Goal: Communication & Community: Answer question/provide support

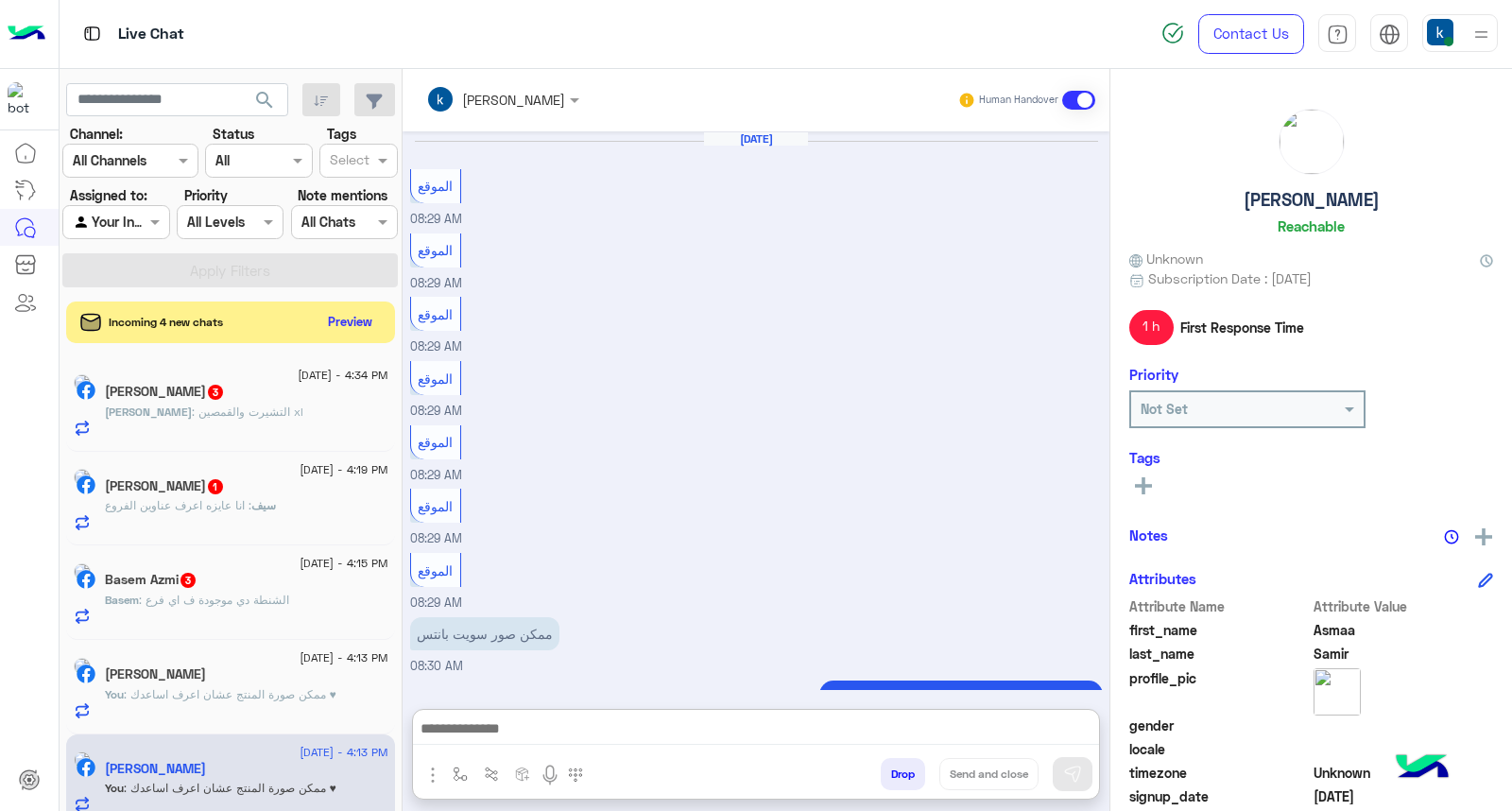
scroll to position [1257, 0]
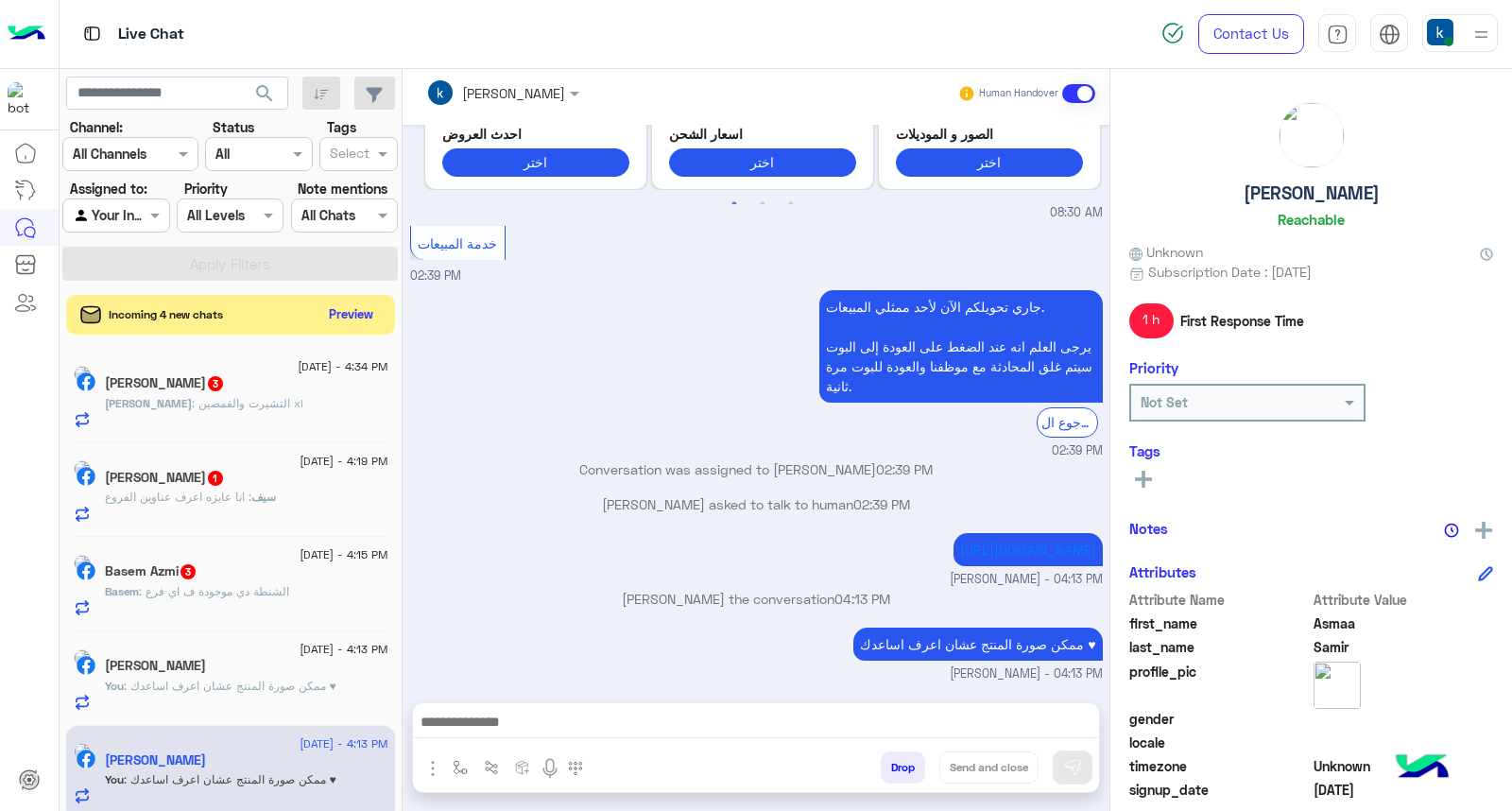
click at [354, 317] on button "Preview" at bounding box center [351, 315] width 58 height 26
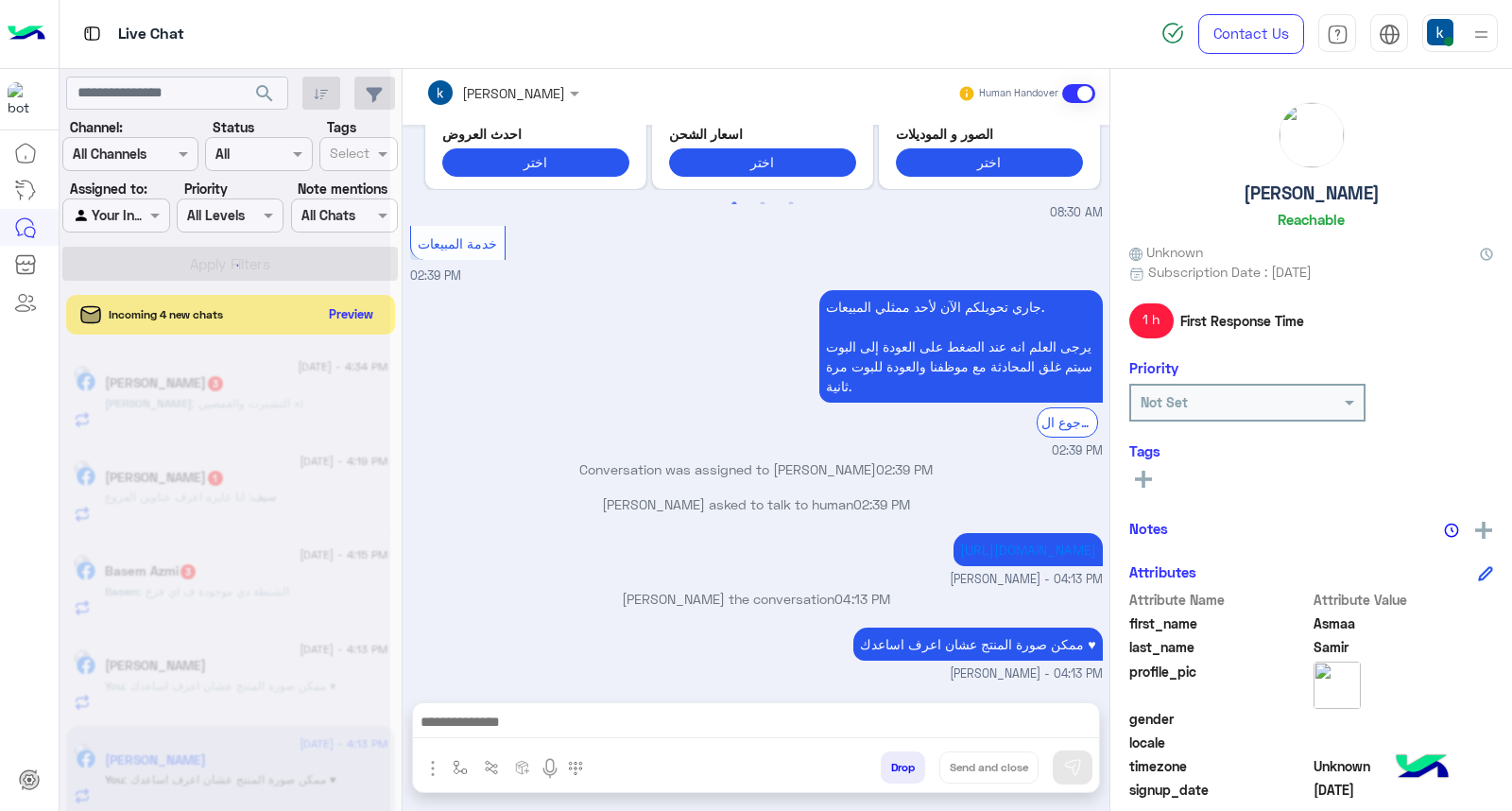
scroll to position [1172, 0]
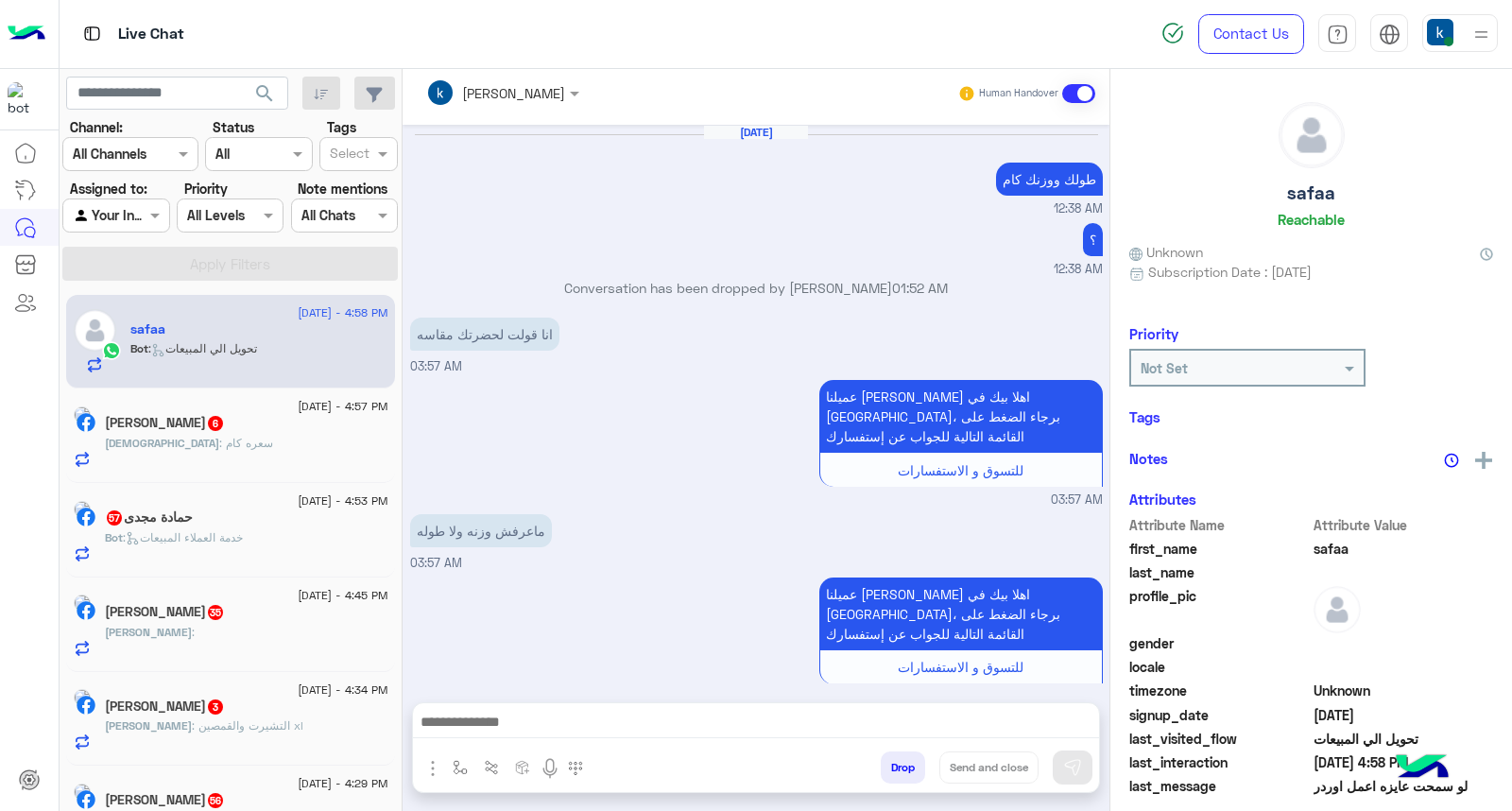
scroll to position [1139, 0]
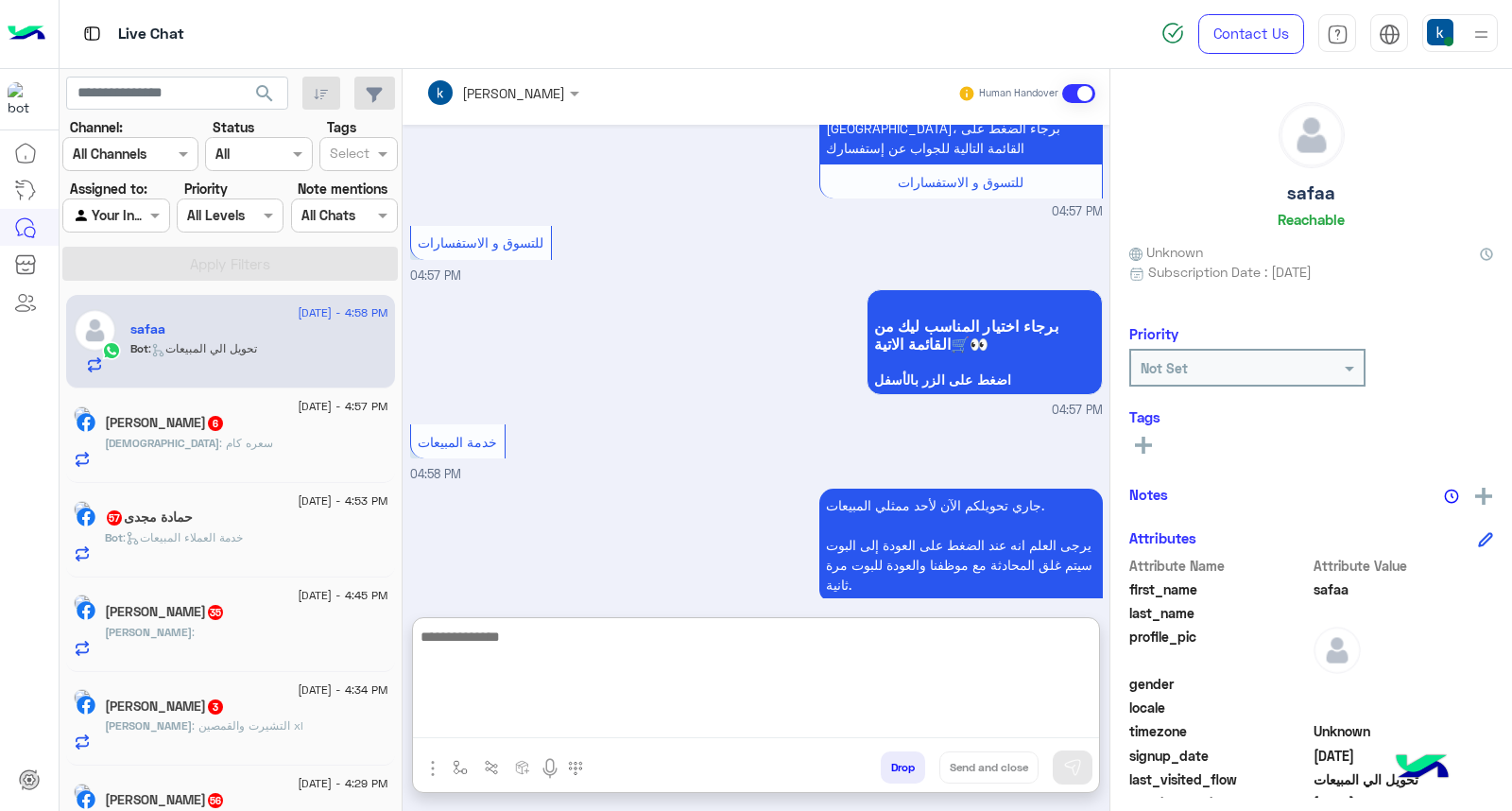
click at [542, 709] on textarea at bounding box center [756, 681] width 686 height 114
paste textarea "**********"
type textarea "**********"
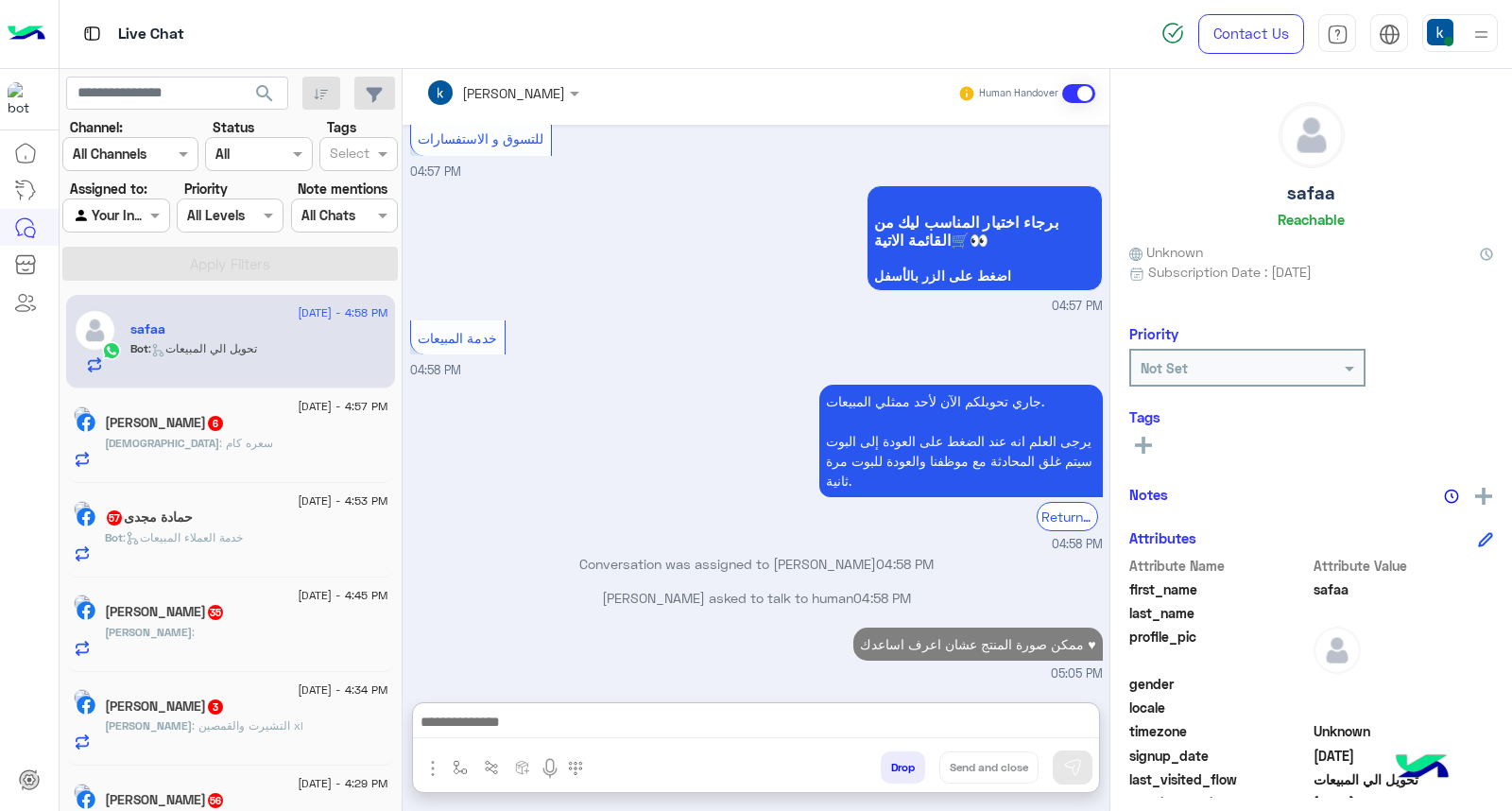
click at [249, 431] on div "Mohammed Elkalaf 6" at bounding box center [246, 424] width 284 height 20
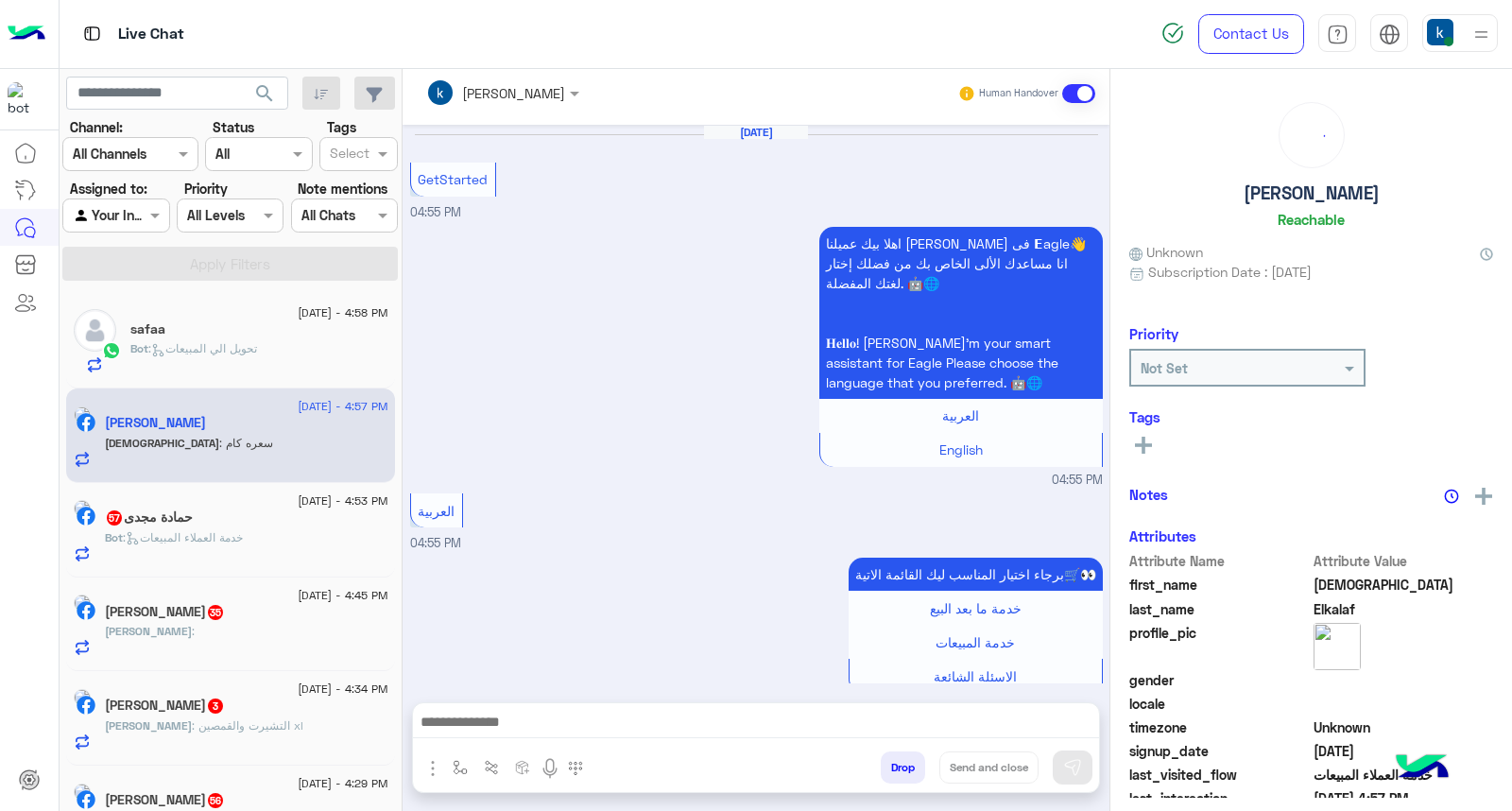
scroll to position [944, 0]
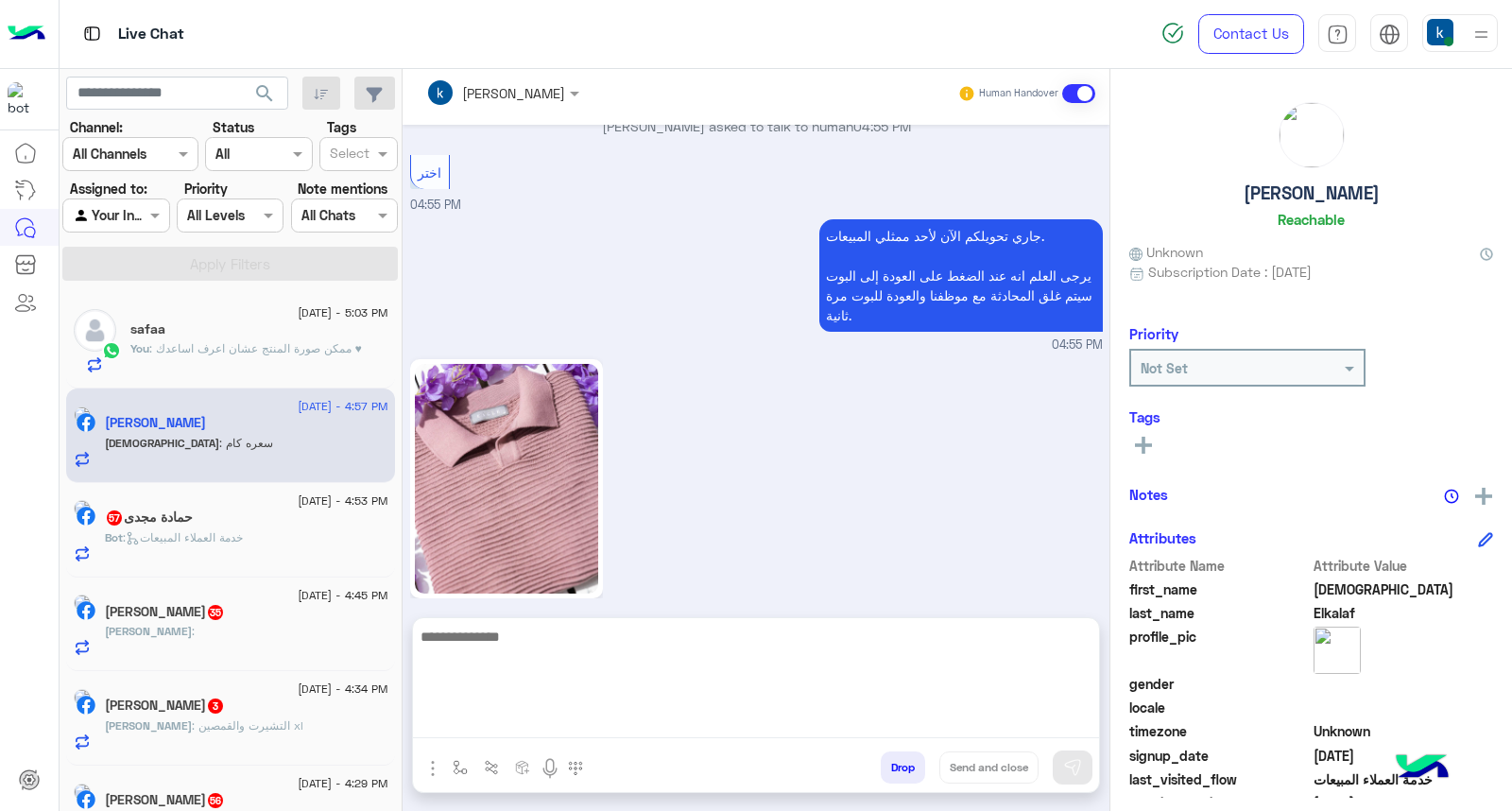
click at [575, 718] on textarea at bounding box center [756, 681] width 686 height 114
type textarea "***"
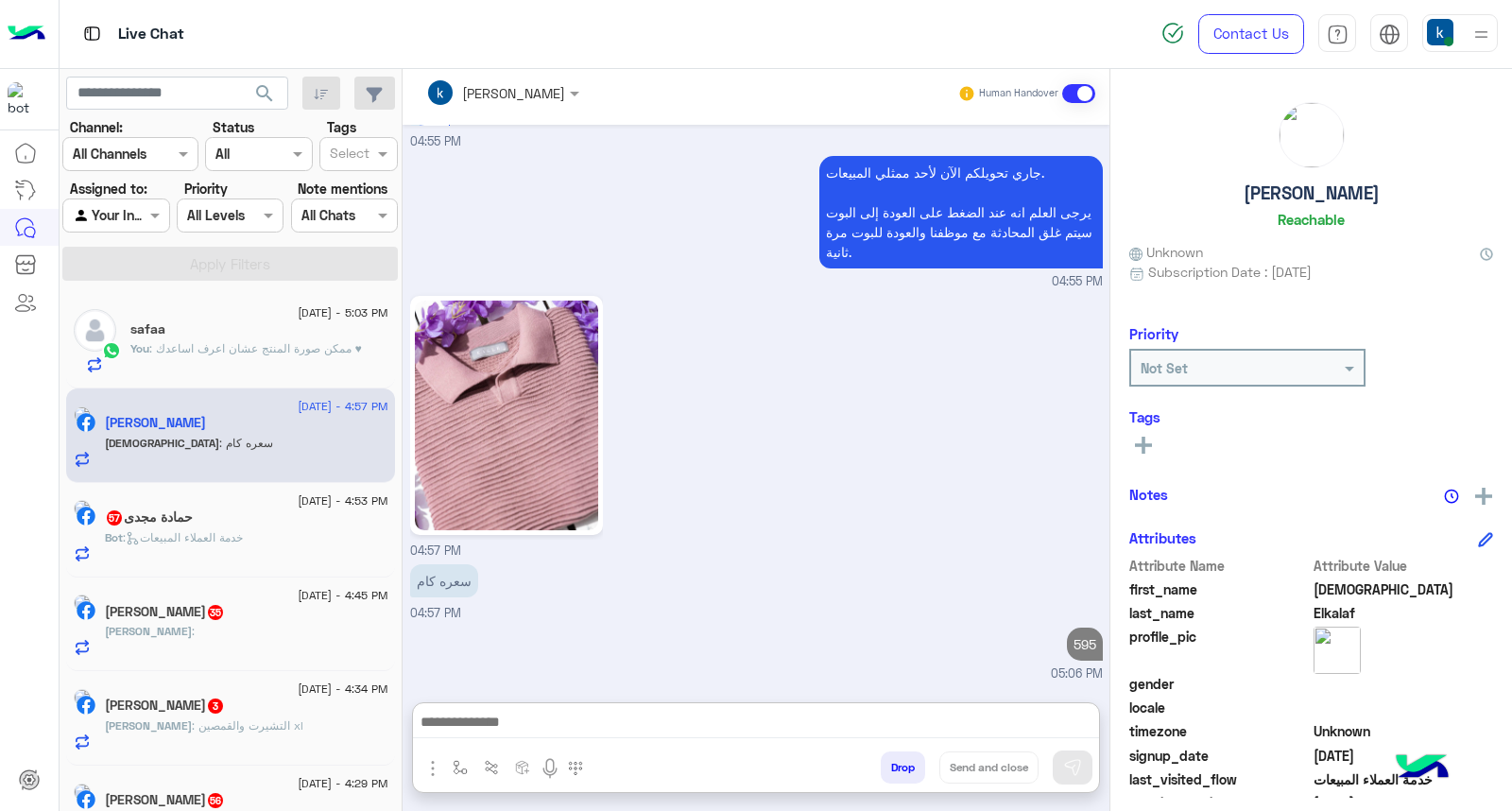
click at [233, 556] on div "Bot : خدمة العملاء المبيعات" at bounding box center [246, 545] width 284 height 33
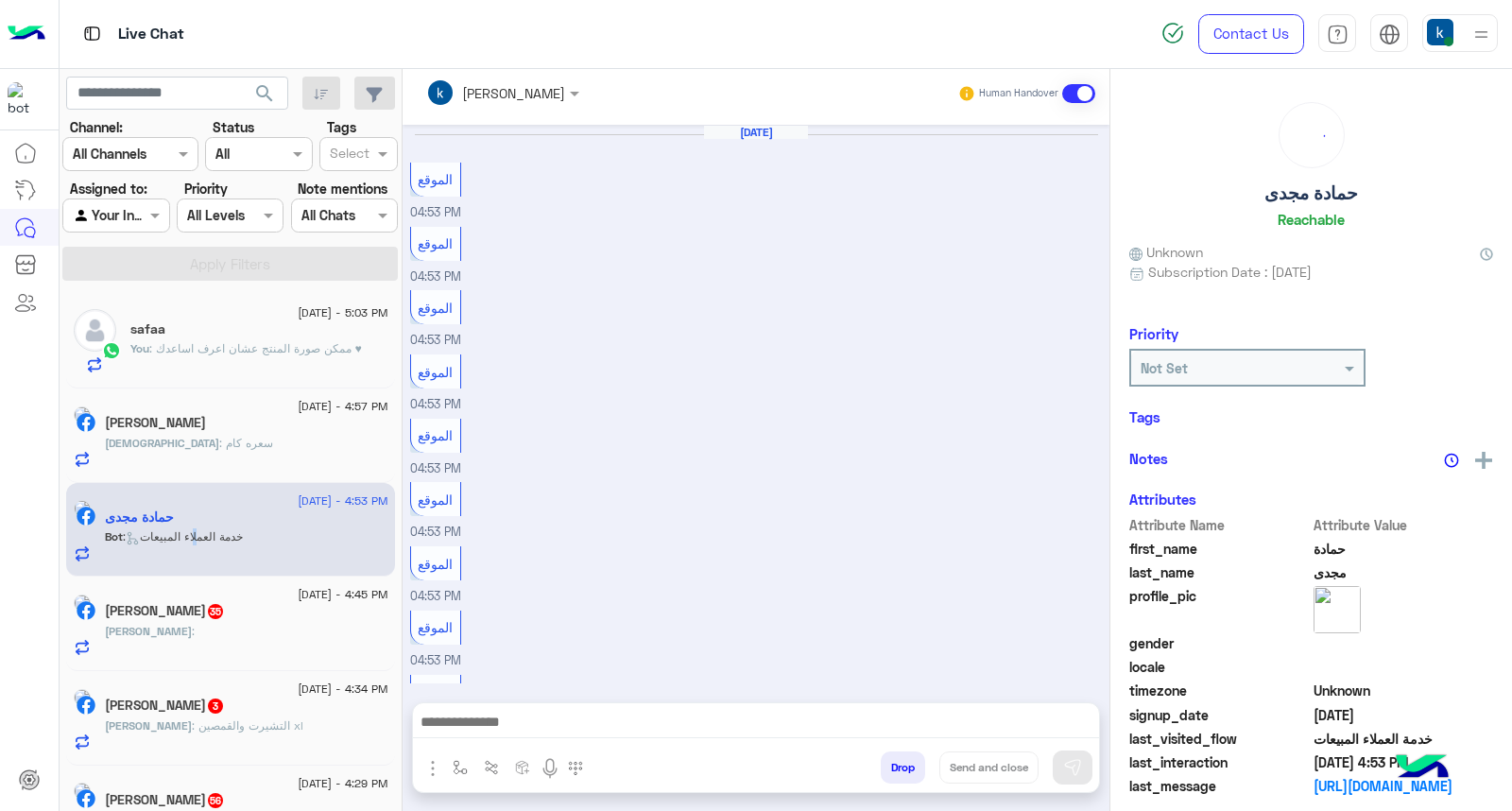
scroll to position [799, 0]
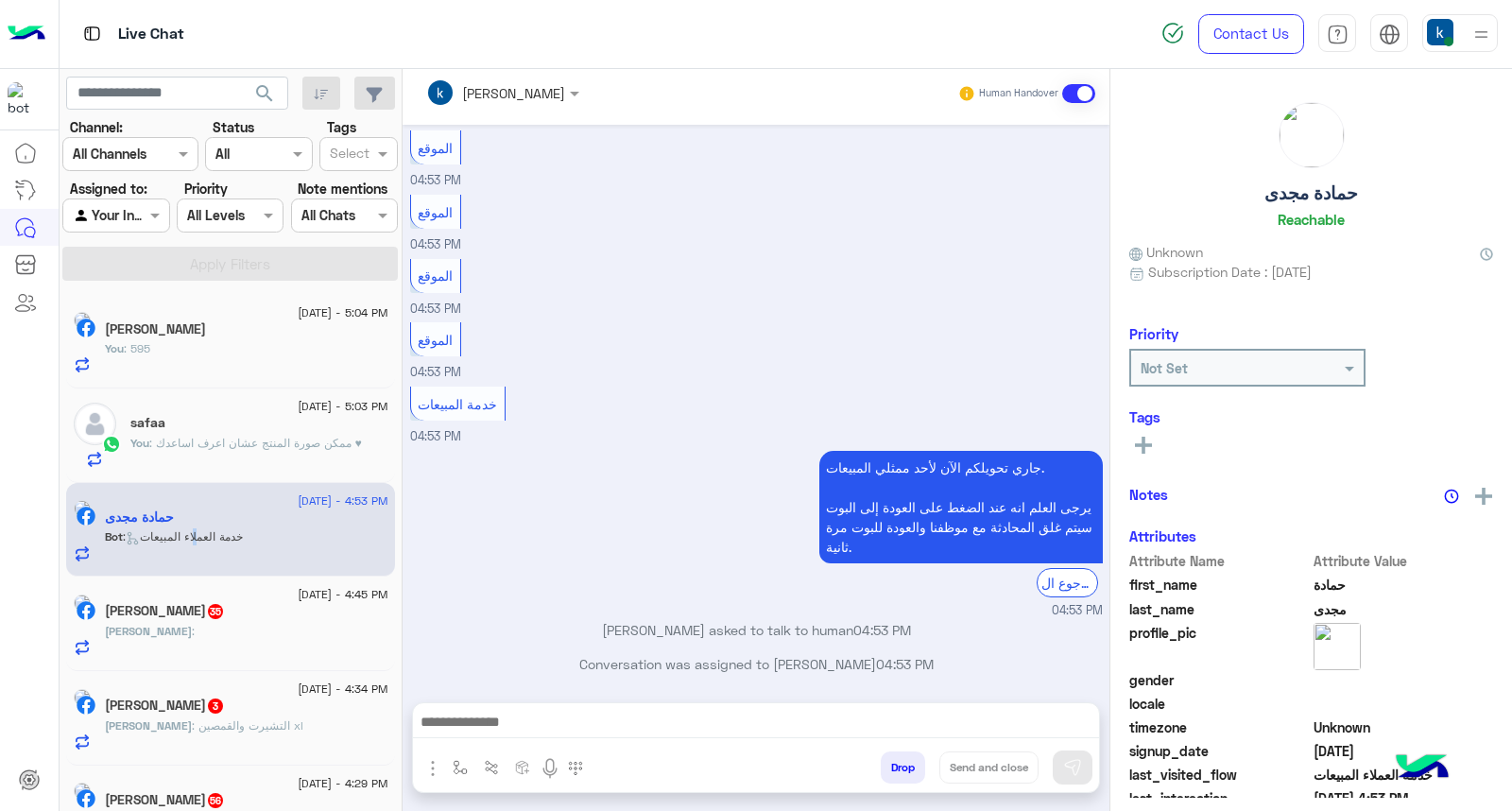
click at [510, 684] on div "khaled mohamed Human Handover Aug 14, 2025 الموقع 04:53 PM الموقع 04:53 PM المو…" at bounding box center [756, 437] width 707 height 750
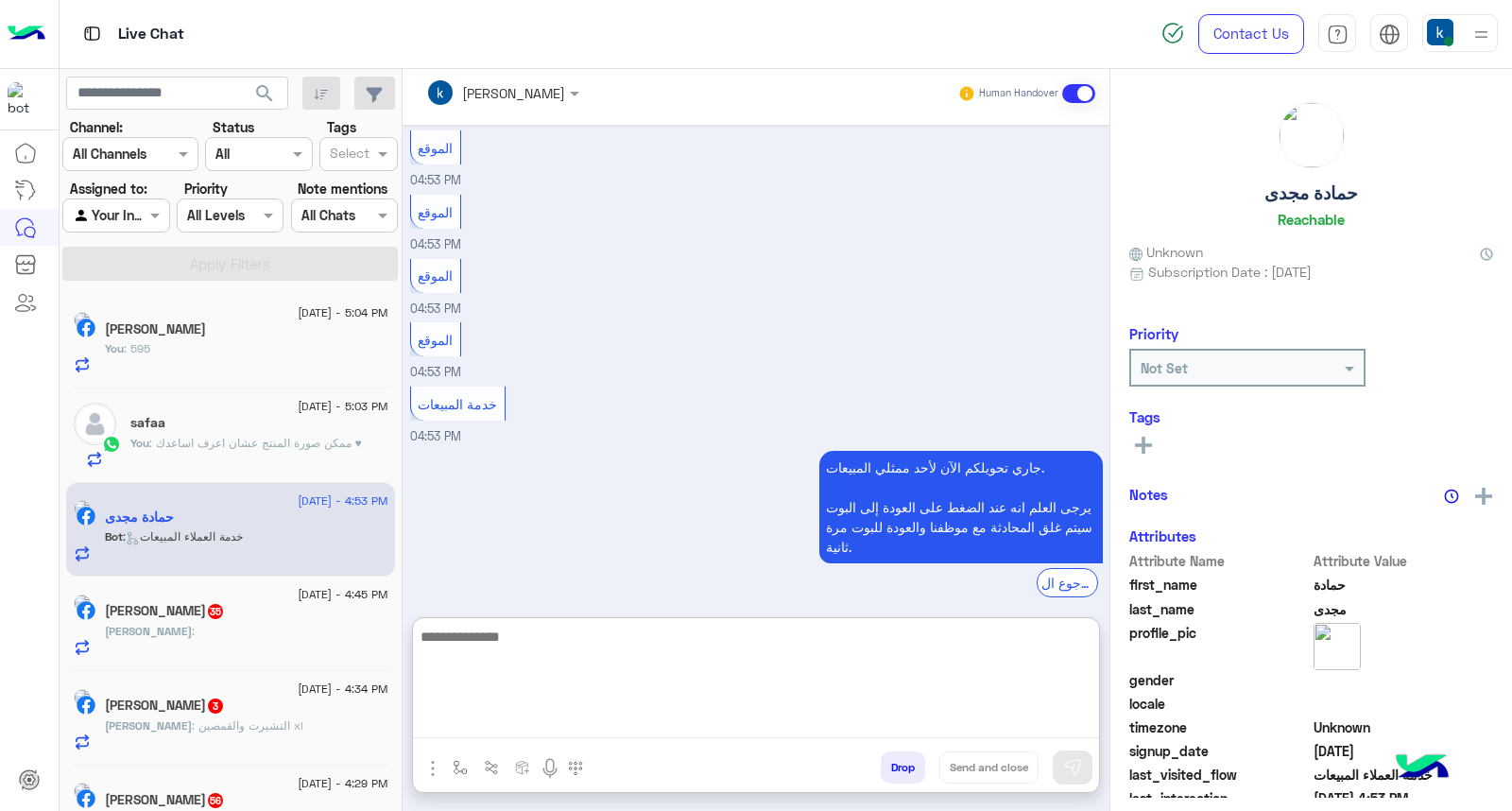
click at [520, 721] on textarea at bounding box center [756, 681] width 686 height 114
paste textarea "**********"
type textarea "**********"
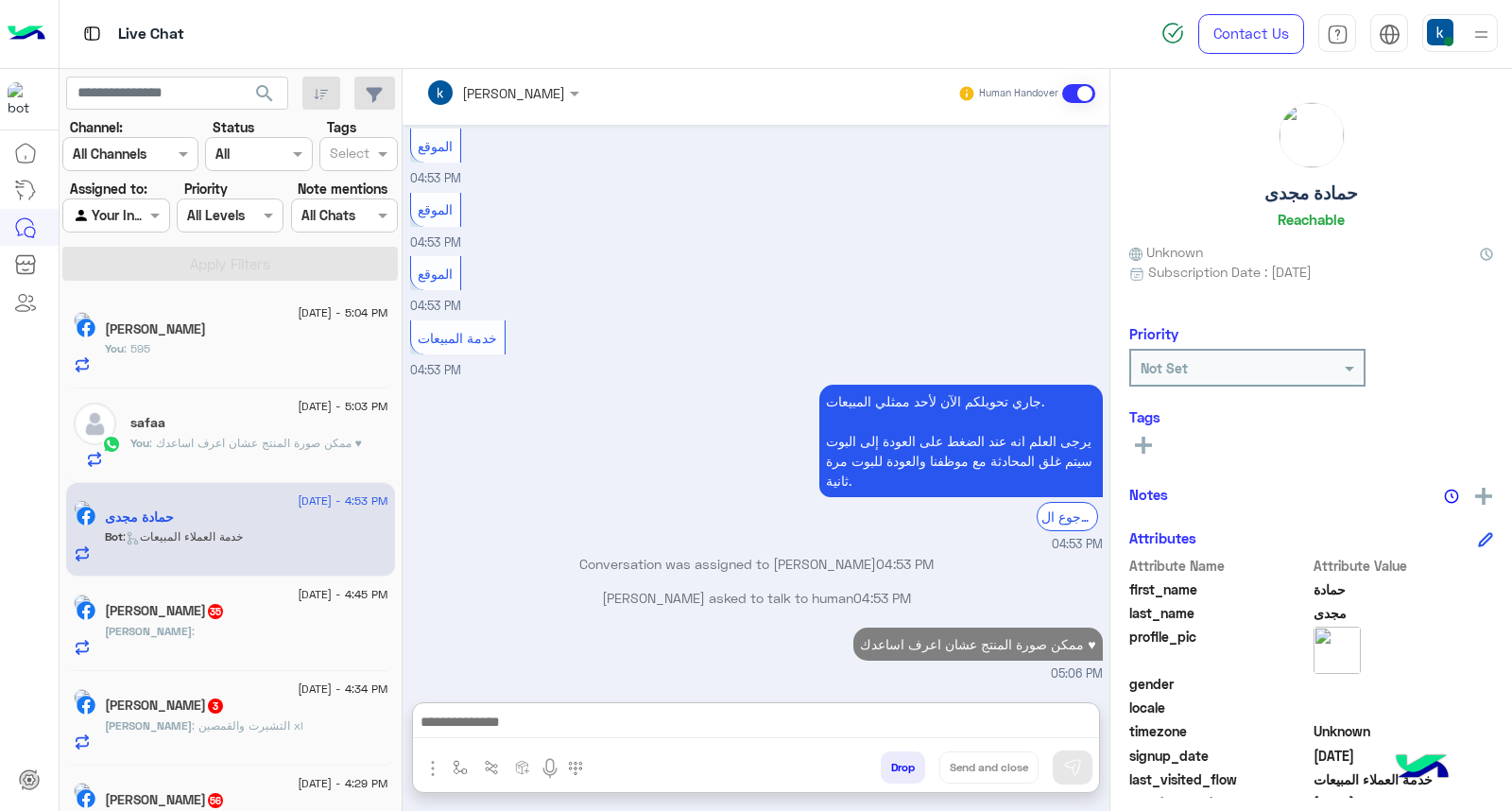
click at [185, 619] on div "Mohamed Rabea 35" at bounding box center [246, 613] width 284 height 20
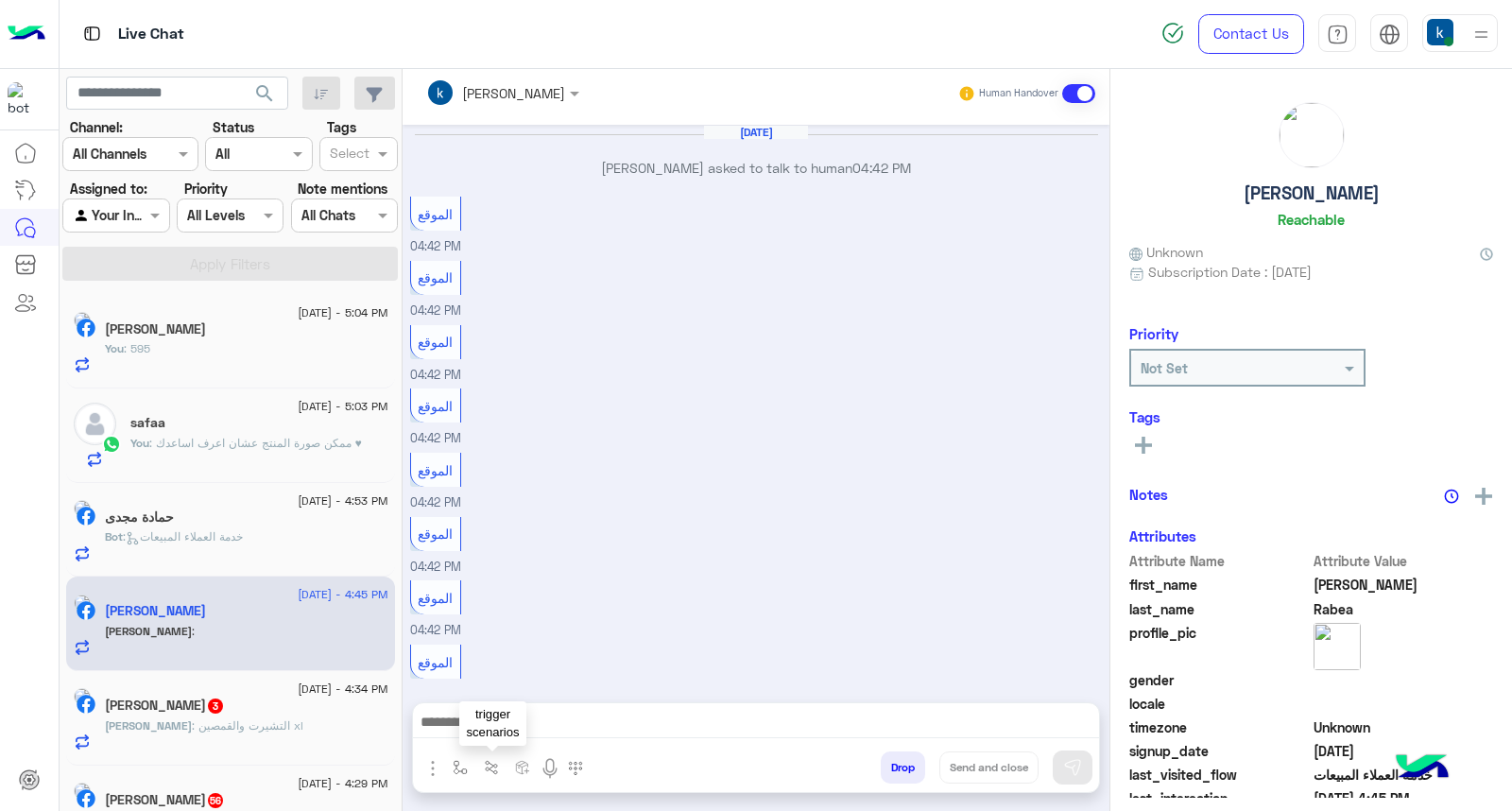
scroll to position [609, 0]
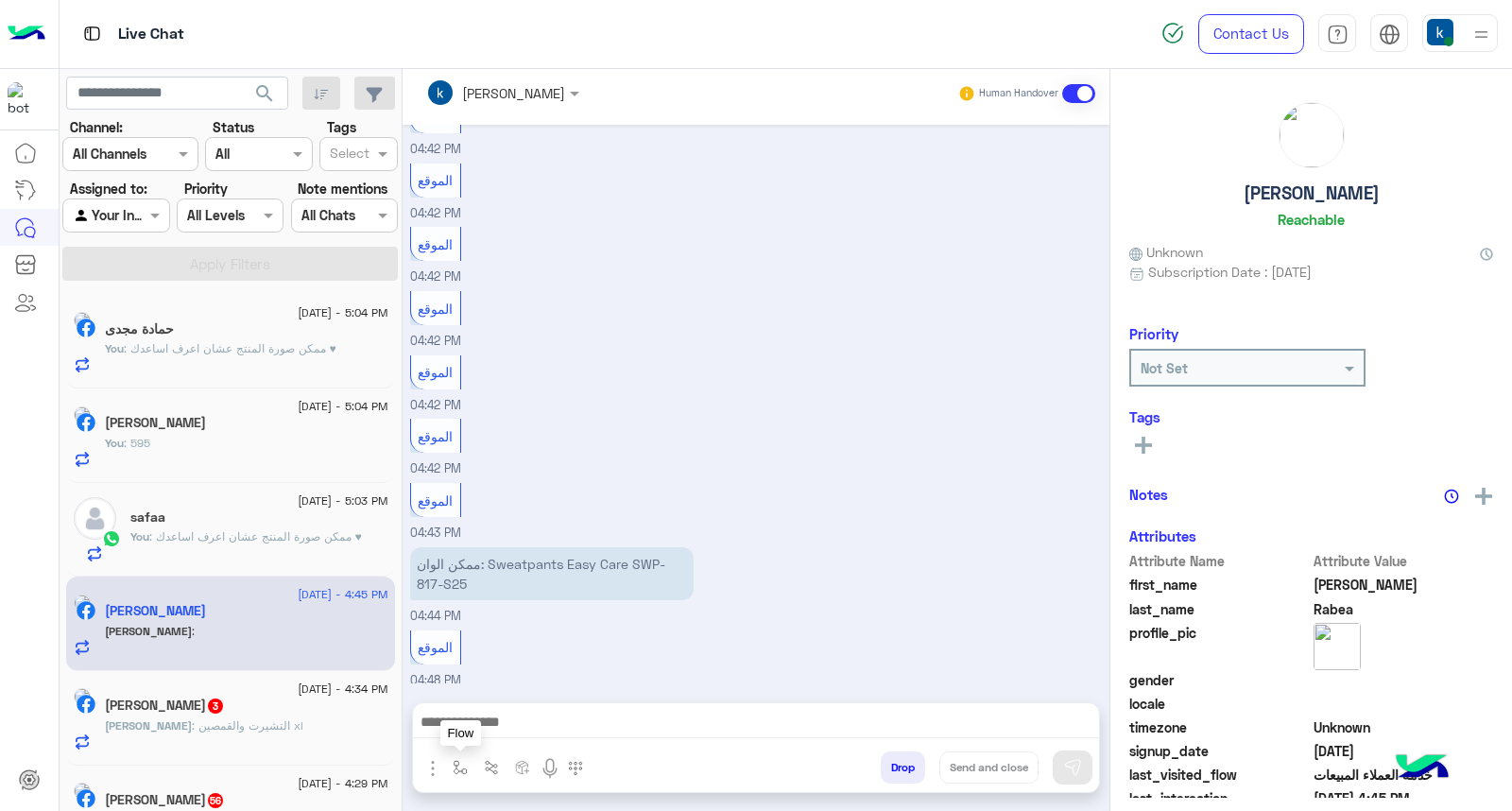
click at [468, 770] on img "button" at bounding box center [460, 766] width 15 height 15
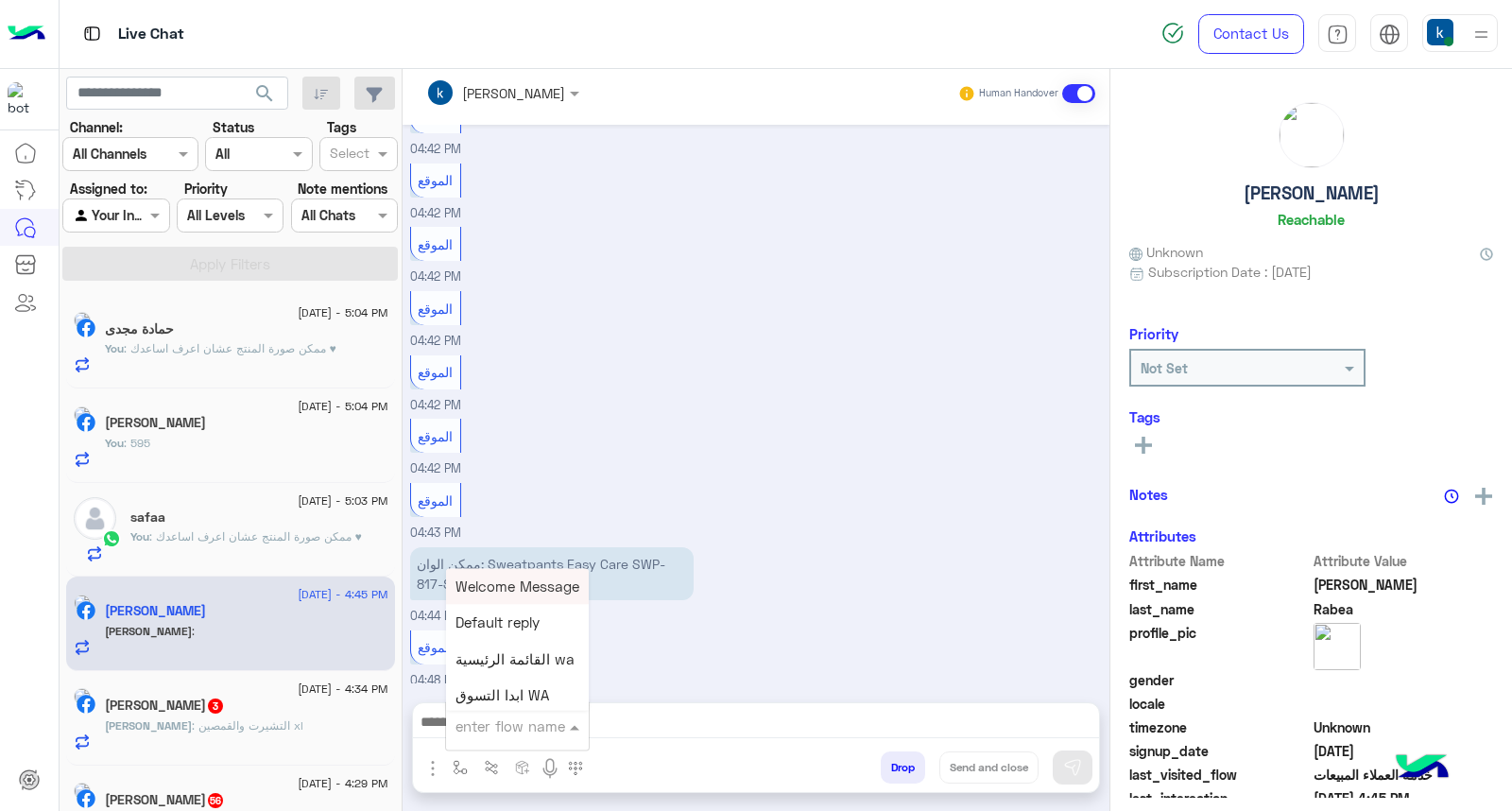
click at [533, 726] on input "text" at bounding box center [494, 726] width 77 height 22
type input "**"
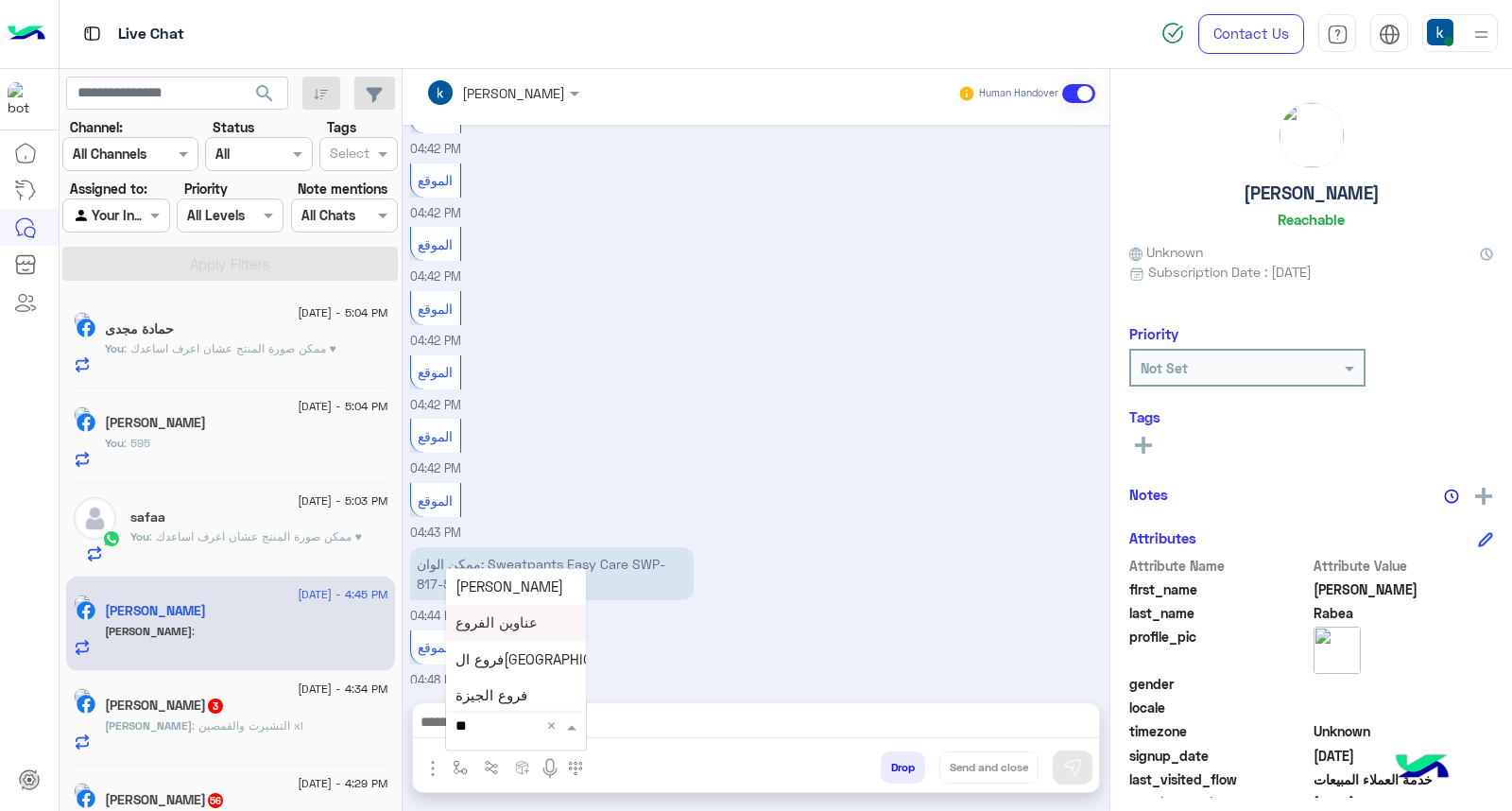
click at [558, 601] on div "اوفر سايز" at bounding box center [515, 586] width 139 height 37
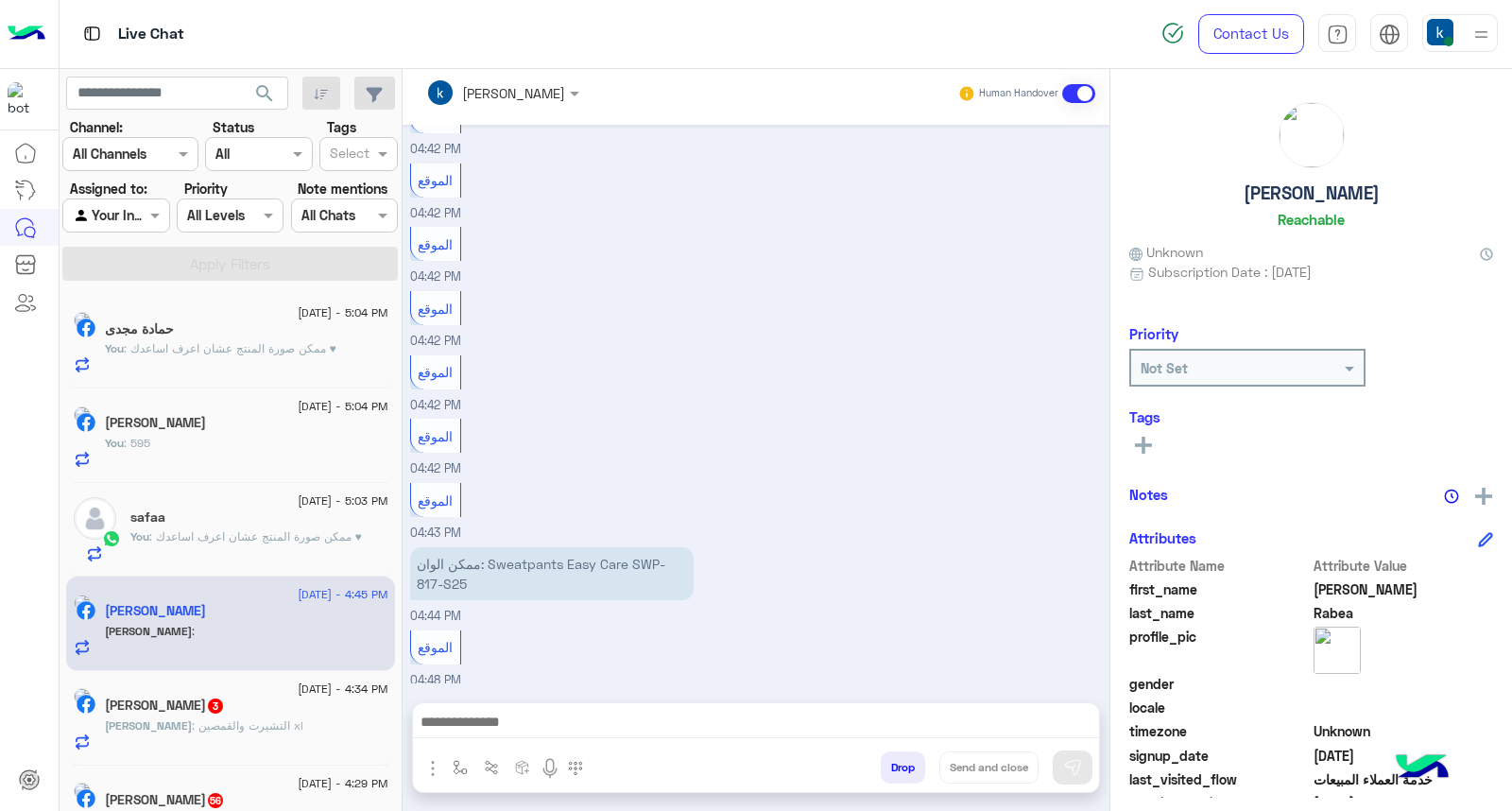
type textarea "*********"
click at [565, 719] on icon at bounding box center [557, 723] width 15 height 15
click at [468, 766] on img "button" at bounding box center [460, 766] width 15 height 15
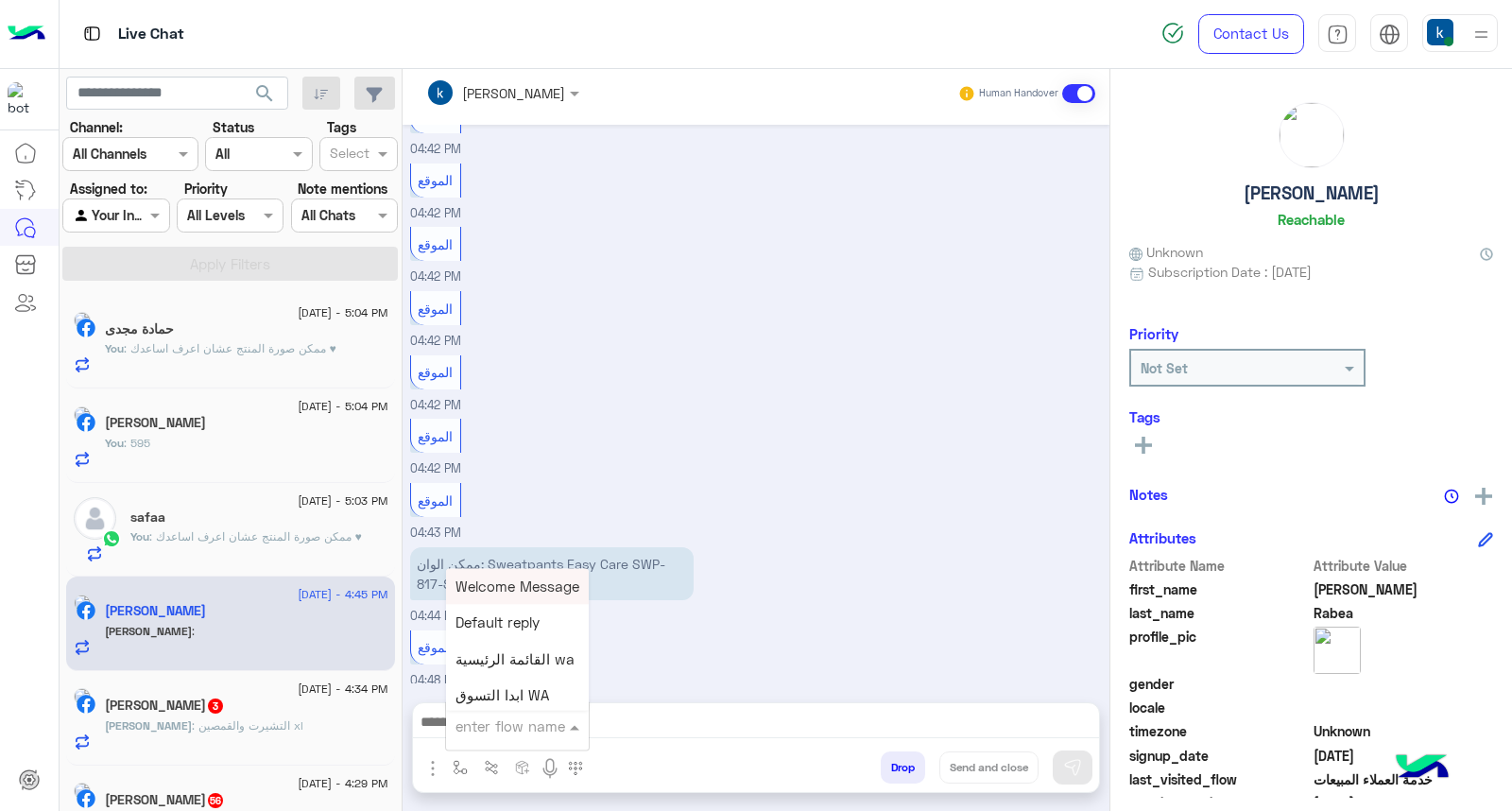
click at [529, 725] on input "text" at bounding box center [494, 726] width 77 height 22
type input "**"
click at [532, 626] on span "عناوين الفروع" at bounding box center [496, 622] width 82 height 17
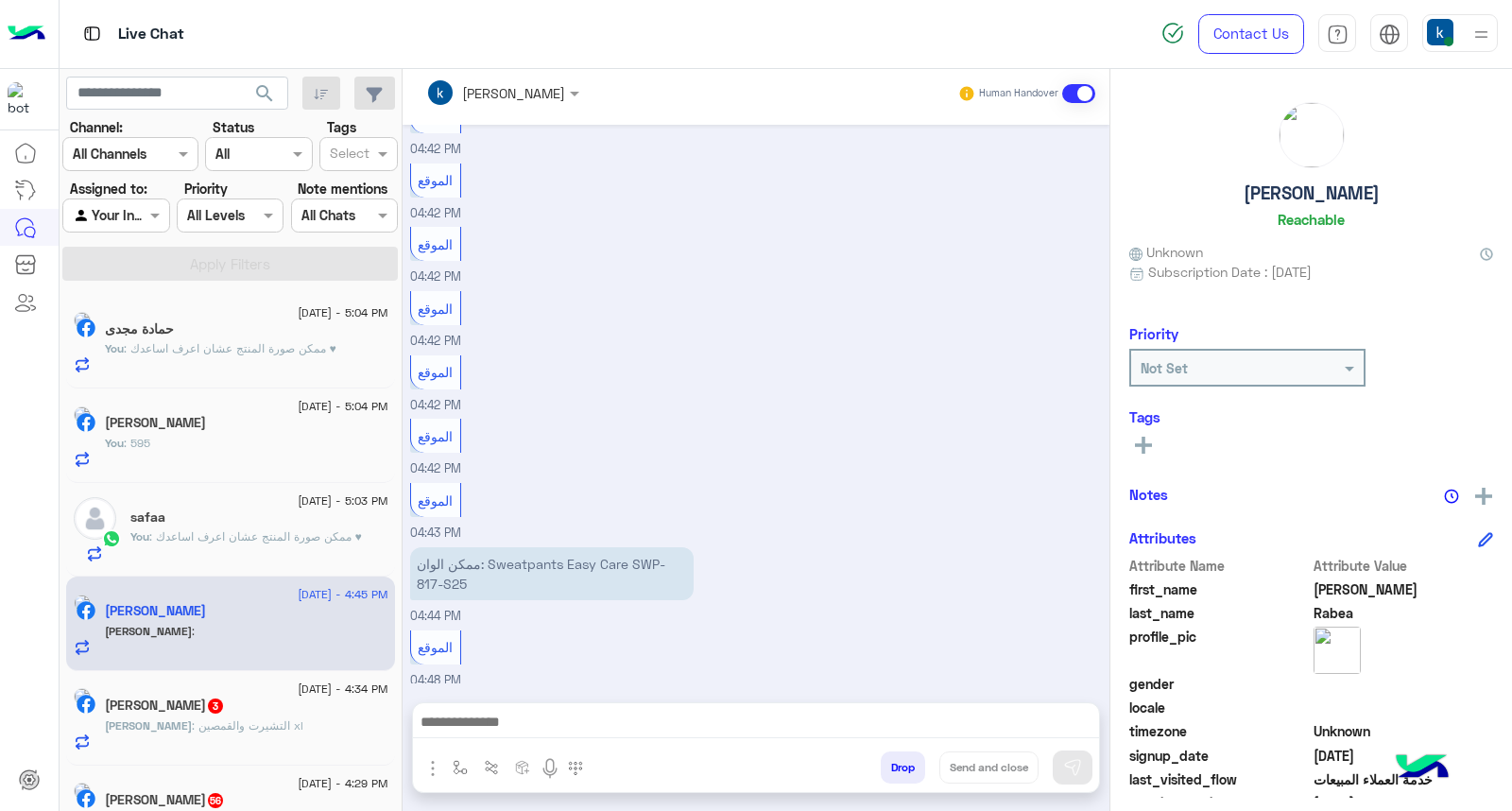
type textarea "**********"
click at [1015, 775] on button "Send and close" at bounding box center [989, 767] width 99 height 32
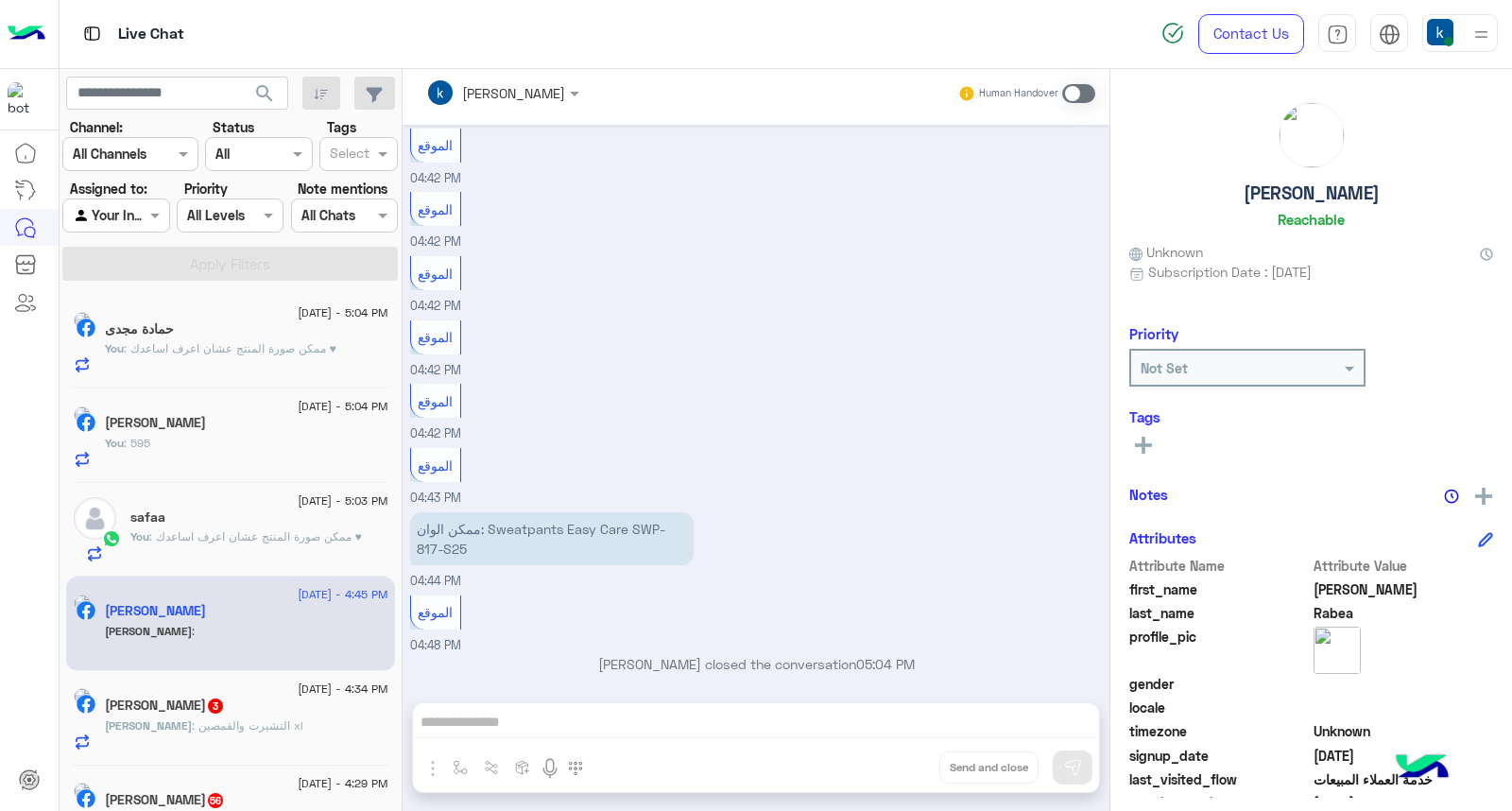
click at [269, 712] on div "Mina Bebeto 3" at bounding box center [246, 707] width 284 height 20
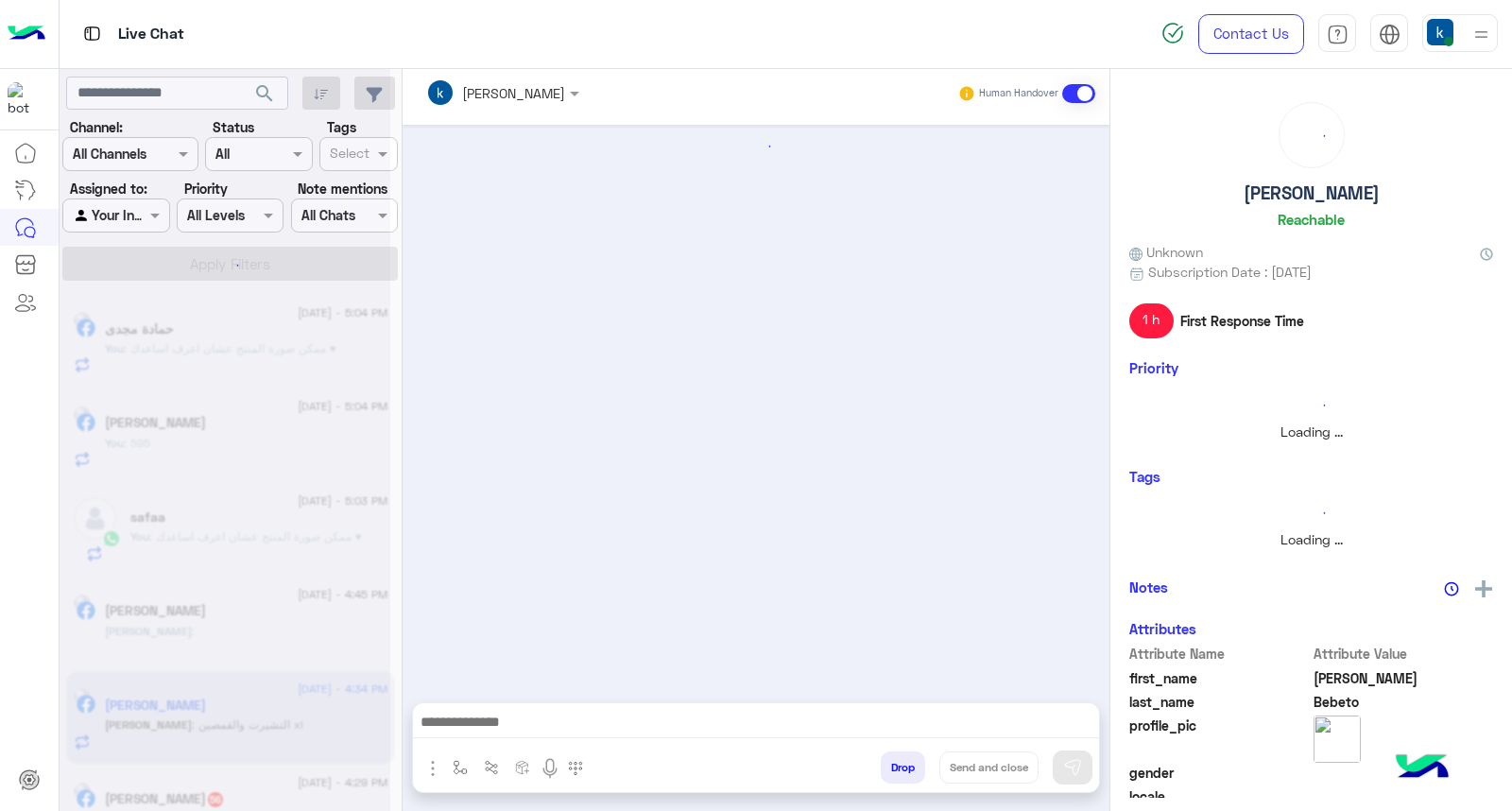
scroll to position [1358, 0]
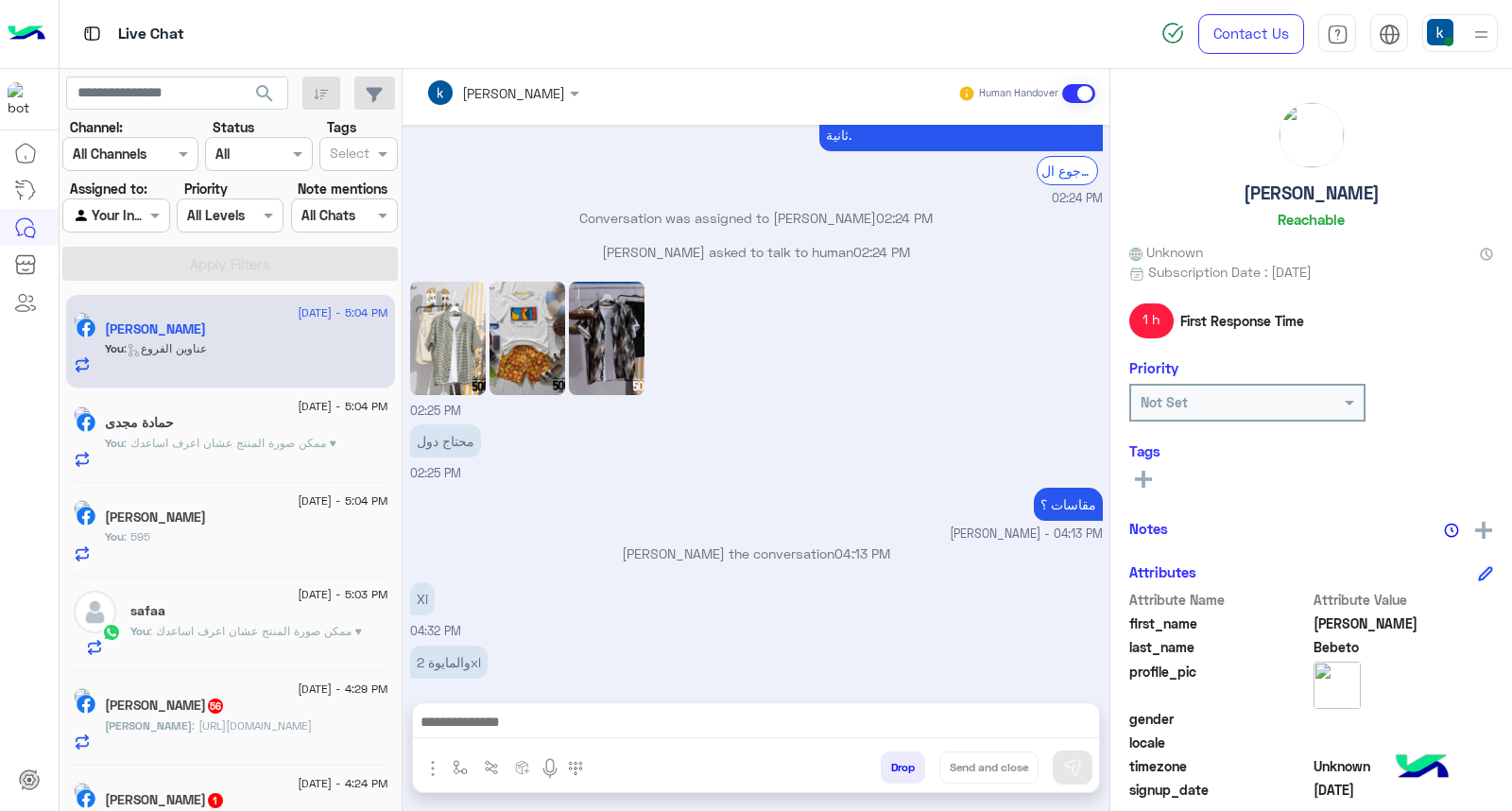
click at [447, 282] on img at bounding box center [448, 338] width 75 height 114
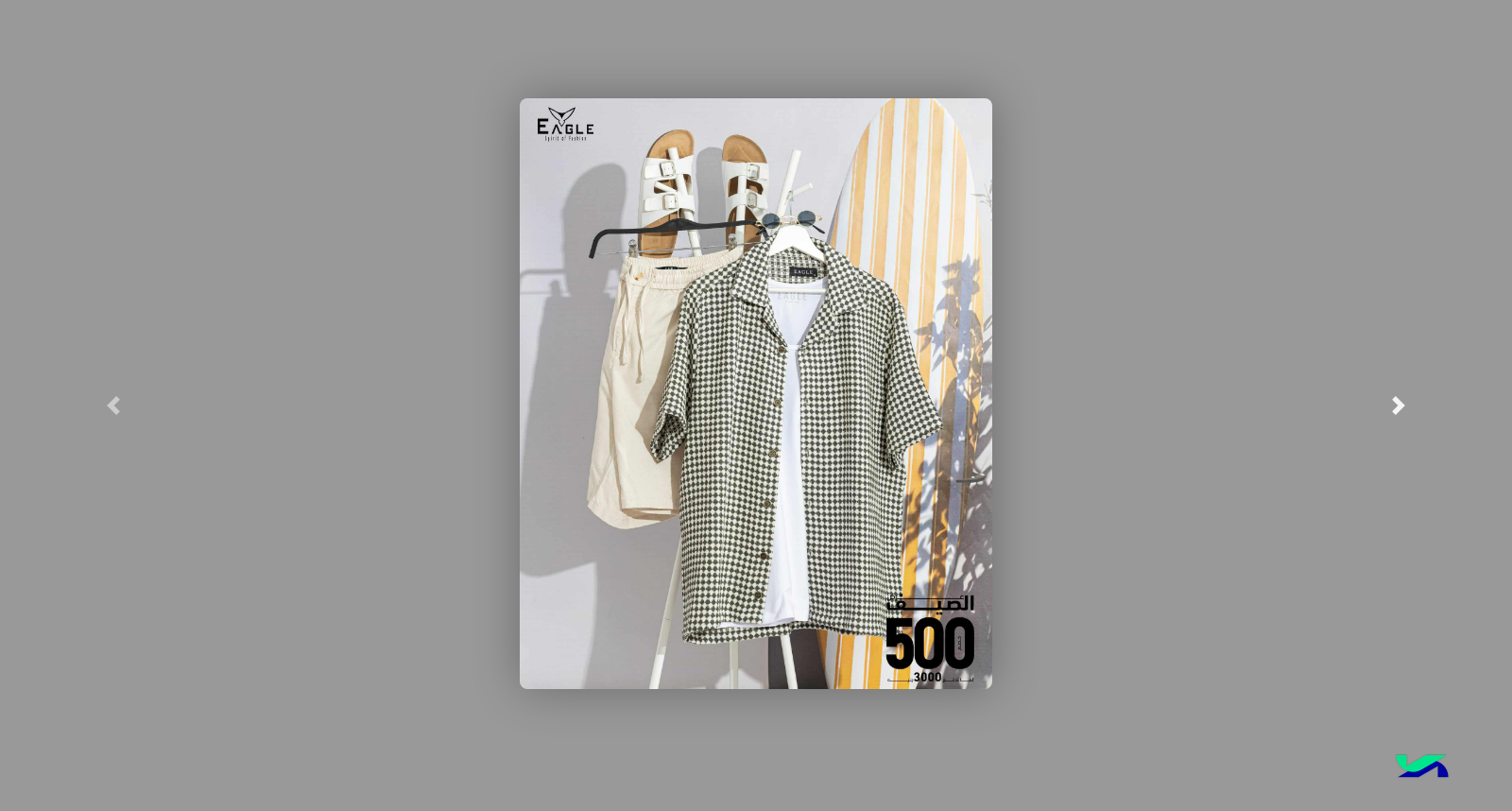
click at [1457, 379] on link at bounding box center [1397, 406] width 226 height 811
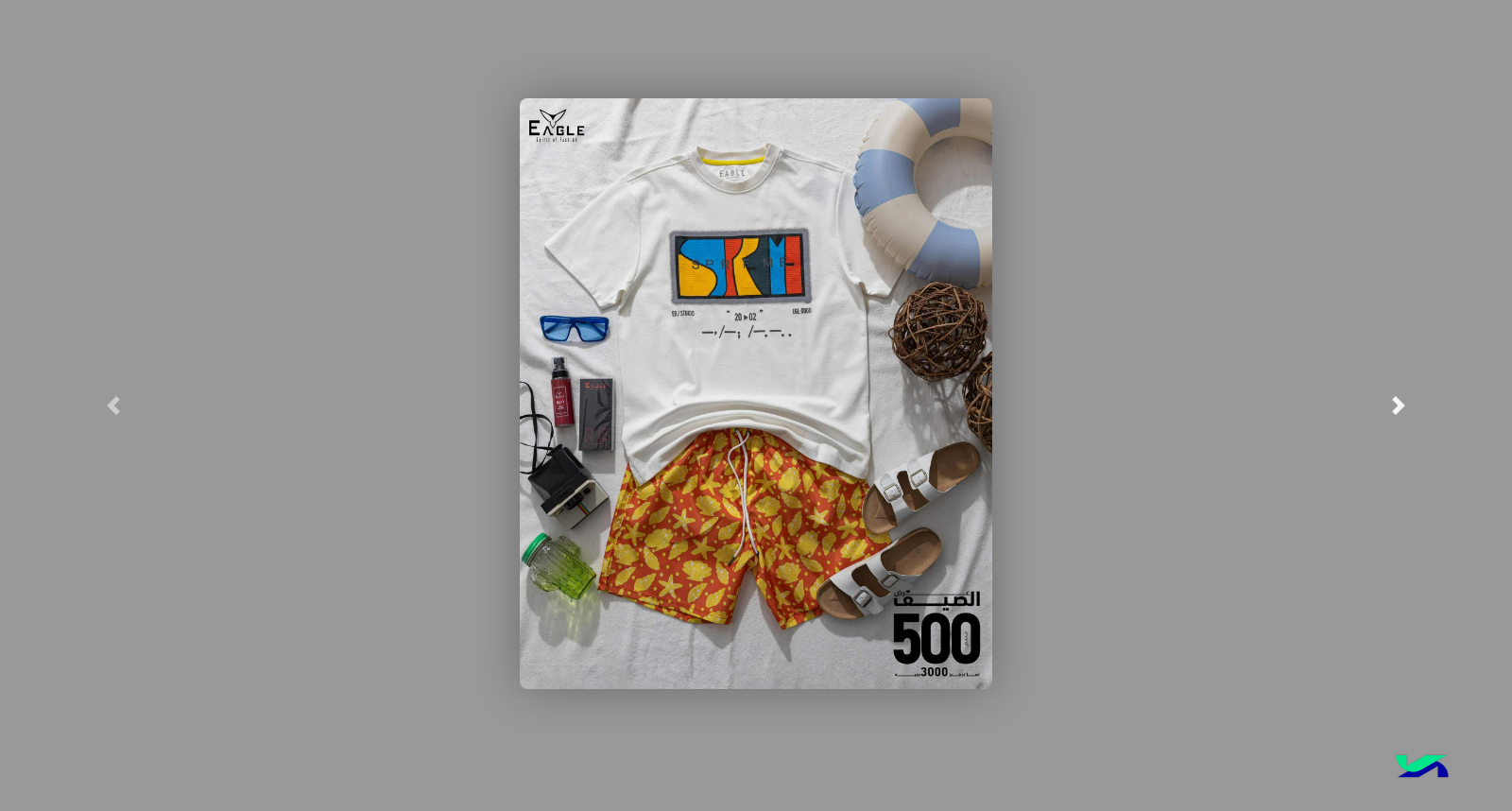
click at [1457, 379] on link at bounding box center [1397, 406] width 226 height 811
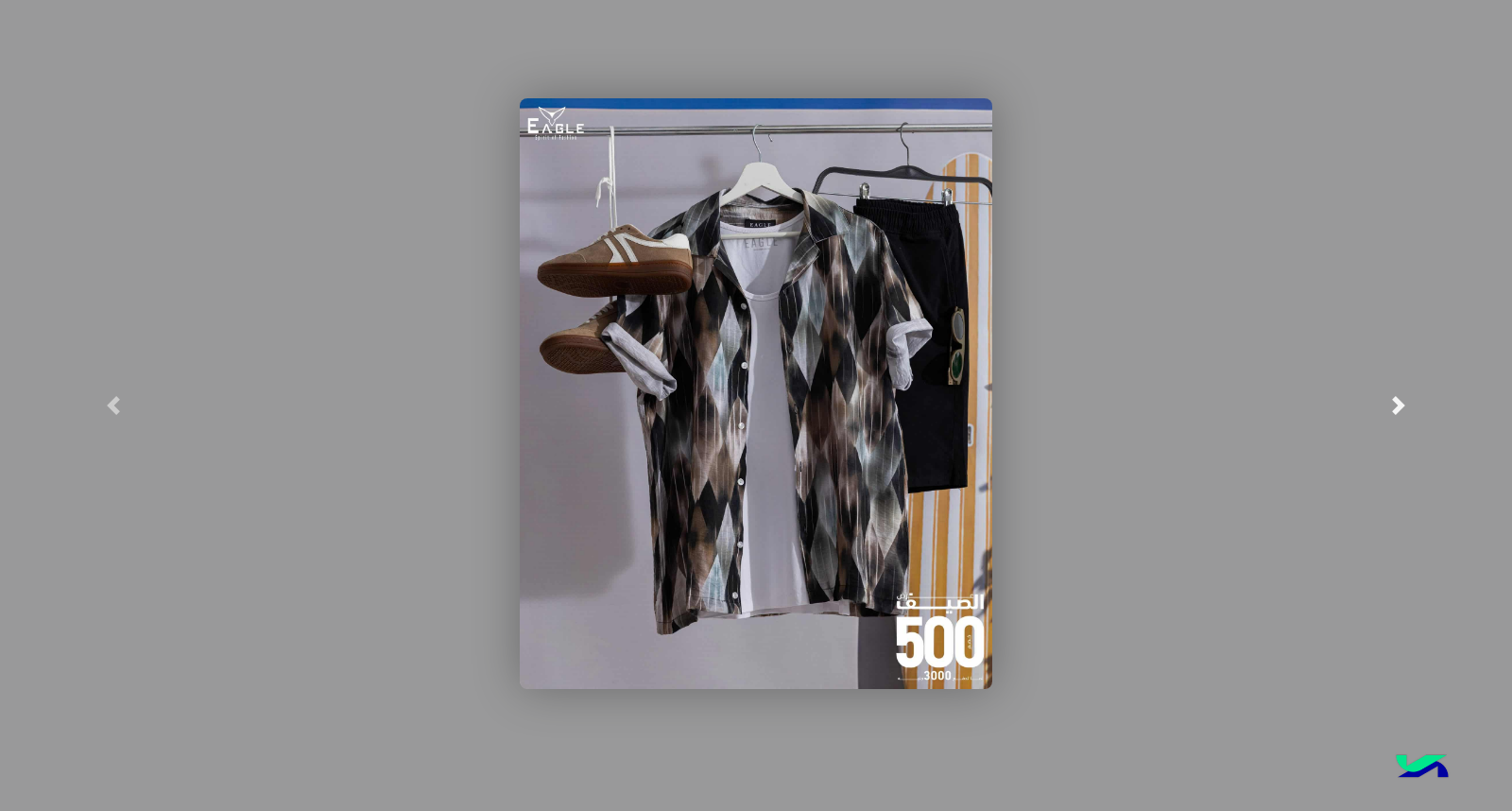
click at [1457, 379] on link at bounding box center [1397, 406] width 226 height 811
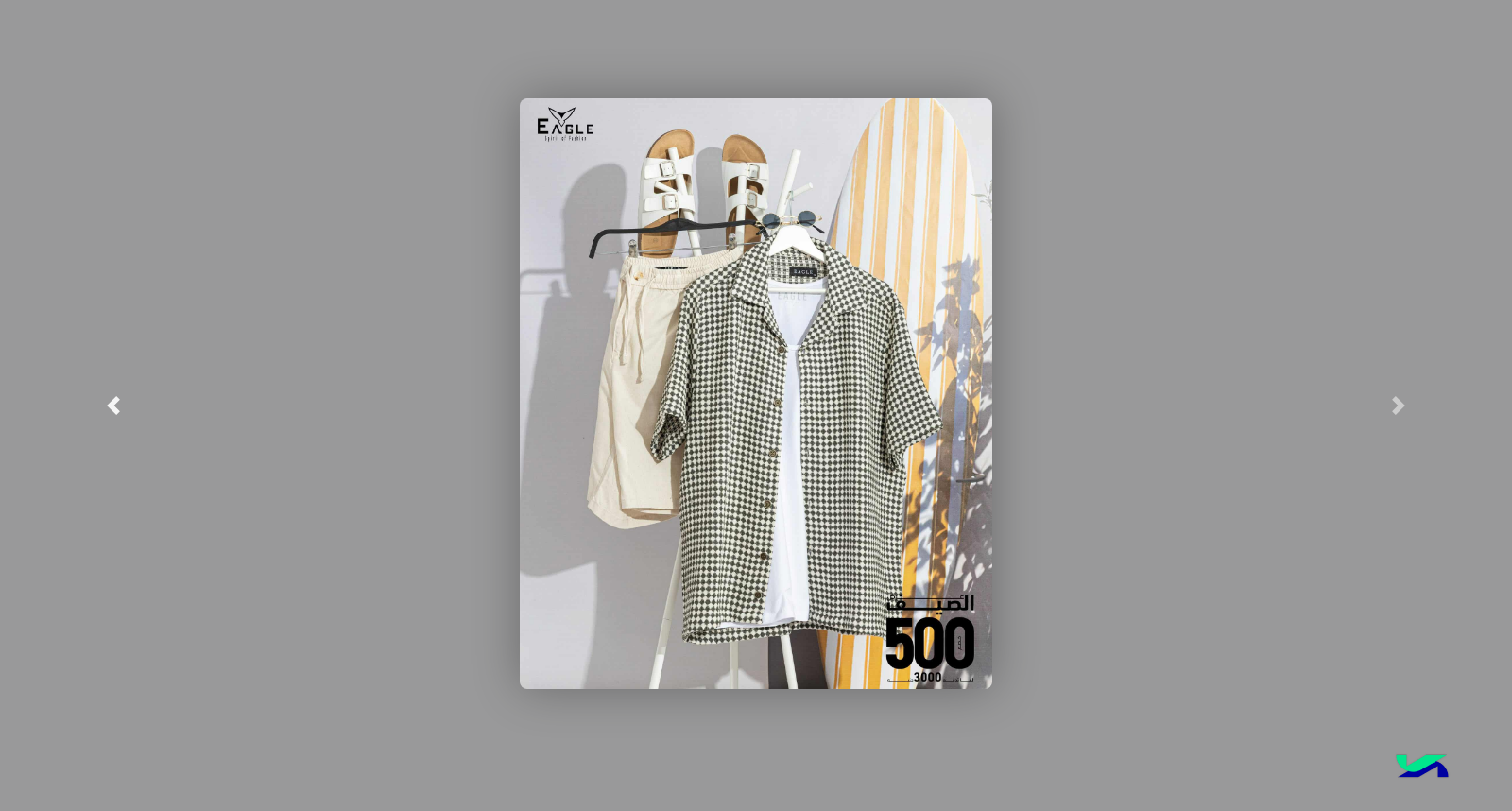
click at [166, 440] on link at bounding box center [113, 406] width 226 height 811
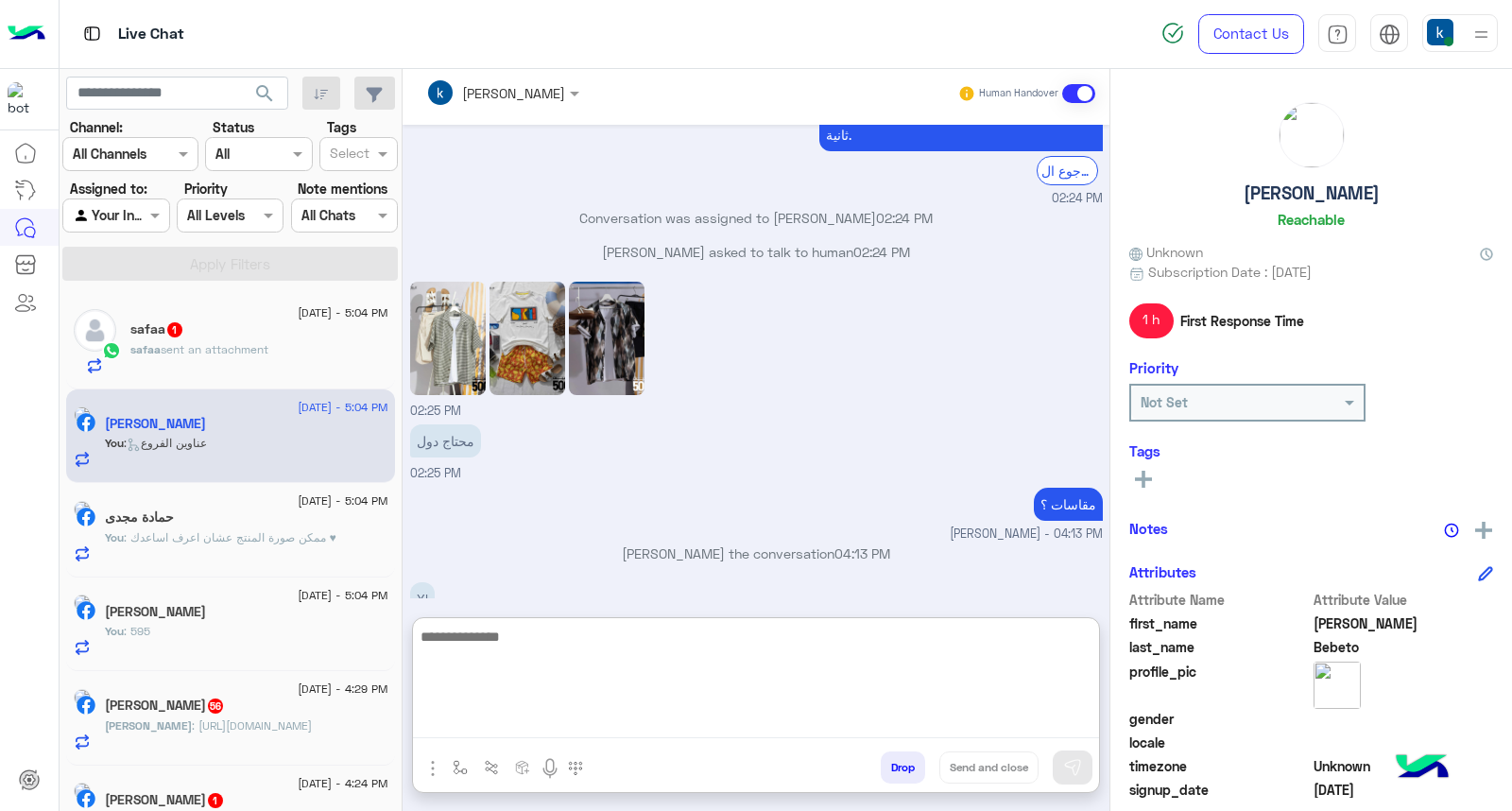
click at [546, 726] on textarea at bounding box center [756, 681] width 686 height 114
paste textarea "**********"
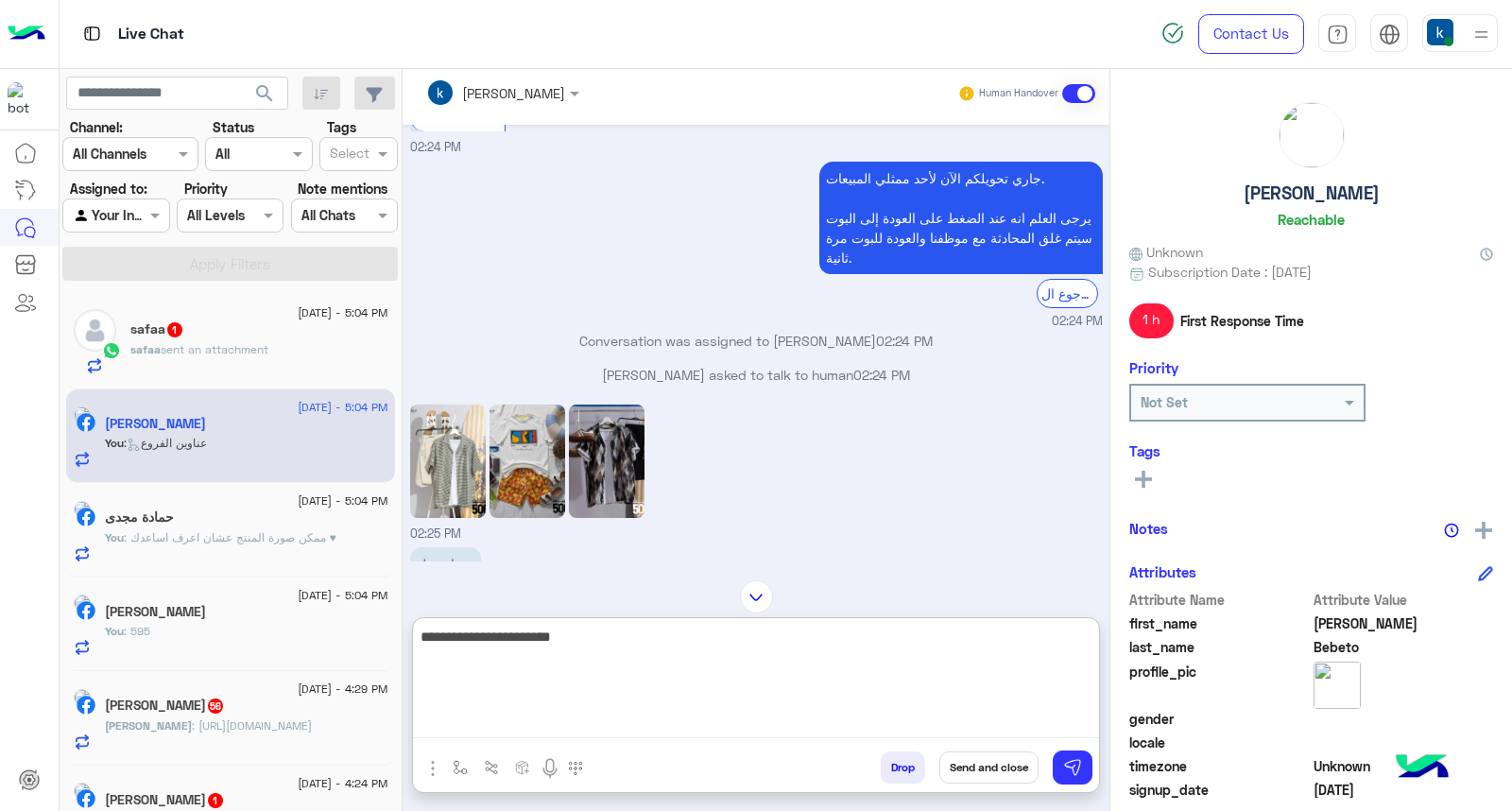
scroll to position [1234, 0]
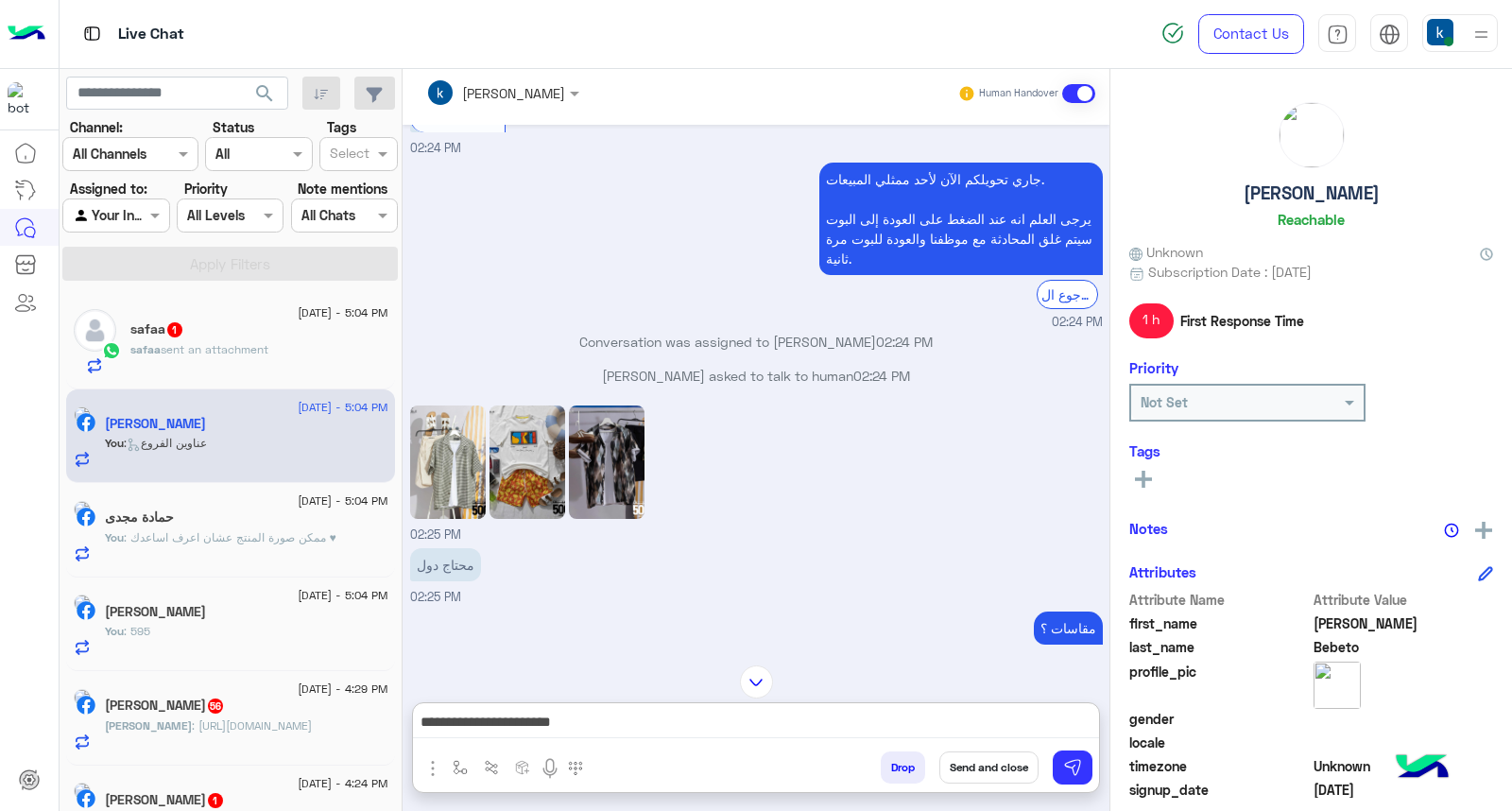
click at [483, 406] on img at bounding box center [448, 462] width 75 height 114
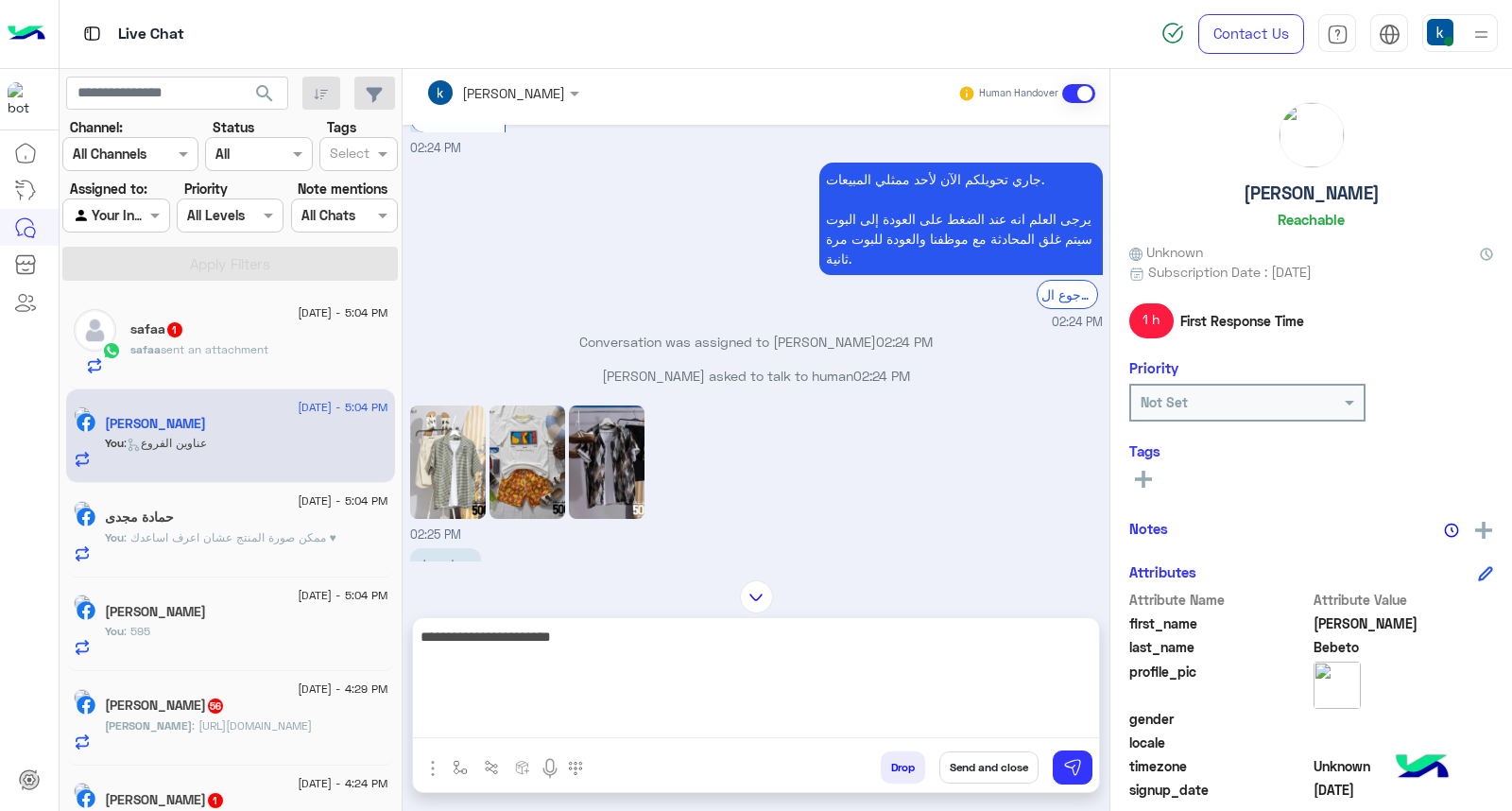
click at [631, 732] on textarea "**********" at bounding box center [756, 681] width 686 height 114
click at [600, 701] on textarea "**********" at bounding box center [756, 681] width 686 height 114
paste textarea "**********"
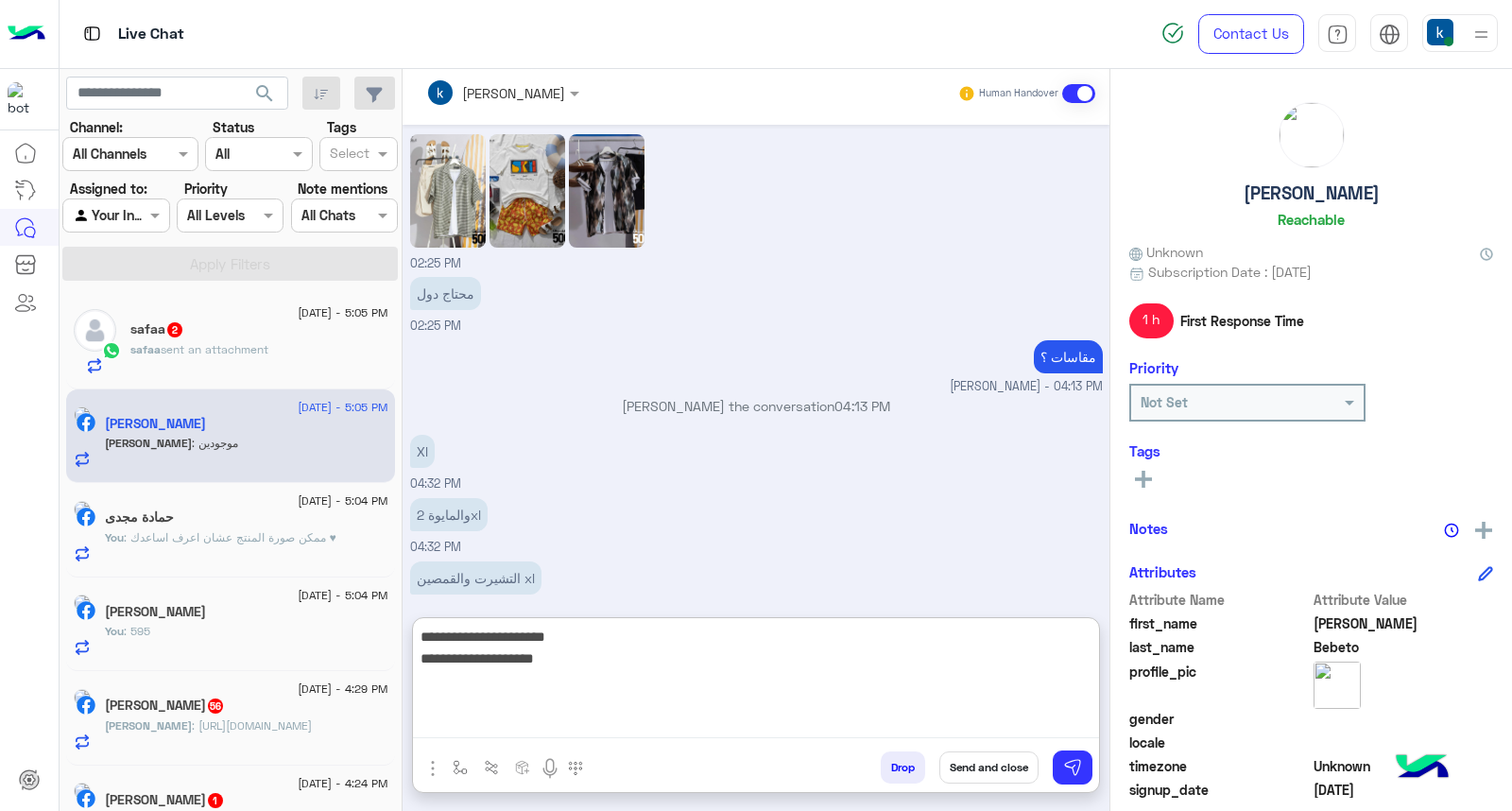
scroll to position [1506, 0]
paste textarea "**********"
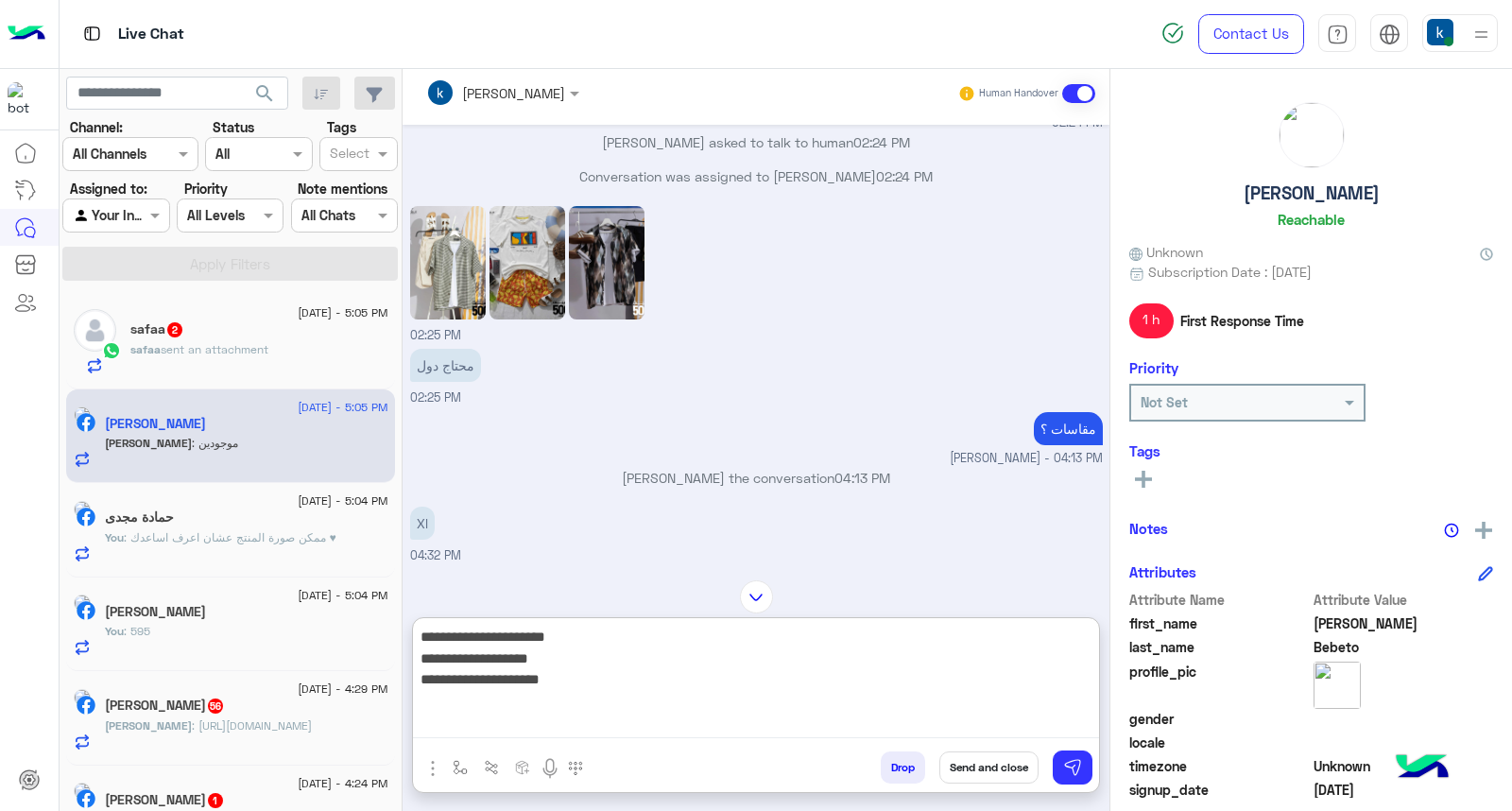
scroll to position [1401, 0]
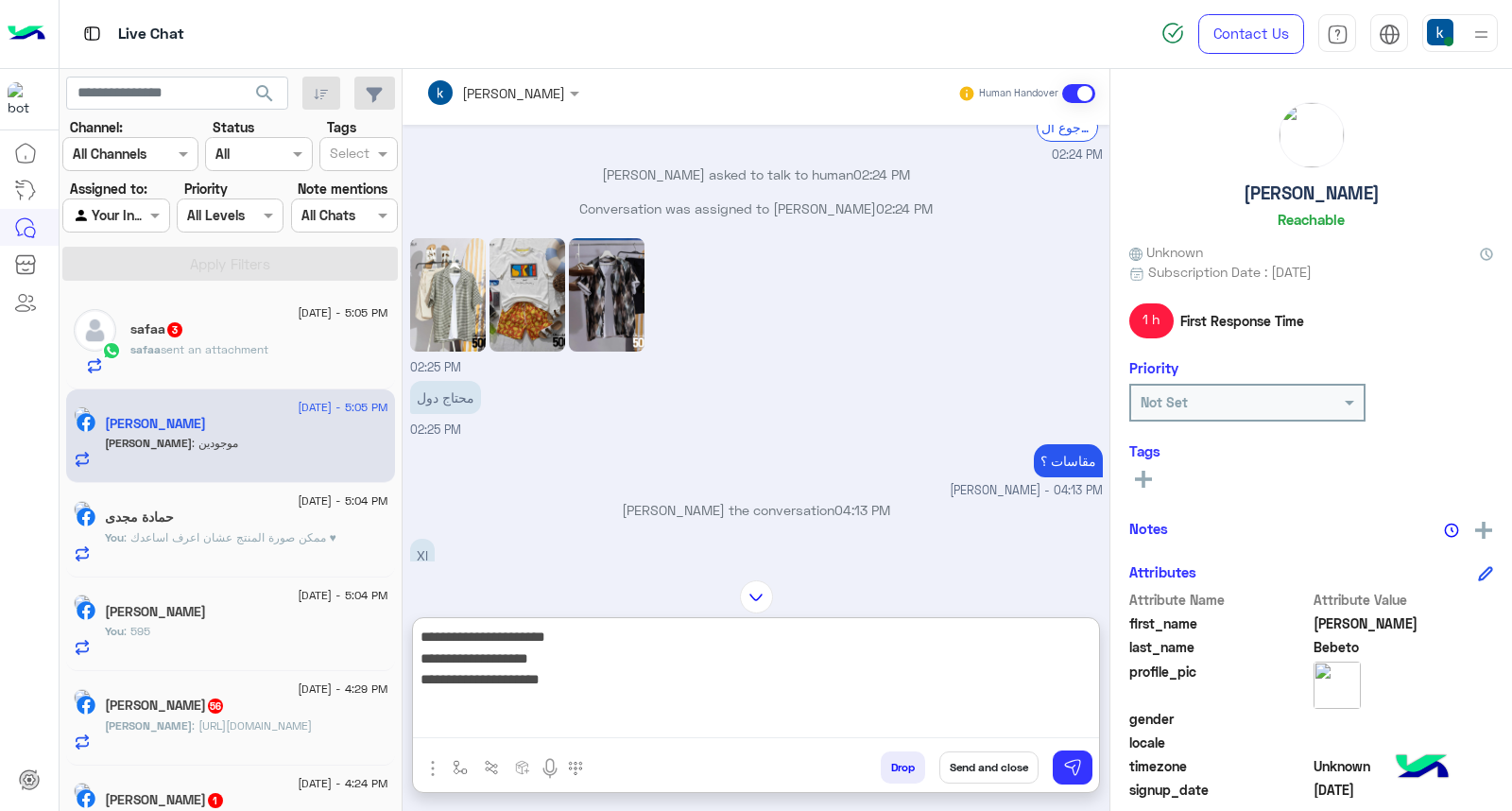
paste textarea "**********"
type textarea "**********"
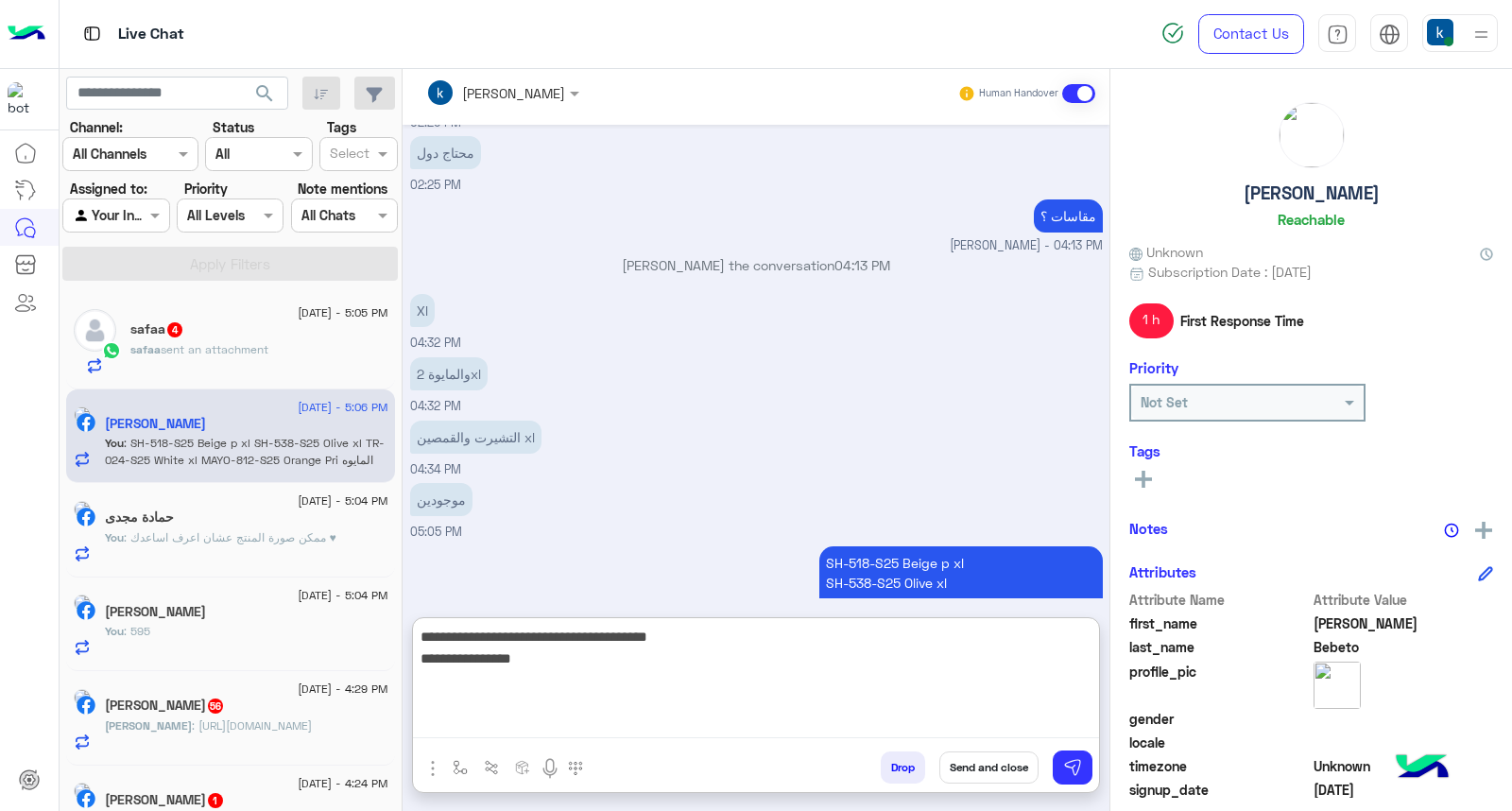
type textarea "**********"
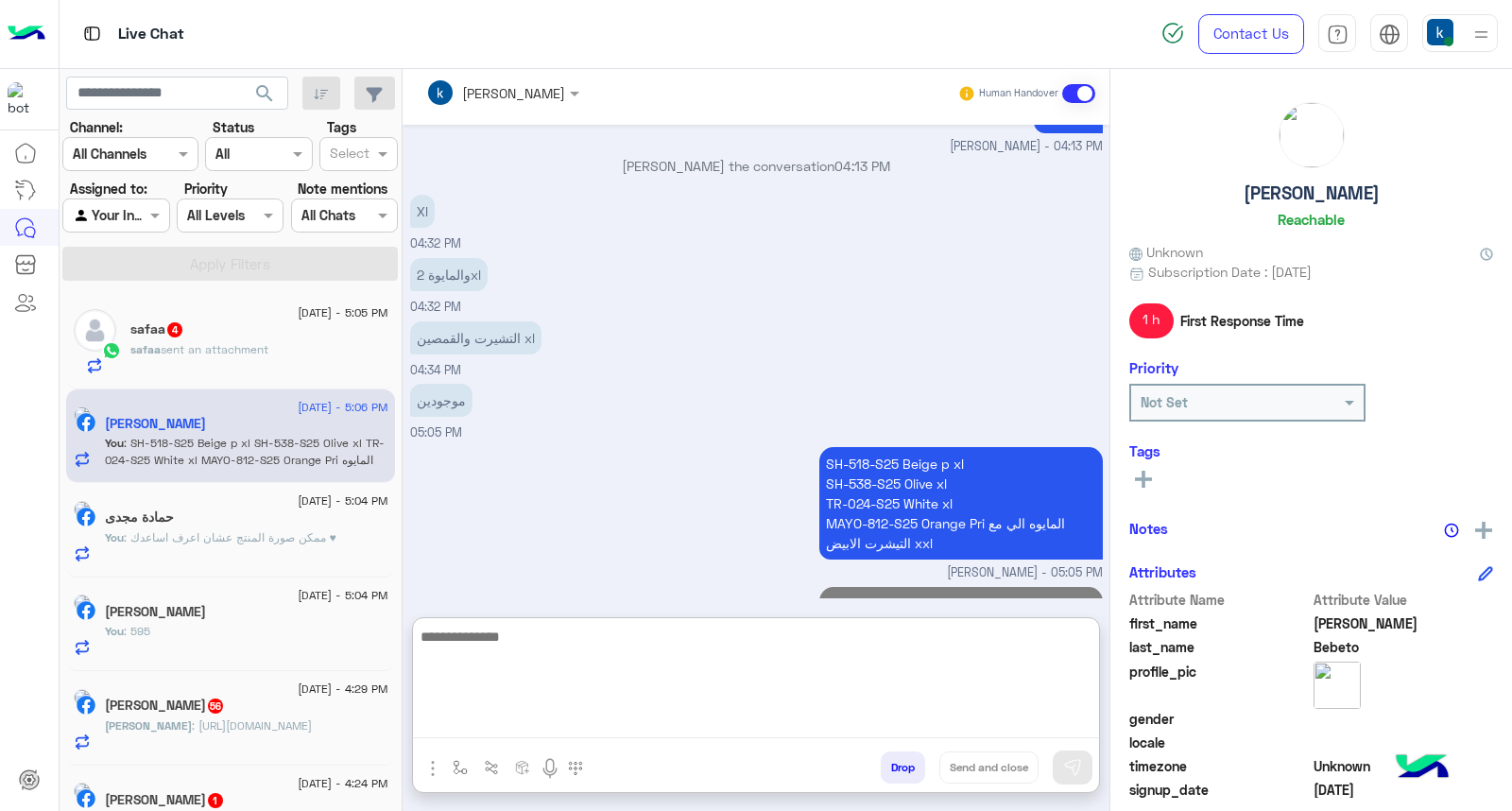
type textarea "*"
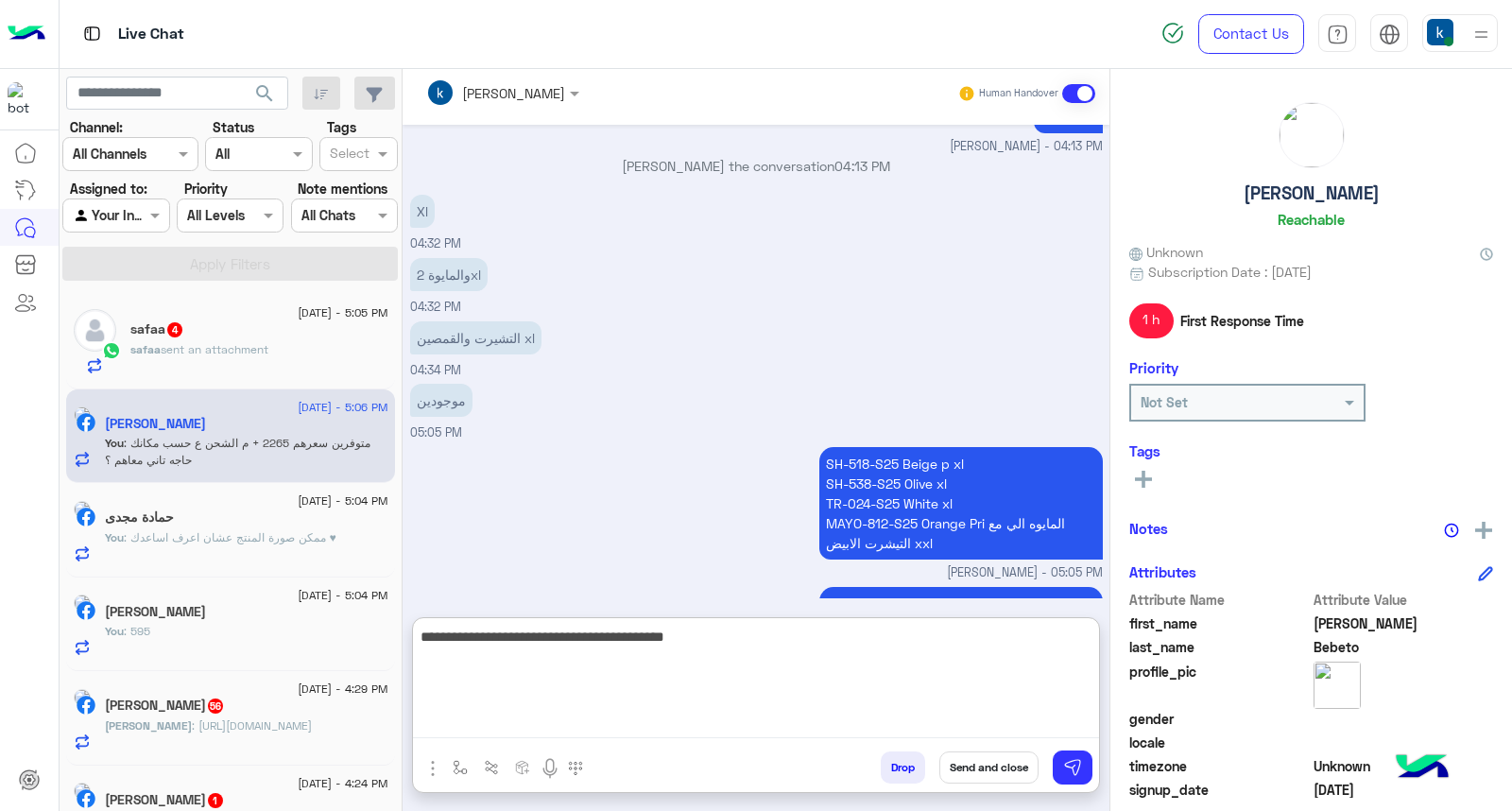
type textarea "**********"
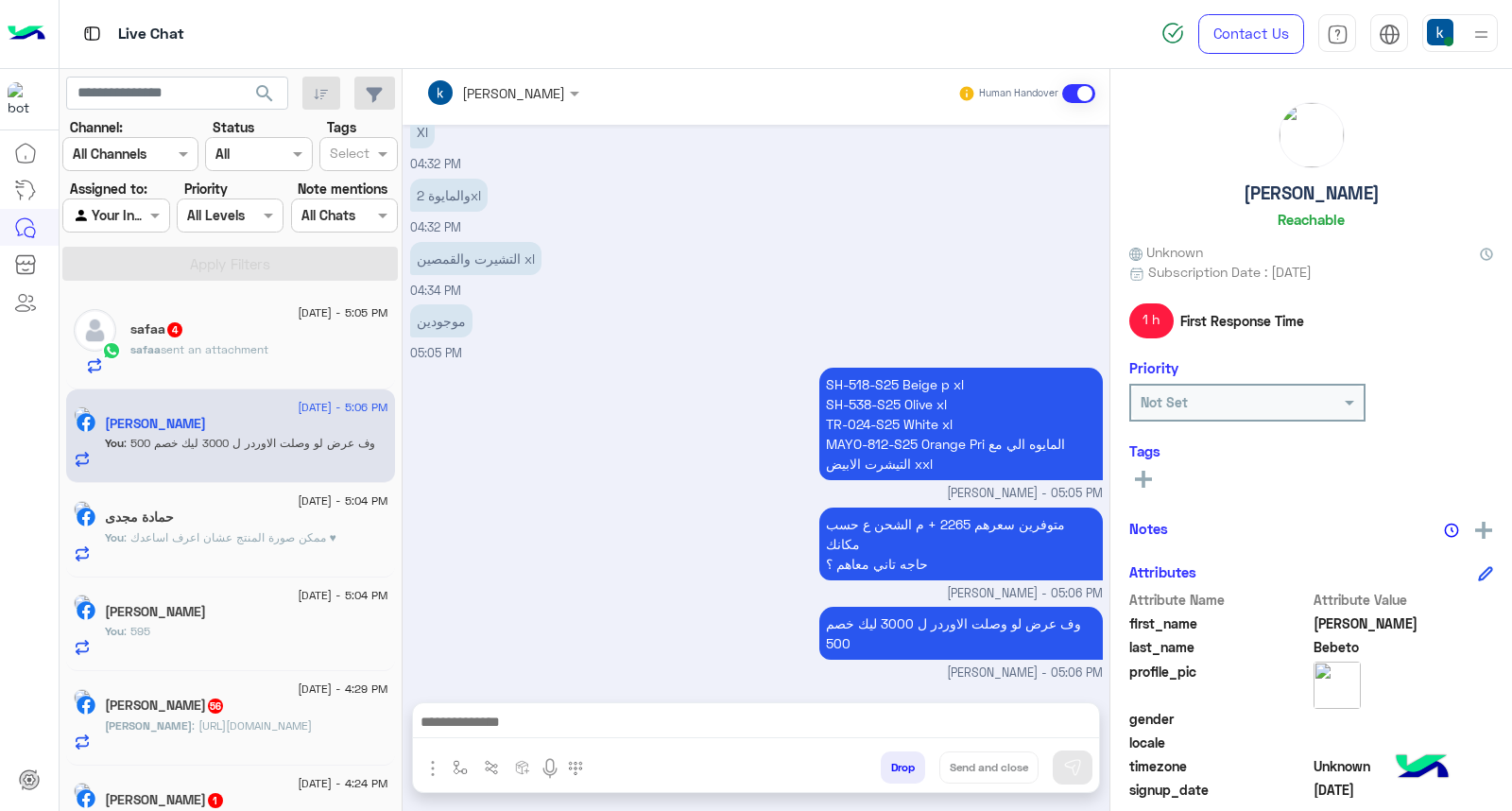
click at [268, 361] on div "safaa sent an attachment" at bounding box center [259, 357] width 258 height 33
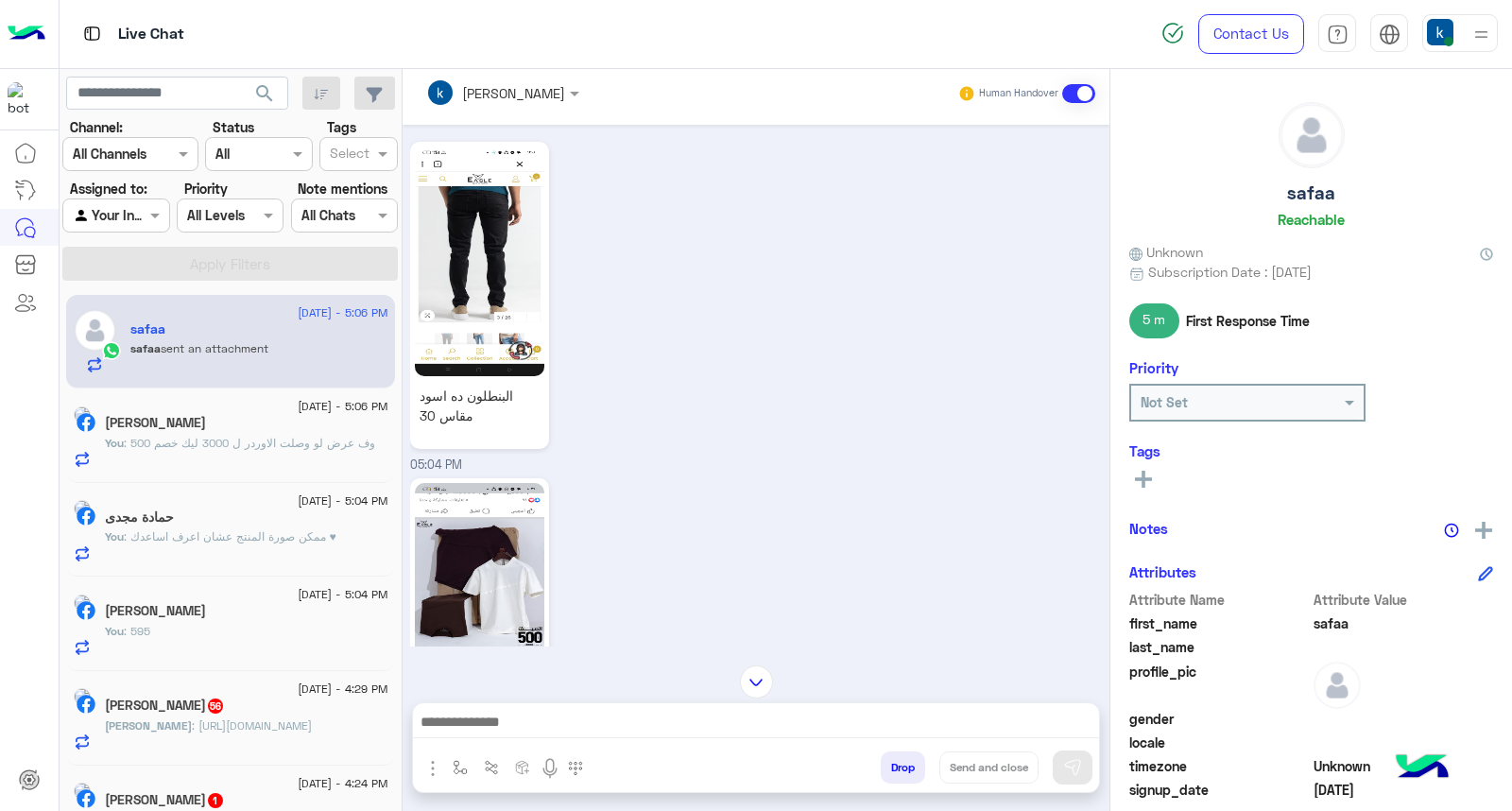
scroll to position [1267, 0]
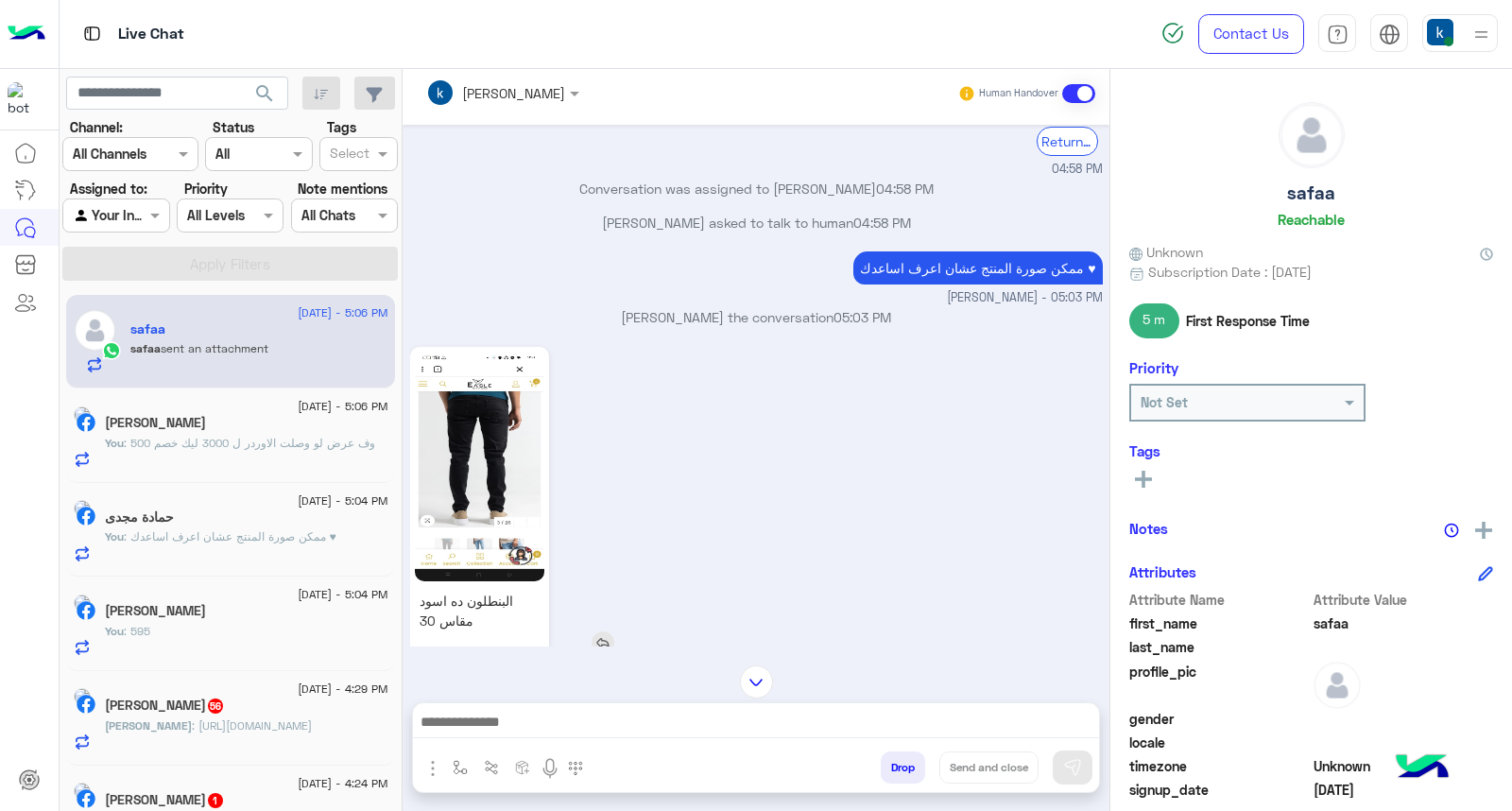
click at [494, 440] on img at bounding box center [479, 466] width 130 height 229
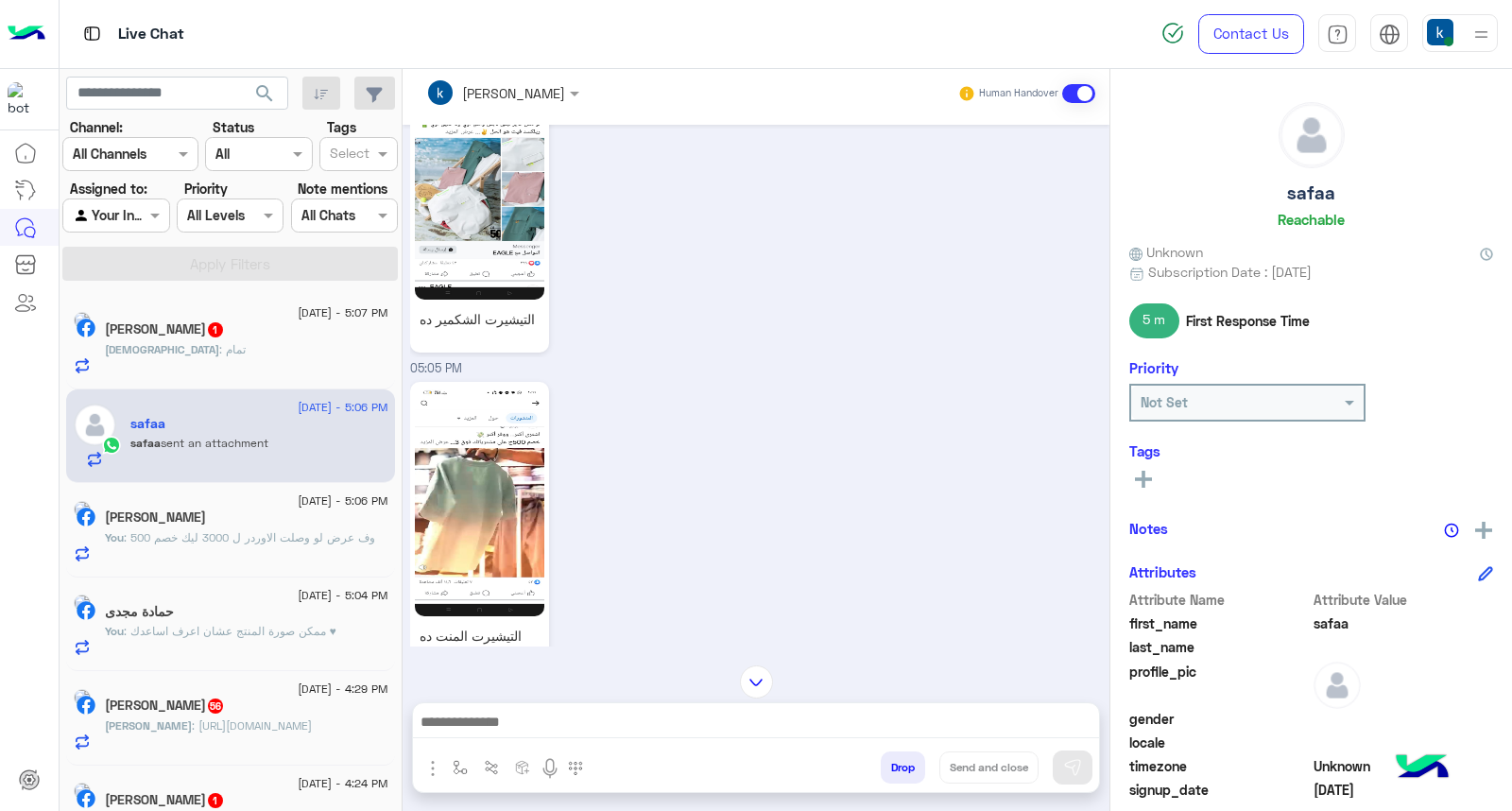
scroll to position [2527, 0]
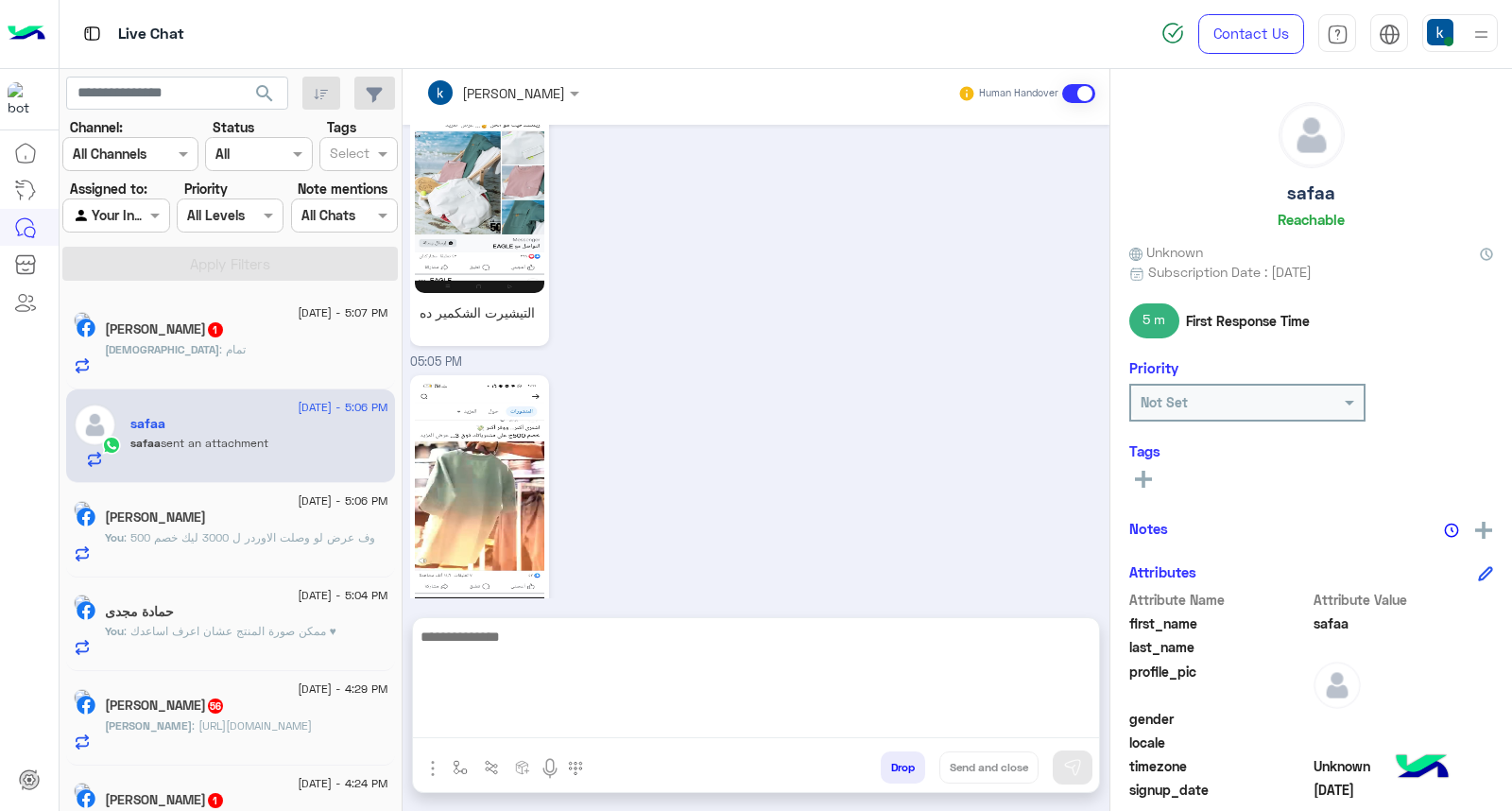
click at [535, 726] on textarea at bounding box center [756, 681] width 686 height 114
type textarea "**********"
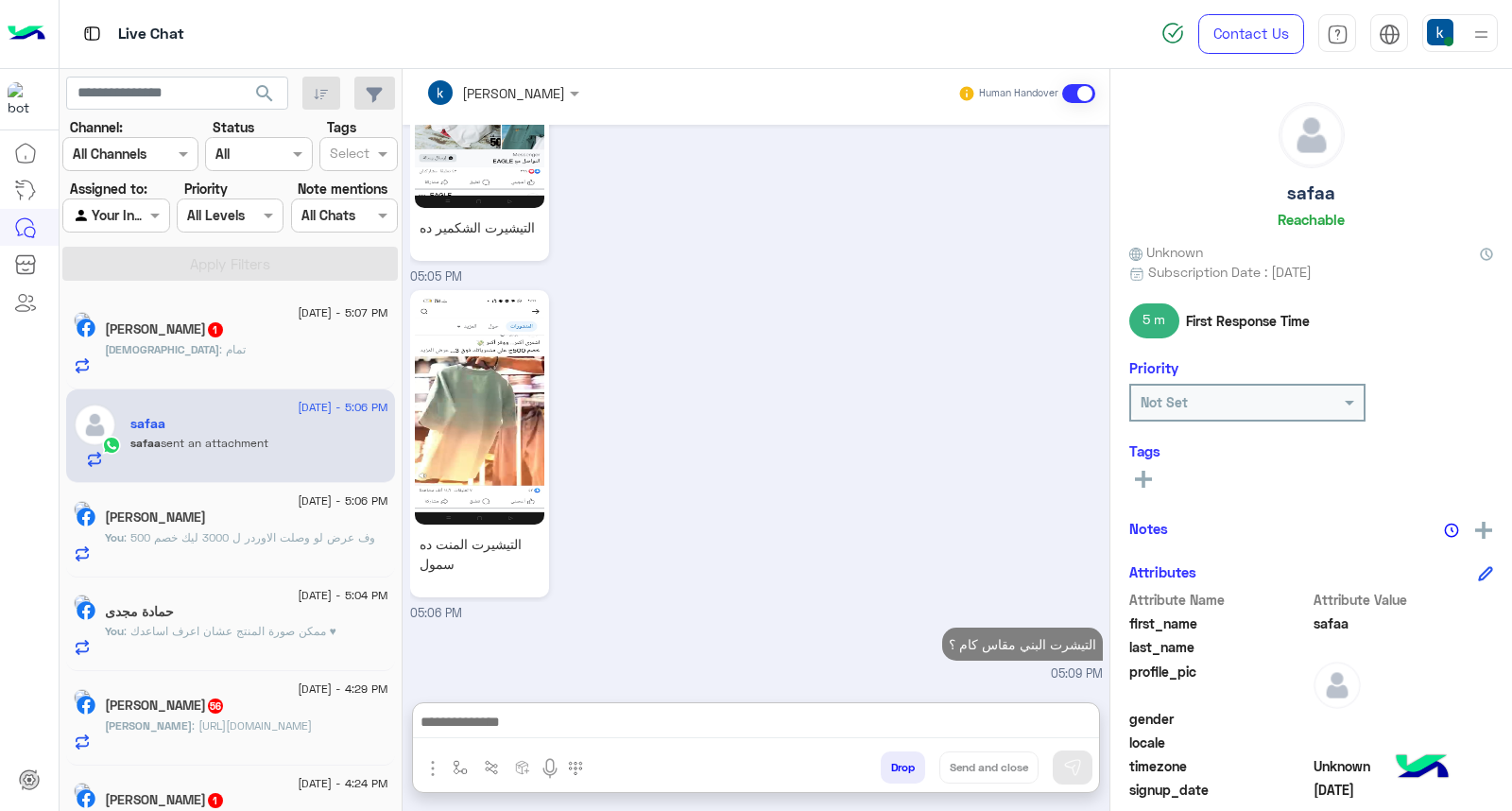
click at [282, 351] on div "Mohammed : تمام" at bounding box center [246, 357] width 284 height 33
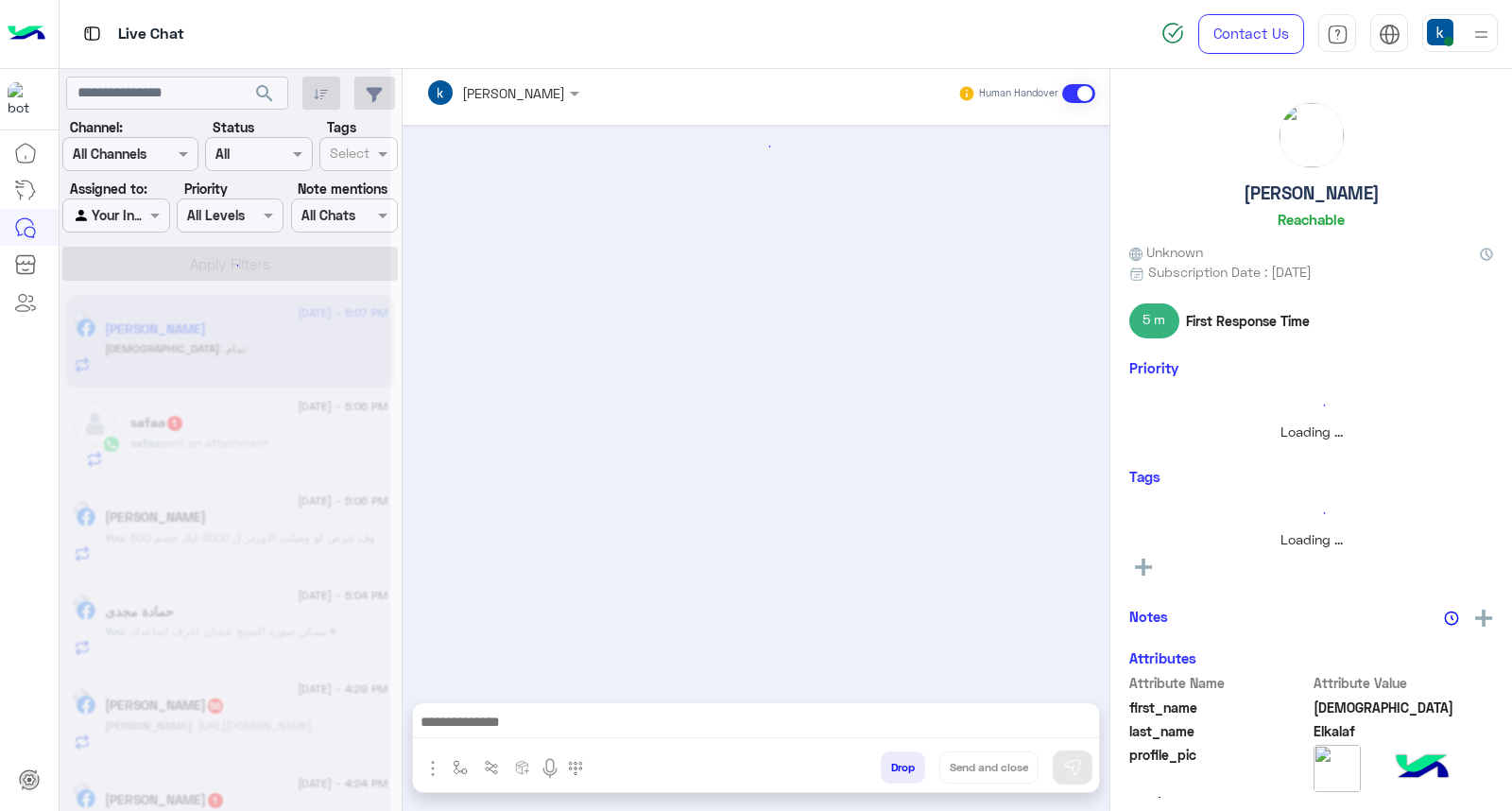
scroll to position [1101, 0]
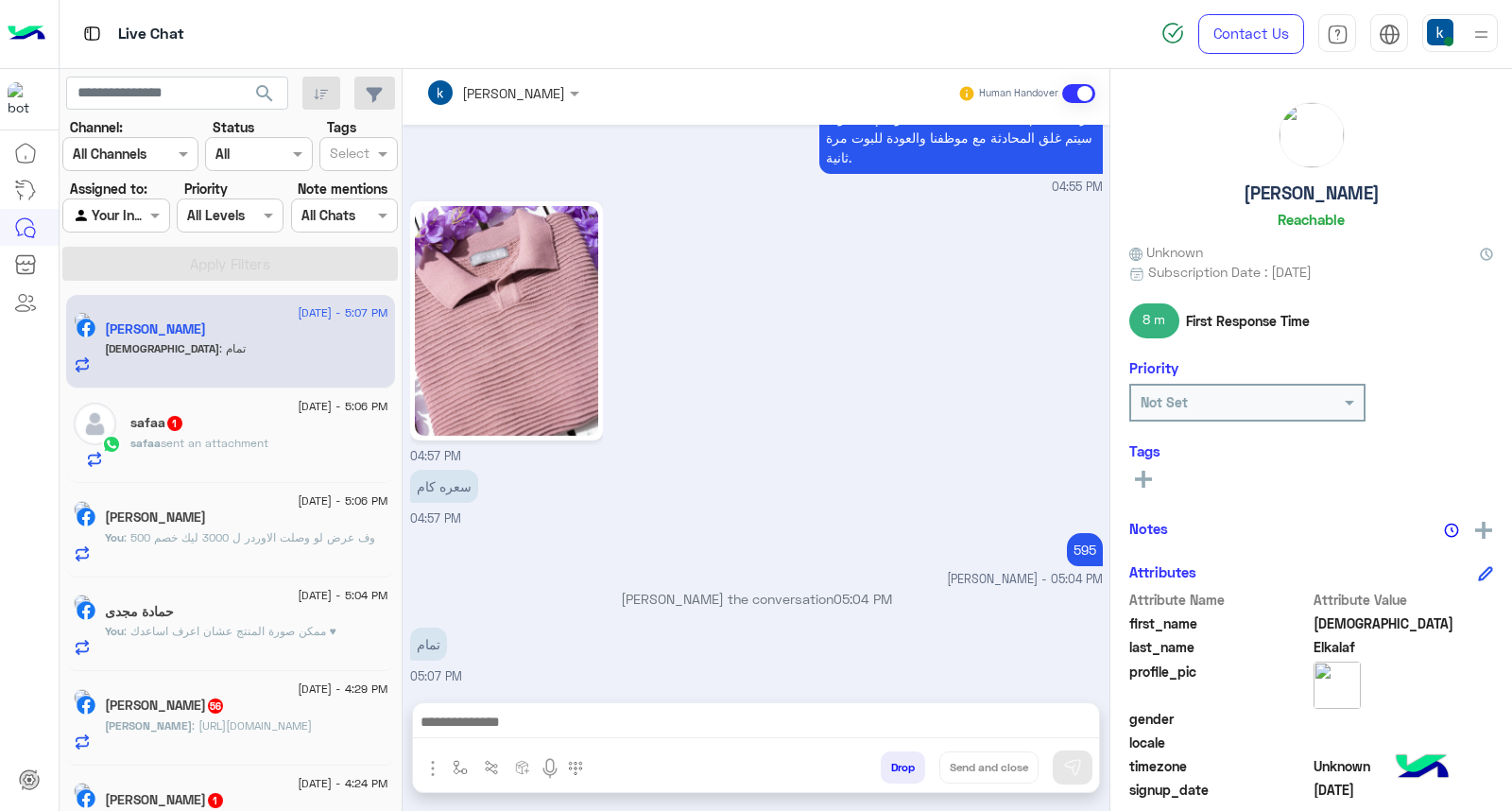
click at [287, 442] on div "safaa sent an attachment" at bounding box center [259, 451] width 258 height 33
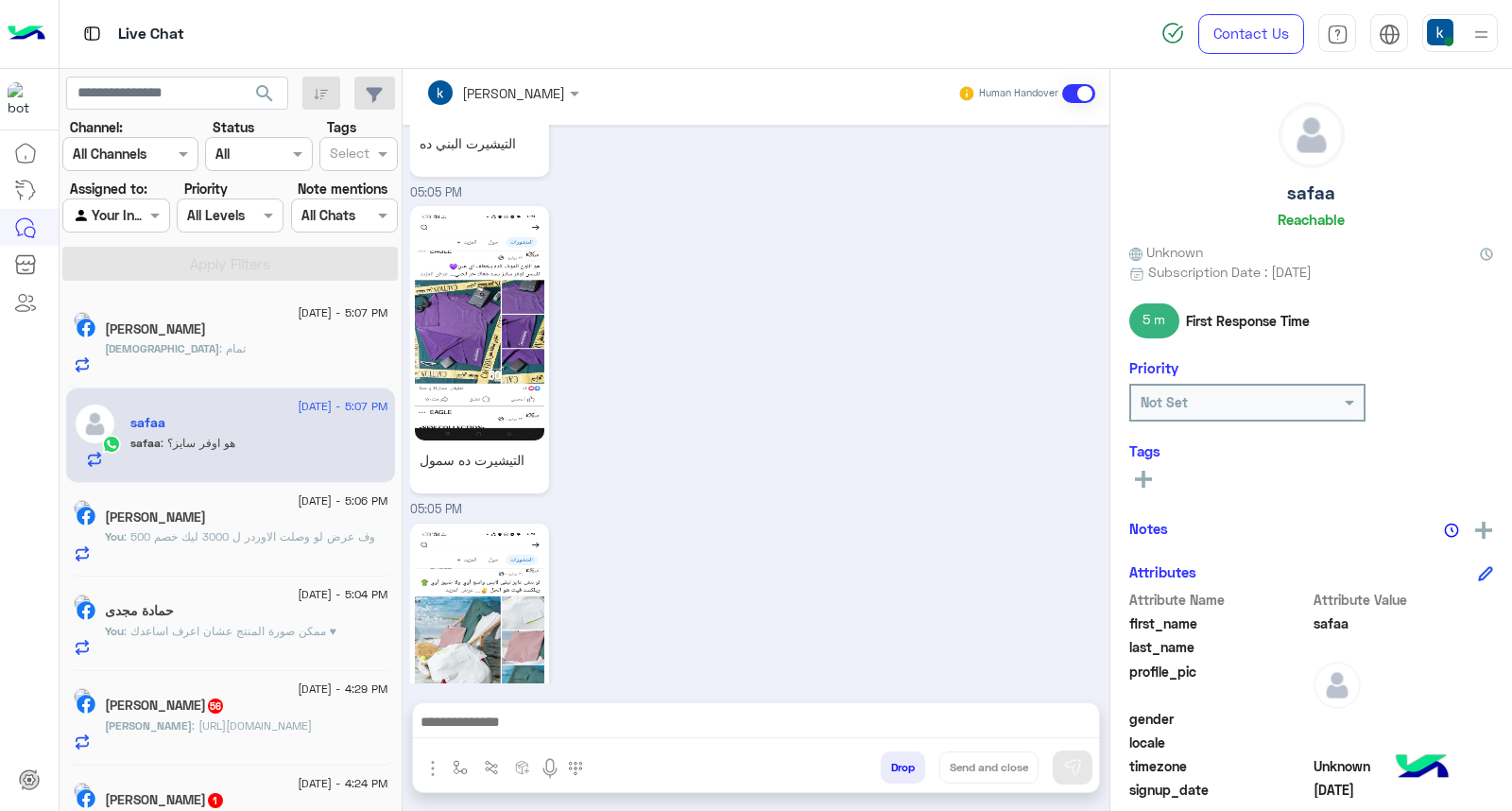
scroll to position [2586, 0]
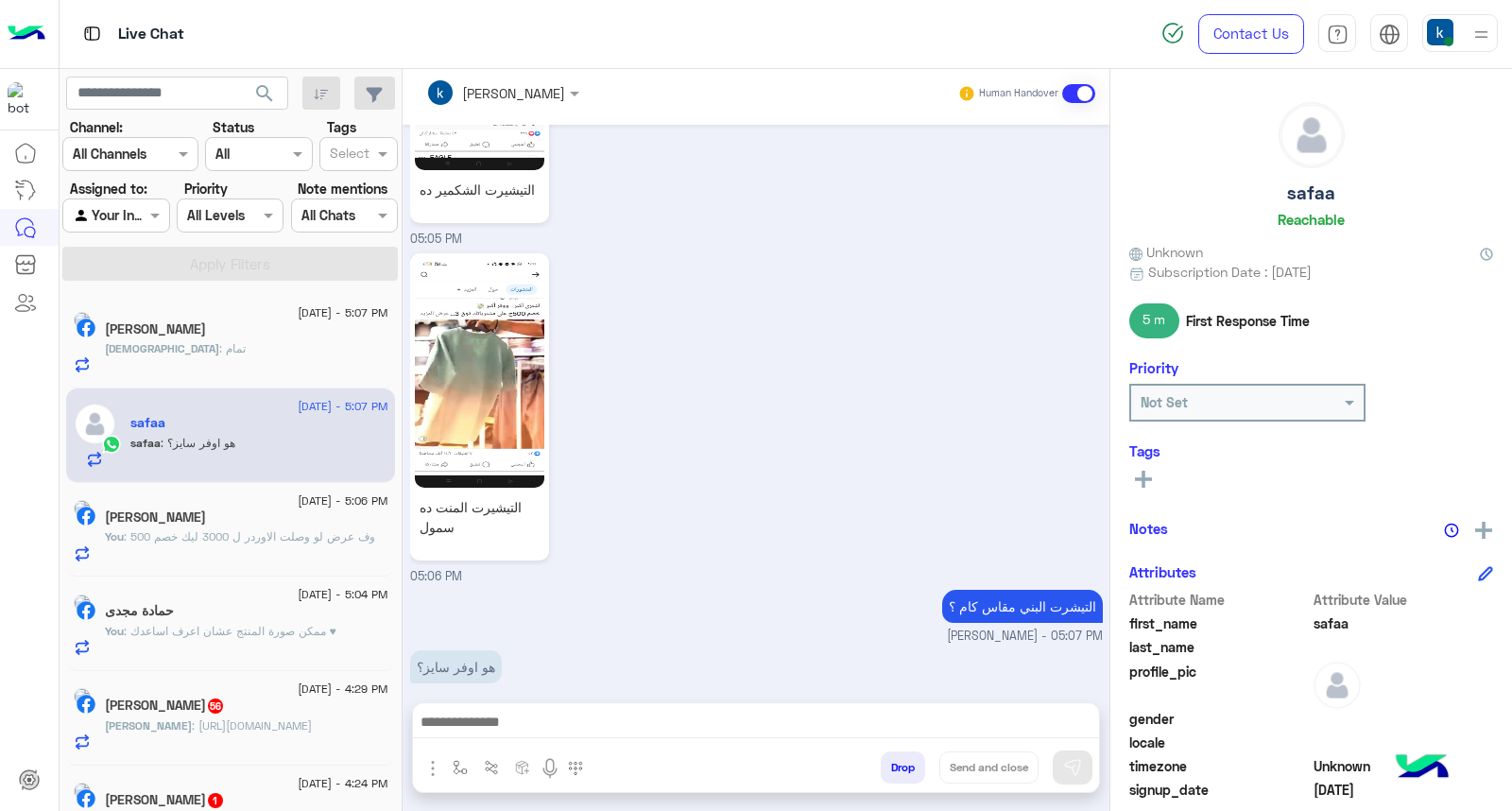
click at [535, 705] on div at bounding box center [756, 727] width 686 height 47
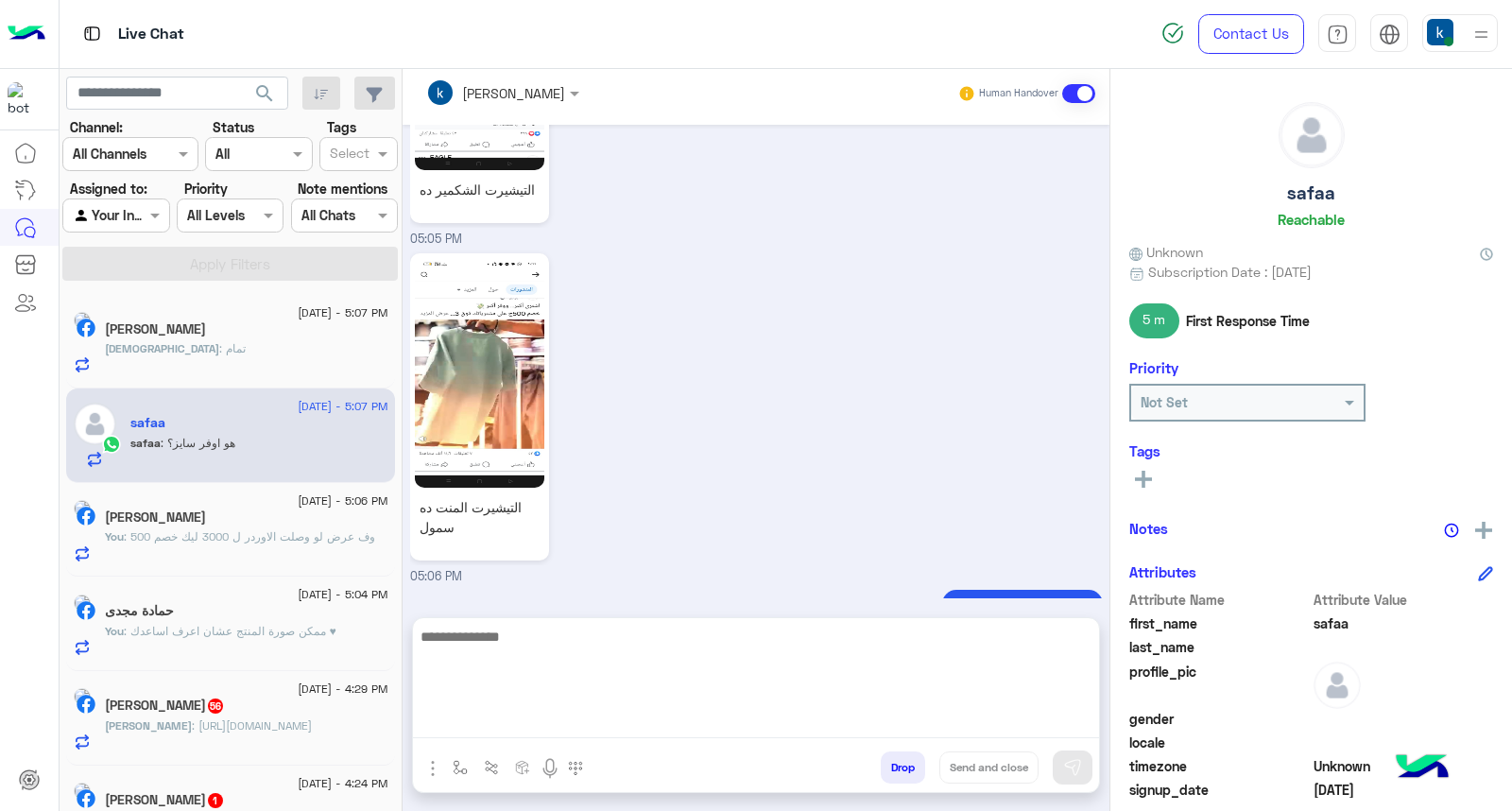
paste textarea "**********"
click at [545, 714] on textarea at bounding box center [756, 681] width 686 height 114
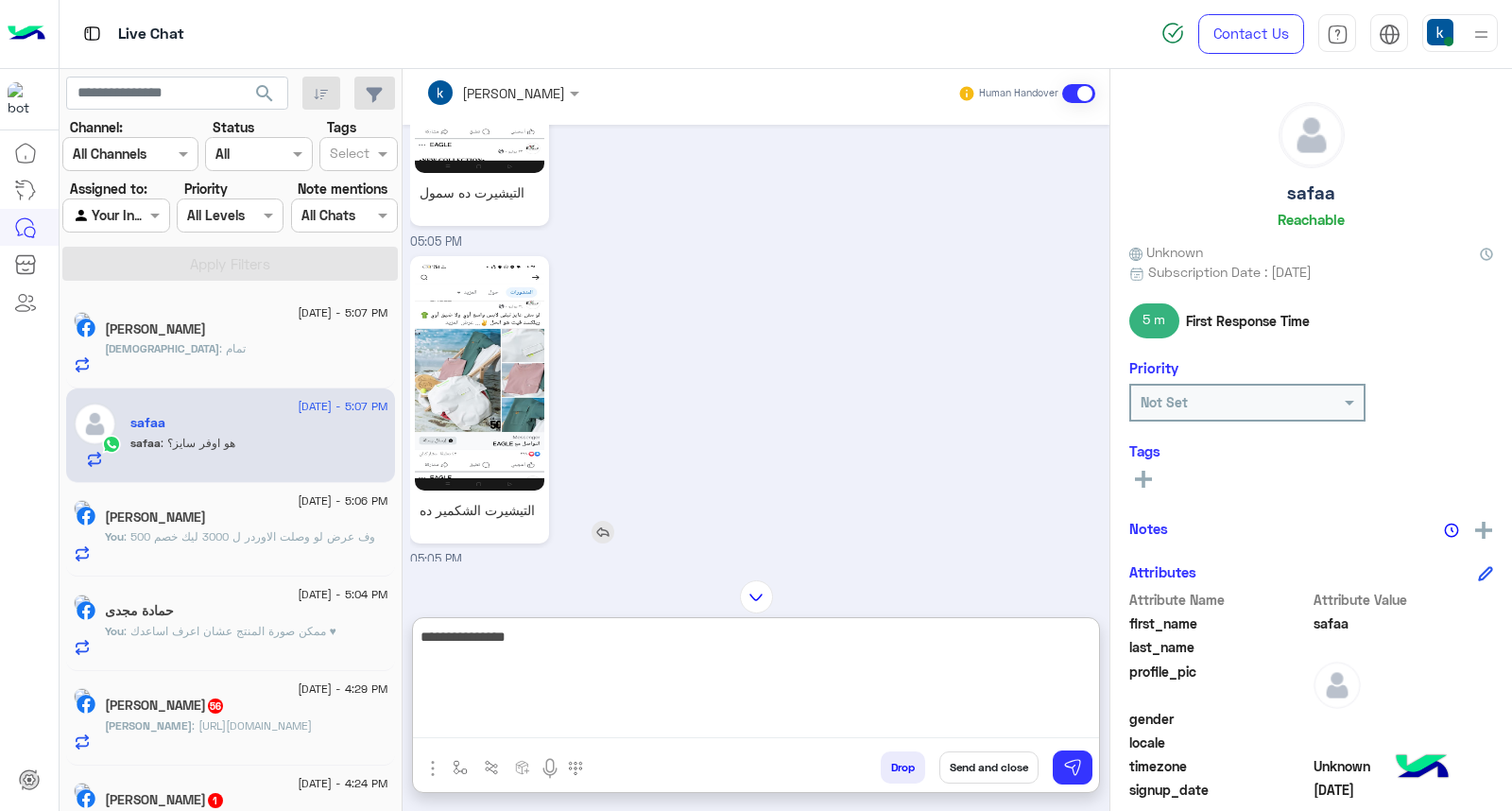
scroll to position [2272, 0]
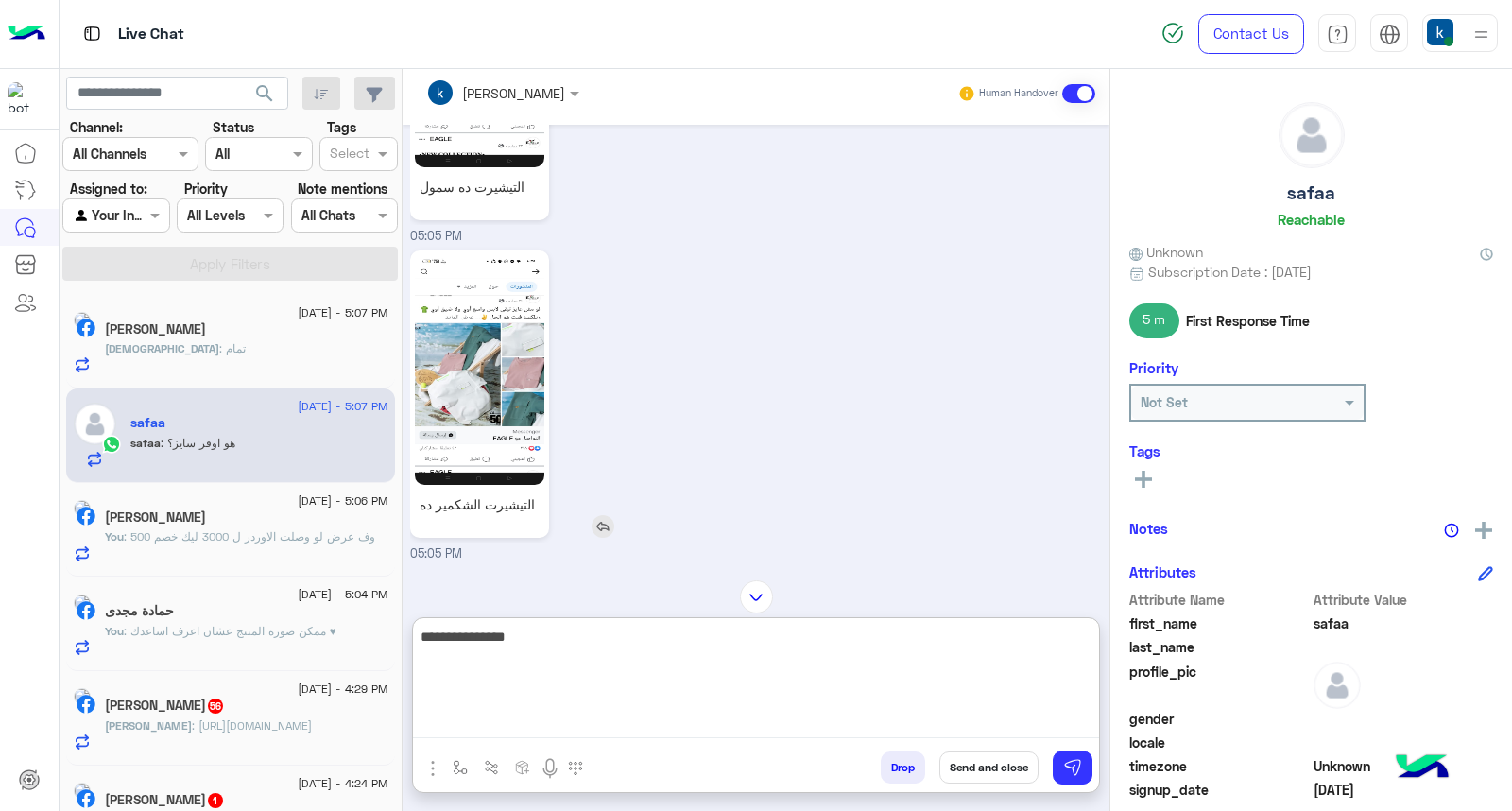
type textarea "**********"
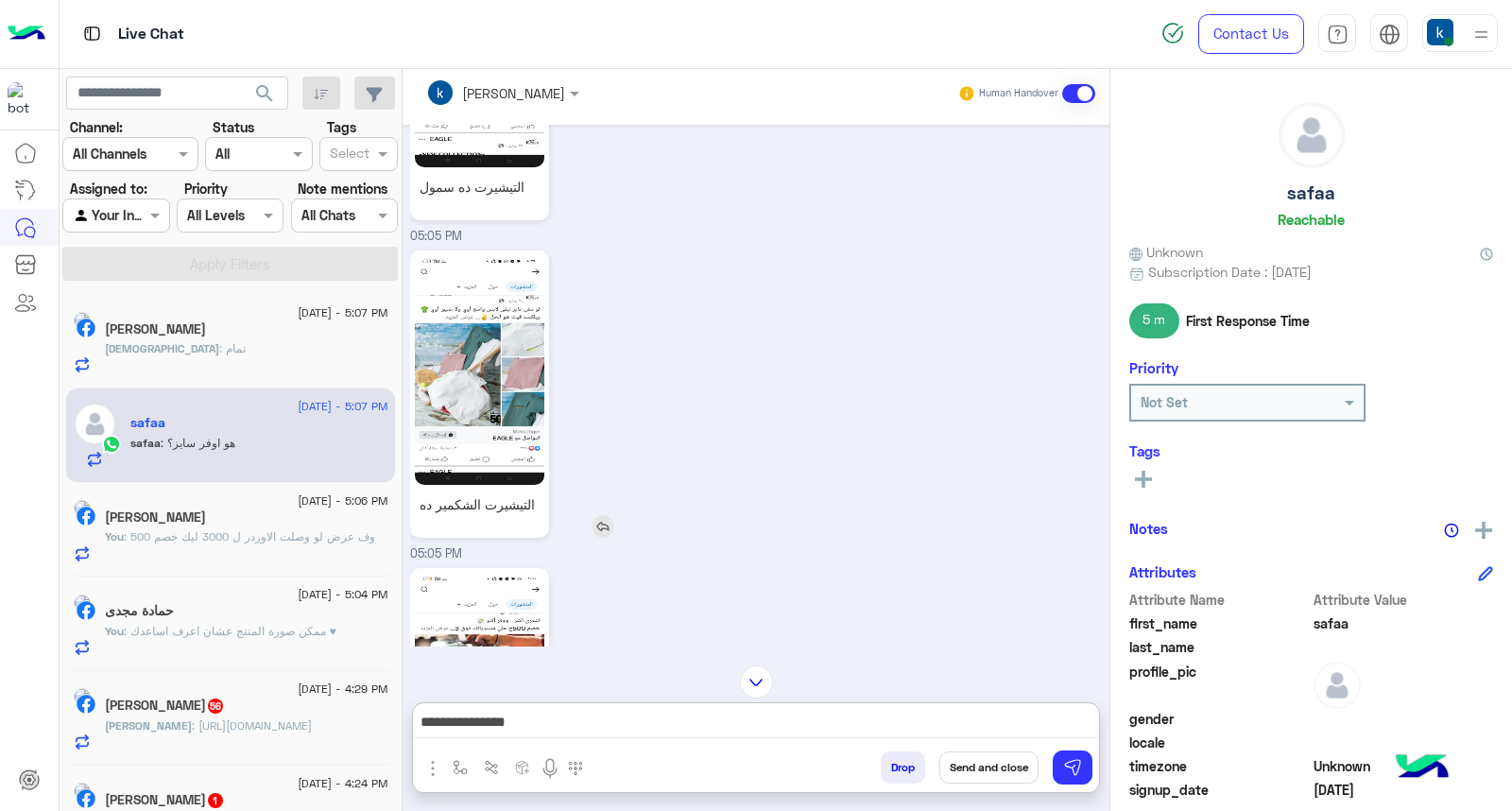
click at [506, 356] on img at bounding box center [479, 370] width 130 height 229
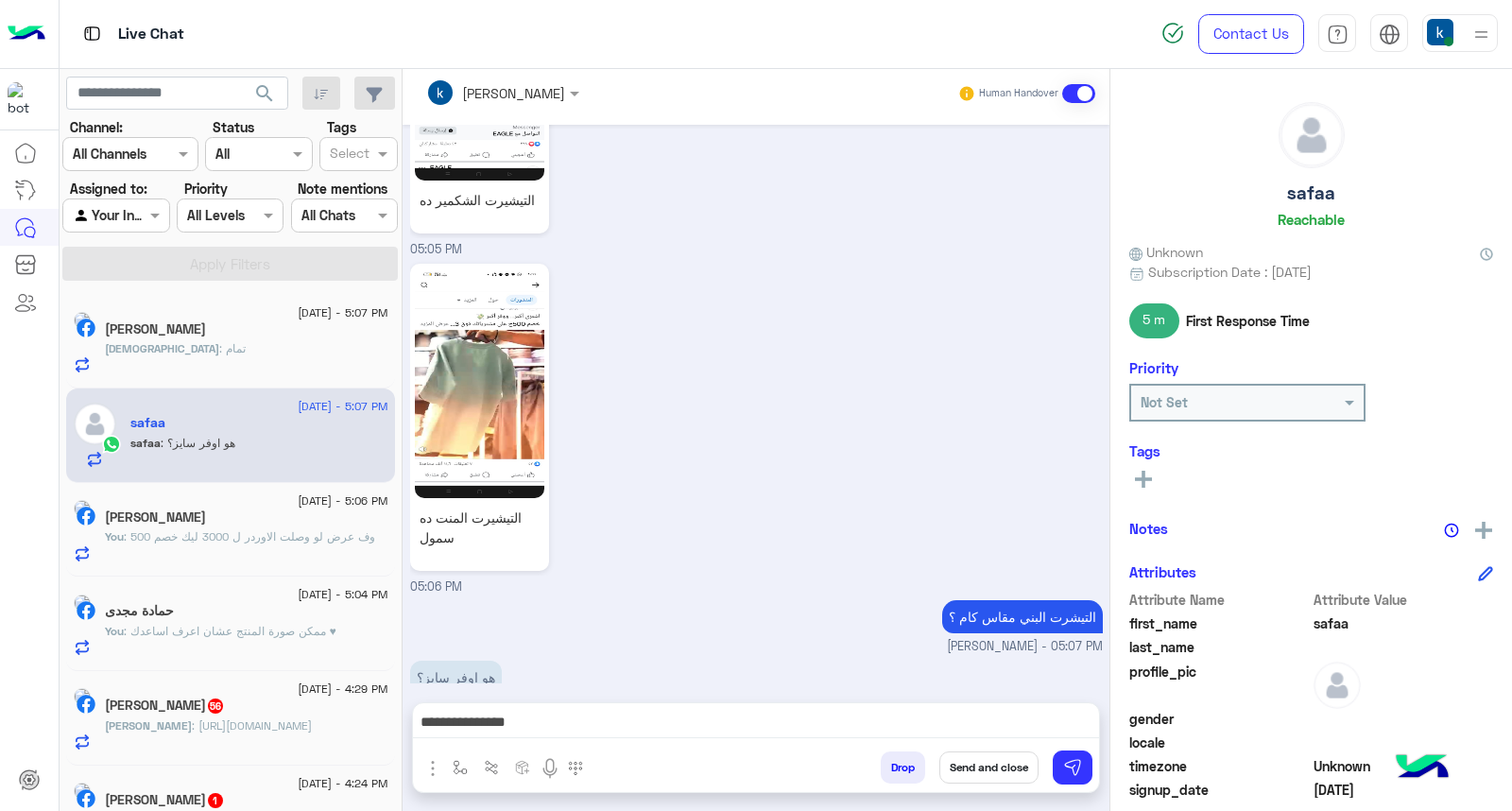
scroll to position [2586, 0]
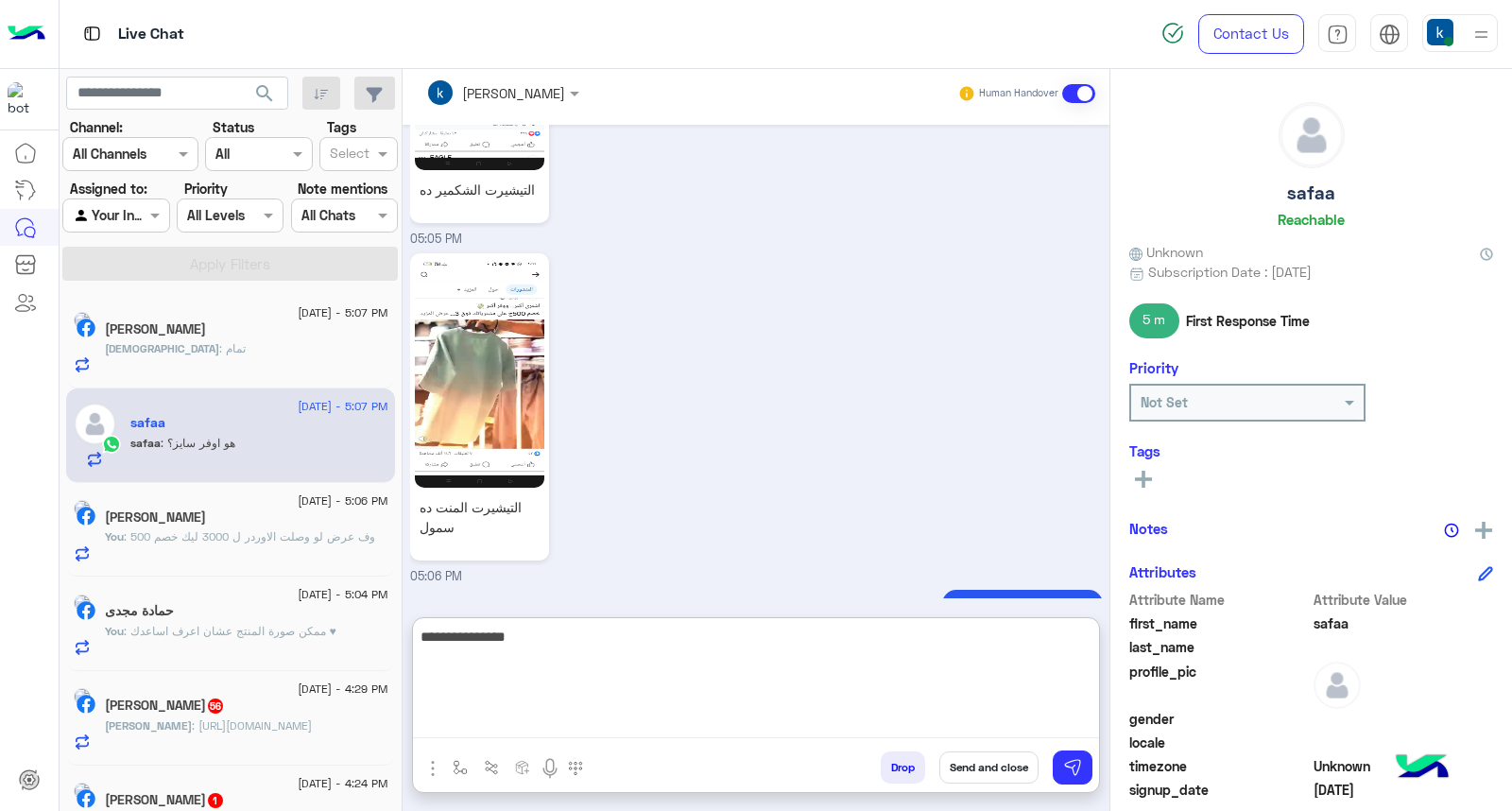
click at [578, 721] on textarea "**********" at bounding box center [756, 681] width 686 height 114
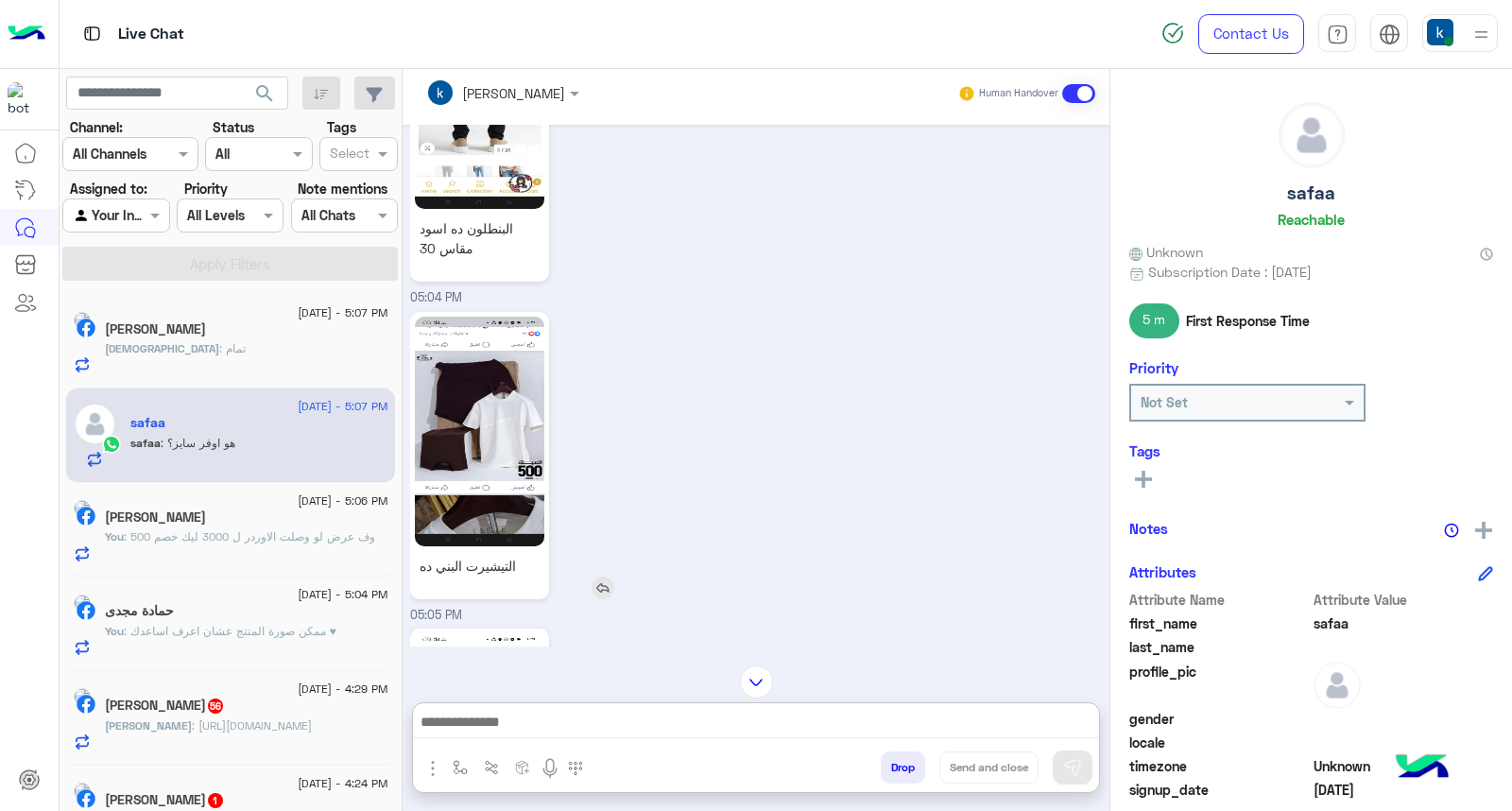
click at [548, 439] on div "Aug 14, 2025 عميلنا العزيز safaa اهلا بيك في إيجل، برجاء الضغط على القائمة التا…" at bounding box center [756, 385] width 707 height 521
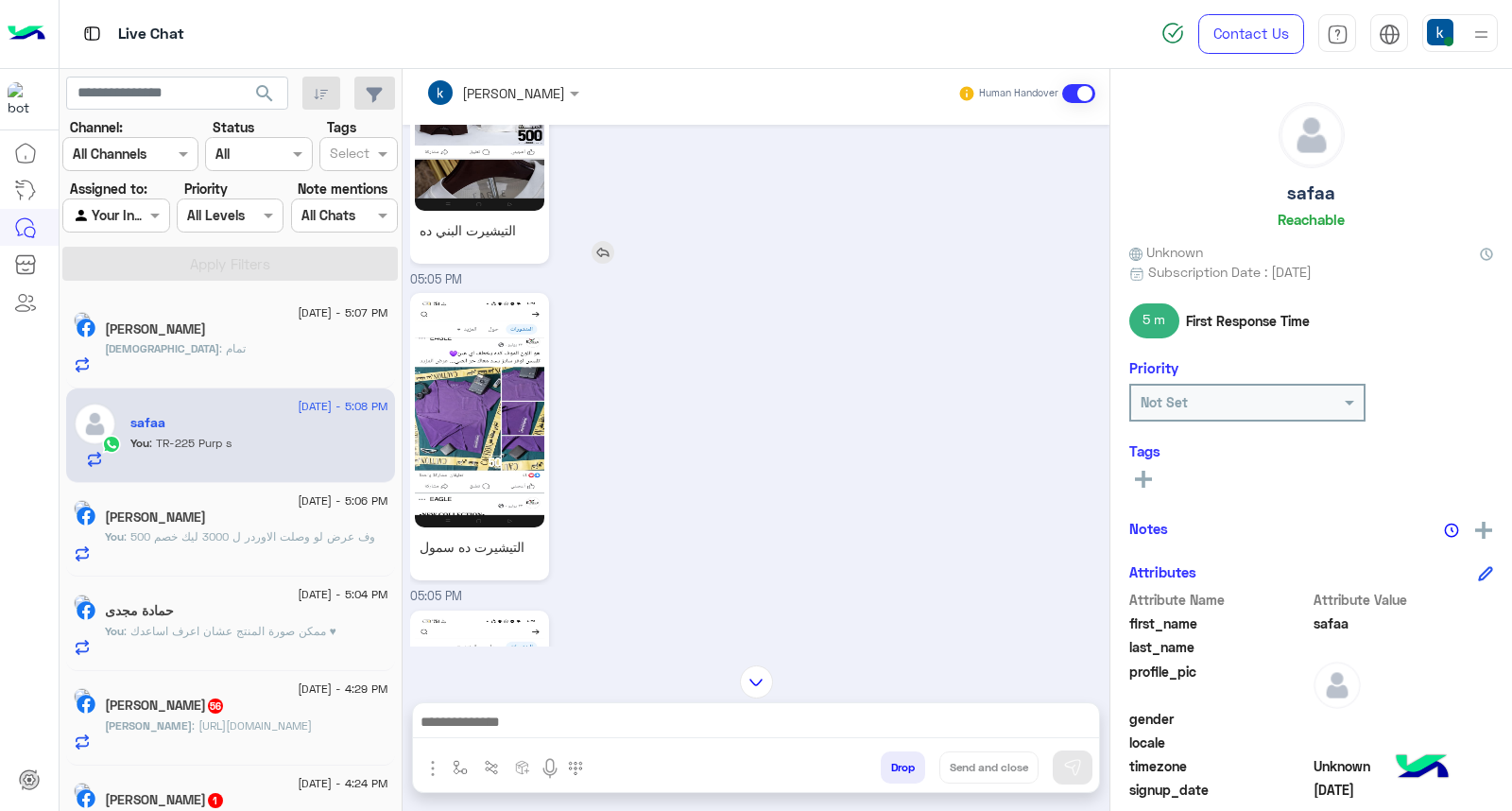
scroll to position [1807, 0]
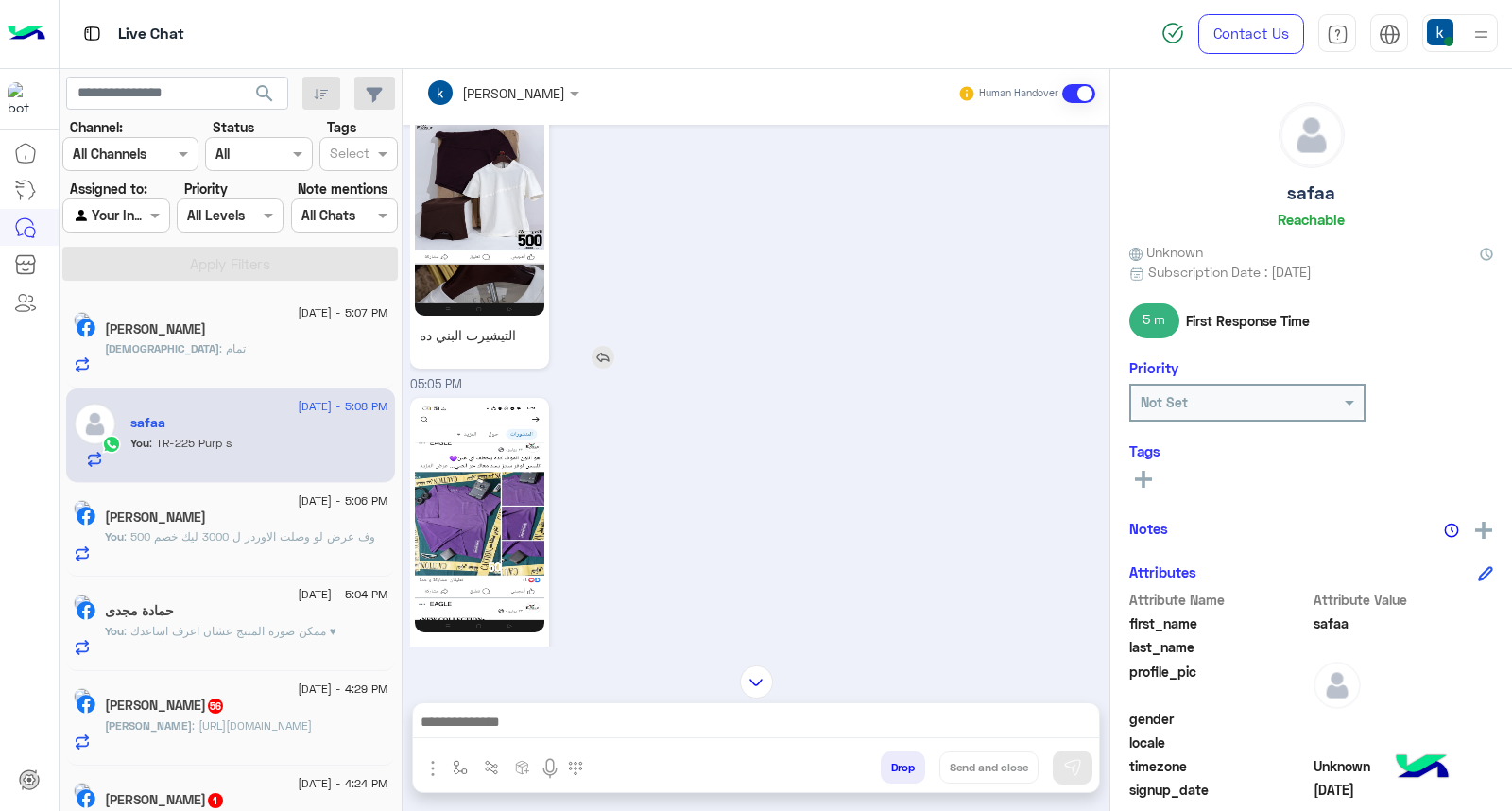
click at [505, 230] on img at bounding box center [479, 201] width 130 height 229
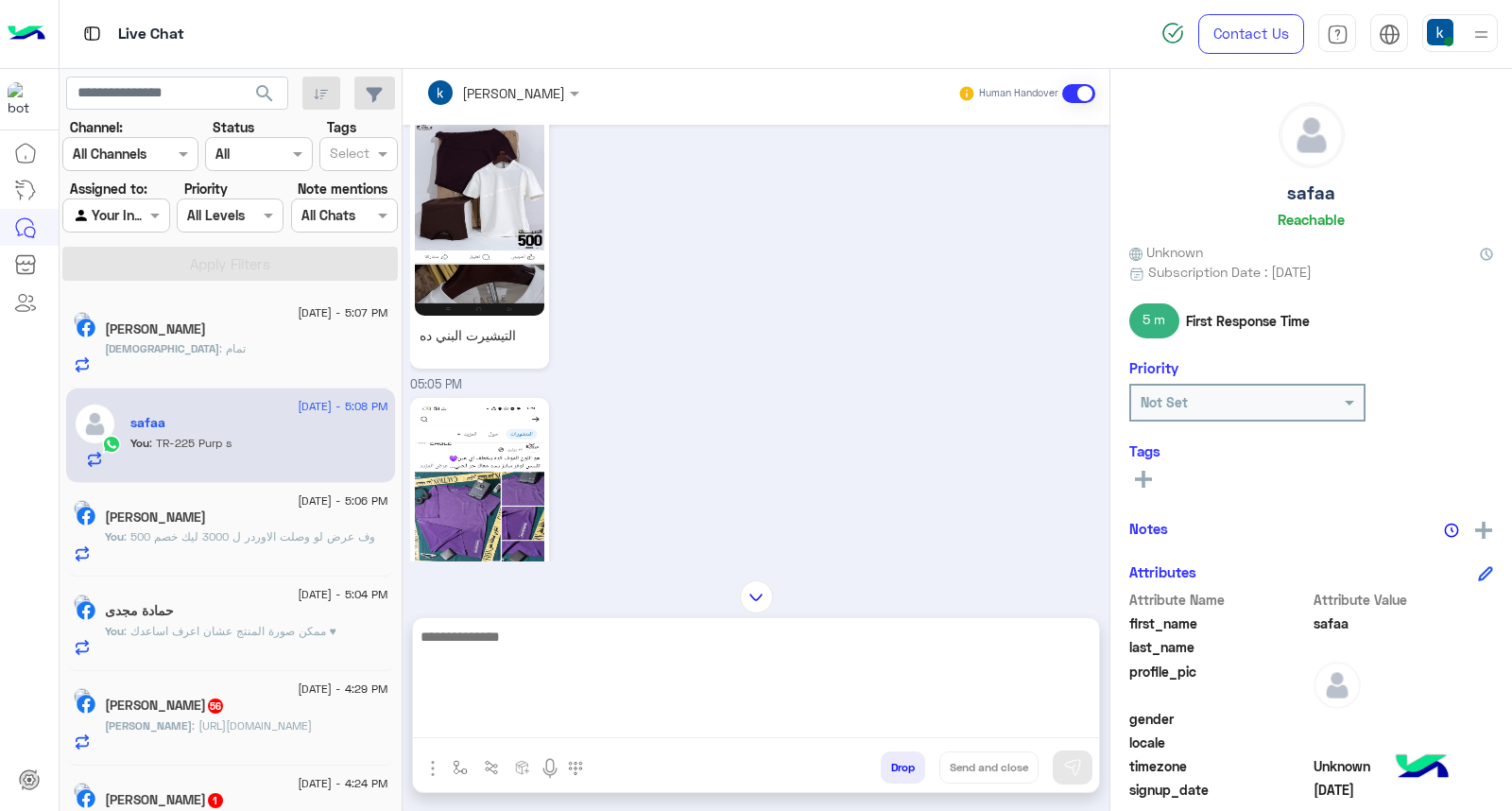
click at [558, 730] on textarea at bounding box center [756, 681] width 686 height 114
type textarea "**********"
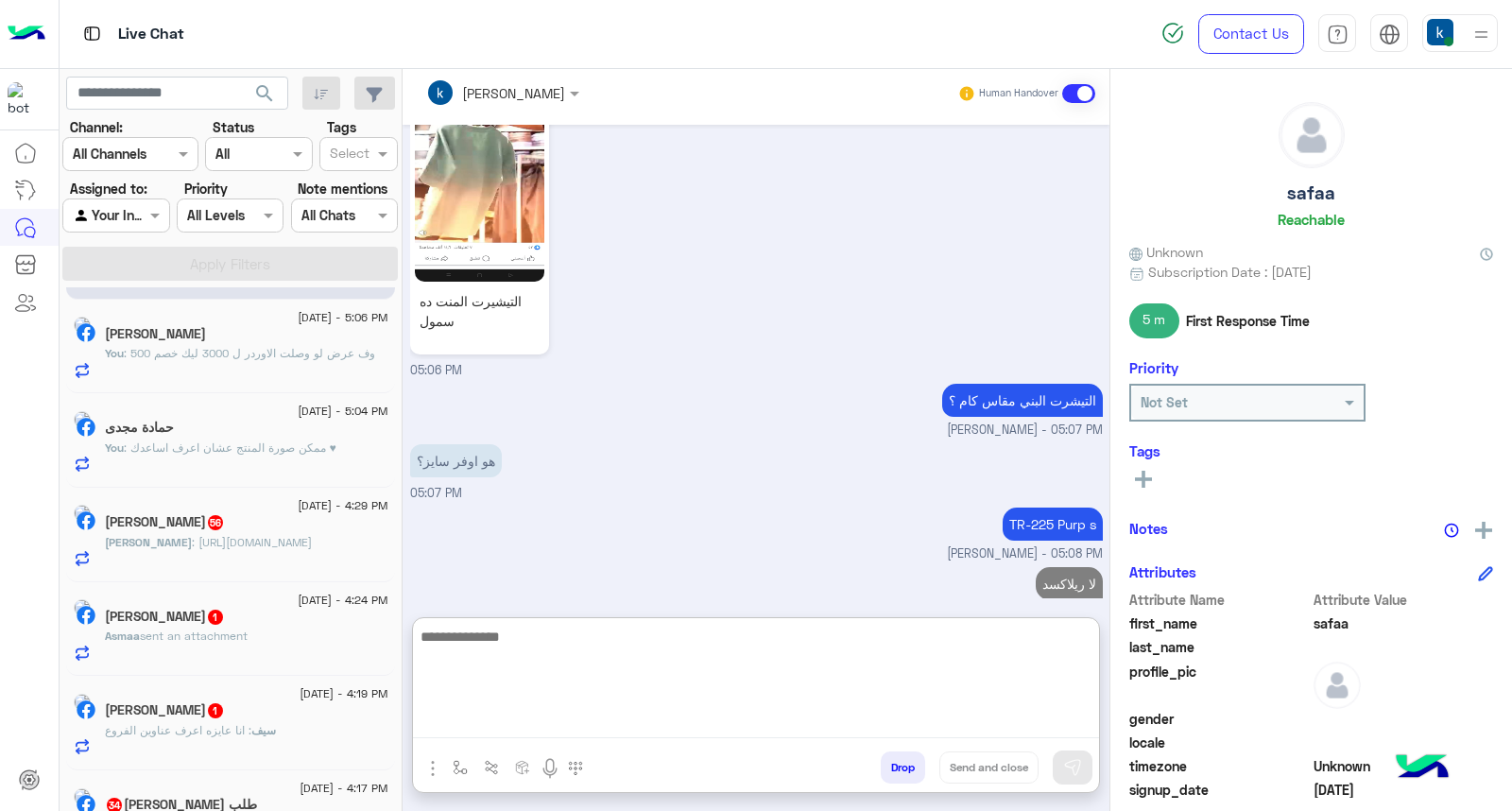
scroll to position [210, 0]
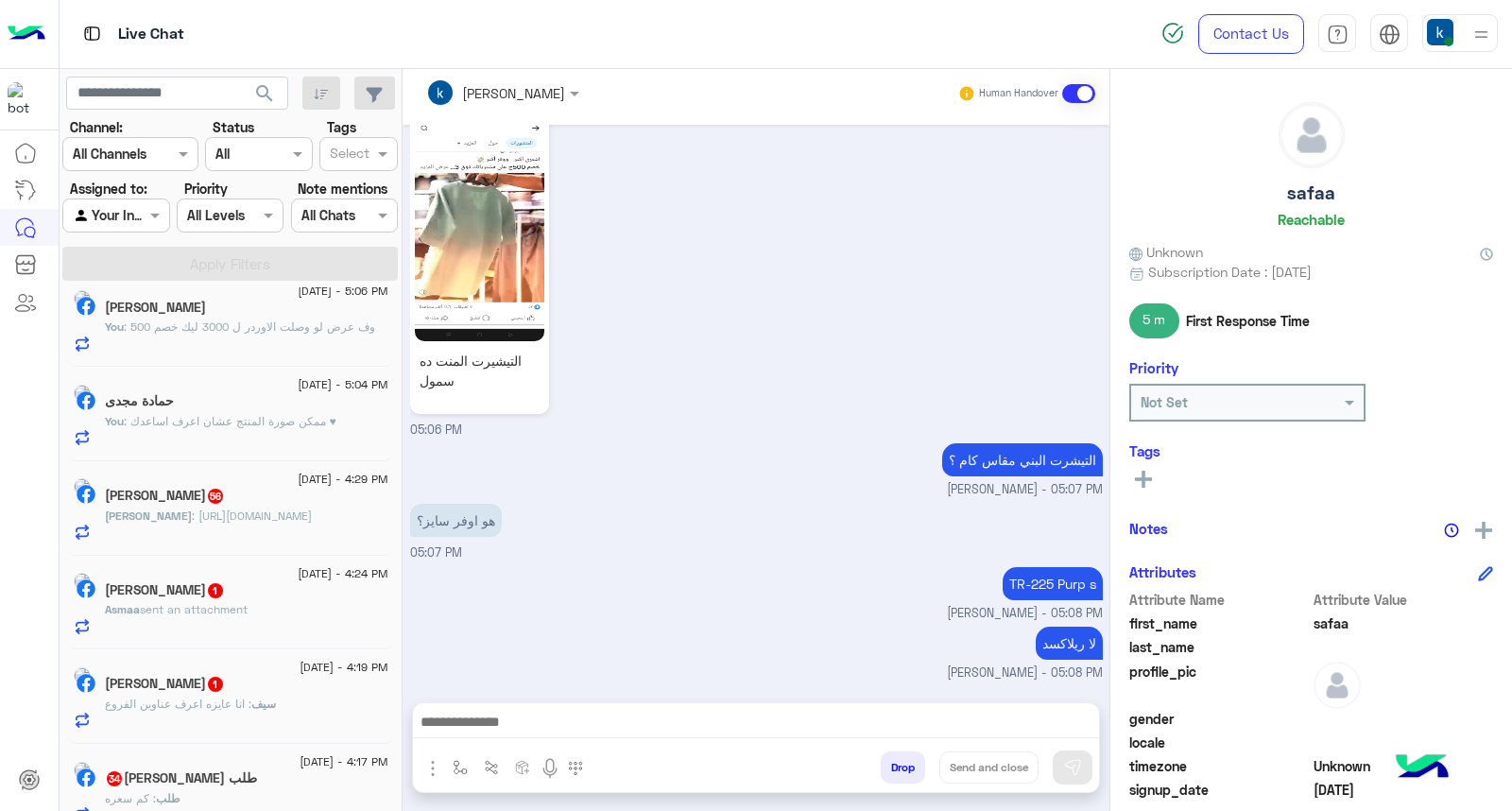
click at [265, 520] on p "Mohamed : https://www.facebook.com/share/p/18MAZUCoXN/?mibextid=WC7FNe" at bounding box center [208, 515] width 207 height 17
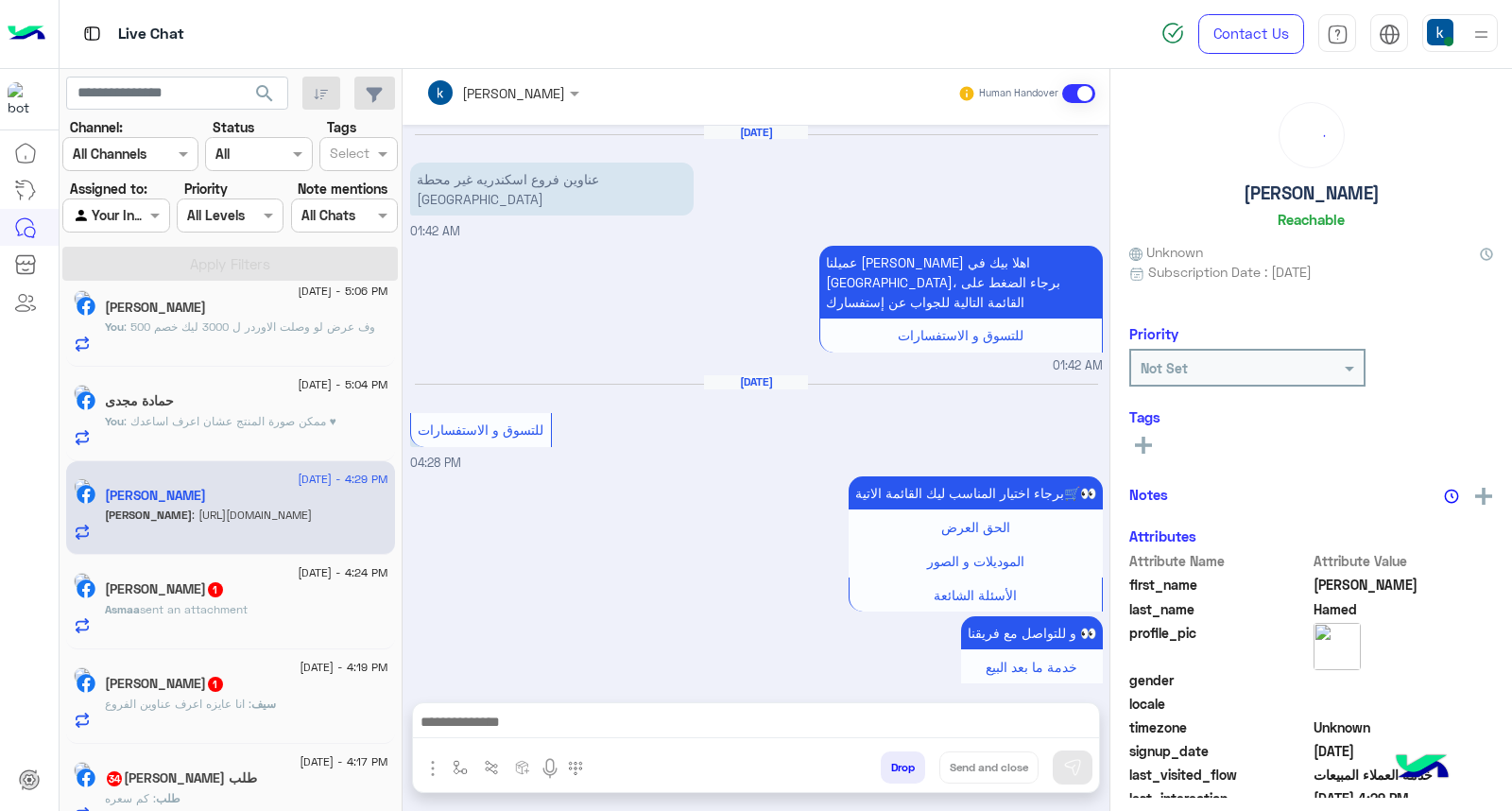
scroll to position [1640, 0]
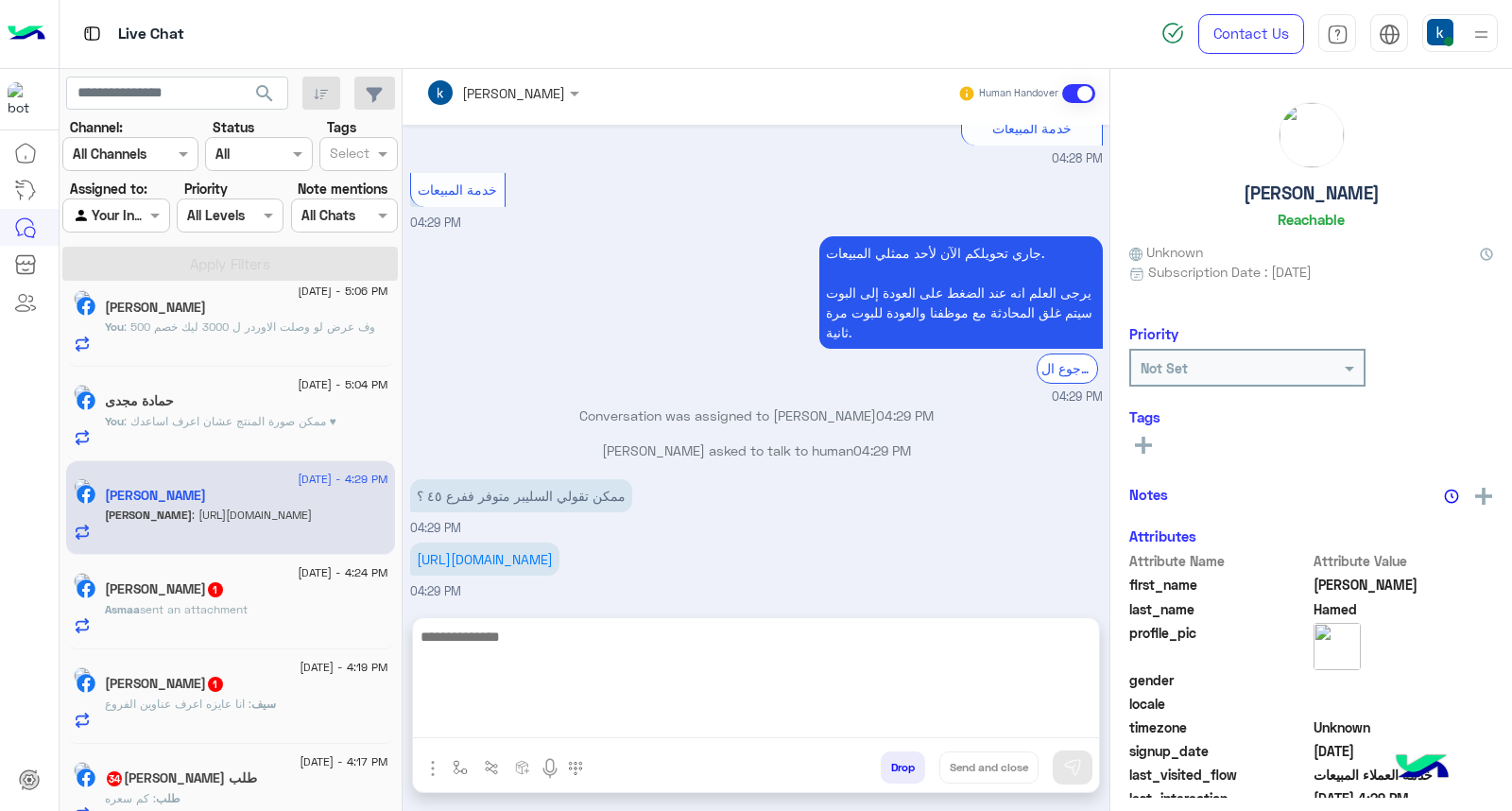
click at [542, 724] on textarea at bounding box center [756, 681] width 686 height 114
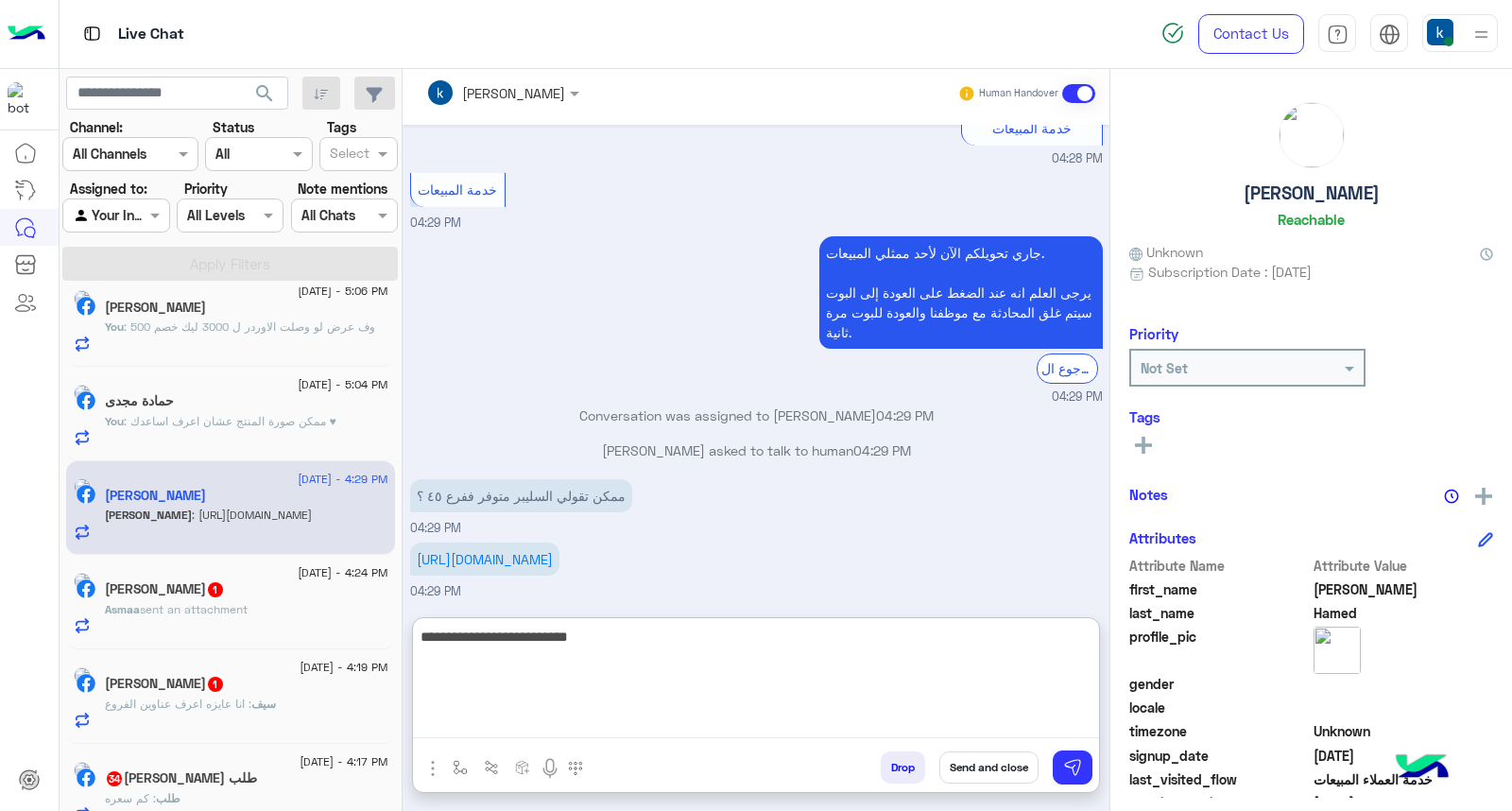
type textarea "**********"
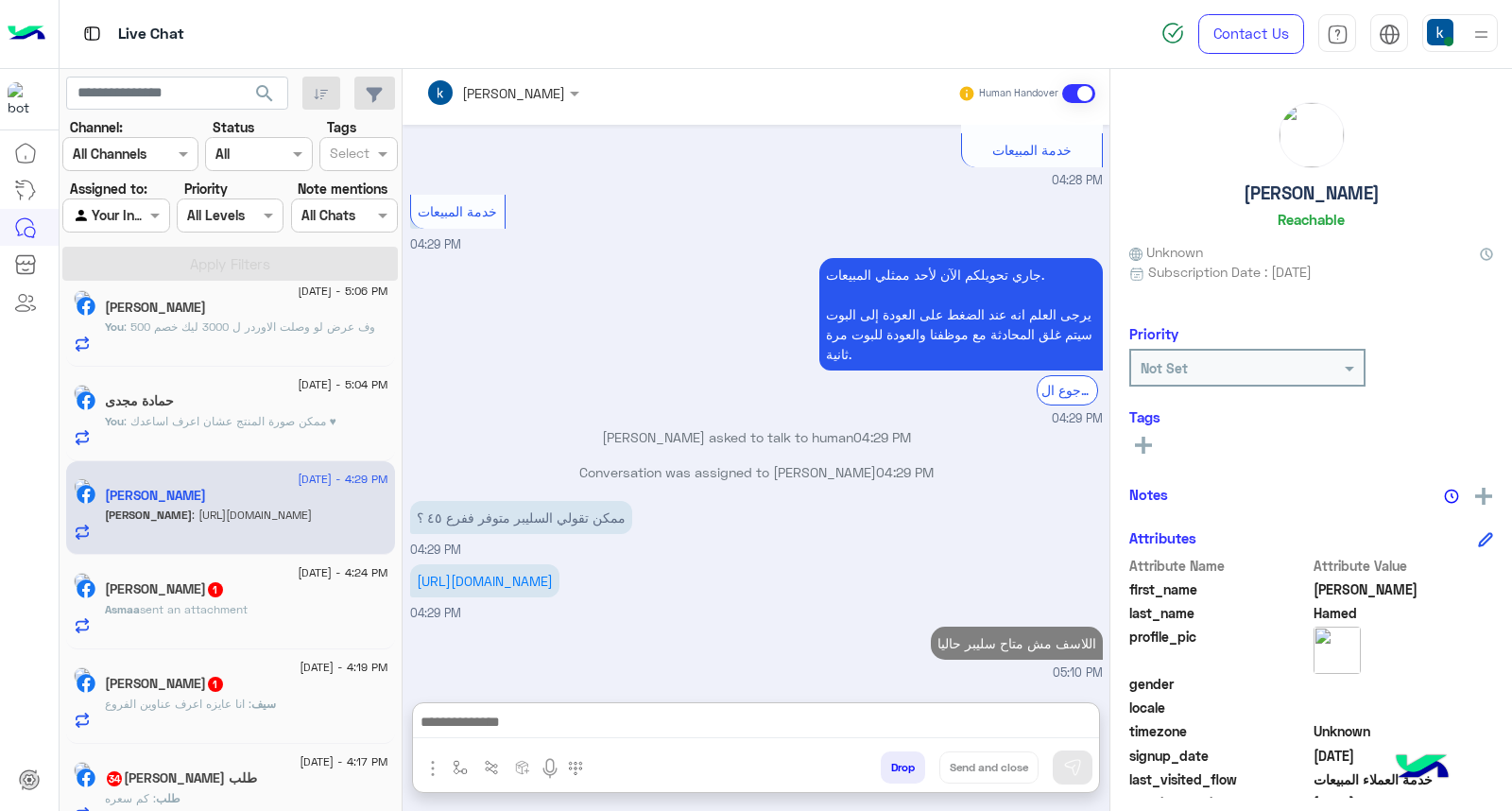
click at [176, 605] on span "sent an attachment" at bounding box center [193, 609] width 108 height 14
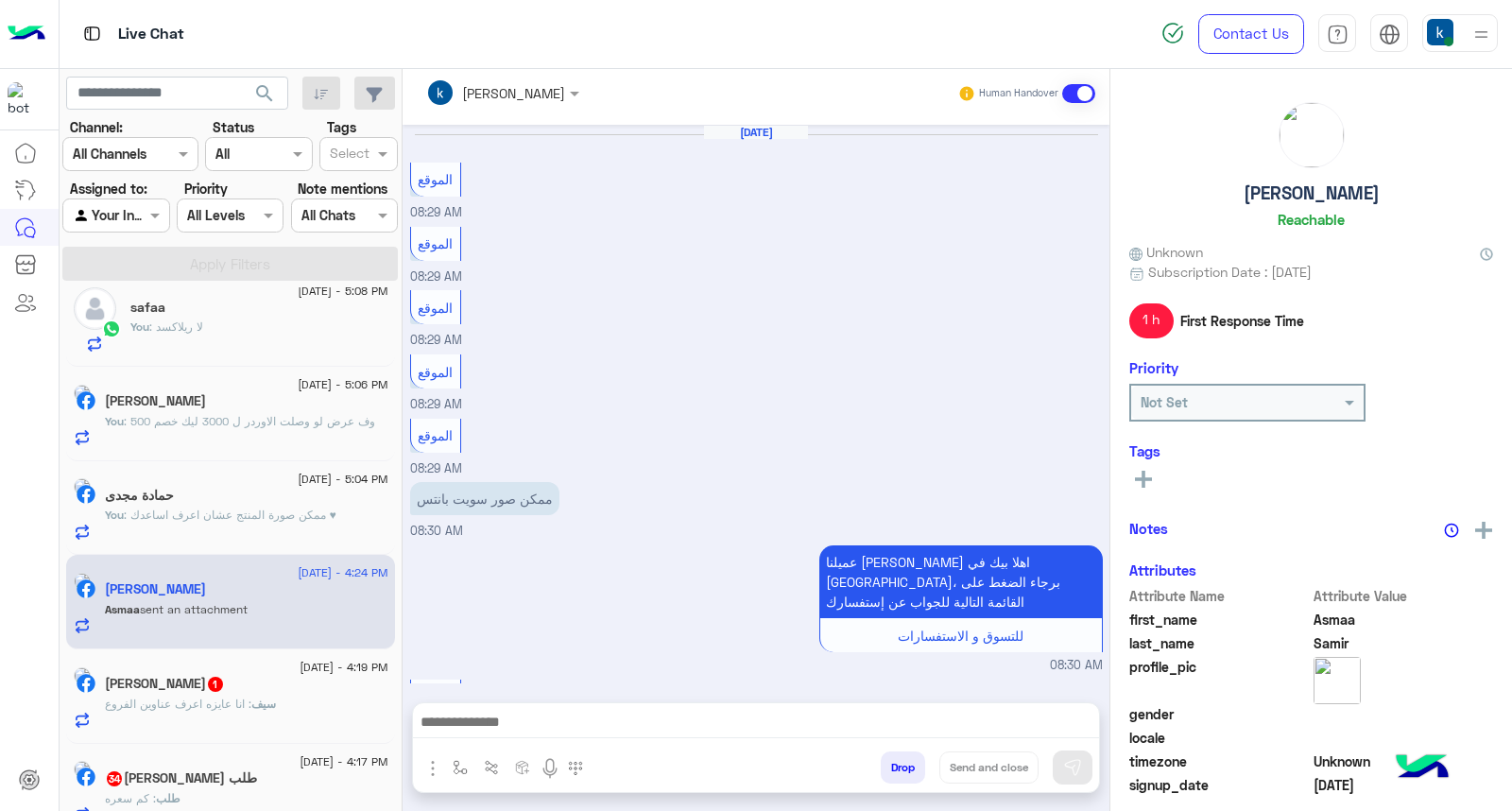
scroll to position [1187, 0]
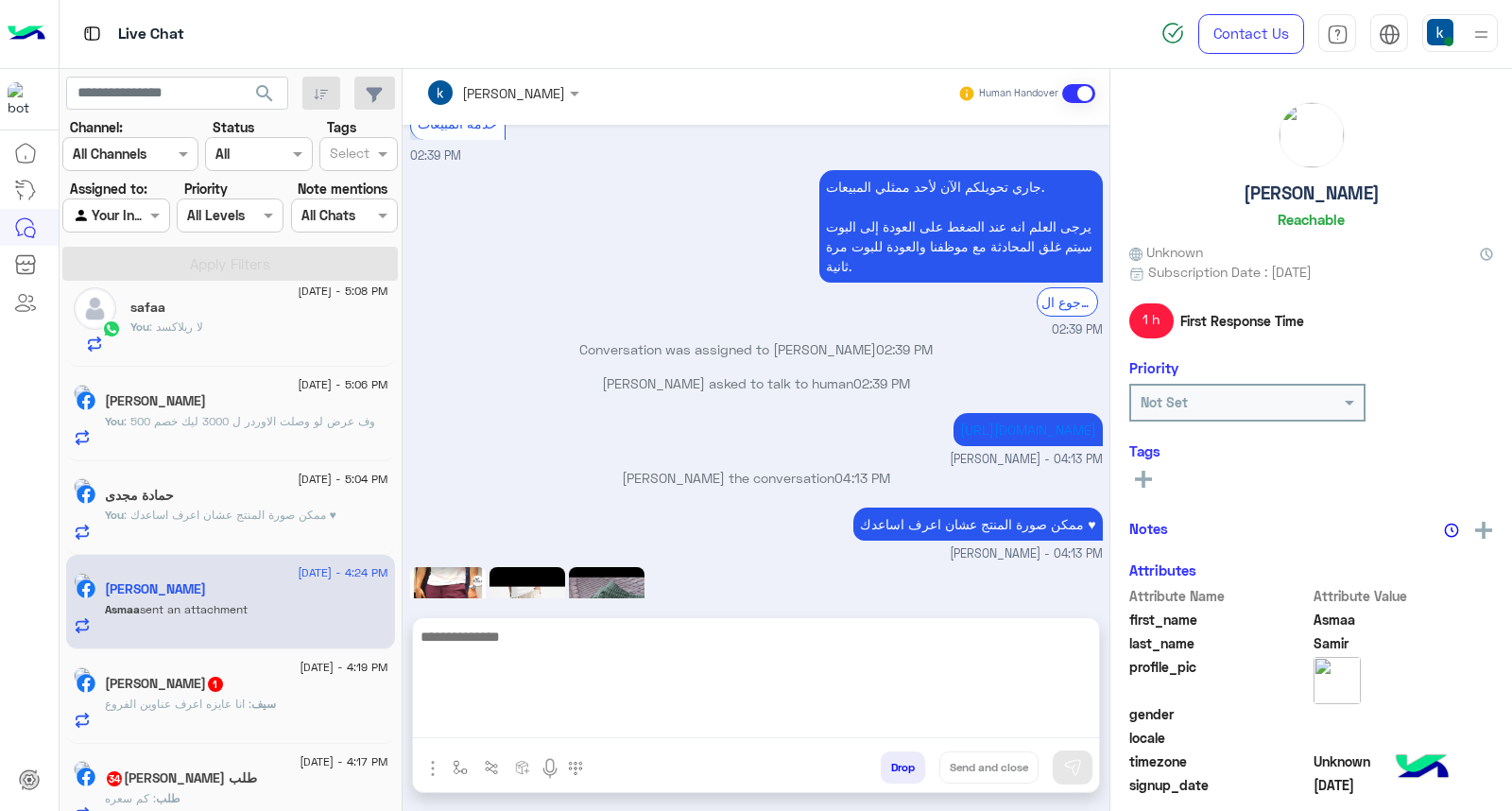
click at [551, 721] on textarea at bounding box center [756, 681] width 686 height 114
type textarea "**********"
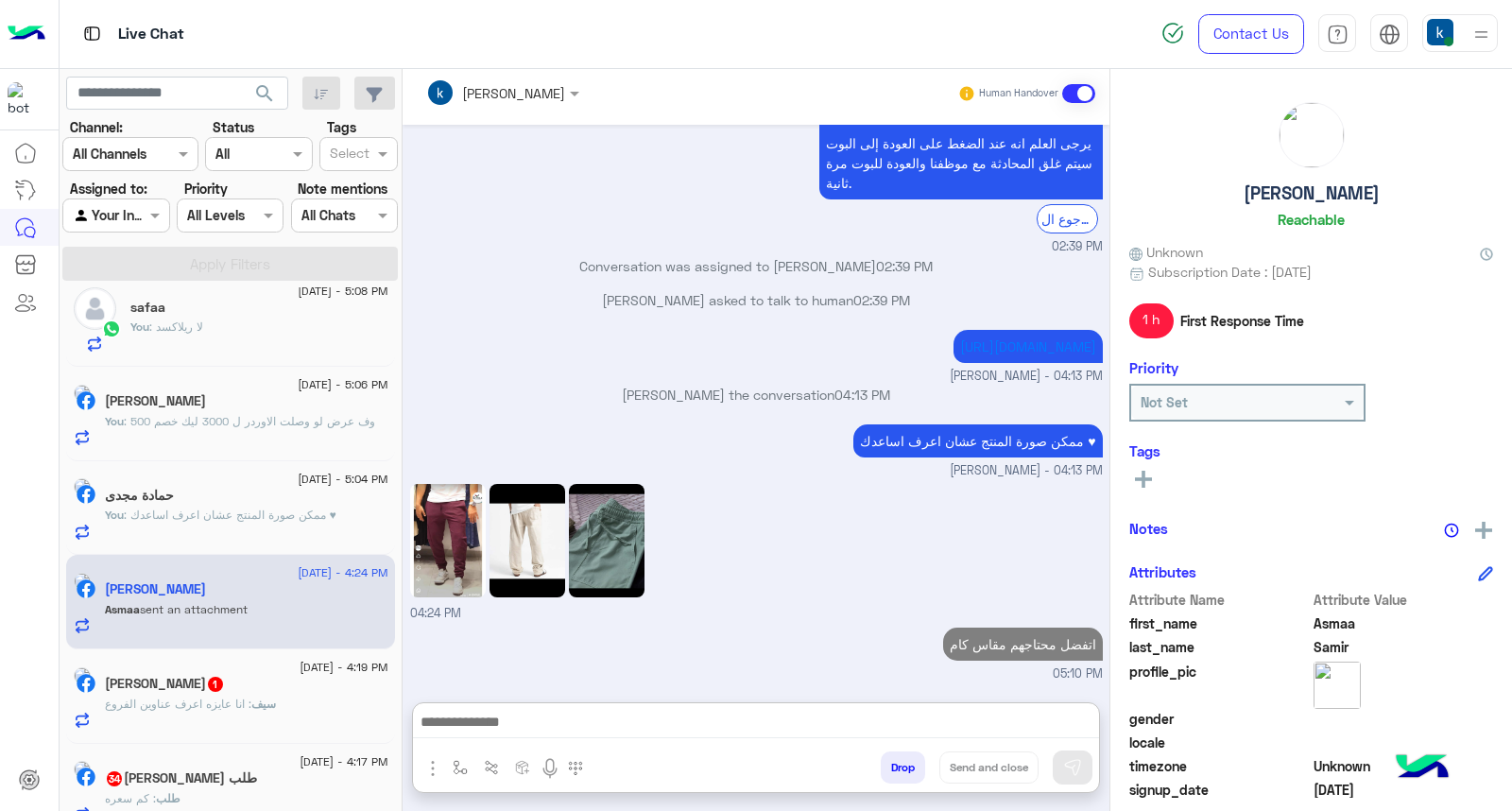
click at [251, 704] on span ": انا عايزه اعرف عناوين الفروع" at bounding box center [178, 703] width 146 height 14
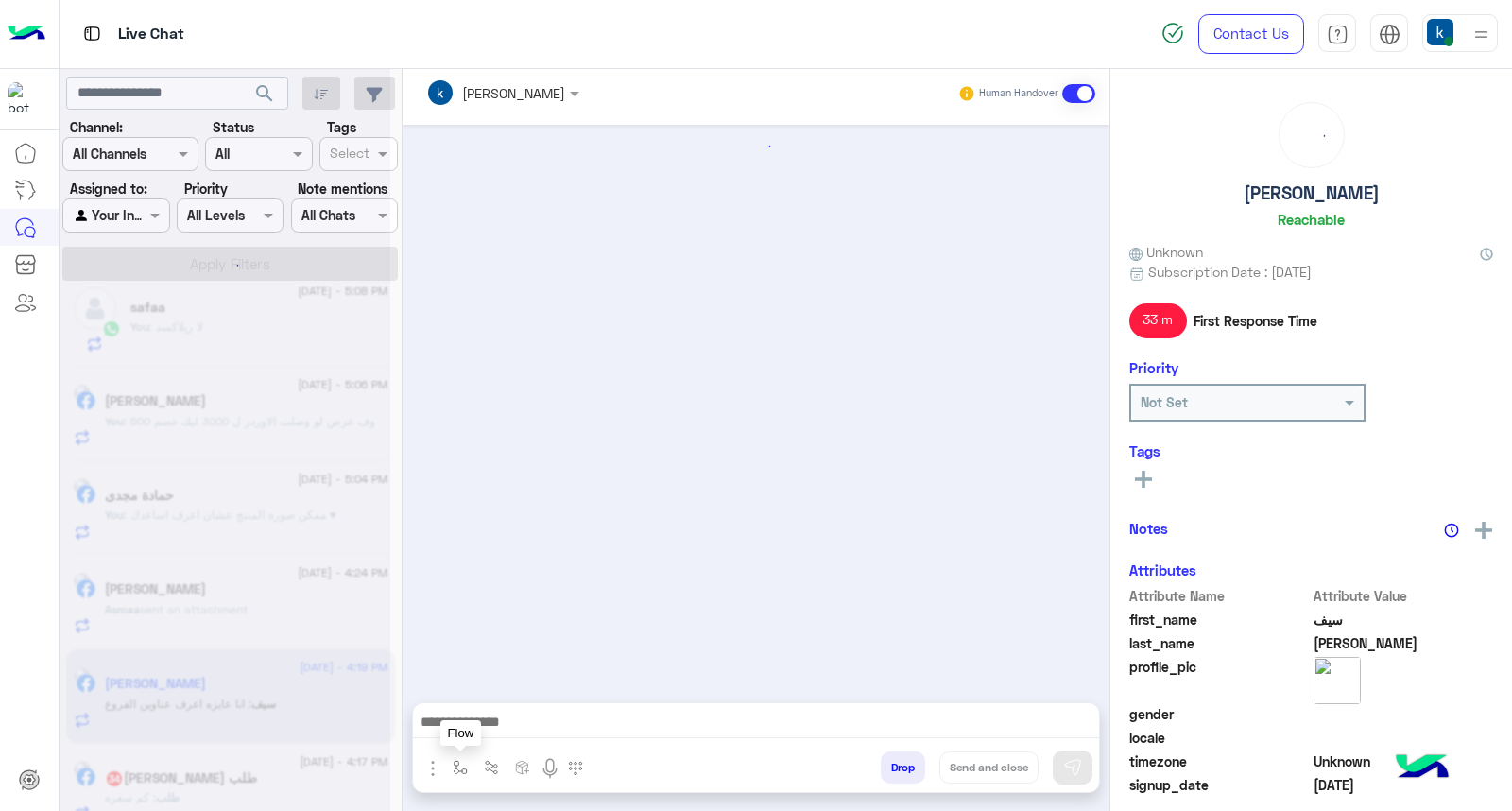
click at [460, 769] on img "button" at bounding box center [460, 766] width 15 height 15
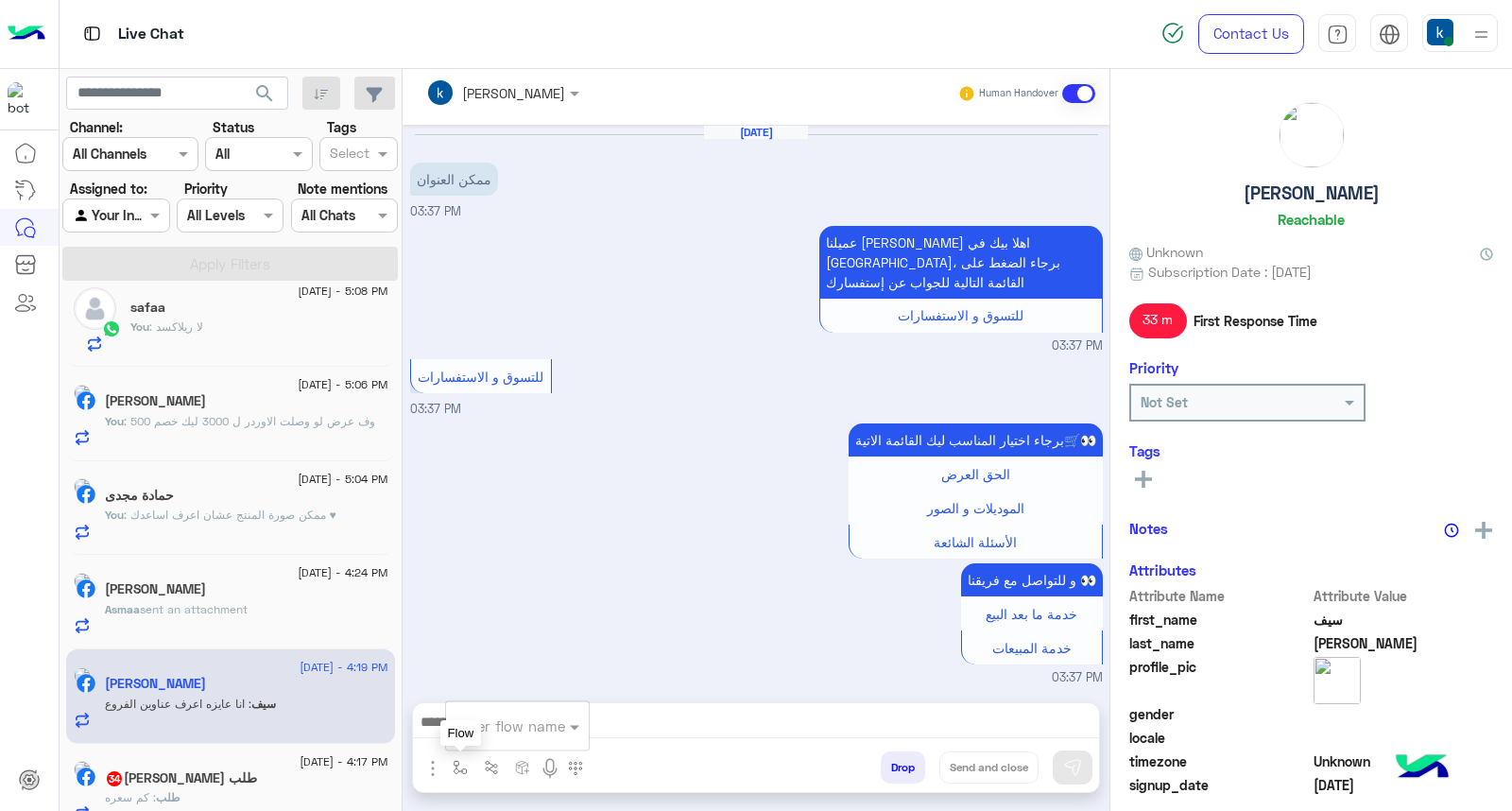
scroll to position [624, 0]
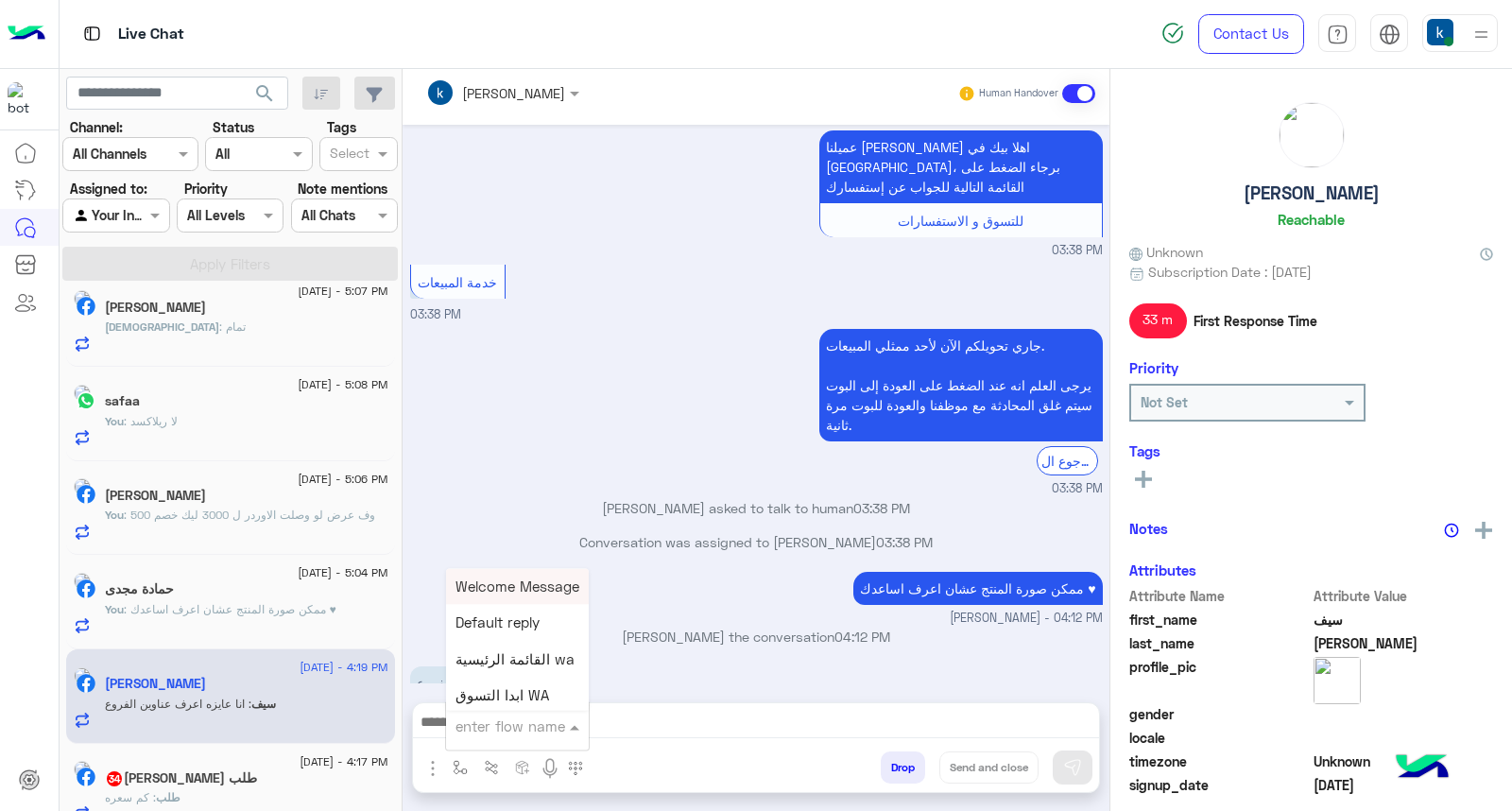
click at [487, 735] on div "enter flow name" at bounding box center [510, 726] width 110 height 22
type input "**"
click at [513, 630] on div "عناوين الفروع" at bounding box center [515, 623] width 139 height 37
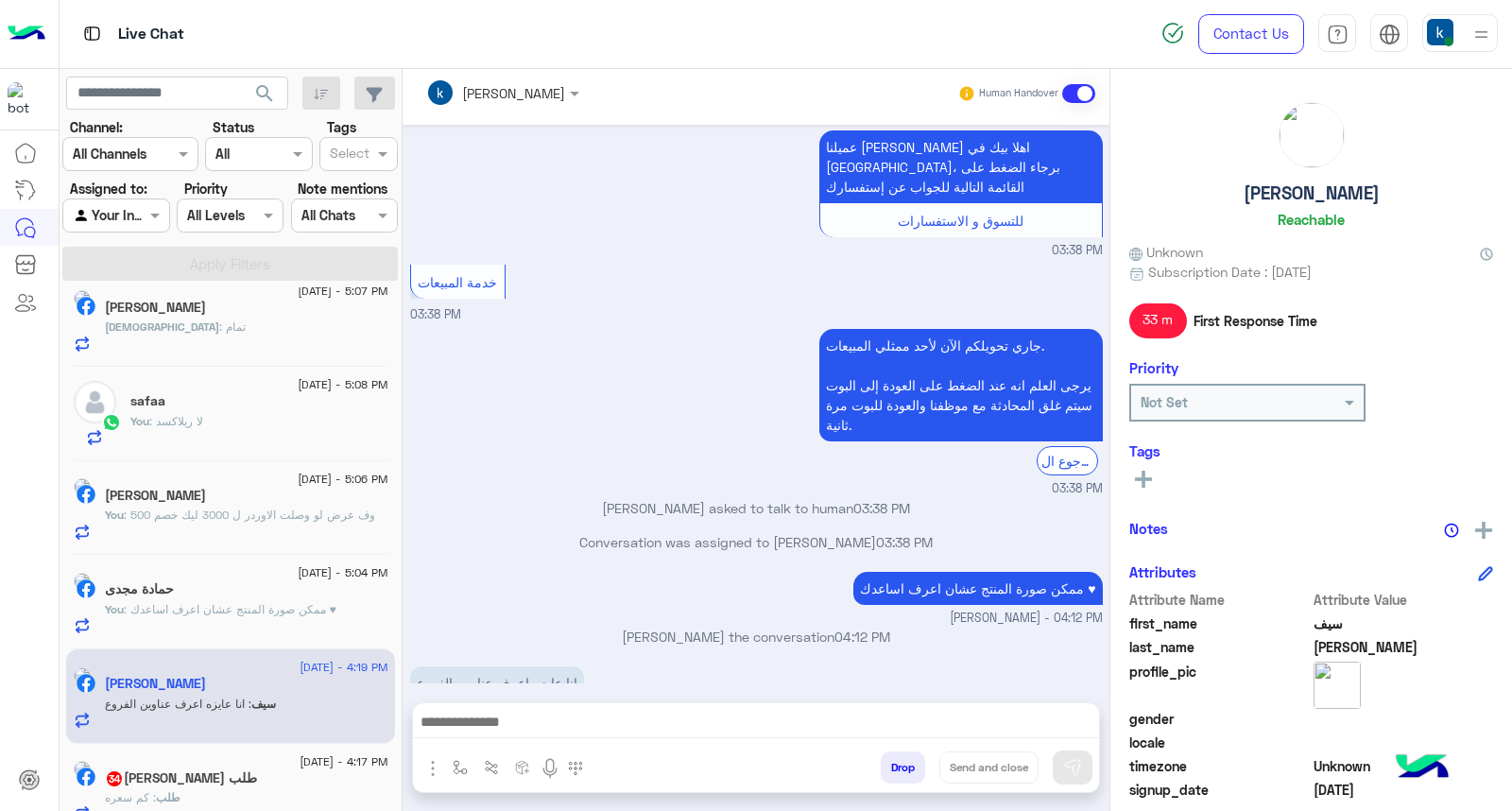
type textarea "**********"
click at [988, 768] on button "Send and close" at bounding box center [989, 767] width 99 height 32
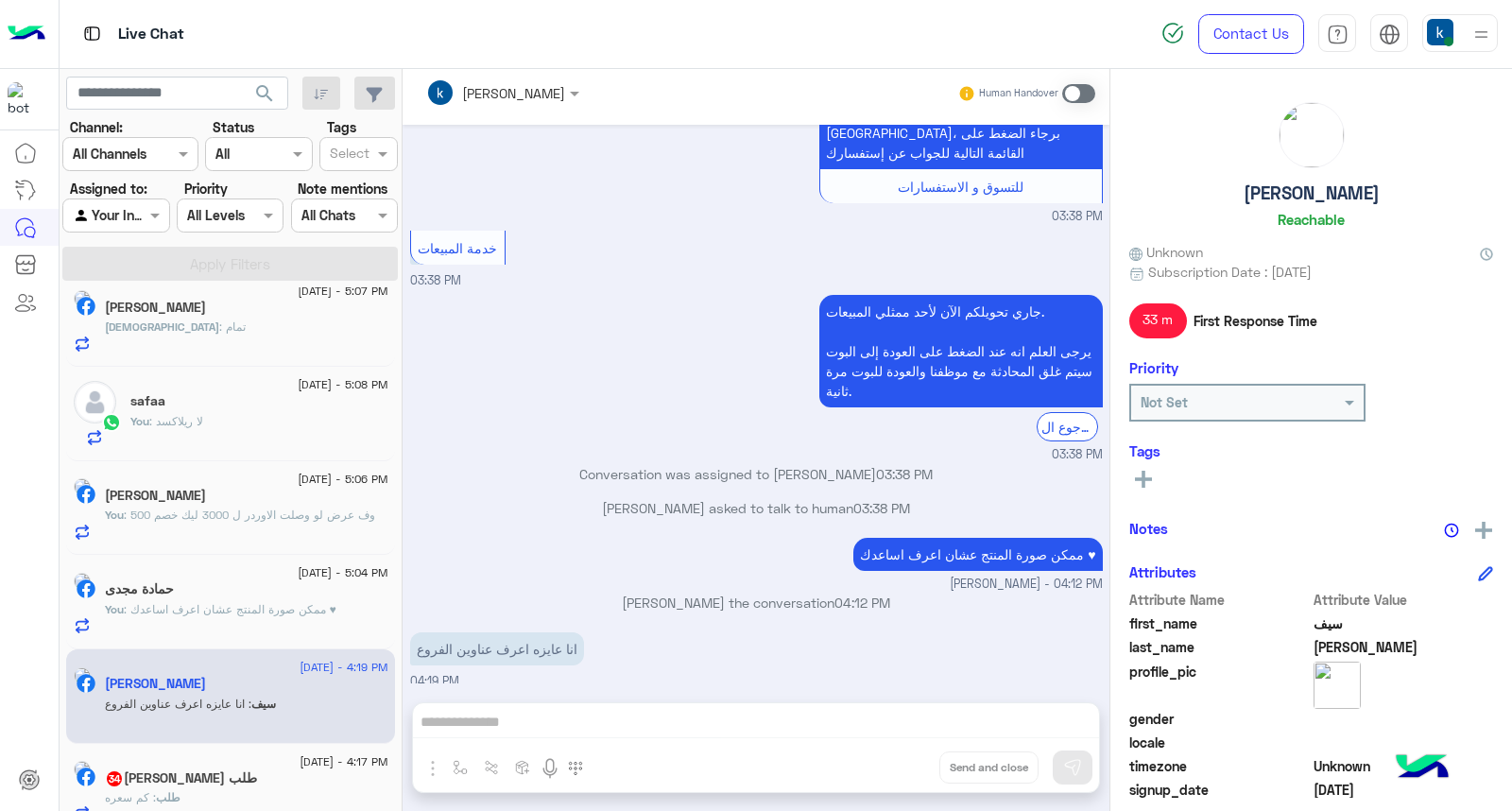
scroll to position [315, 0]
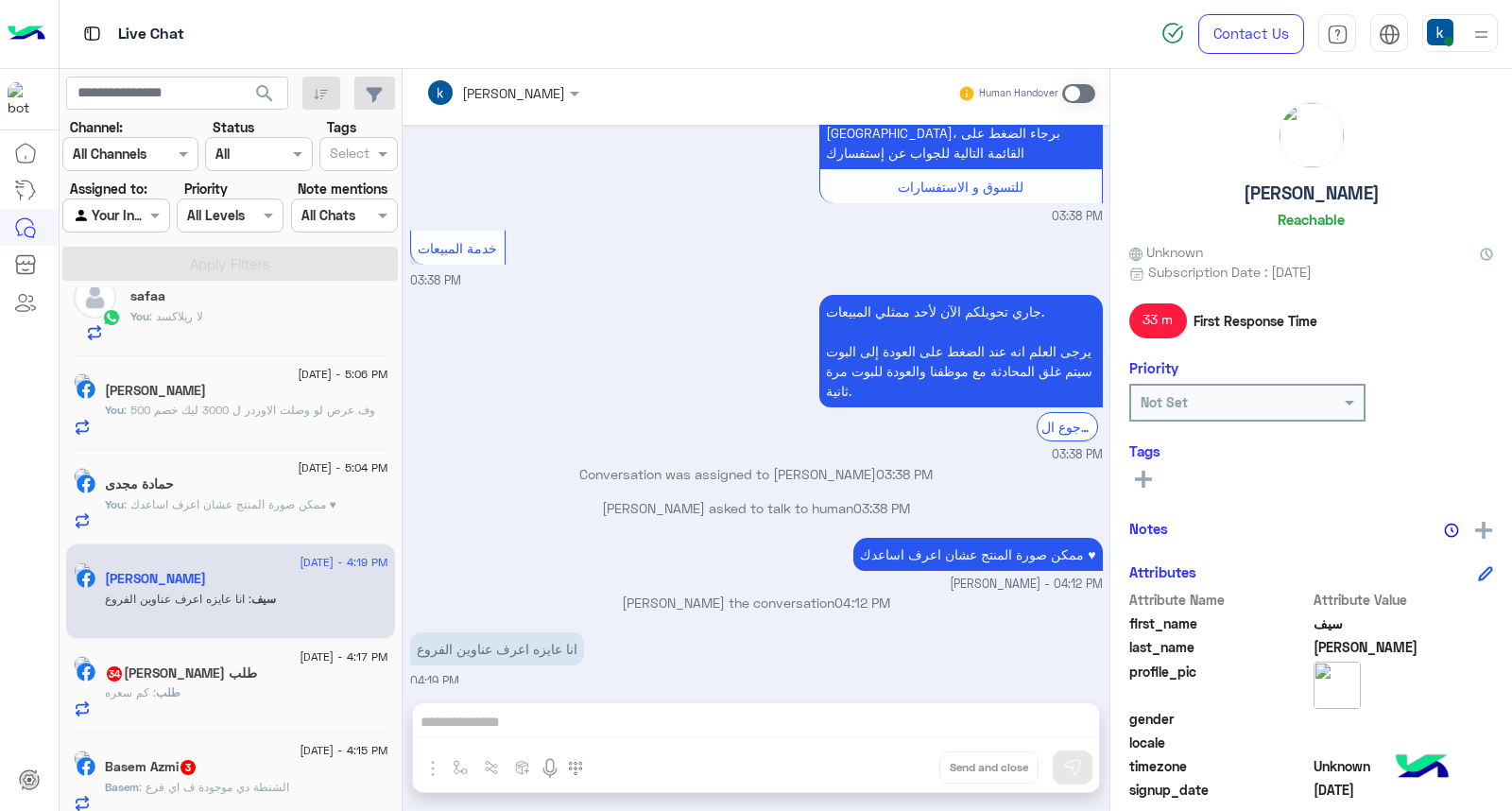
click at [230, 684] on div "طلب : كم سعره" at bounding box center [246, 700] width 284 height 33
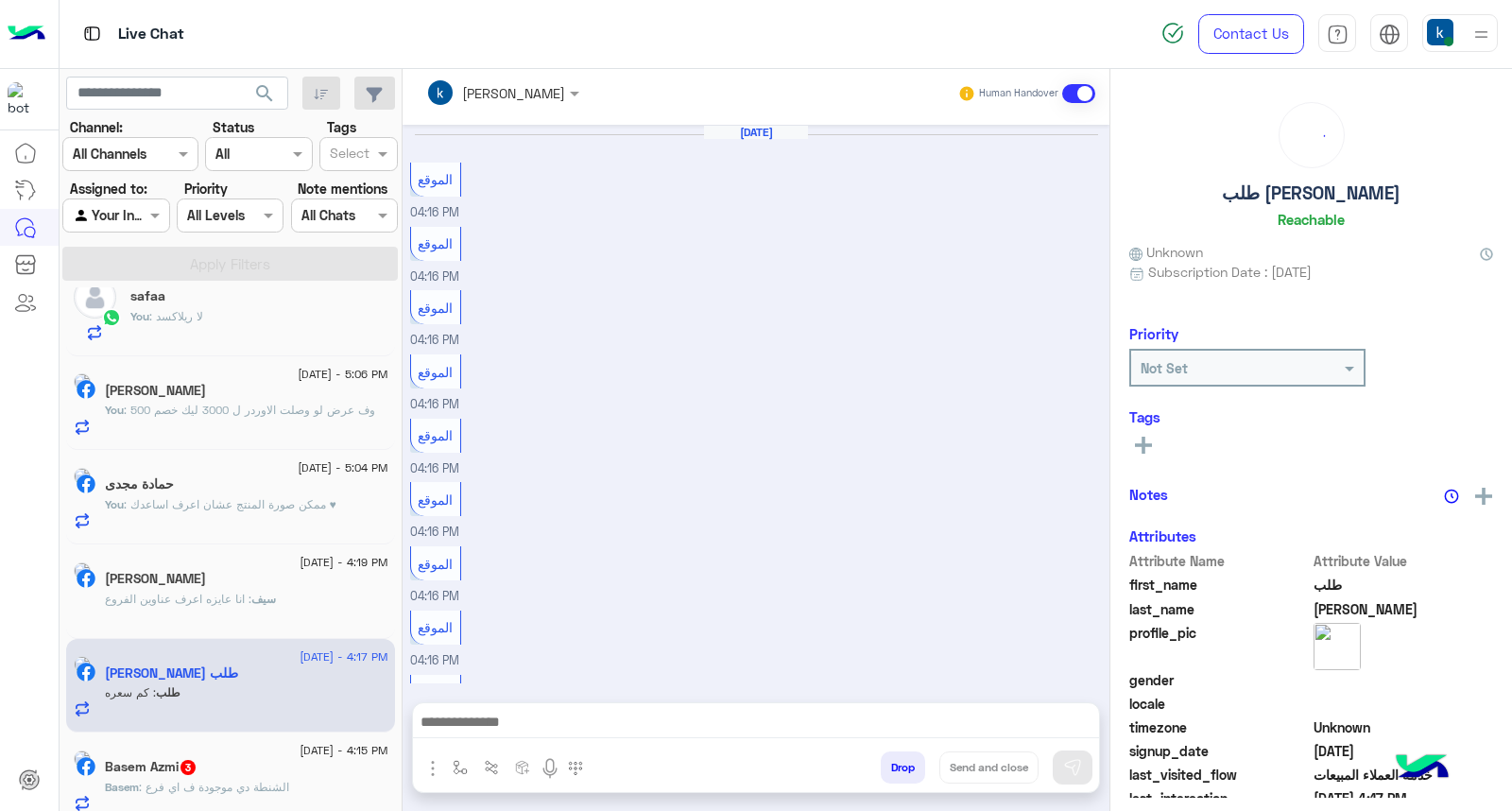
scroll to position [888, 0]
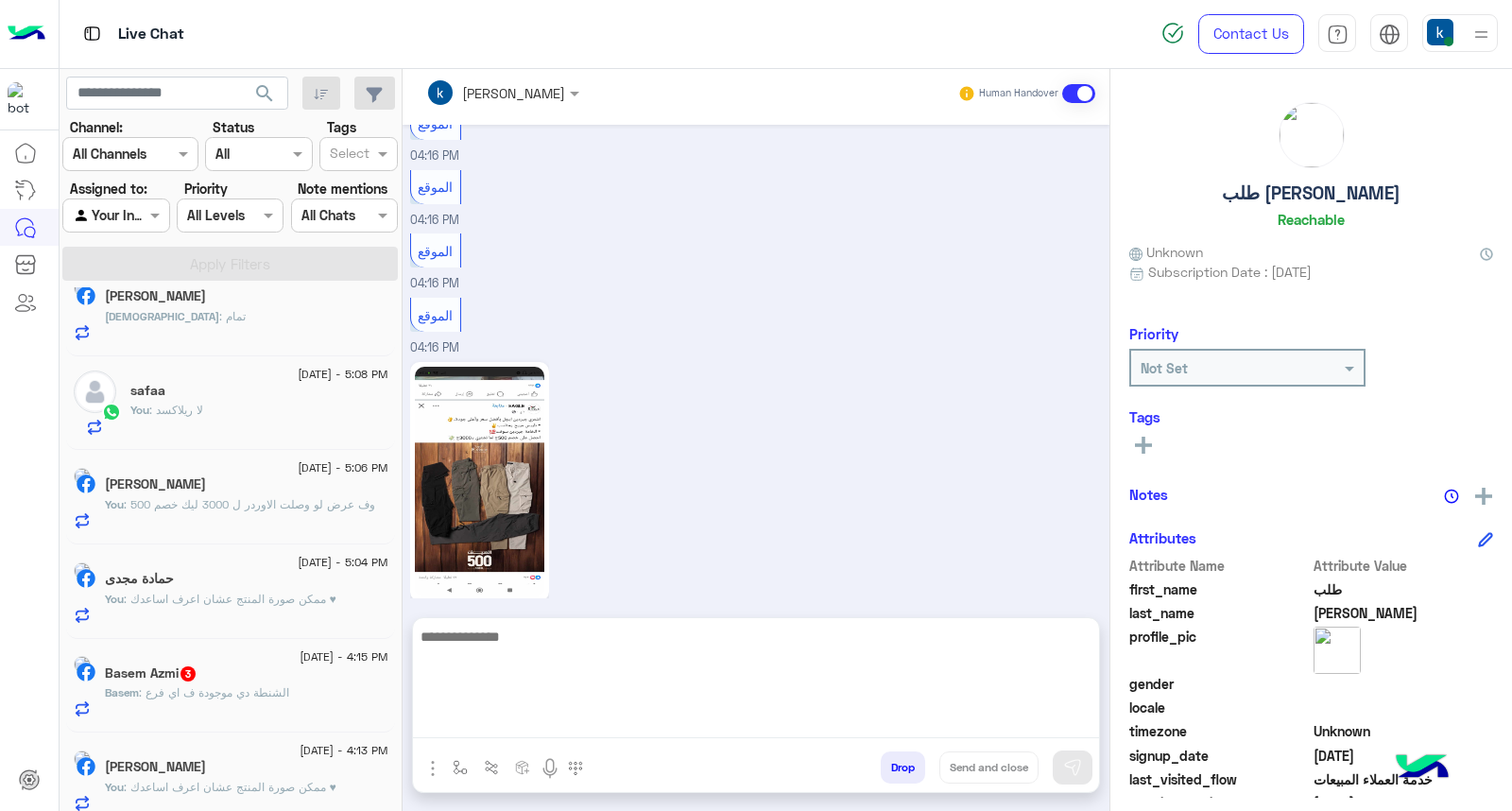
click at [548, 709] on textarea at bounding box center [756, 681] width 686 height 114
type textarea "*********"
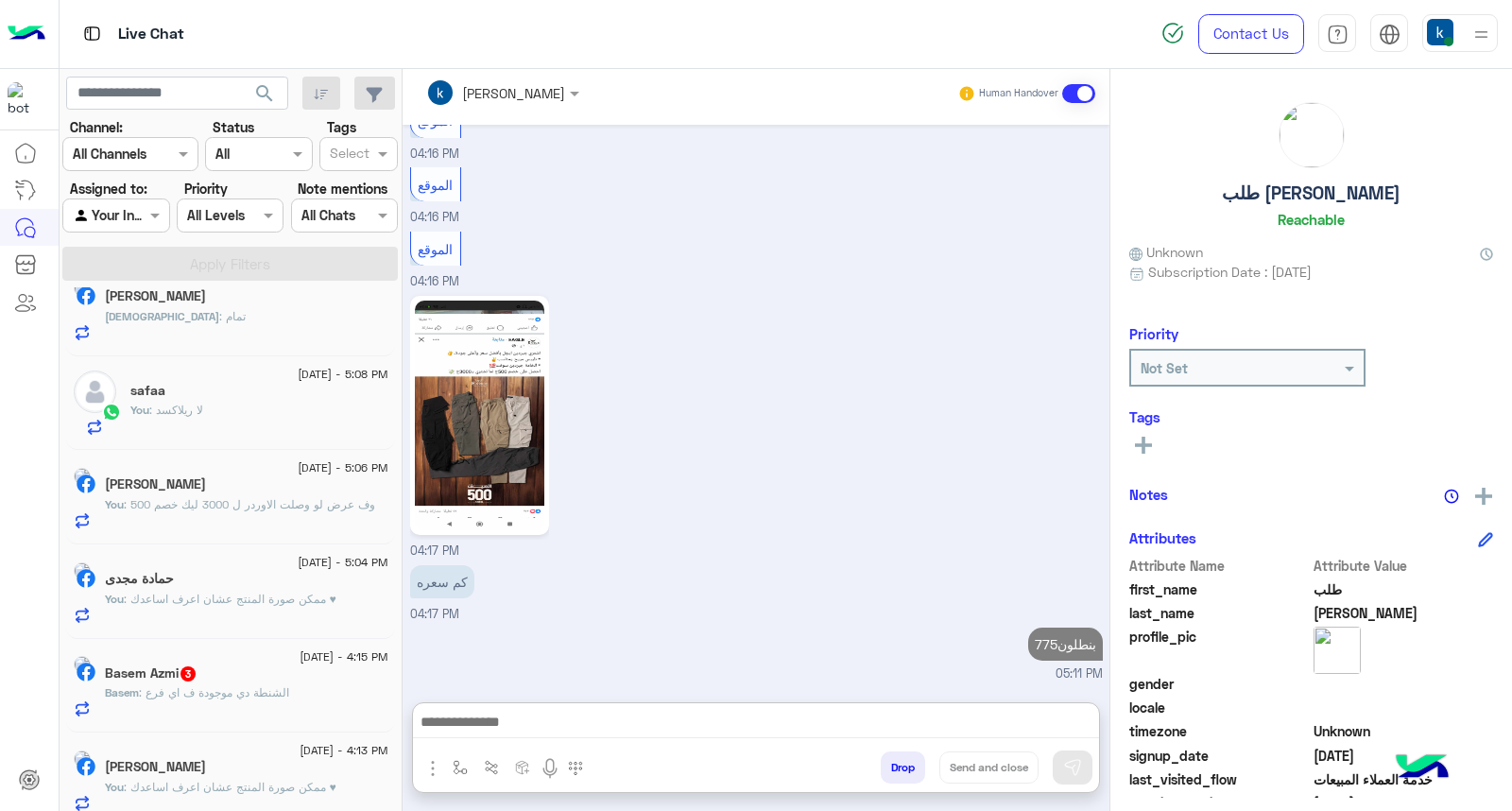
click at [229, 687] on span ": الشنطة دي موجودة ف اي فرع" at bounding box center [214, 692] width 150 height 14
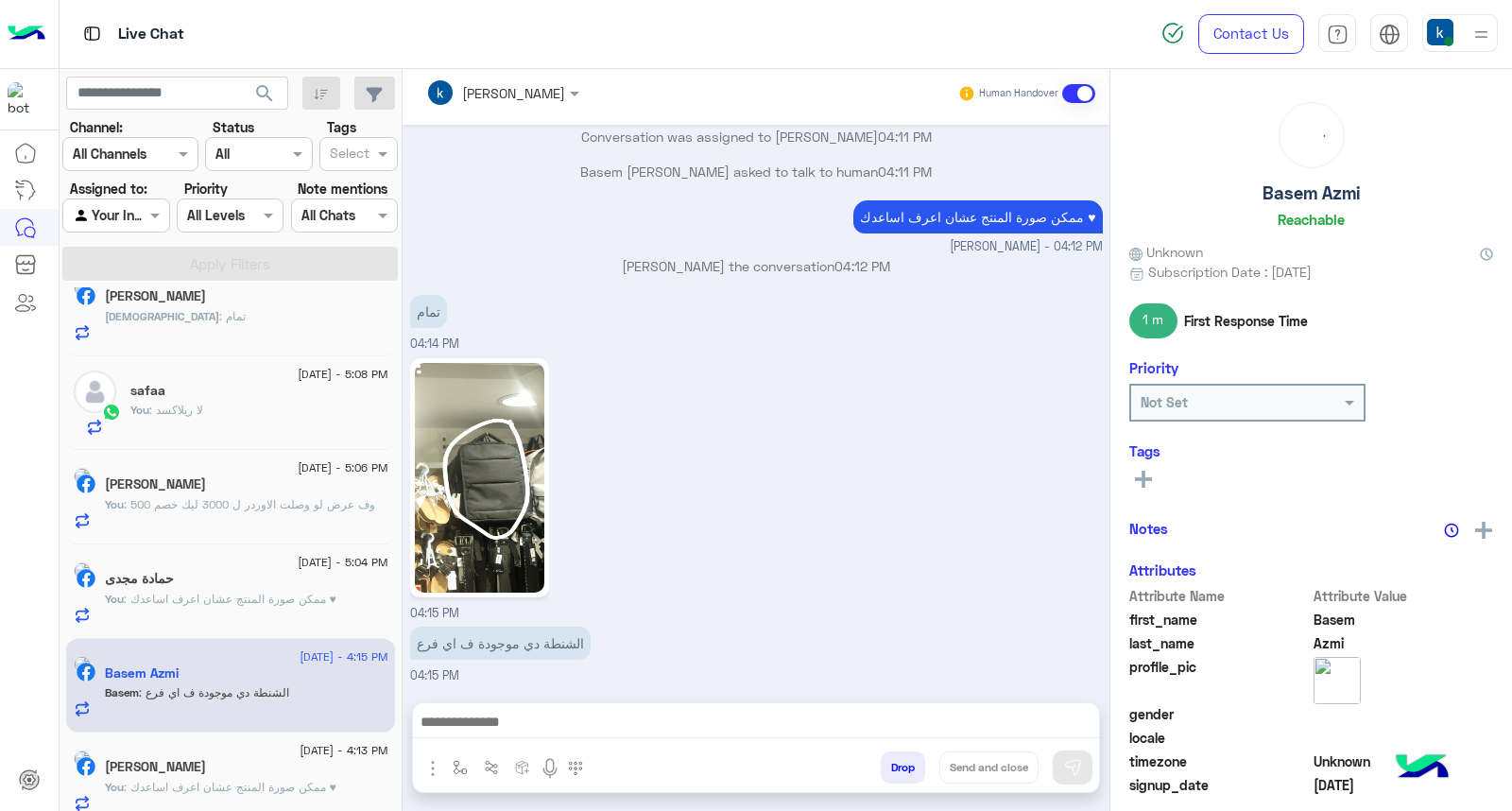
scroll to position [315, 0]
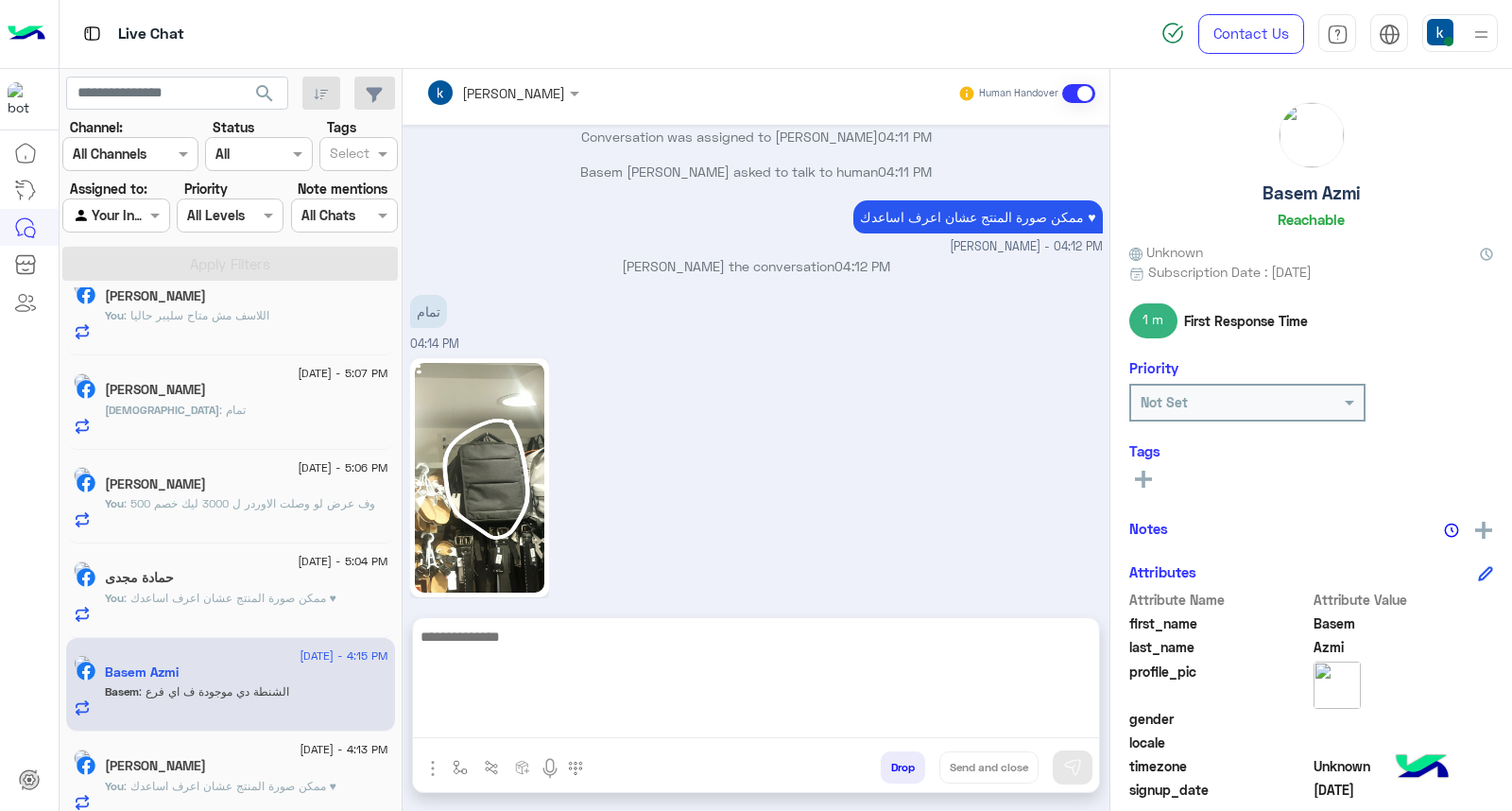
click at [520, 723] on textarea at bounding box center [756, 681] width 686 height 114
paste textarea "**********"
type textarea "**********"
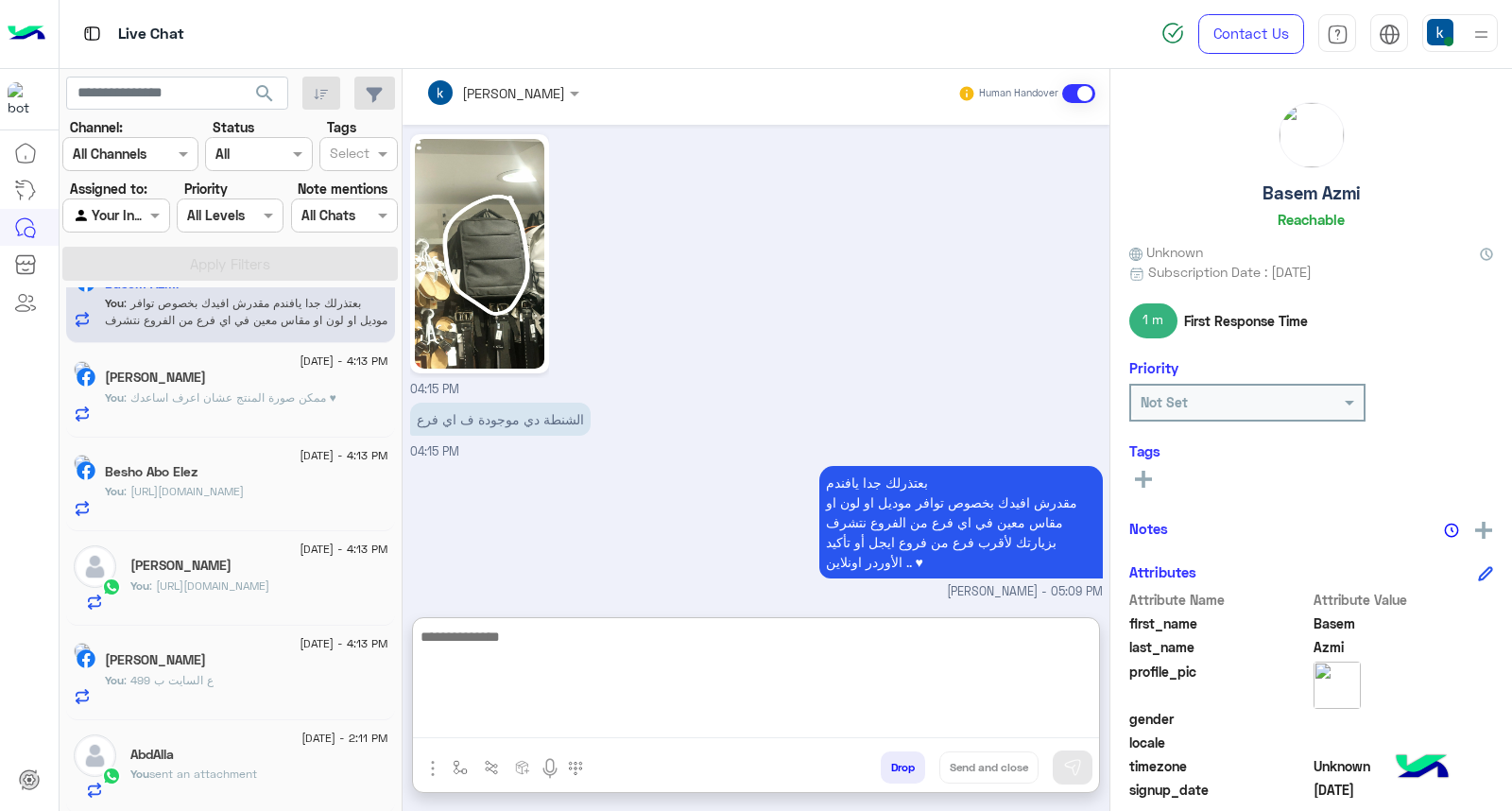
scroll to position [841, 0]
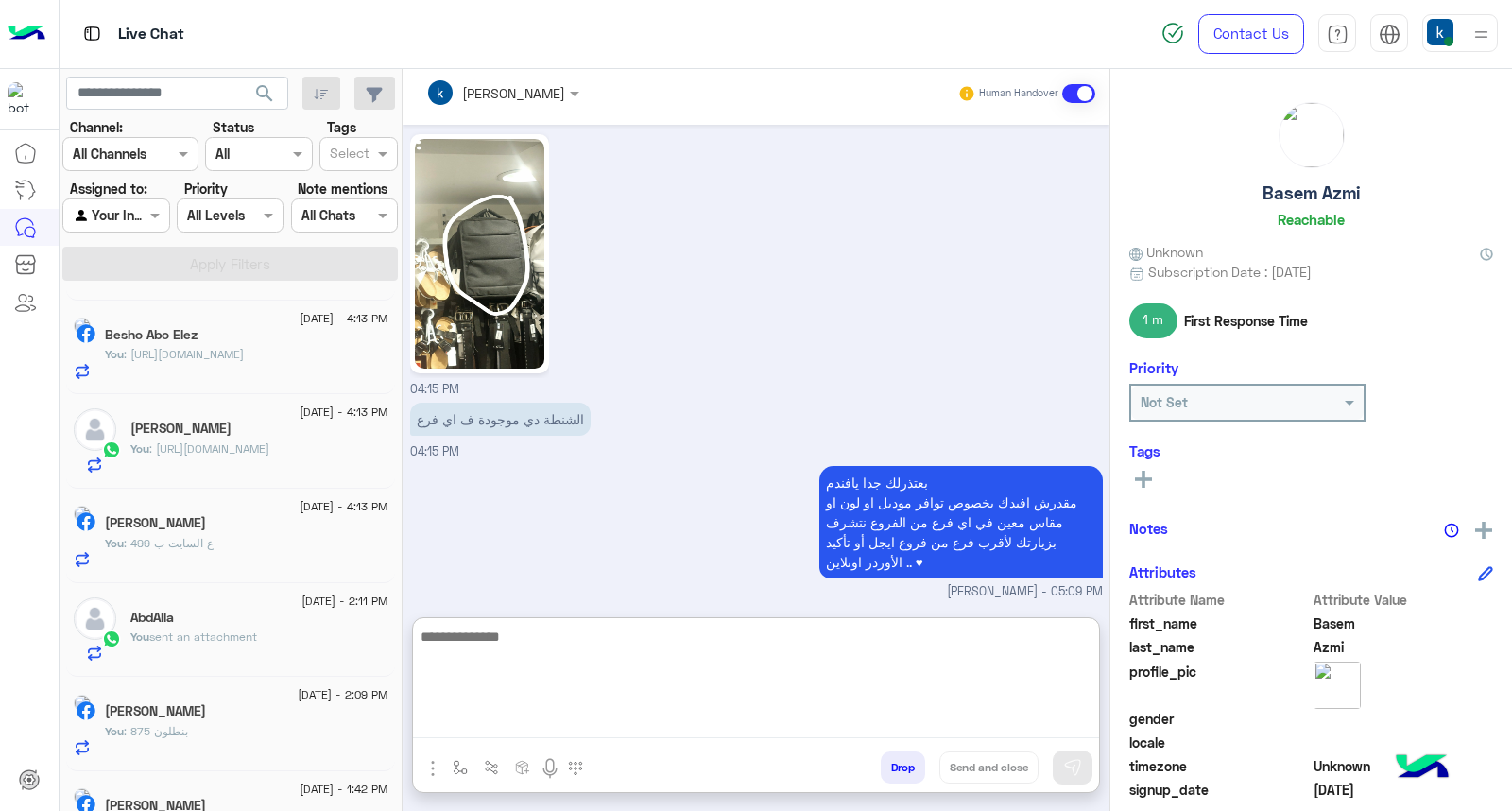
click at [918, 764] on button "Drop" at bounding box center [903, 767] width 44 height 32
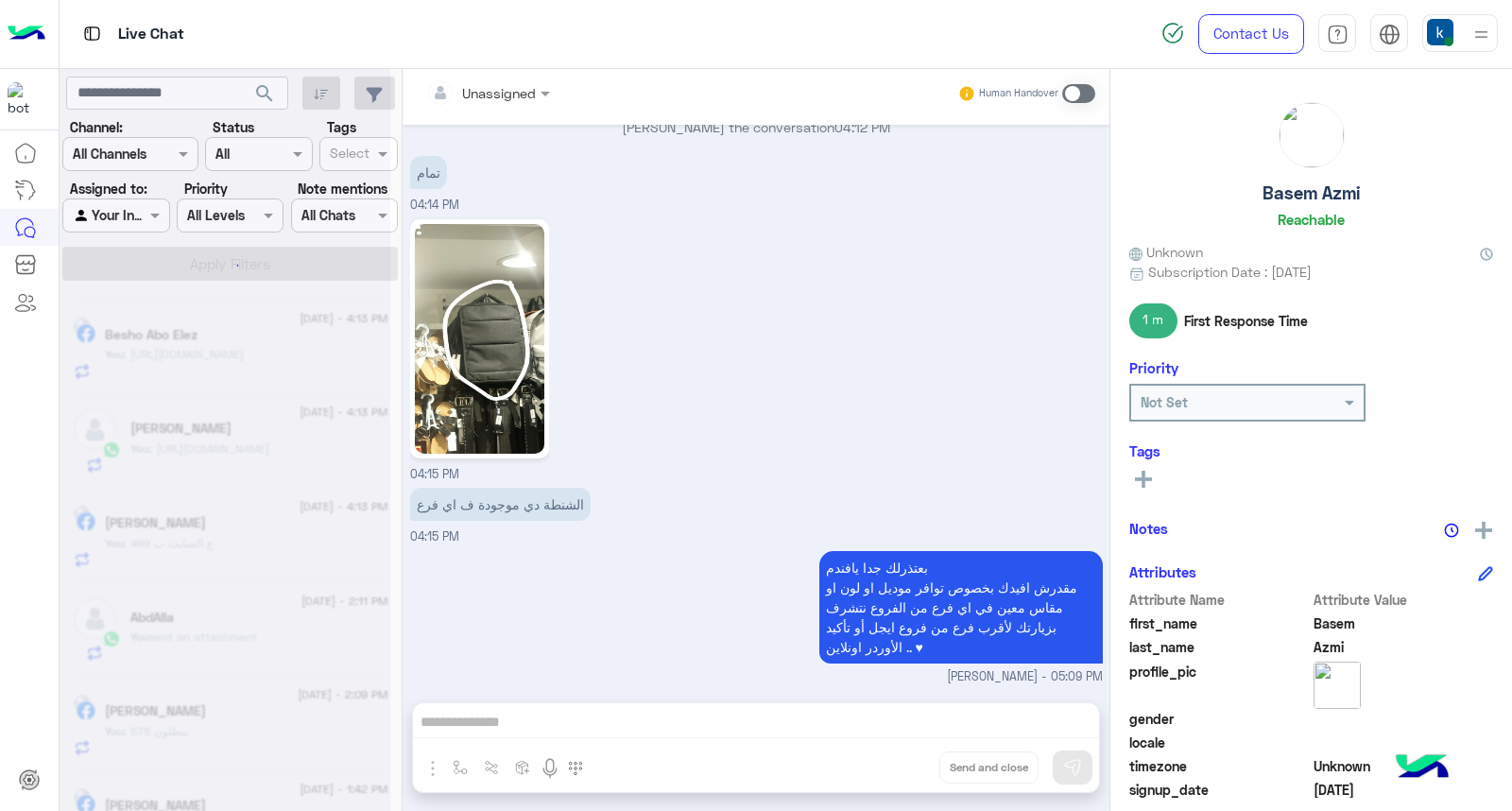
scroll to position [1743, 0]
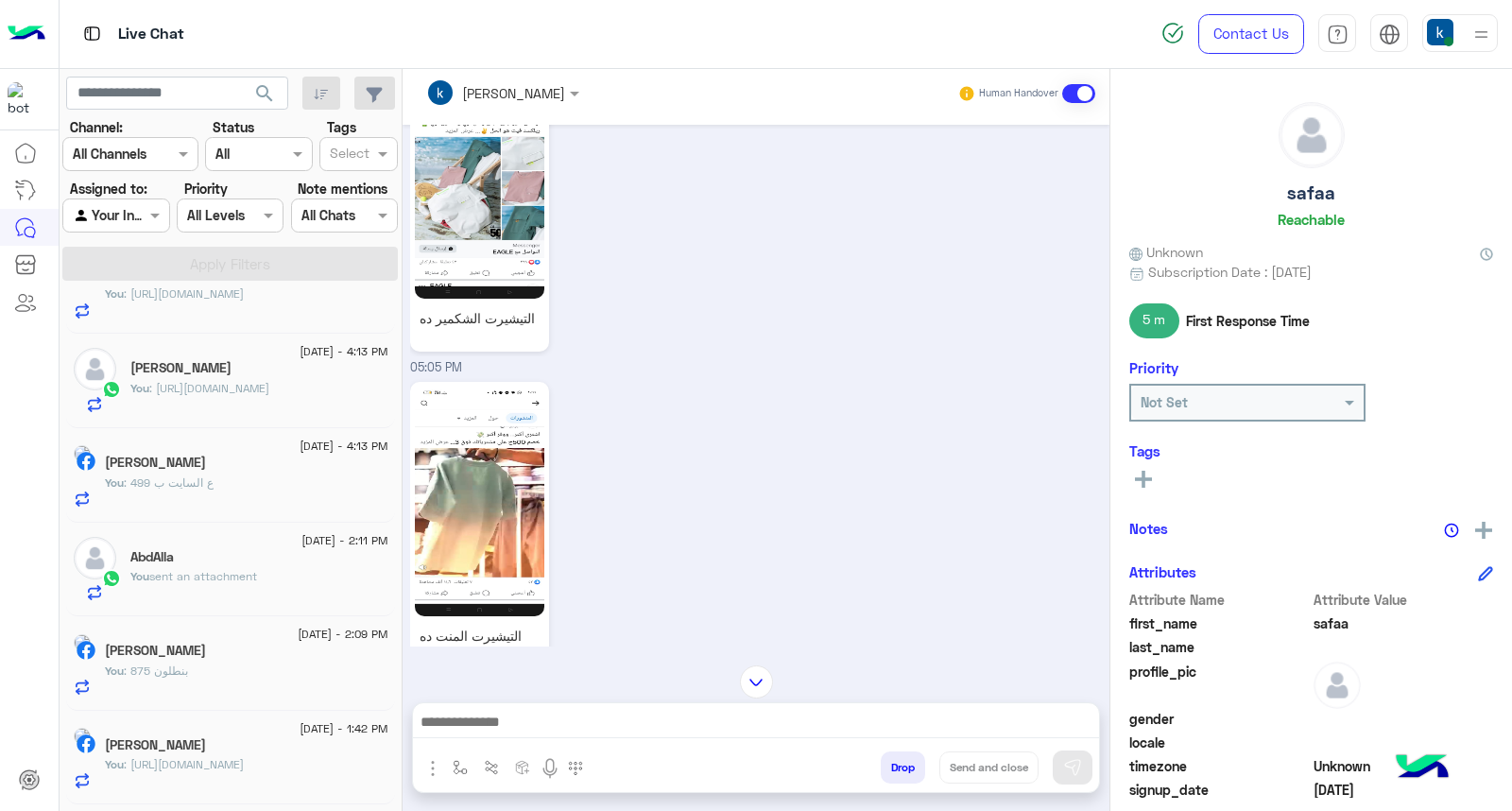
scroll to position [1657, 0]
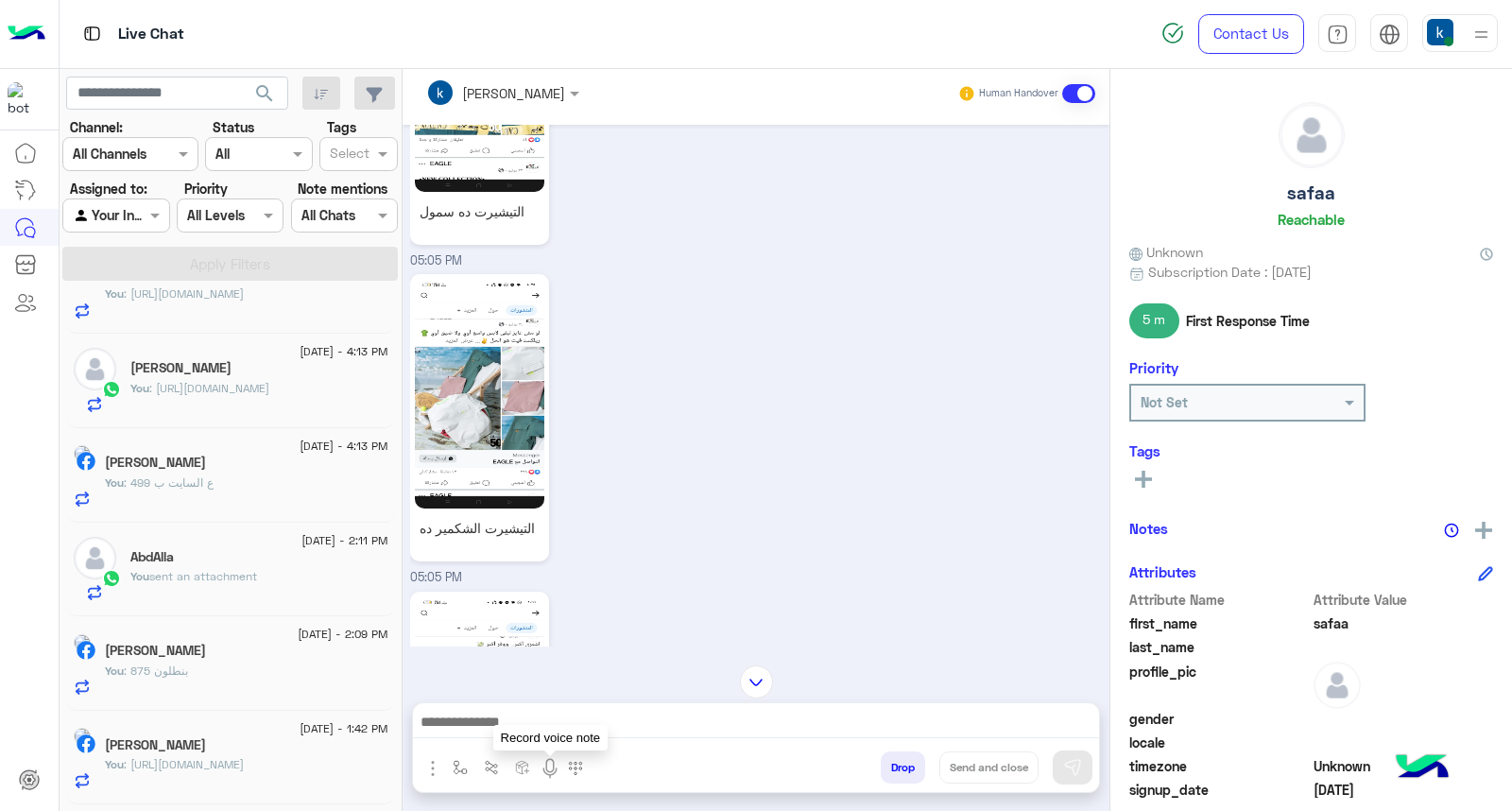
click at [535, 738] on div at bounding box center [756, 727] width 686 height 47
click at [534, 729] on textarea at bounding box center [756, 724] width 686 height 29
paste textarea "**********"
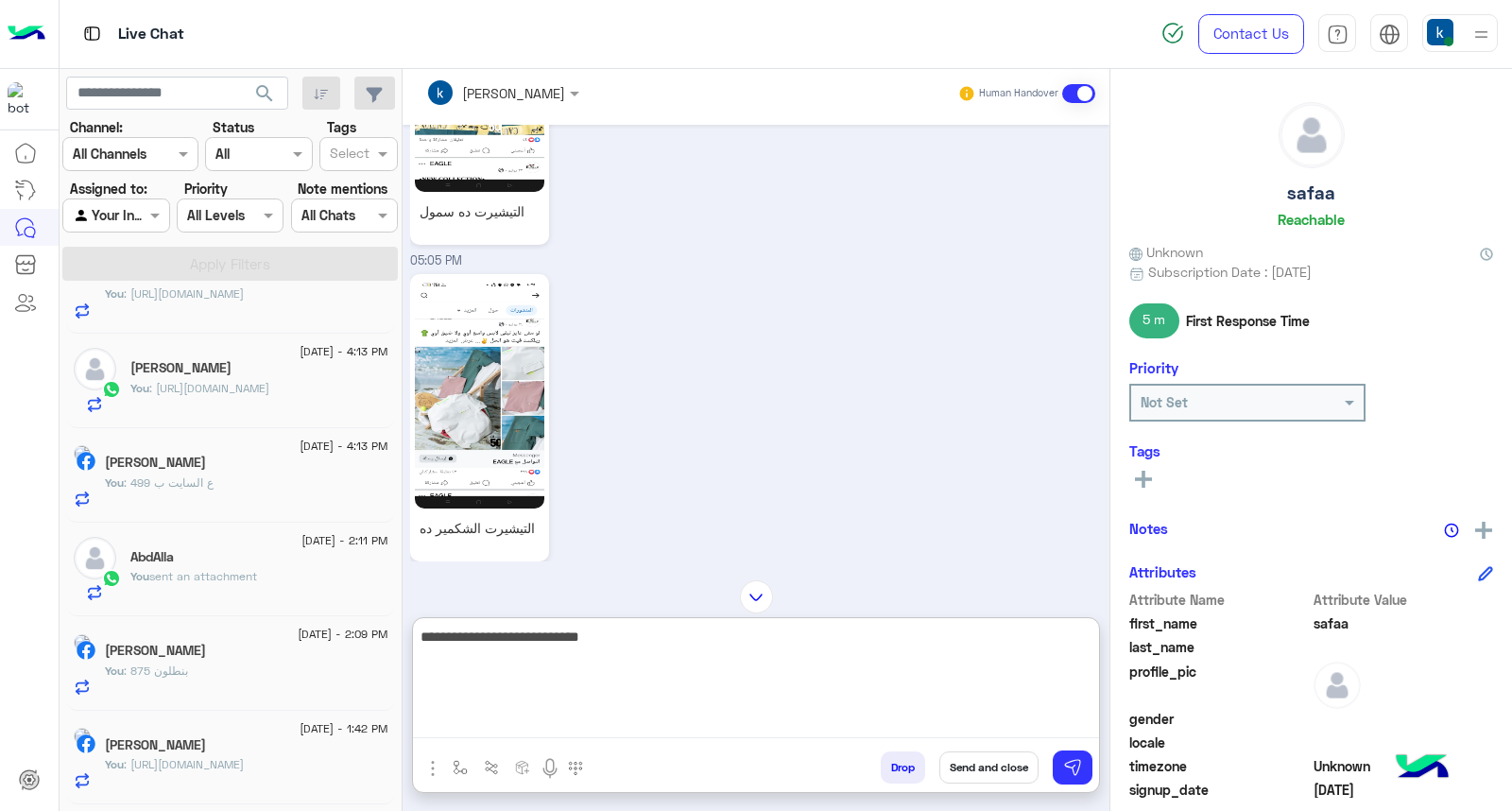
type textarea "**********"
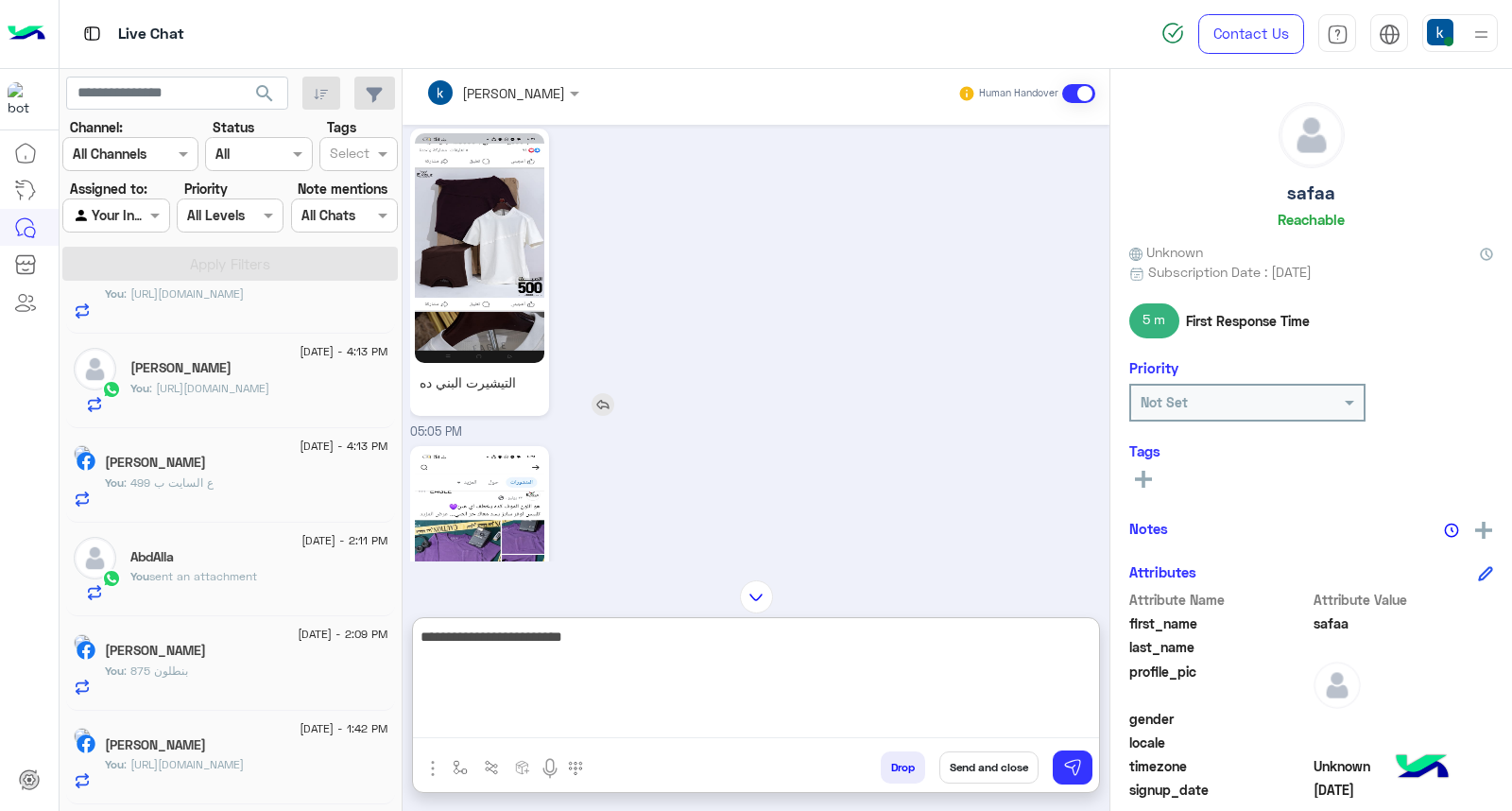
scroll to position [1066, 0]
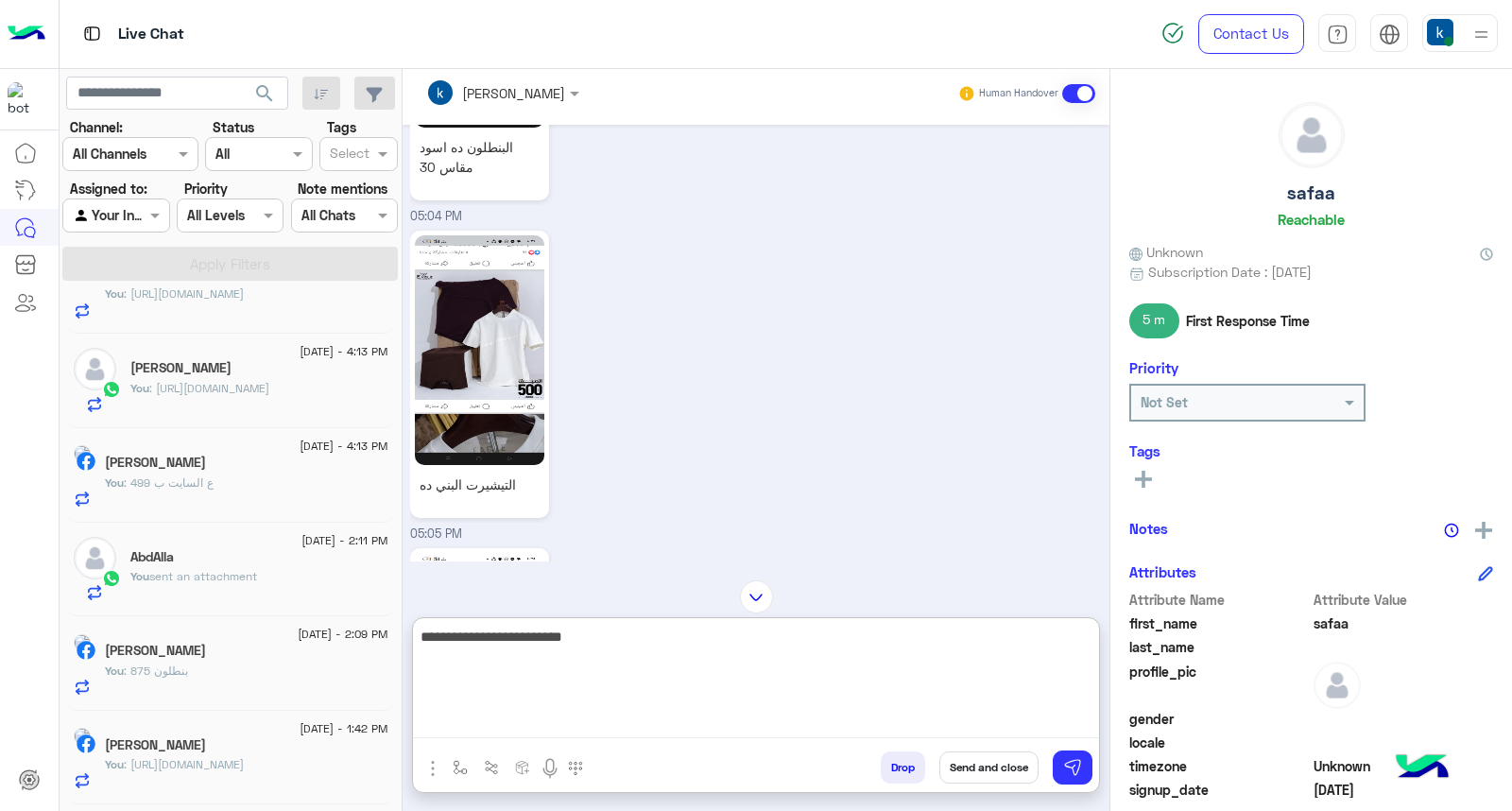
click at [670, 647] on textarea "**********" at bounding box center [756, 681] width 686 height 114
paste textarea
type textarea "**********"
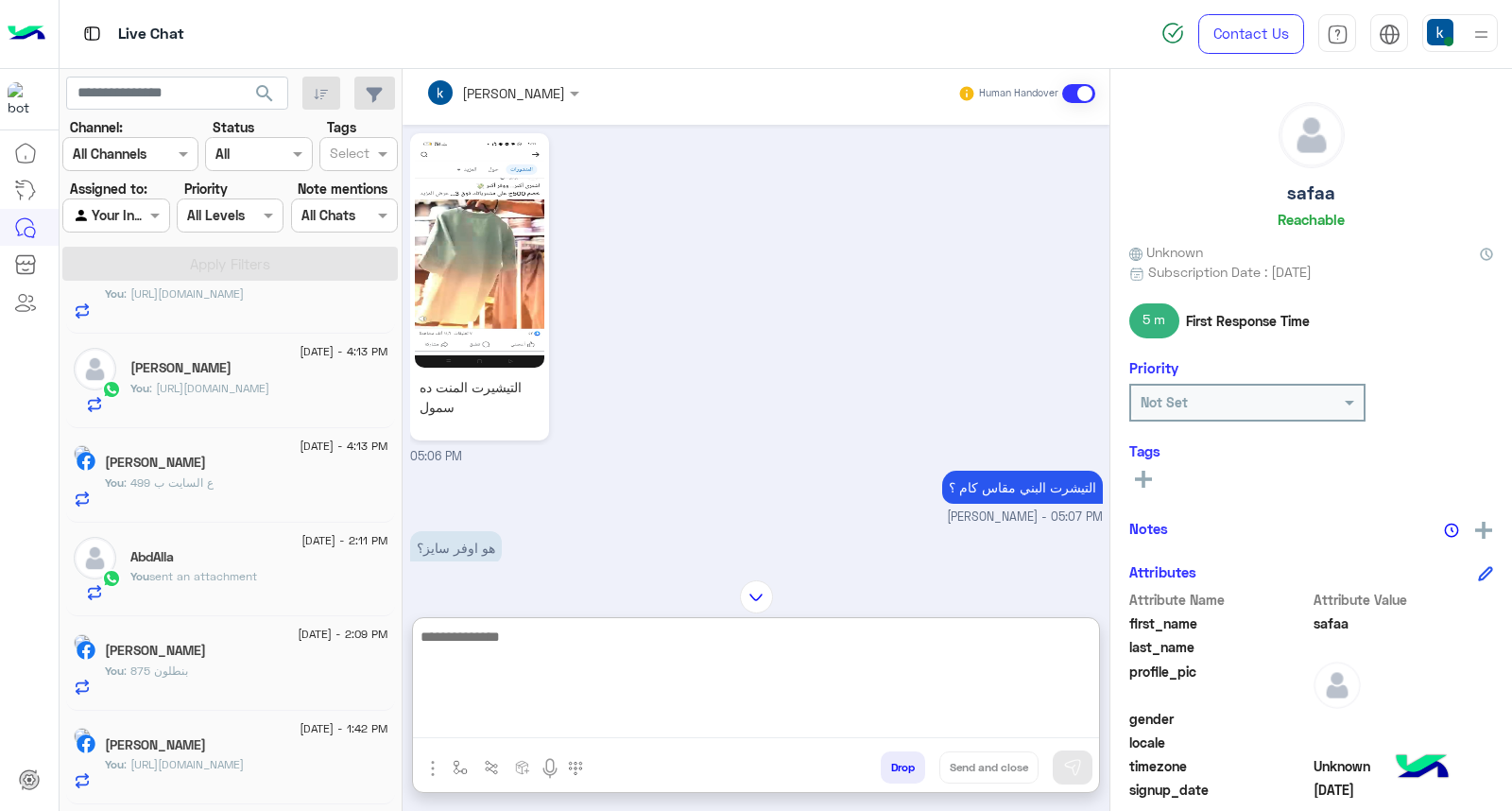
scroll to position [2071, 0]
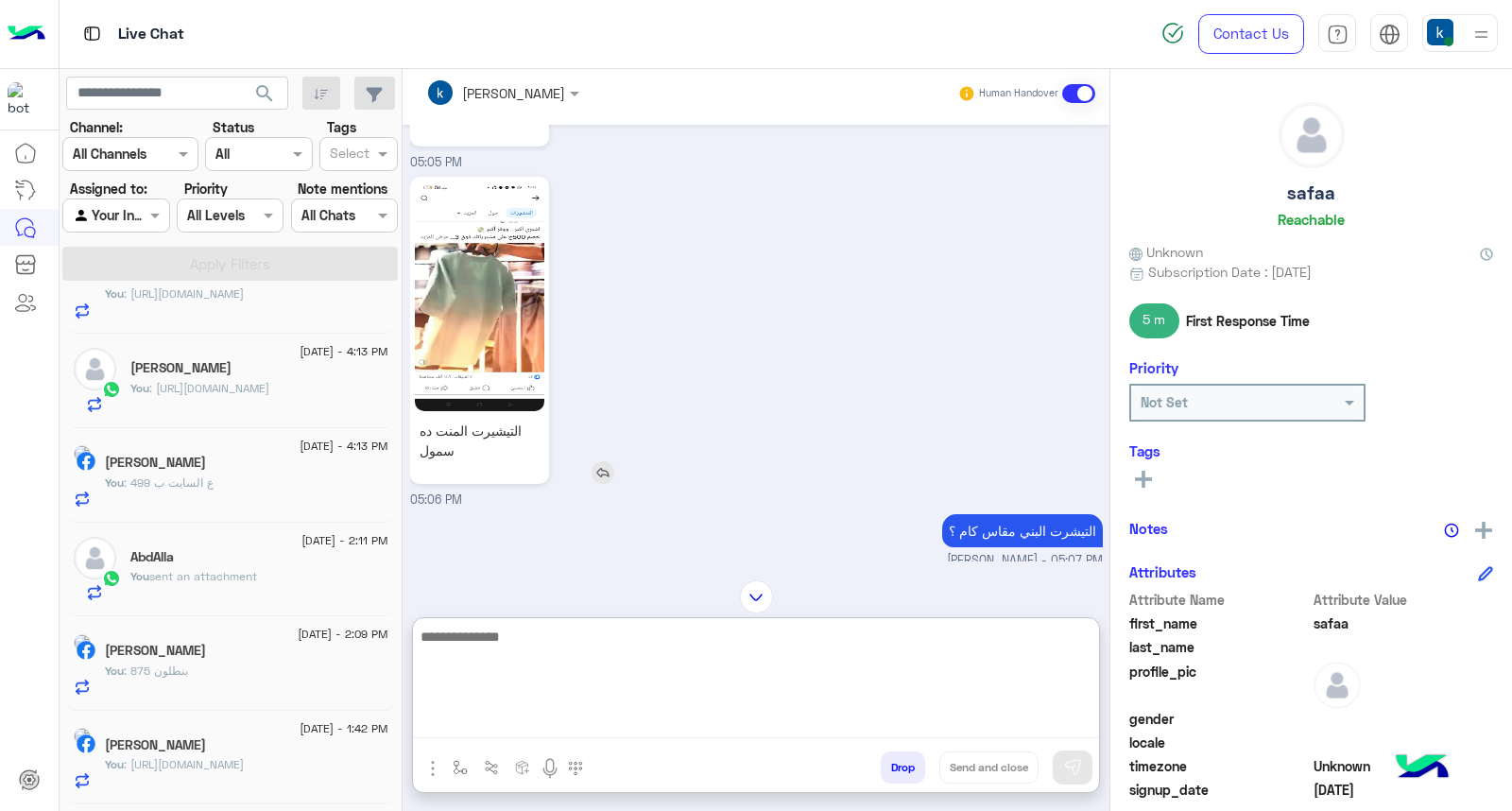
click at [526, 316] on img at bounding box center [479, 296] width 130 height 229
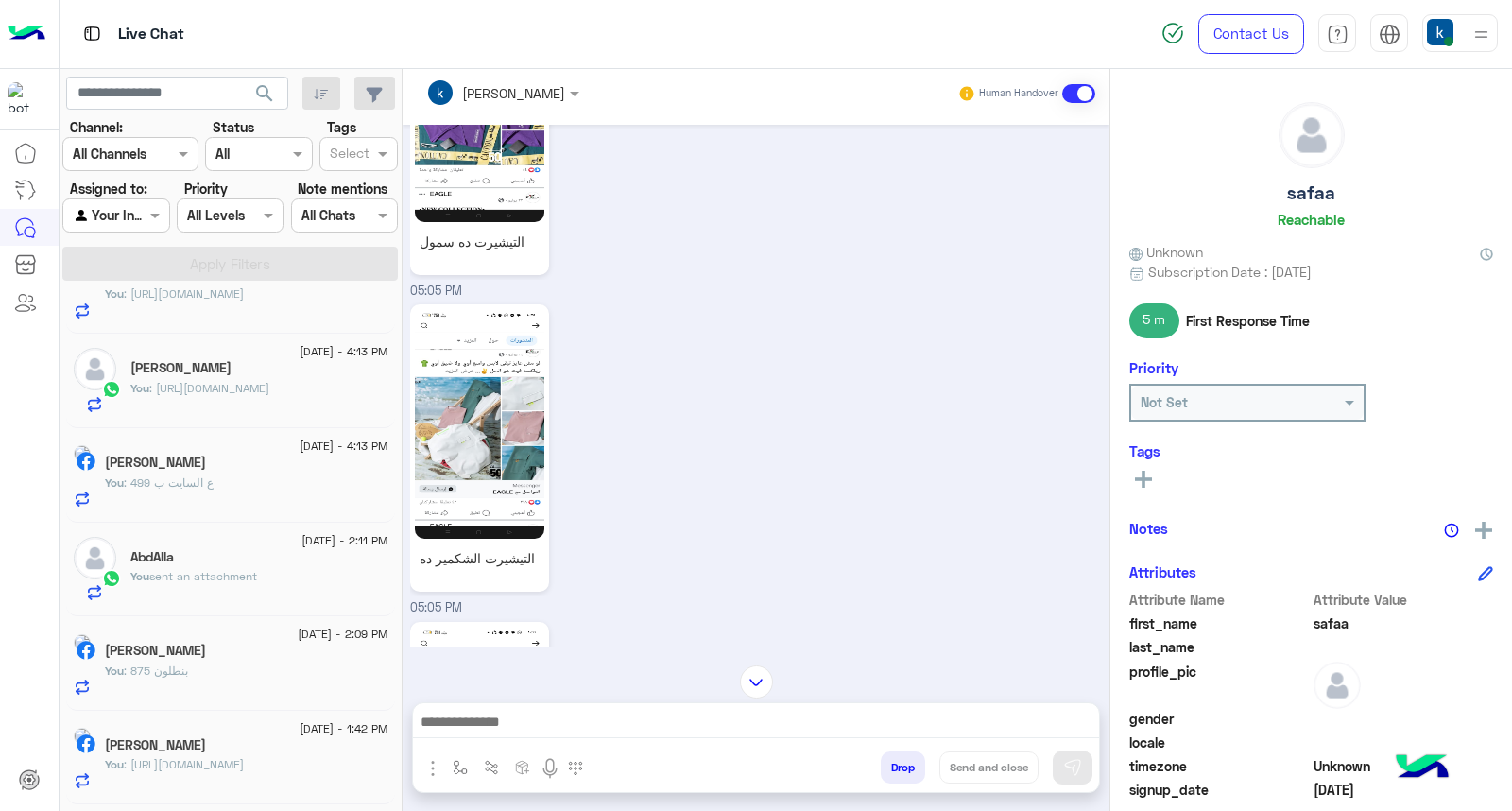
scroll to position [1776, 0]
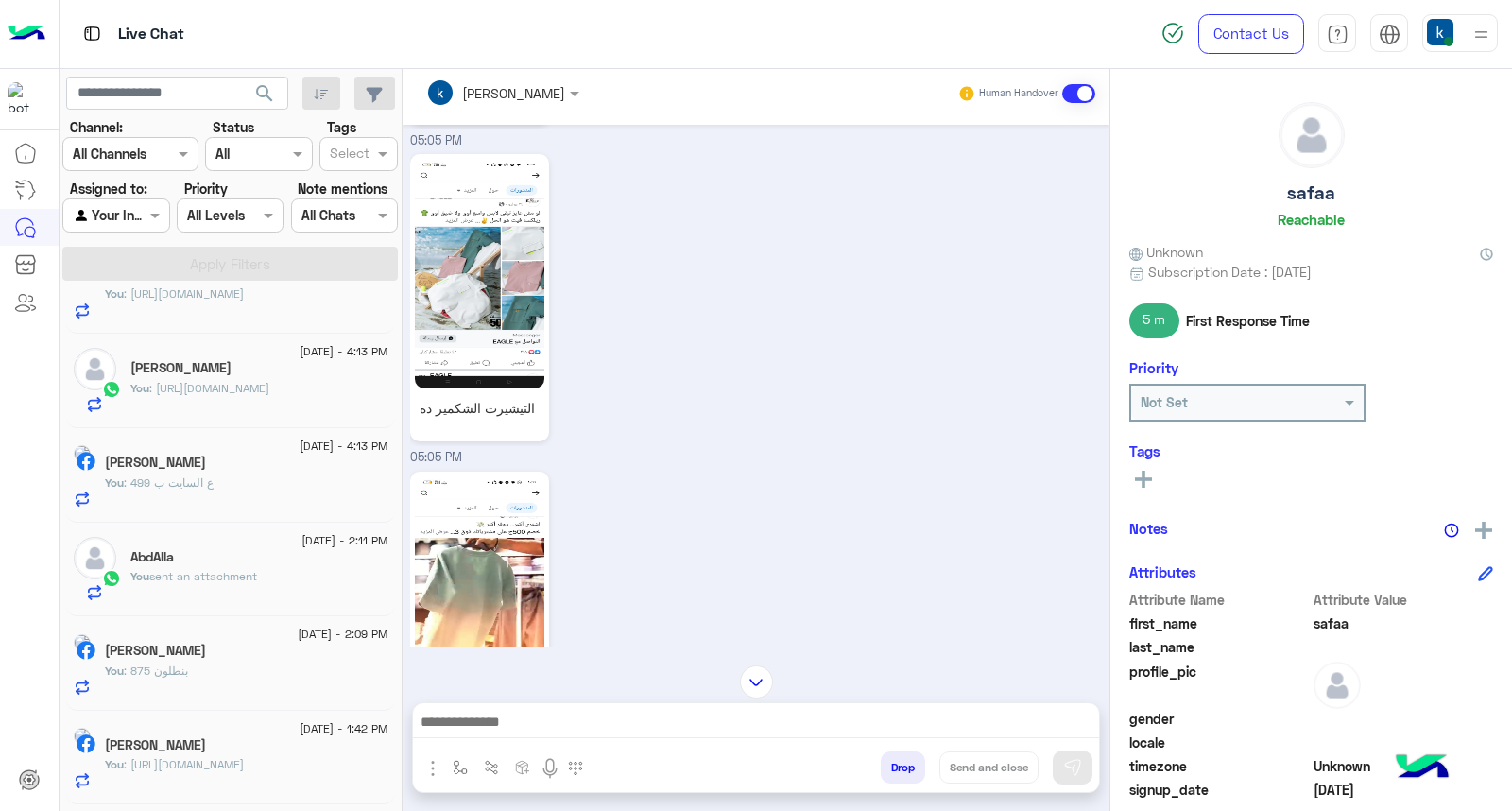
click at [535, 716] on textarea at bounding box center [756, 724] width 686 height 29
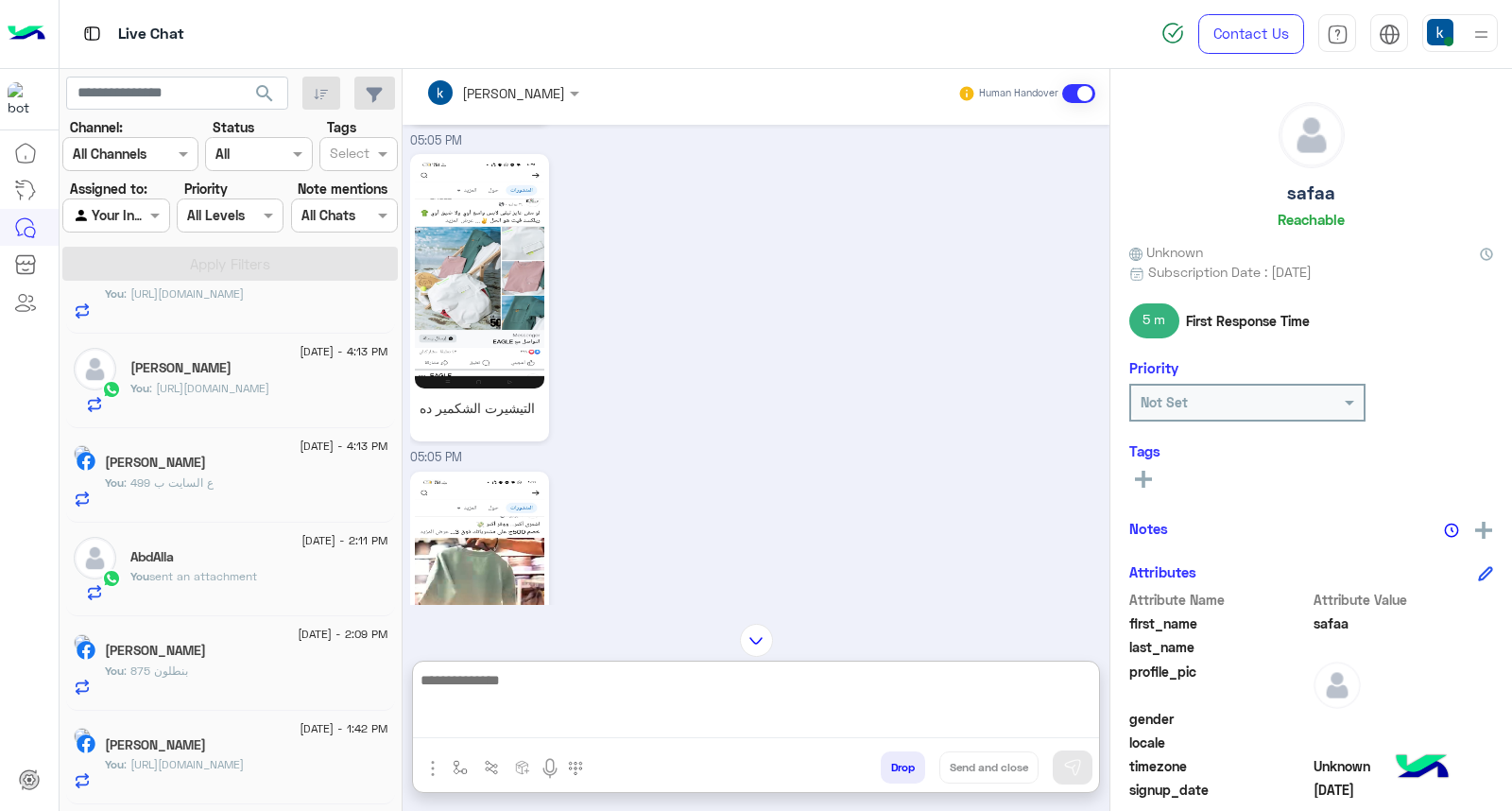
click at [543, 728] on textarea at bounding box center [756, 703] width 686 height 70
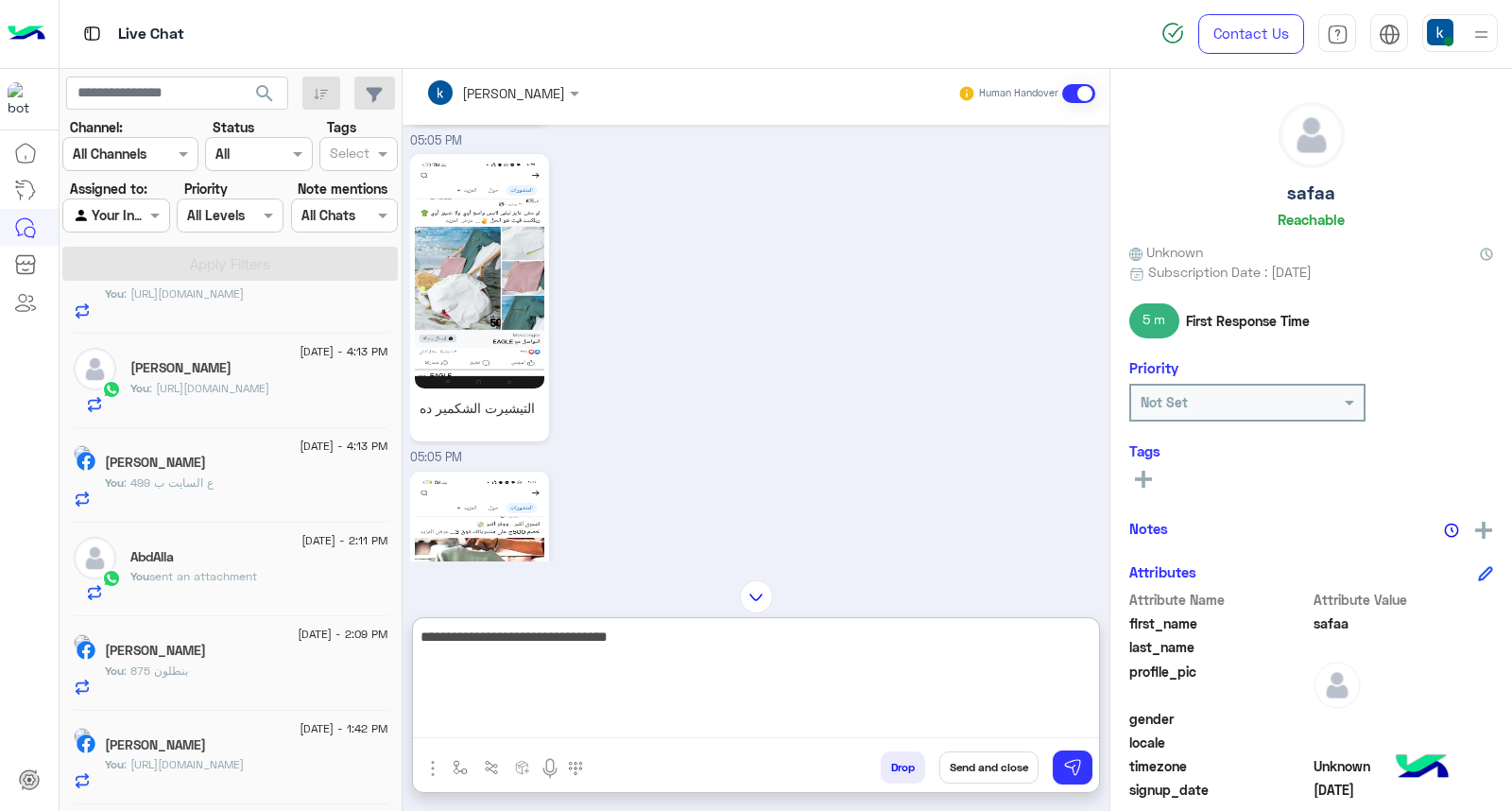
type textarea "**********"
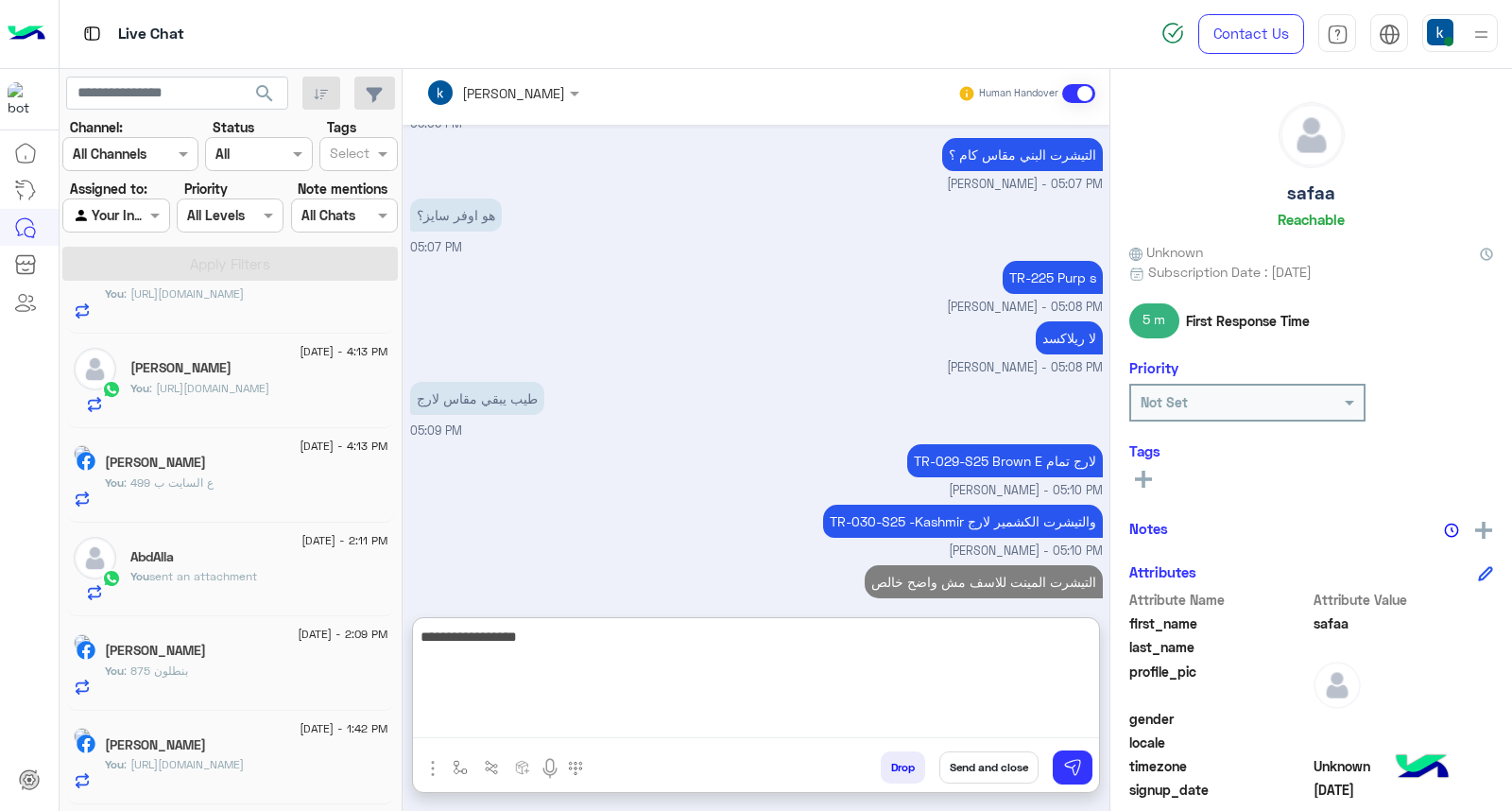
type textarea "**********"
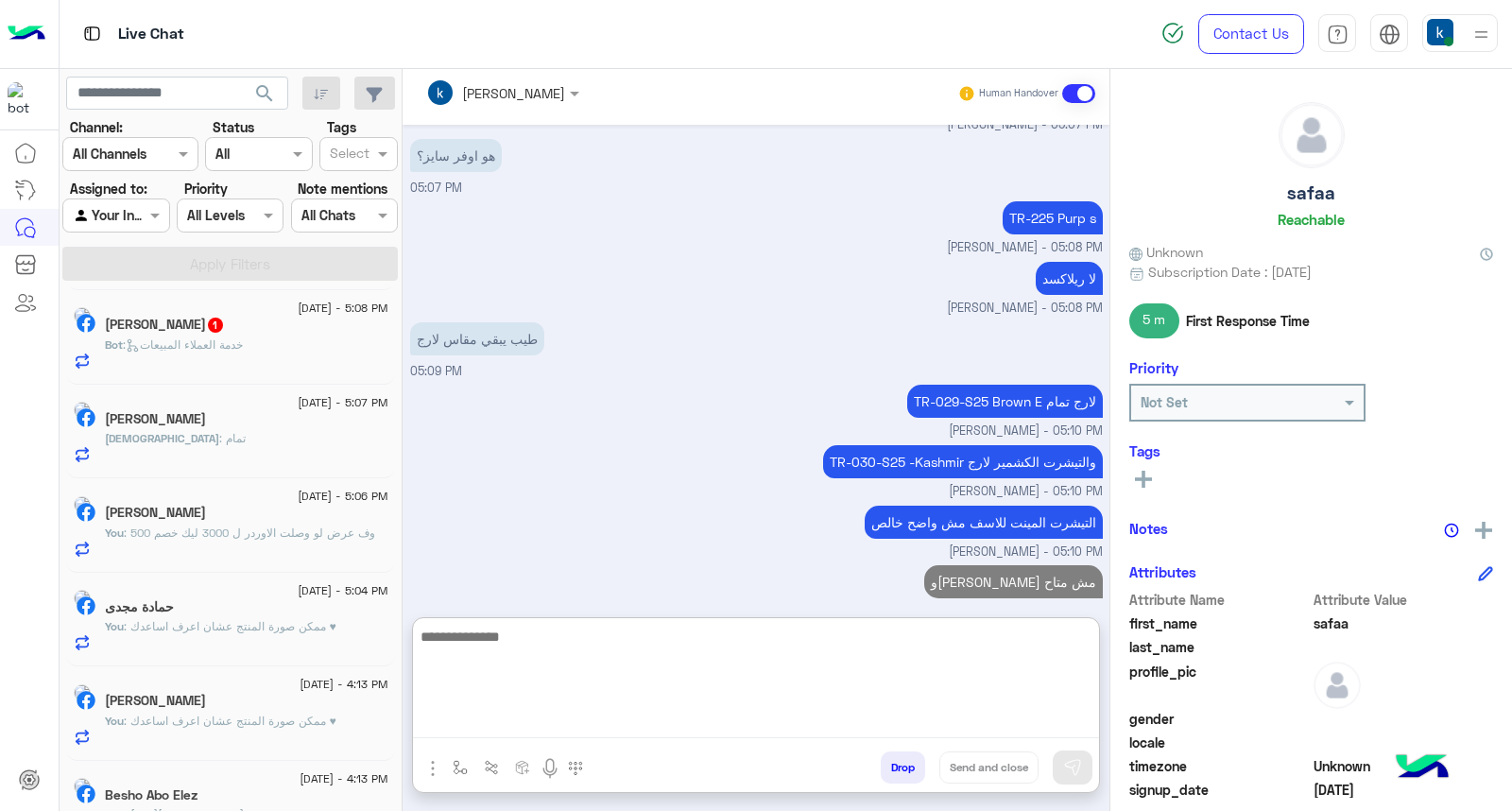
scroll to position [902, 0]
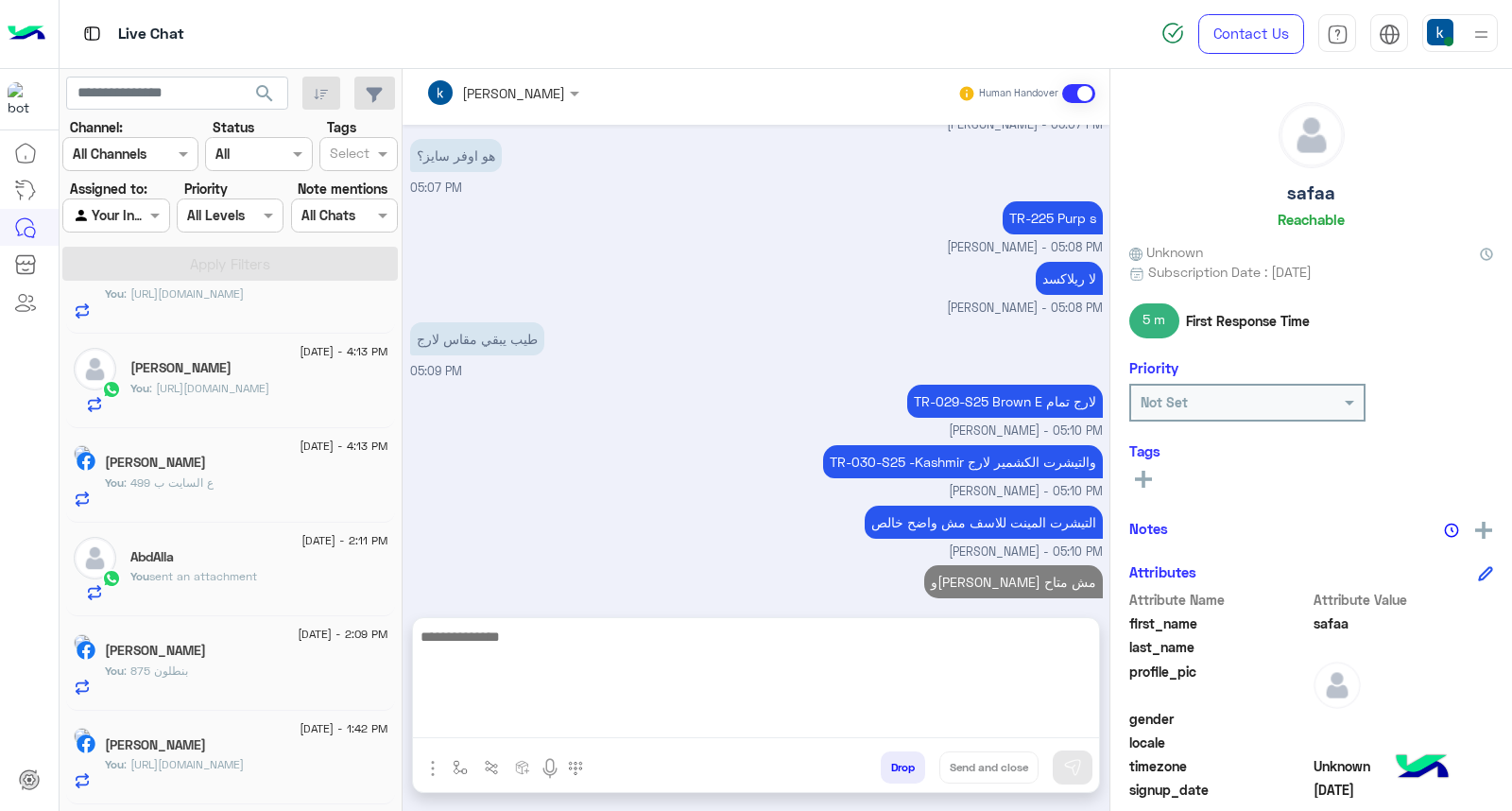
click at [244, 769] on span ": https://eagle.com.eg/collections/shirt" at bounding box center [183, 764] width 120 height 14
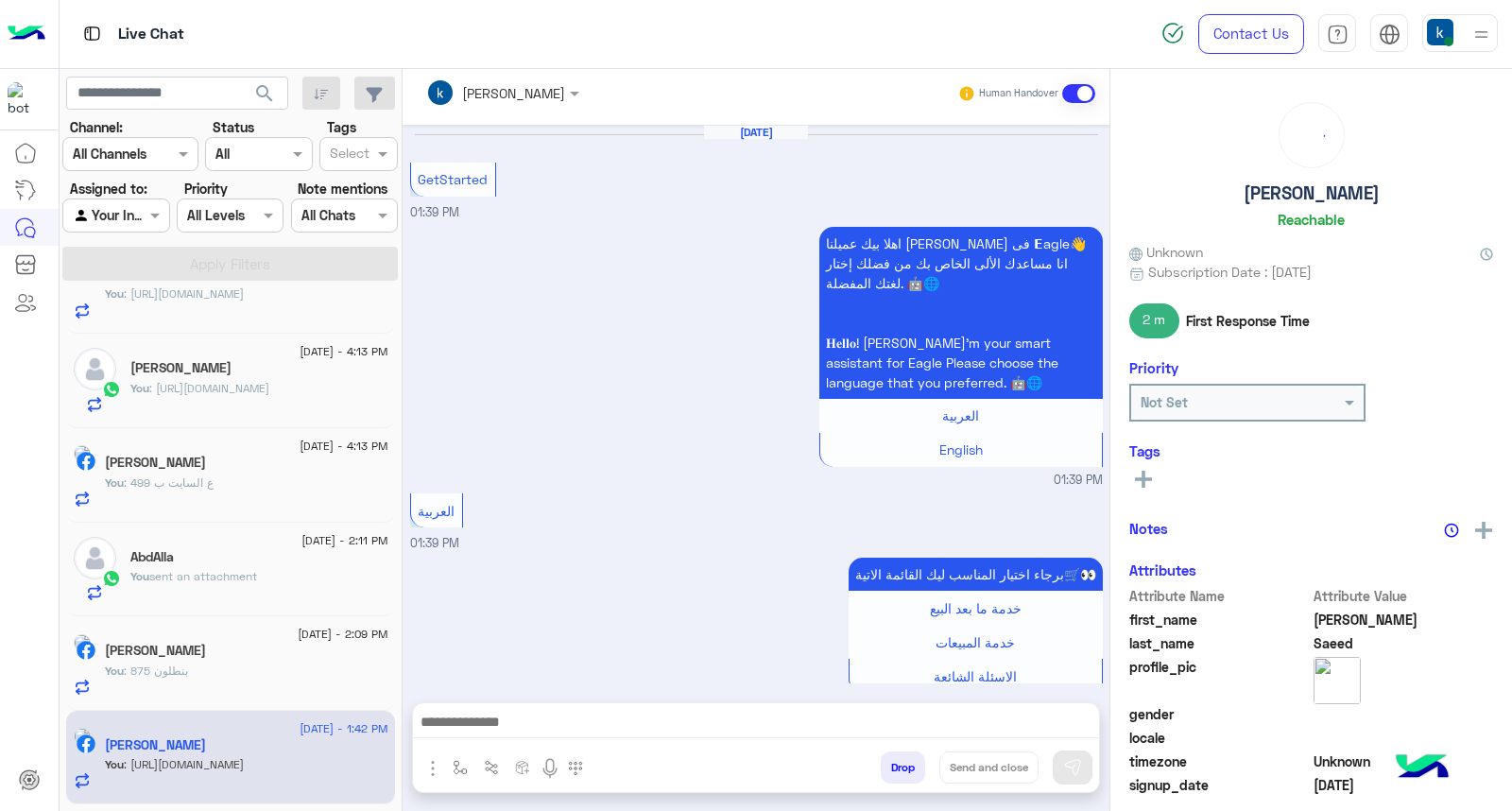
scroll to position [770, 0]
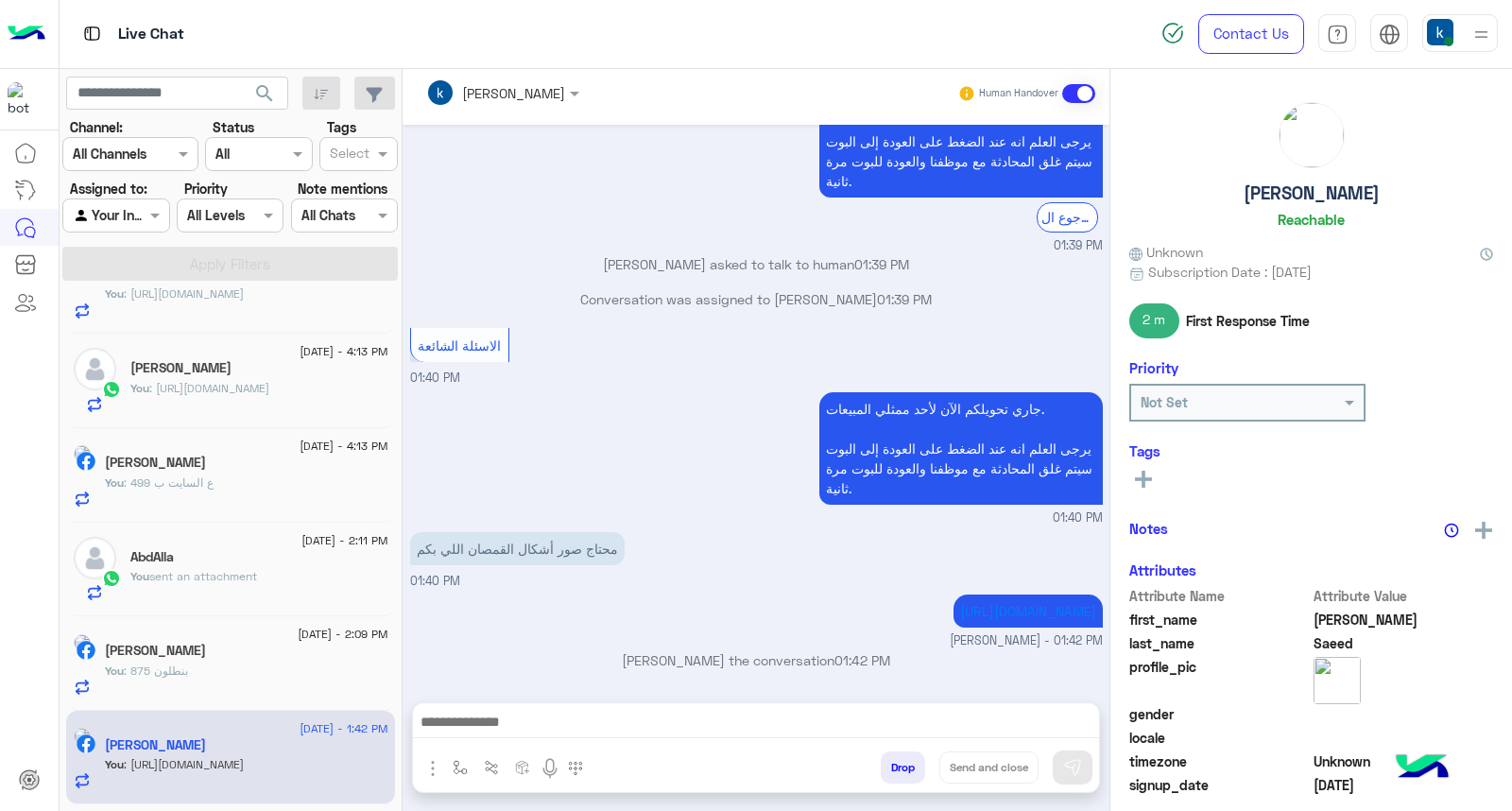
click at [903, 766] on button "Drop" at bounding box center [903, 767] width 44 height 32
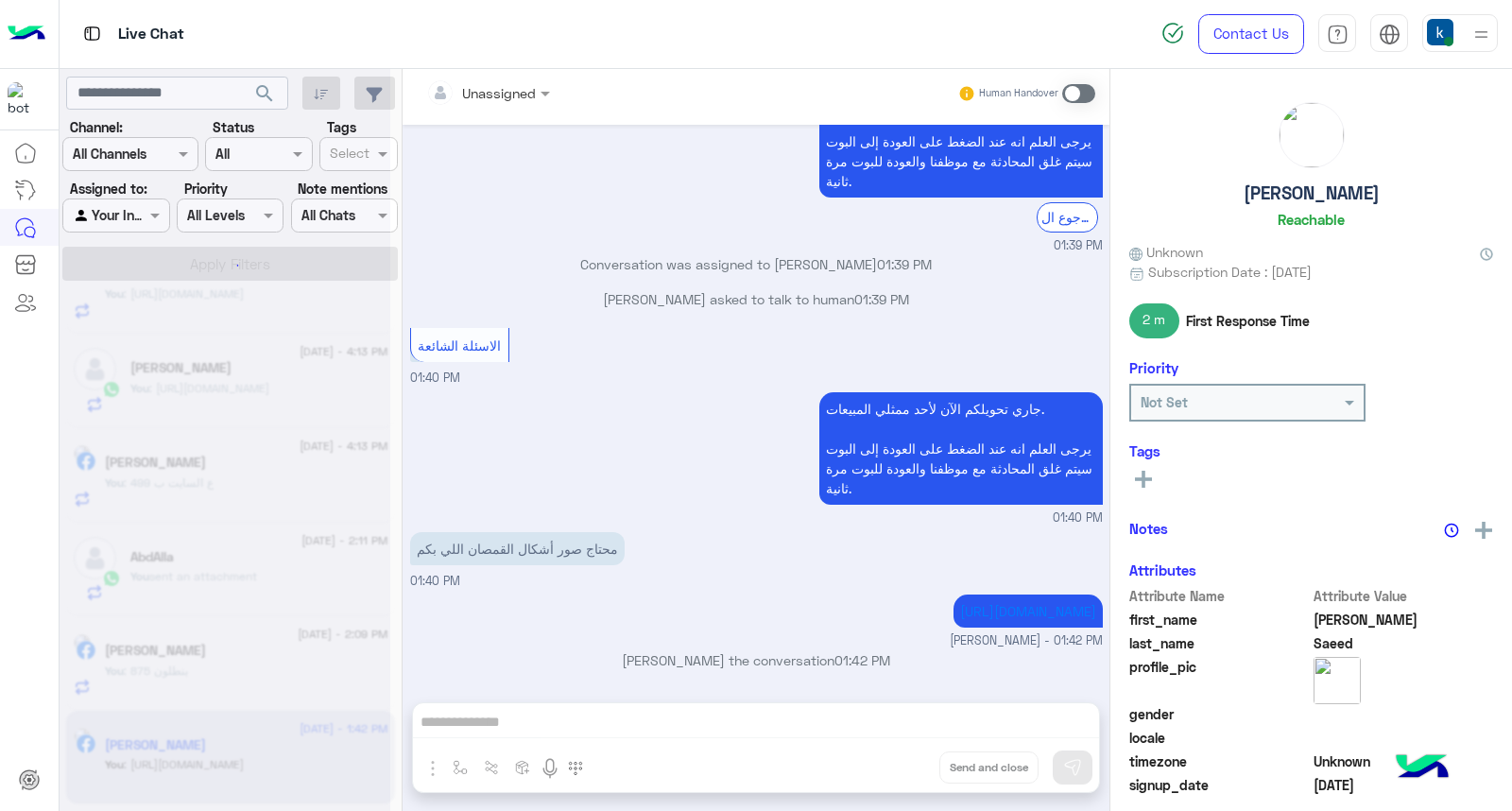
scroll to position [804, 0]
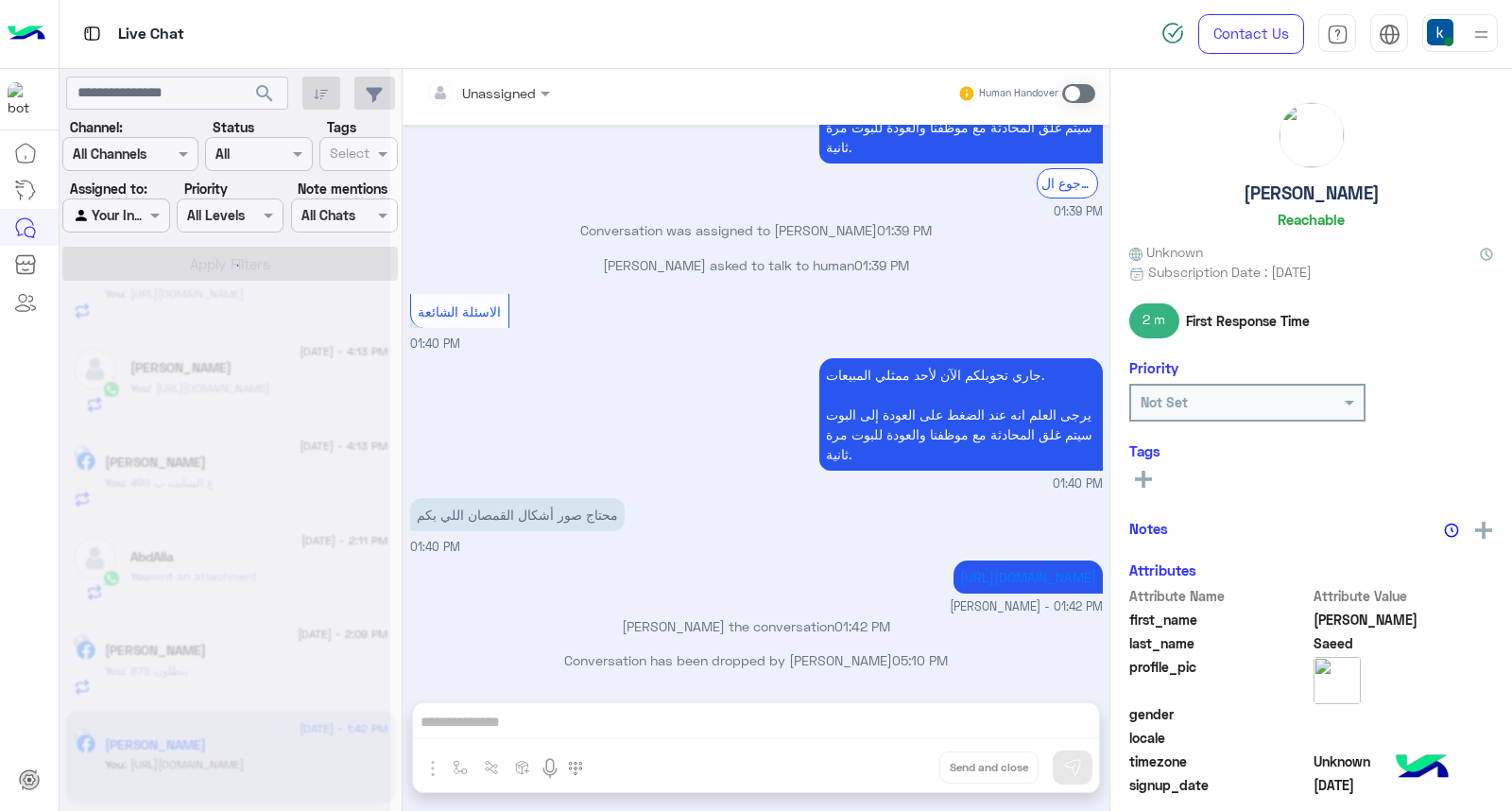
scroll to position [808, 0]
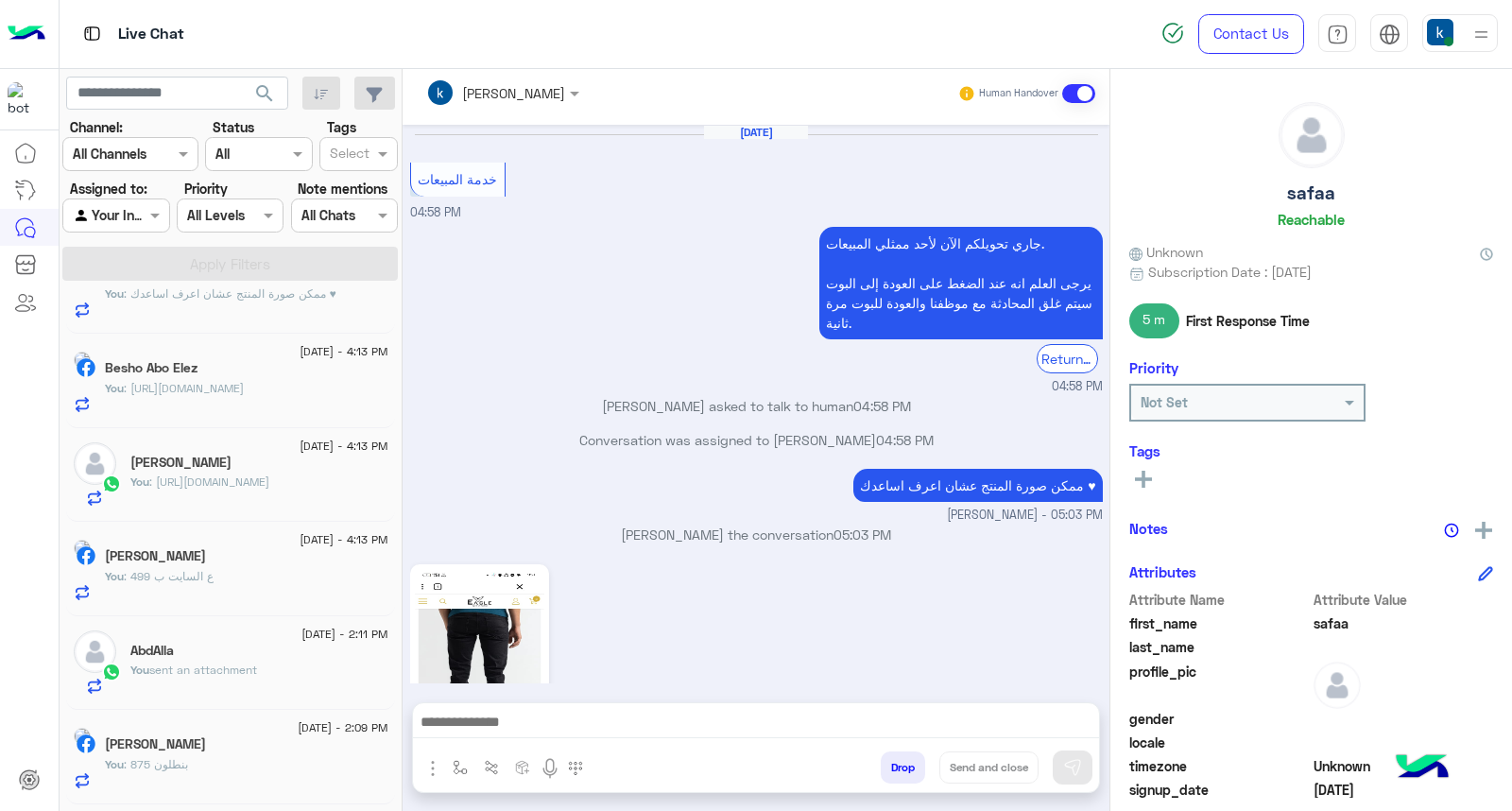
click at [206, 750] on h5 "Mohamed Abdelfattah" at bounding box center [155, 744] width 101 height 16
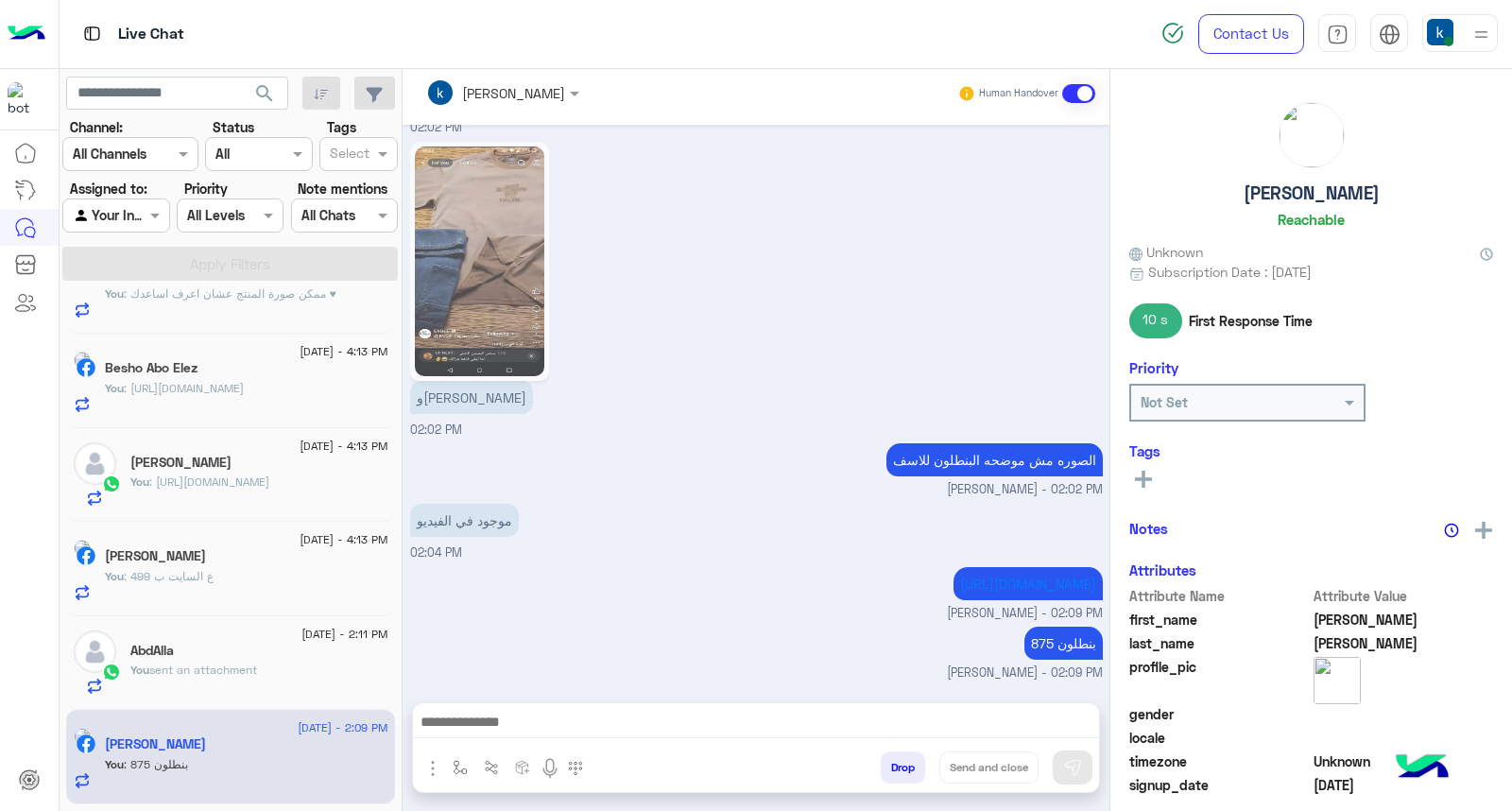
click at [902, 771] on button "Drop" at bounding box center [903, 767] width 44 height 32
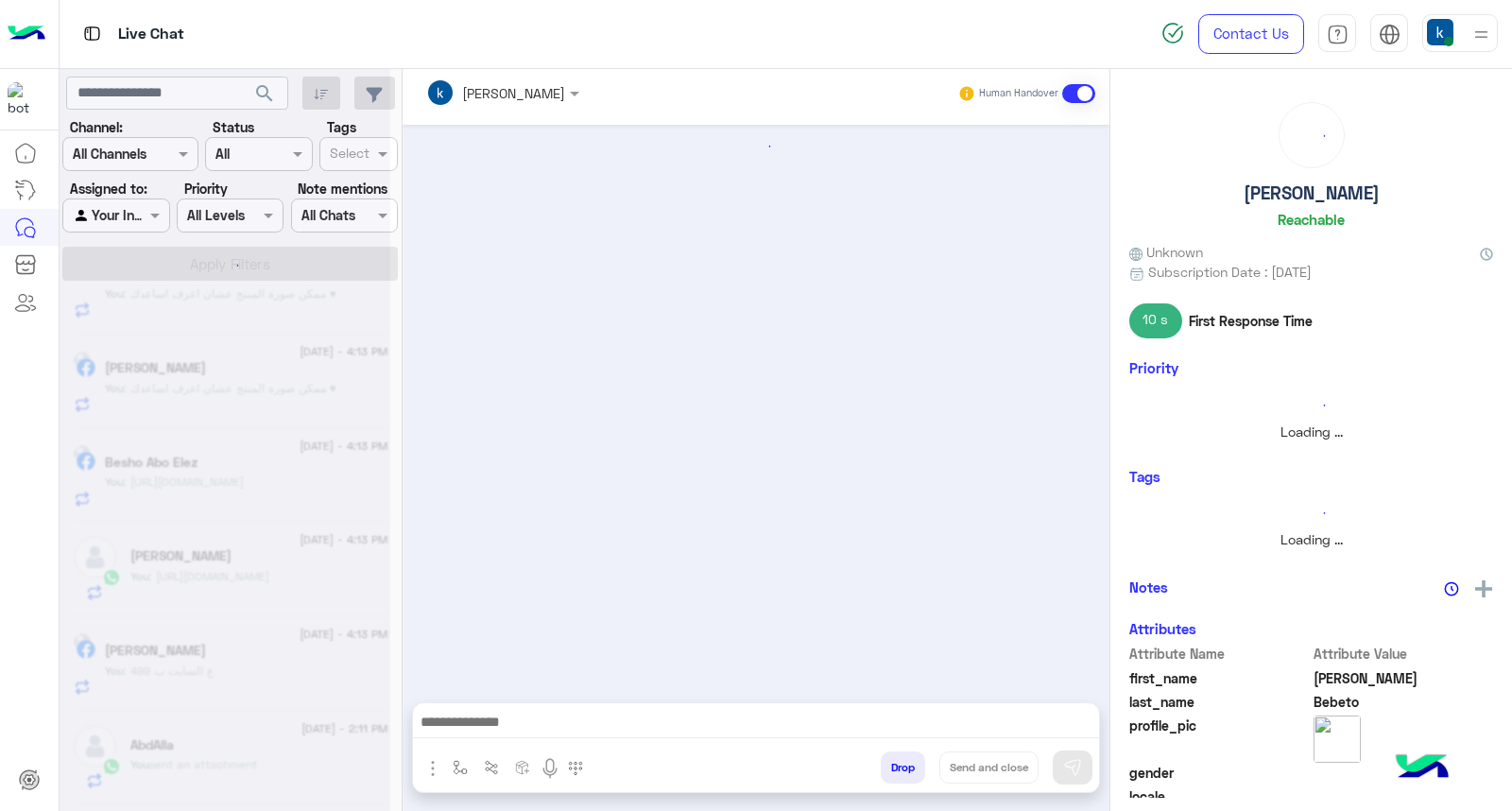
scroll to position [714, 0]
click at [232, 767] on span "sent an attachment" at bounding box center [203, 764] width 108 height 14
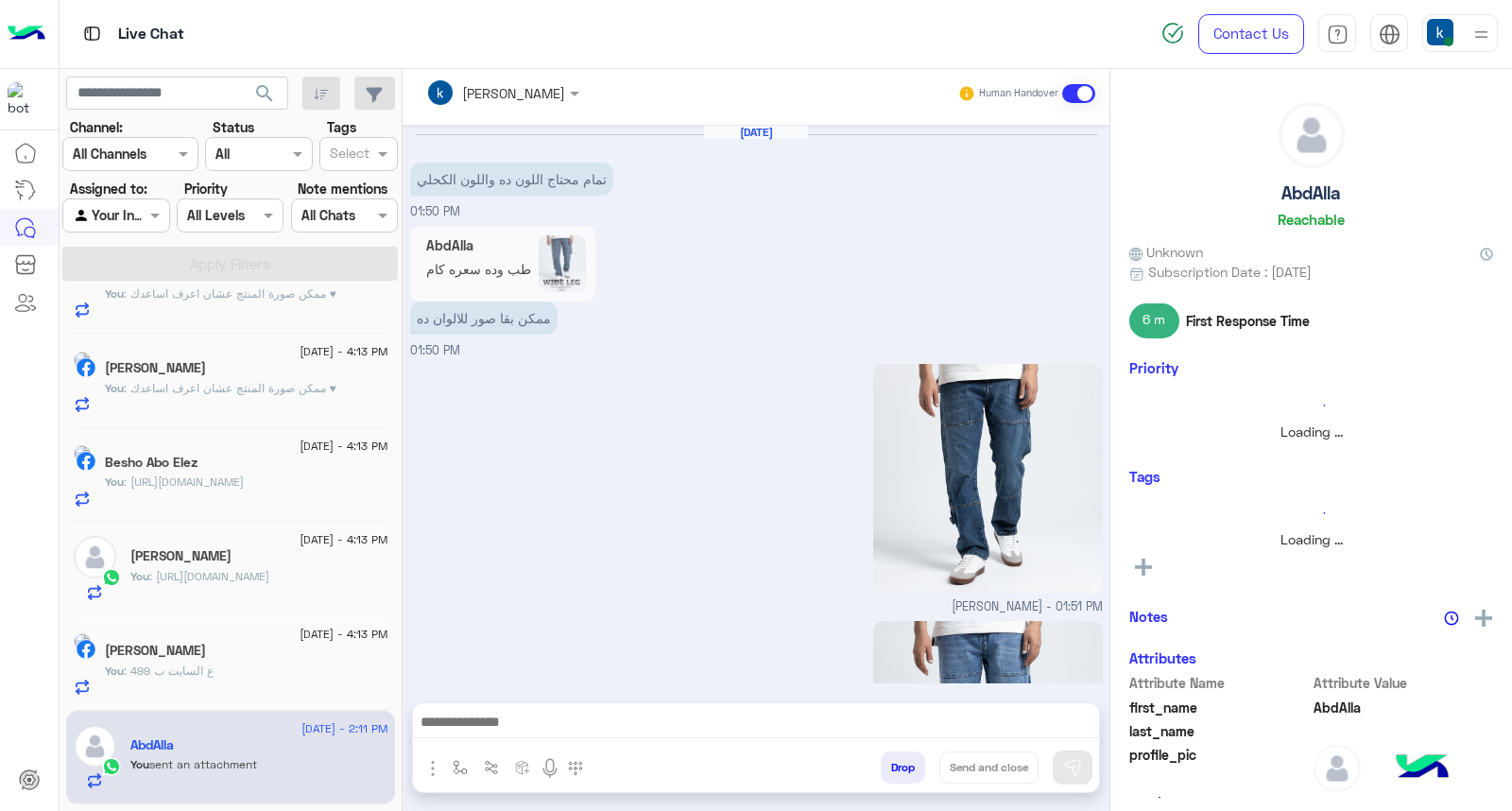
scroll to position [2552, 0]
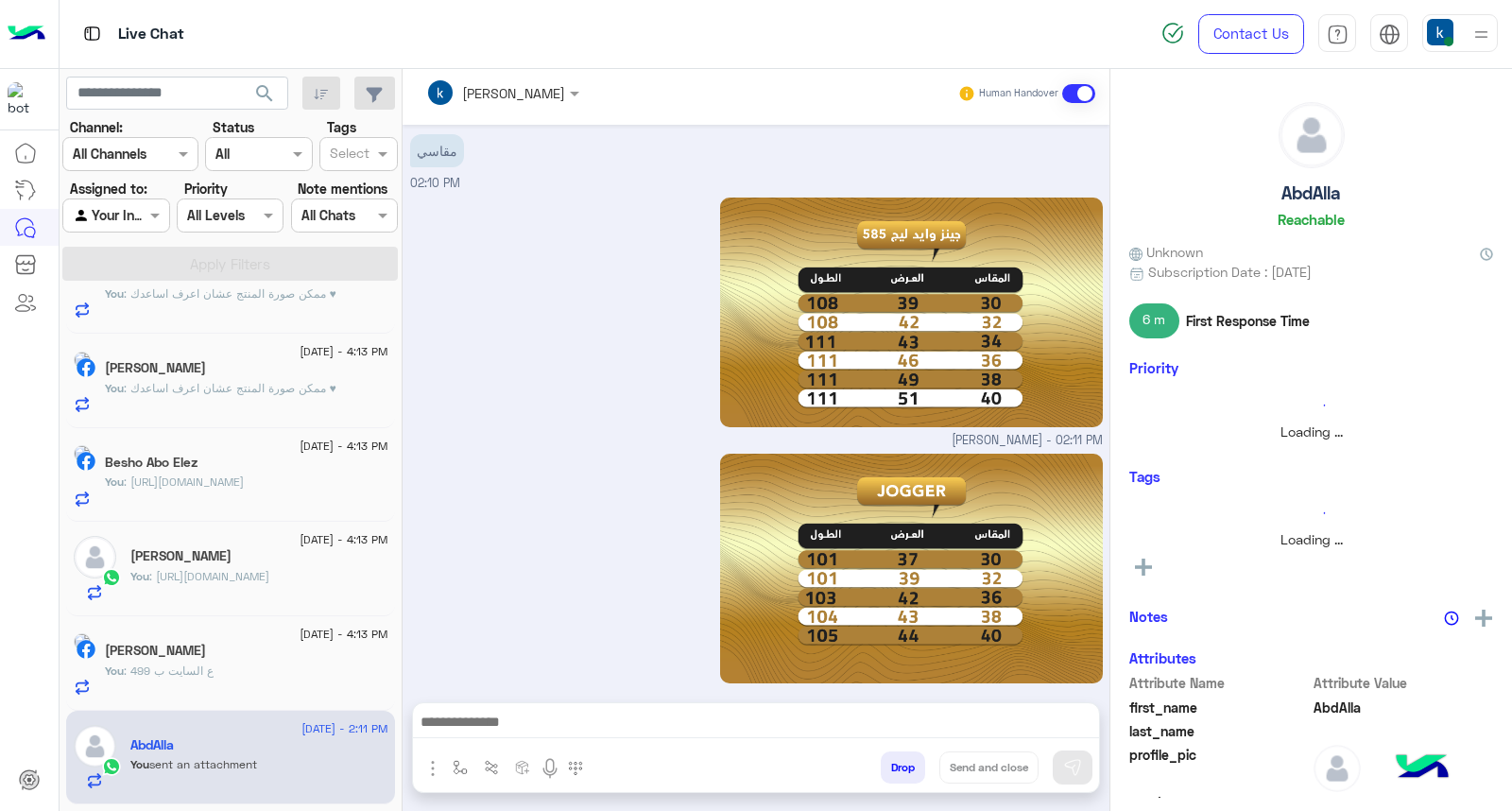
click at [892, 762] on button "Drop" at bounding box center [903, 767] width 44 height 32
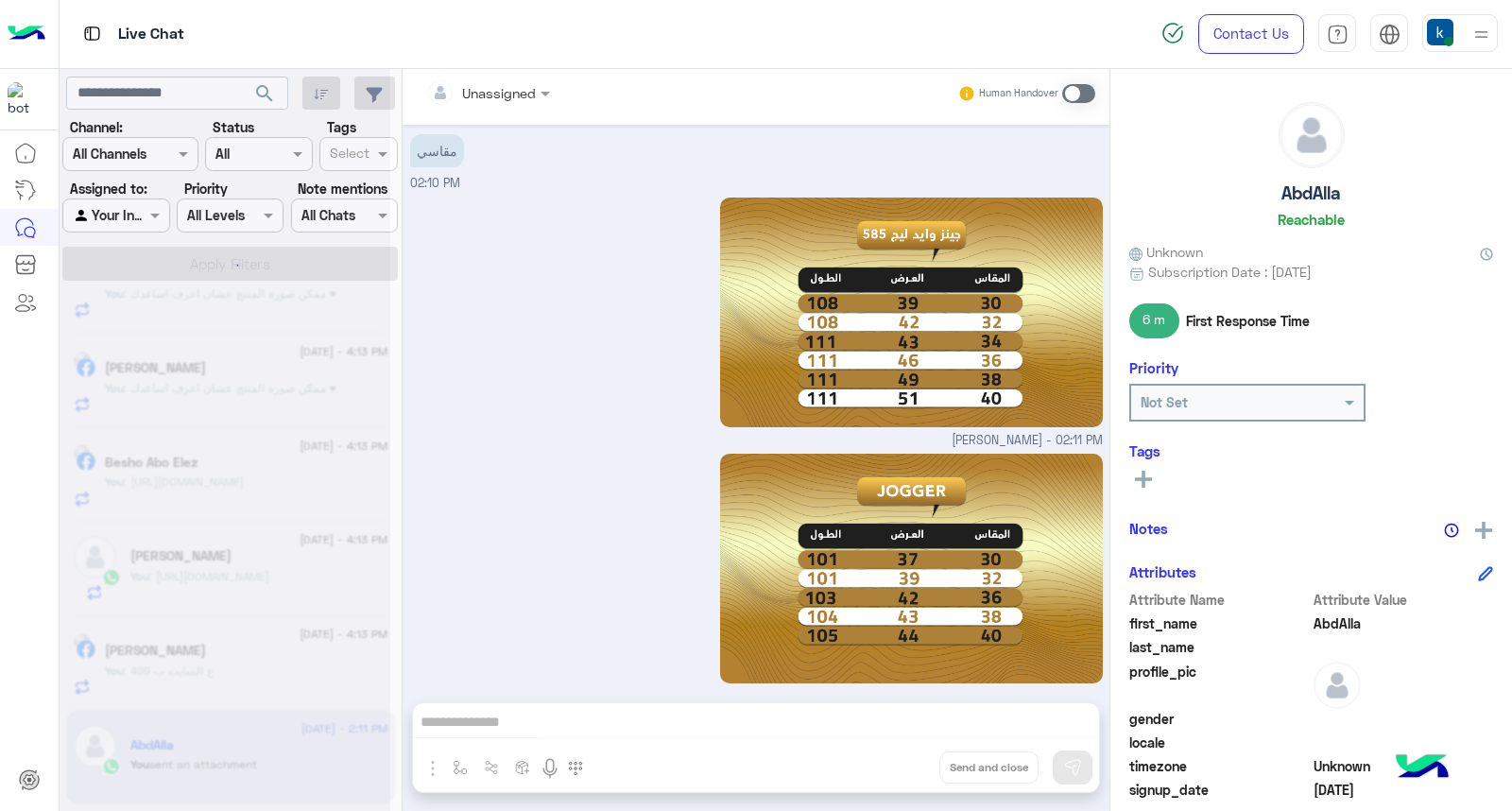
scroll to position [2585, 0]
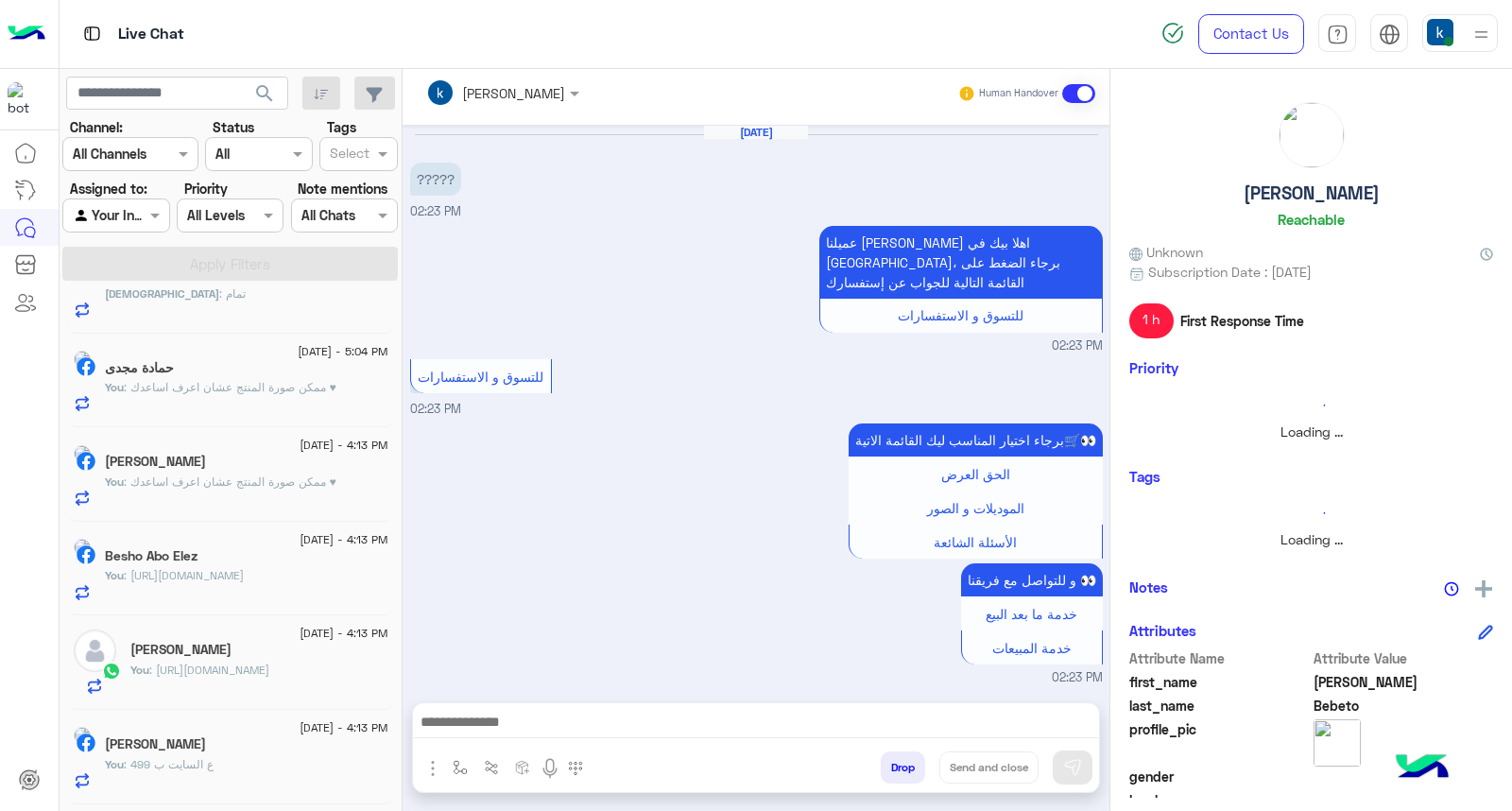
scroll to position [1222, 0]
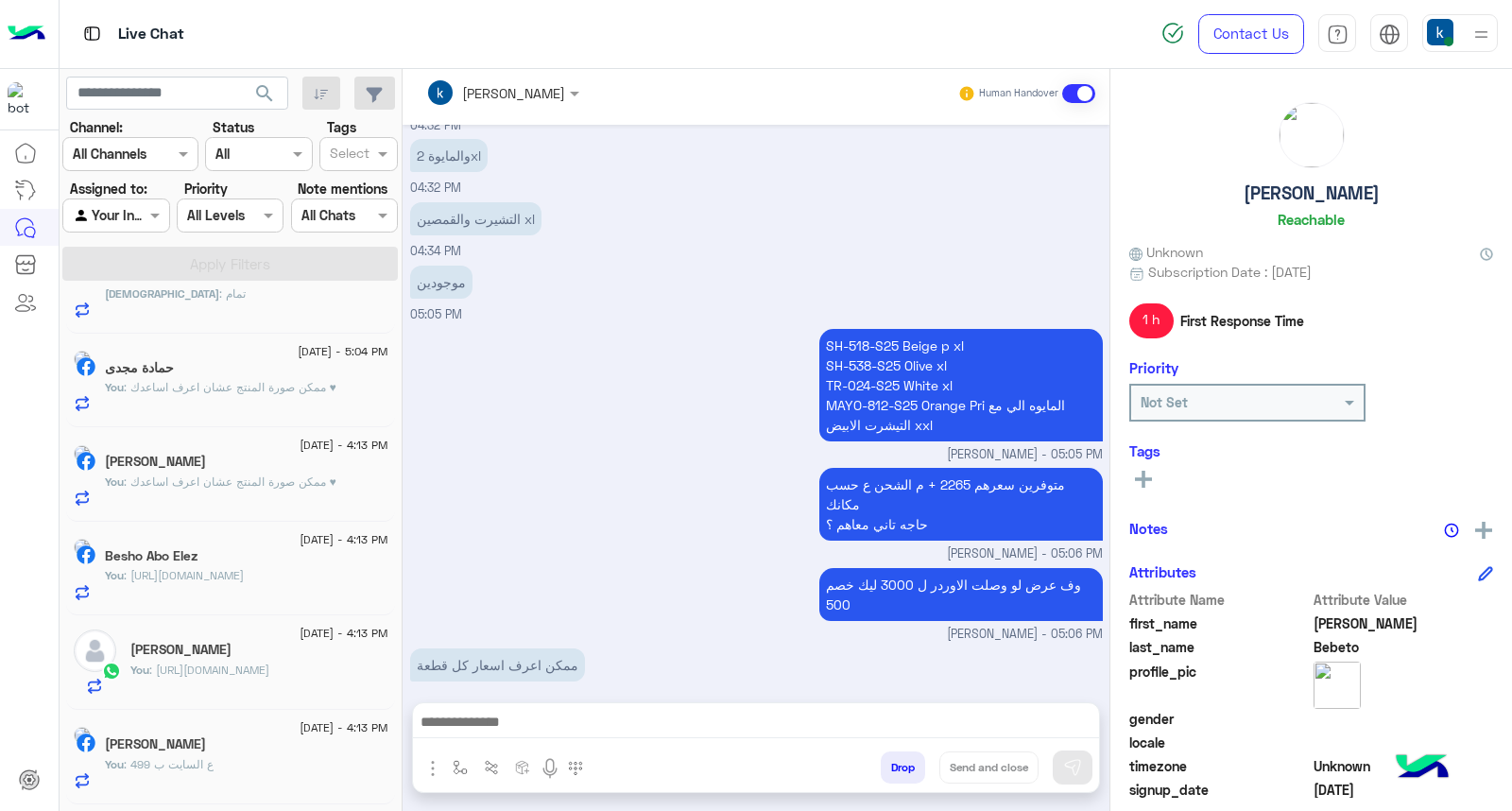
click at [550, 719] on textarea at bounding box center [756, 724] width 686 height 29
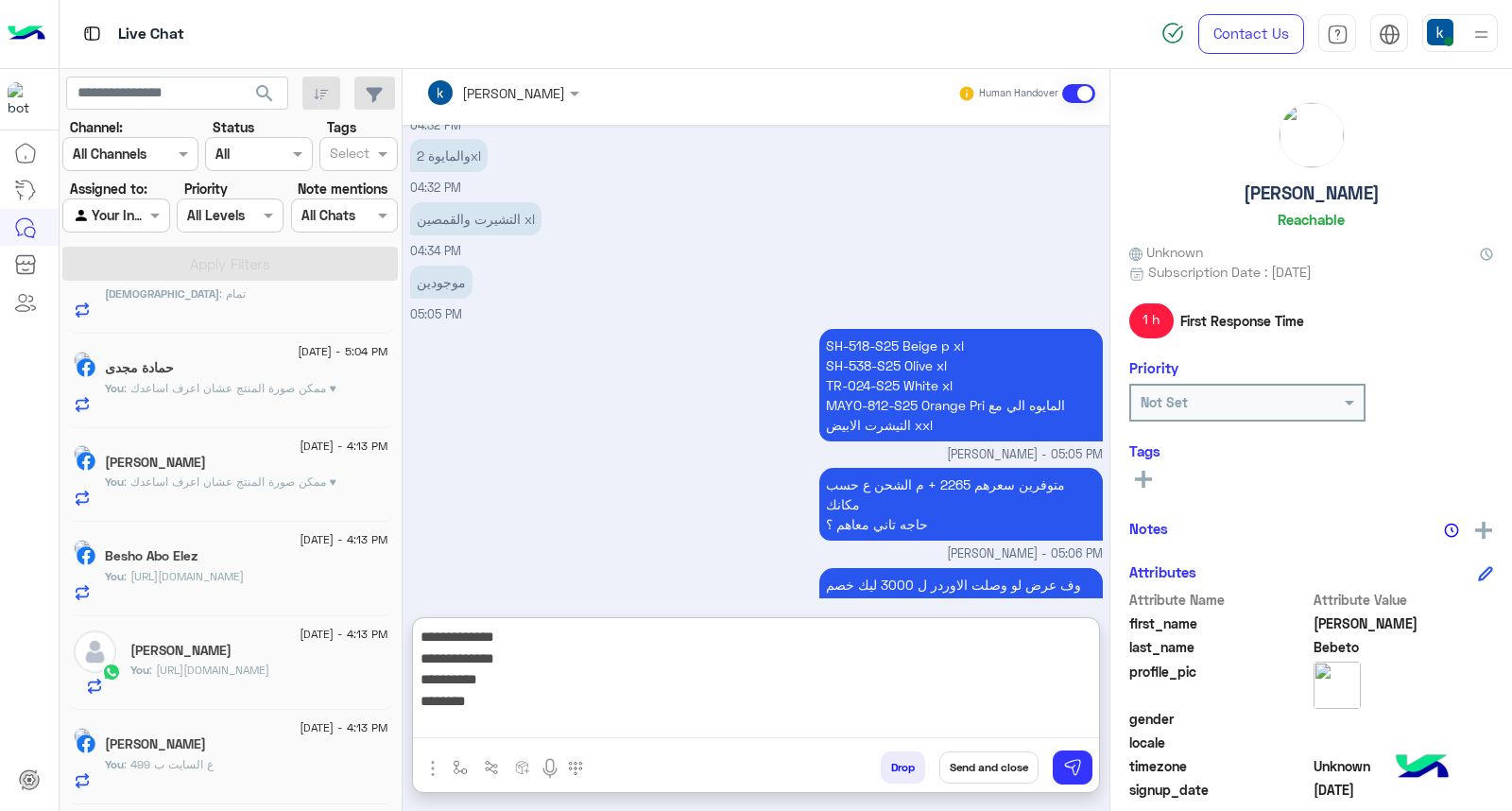
type textarea "**********"
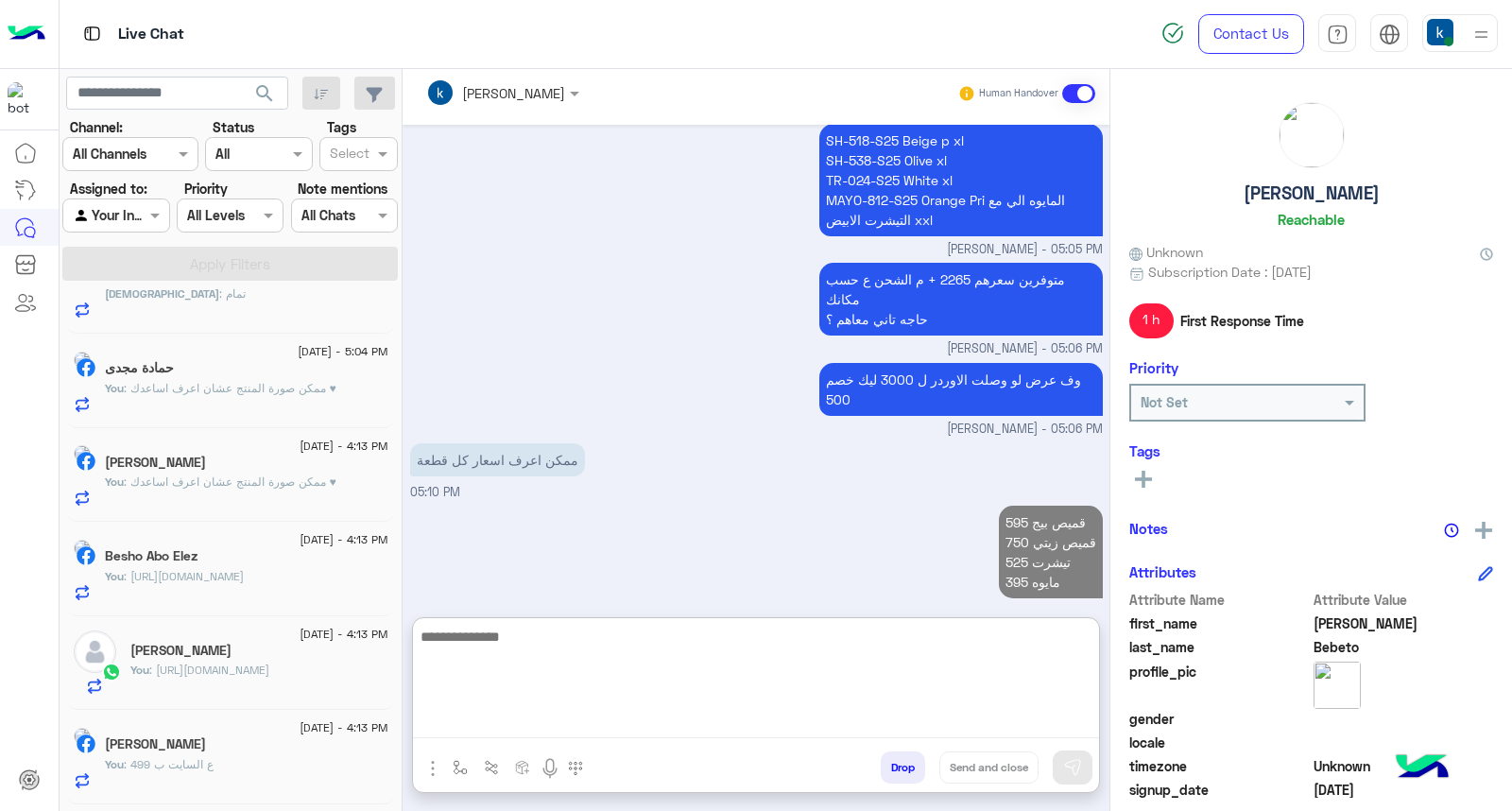
click at [248, 744] on div "Samer Ebrahim" at bounding box center [246, 746] width 284 height 20
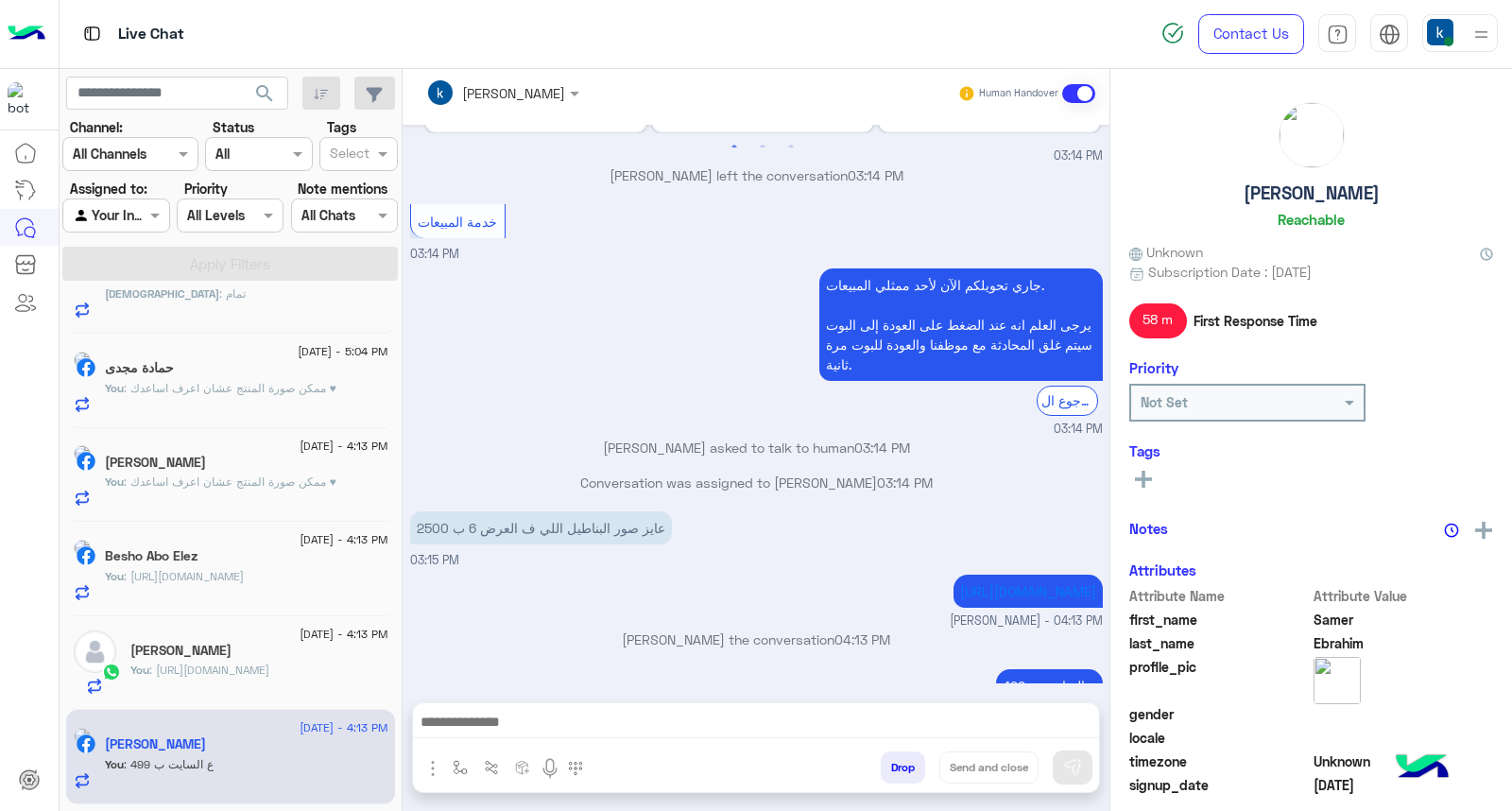
click at [884, 762] on button "Drop" at bounding box center [903, 767] width 44 height 32
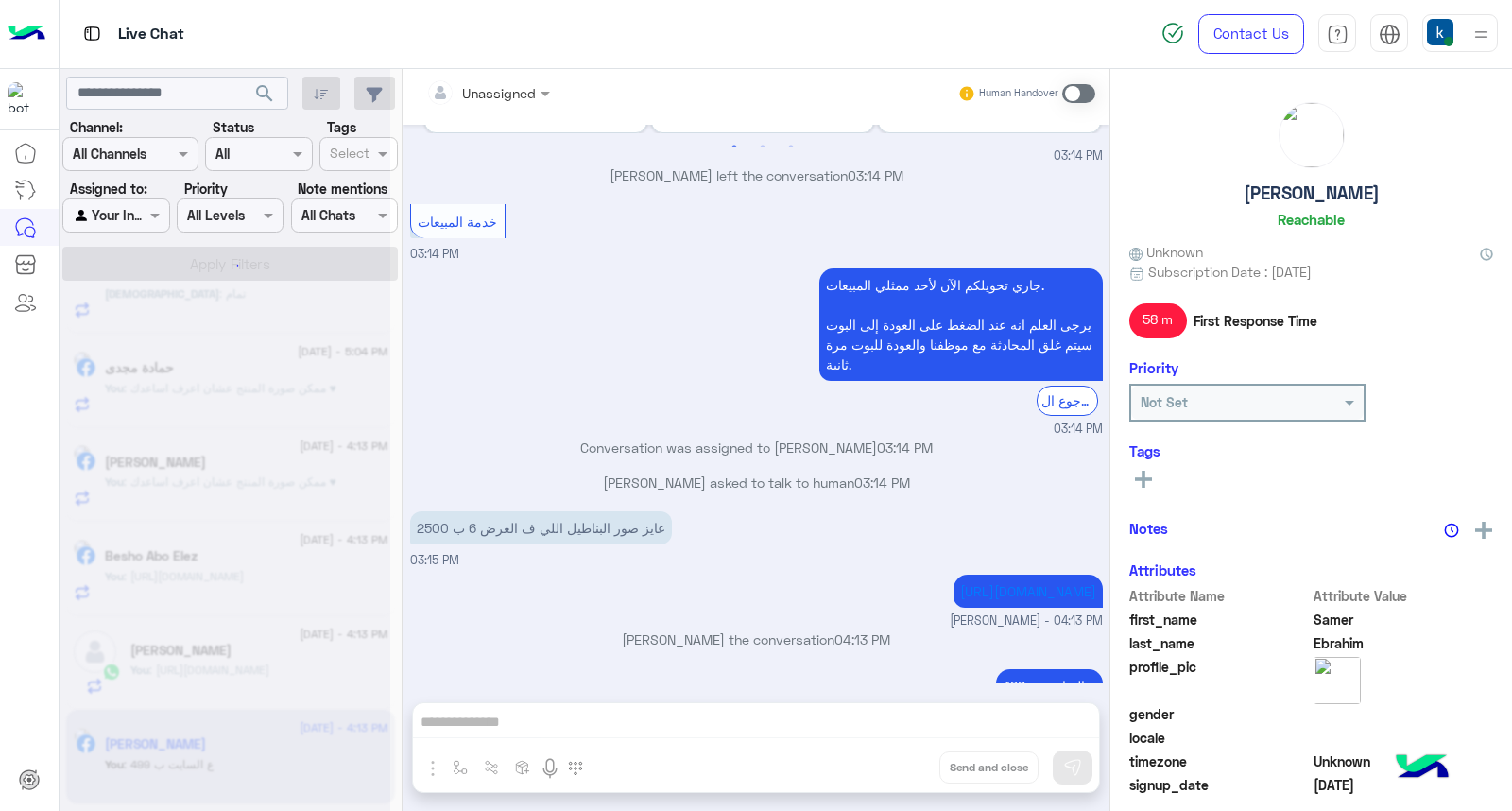
scroll to position [1210, 0]
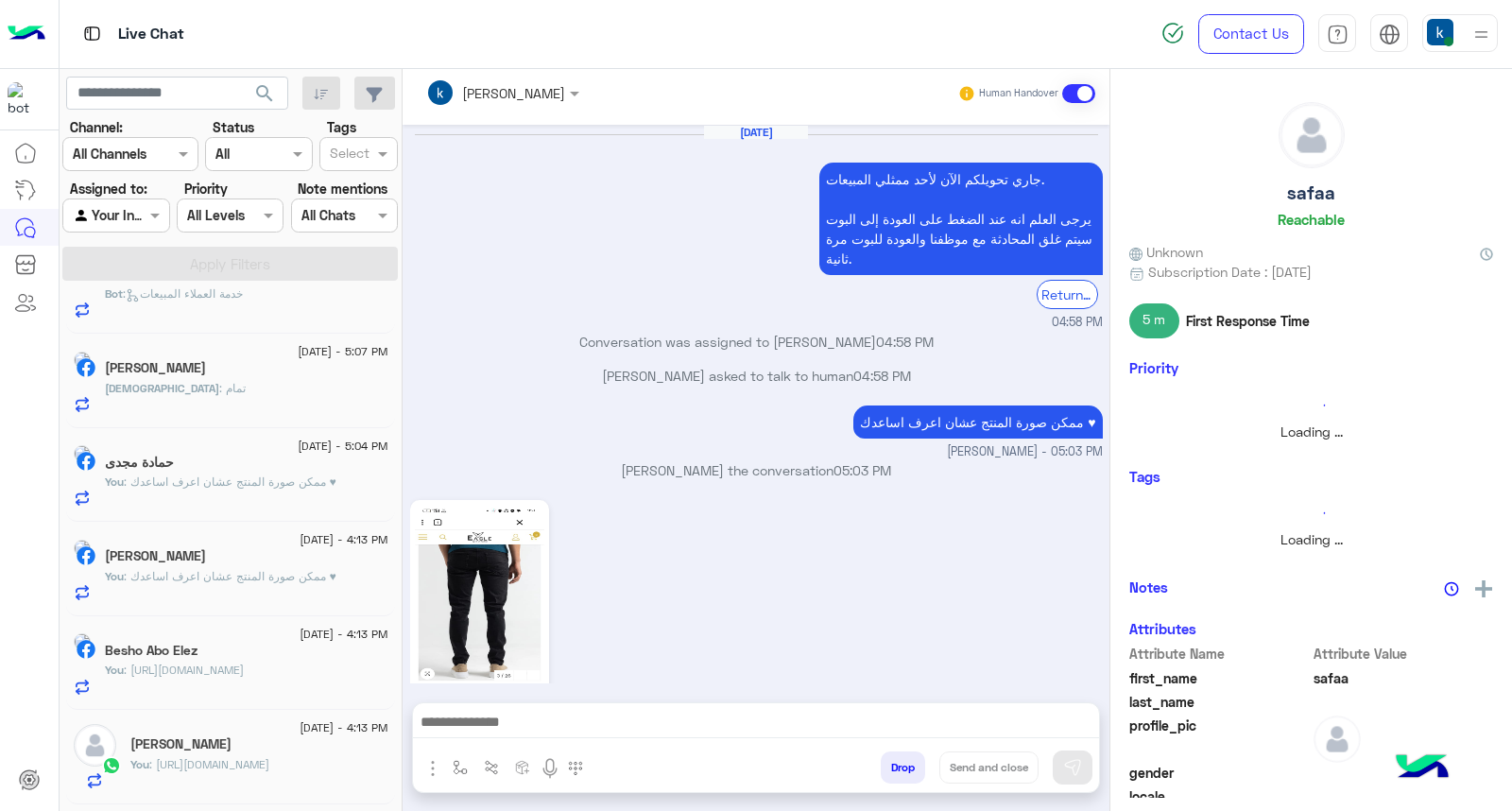
scroll to position [2064, 0]
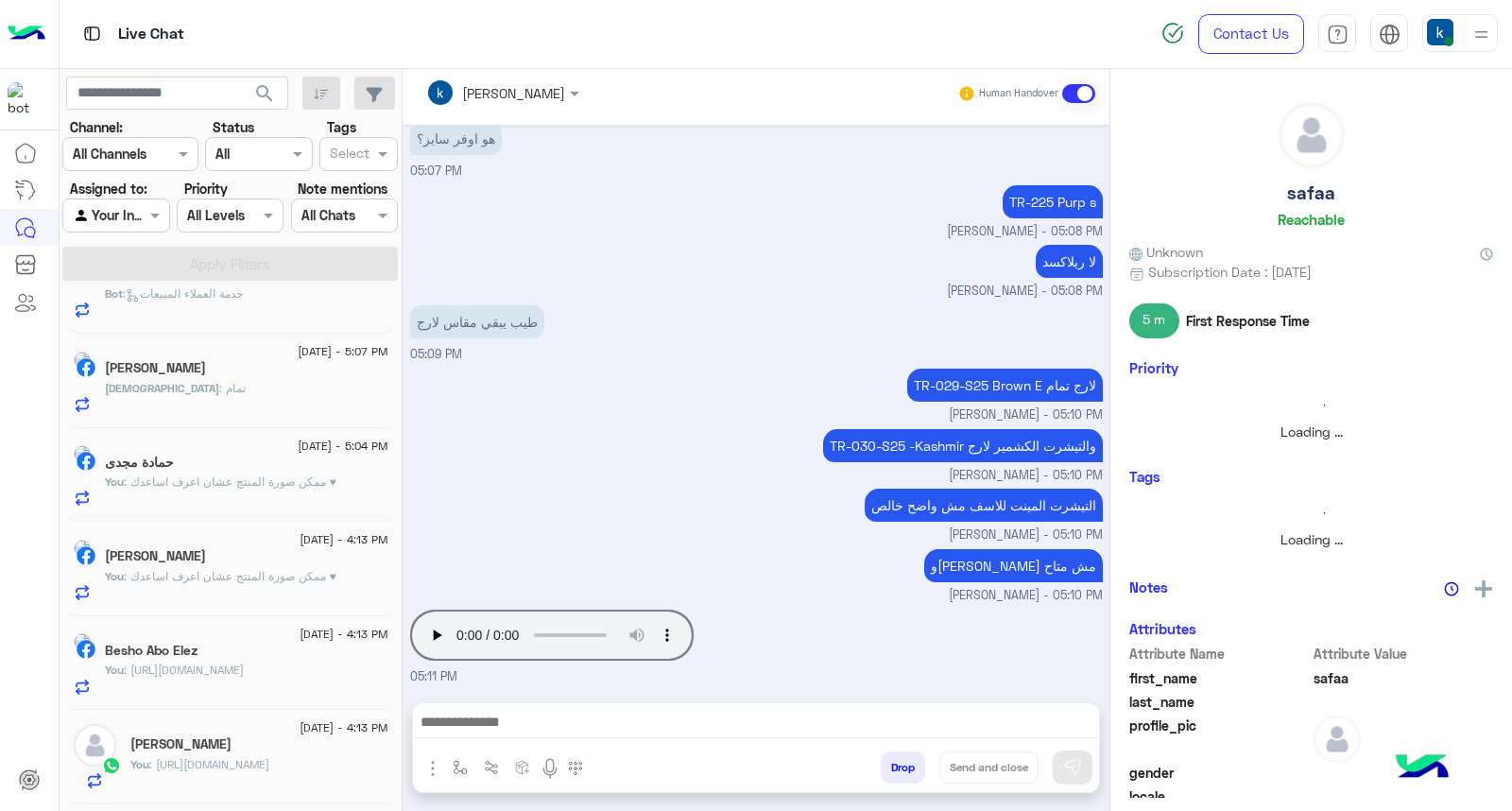
click at [228, 748] on h5 "ابراهيم محمد ابراهيم" at bounding box center [181, 744] width 101 height 16
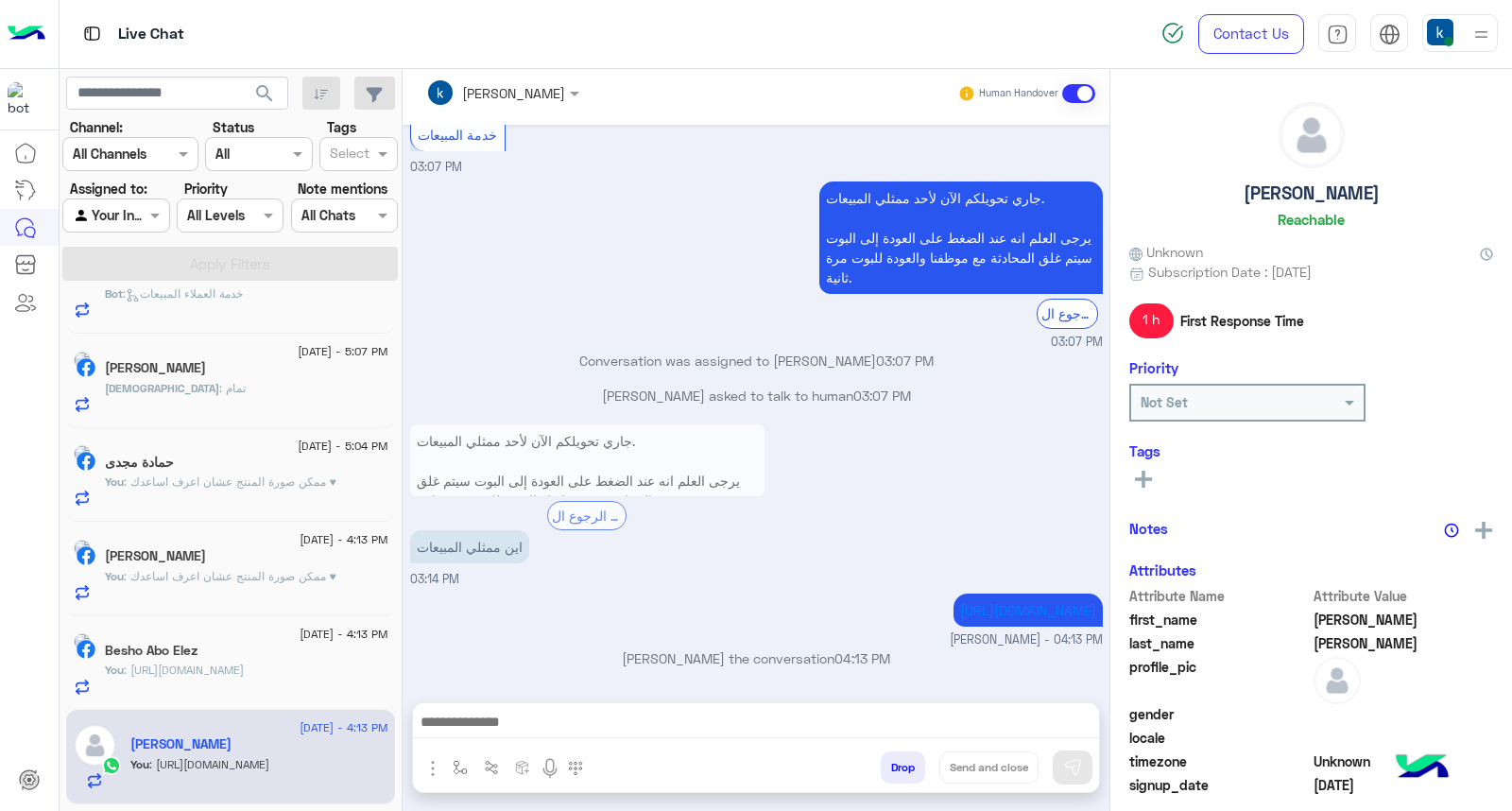
click at [901, 767] on button "Drop" at bounding box center [903, 767] width 44 height 32
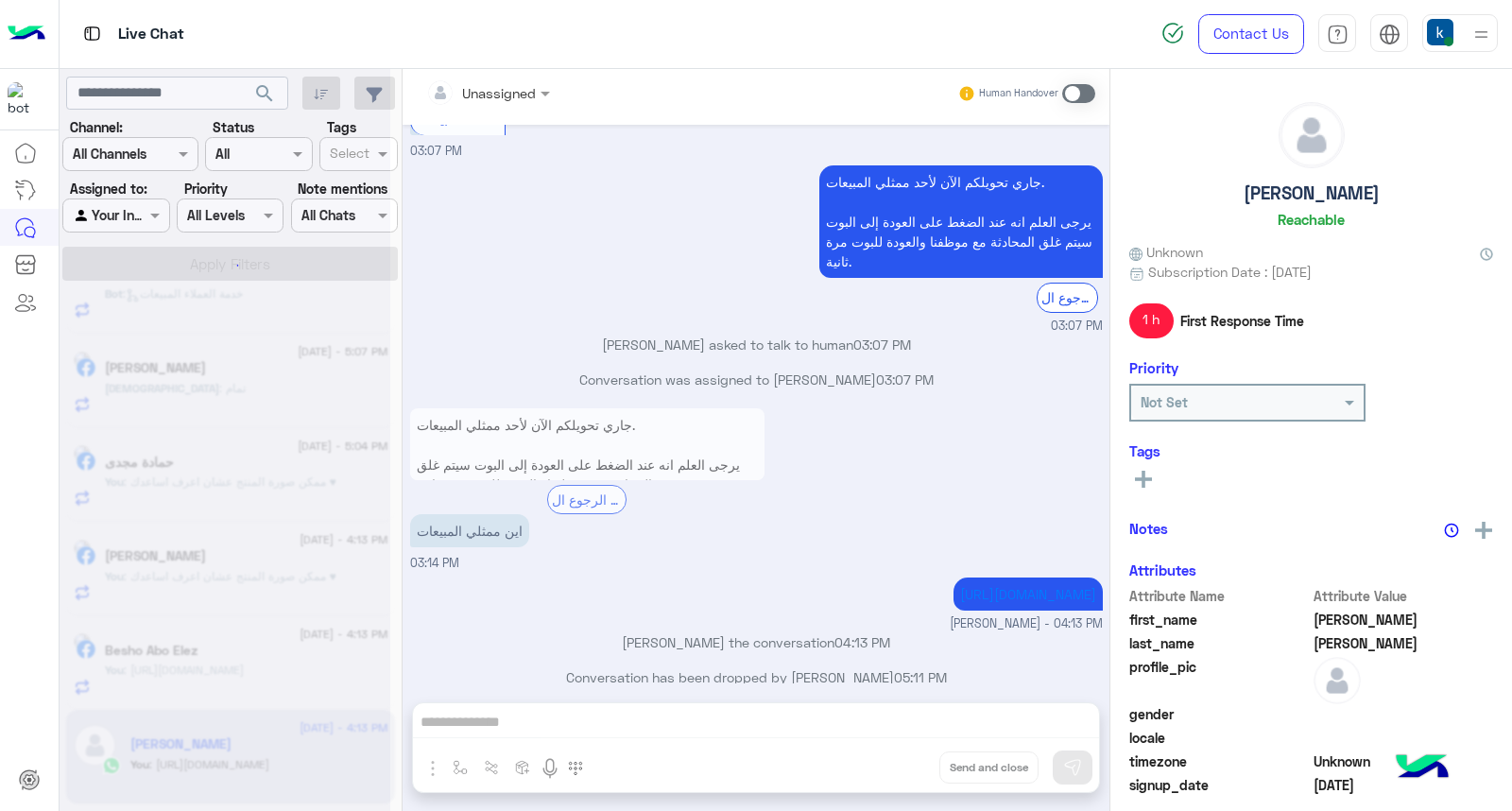
scroll to position [1319, 0]
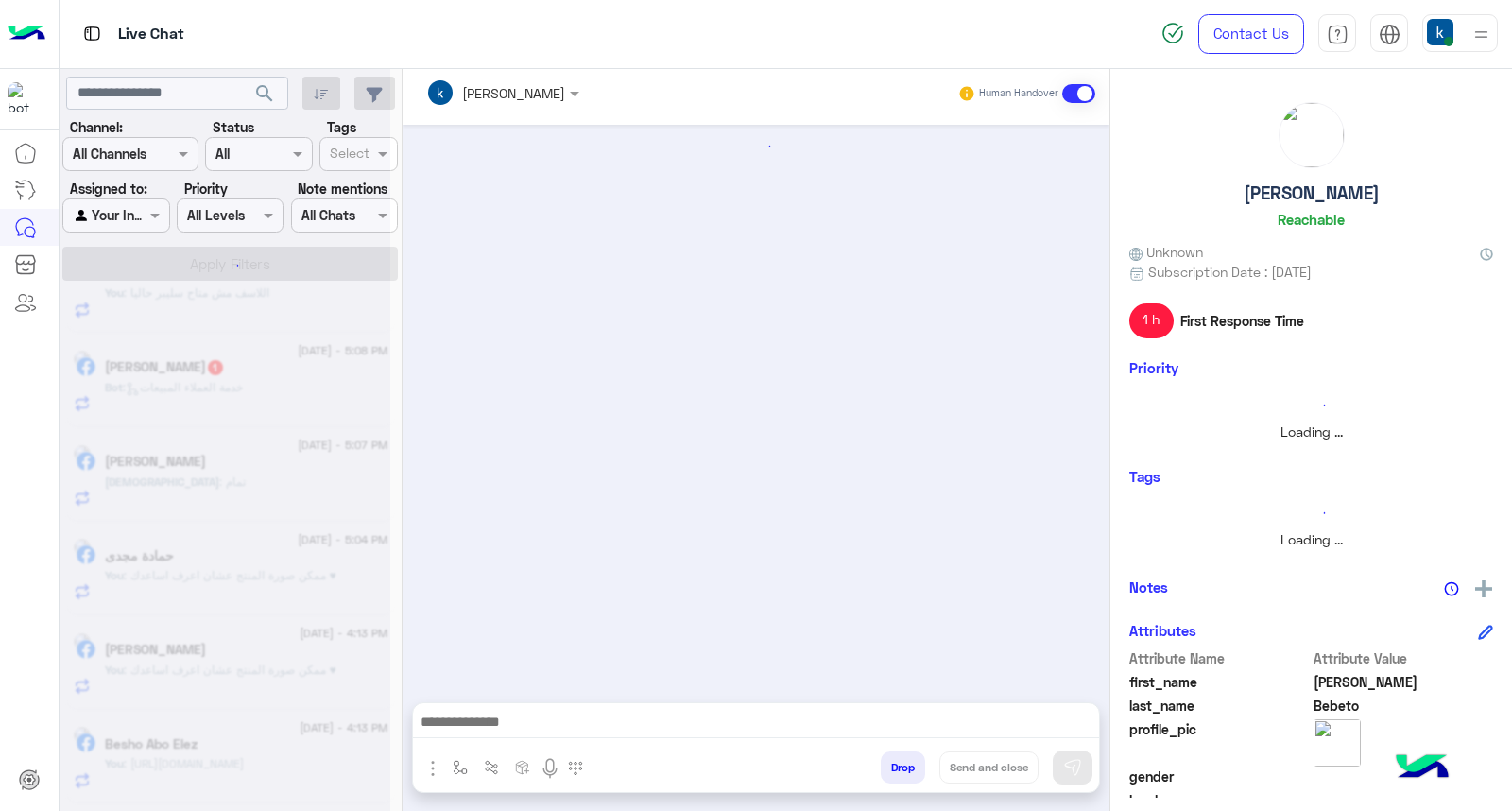
scroll to position [1280, 0]
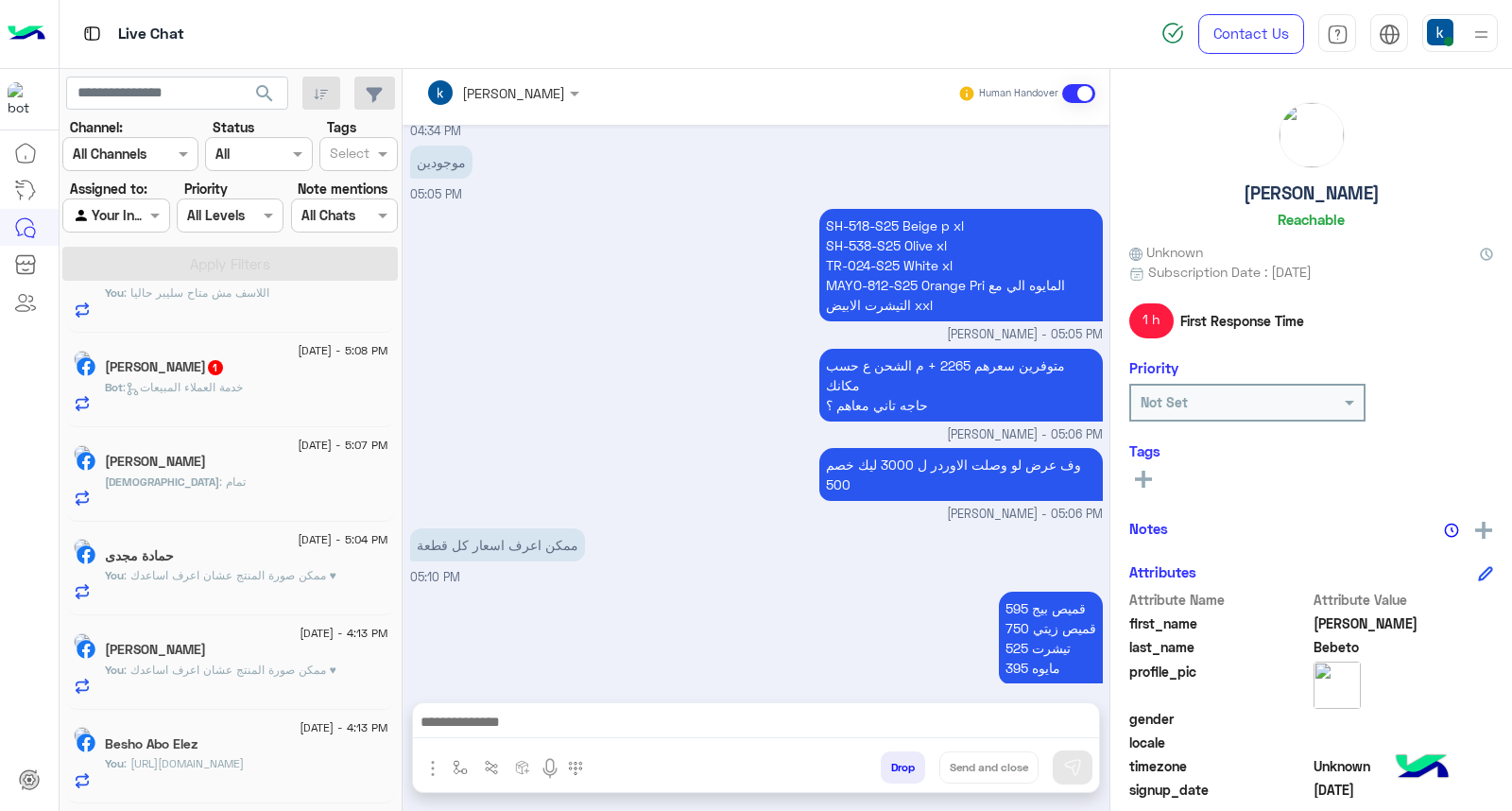
click at [230, 732] on div "14 August - 4:13 PM" at bounding box center [246, 730] width 284 height 12
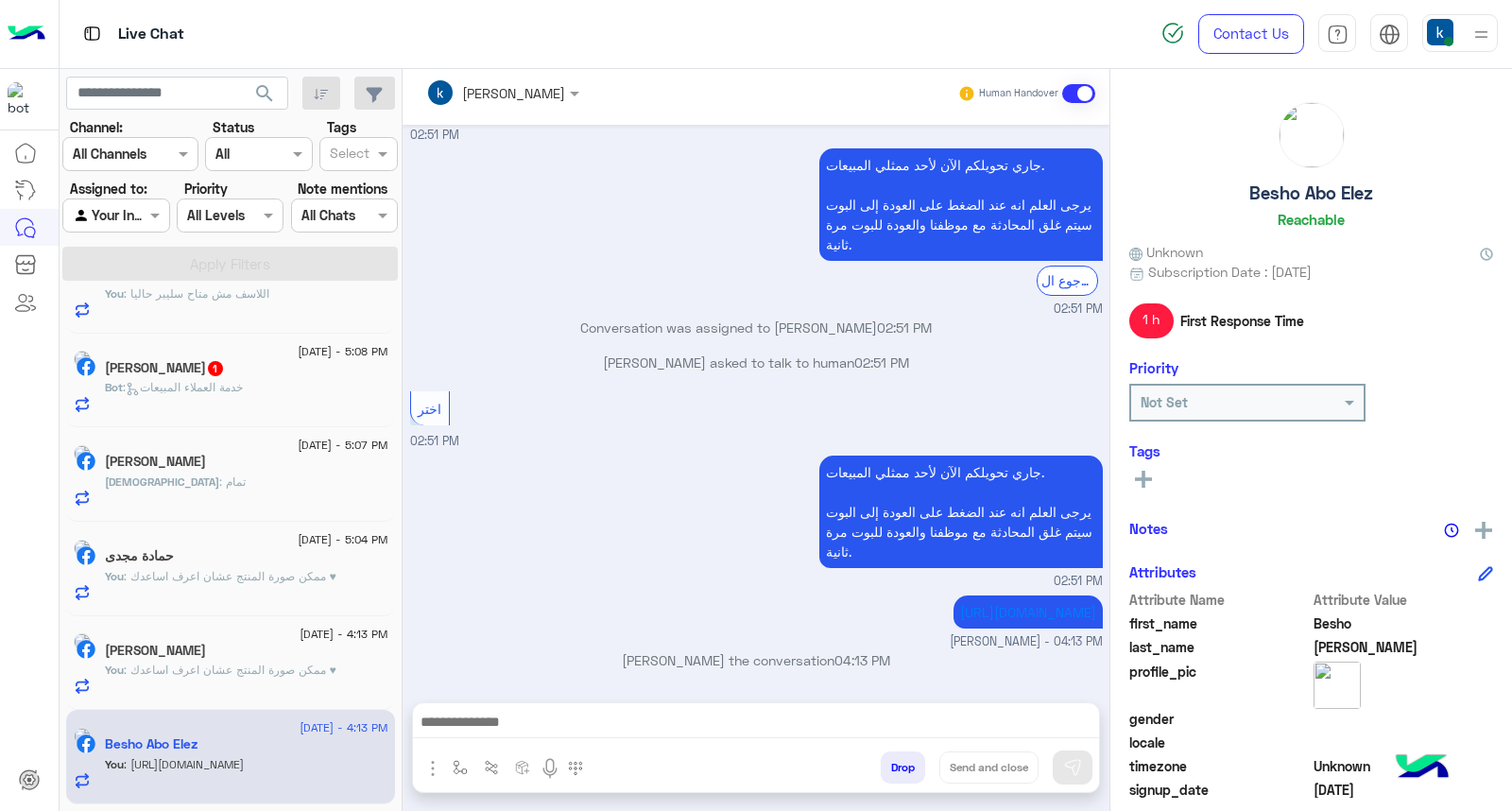
click at [883, 772] on button "Drop" at bounding box center [903, 767] width 44 height 32
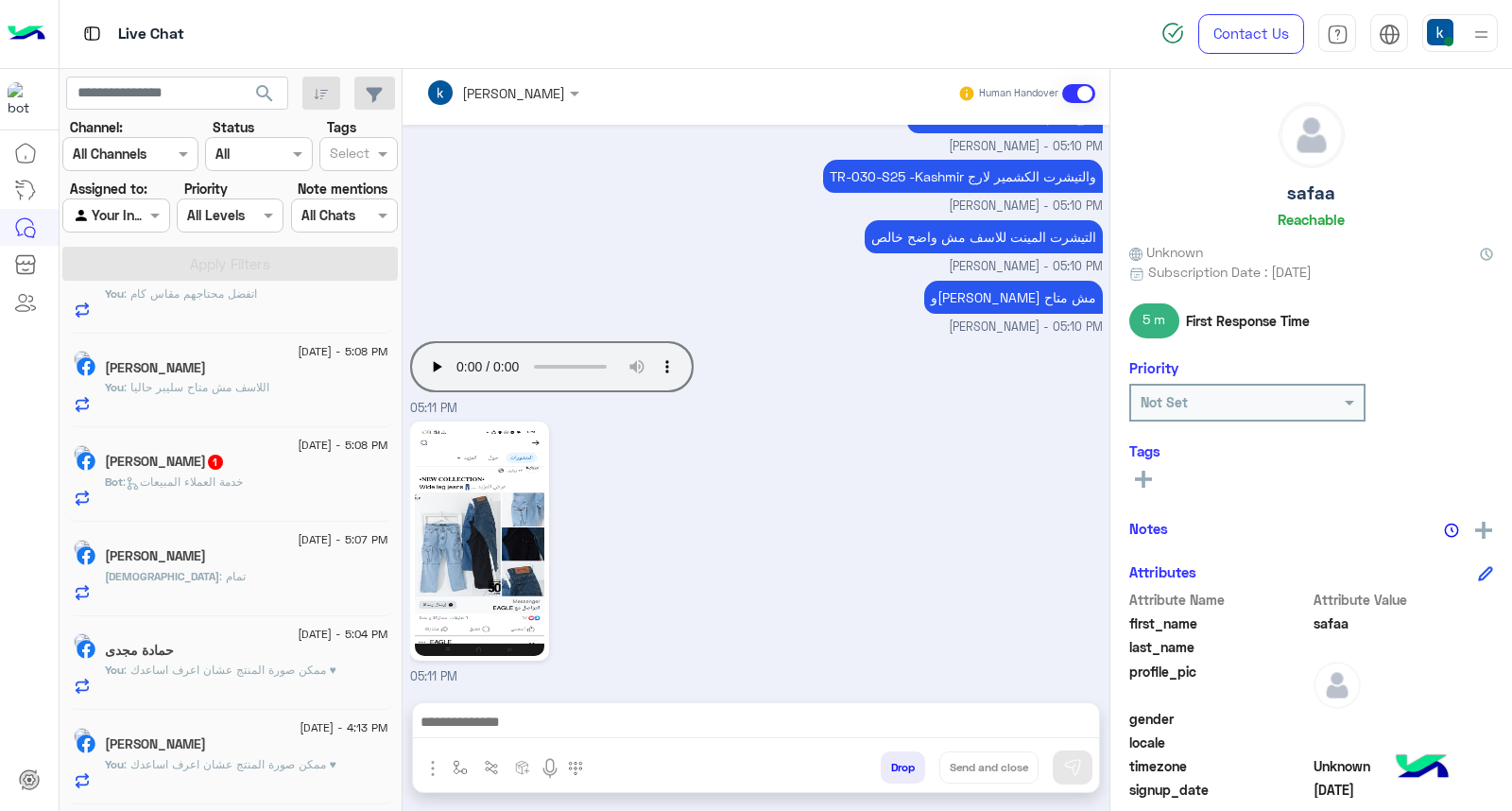
click at [206, 745] on h5 "إبراهيم محمدإبراهيم محمد" at bounding box center [155, 744] width 101 height 16
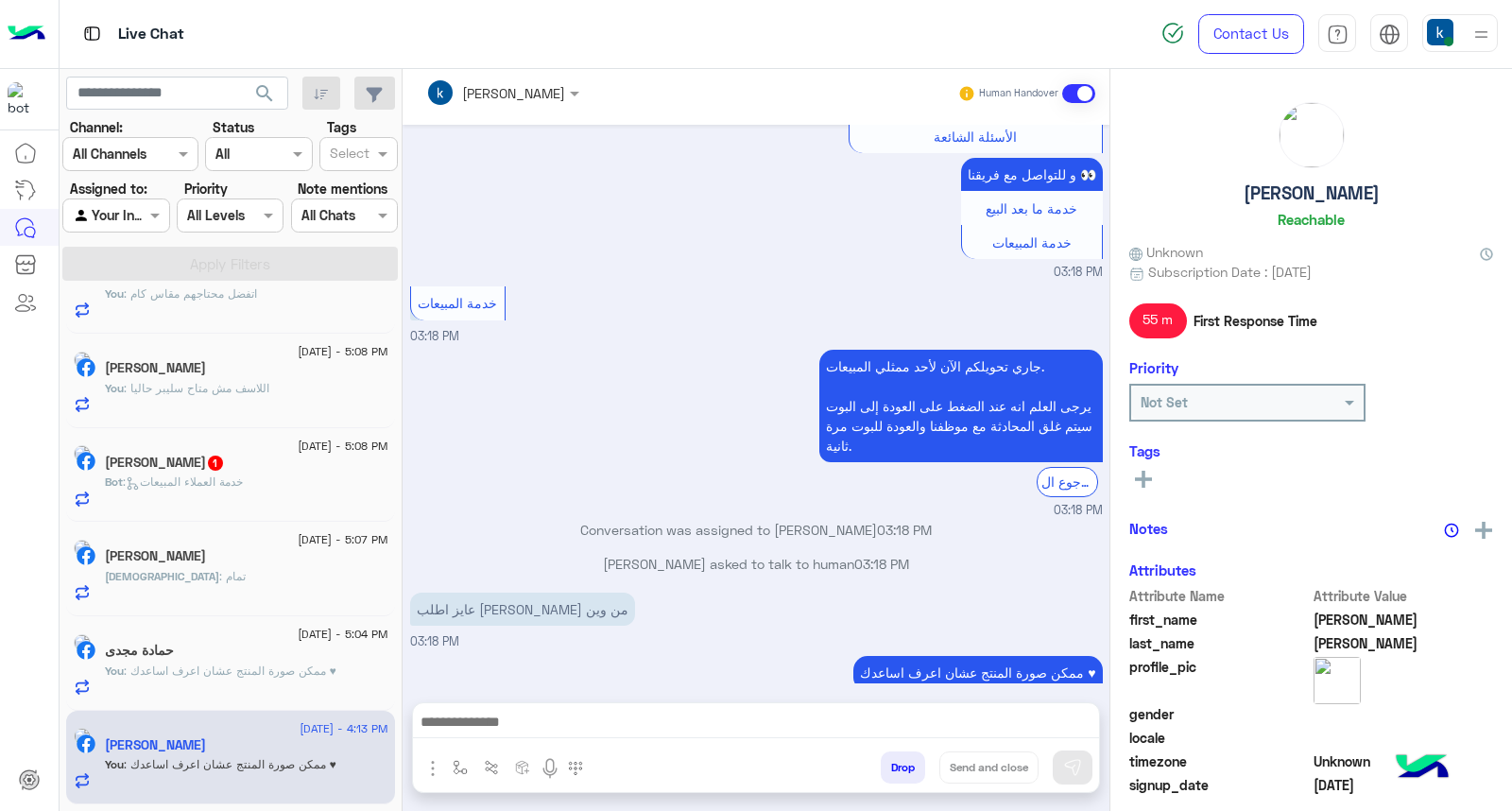
click at [905, 766] on button "Drop" at bounding box center [903, 767] width 44 height 32
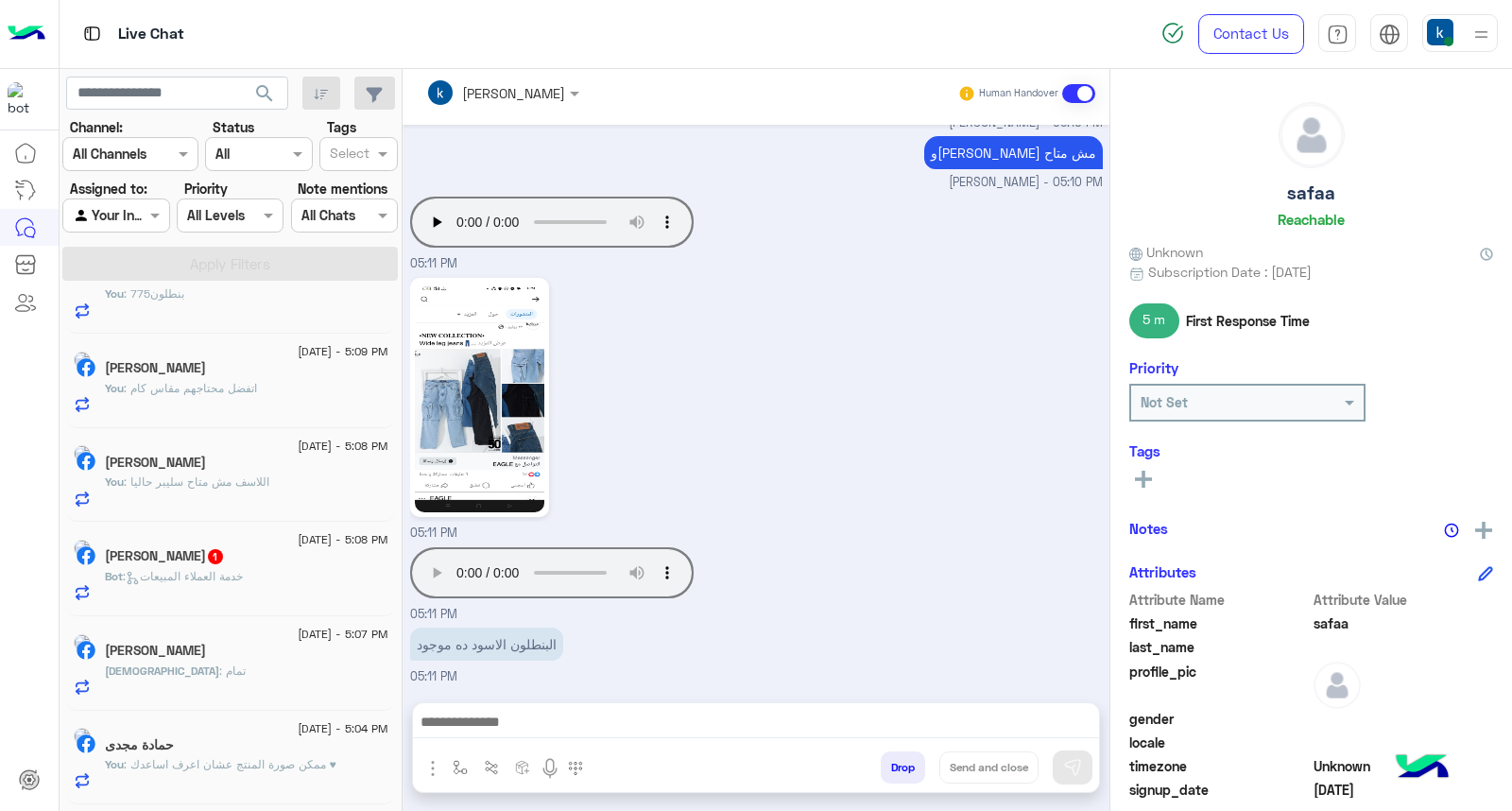
click at [534, 714] on textarea at bounding box center [756, 724] width 686 height 29
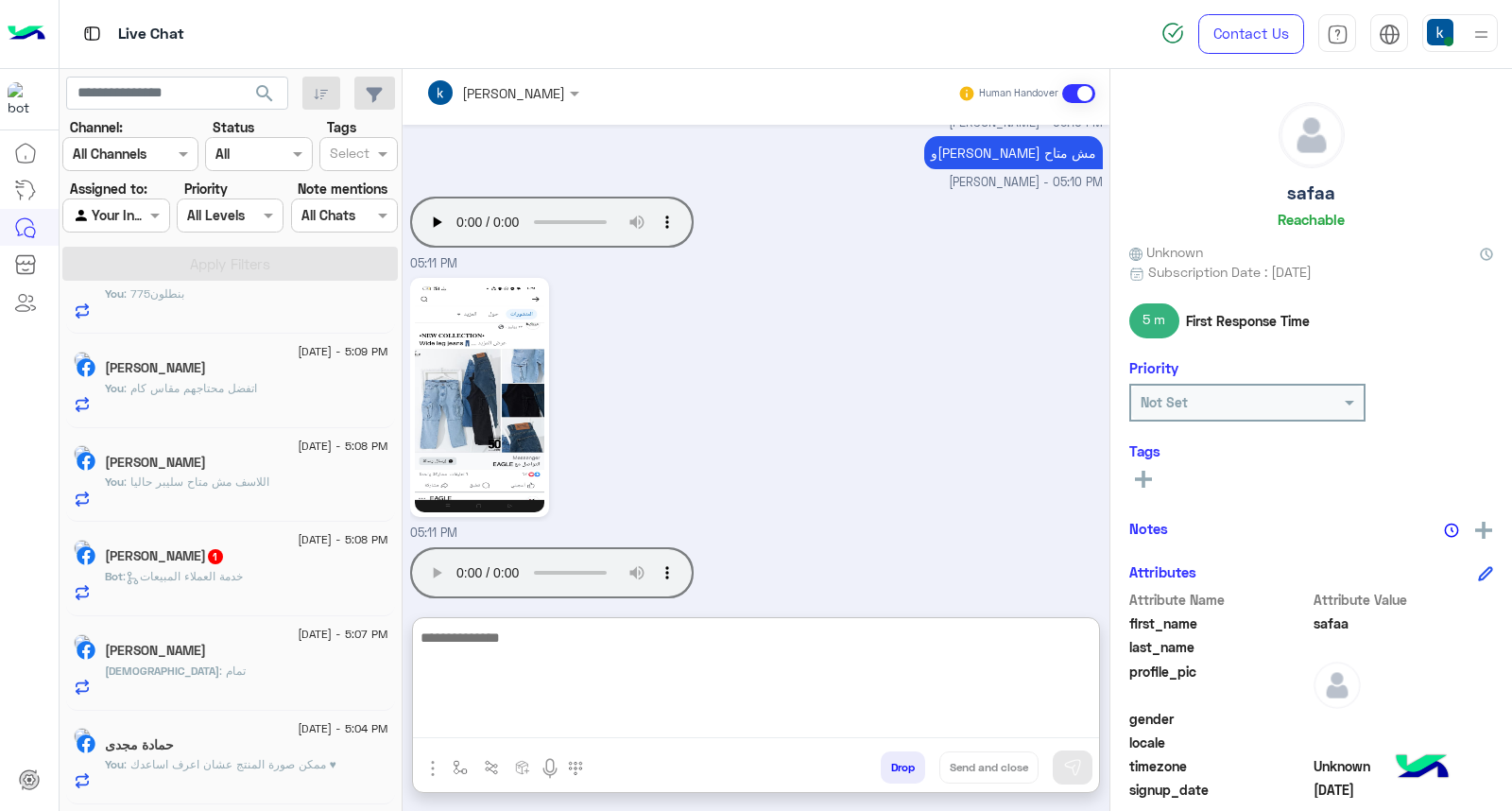
type textarea "*"
type textarea "**********"
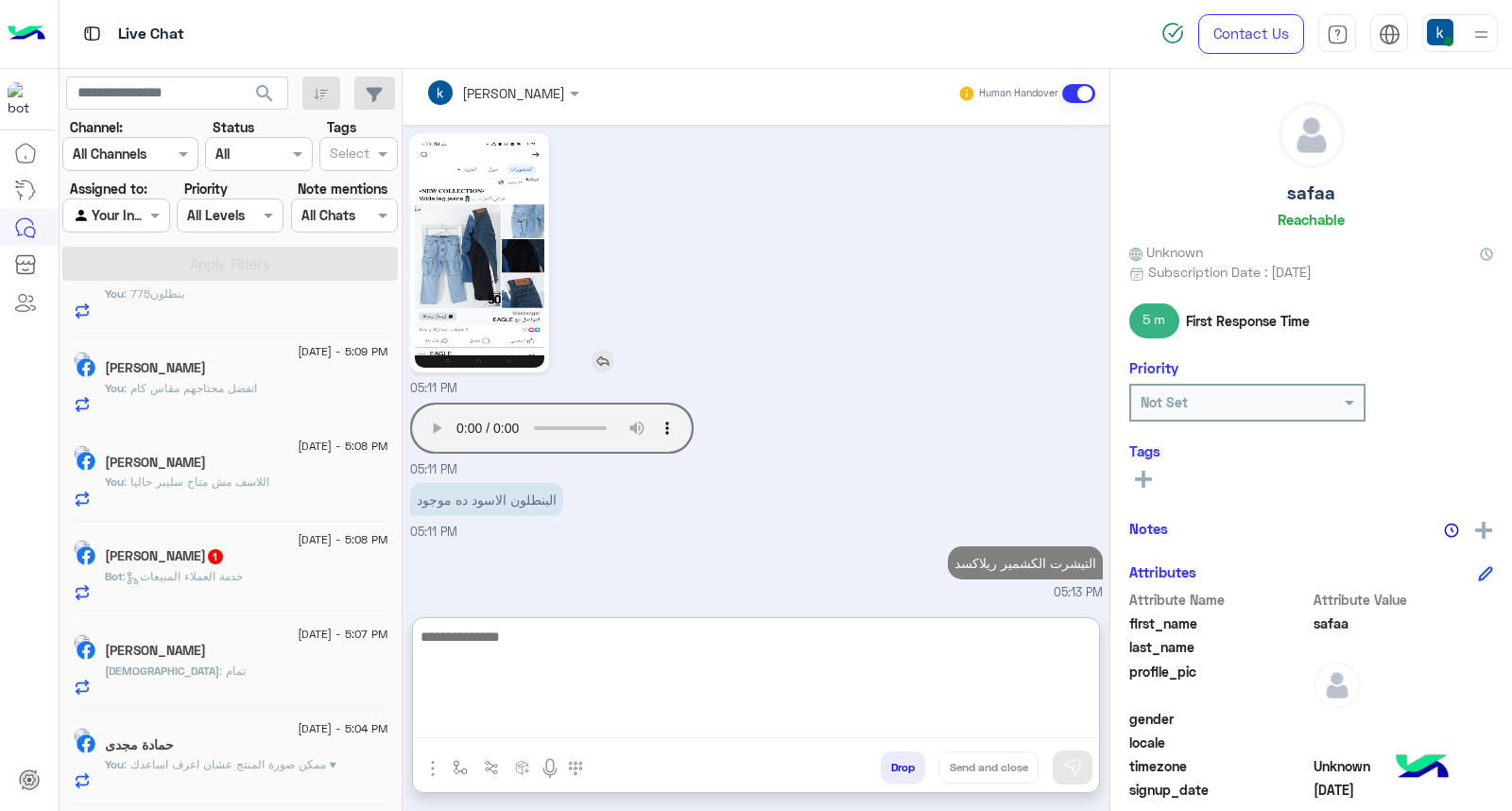
click at [495, 274] on img at bounding box center [479, 253] width 130 height 229
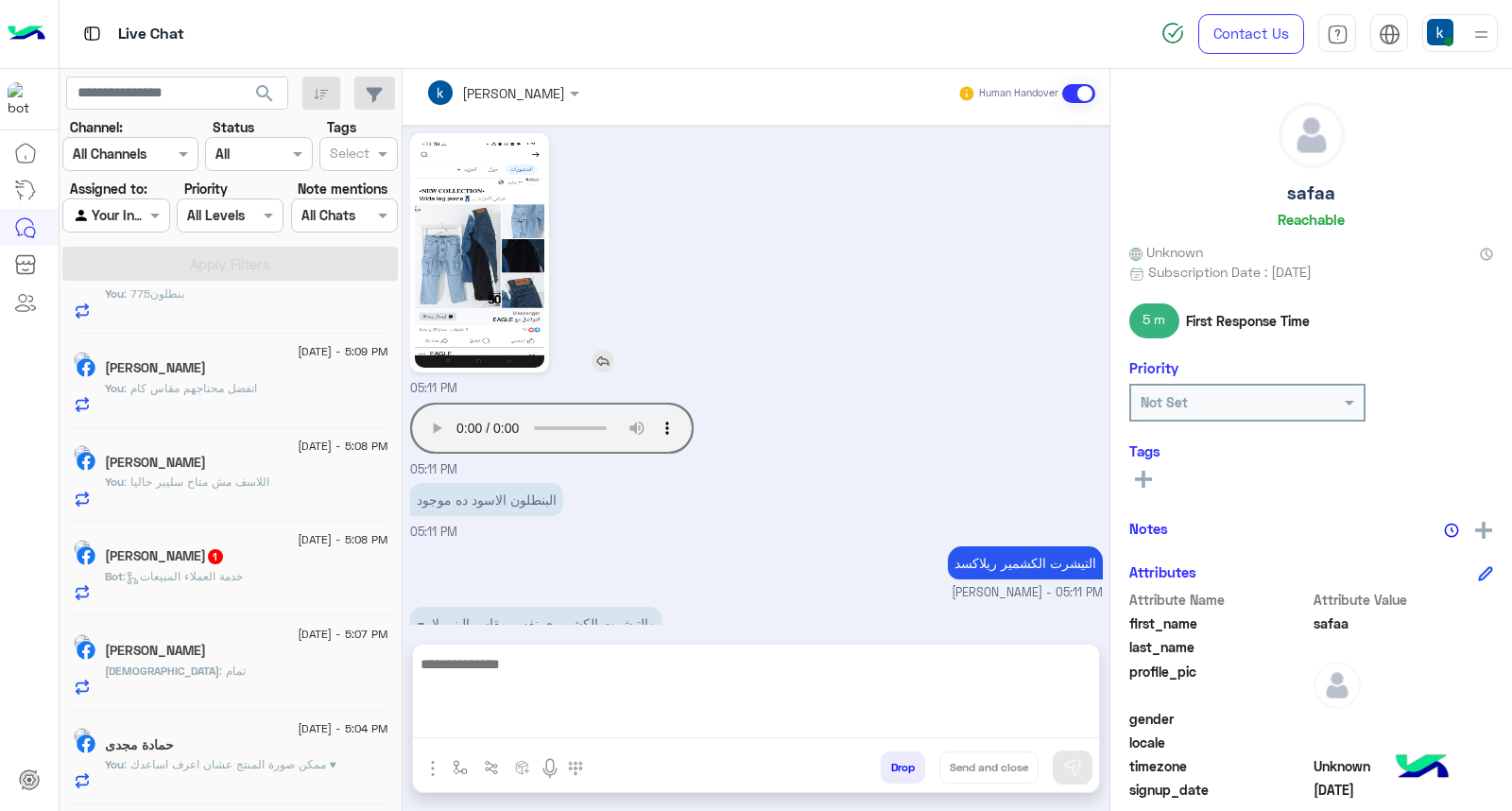
scroll to position [2390, 0]
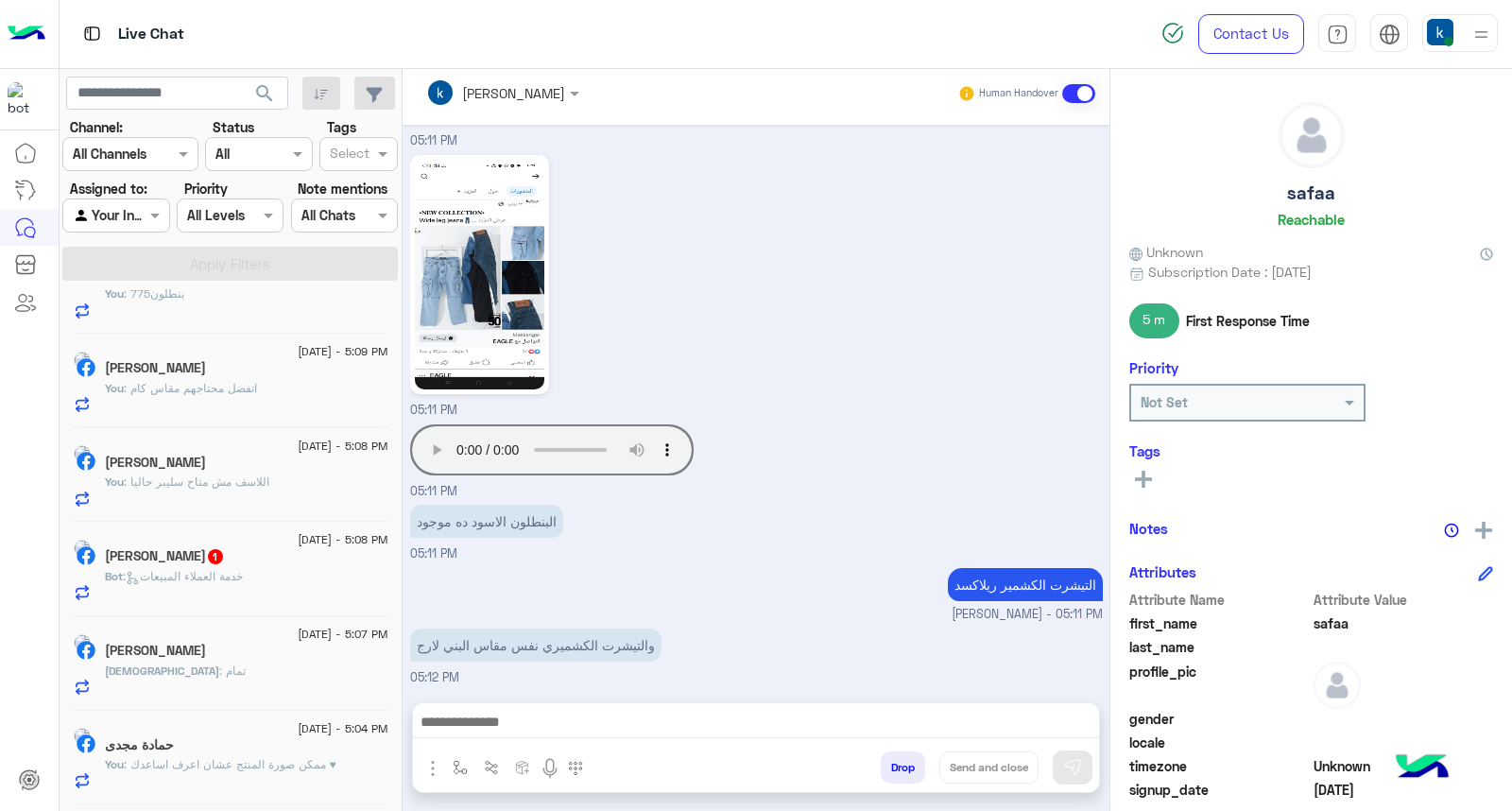
click at [429, 769] on img "button" at bounding box center [432, 767] width 23 height 23
click at [485, 713] on button "Images" at bounding box center [468, 727] width 94 height 38
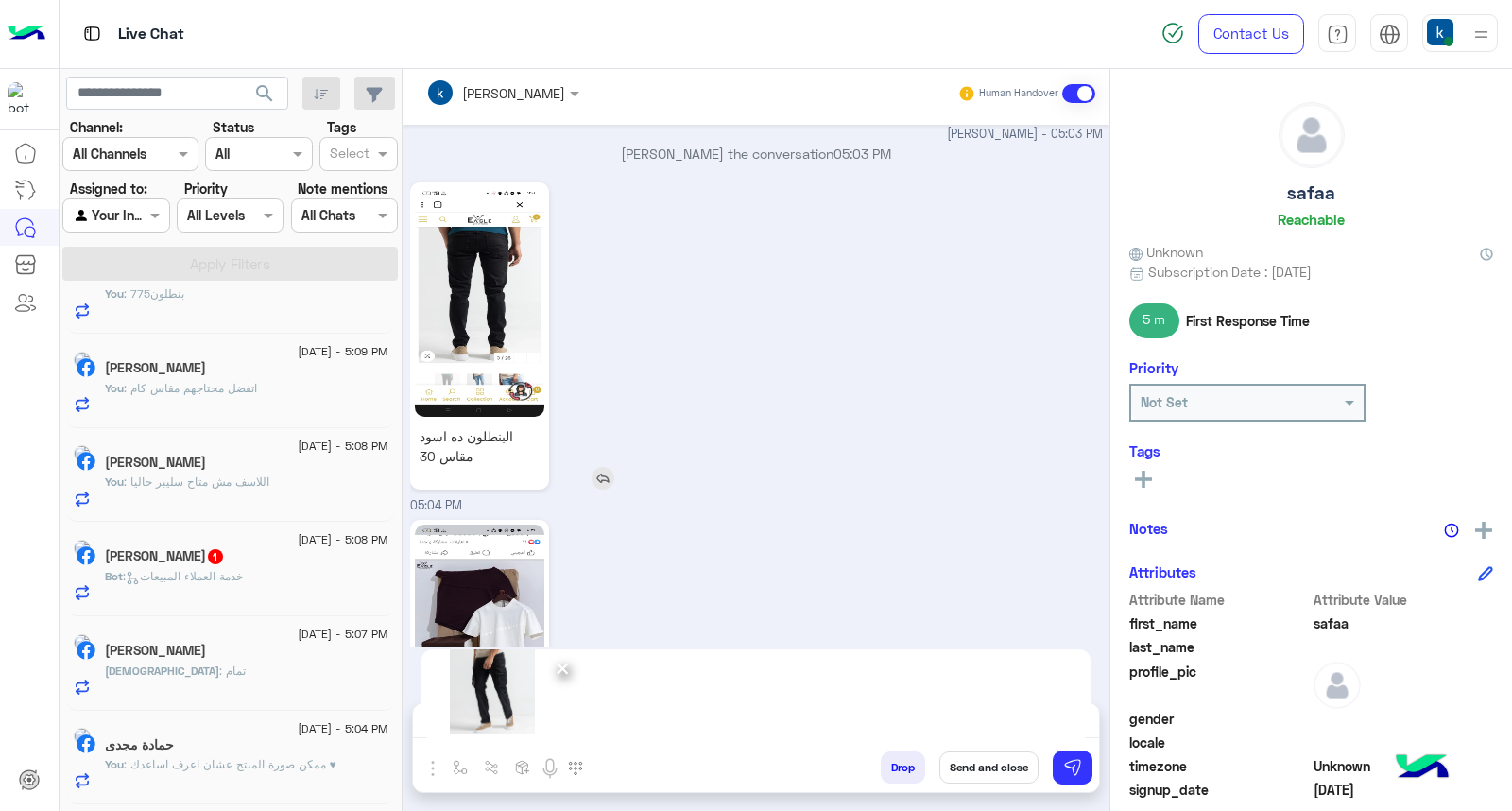
scroll to position [80, 0]
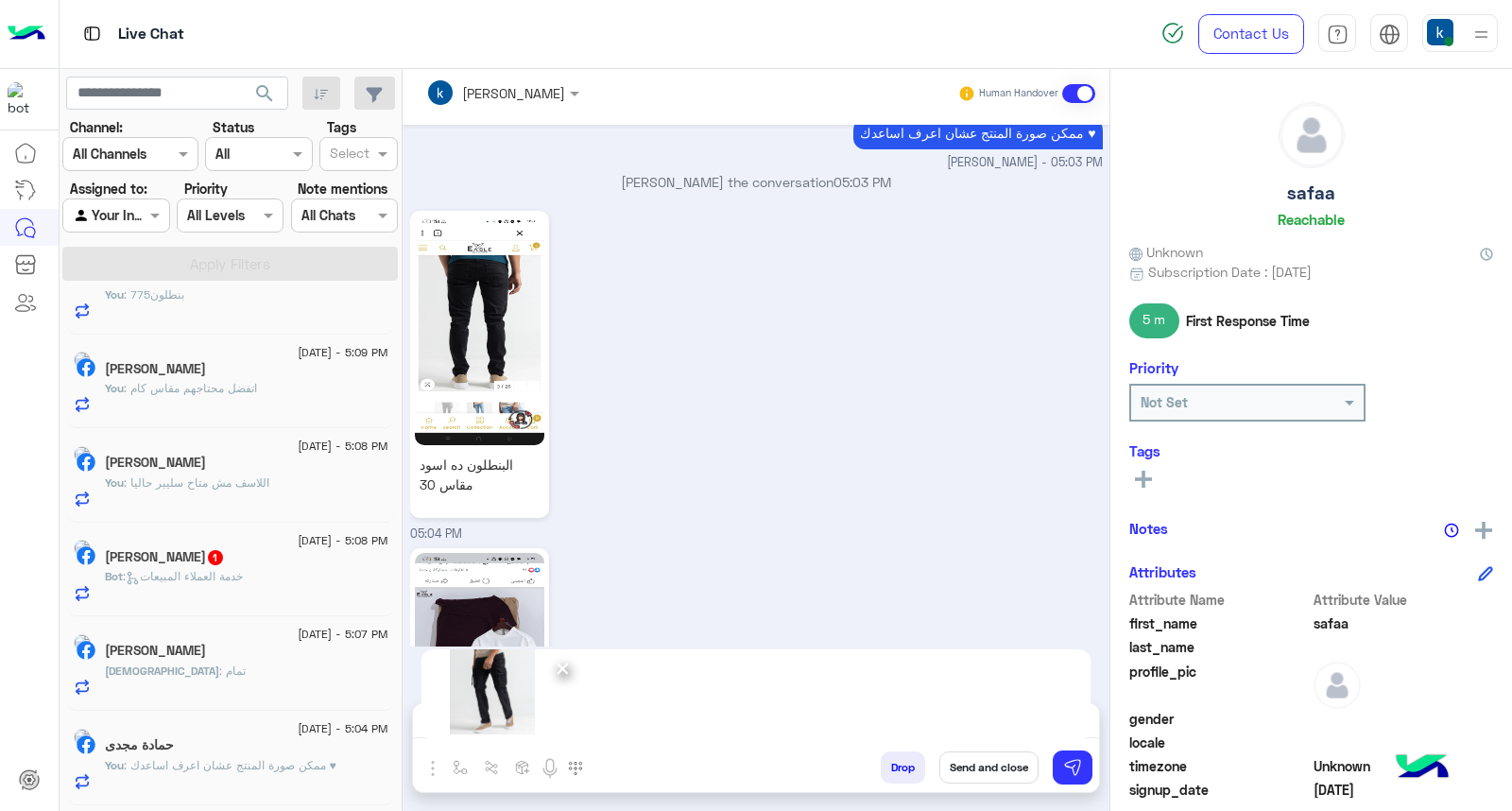
click at [560, 665] on span "×" at bounding box center [563, 668] width 18 height 43
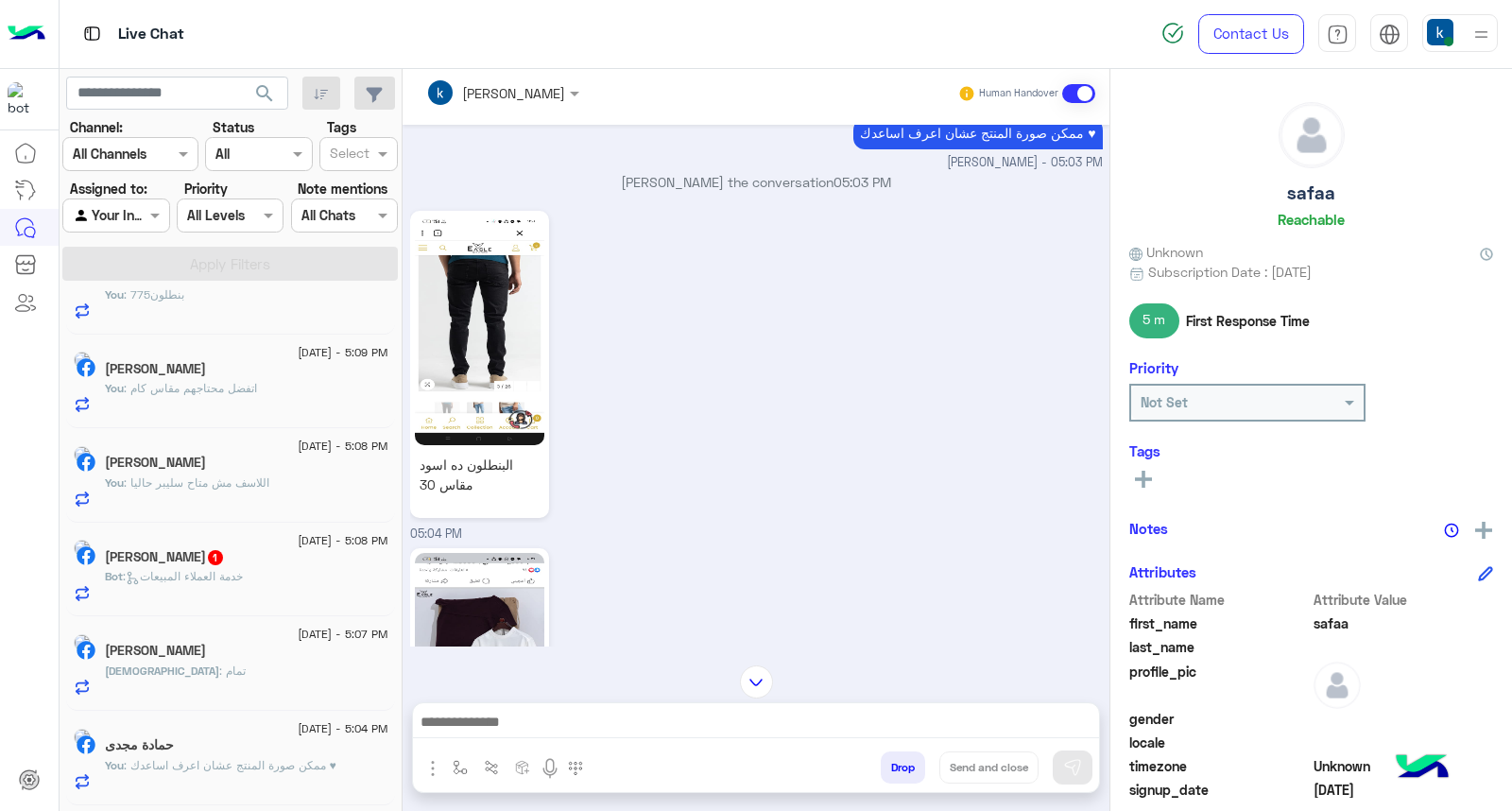
click at [555, 760] on img at bounding box center [550, 767] width 23 height 23
click at [552, 718] on textarea at bounding box center [756, 724] width 686 height 29
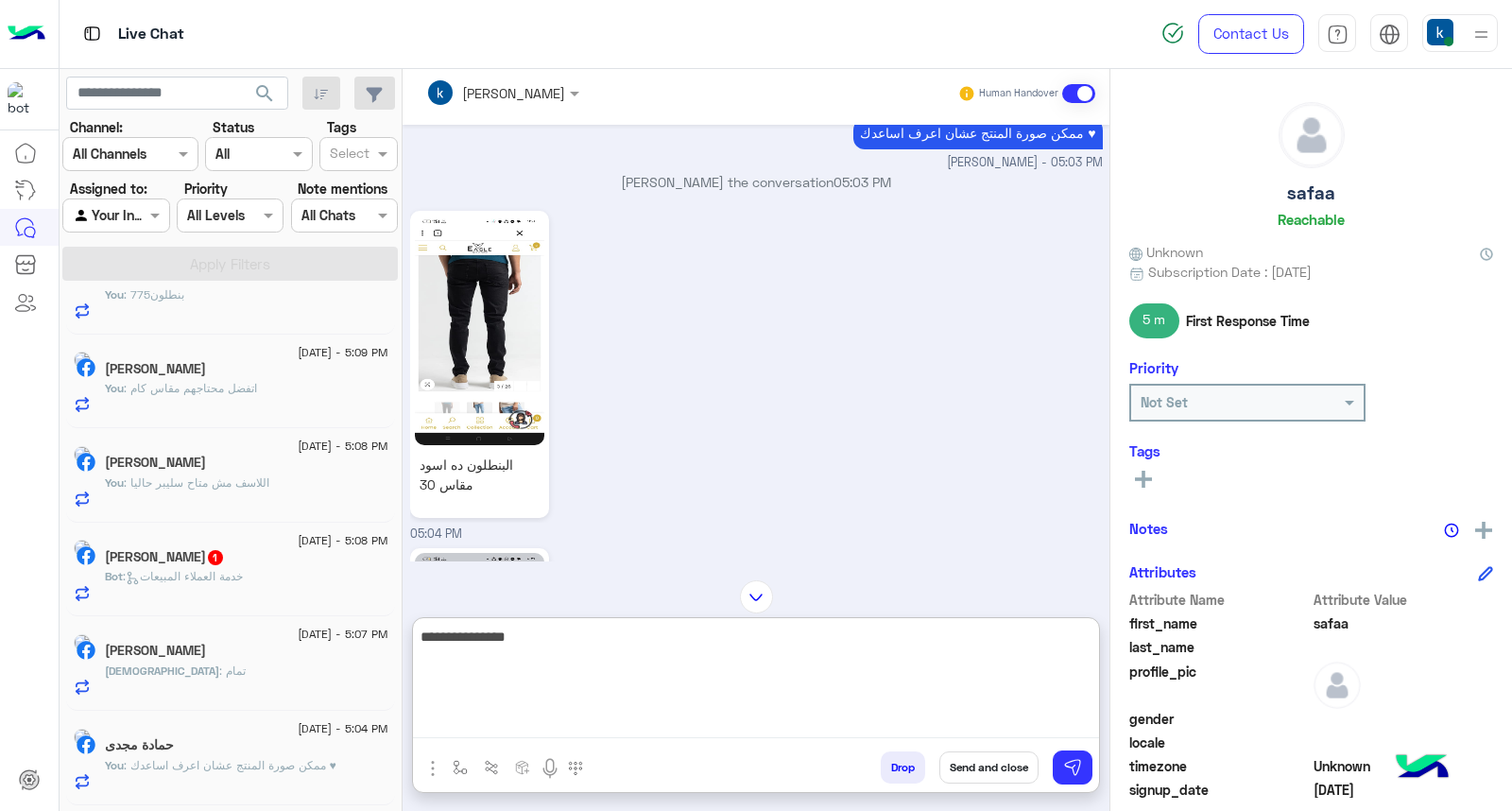
type textarea "**********"
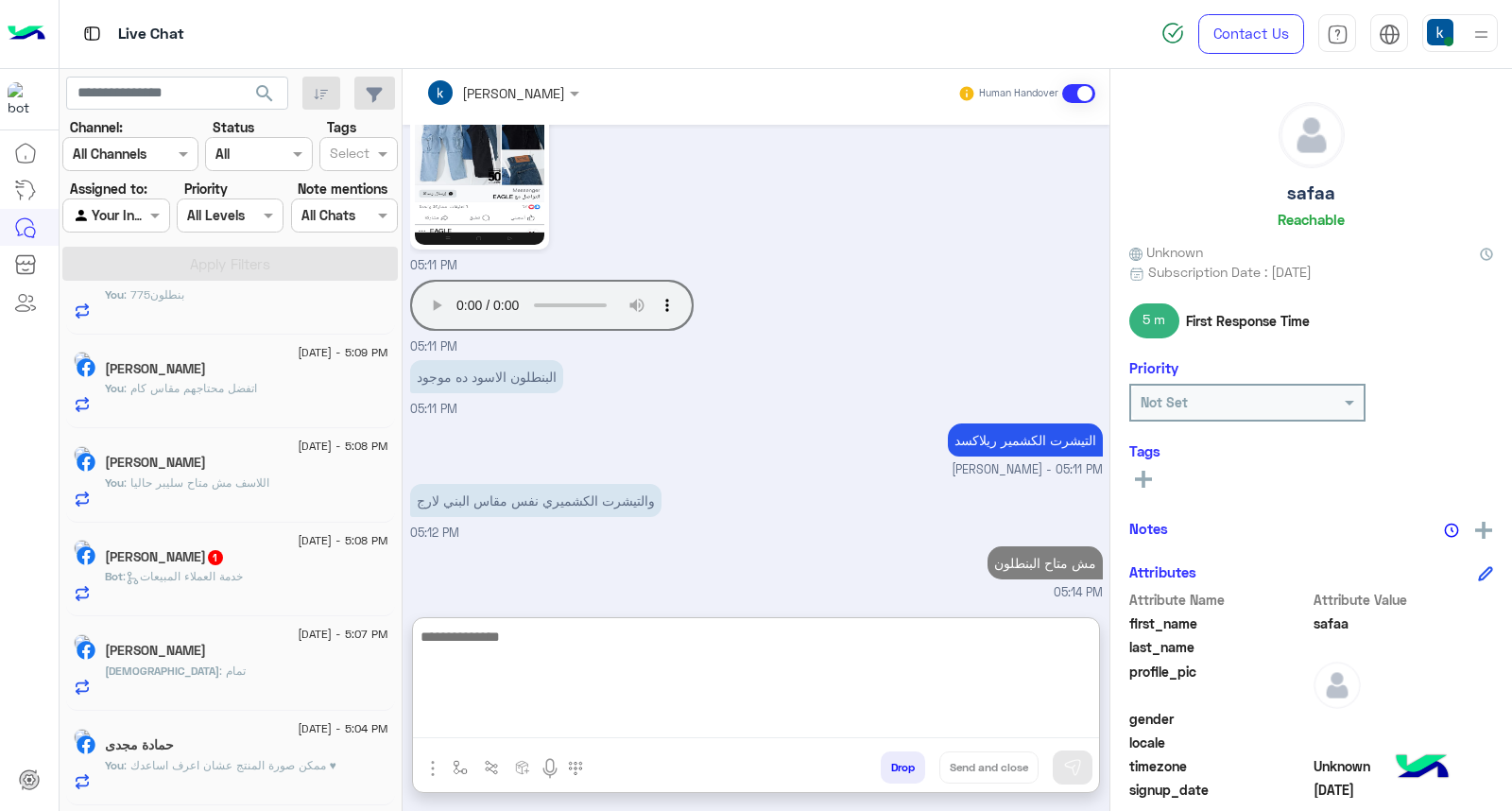
click at [202, 575] on span ": خدمة العملاء المبيعات" at bounding box center [182, 576] width 120 height 14
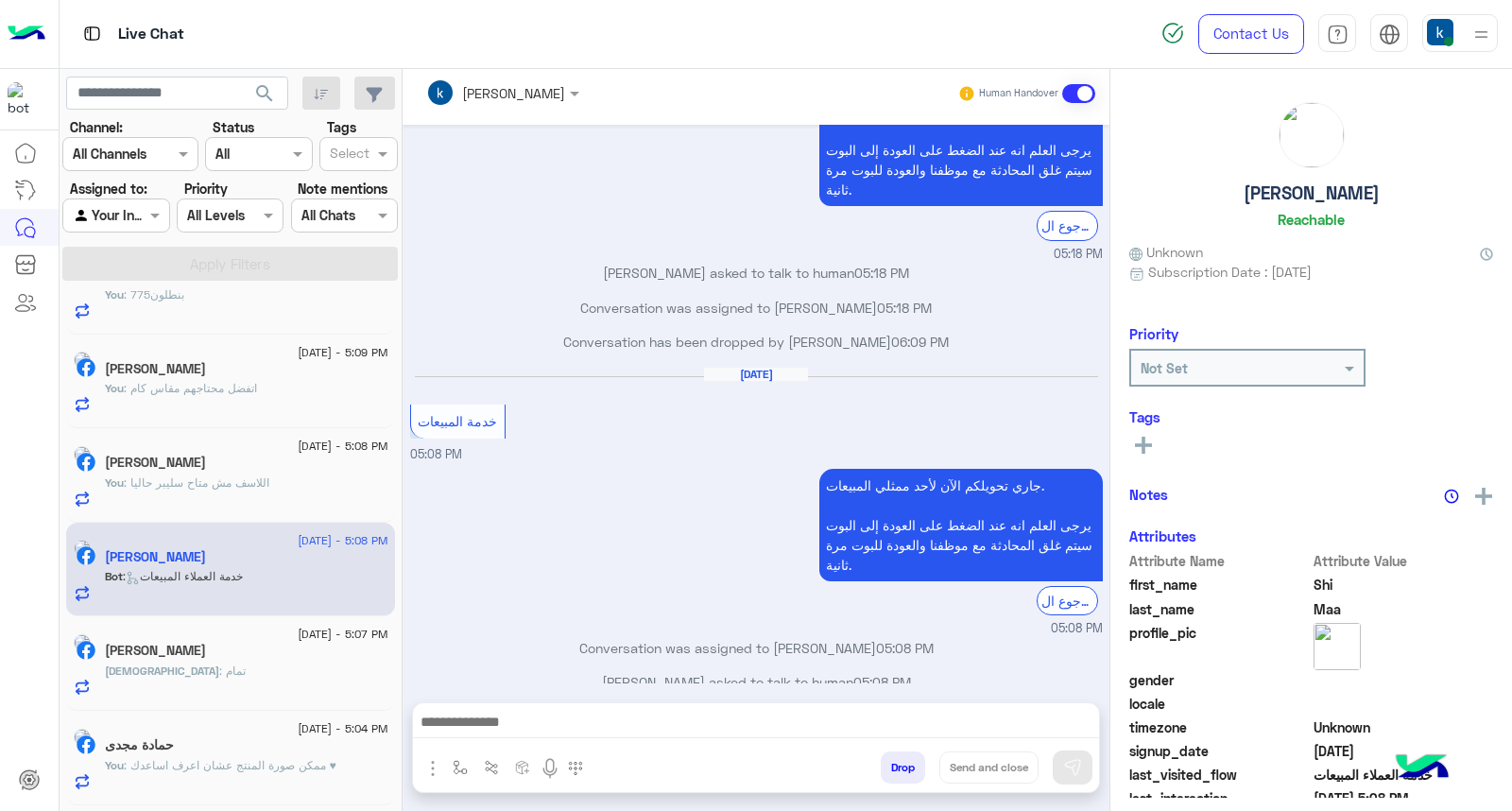
click at [558, 728] on textarea at bounding box center [756, 724] width 686 height 29
paste textarea "**********"
type textarea "**********"
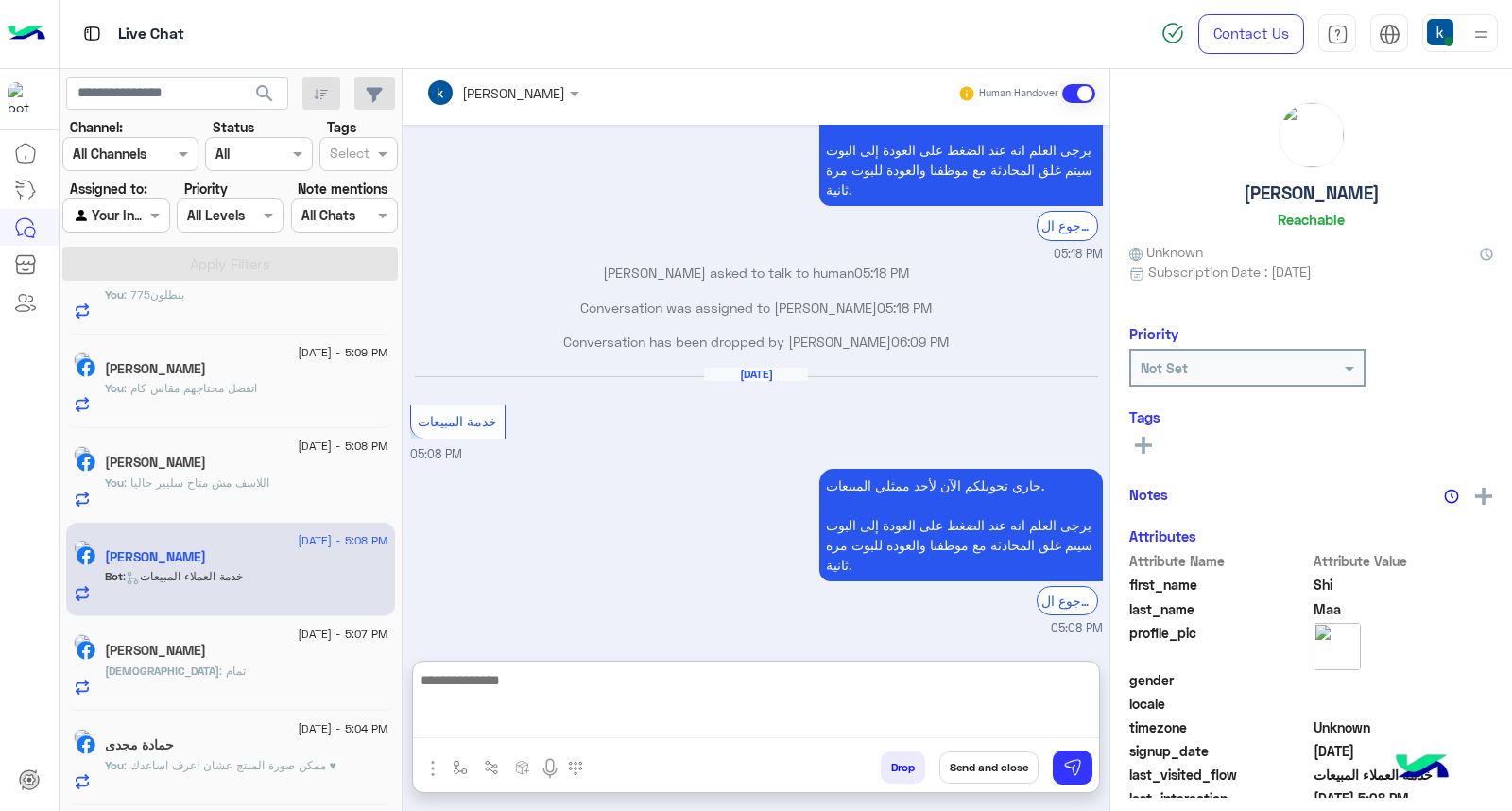
scroll to position [1458, 0]
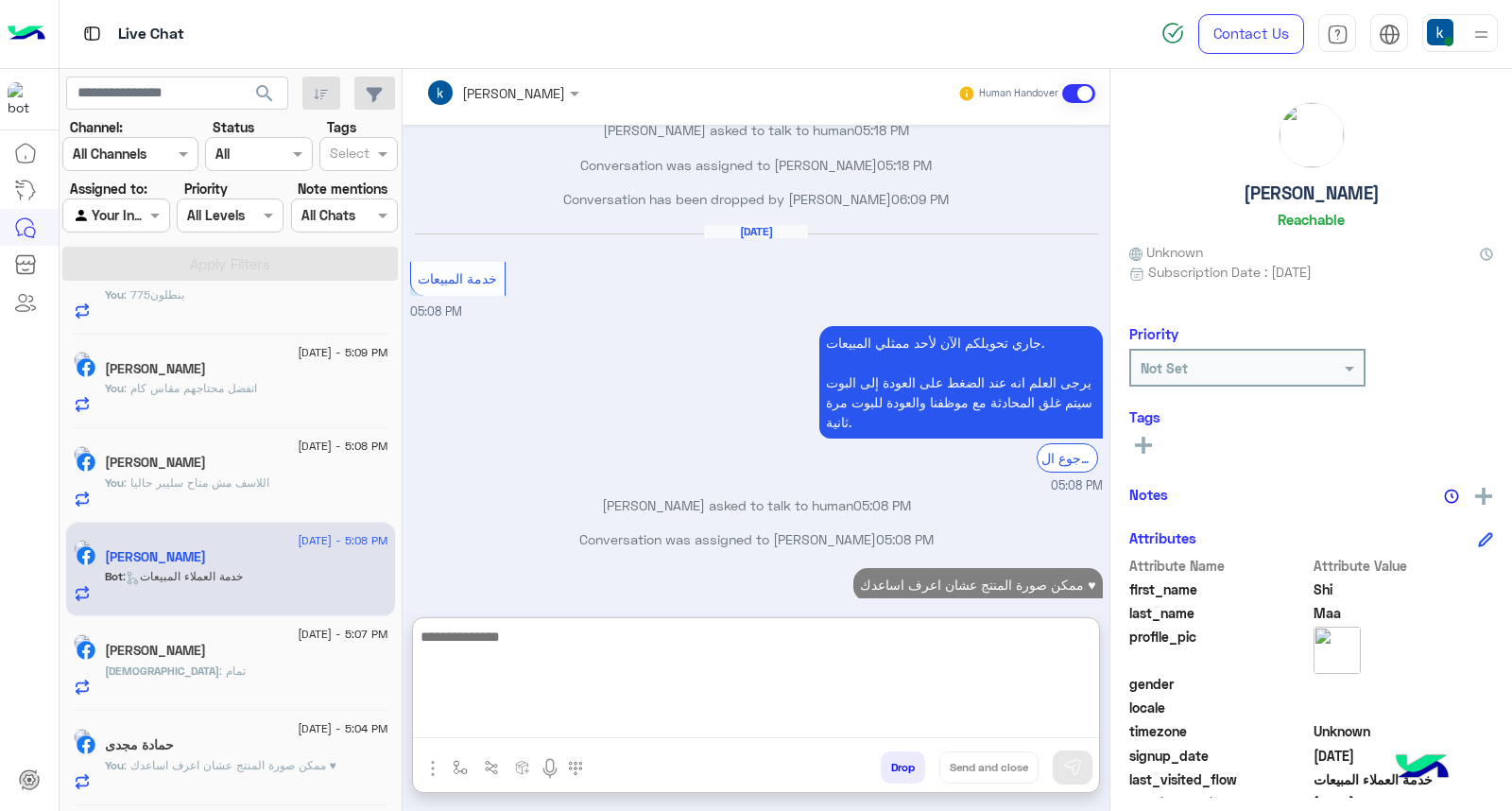
click at [269, 678] on div "Mohammed : تمام" at bounding box center [246, 678] width 284 height 33
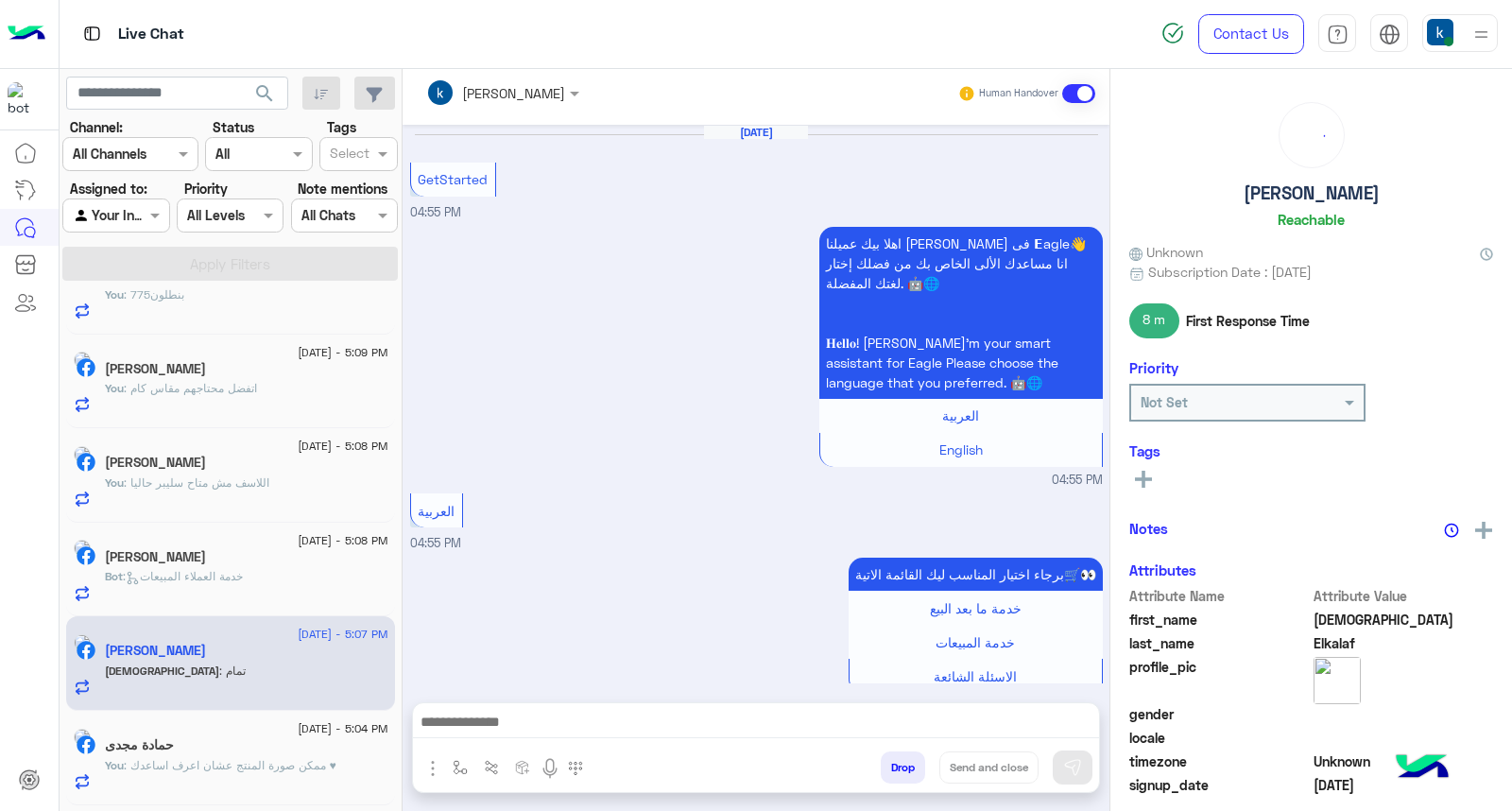
scroll to position [1101, 0]
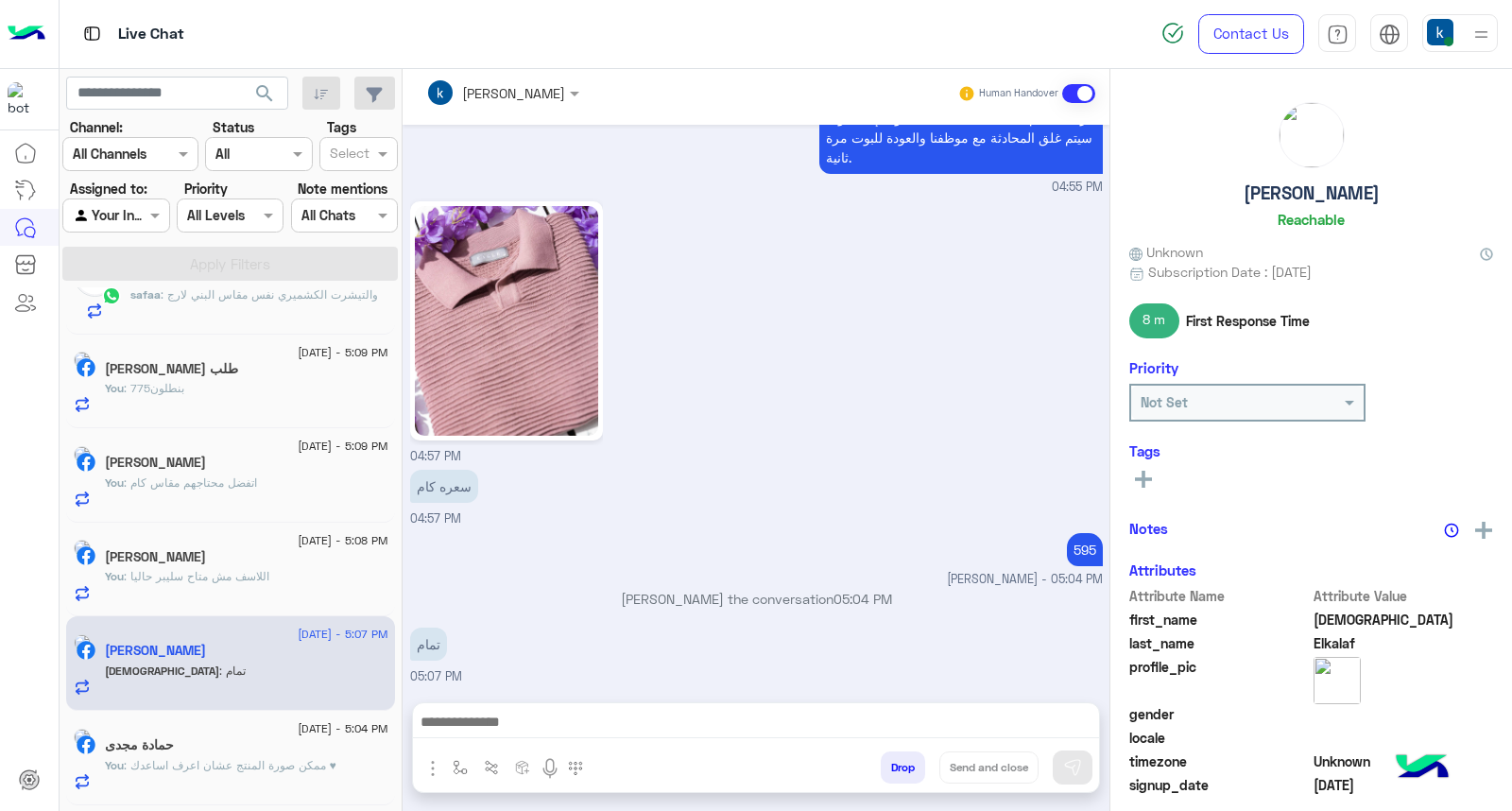
click at [888, 776] on button "Drop" at bounding box center [903, 767] width 44 height 32
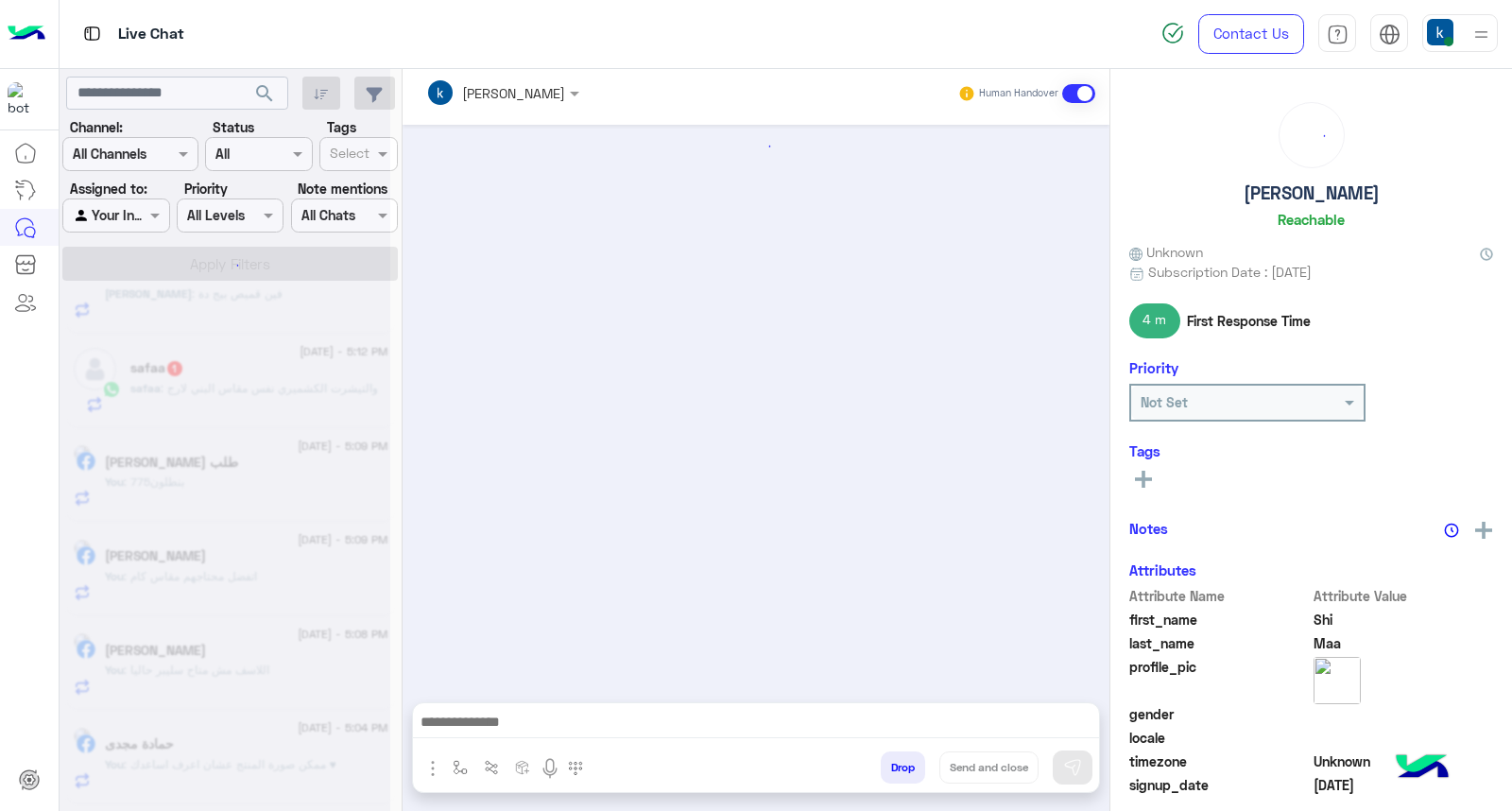
scroll to position [1283, 0]
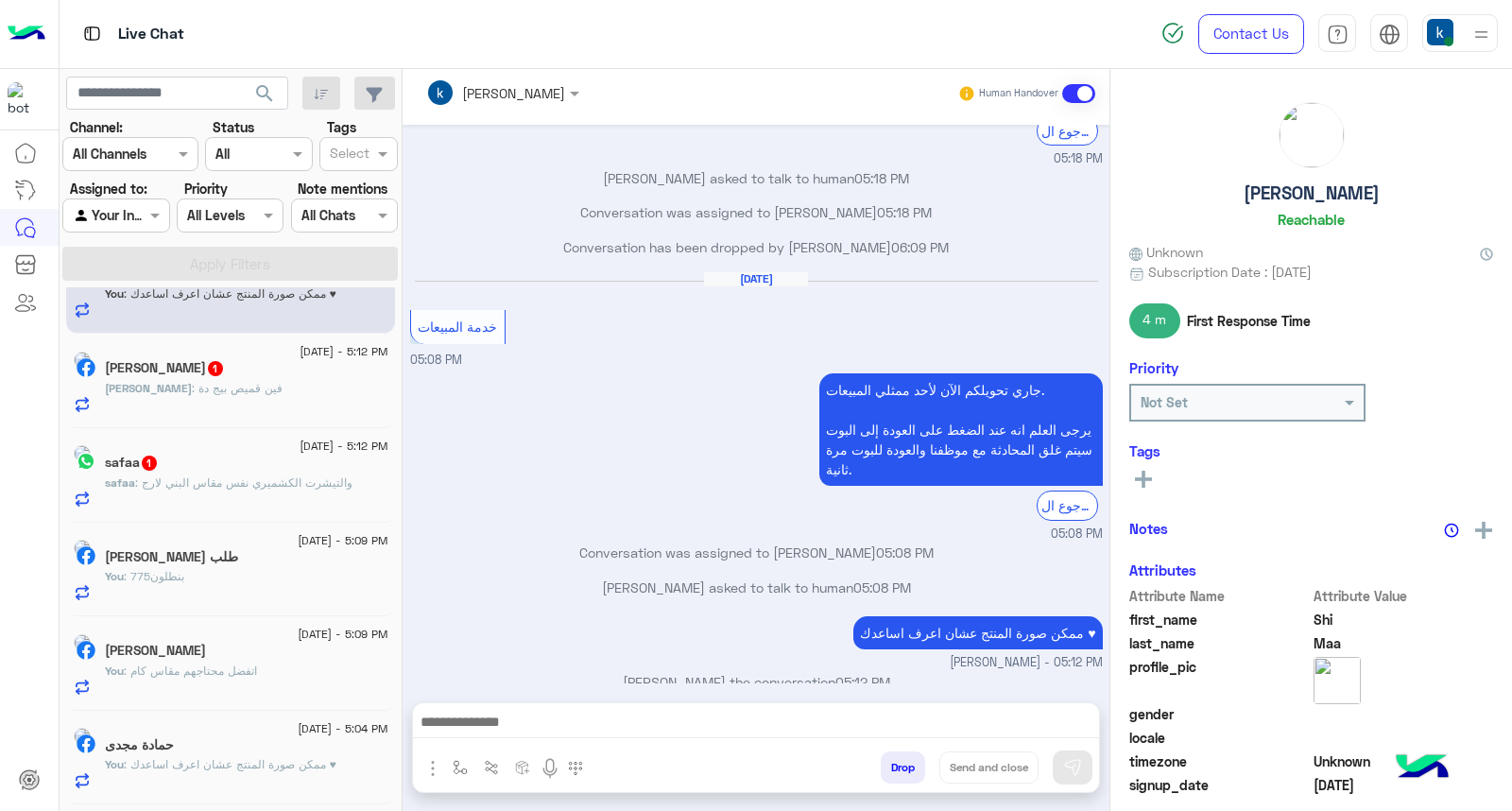
click at [276, 654] on div "Asmaa Samir" at bounding box center [246, 653] width 284 height 20
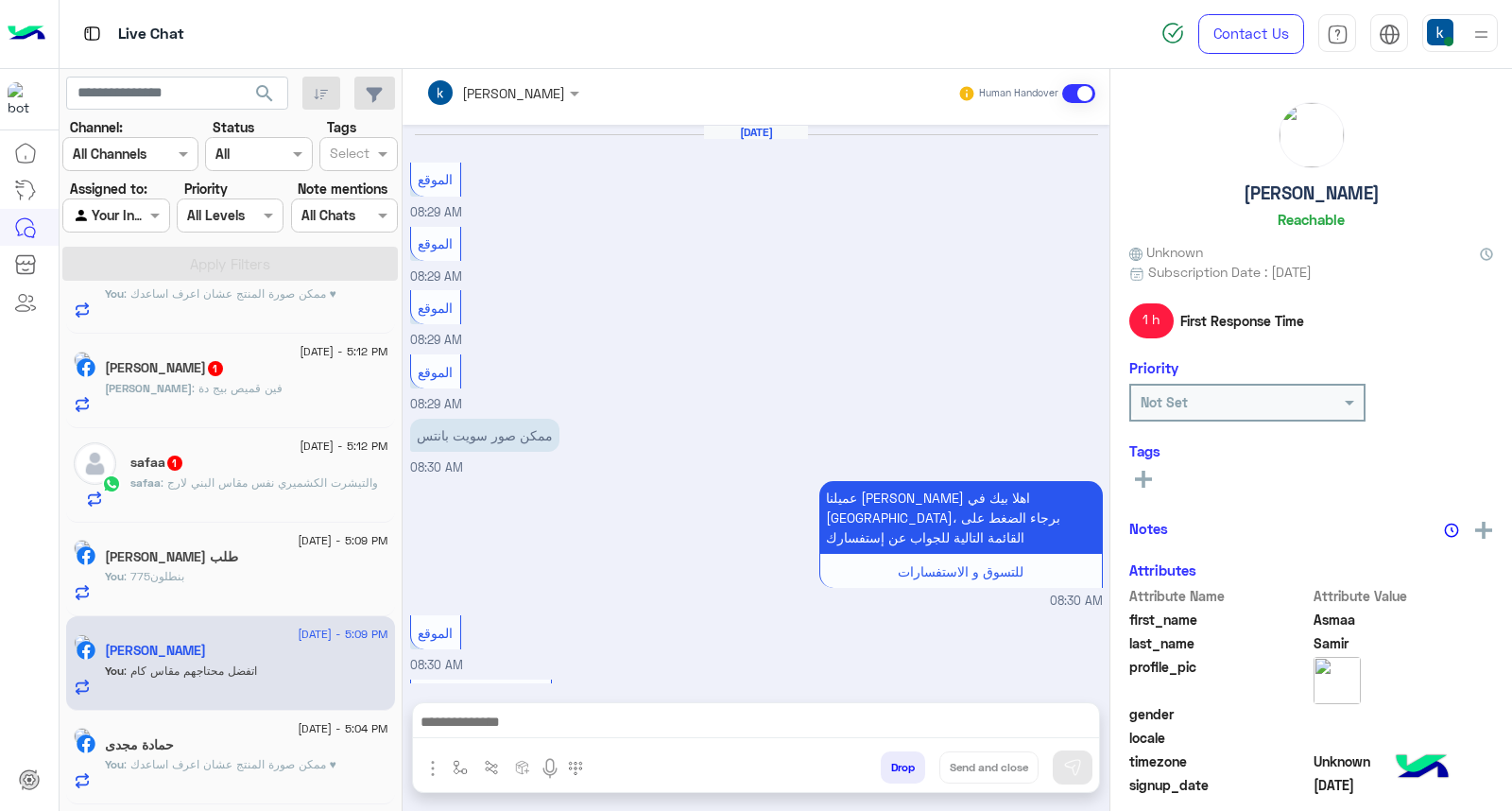
scroll to position [1183, 0]
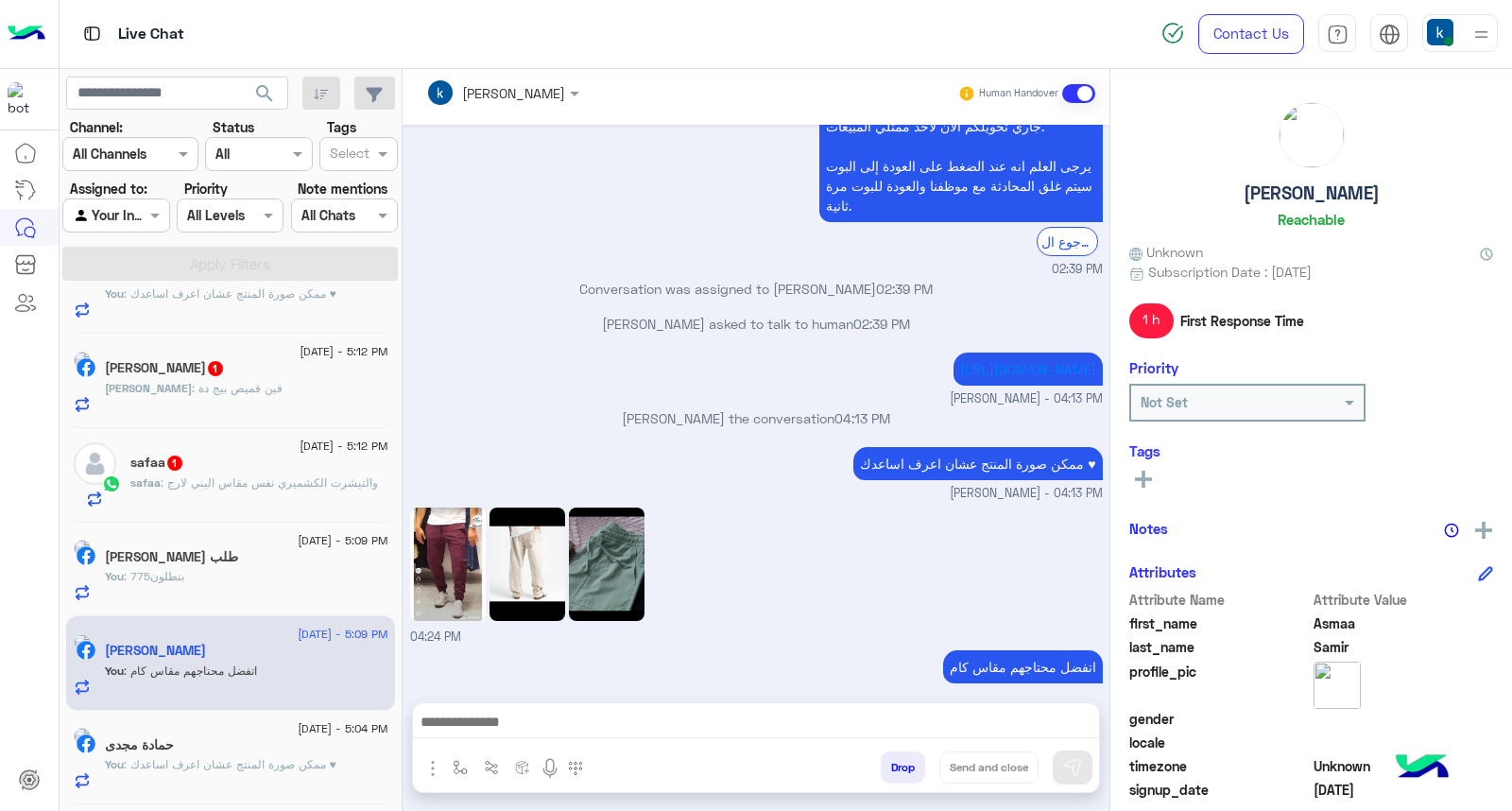
click at [222, 477] on span ": والتيشرت الكشميري نفس مقاس البني لارج" at bounding box center [269, 483] width 218 height 14
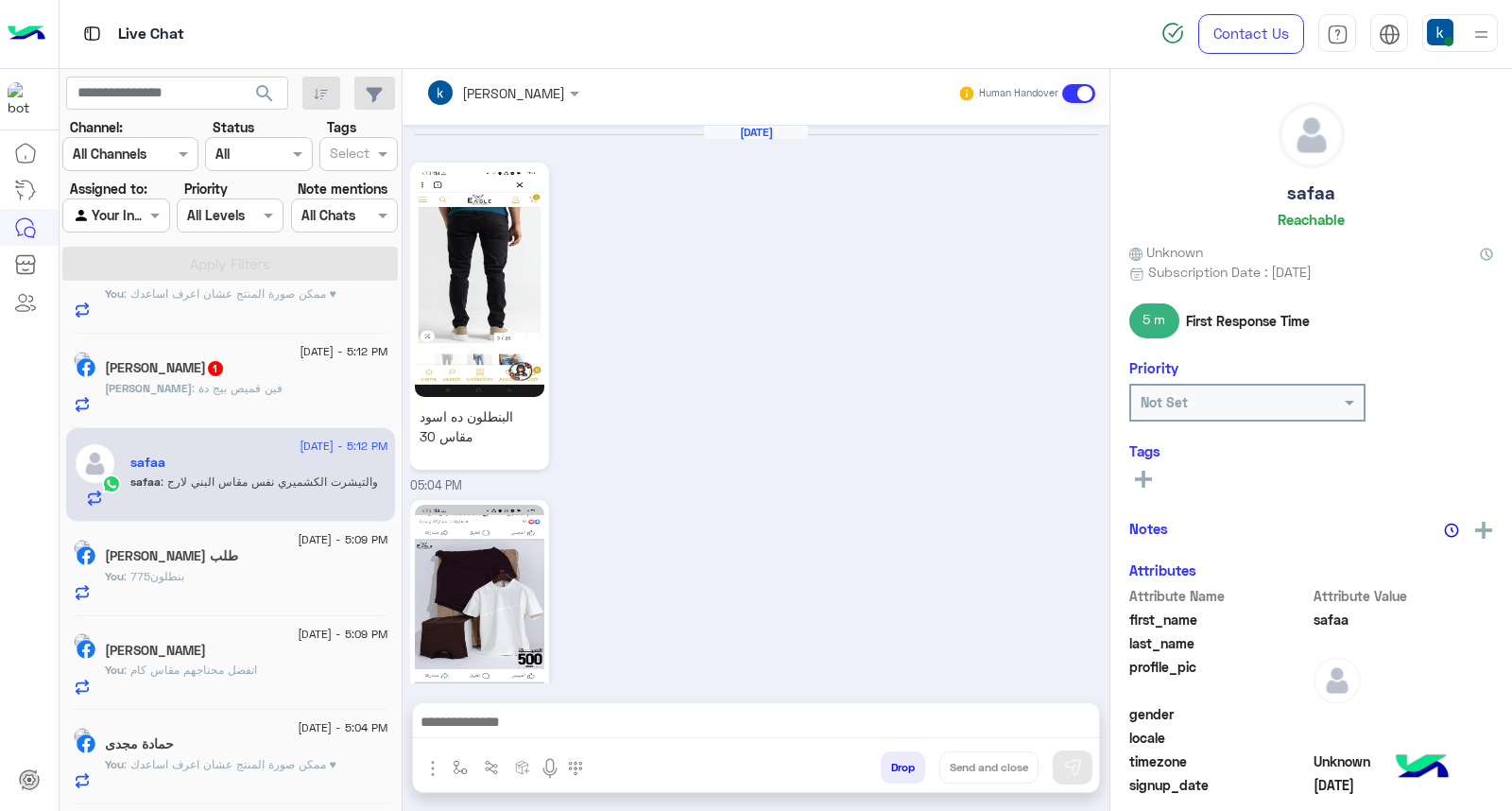
scroll to position [2262, 0]
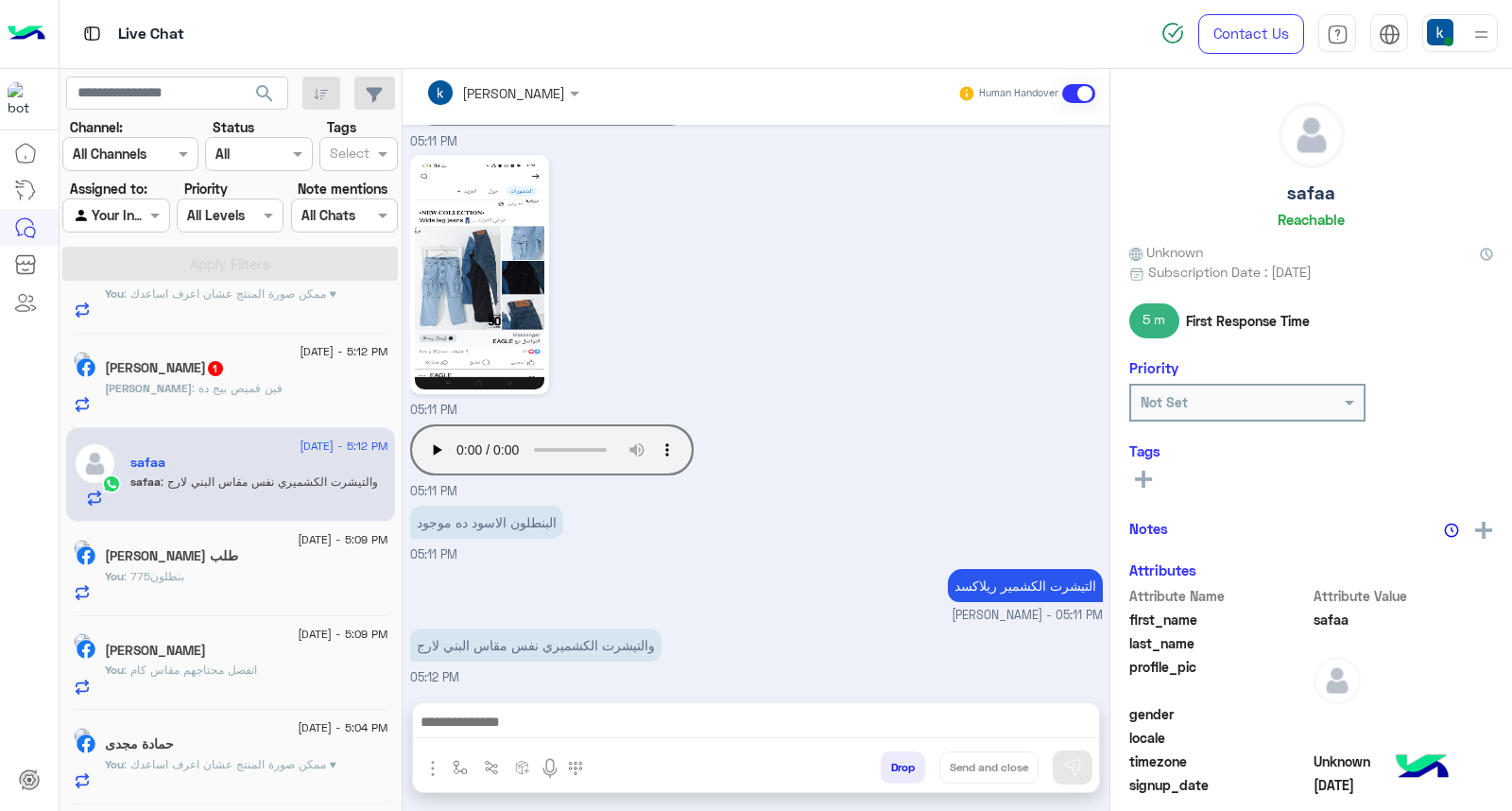
click at [527, 723] on textarea at bounding box center [756, 724] width 686 height 29
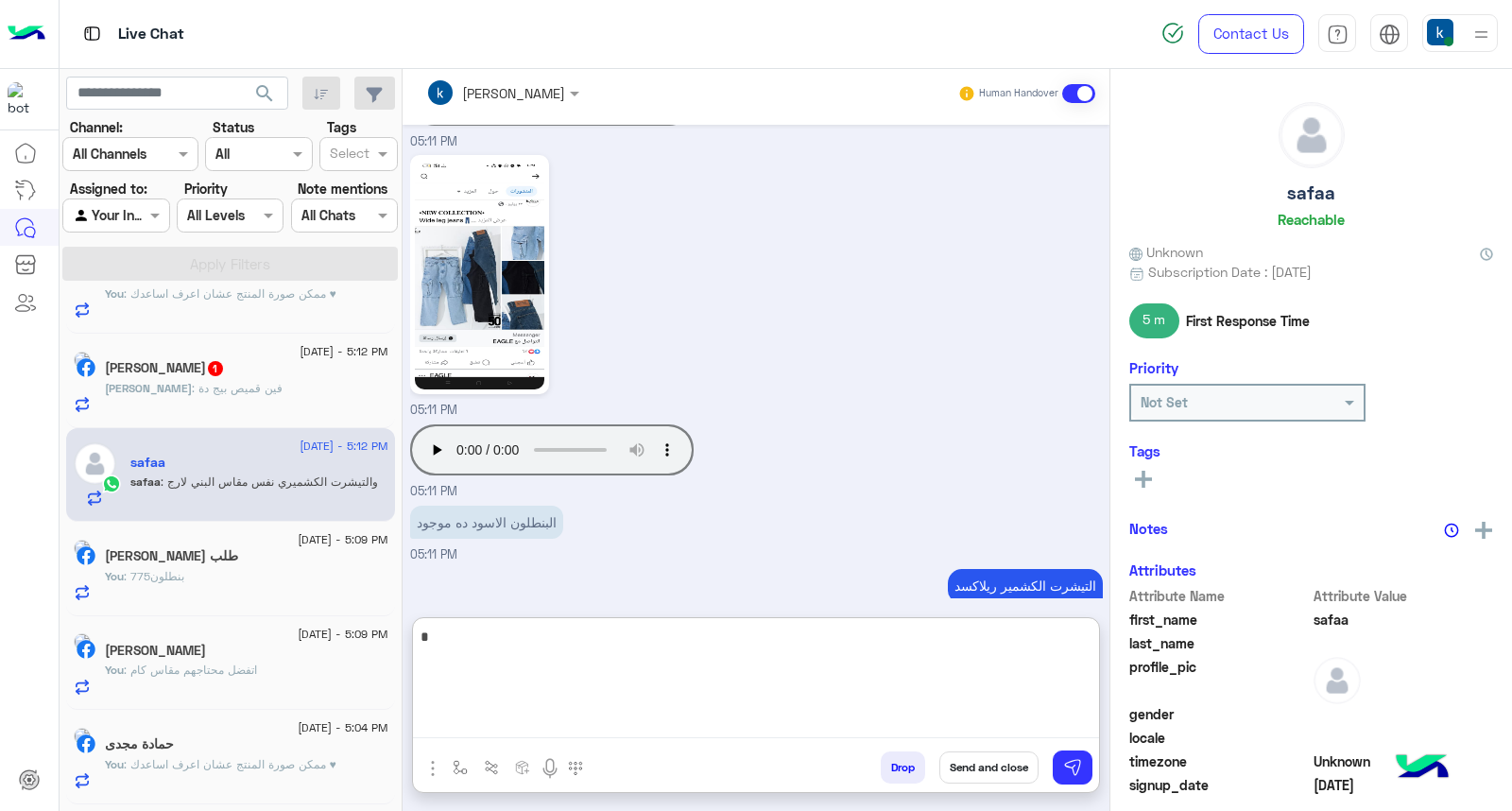
type textarea "**"
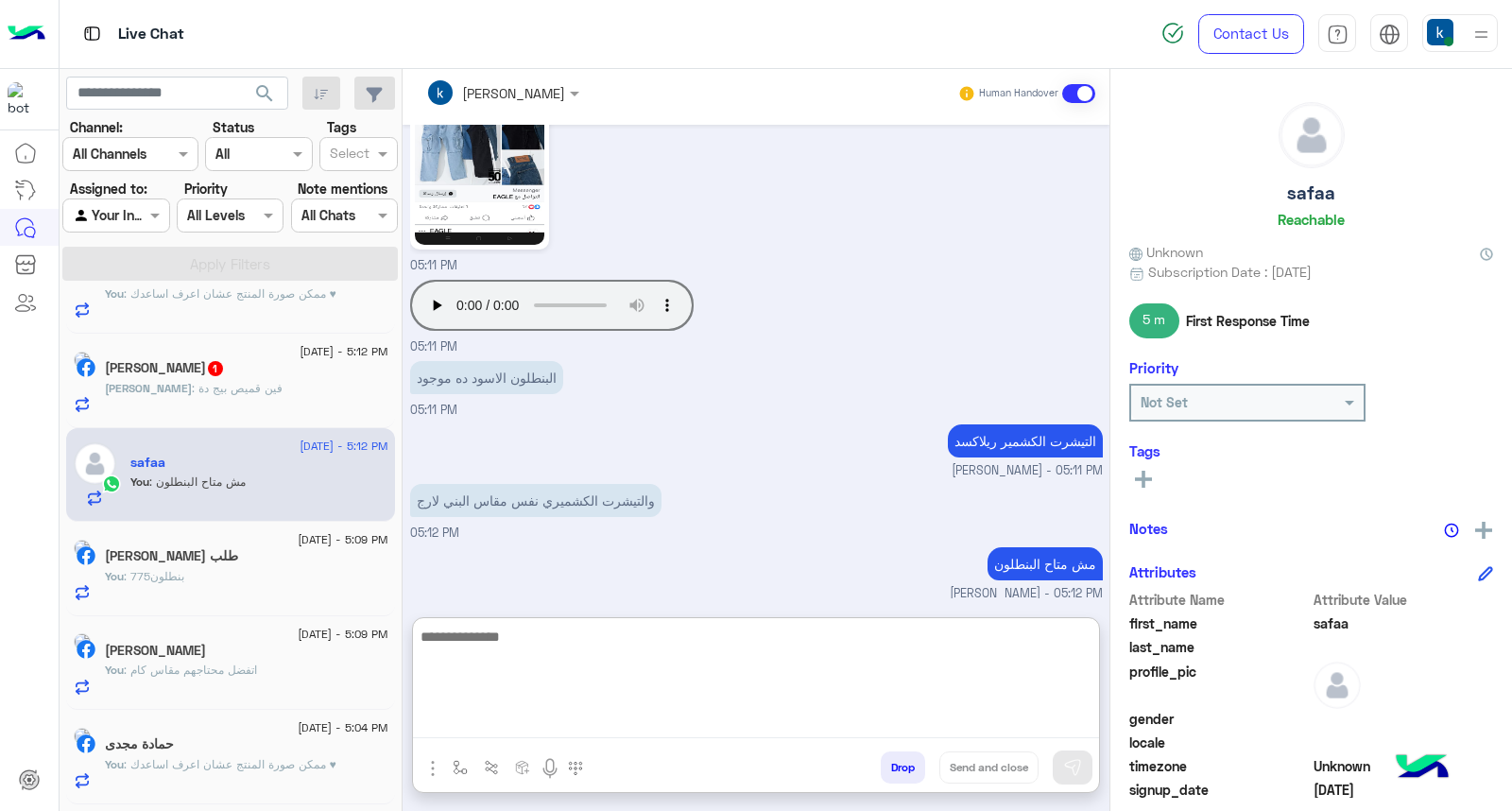
scroll to position [2467, 0]
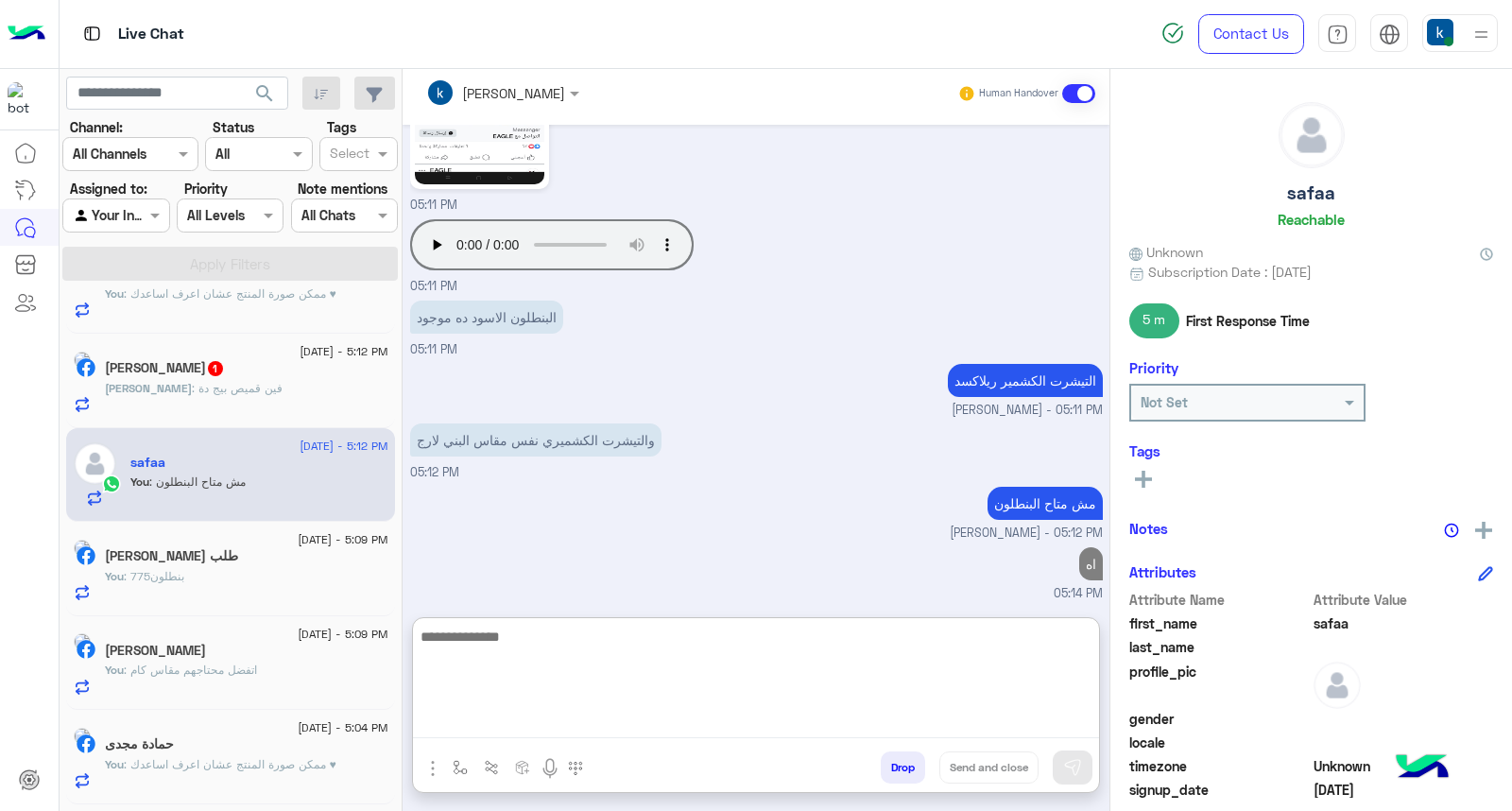
click at [271, 382] on div "Mina : فين قميص بيج دة" at bounding box center [246, 396] width 284 height 33
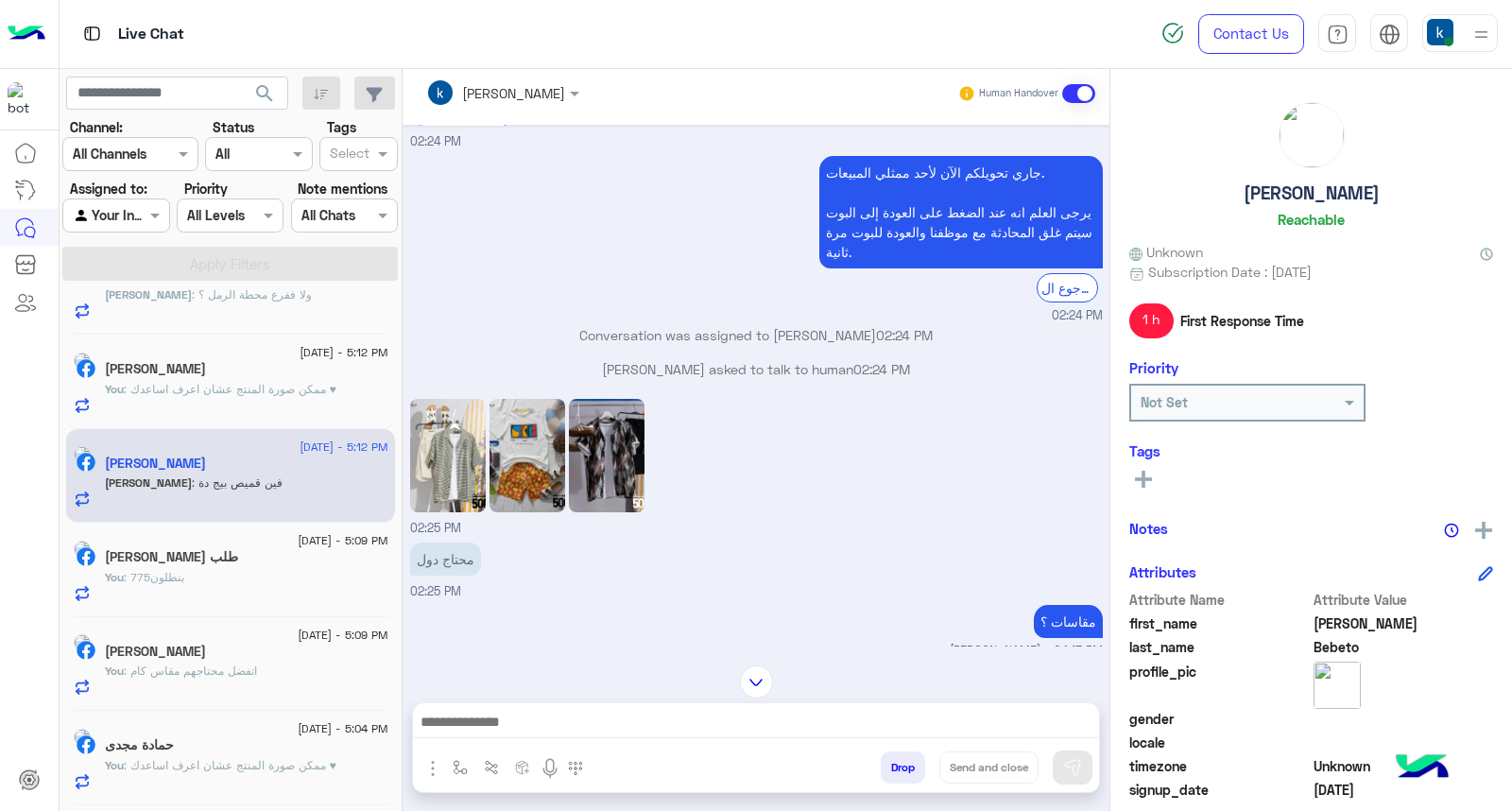
scroll to position [598, 0]
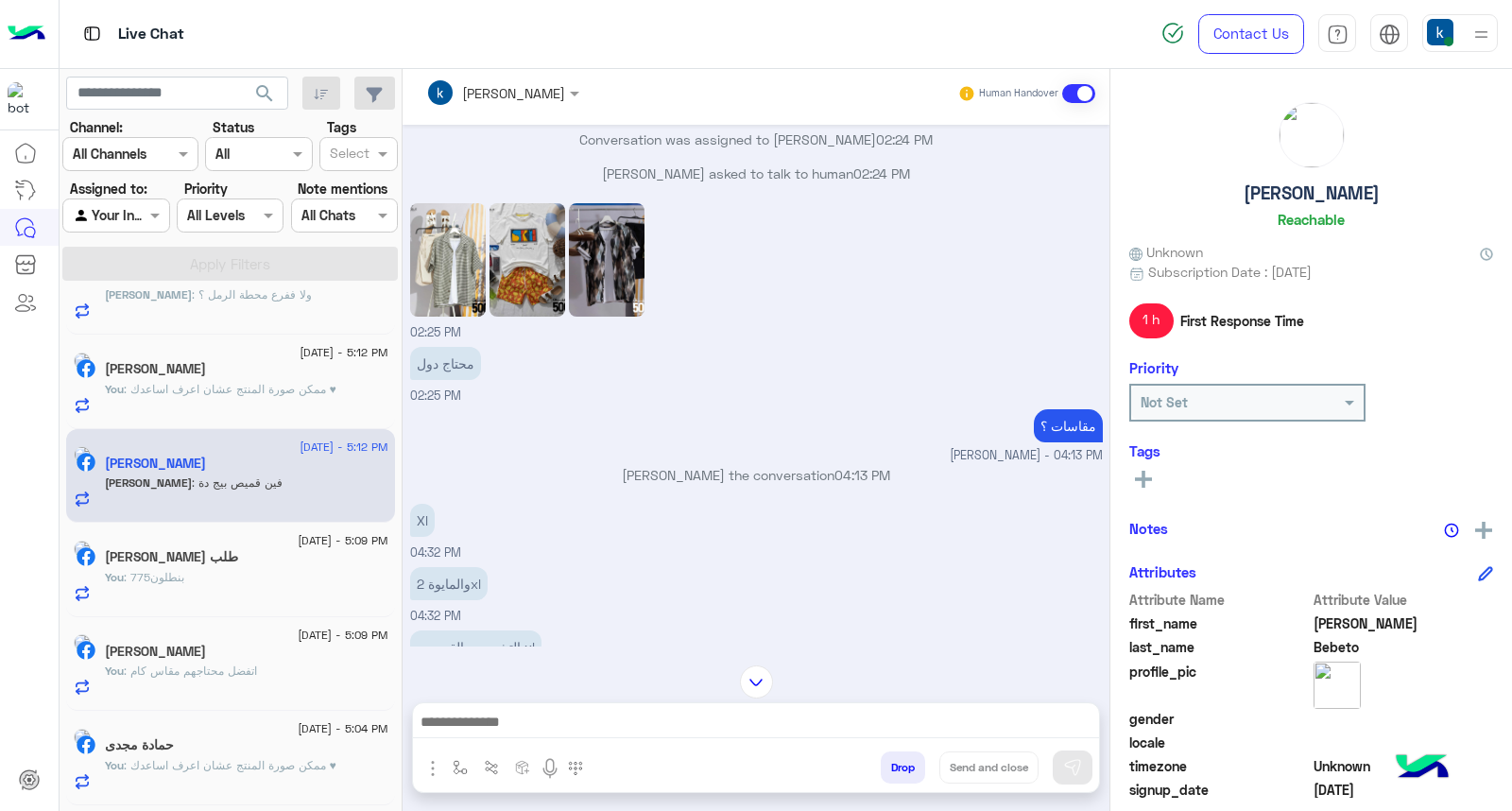
click at [457, 251] on img at bounding box center [448, 259] width 75 height 114
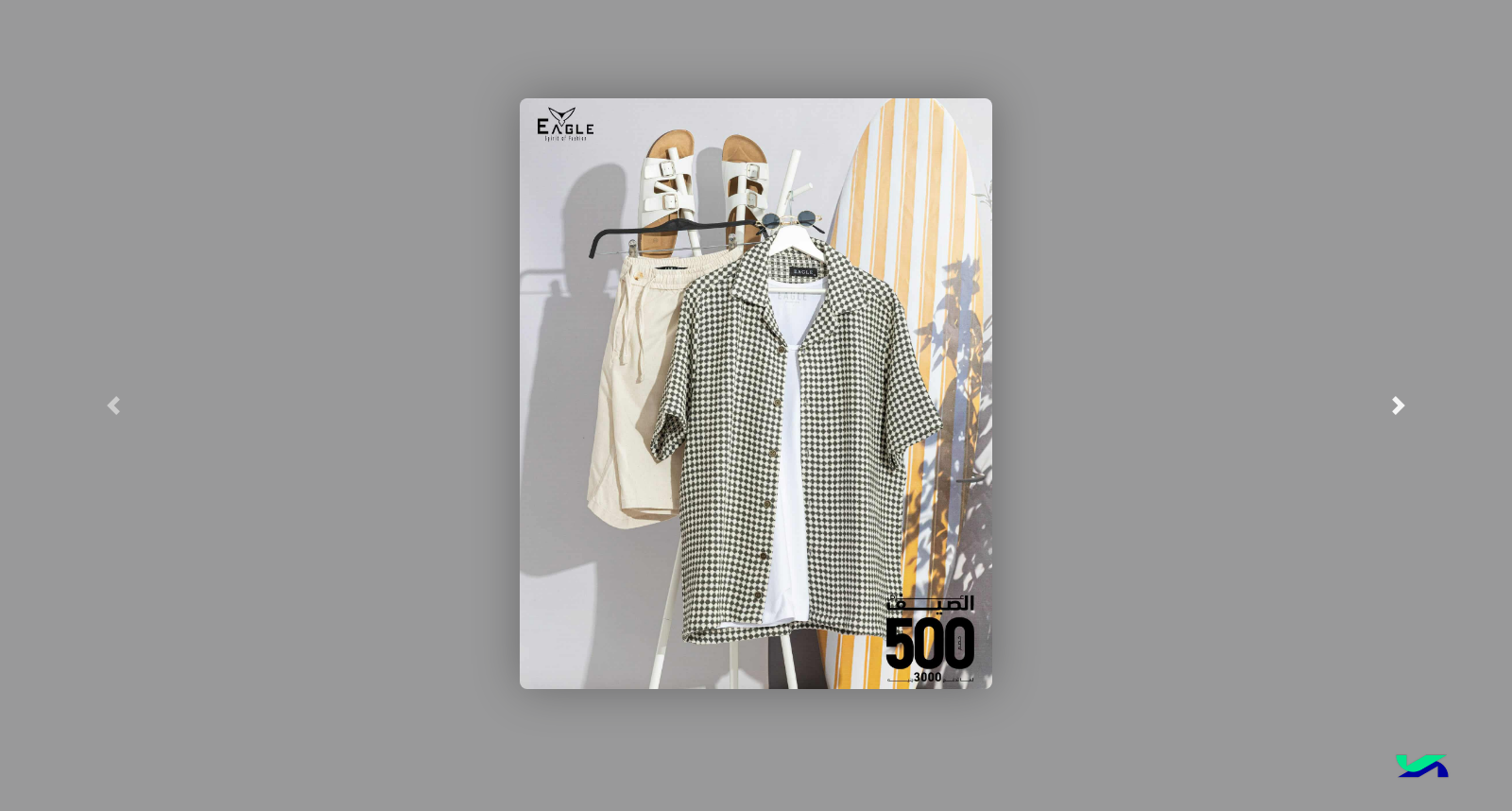
click at [1438, 360] on link at bounding box center [1397, 406] width 226 height 811
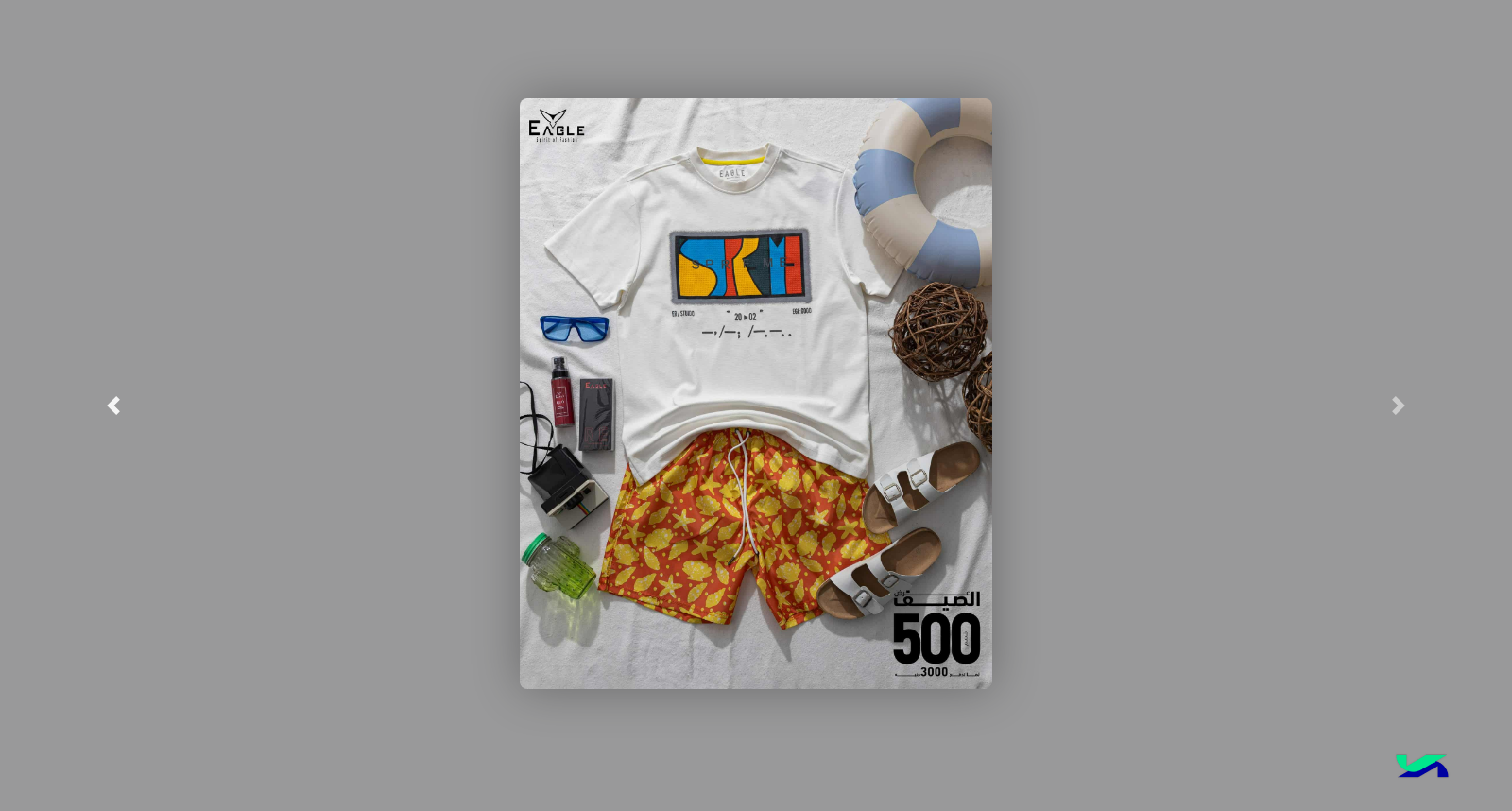
click at [0, 416] on link at bounding box center [113, 406] width 226 height 811
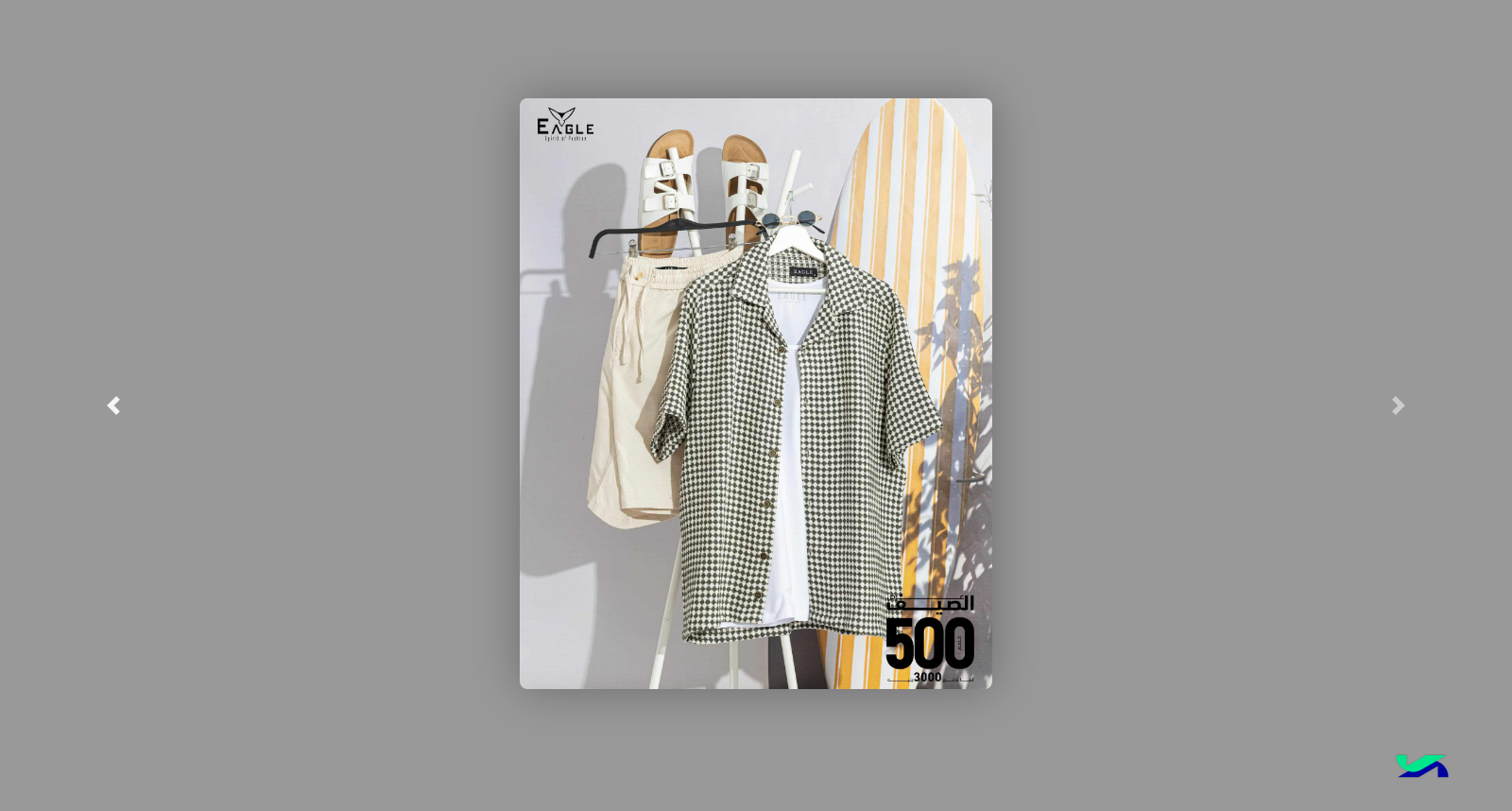
click at [0, 416] on link at bounding box center [113, 406] width 226 height 811
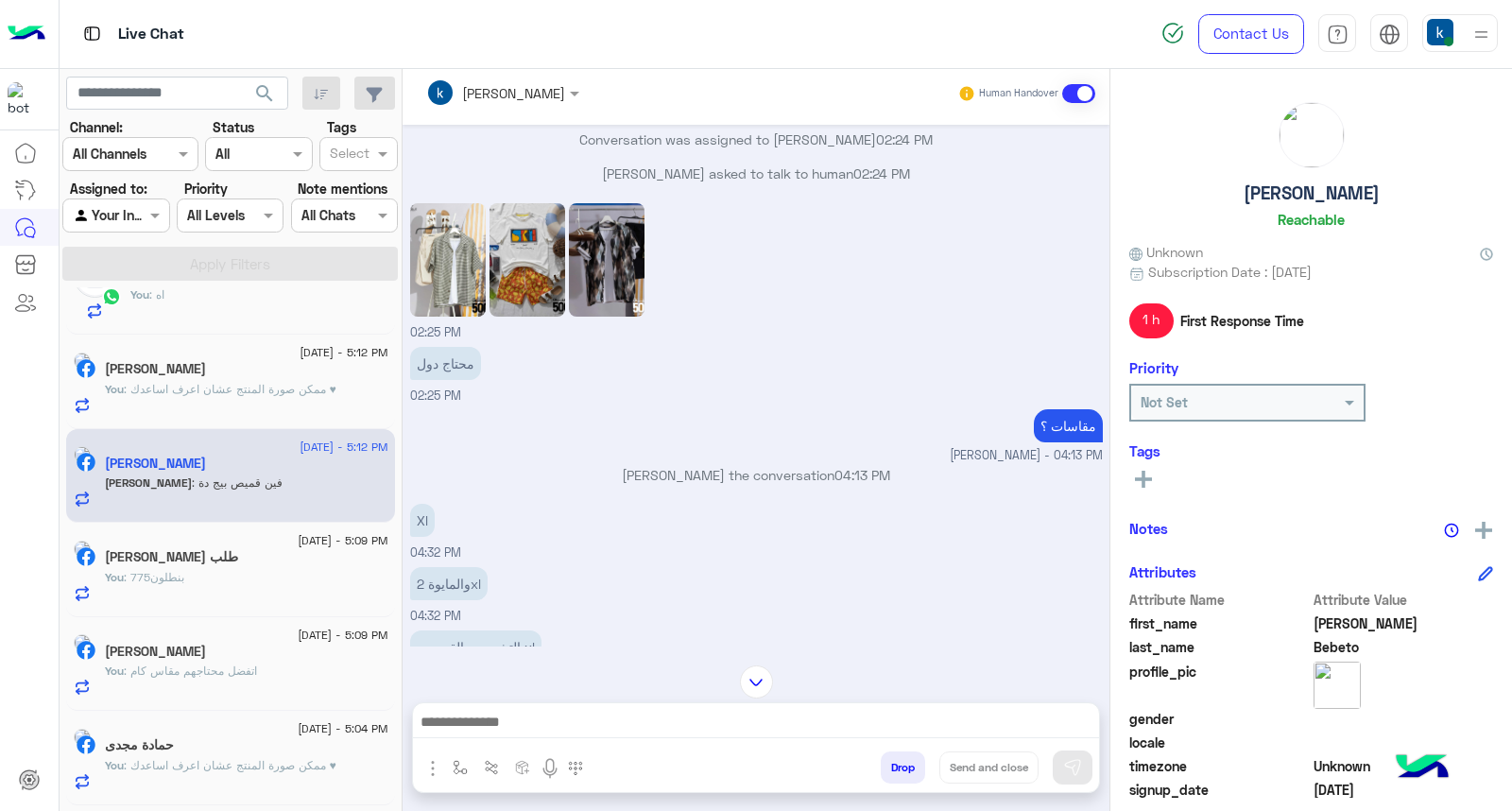
click at [536, 722] on textarea at bounding box center [756, 724] width 686 height 29
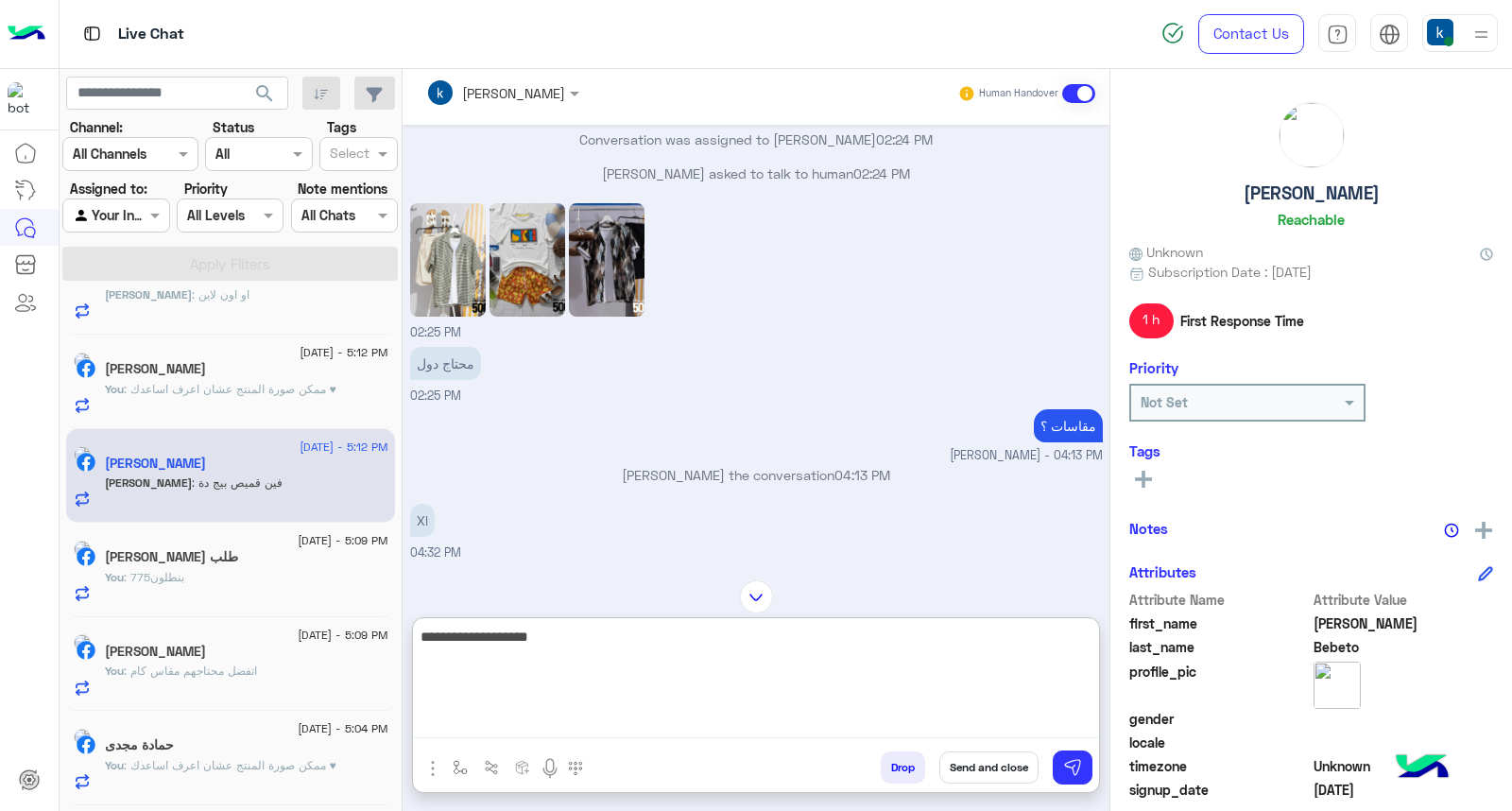
scroll to position [149, 0]
type textarea "**********"
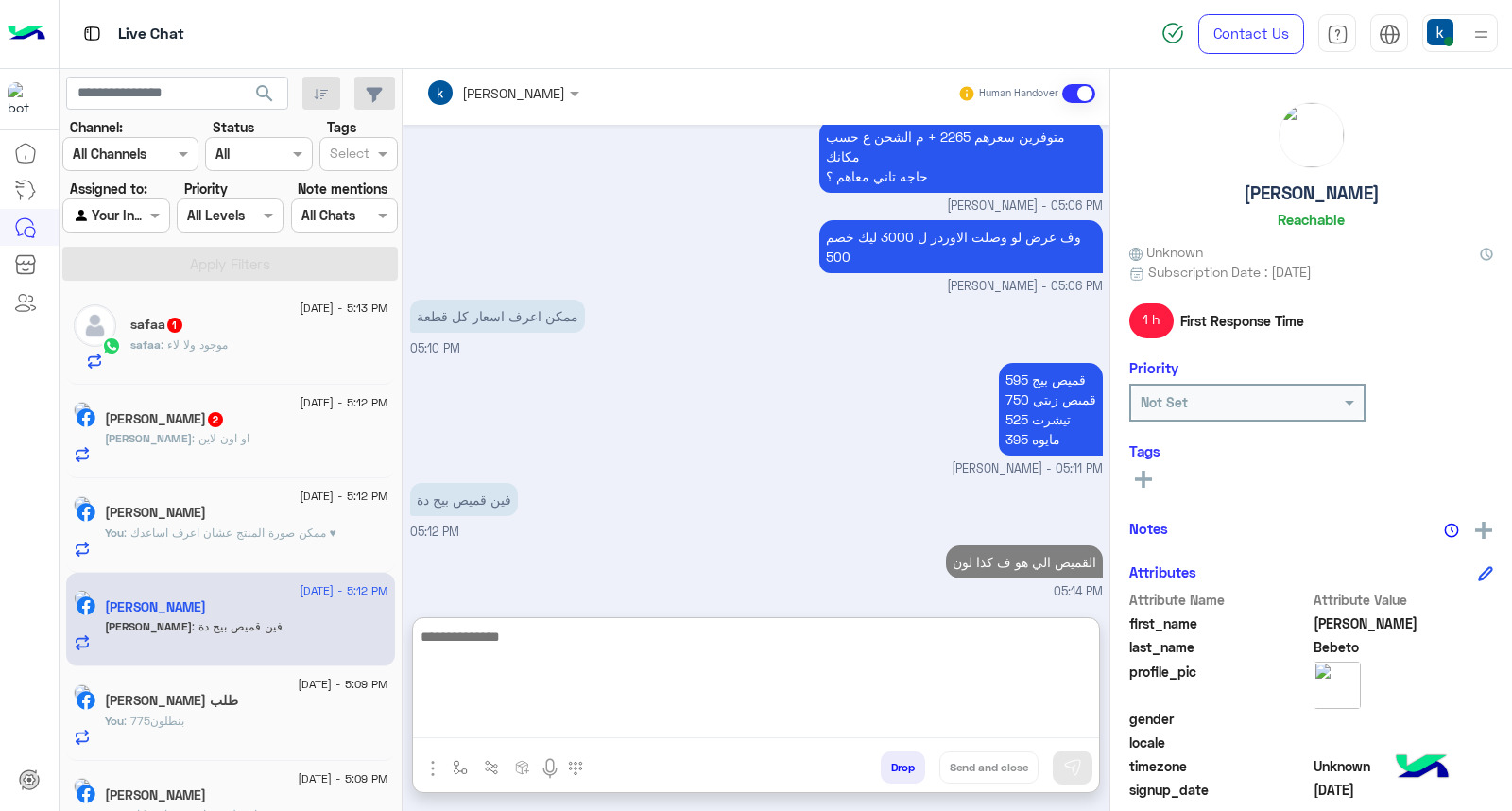
scroll to position [0, 0]
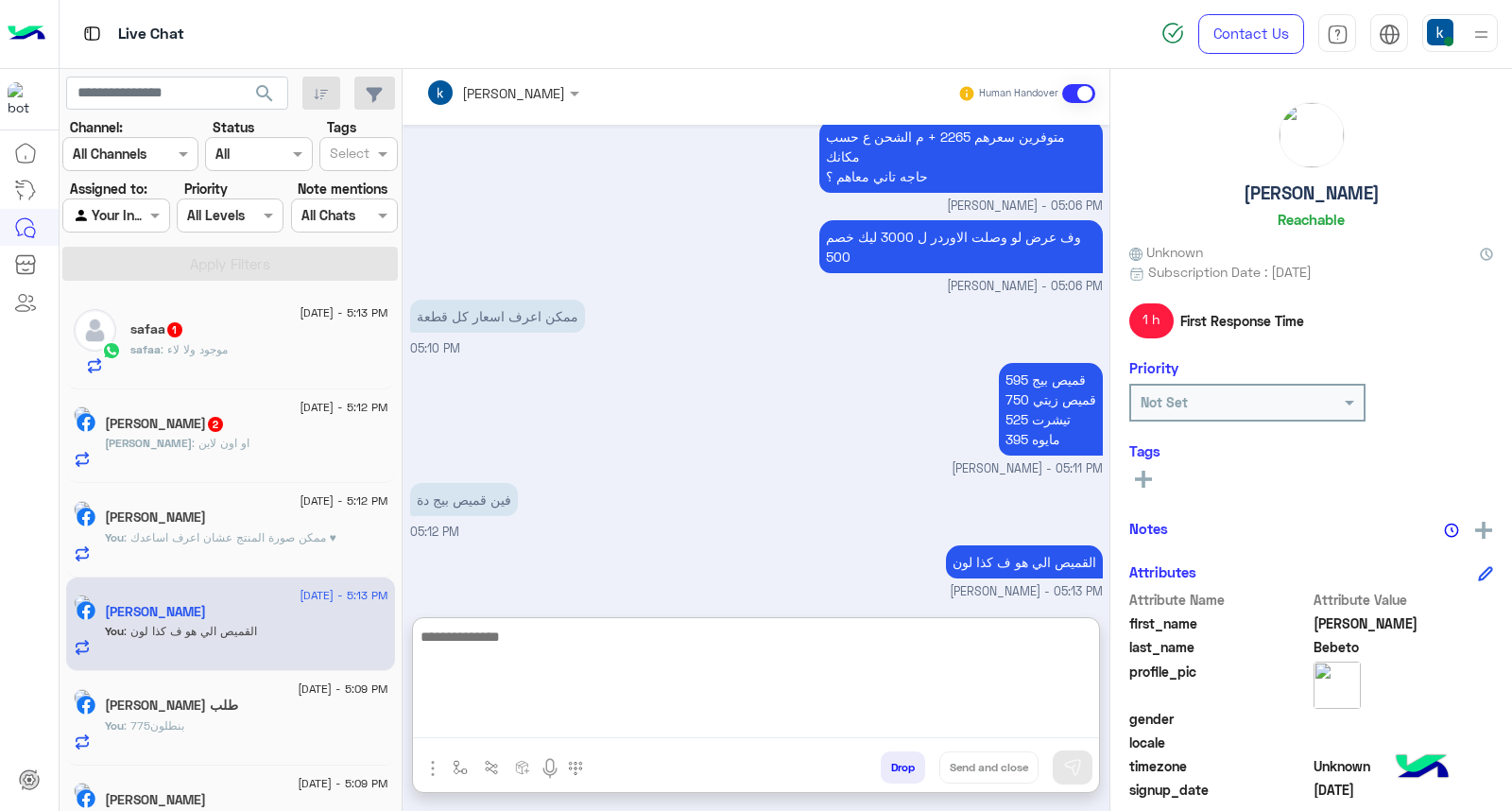
click at [243, 447] on div "Mohamed : او اون لاين" at bounding box center [246, 451] width 284 height 33
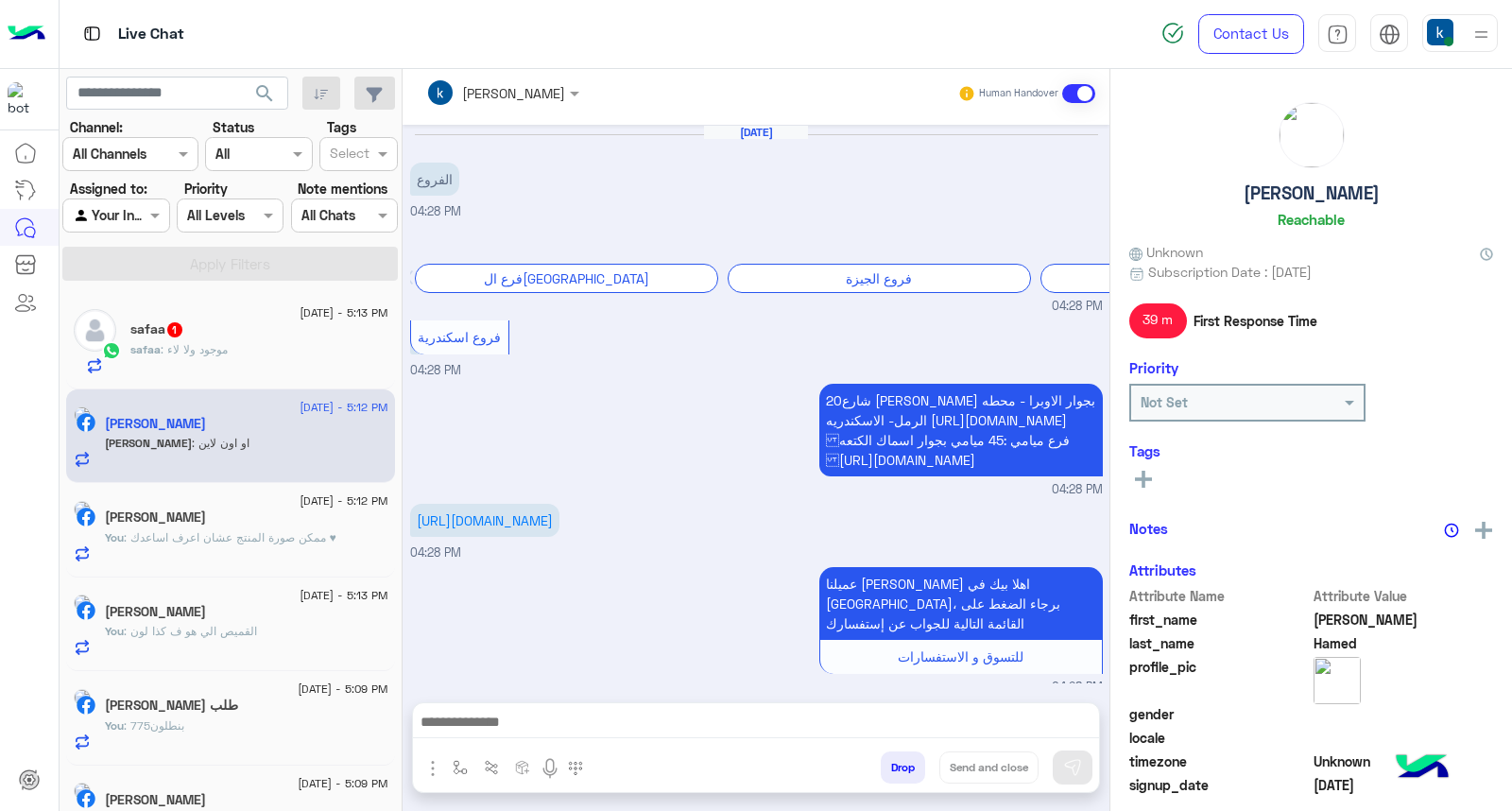
scroll to position [1317, 0]
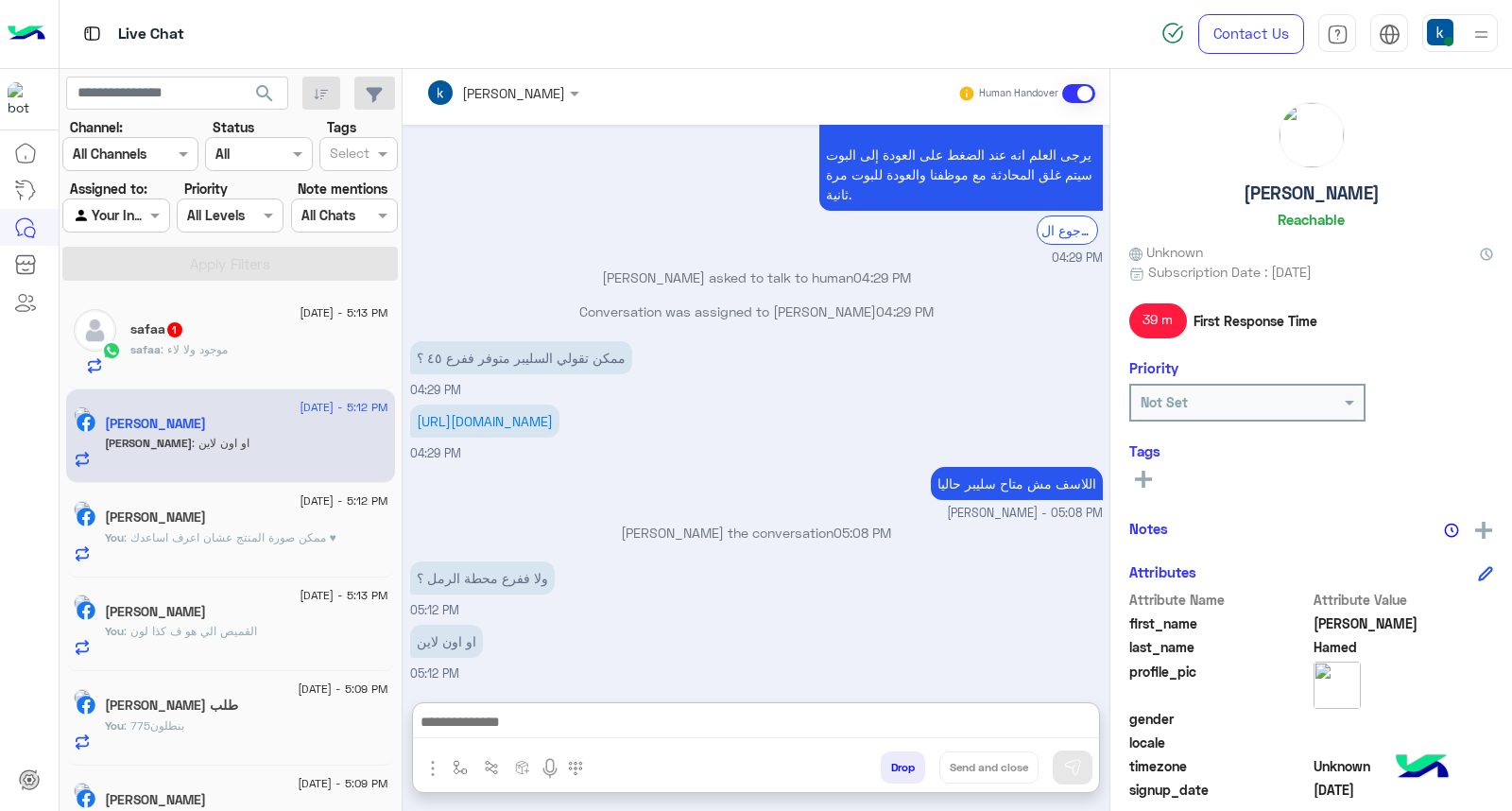
click at [482, 722] on textarea at bounding box center [756, 724] width 686 height 29
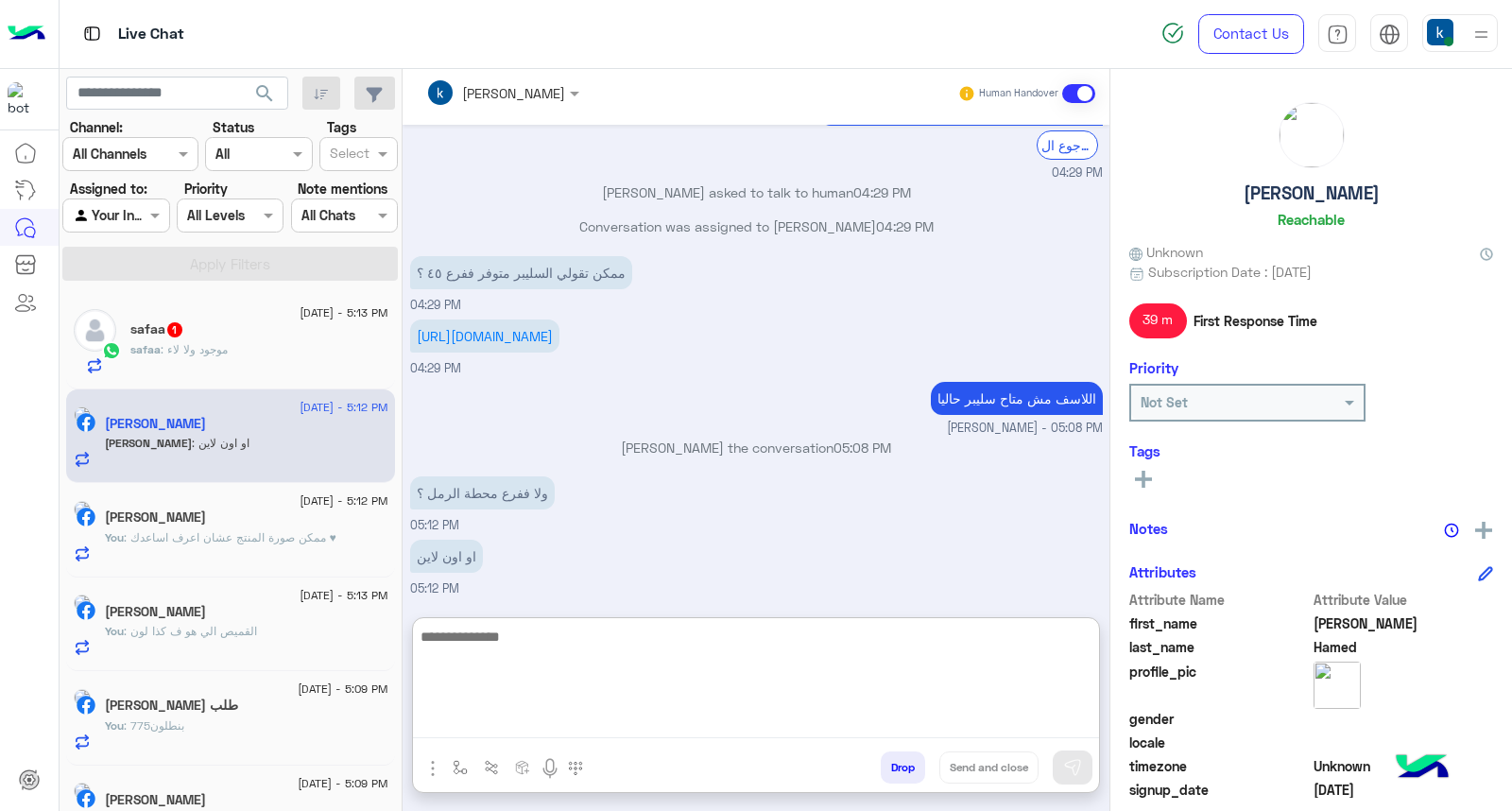
scroll to position [1402, 0]
type textarea "**********"
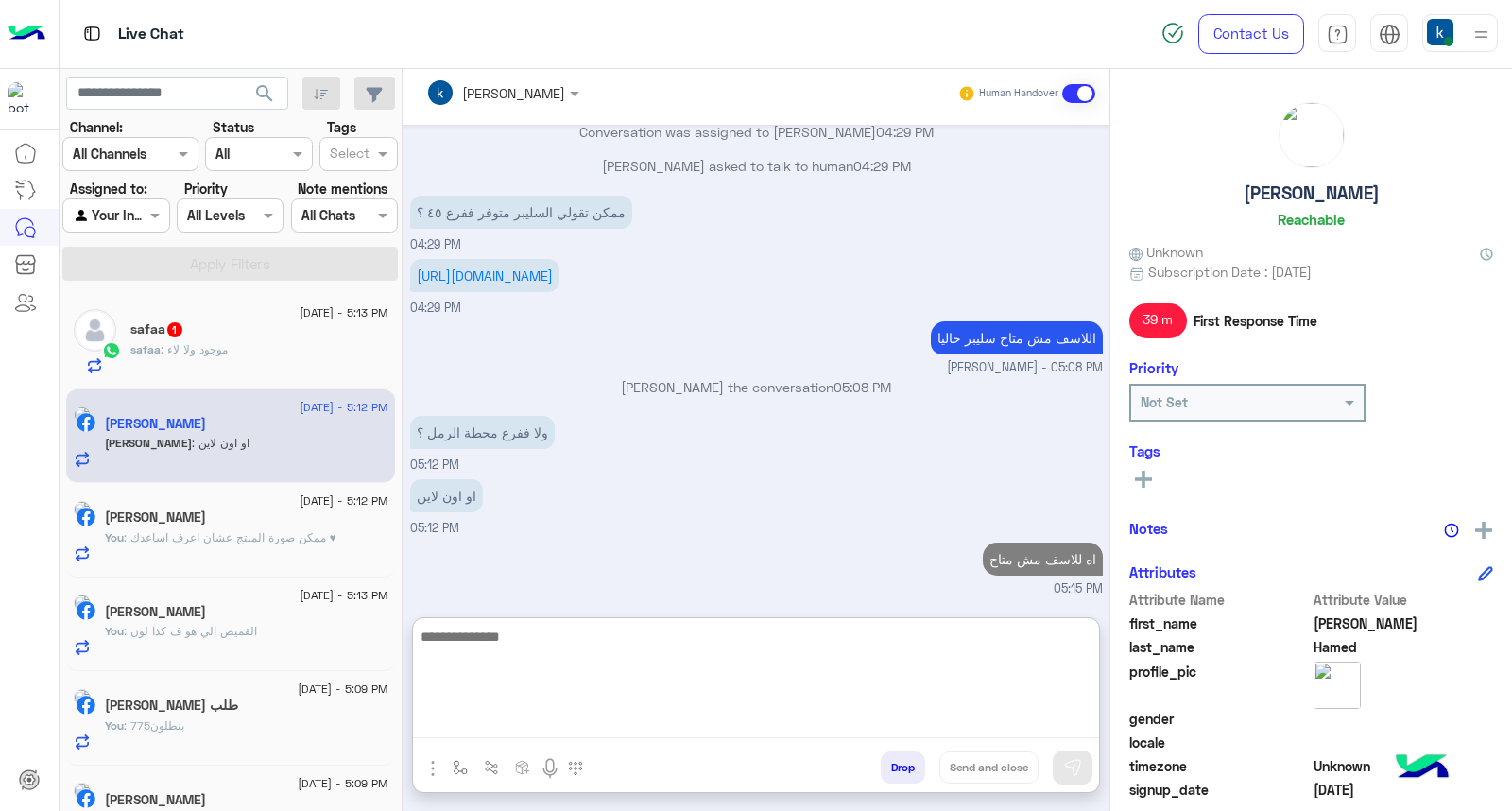
scroll to position [1462, 0]
click at [896, 762] on button "Drop" at bounding box center [903, 767] width 44 height 32
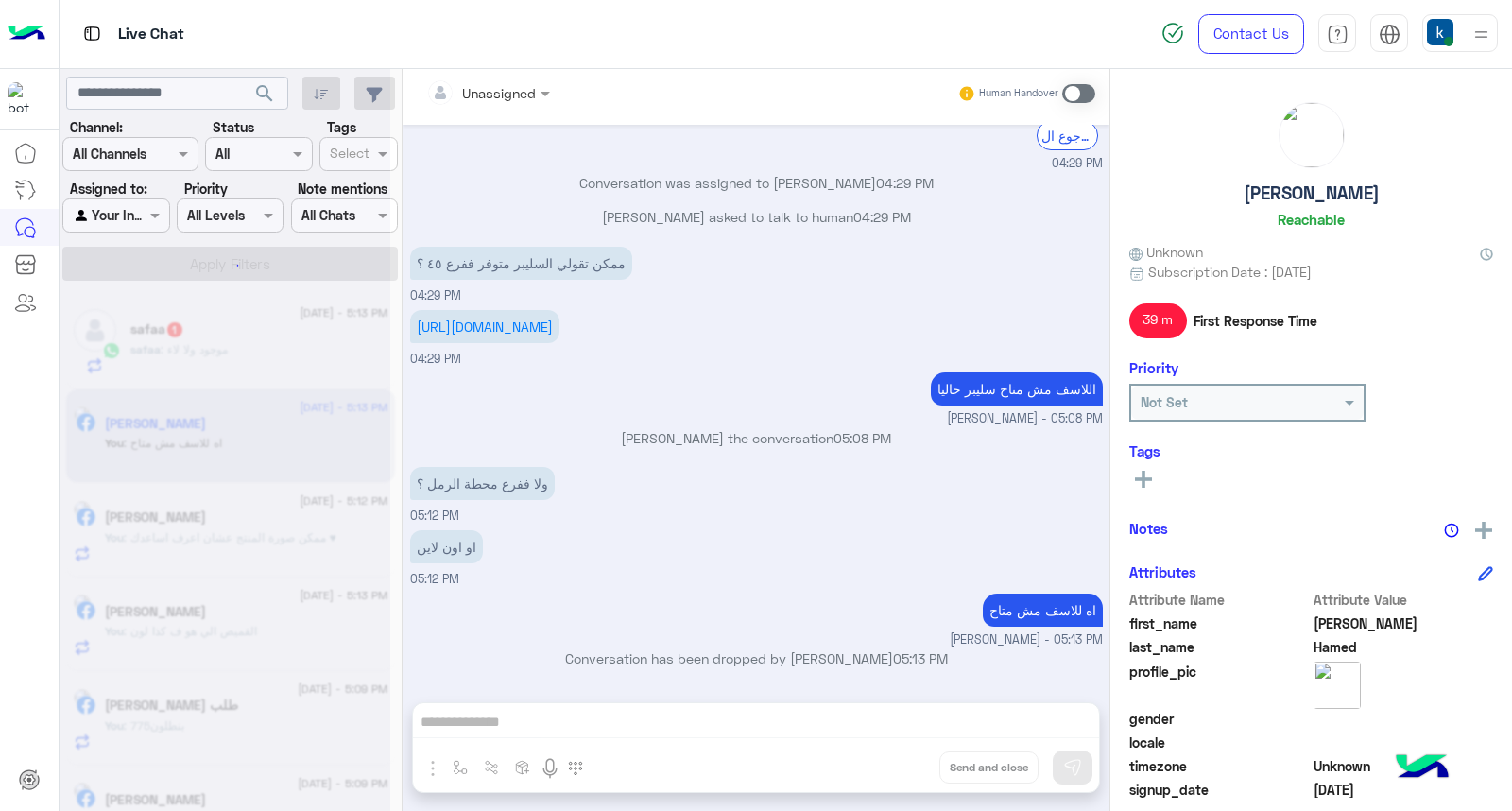
scroll to position [1412, 0]
click at [290, 330] on div at bounding box center [224, 406] width 330 height 811
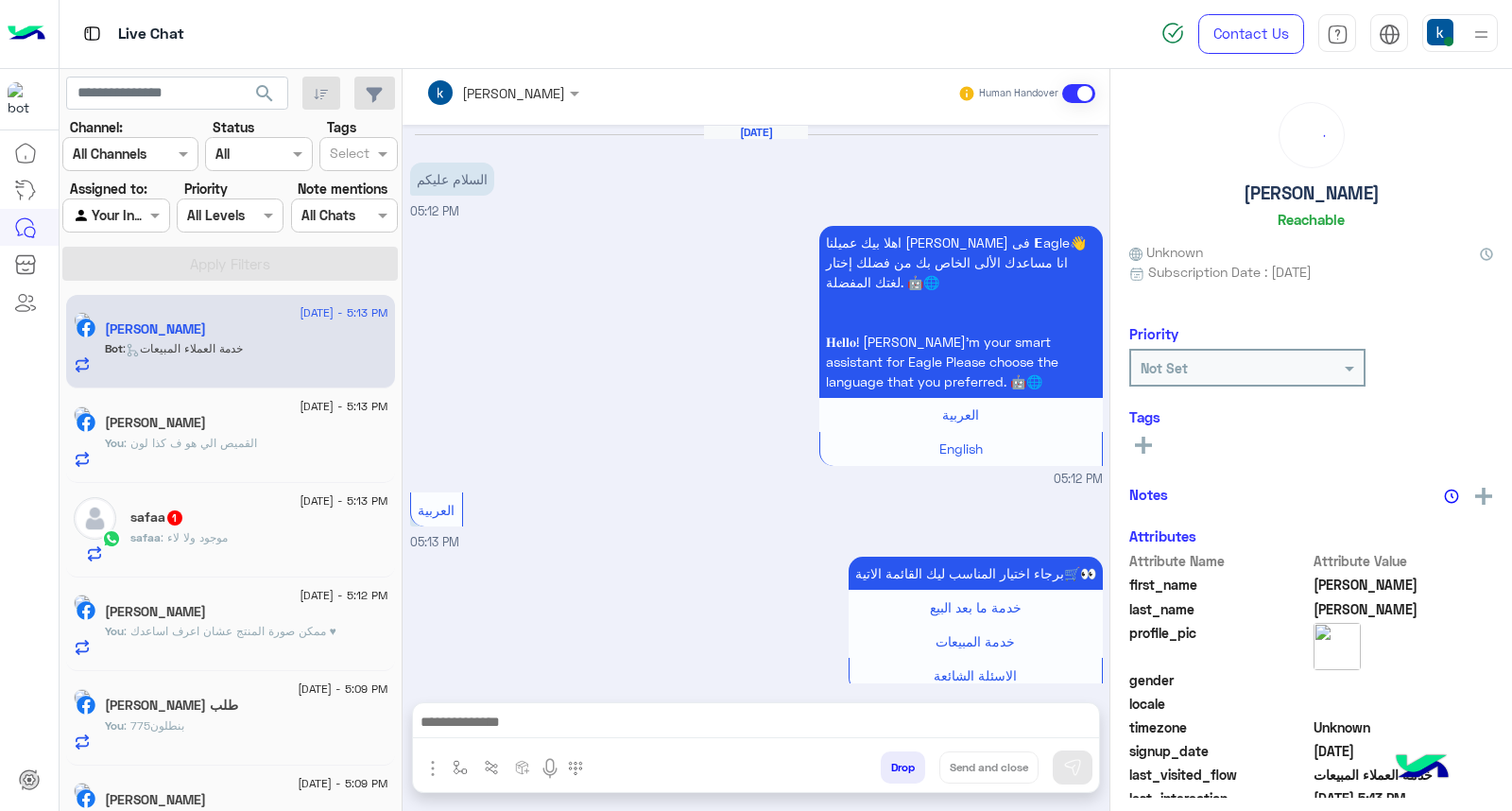
scroll to position [408, 0]
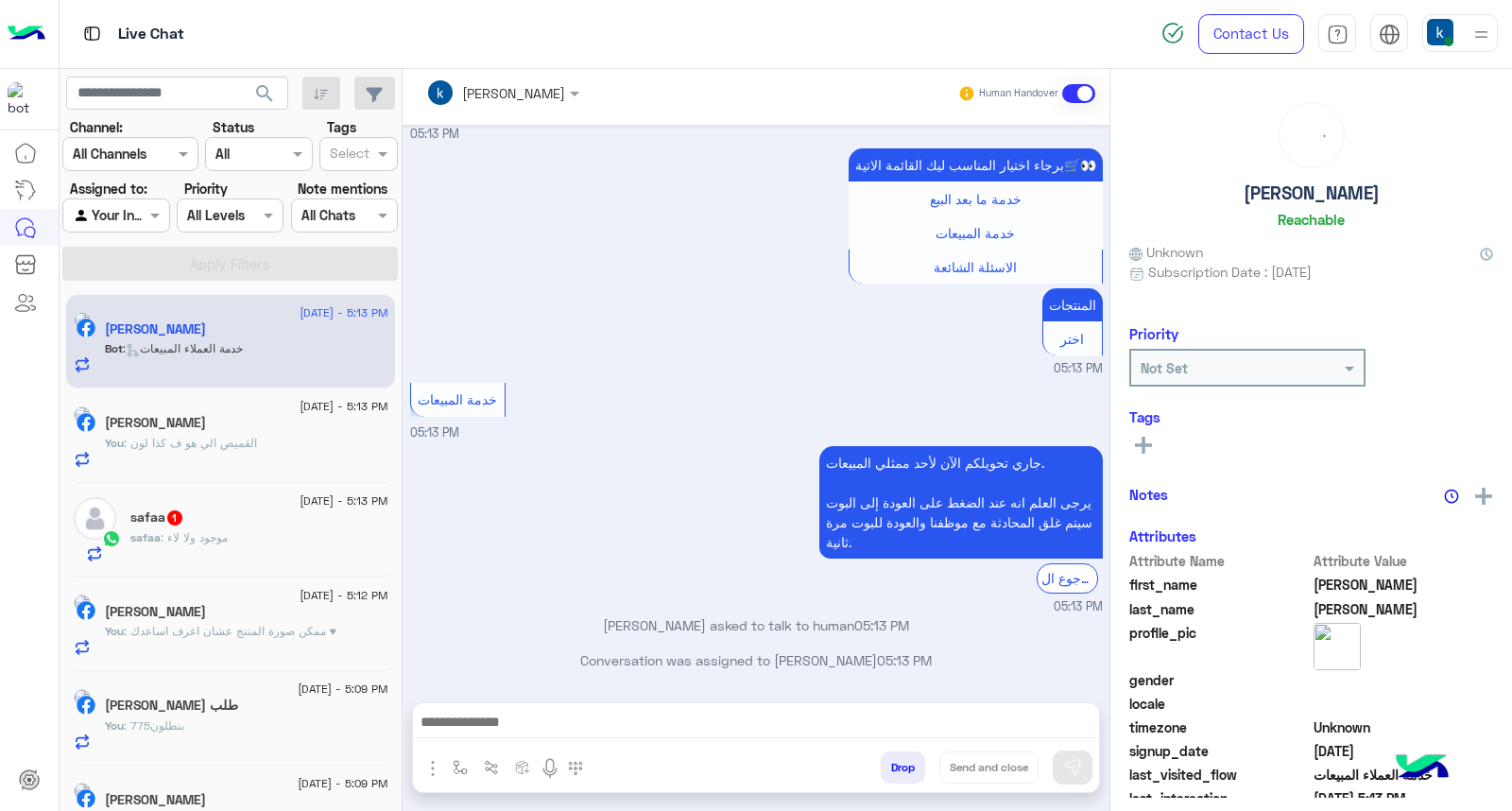
click at [262, 533] on div "safaa : موجود ولا لاء" at bounding box center [259, 545] width 258 height 33
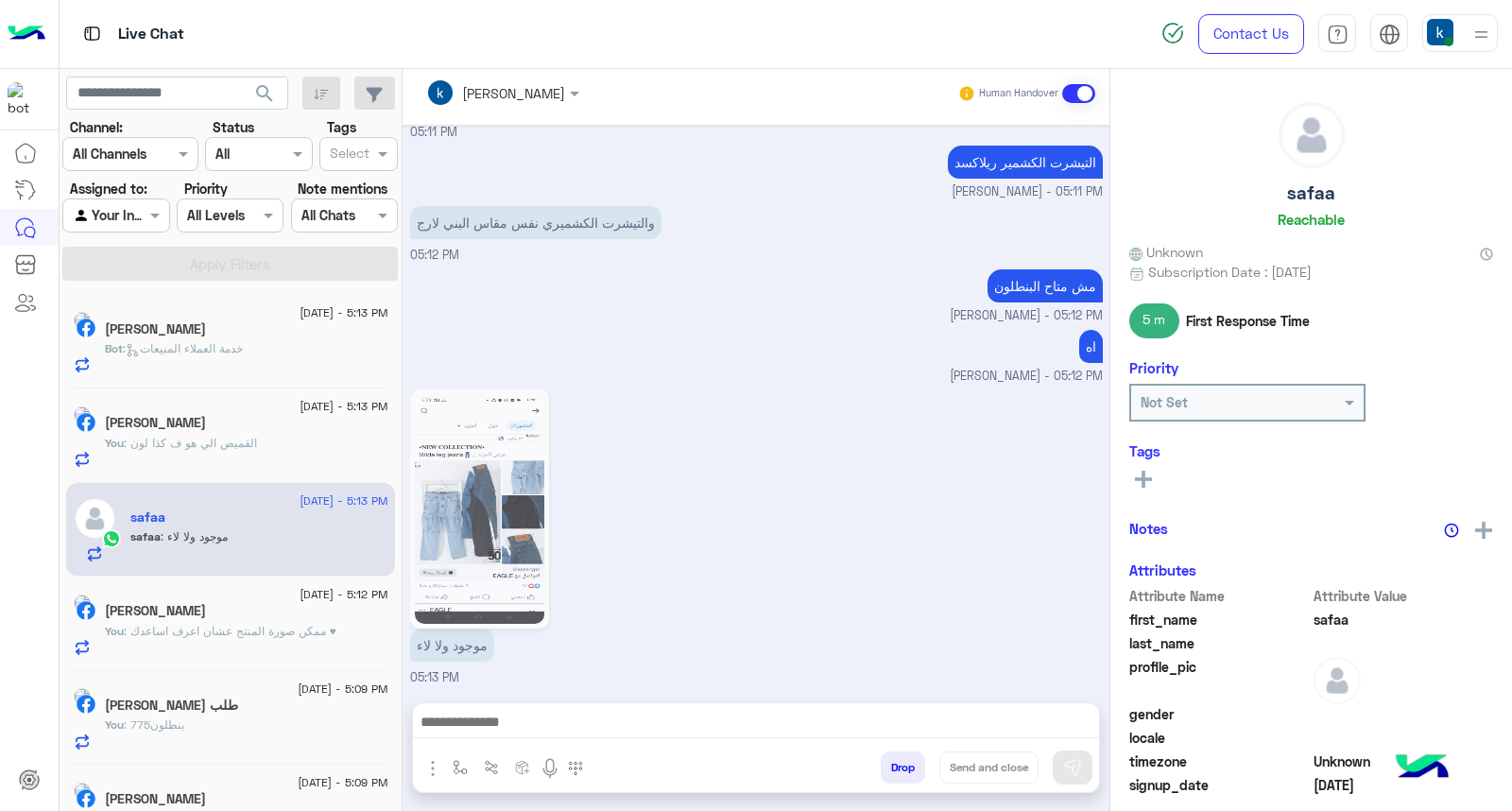
click at [550, 733] on textarea at bounding box center [756, 724] width 686 height 29
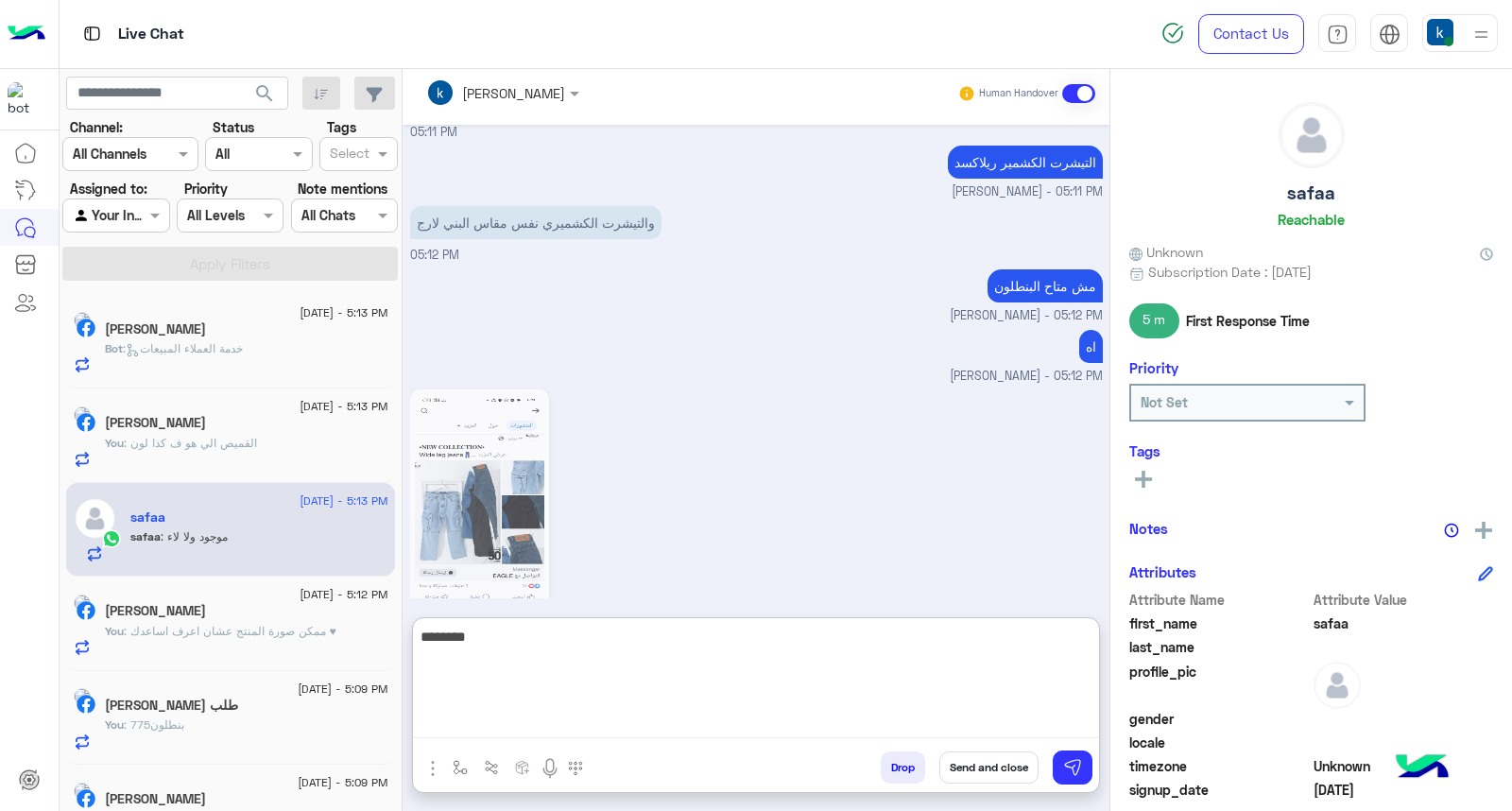
type textarea "*********"
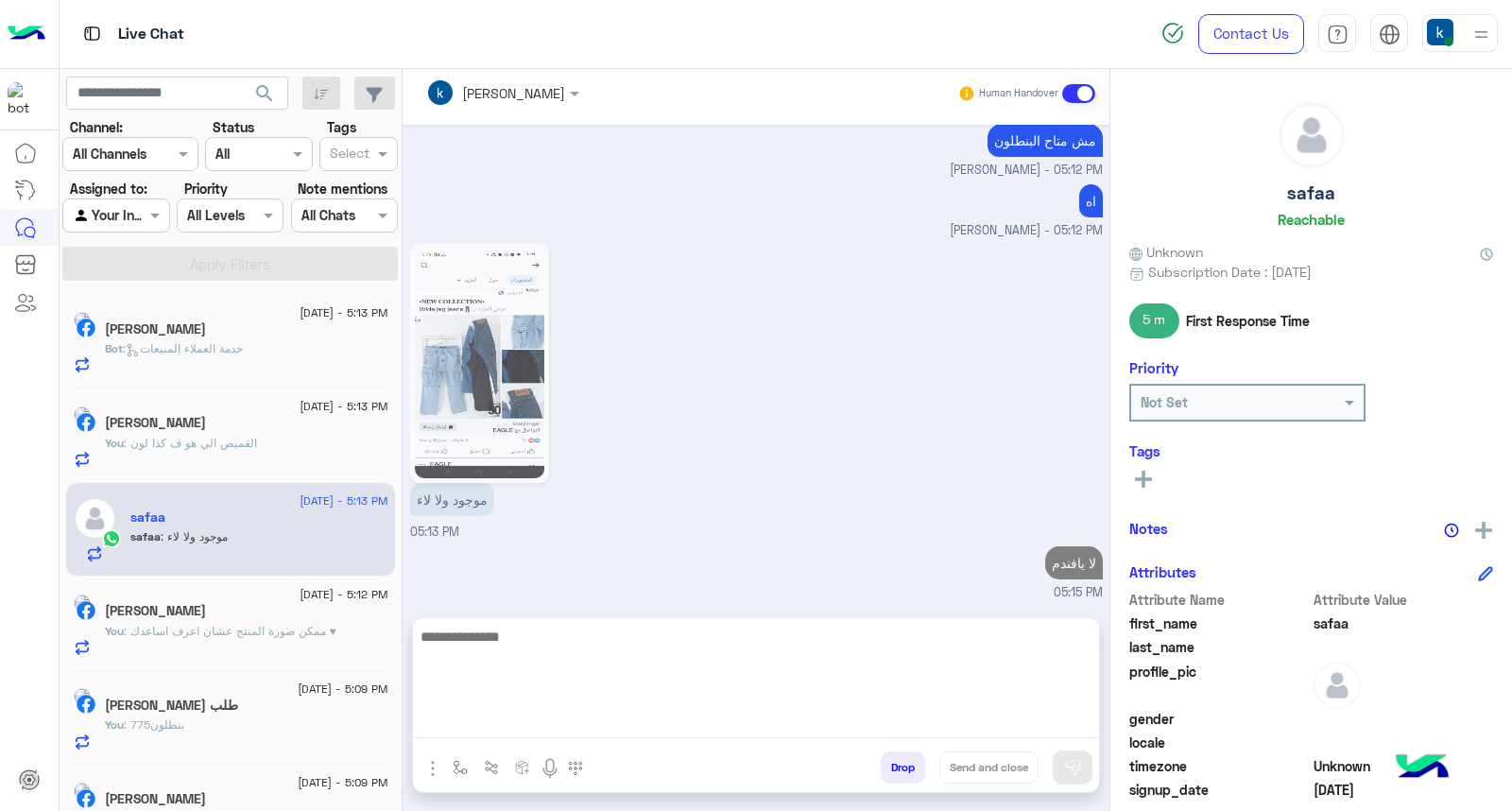
click at [243, 351] on span ": خدمة العملاء المبيعات" at bounding box center [182, 348] width 120 height 14
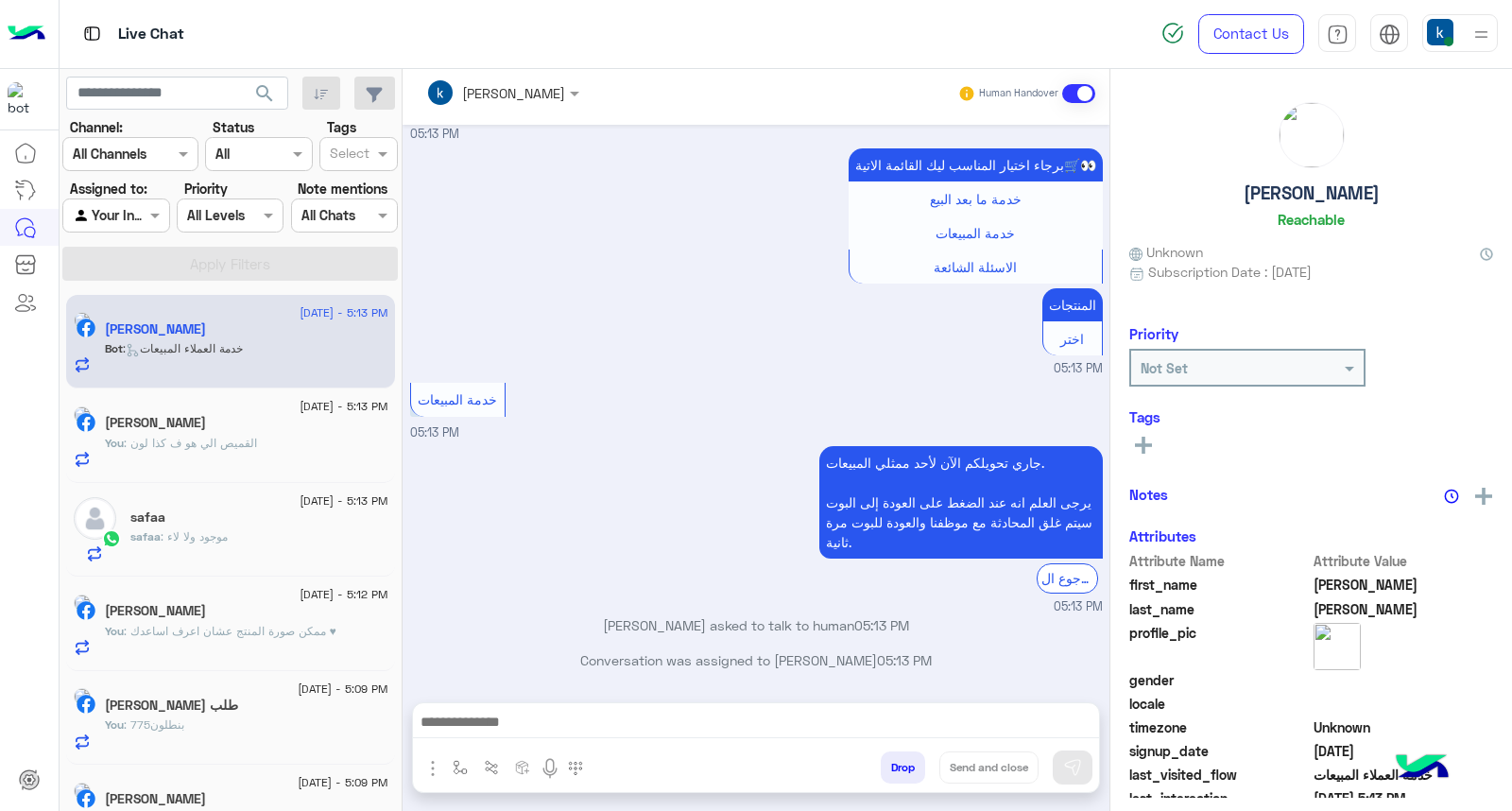
click at [489, 741] on div at bounding box center [756, 727] width 686 height 47
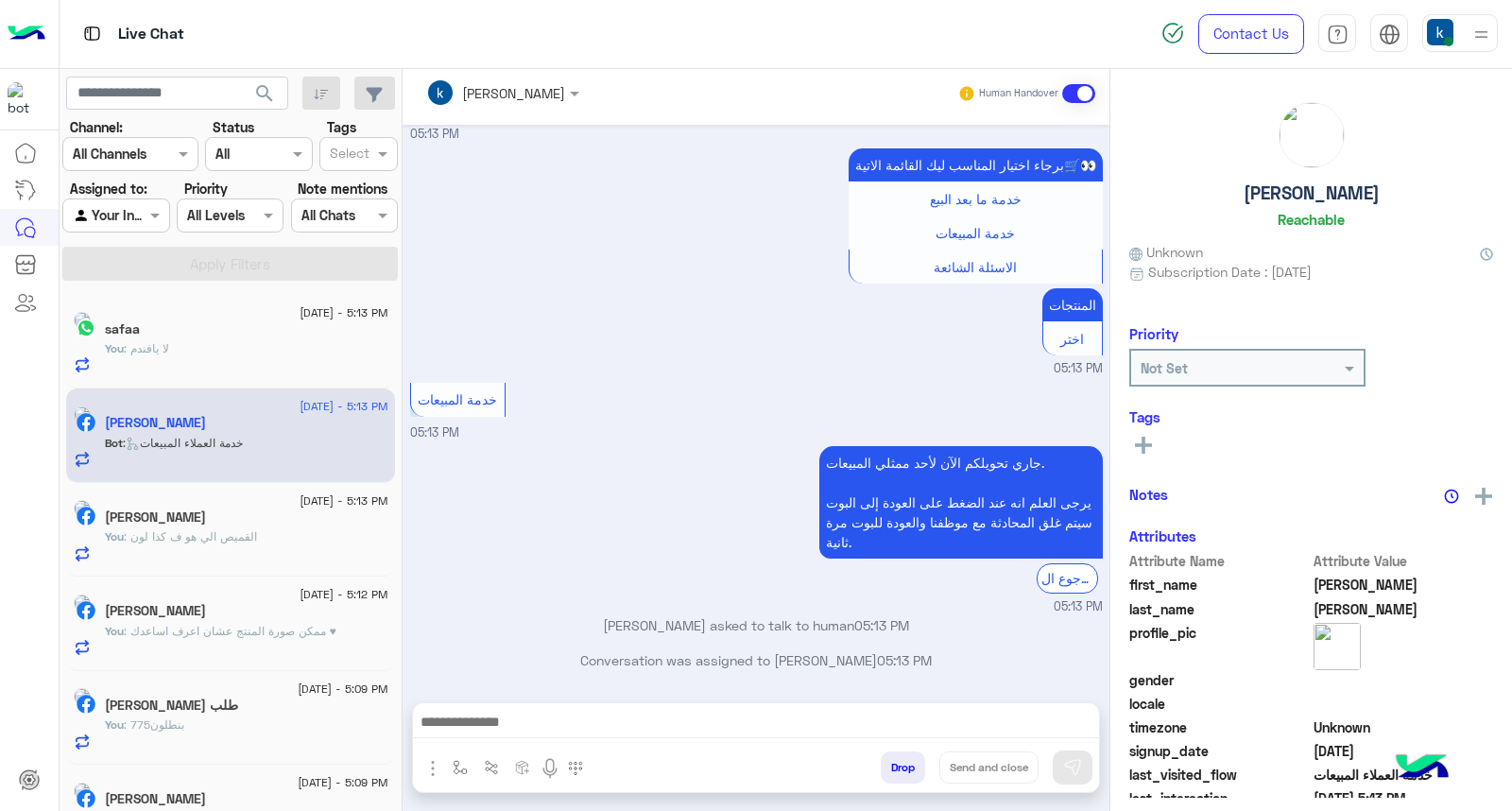
click at [505, 718] on textarea at bounding box center [756, 724] width 686 height 29
paste textarea "**********"
type textarea "**********"
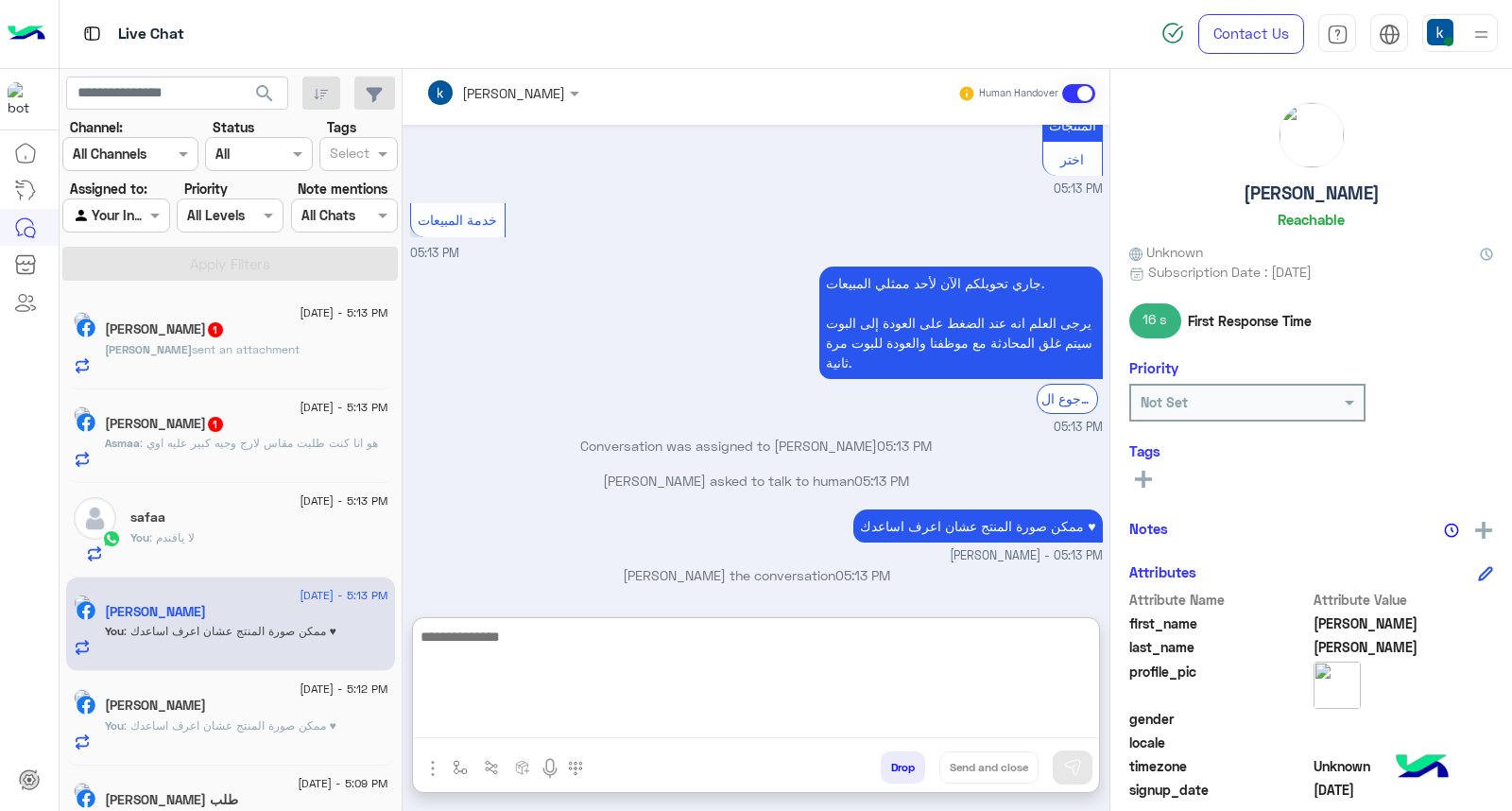
click at [243, 342] on span "sent an attachment" at bounding box center [245, 349] width 108 height 14
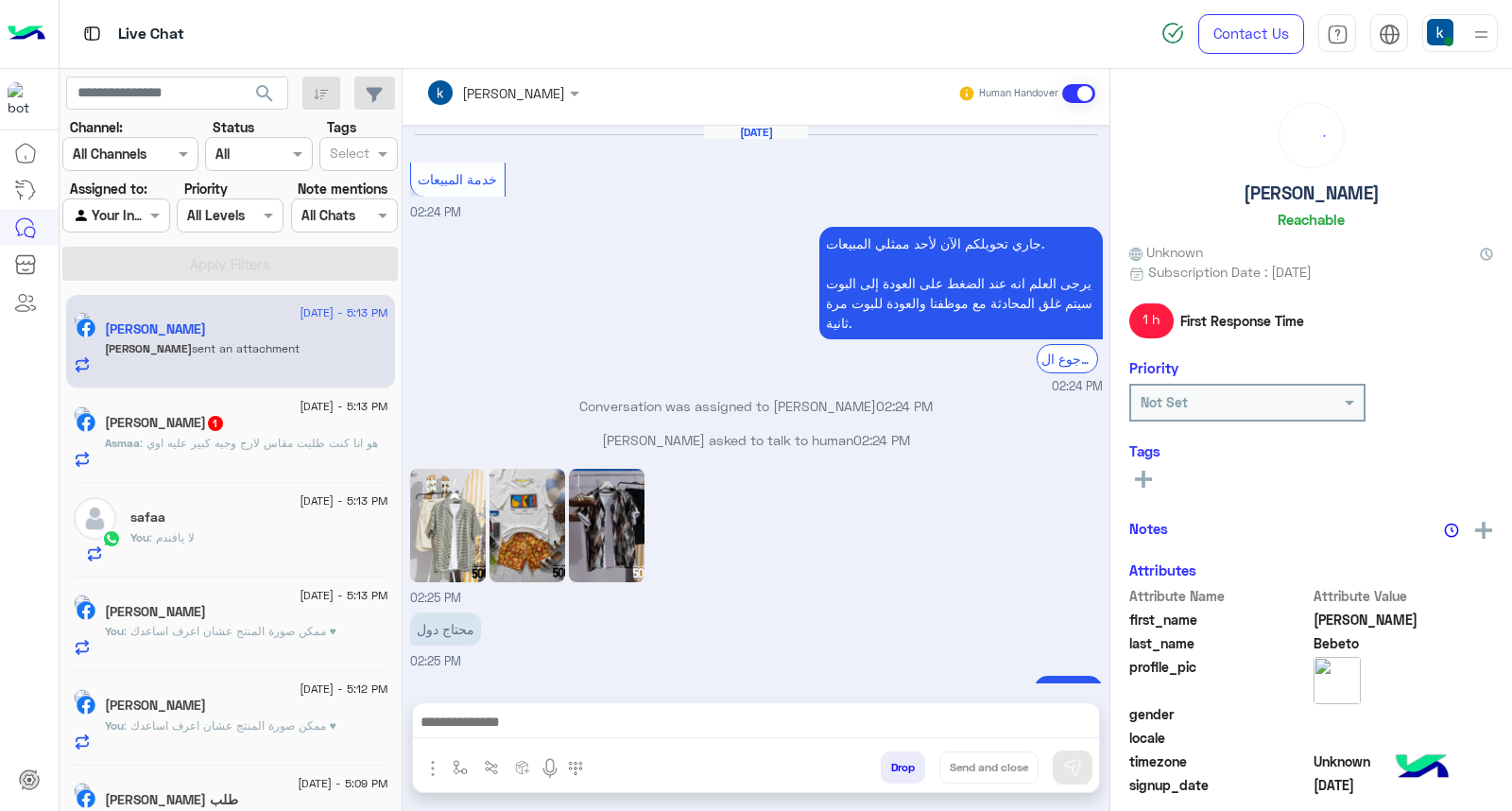
scroll to position [1100, 0]
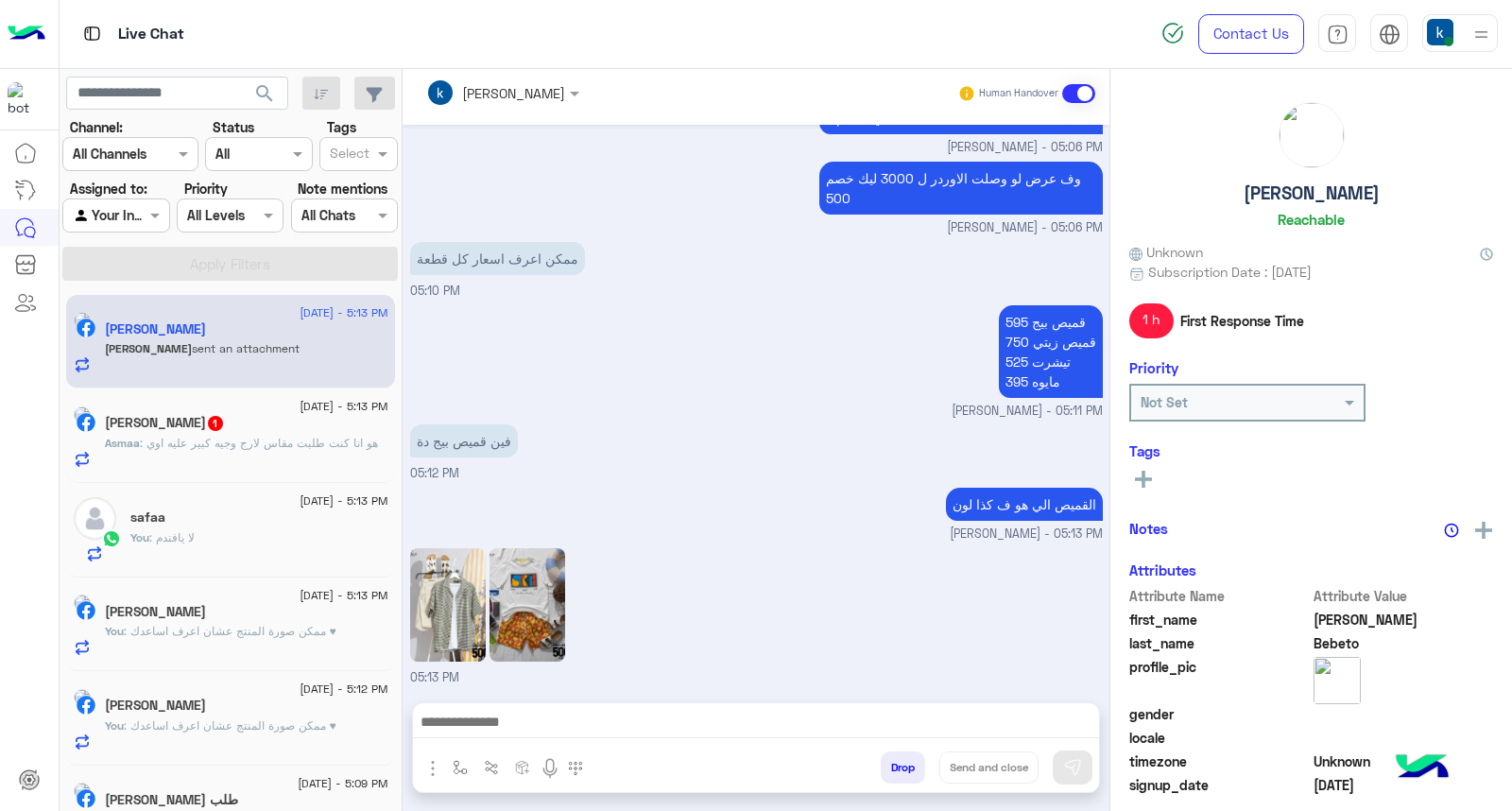
click at [493, 716] on textarea at bounding box center [756, 724] width 686 height 29
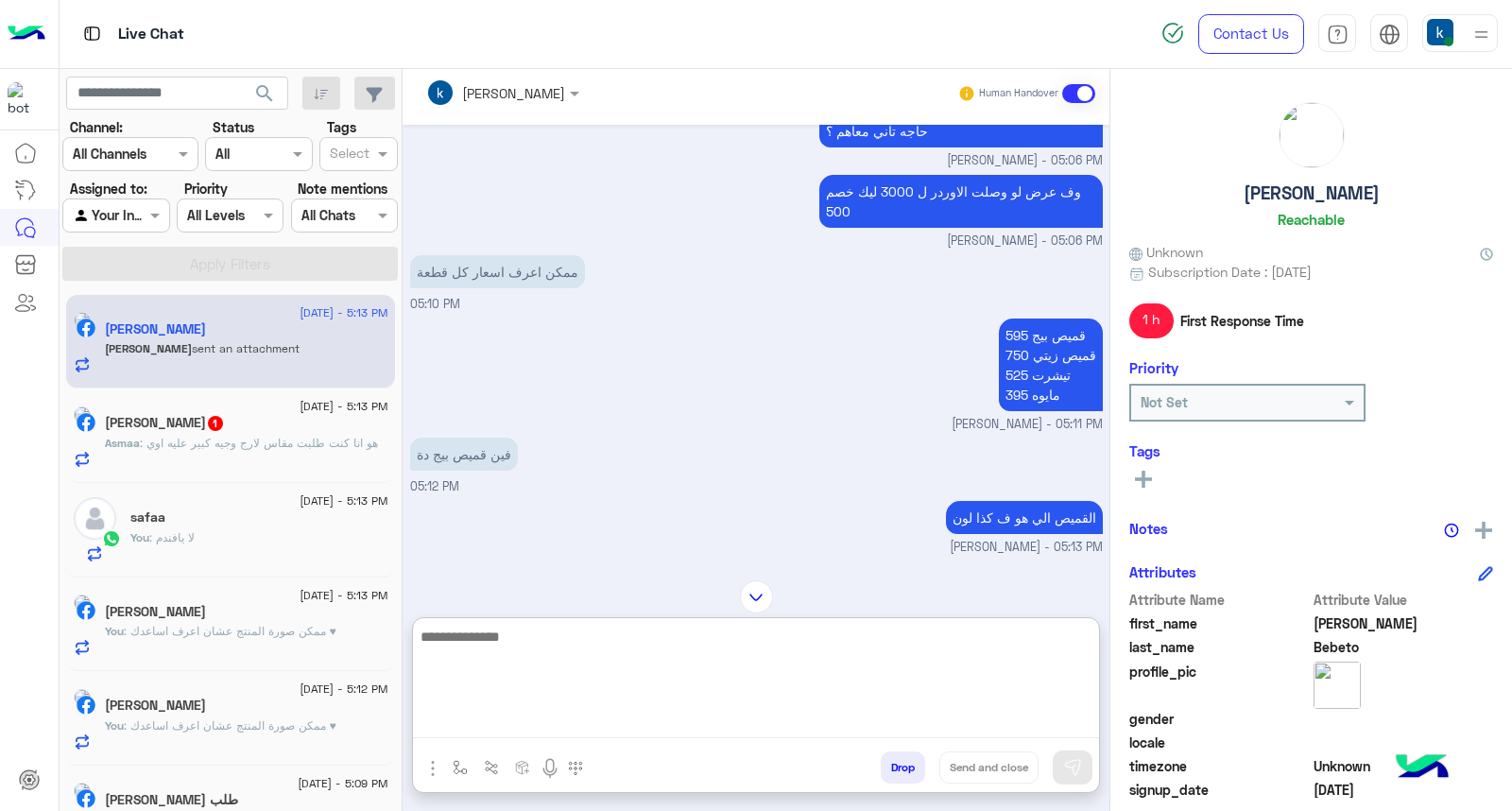
scroll to position [1185, 0]
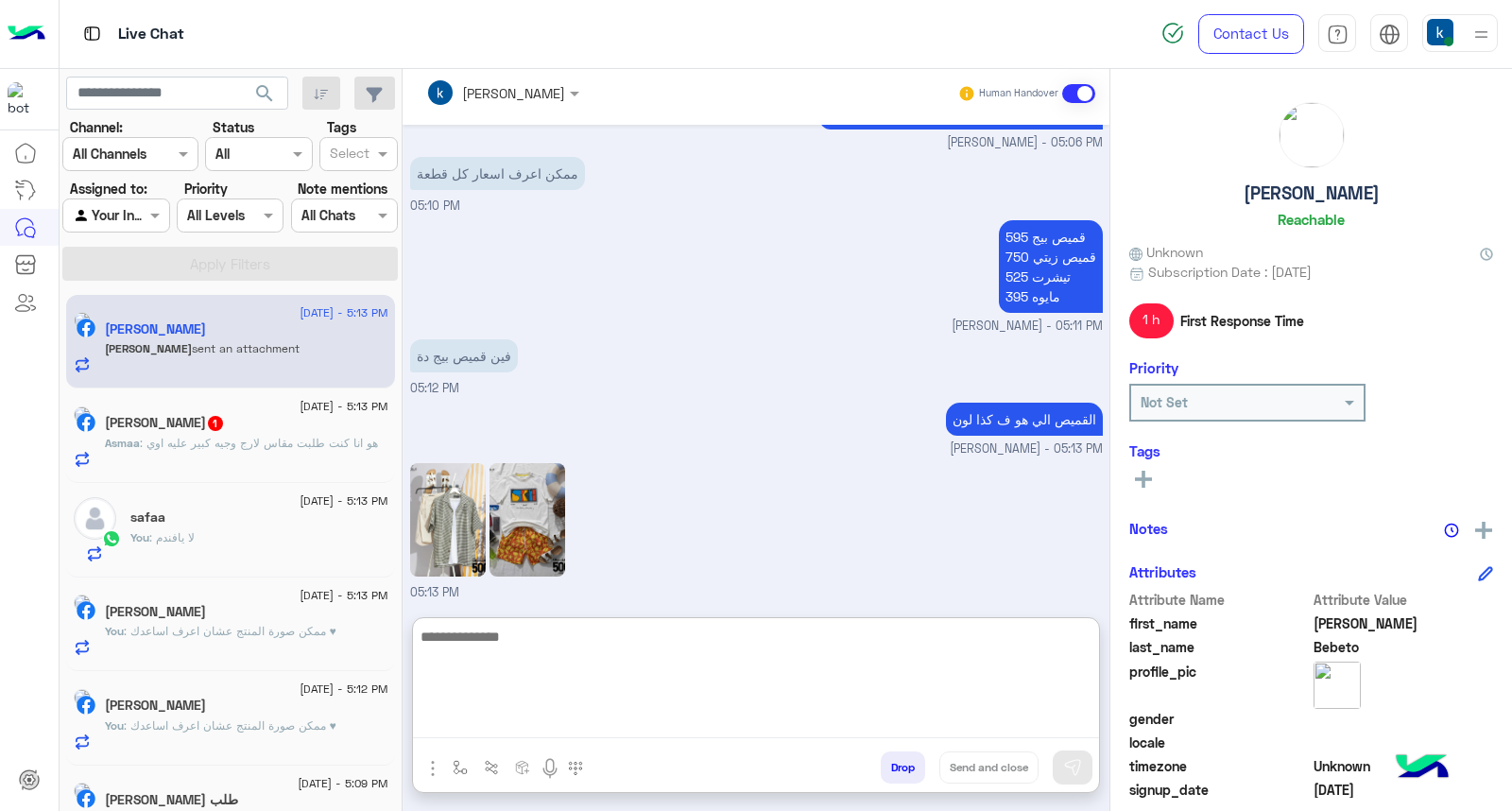
click at [536, 645] on textarea at bounding box center [756, 681] width 686 height 114
type textarea "**"
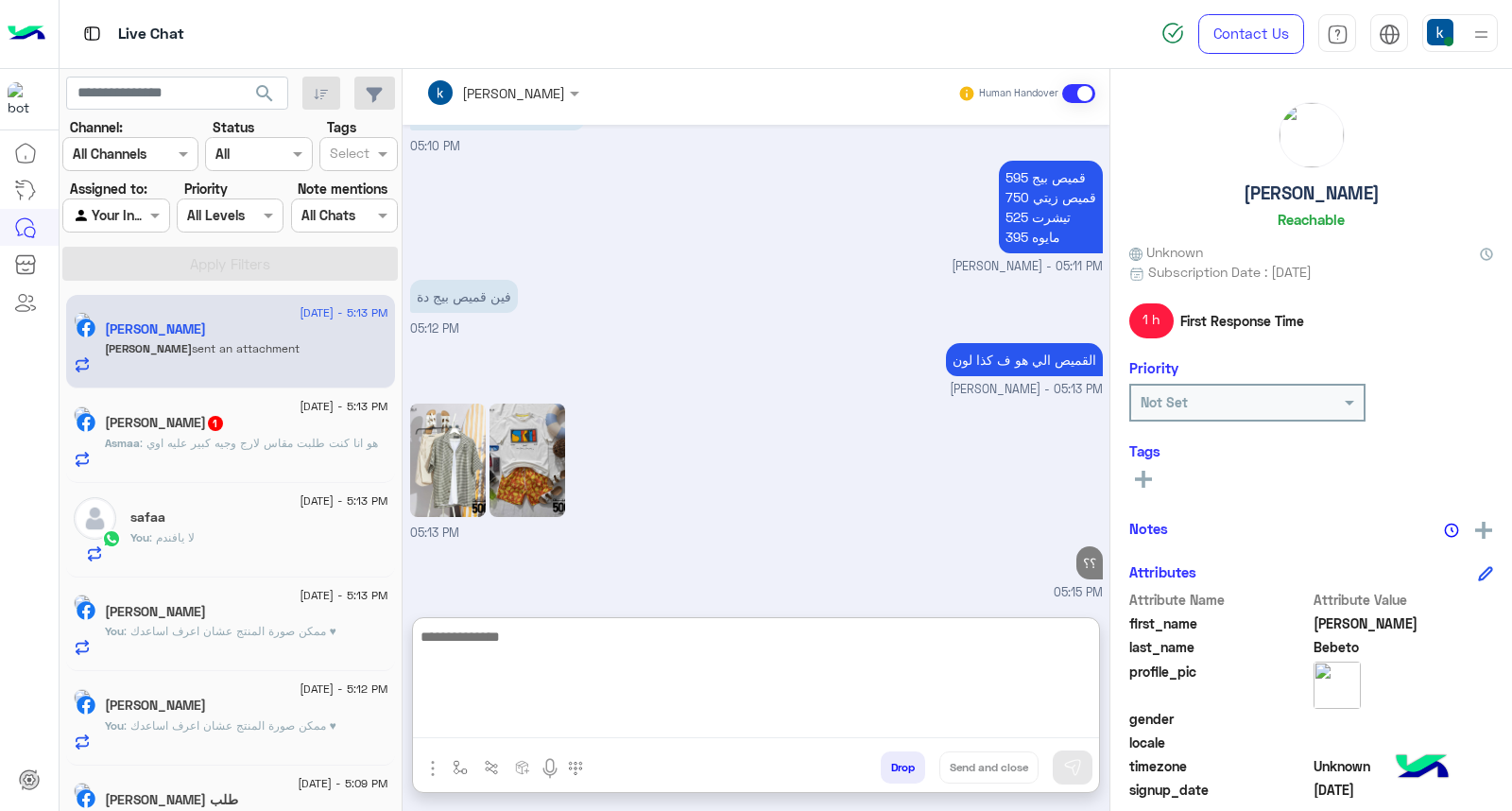
click at [204, 423] on h5 "Asmaa Samir 1" at bounding box center [164, 422] width 120 height 16
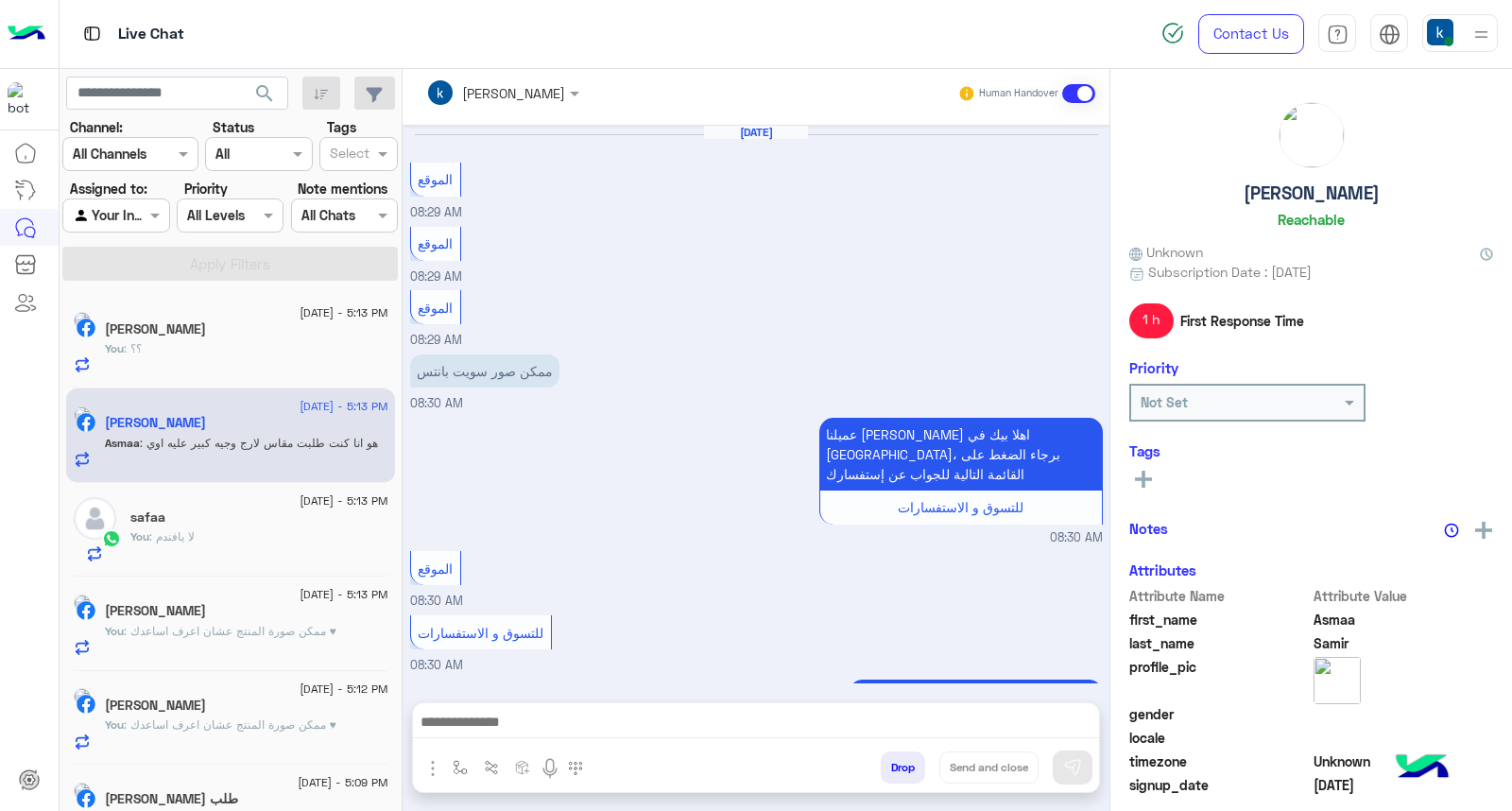
scroll to position [1182, 0]
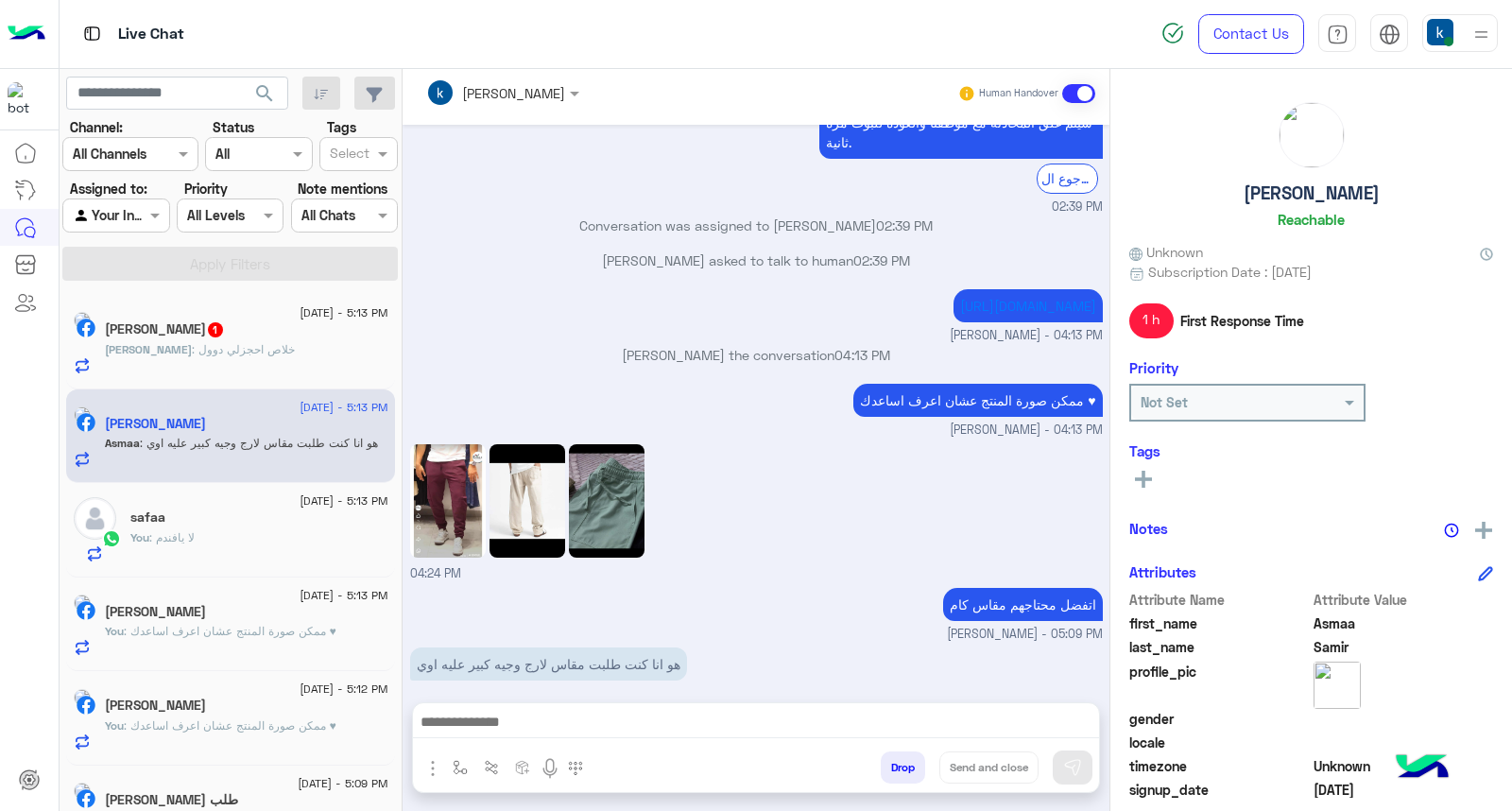
click at [546, 91] on div at bounding box center [502, 92] width 172 height 22
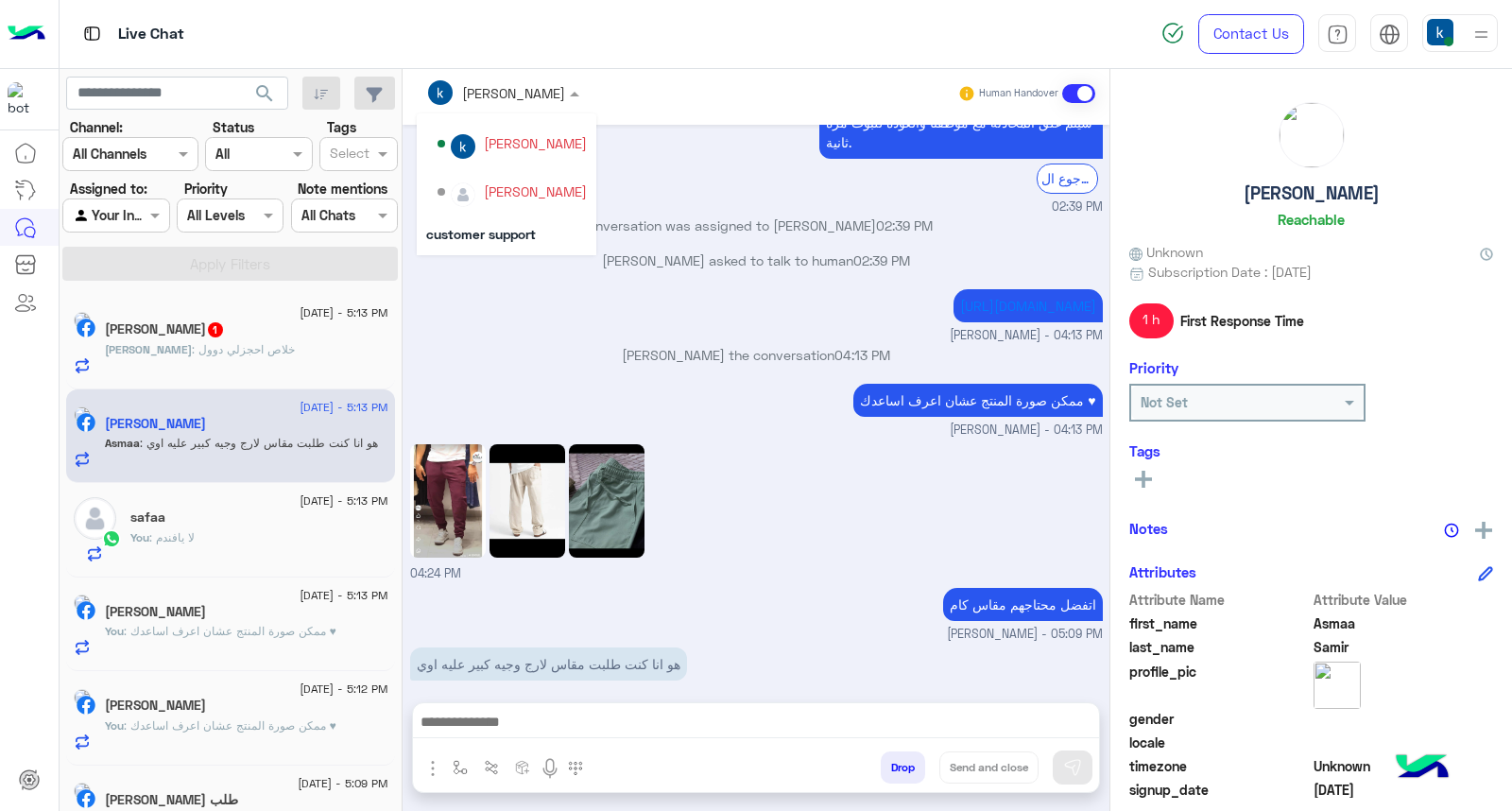
scroll to position [168, 0]
click at [728, 591] on div "اتفضل محتاجهم مقاس كام khaled mohamed - 05:09 PM" at bounding box center [756, 613] width 692 height 60
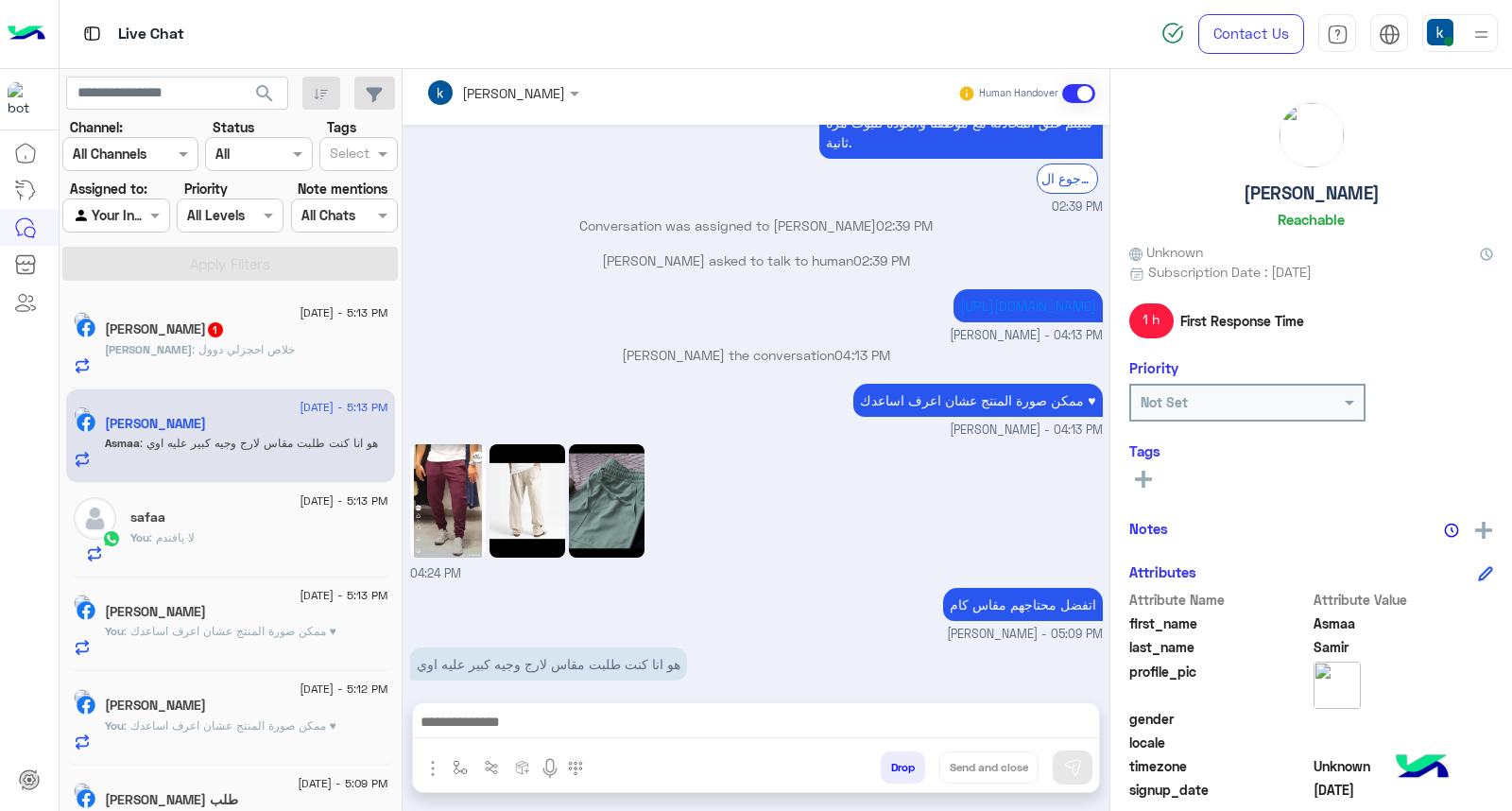
click at [608, 712] on textarea at bounding box center [756, 724] width 686 height 29
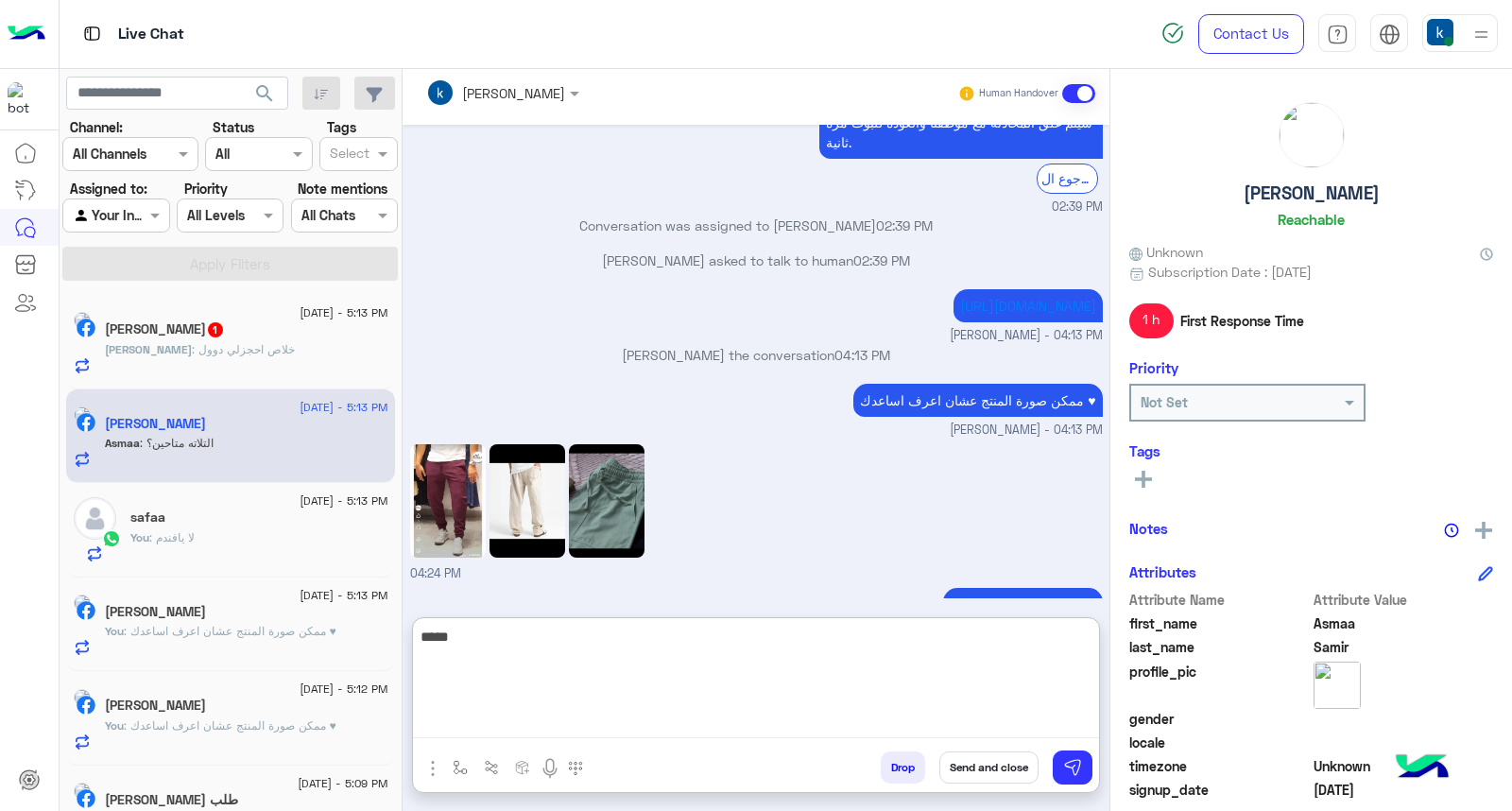
scroll to position [1329, 0]
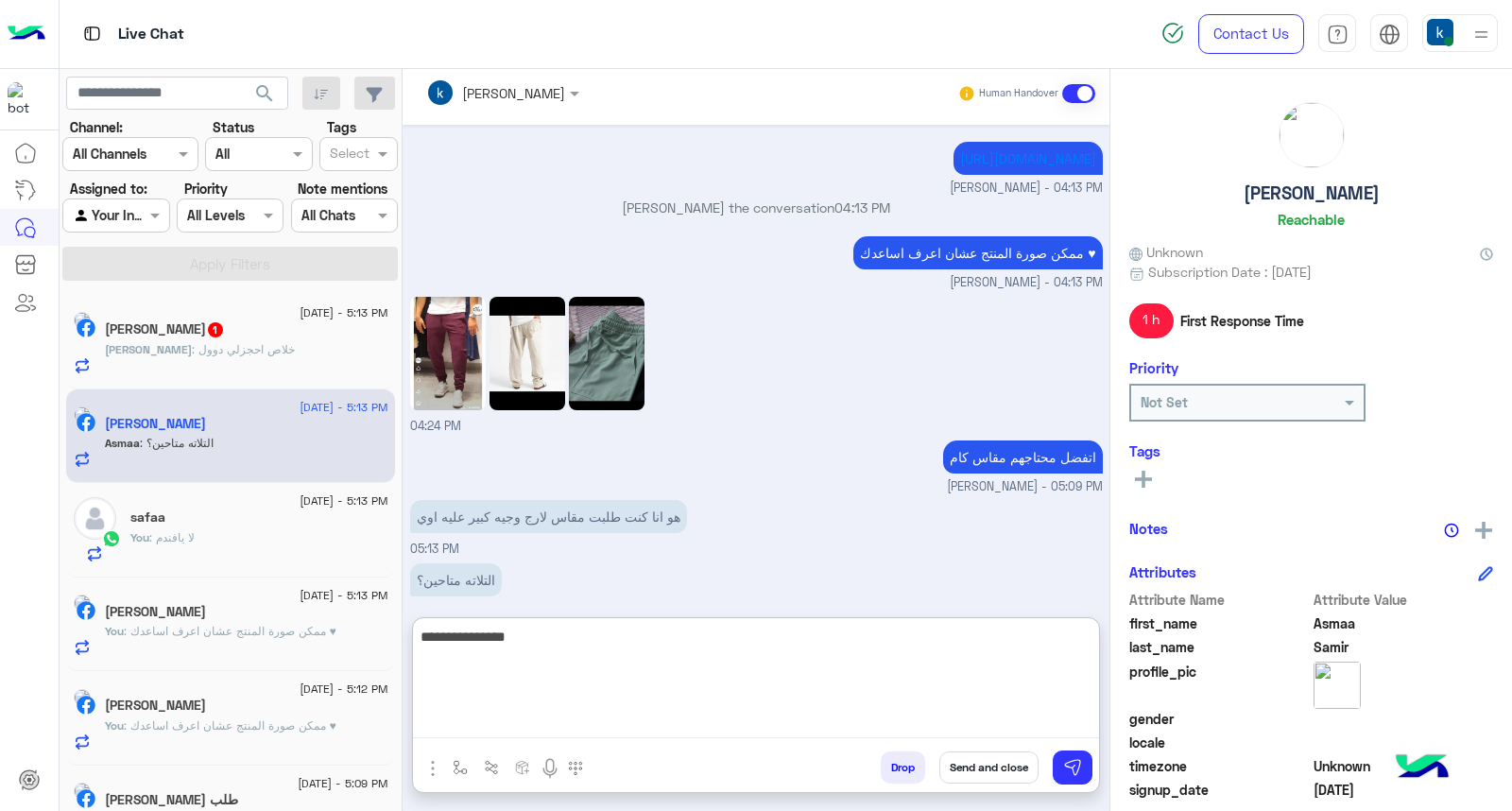
type textarea "**********"
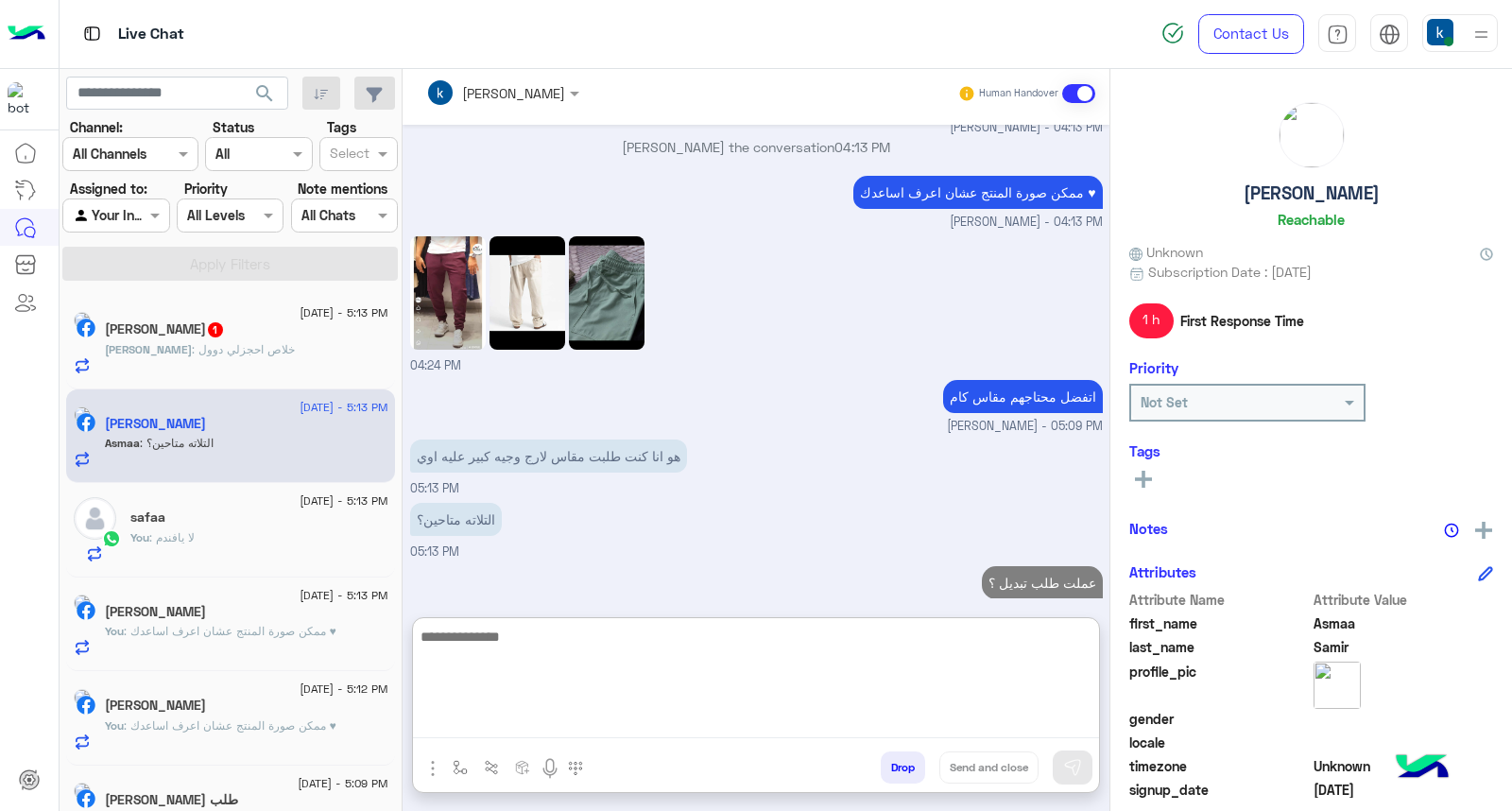
click at [233, 313] on div "14 August - 5:13 PM" at bounding box center [246, 315] width 284 height 12
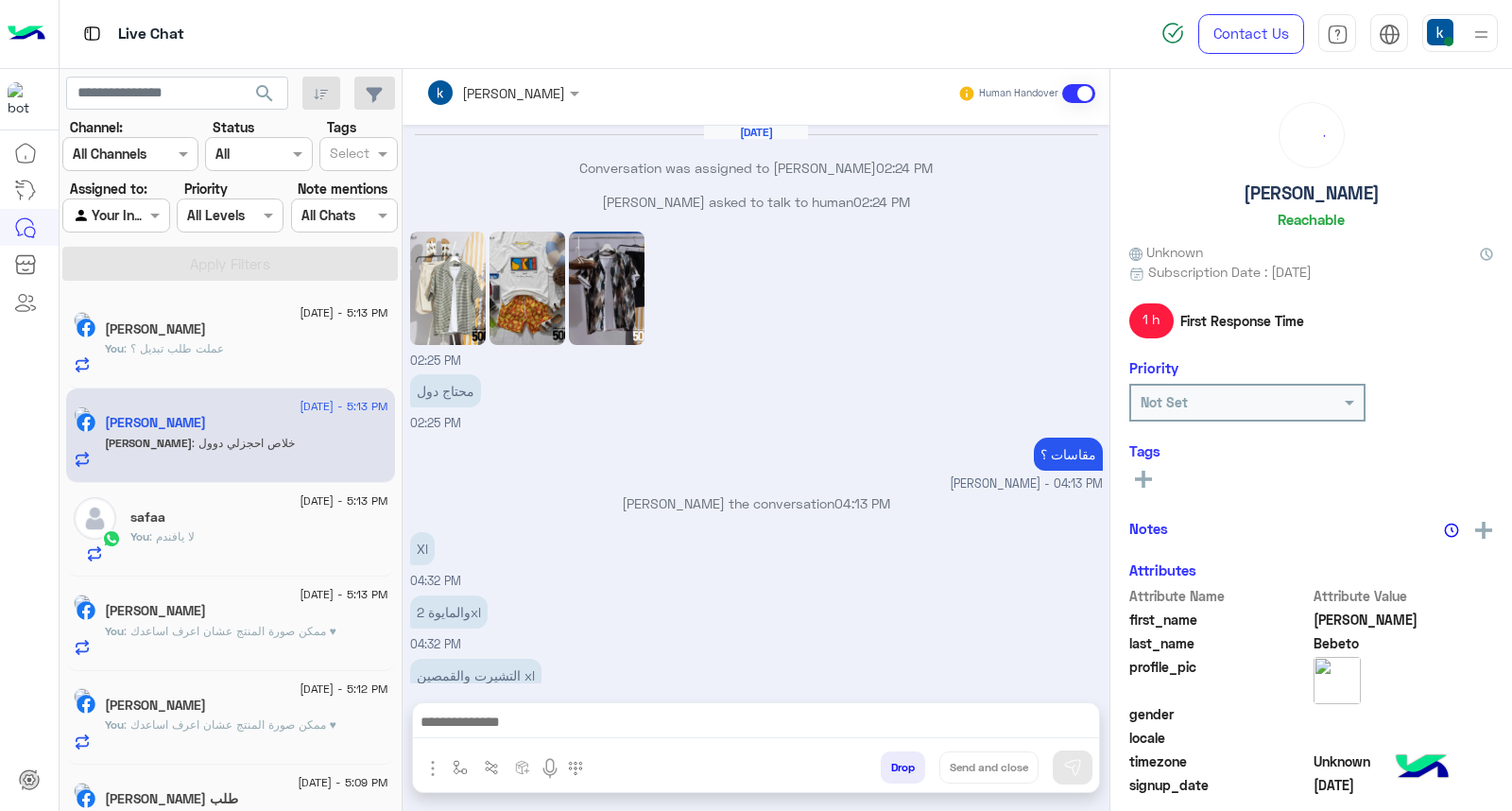
scroll to position [985, 0]
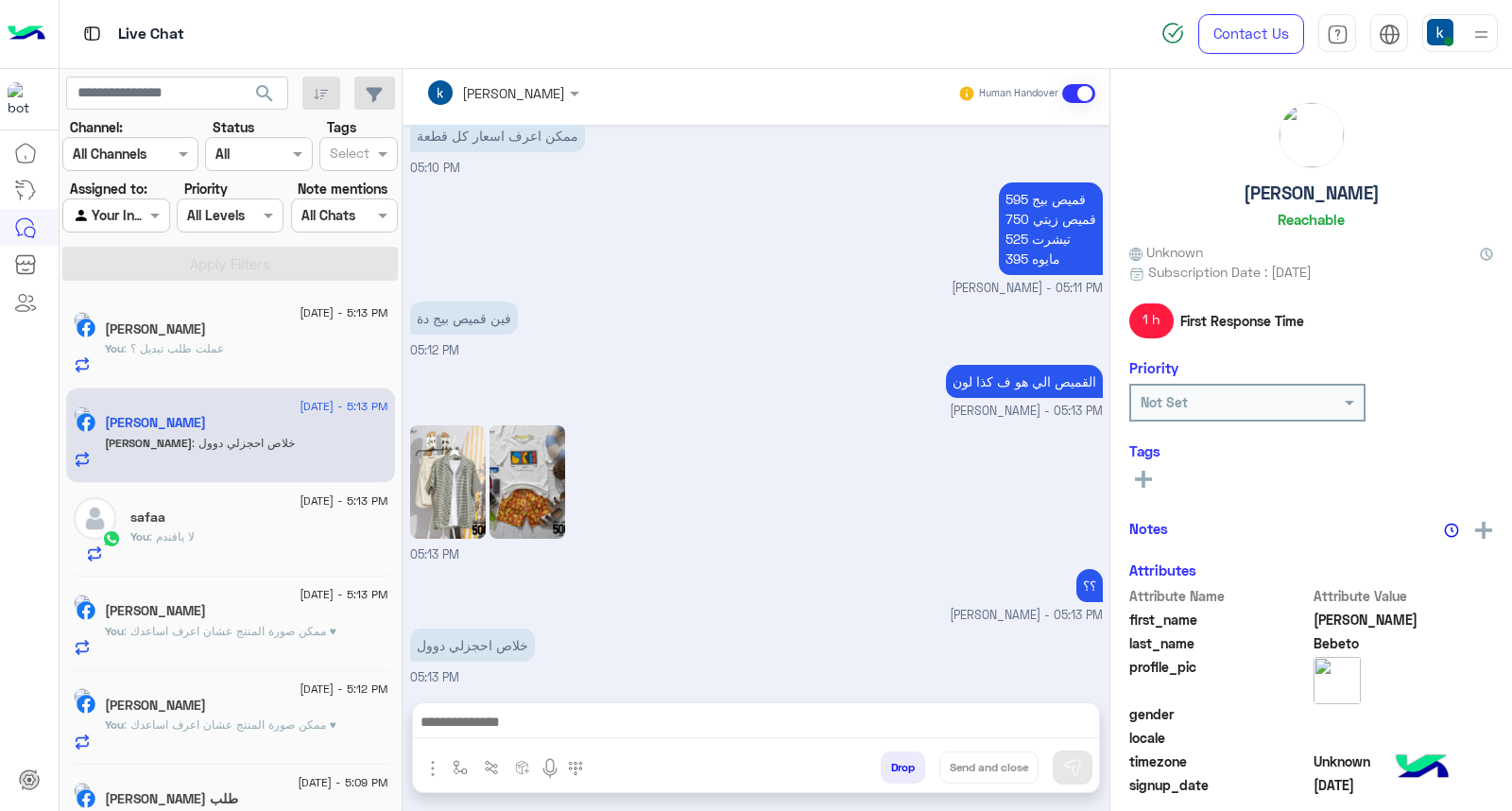
click at [535, 721] on textarea at bounding box center [756, 724] width 686 height 29
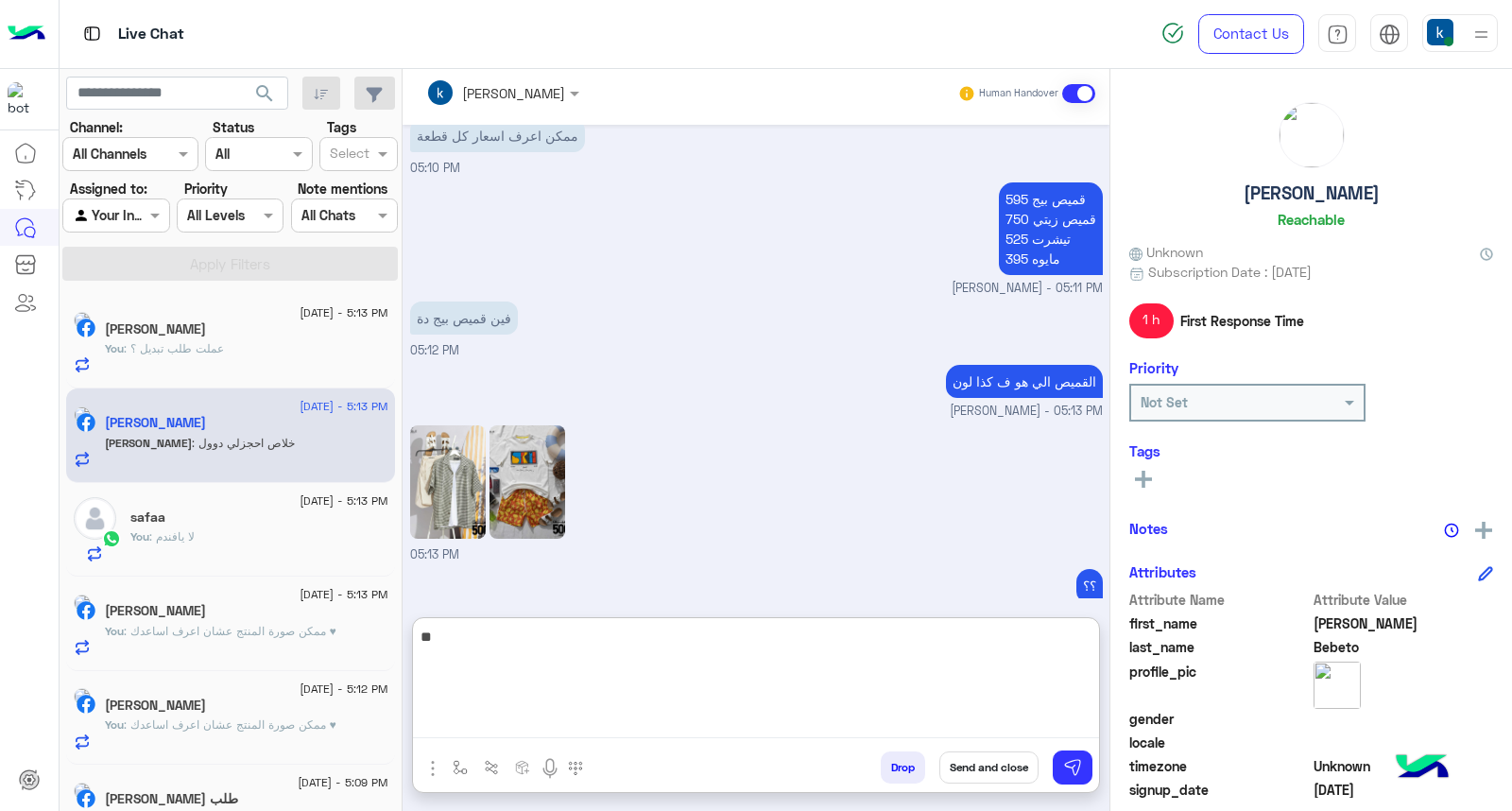
type textarea "*"
type textarea "**********"
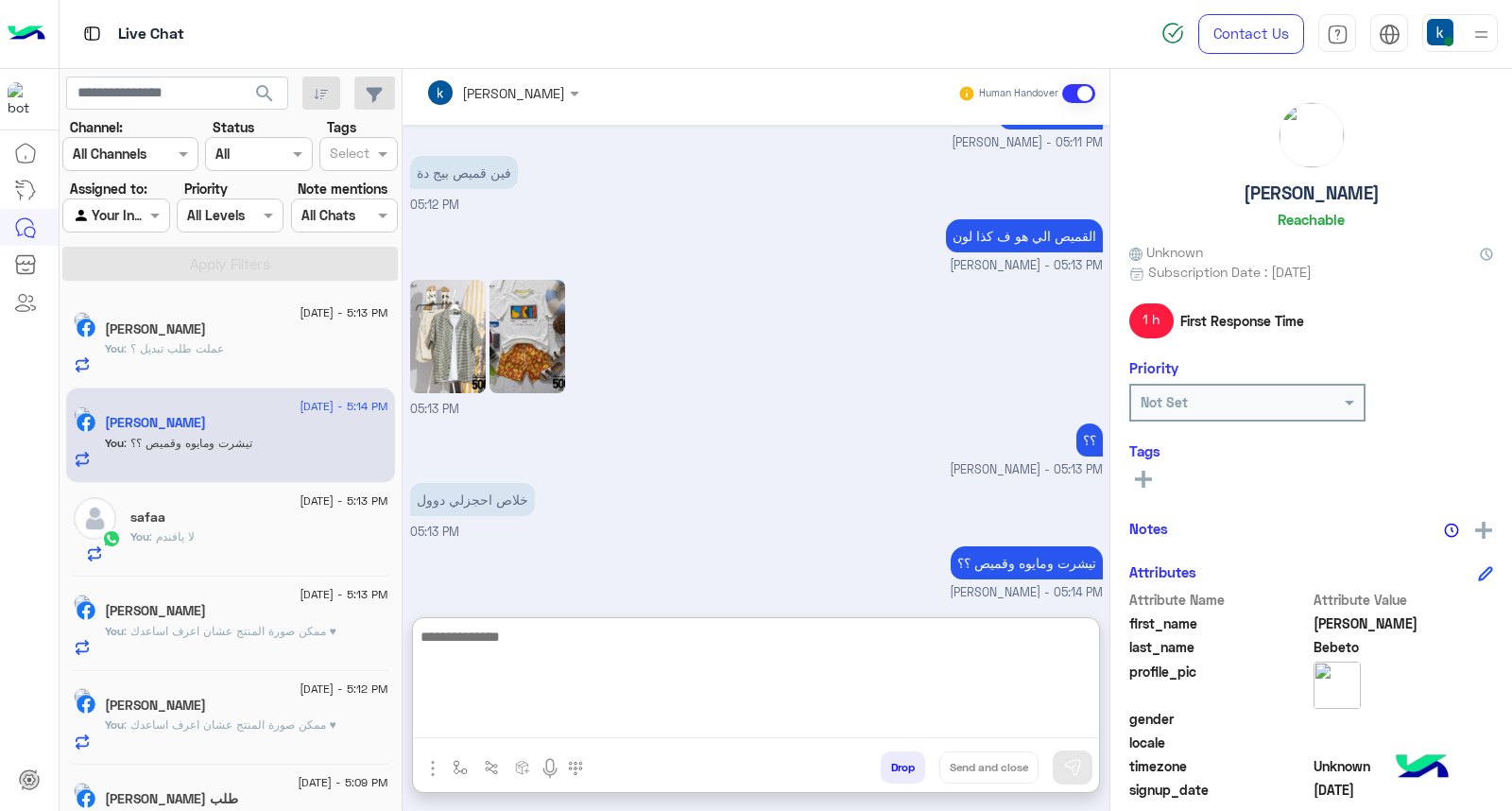
click at [497, 655] on textarea at bounding box center [756, 681] width 686 height 114
paste textarea "**********"
type textarea "**********"
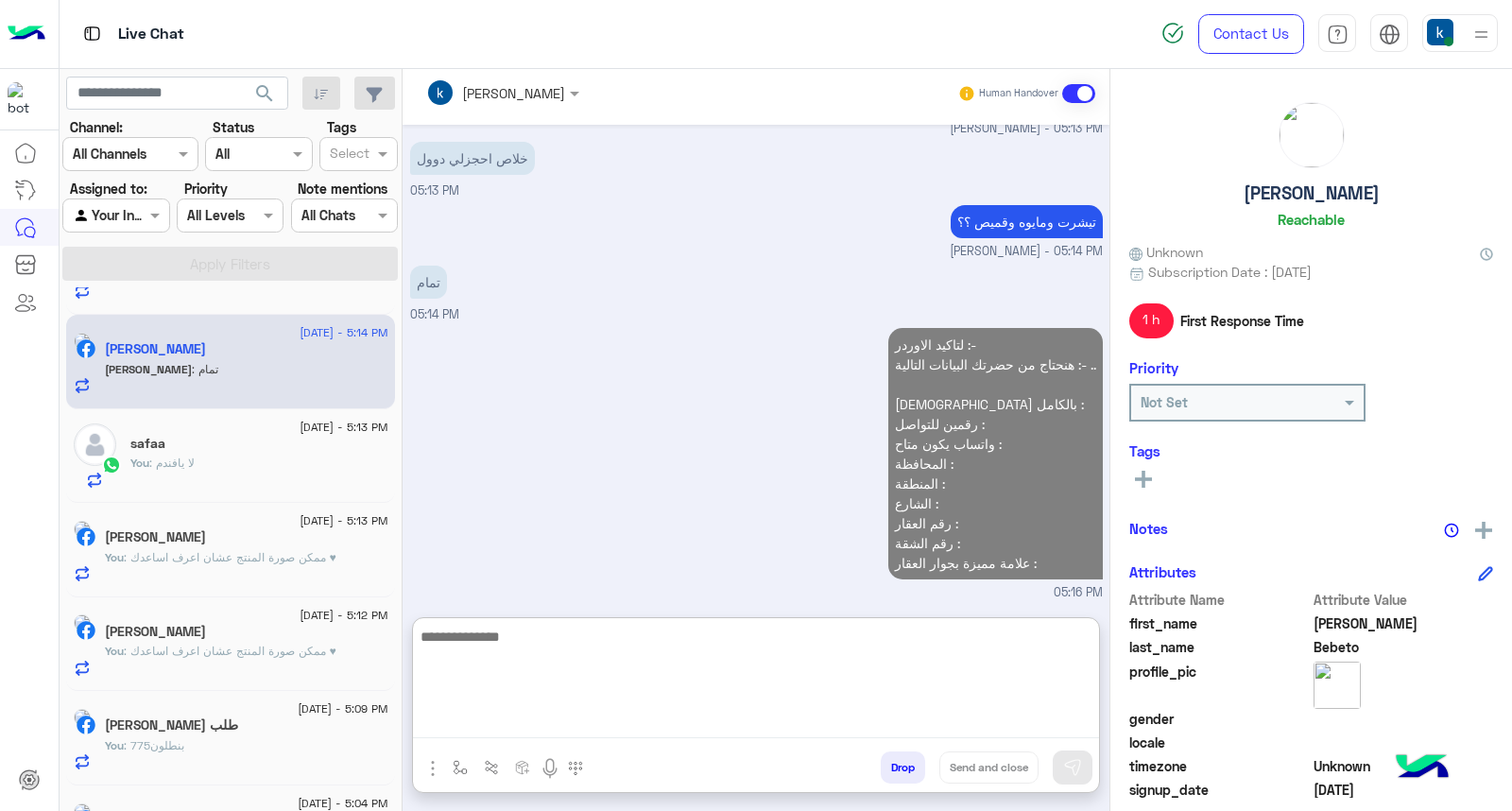
scroll to position [148, 0]
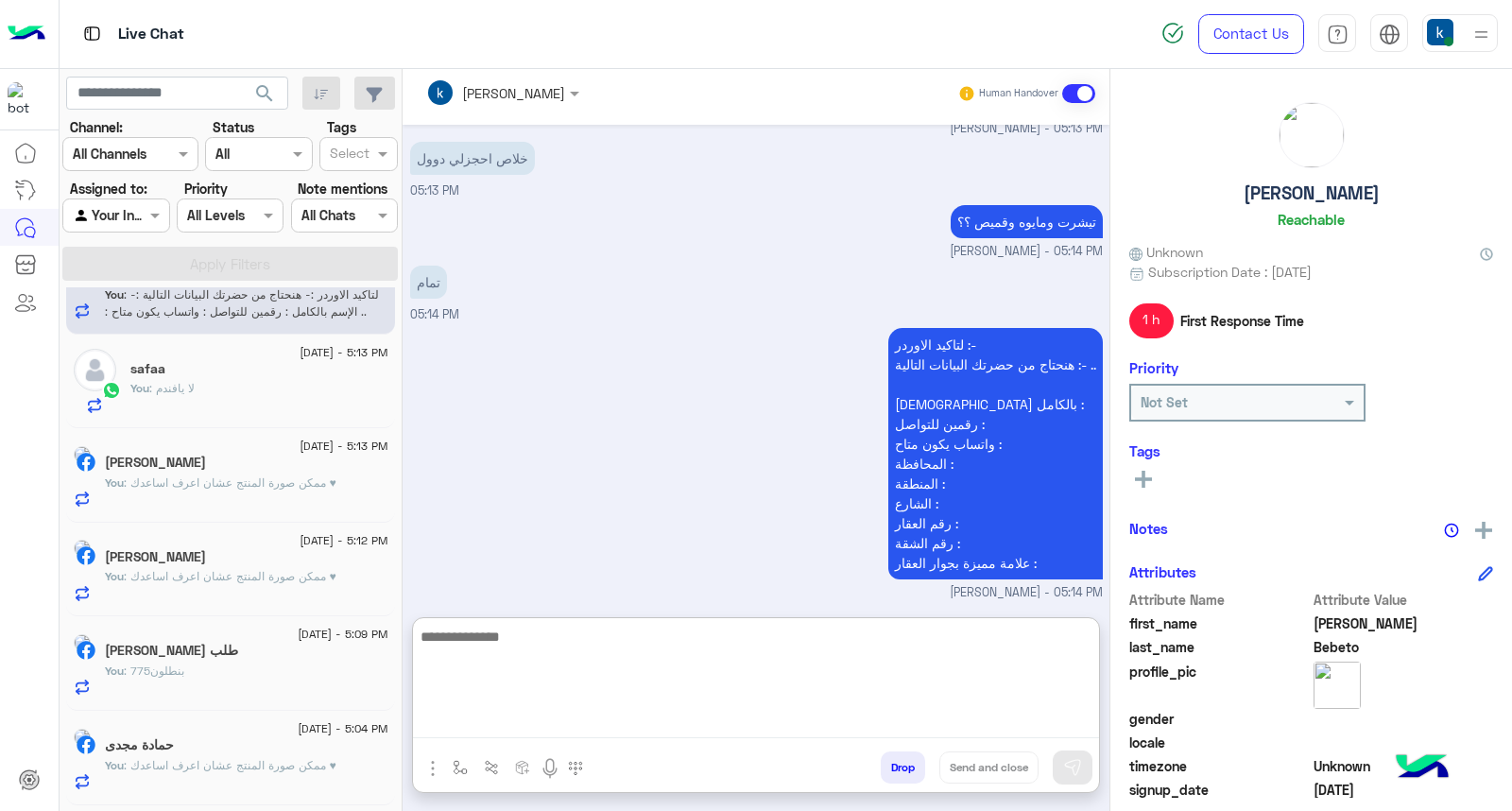
click at [230, 752] on div "حمادة مجدى" at bounding box center [246, 747] width 284 height 20
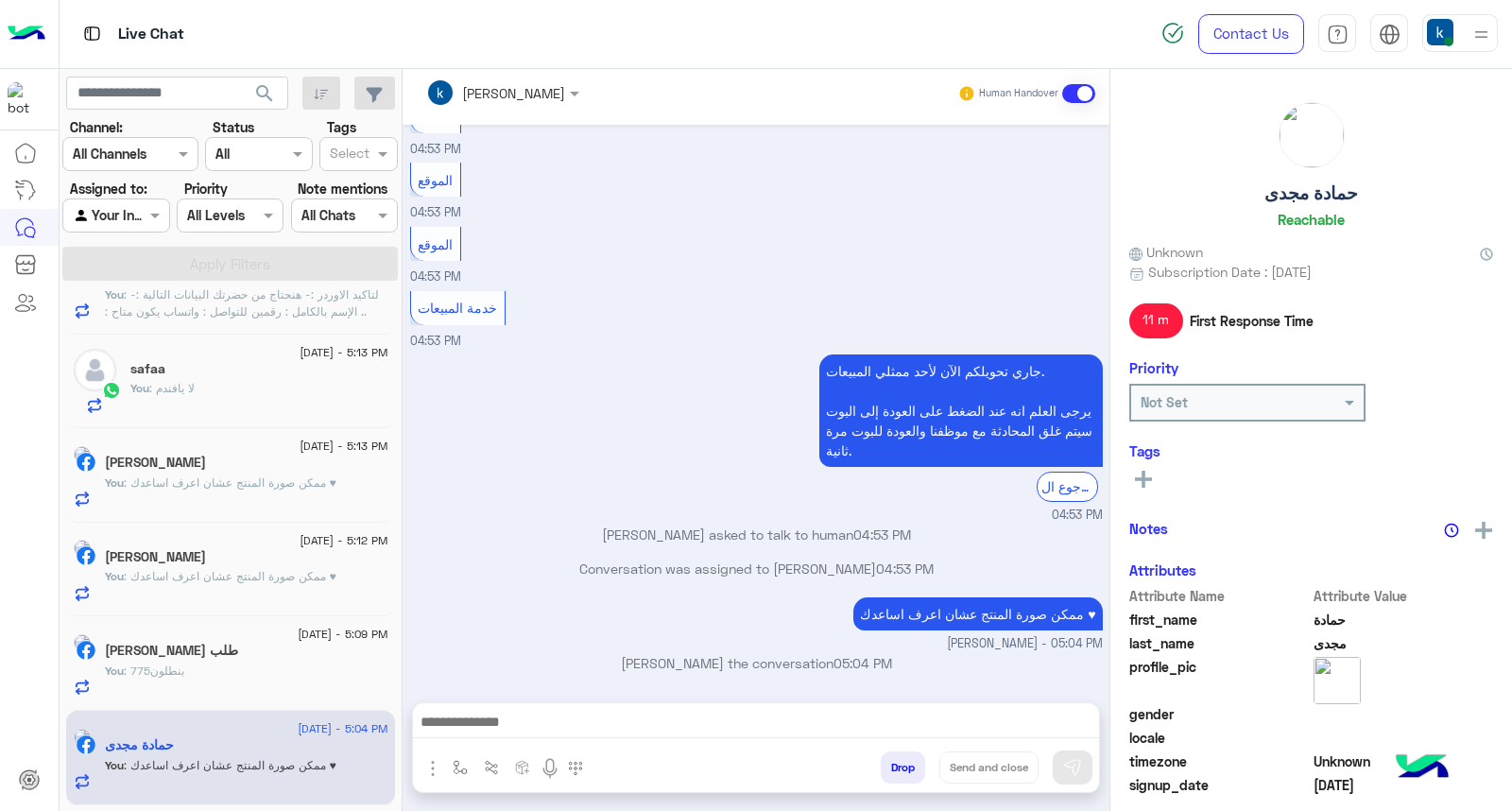
click at [902, 771] on button "Drop" at bounding box center [903, 767] width 44 height 32
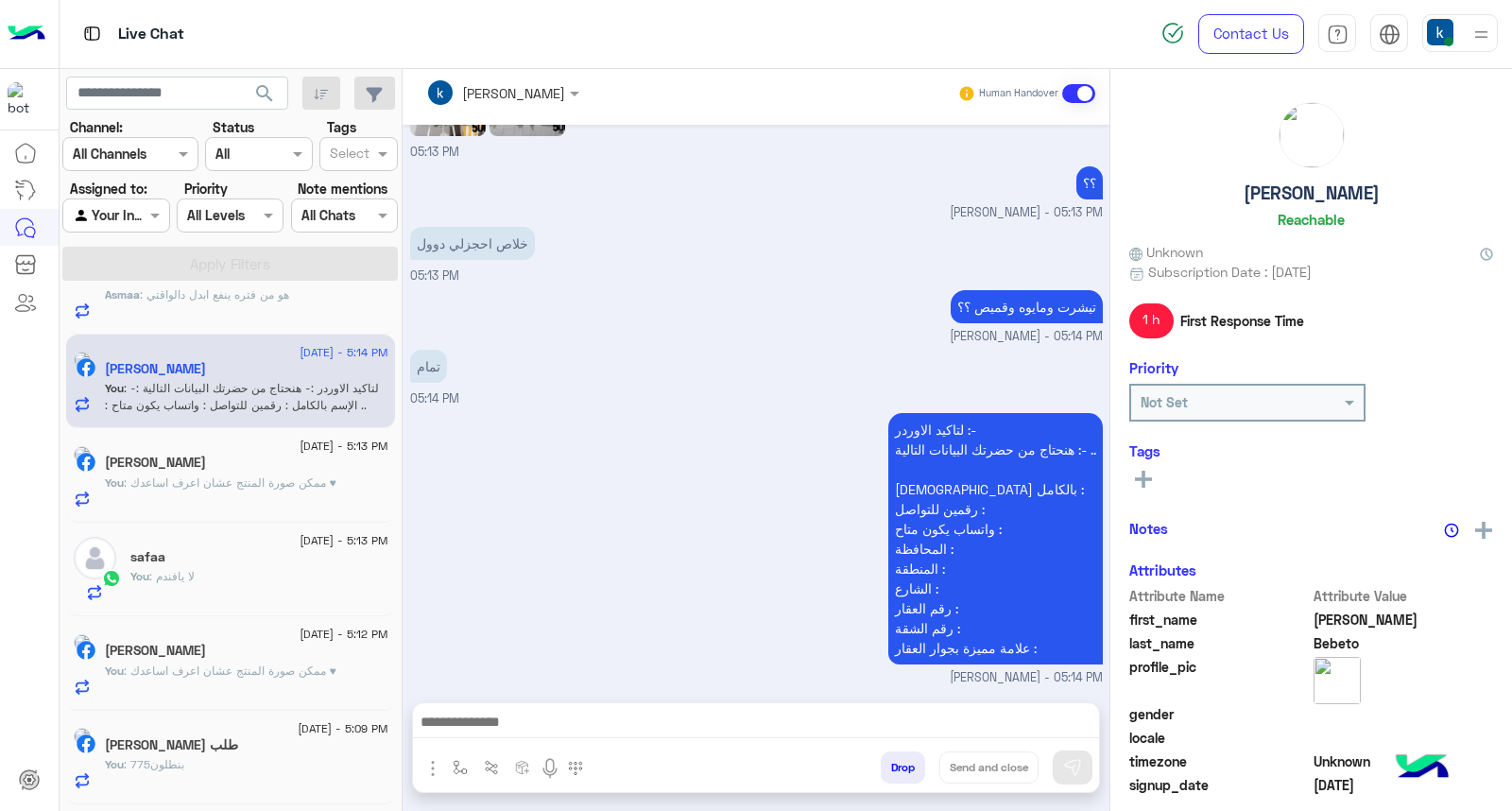
click at [238, 756] on div "You : 775بنطلون" at bounding box center [246, 771] width 284 height 33
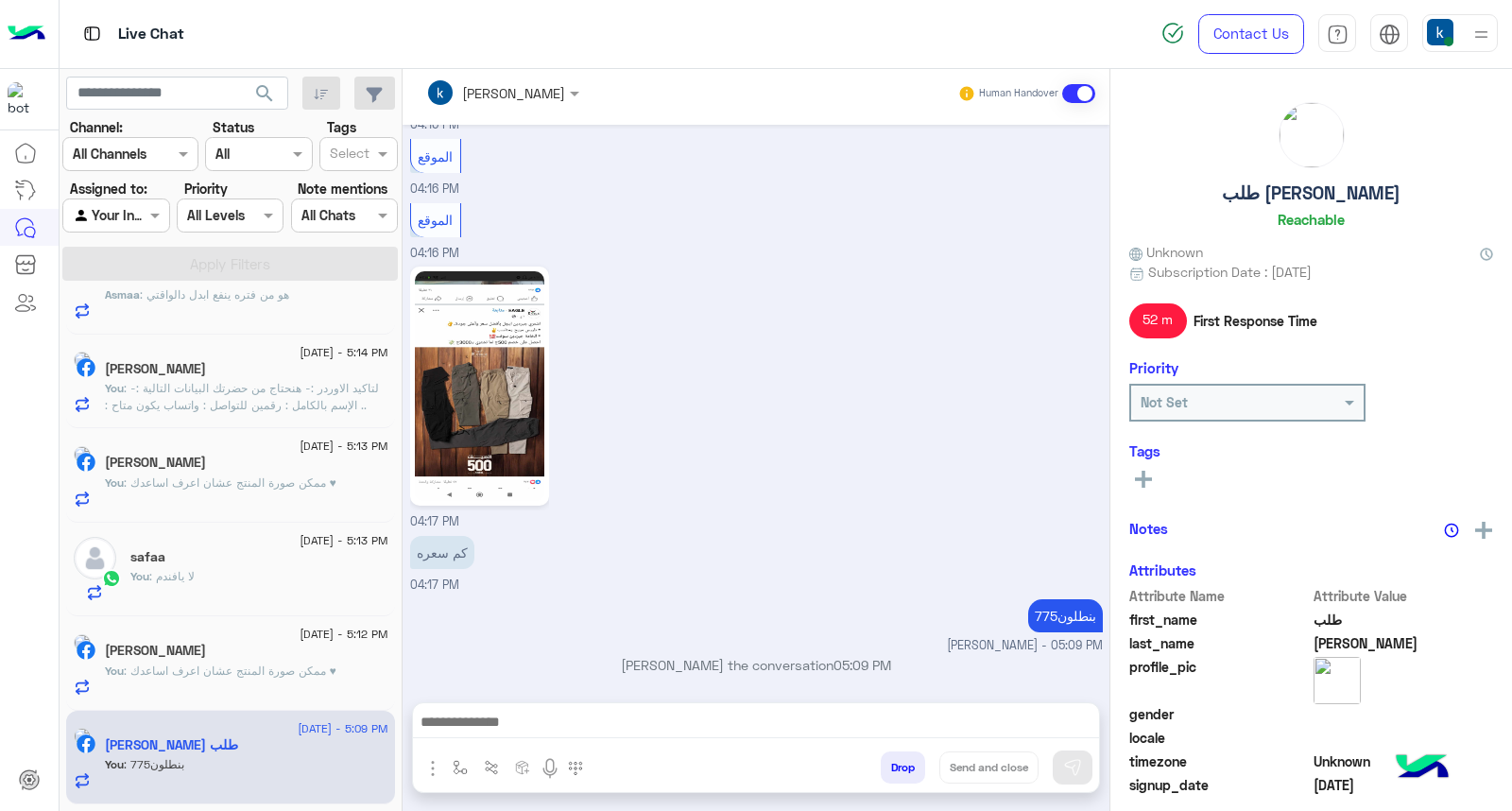
click at [904, 761] on button "Drop" at bounding box center [903, 767] width 44 height 32
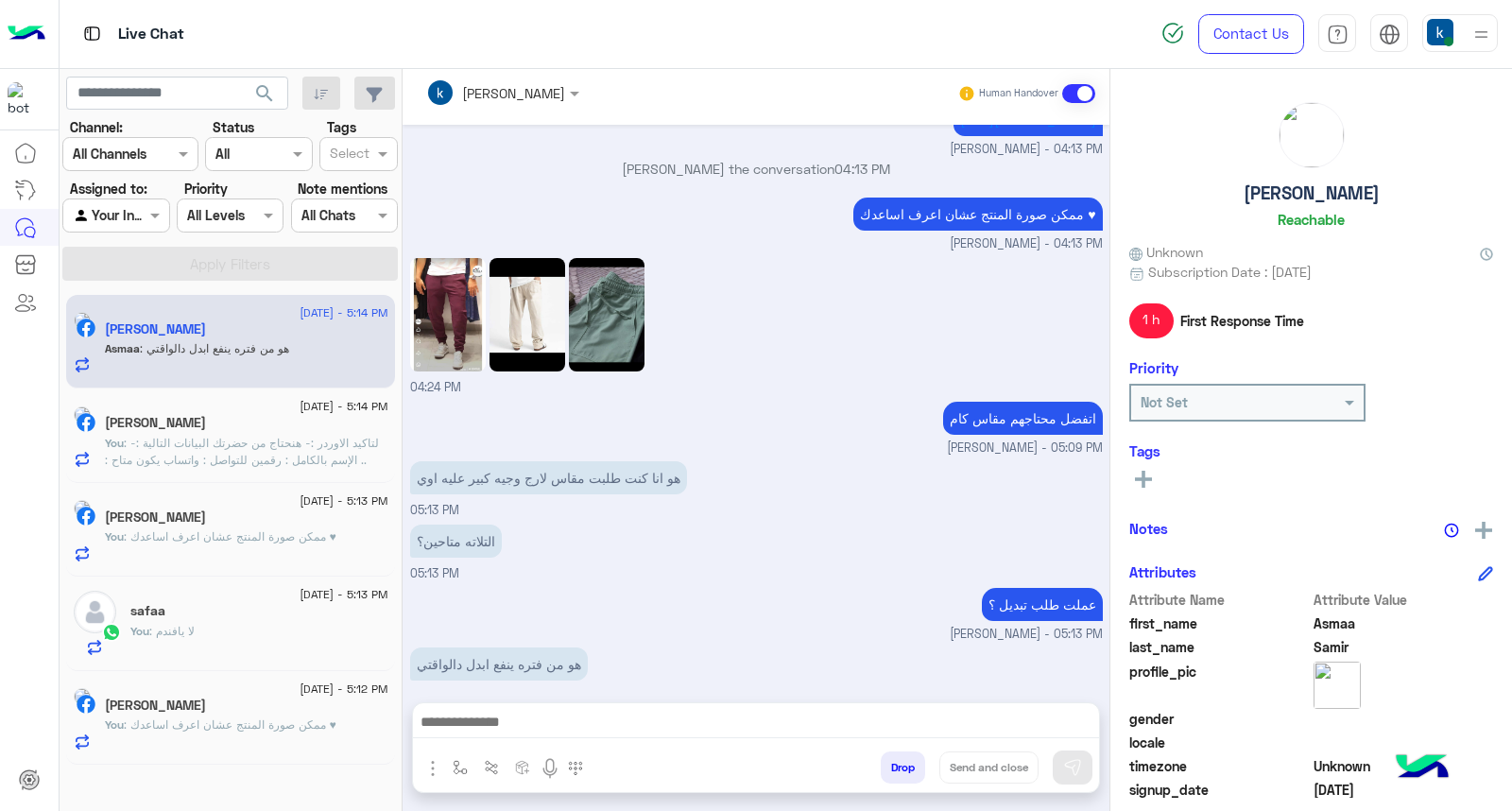
click at [214, 725] on span ": ممكن صورة المنتج عشان اعرف اساعدك ♥" at bounding box center [229, 724] width 213 height 14
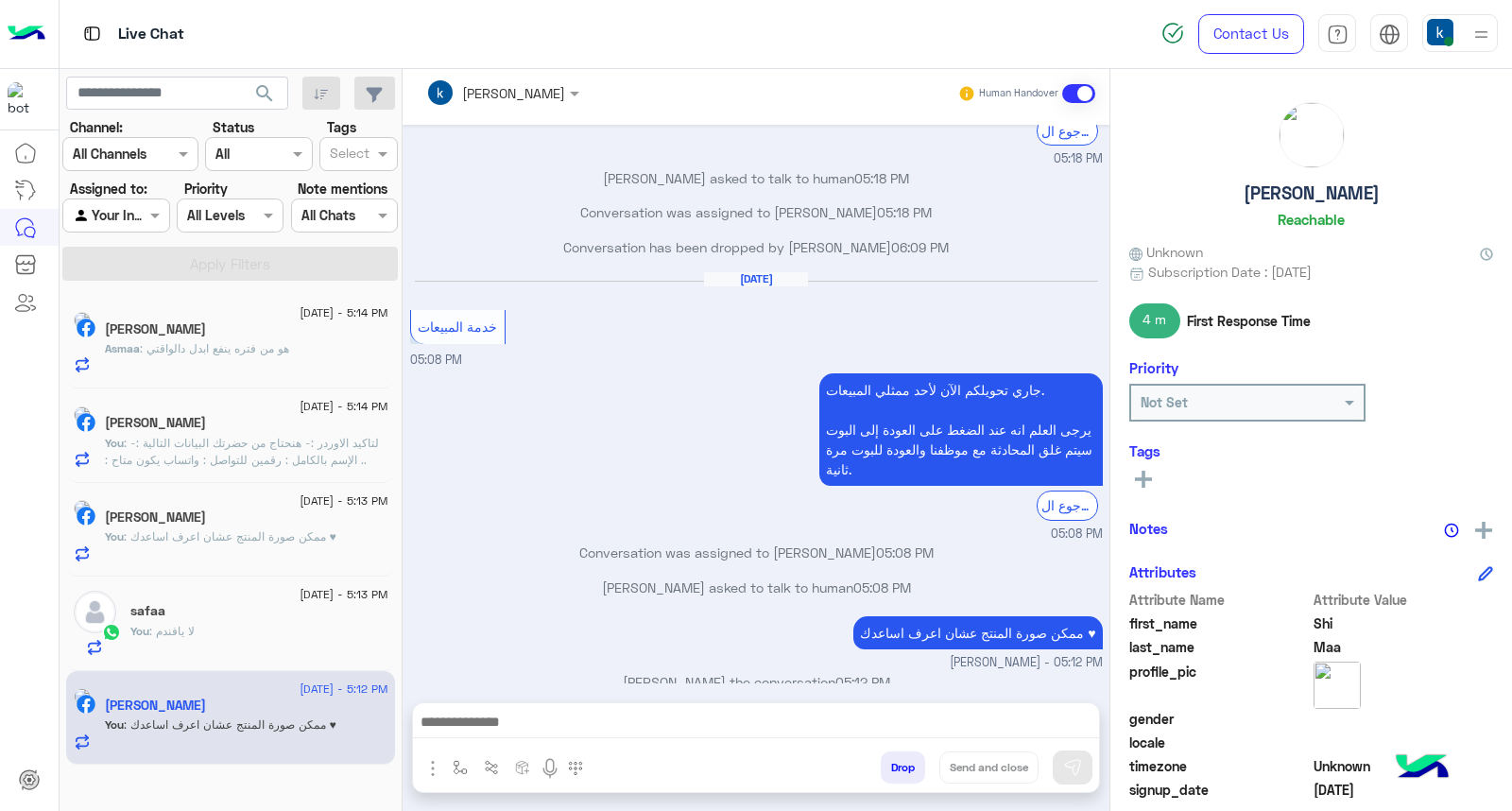
click at [904, 772] on button "Drop" at bounding box center [903, 767] width 44 height 32
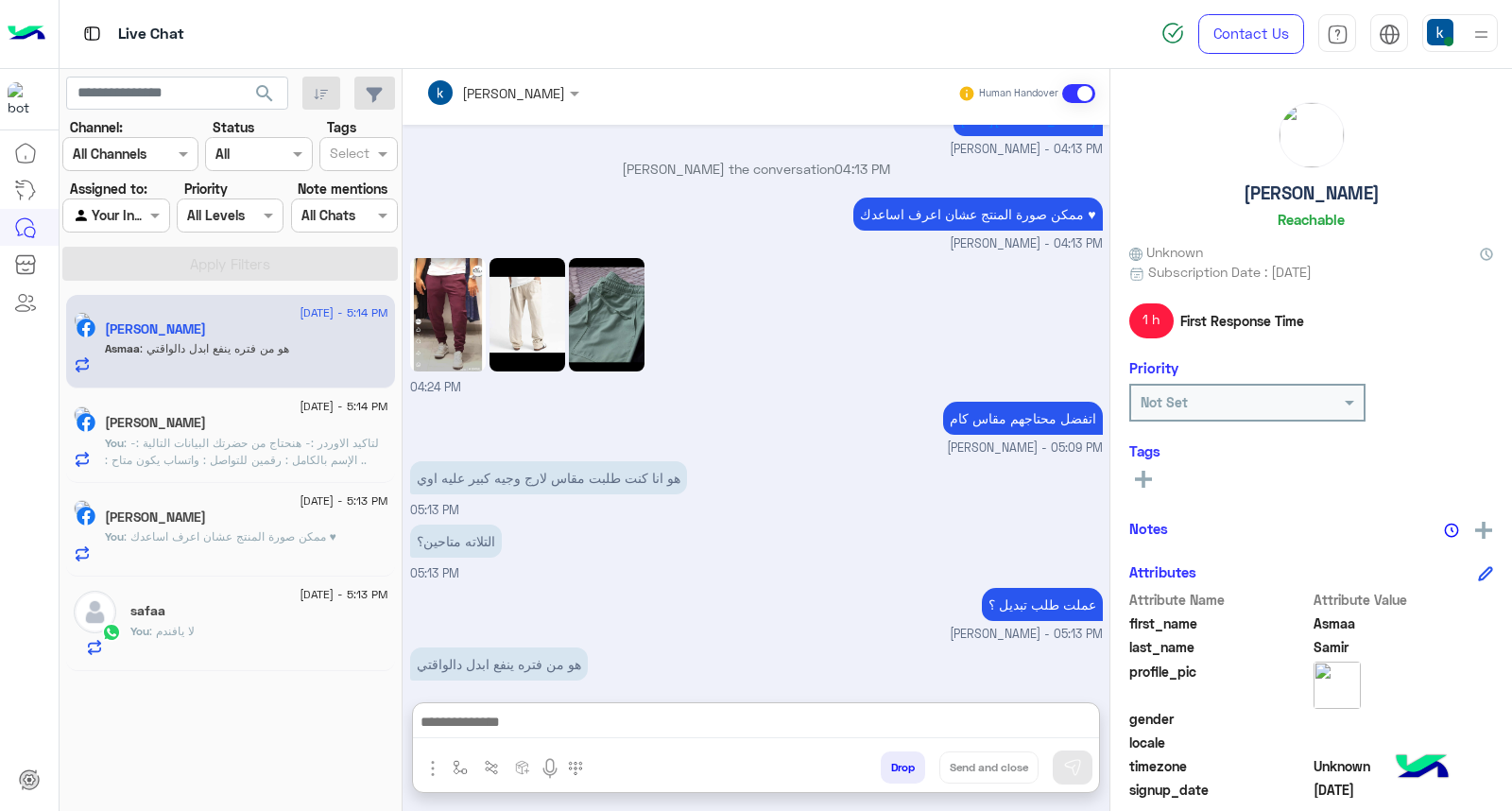
click at [548, 730] on textarea at bounding box center [756, 724] width 686 height 29
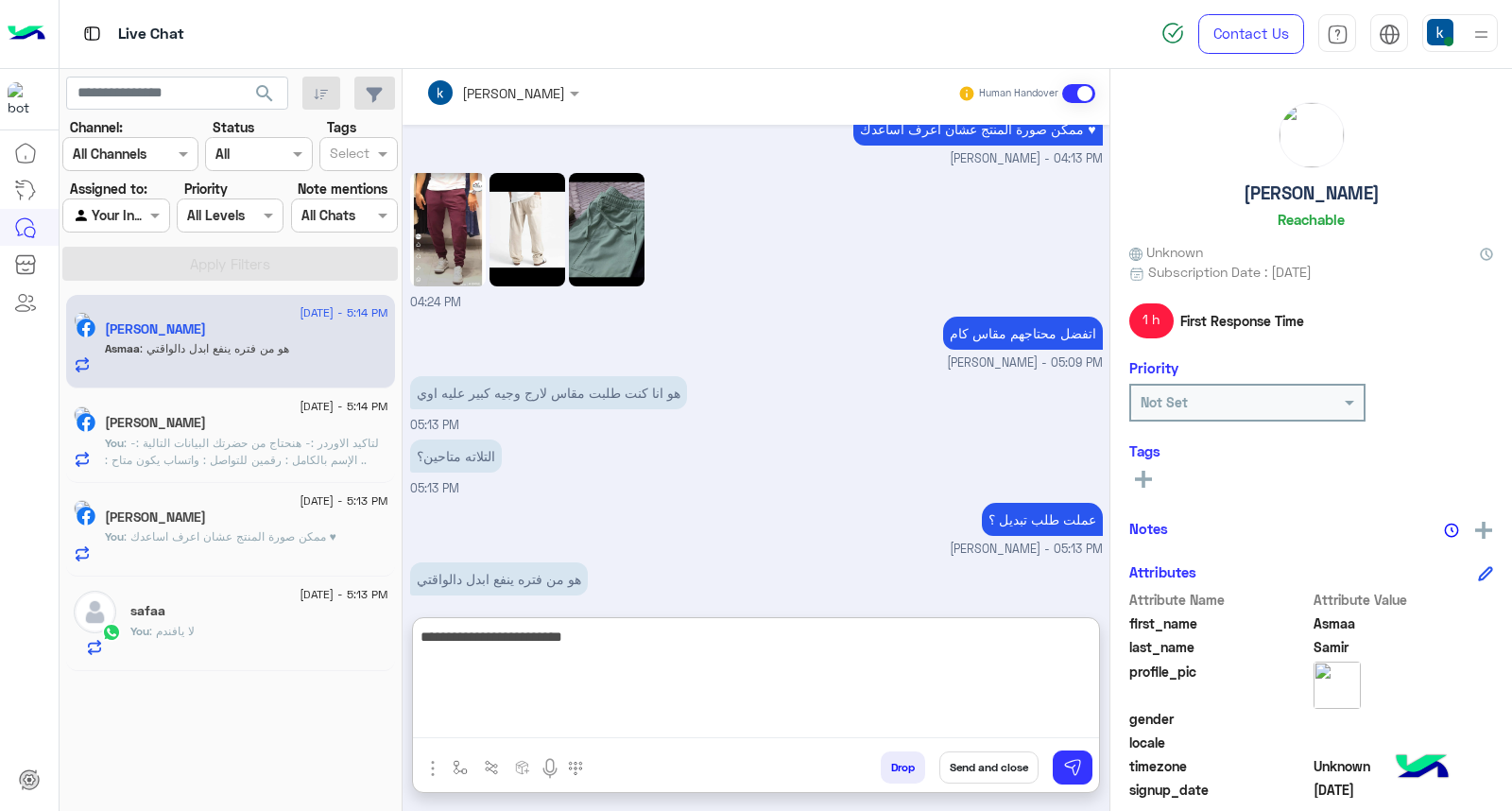
type textarea "**********"
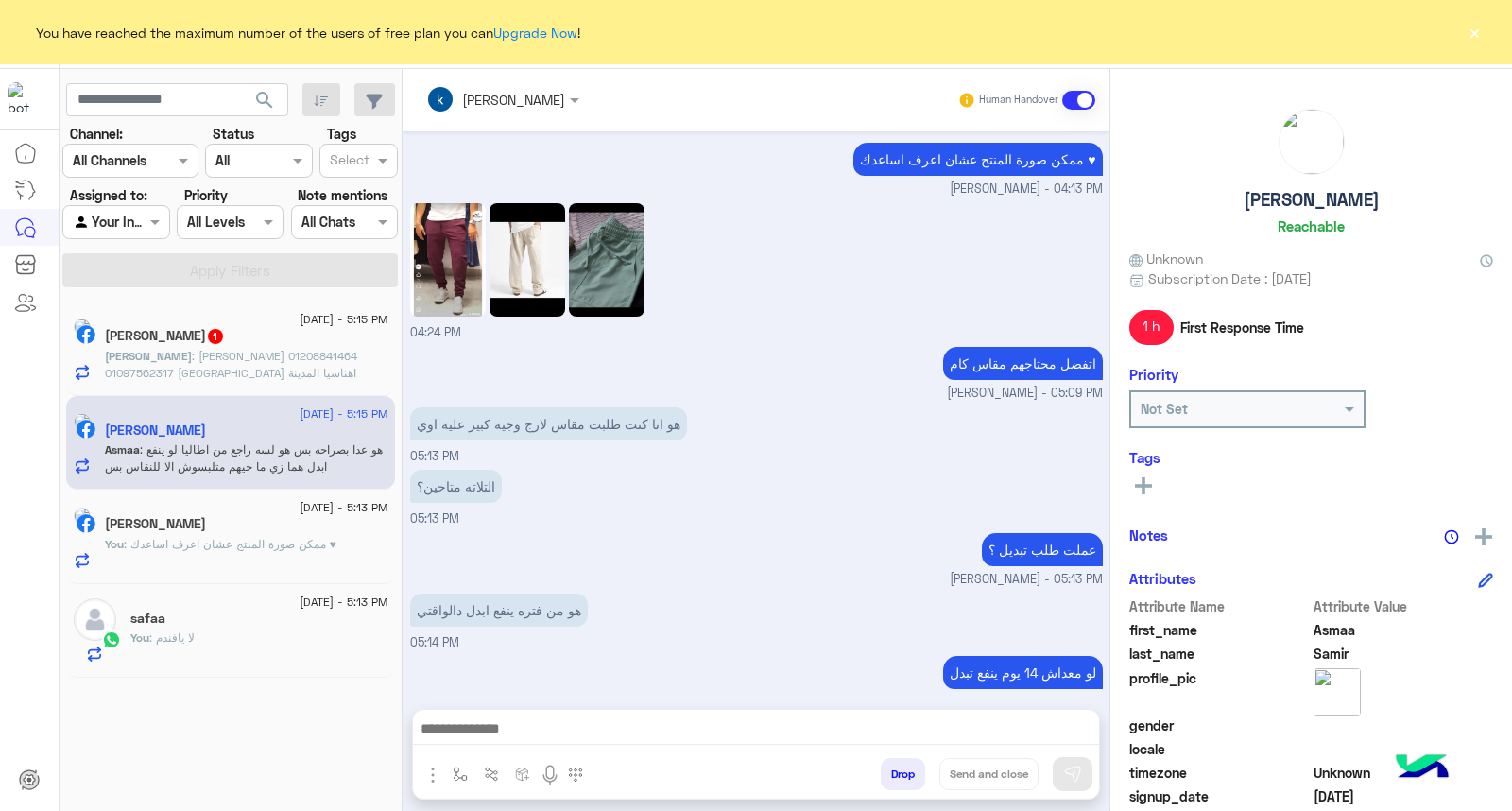
scroll to position [1277, 0]
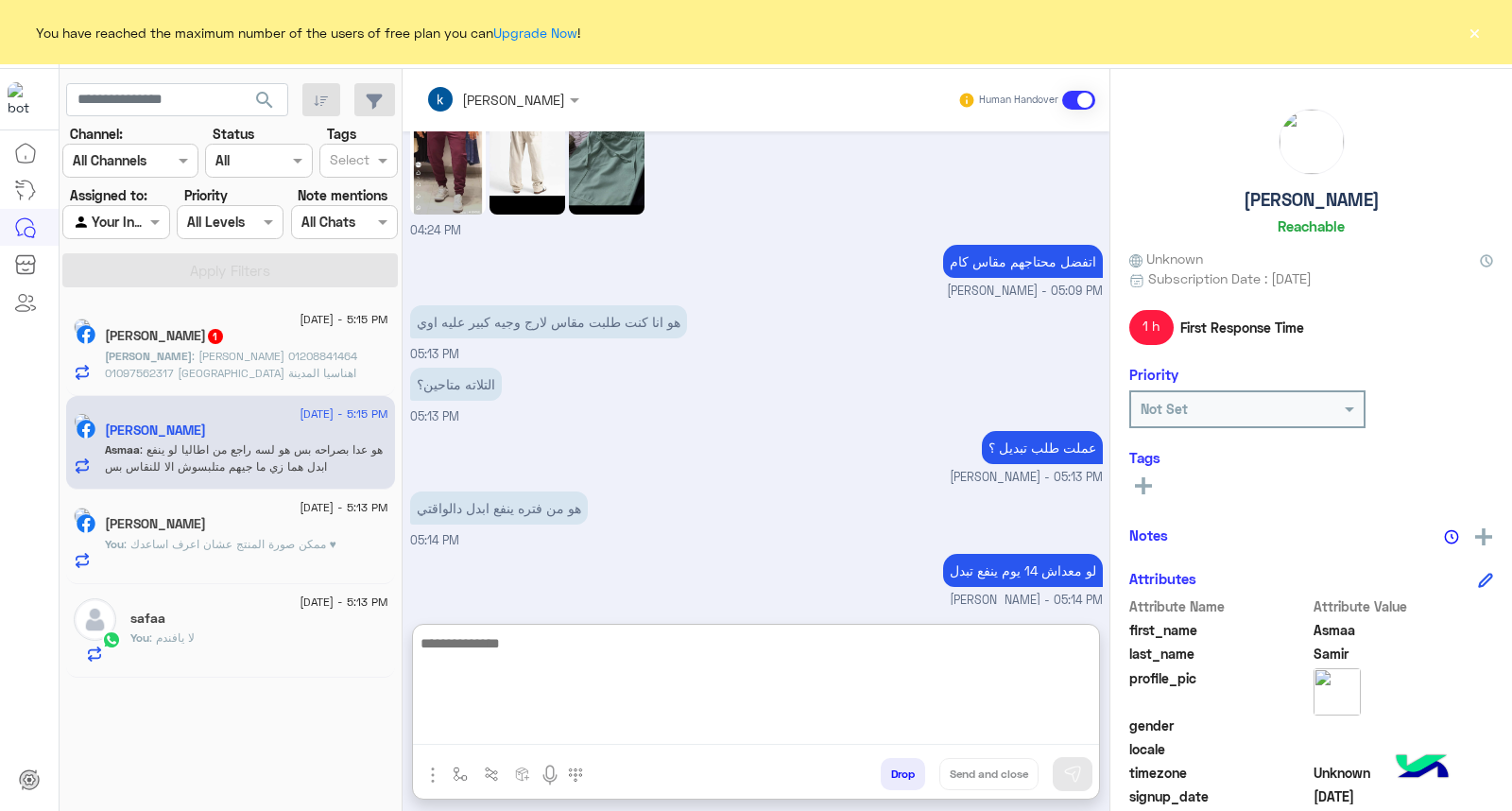
click at [554, 738] on textarea at bounding box center [756, 687] width 686 height 114
type textarea "**********"
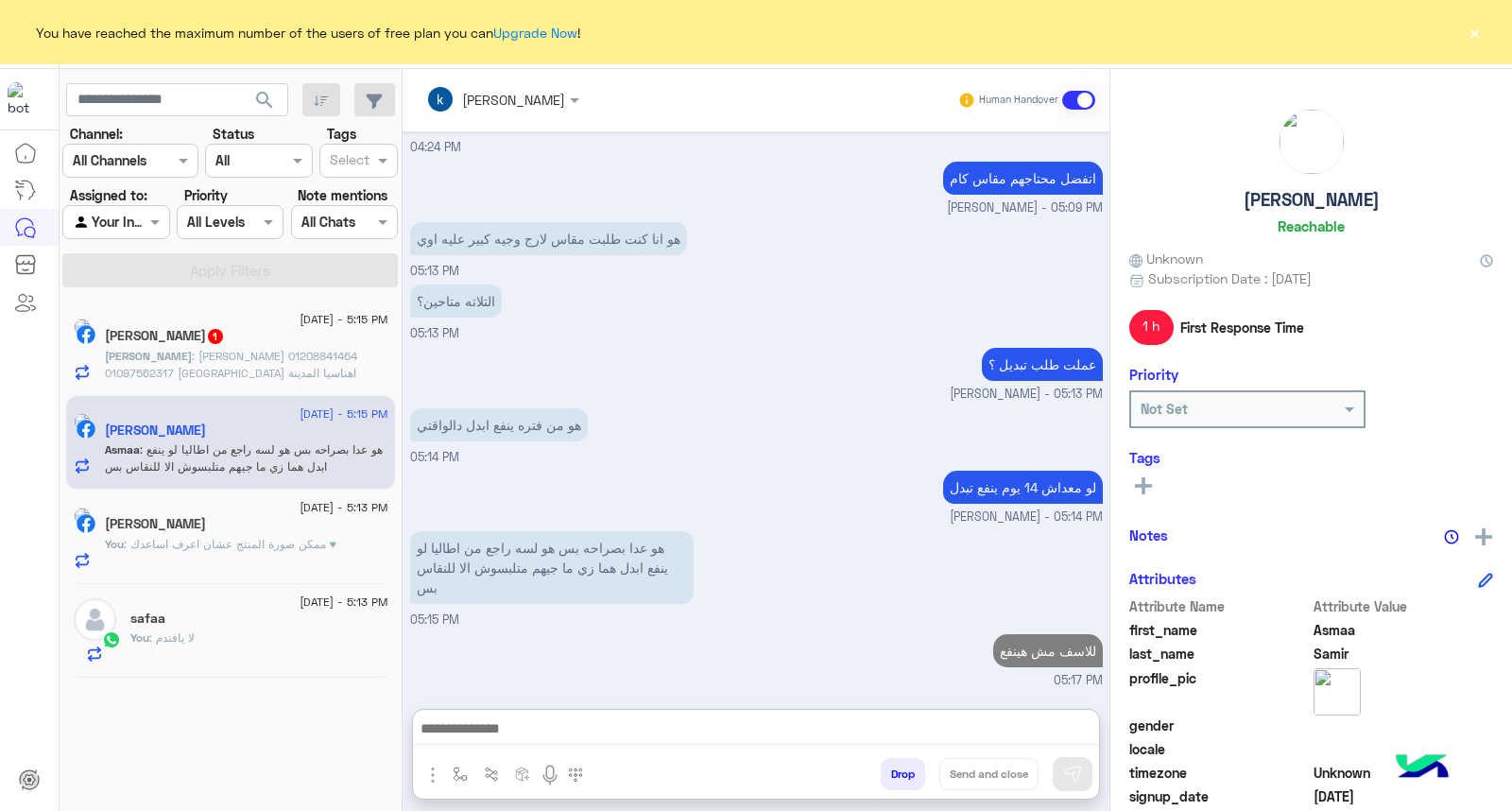
click at [269, 357] on span ": مينا يونان رياض 01208841464 01097562317 بني سويف اهناسيا المدينة شارع البوستة…" at bounding box center [230, 373] width 252 height 48
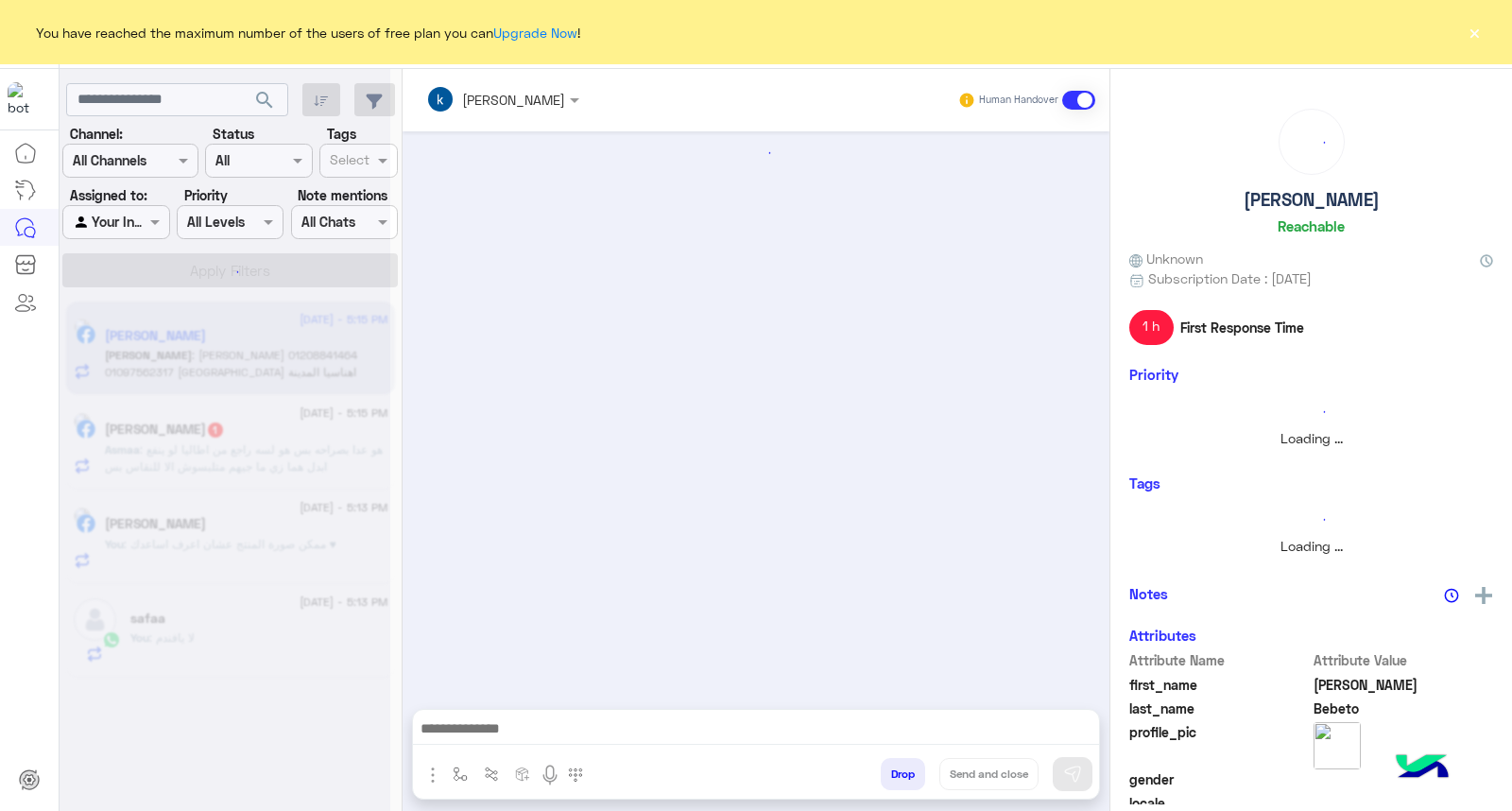
scroll to position [1234, 0]
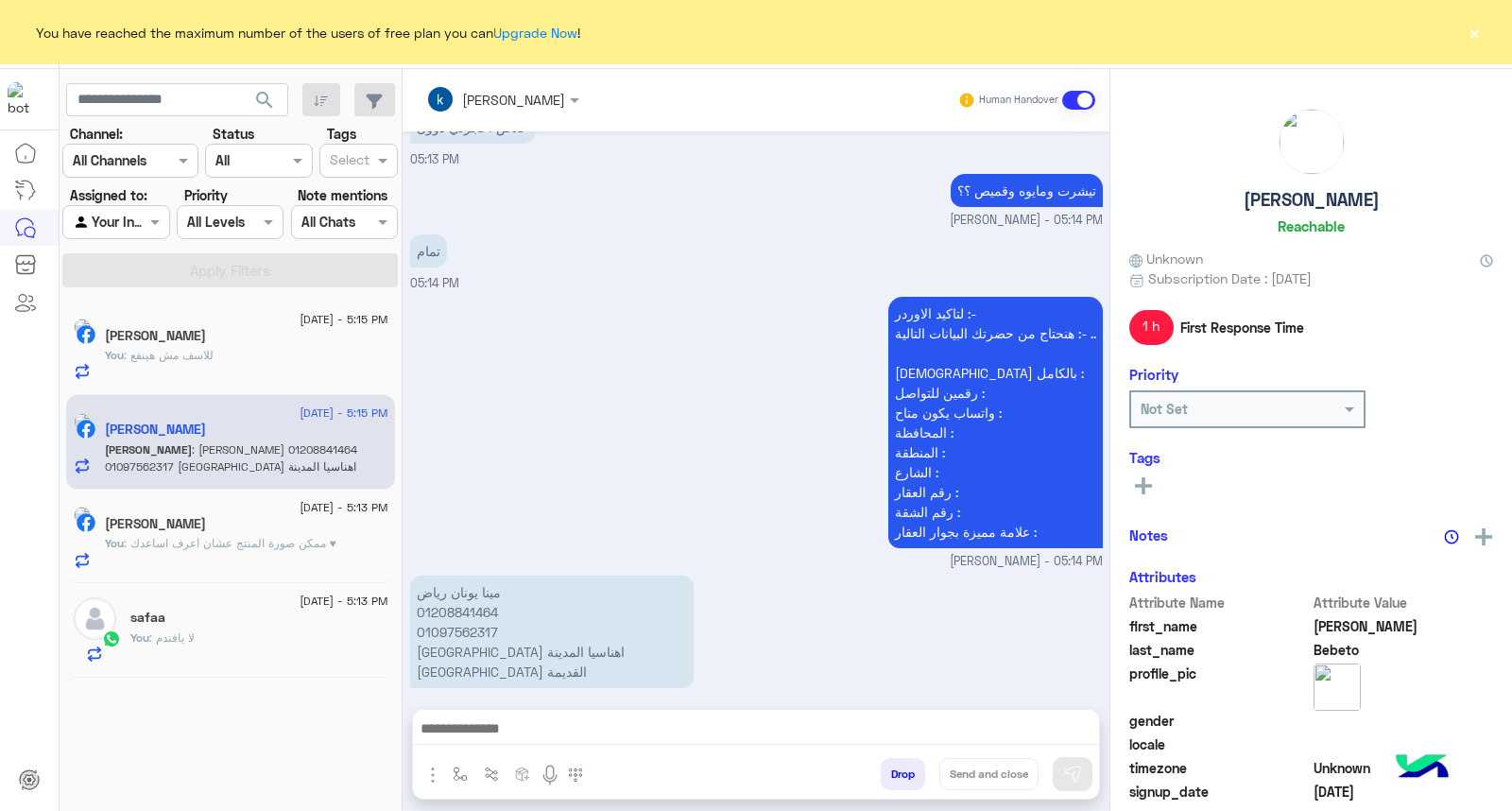
click at [1476, 25] on button "×" at bounding box center [1473, 32] width 19 height 19
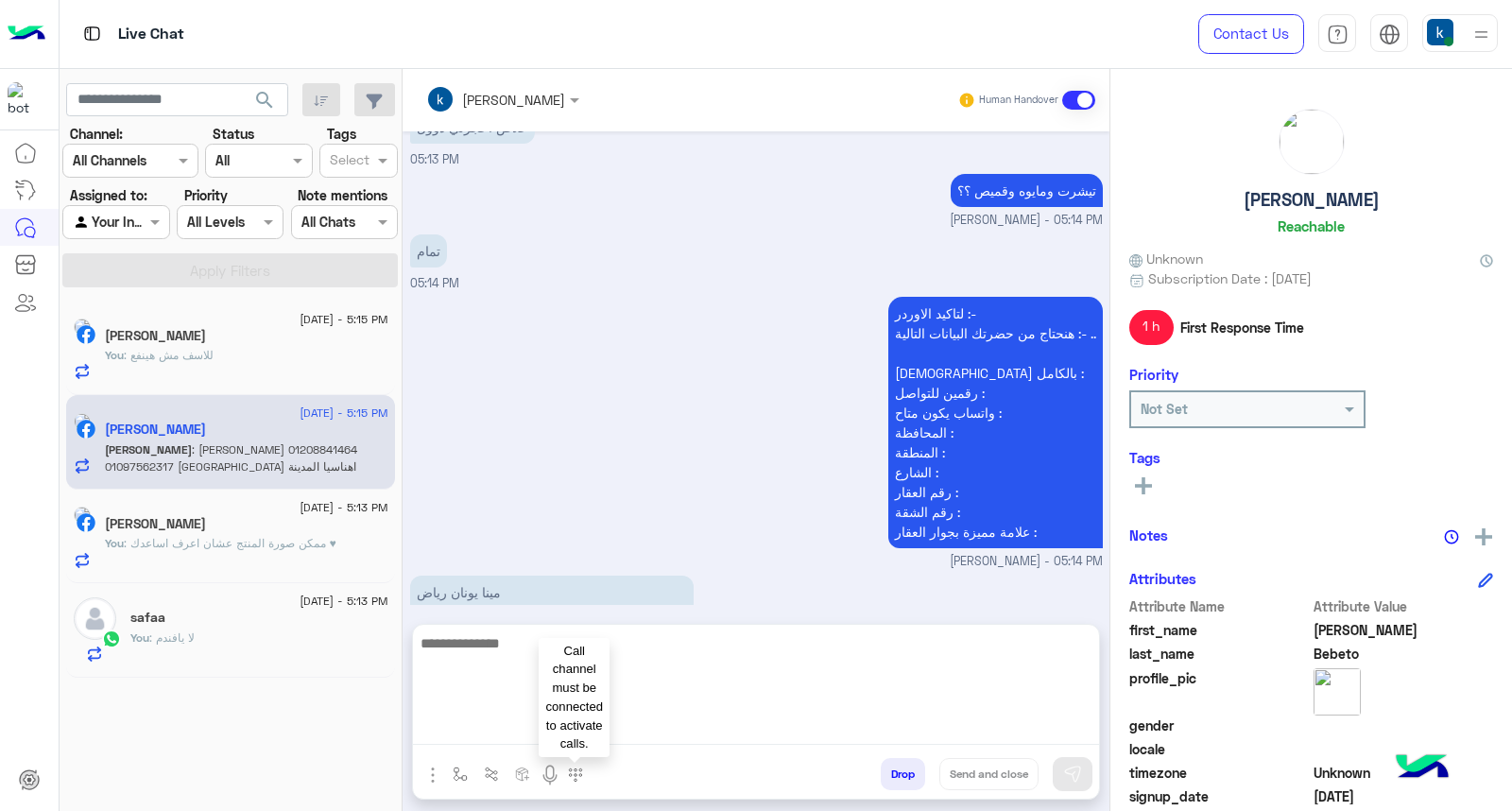
click at [554, 733] on textarea at bounding box center [756, 687] width 686 height 114
type textarea "**********"
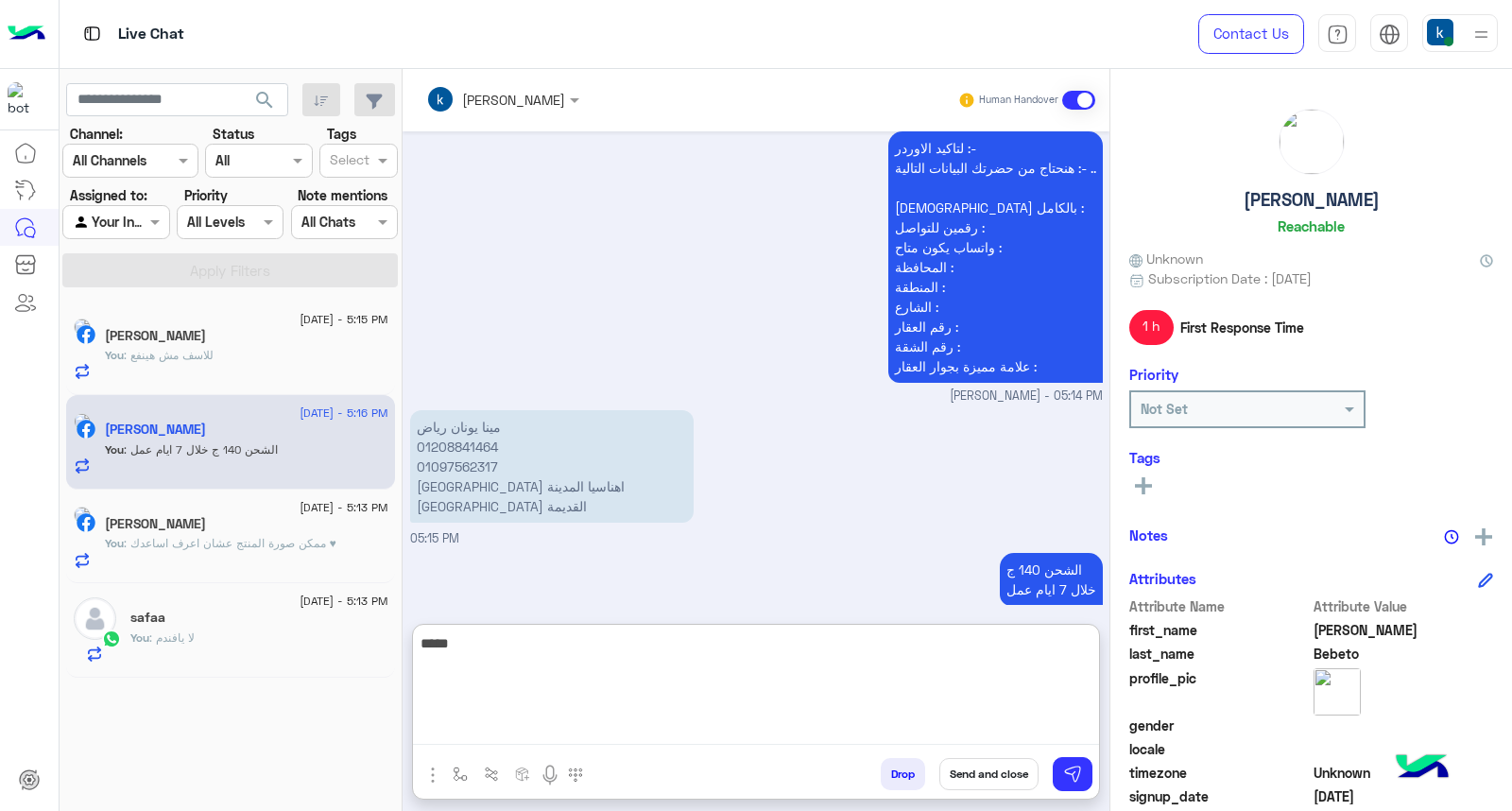
type textarea "******"
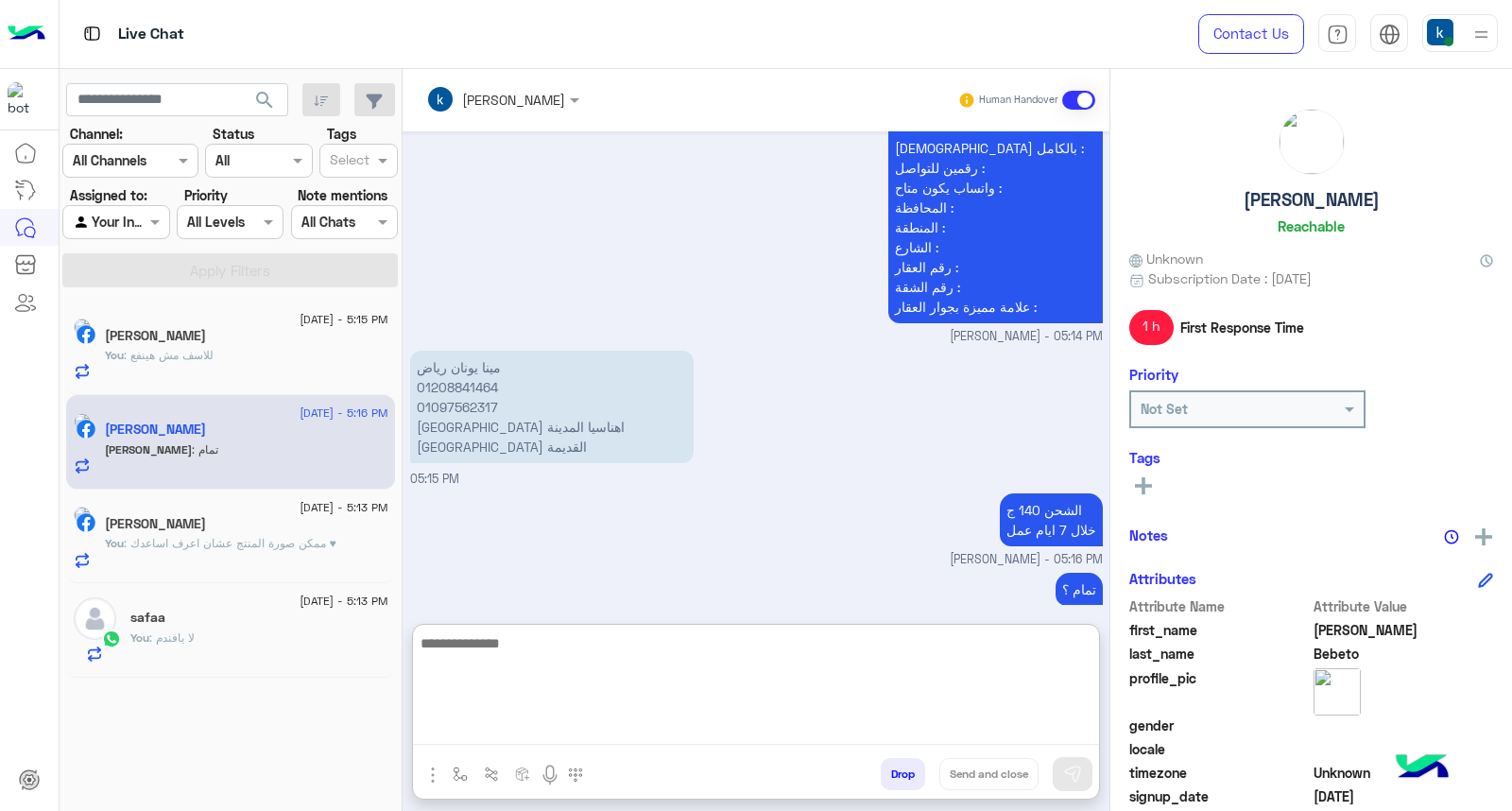
scroll to position [1522, 0]
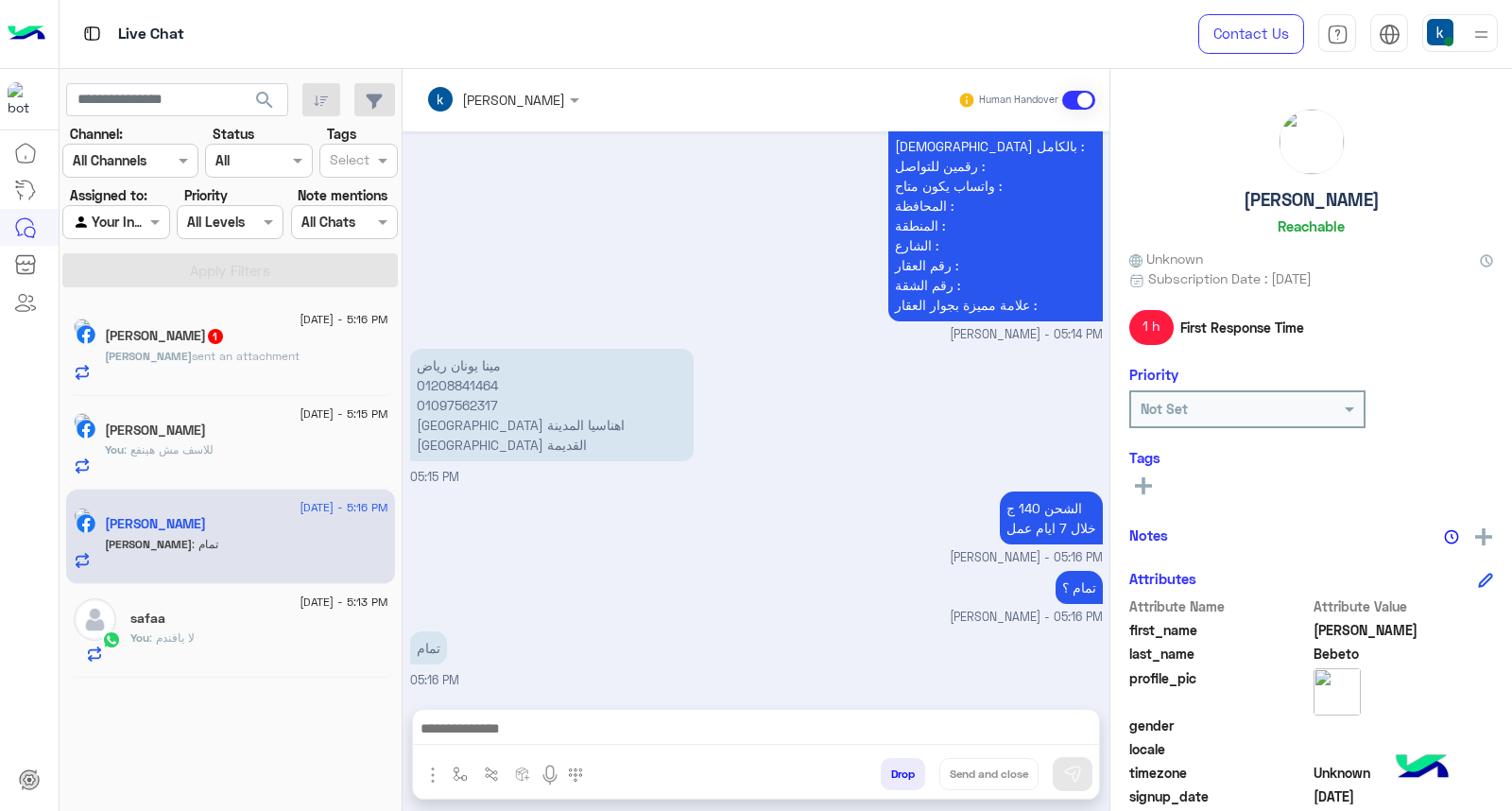
click at [470, 306] on div "Aug 14, 2025 مقاسات ؟ khaled mohamed - 04:13 PM khaled mohamed joined the conve…" at bounding box center [756, 410] width 707 height 559
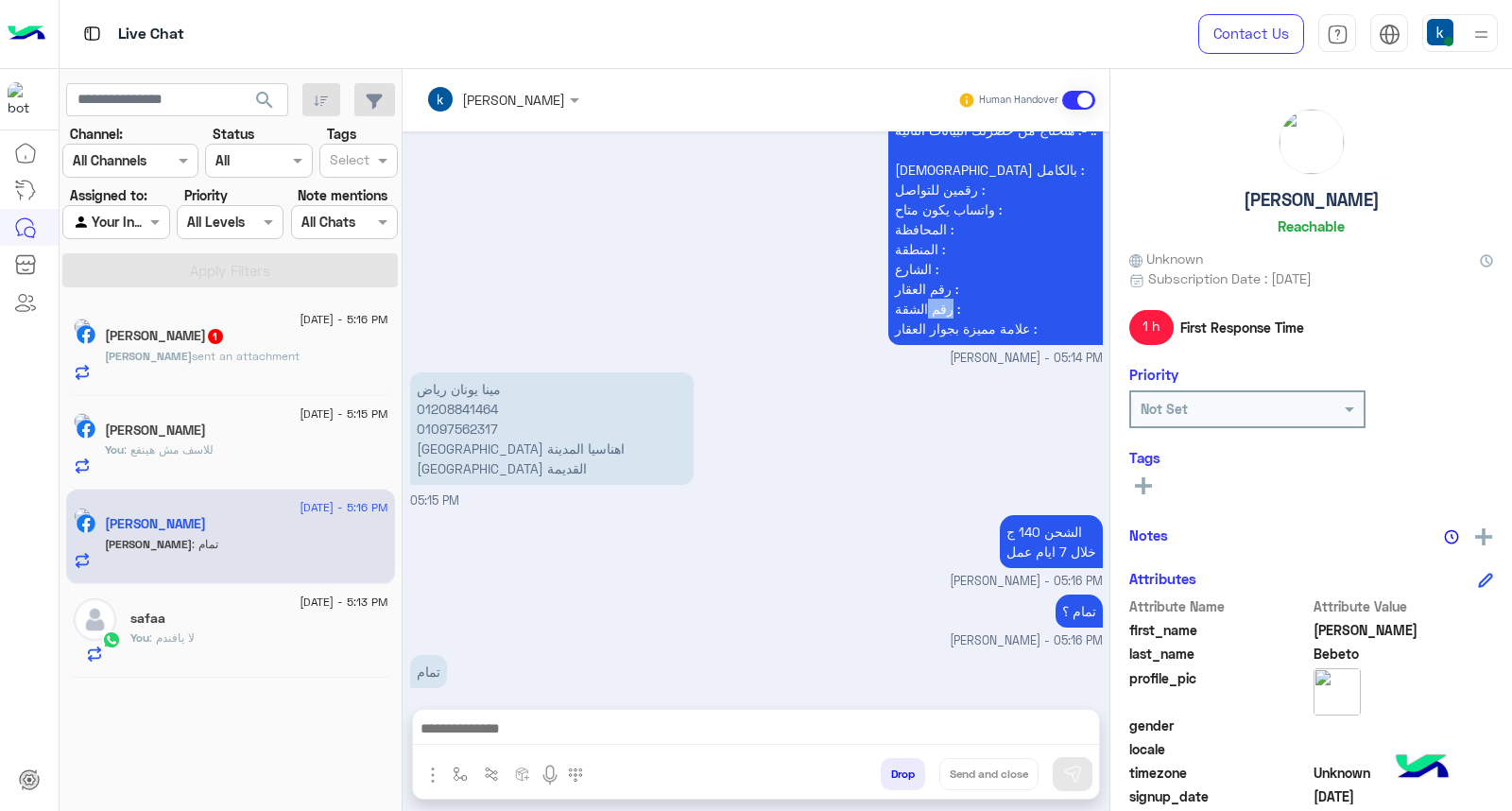
click at [470, 306] on div "لتاكيد الاوردر :- هنحتاج من حضرتك البيانات التالية :- .. الإسم بالكامل : رقمين …" at bounding box center [756, 228] width 692 height 279
copy p "مينا يونان رياض"
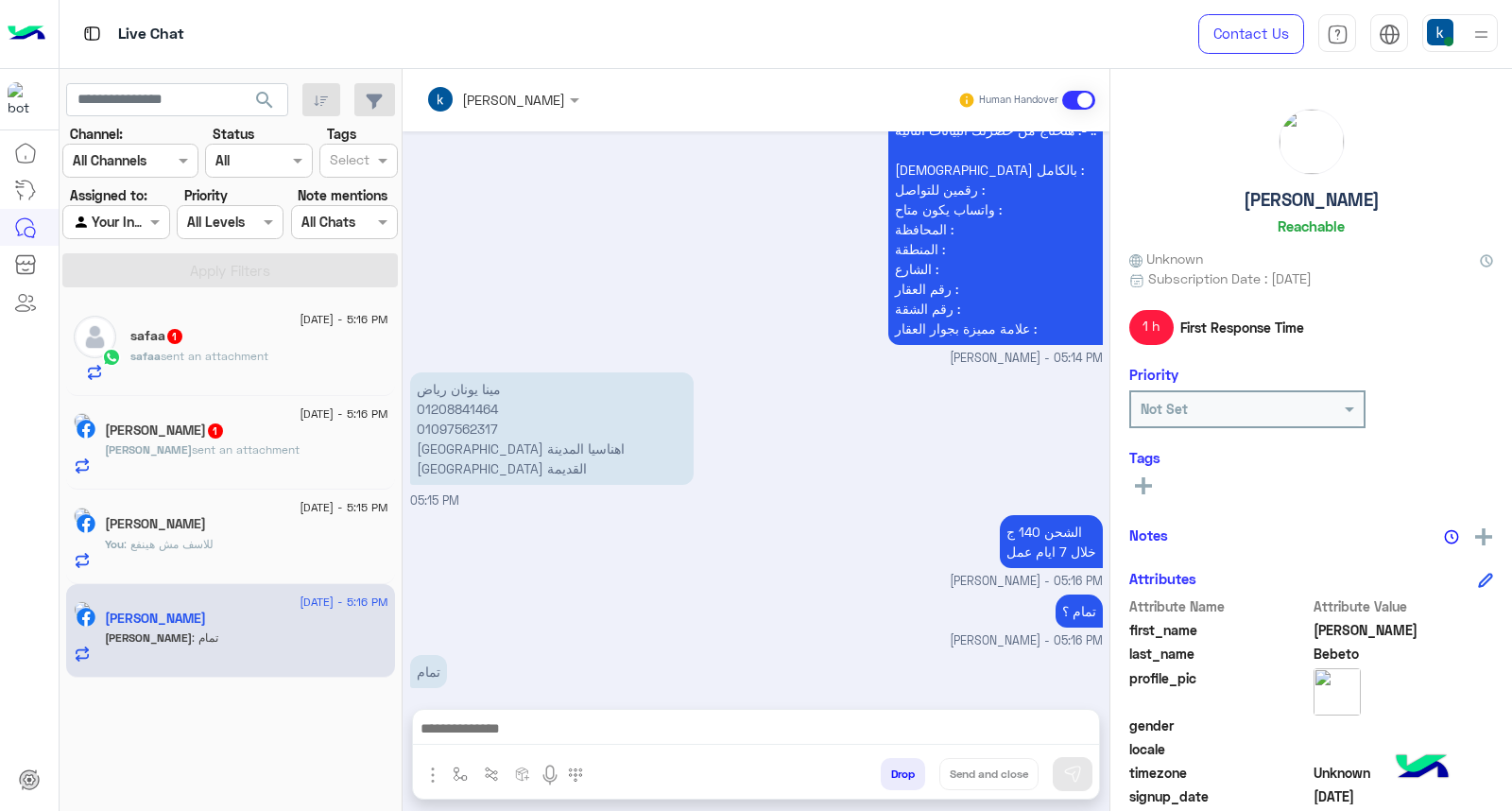
click at [475, 447] on p "مينا يونان رياض 01208841464 01097562317 بني سويف اهناسيا المدينة شارع البوستة ا…" at bounding box center [552, 428] width 284 height 113
copy app-message "بني سويف اهناسيا المدينة شارع البوستة القديمة"
click at [468, 409] on p "مينا يونان رياض 01208841464 01097562317 بني سويف اهناسيا المدينة شارع البوستة ا…" at bounding box center [552, 428] width 284 height 113
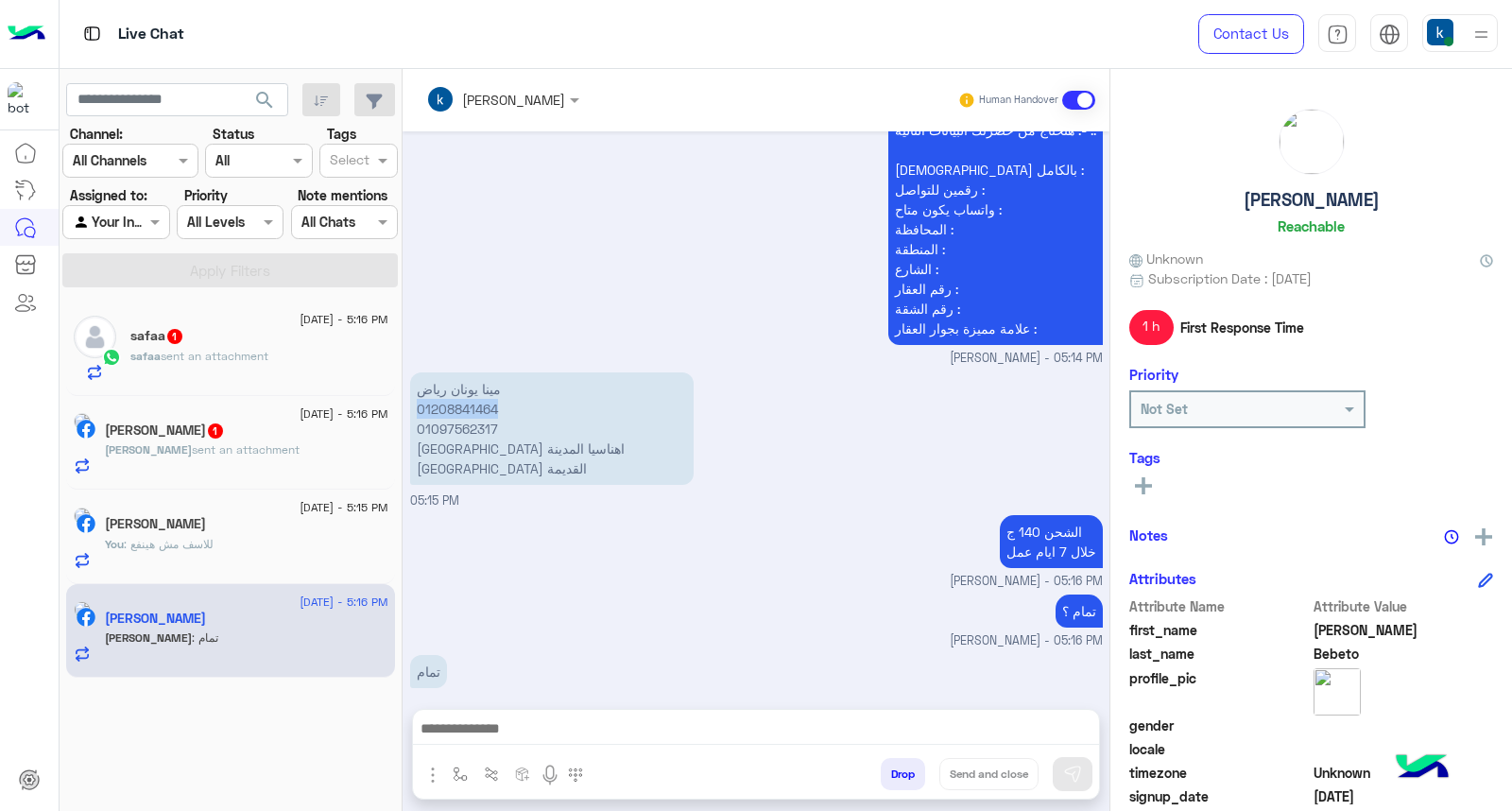
click at [468, 409] on p "مينا يونان رياض 01208841464 01097562317 بني سويف اهناسيا المدينة شارع البوستة ا…" at bounding box center [552, 428] width 284 height 113
copy p "01208841464"
click at [442, 415] on p "مينا يونان رياض 01208841464 01097562317 بني سويف اهناسيا المدينة شارع البوستة ا…" at bounding box center [552, 428] width 284 height 113
copy p "01097562317"
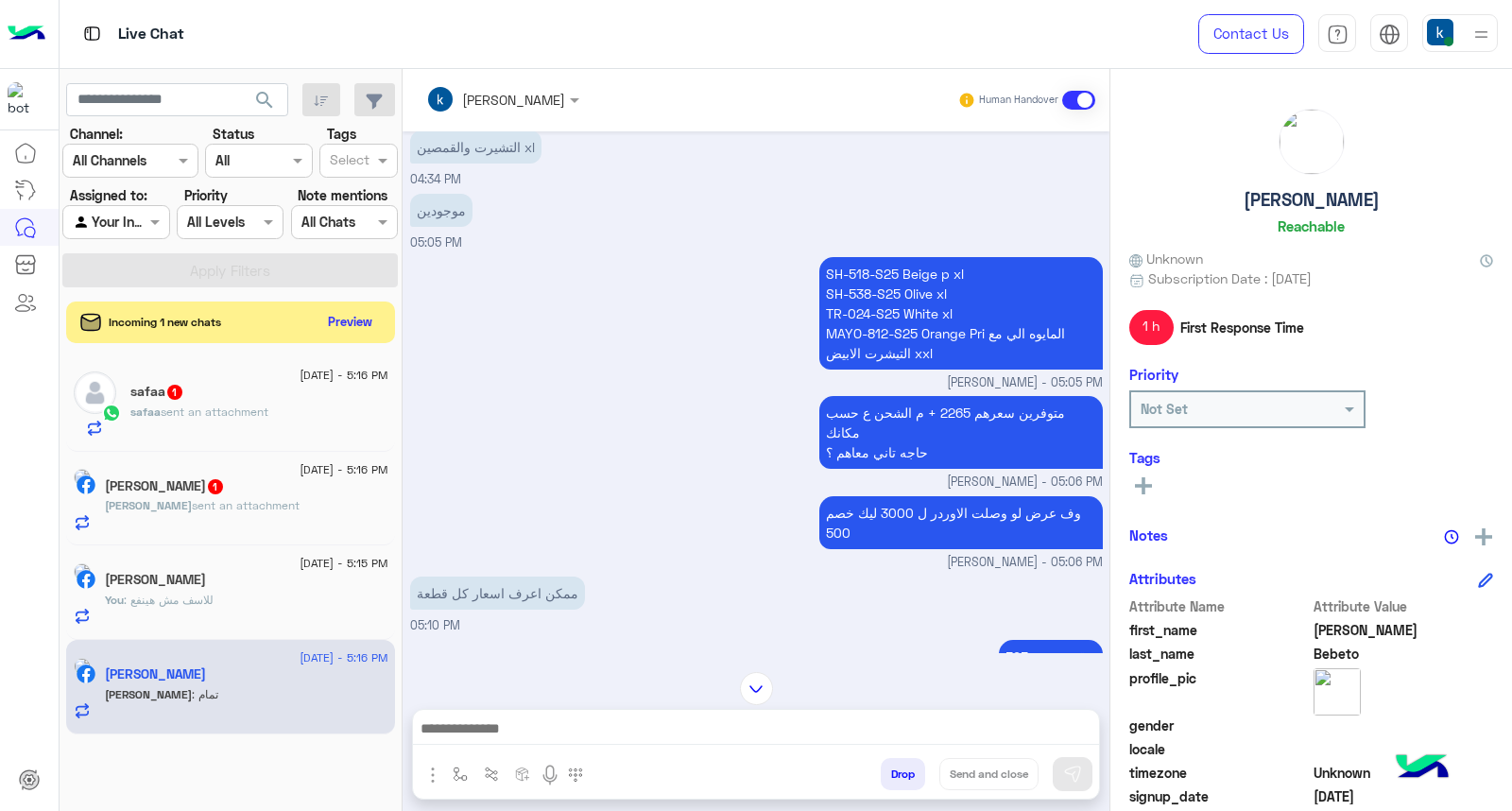
scroll to position [72, 0]
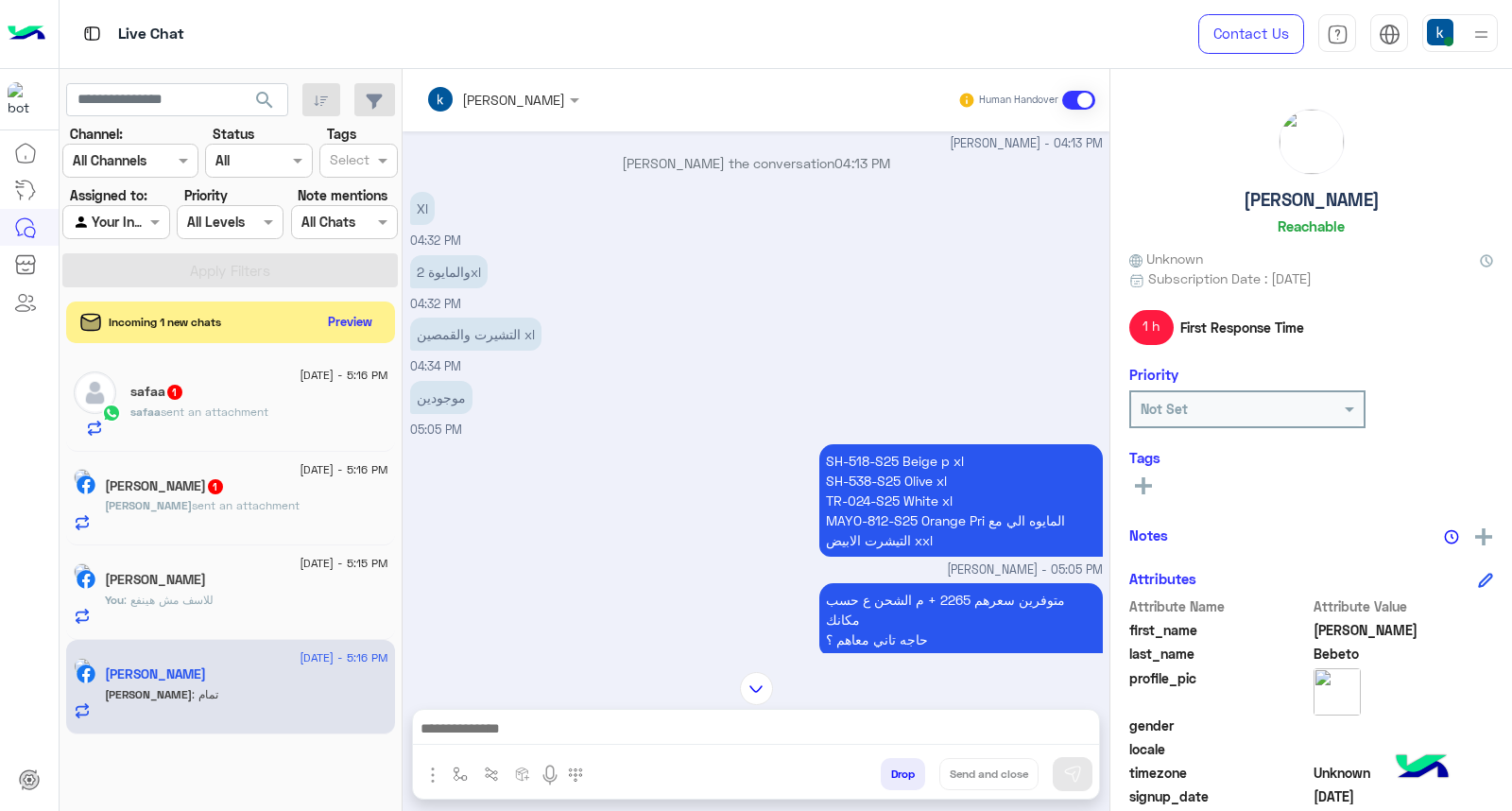
click at [862, 494] on p "SH-518-S25 Beige p xl SH-538-S25 Olive xl TR-024-S25 White xl MAYO-812-S25 Oran…" at bounding box center [960, 500] width 284 height 113
copy p "TR-024-S25 White xl"
click at [725, 503] on div "SH-518-S25 Beige p xl SH-538-S25 Olive xl TR-024-S25 White xl MAYO-812-S25 Oran…" at bounding box center [756, 508] width 692 height 139
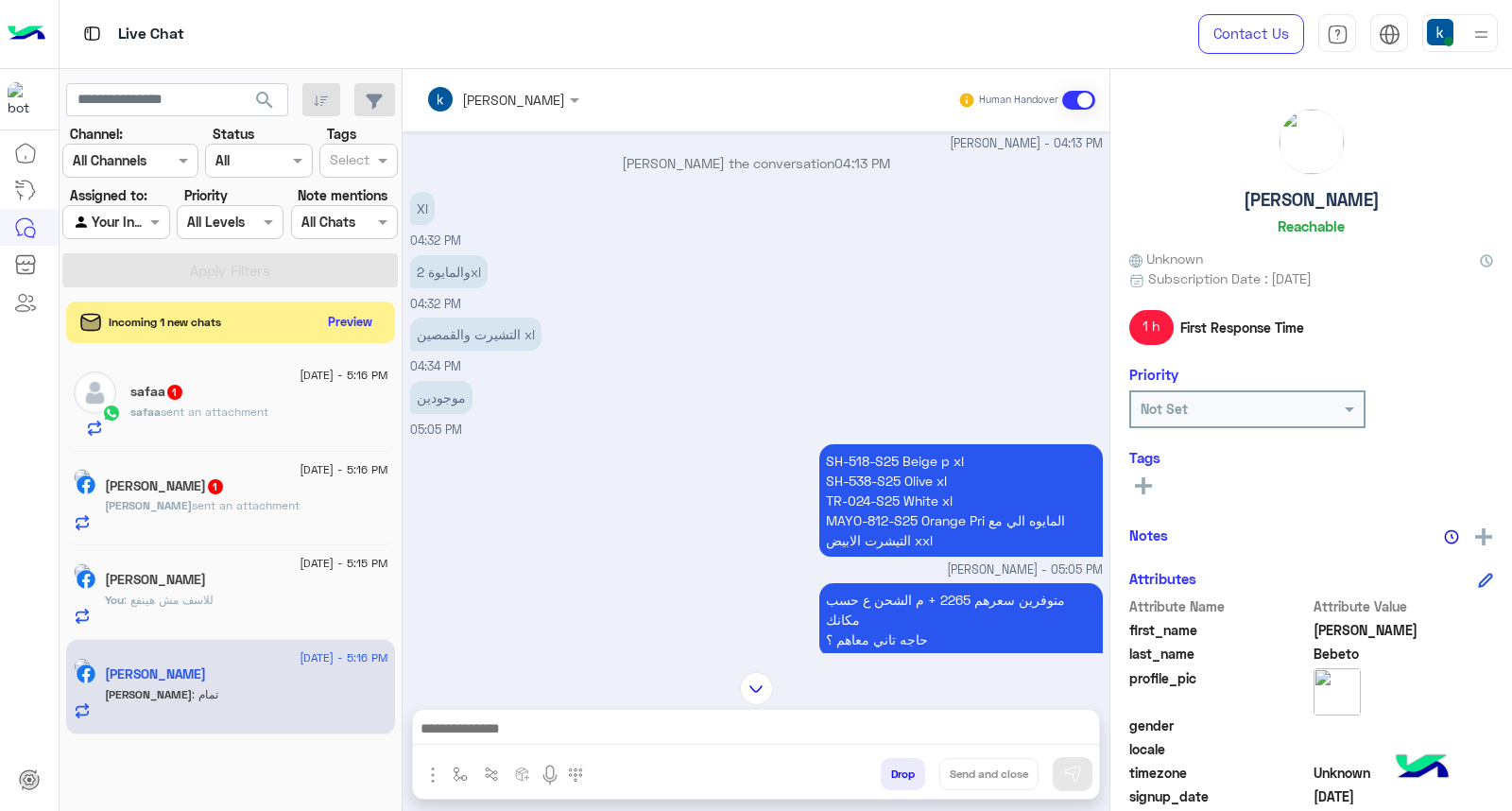
click at [881, 504] on p "SH-518-S25 Beige p xl SH-538-S25 Olive xl TR-024-S25 White xl MAYO-812-S25 Oran…" at bounding box center [960, 500] width 284 height 113
click at [882, 496] on p "SH-518-S25 Beige p xl SH-538-S25 Olive xl TR-024-S25 White xl MAYO-812-S25 Oran…" at bounding box center [960, 500] width 284 height 113
copy p "TR-024-S25 White xl"
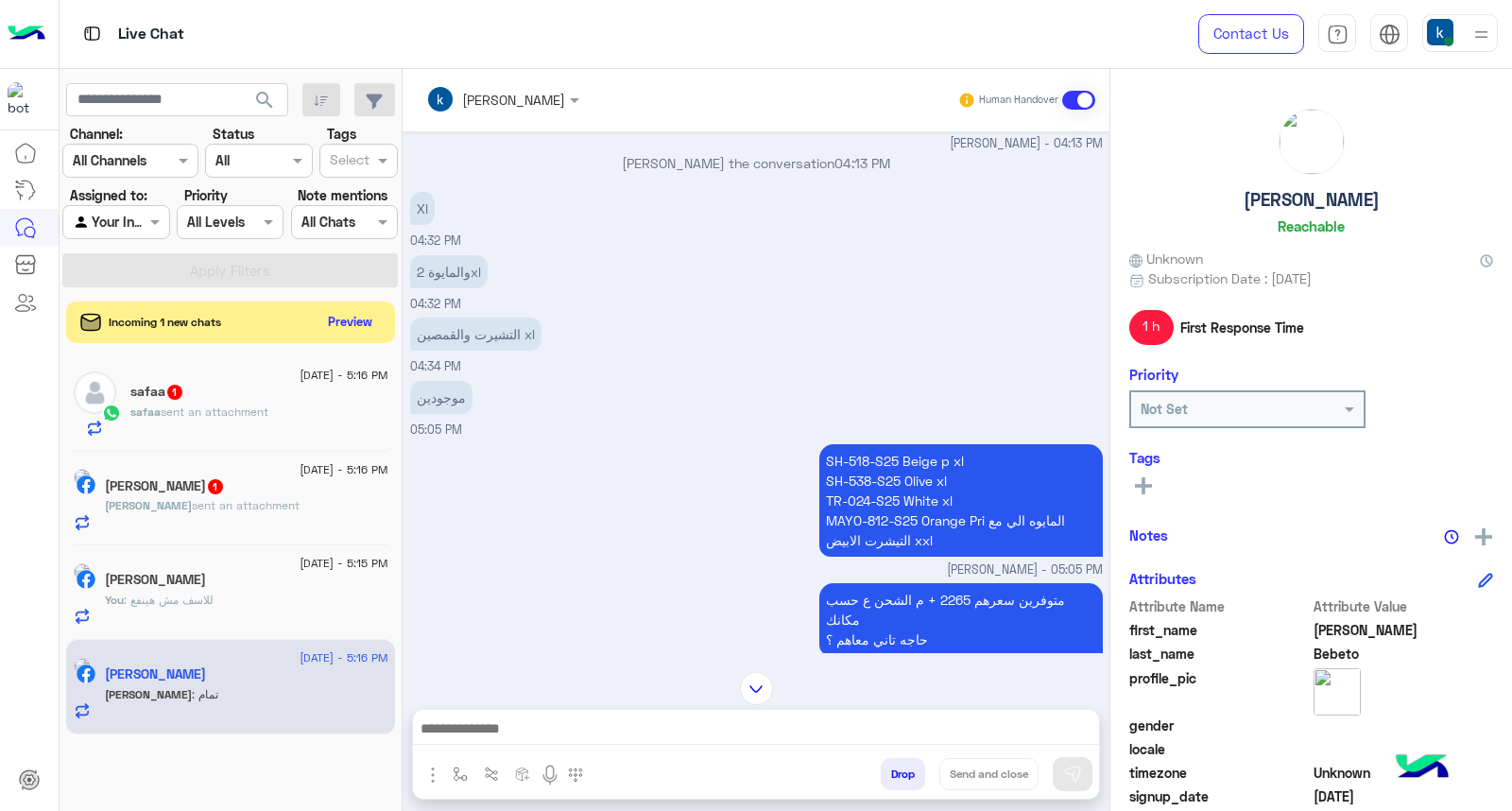
click at [828, 520] on p "SH-518-S25 Beige p xl SH-538-S25 Olive xl TR-024-S25 White xl MAYO-812-S25 Oran…" at bounding box center [960, 500] width 284 height 113
drag, startPoint x: 828, startPoint y: 520, endPoint x: 929, endPoint y: 523, distance: 101.0
click at [929, 523] on p "SH-518-S25 Beige p xl SH-538-S25 Olive xl TR-024-S25 White xl MAYO-812-S25 Oran…" at bounding box center [960, 500] width 284 height 113
click at [909, 525] on p "SH-518-S25 Beige p xl SH-538-S25 Olive xl TR-024-S25 White xl MAYO-812-S25 Oran…" at bounding box center [960, 500] width 284 height 113
click at [832, 516] on p "SH-518-S25 Beige p xl SH-538-S25 Olive xl TR-024-S25 White xl MAYO-812-S25 Oran…" at bounding box center [960, 500] width 284 height 113
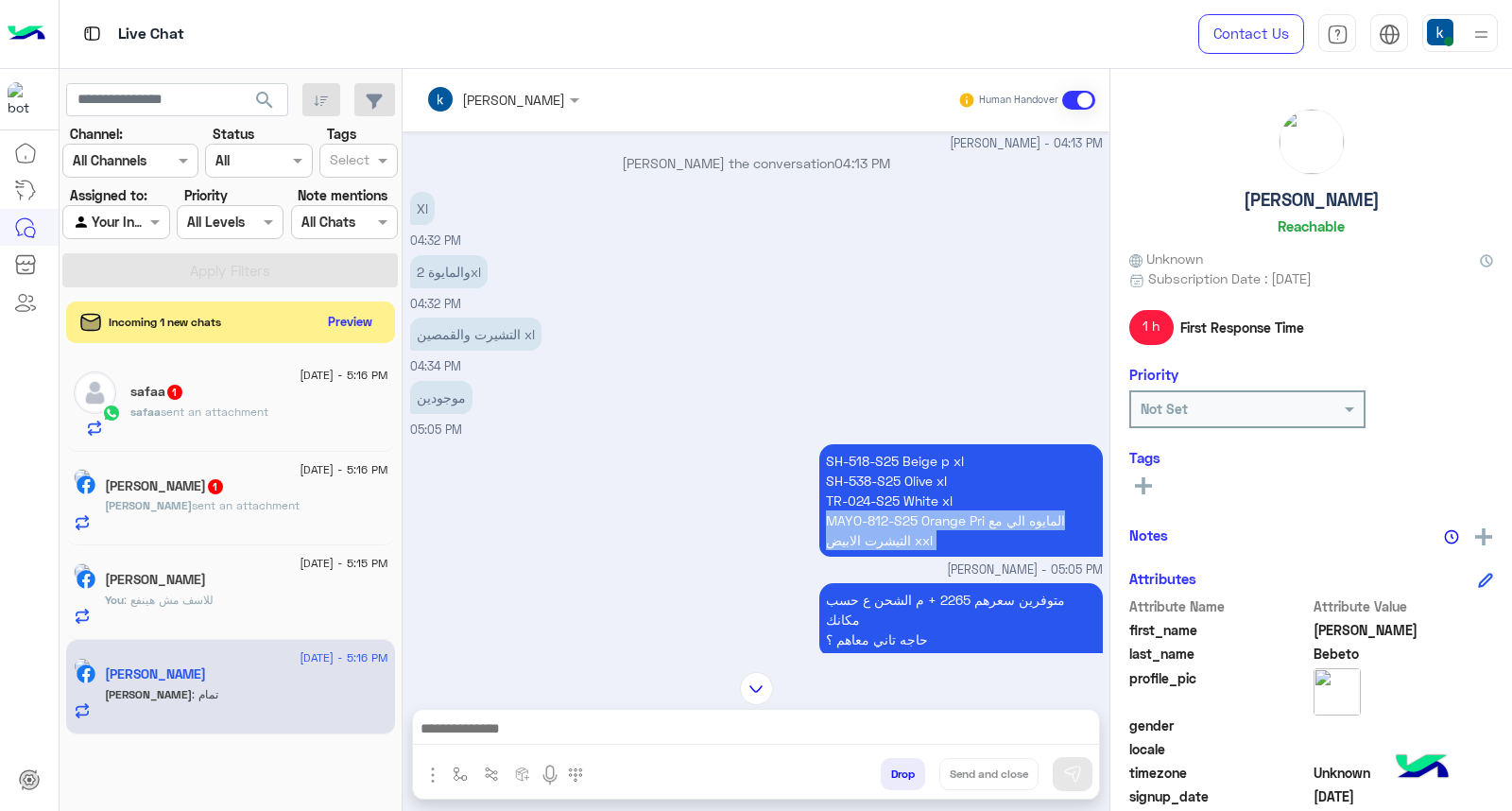
drag, startPoint x: 832, startPoint y: 516, endPoint x: 966, endPoint y: 527, distance: 134.5
click at [966, 527] on p "SH-518-S25 Beige p xl SH-538-S25 Olive xl TR-024-S25 White xl MAYO-812-S25 Oran…" at bounding box center [960, 500] width 284 height 113
copy app-message "MAYO-812-S25 Orange Pri المايوه الي مع التيشرت الابيض xxl"
click at [885, 531] on p "SH-518-S25 Beige p xl SH-538-S25 Olive xl TR-024-S25 White xl MAYO-812-S25 Oran…" at bounding box center [960, 500] width 284 height 113
click at [822, 515] on p "SH-518-S25 Beige p xl SH-538-S25 Olive xl TR-024-S25 White xl MAYO-812-S25 Oran…" at bounding box center [960, 500] width 284 height 113
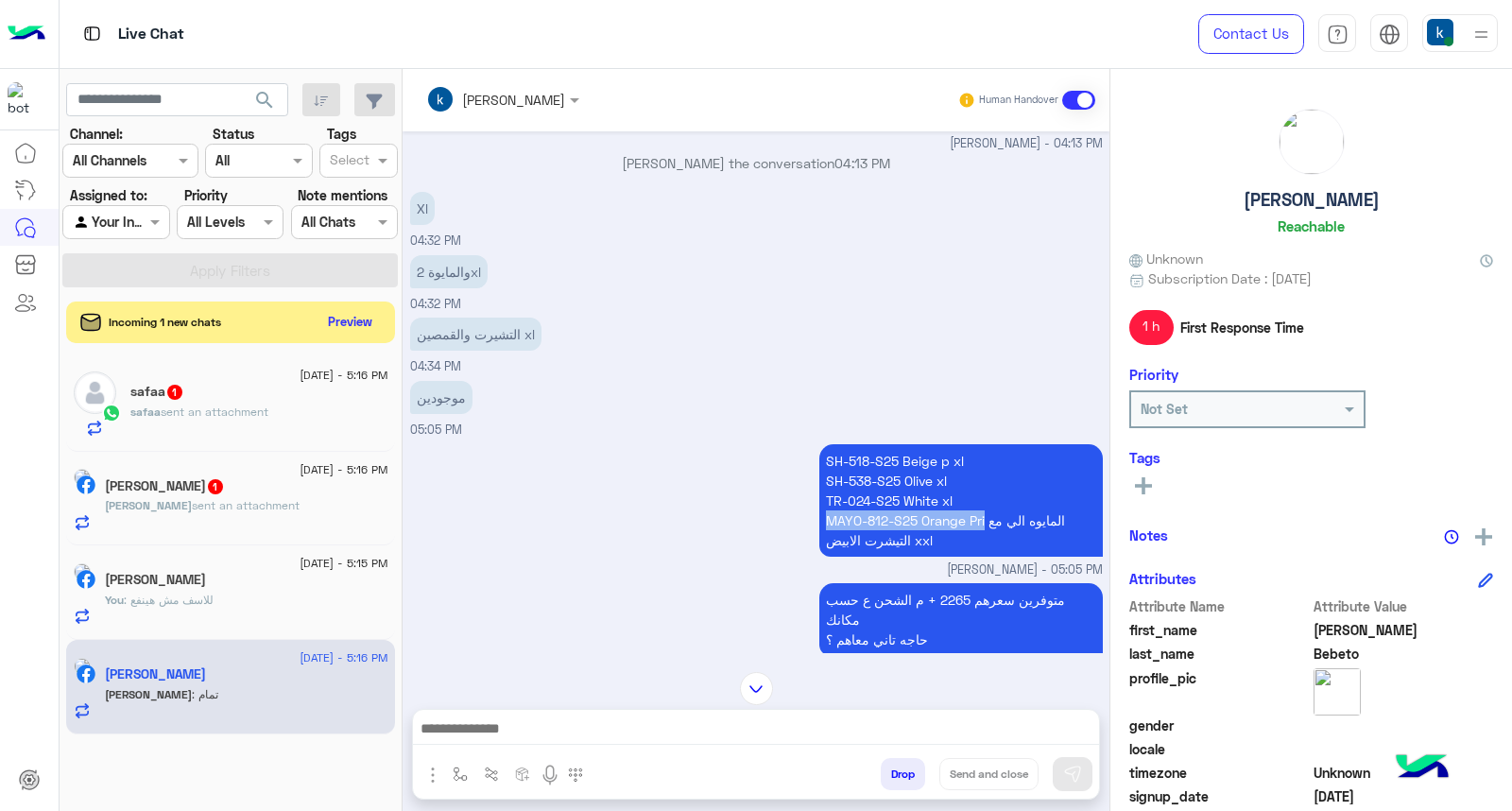
drag, startPoint x: 822, startPoint y: 515, endPoint x: 965, endPoint y: 524, distance: 143.3
click at [965, 524] on p "SH-518-S25 Beige p xl SH-538-S25 Olive xl TR-024-S25 White xl MAYO-812-S25 Oran…" at bounding box center [960, 500] width 284 height 113
copy p "MAYO-812-S25 Orange Pri"
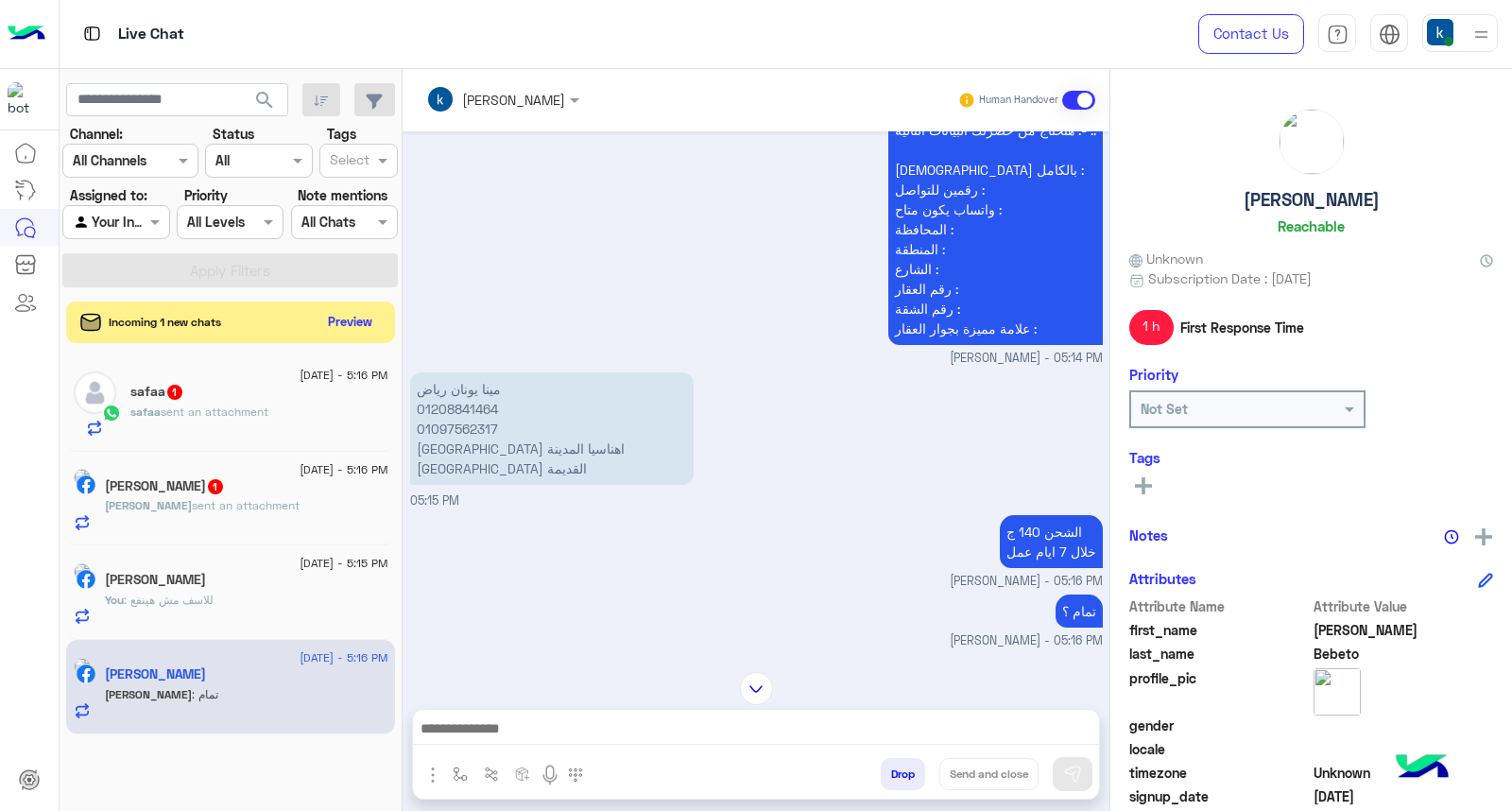
scroll to position [702, 0]
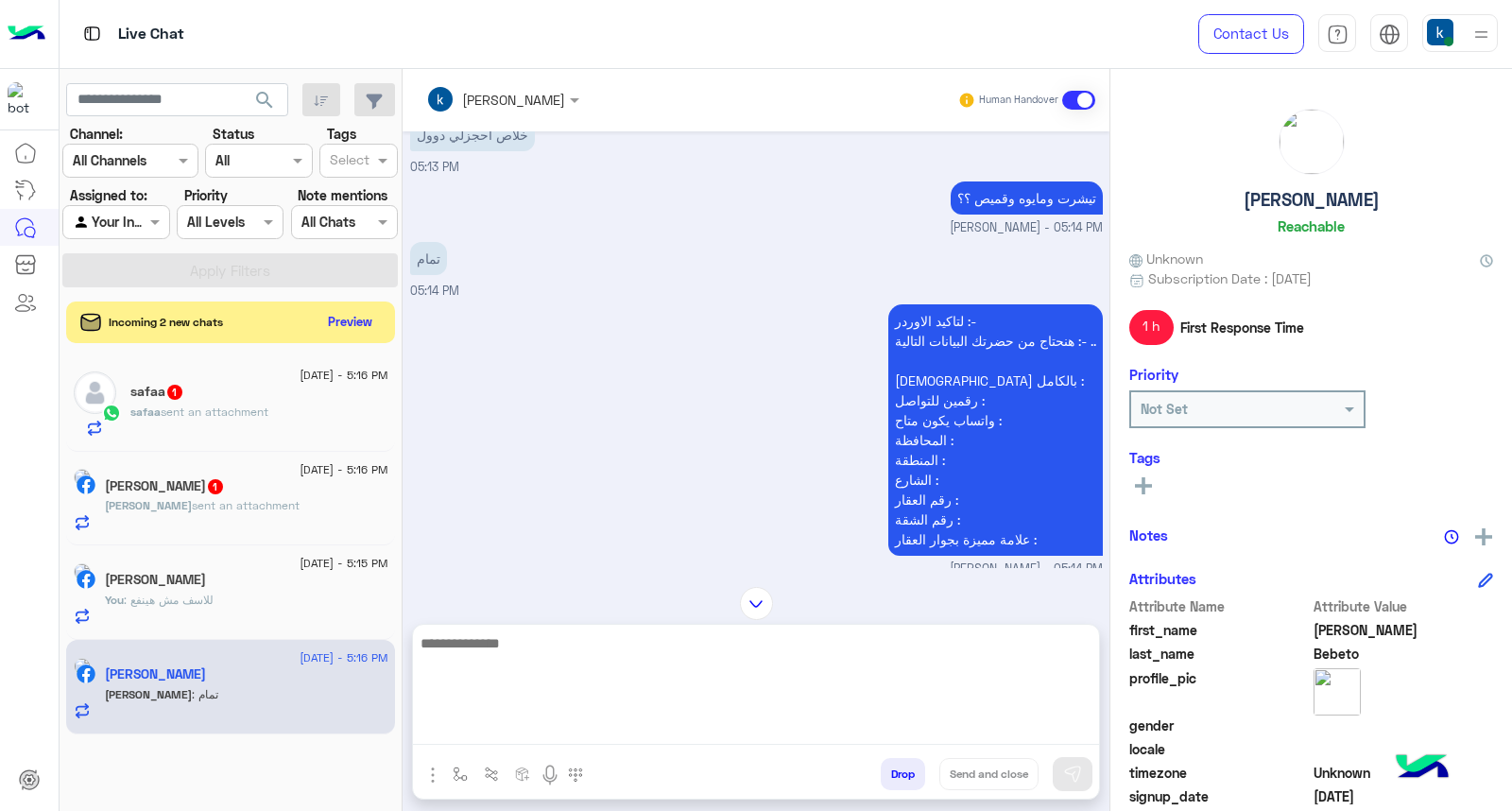
click at [563, 719] on textarea at bounding box center [756, 687] width 686 height 114
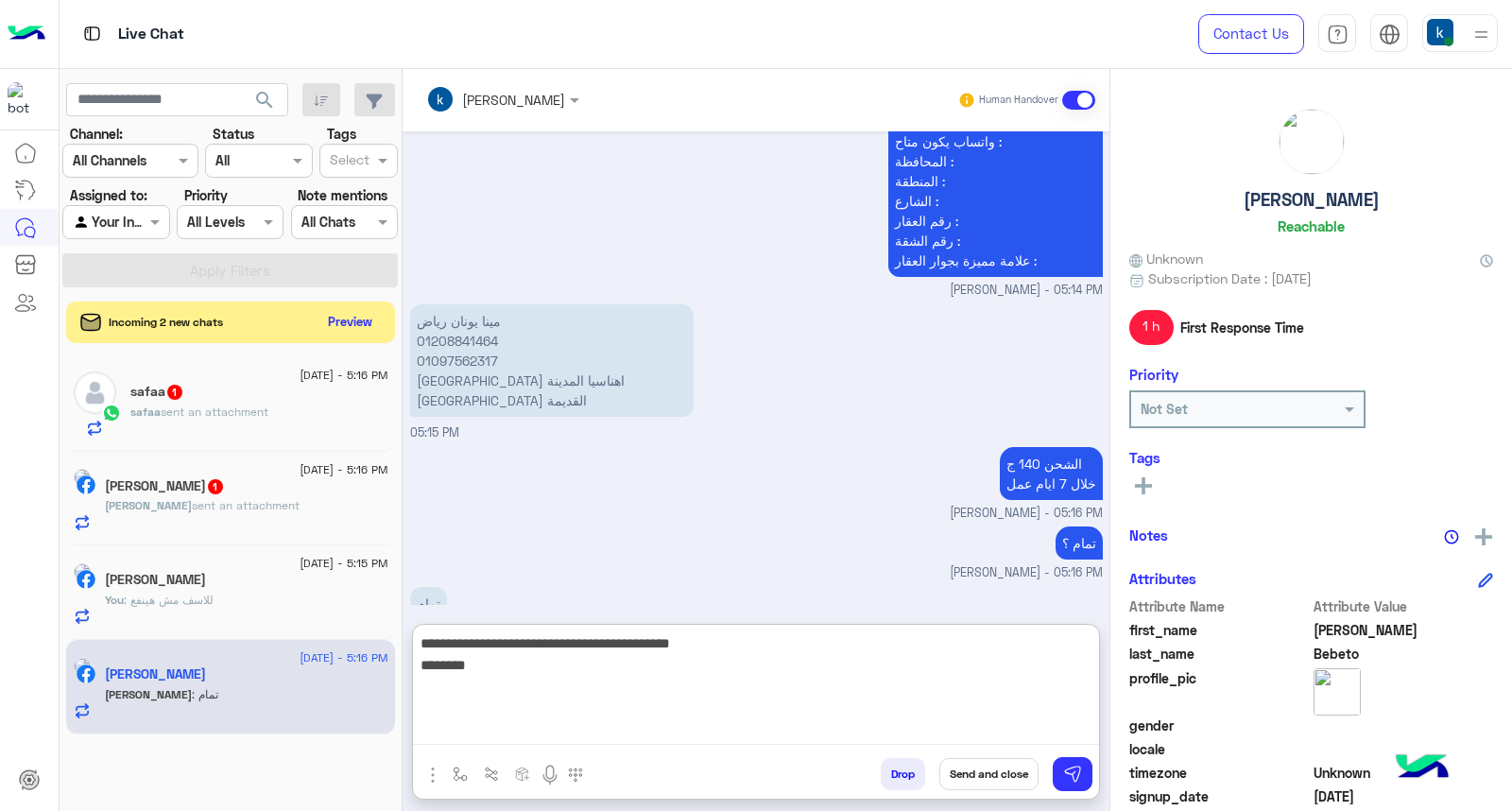
scroll to position [1522, 0]
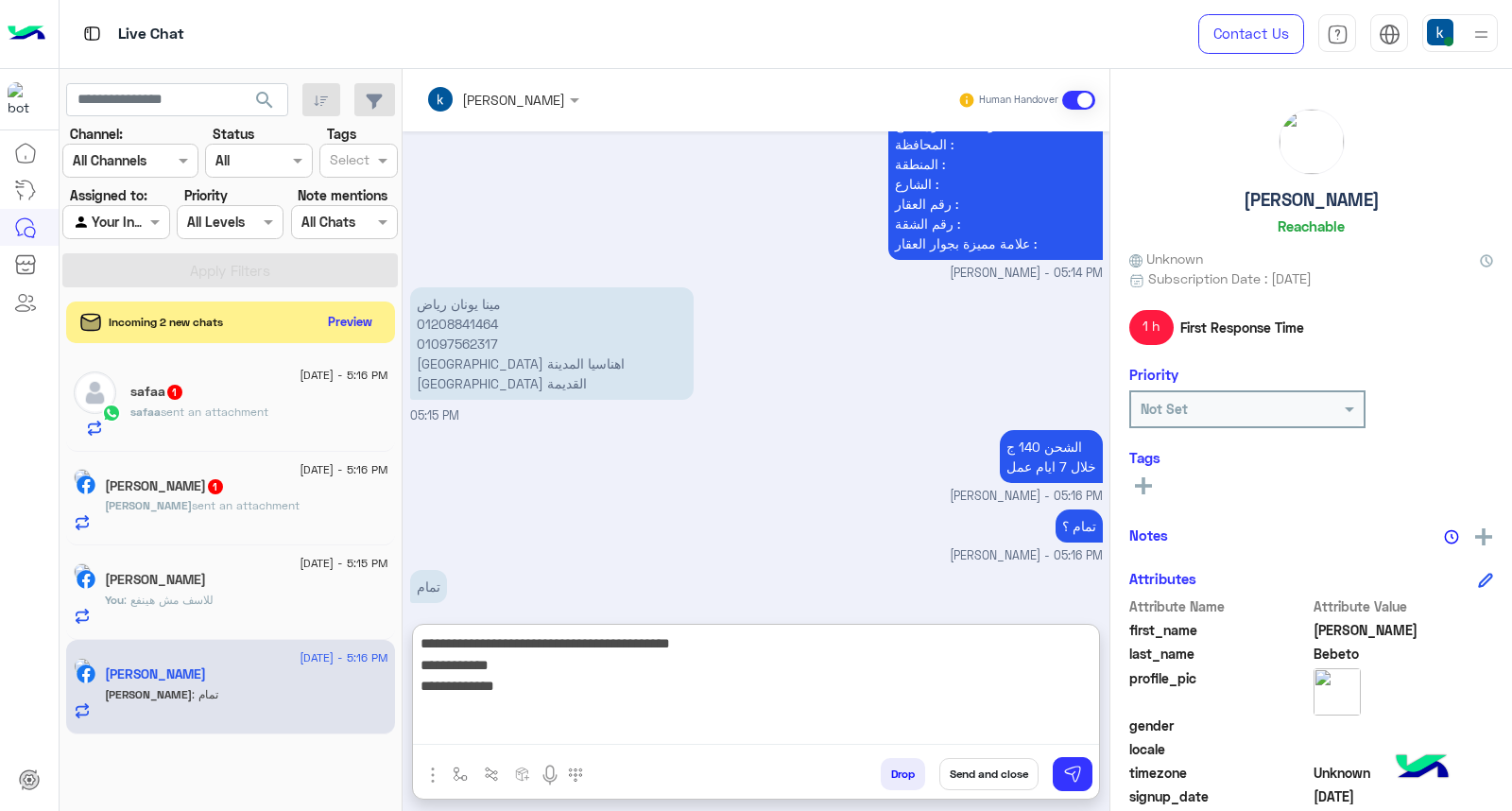
paste textarea "**********"
type textarea "**********"
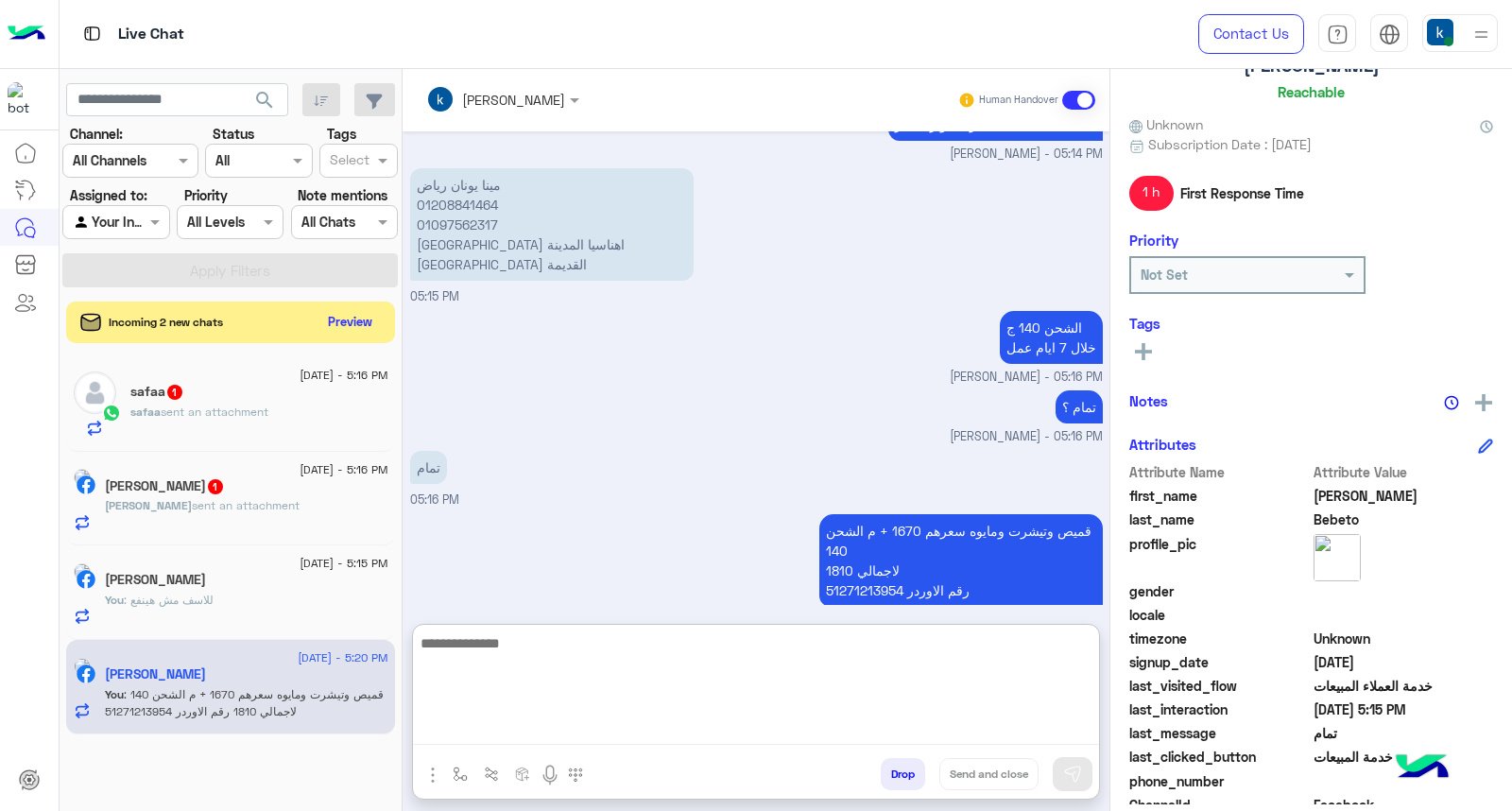
scroll to position [284, 0]
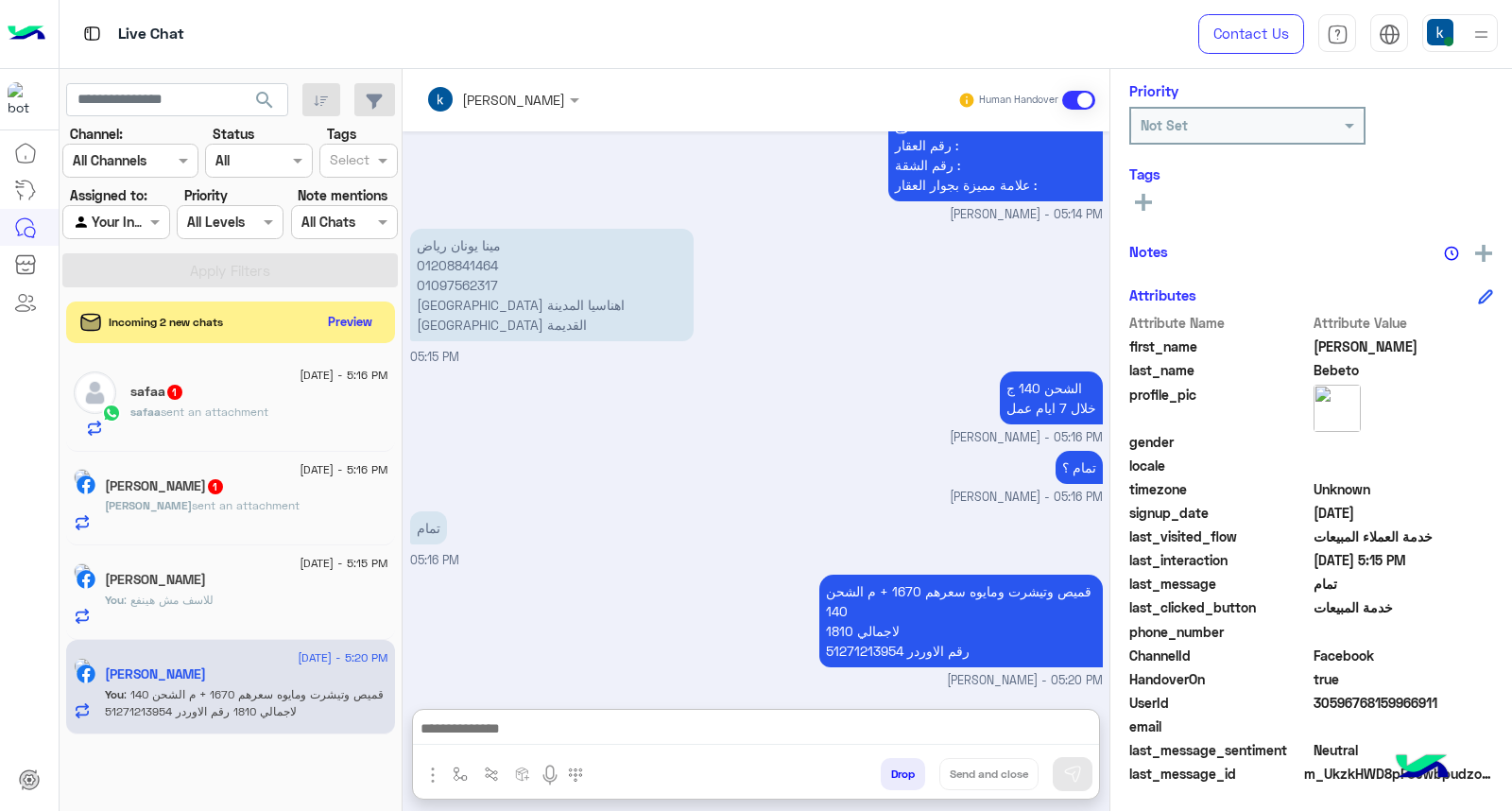
click at [1348, 692] on span "30596768159966911" at bounding box center [1403, 702] width 181 height 20
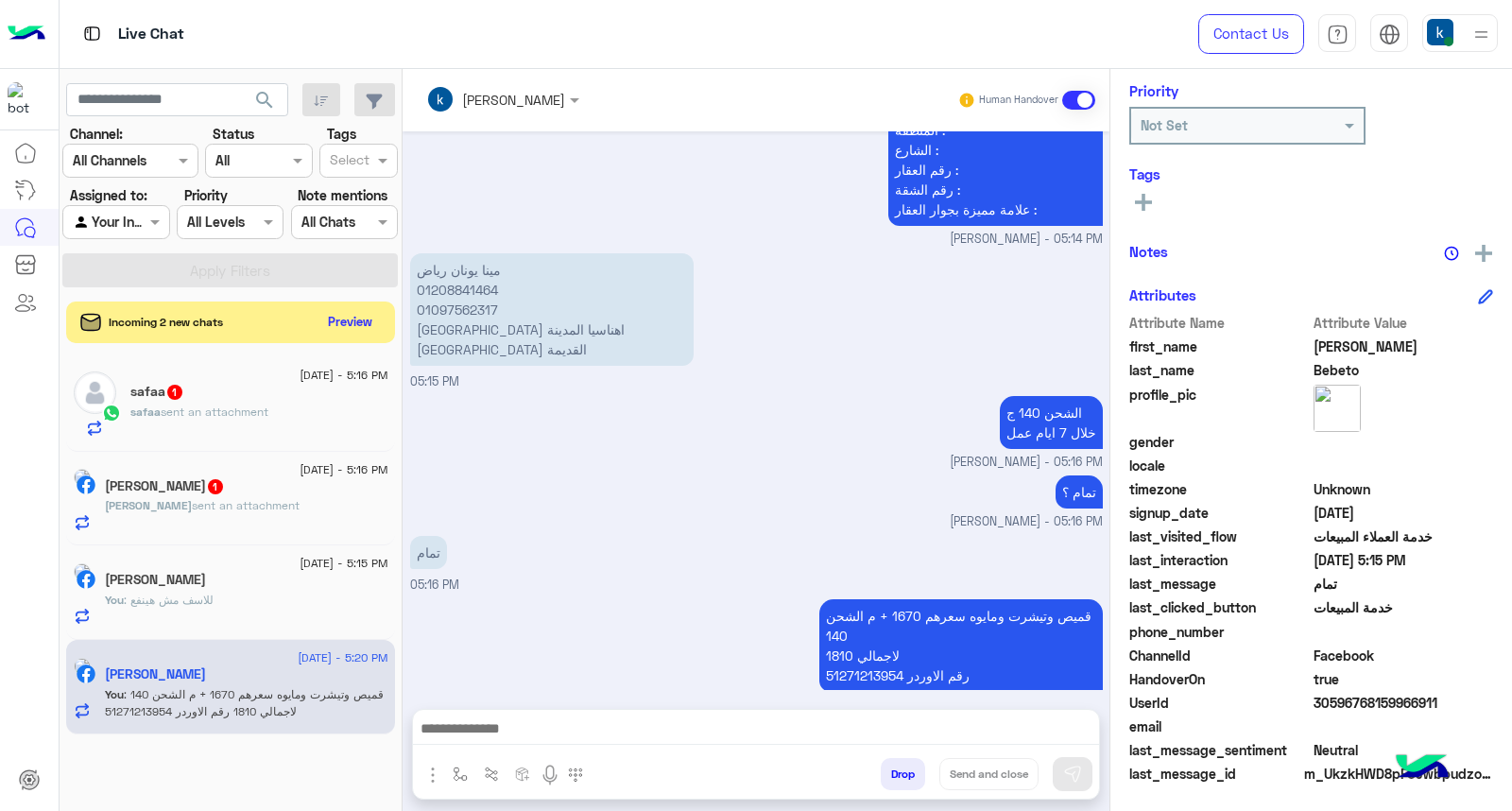
copy span "30596768159966911"
click at [893, 599] on p "قميص وتيشرت ومايوه سعرهم 1670 + م الشحن 140 لاجمالي 1810 رقم الاوردر 51271213954" at bounding box center [960, 646] width 284 height 93
copy p "1670"
click at [214, 496] on div "هشام الجليند 1" at bounding box center [246, 488] width 284 height 20
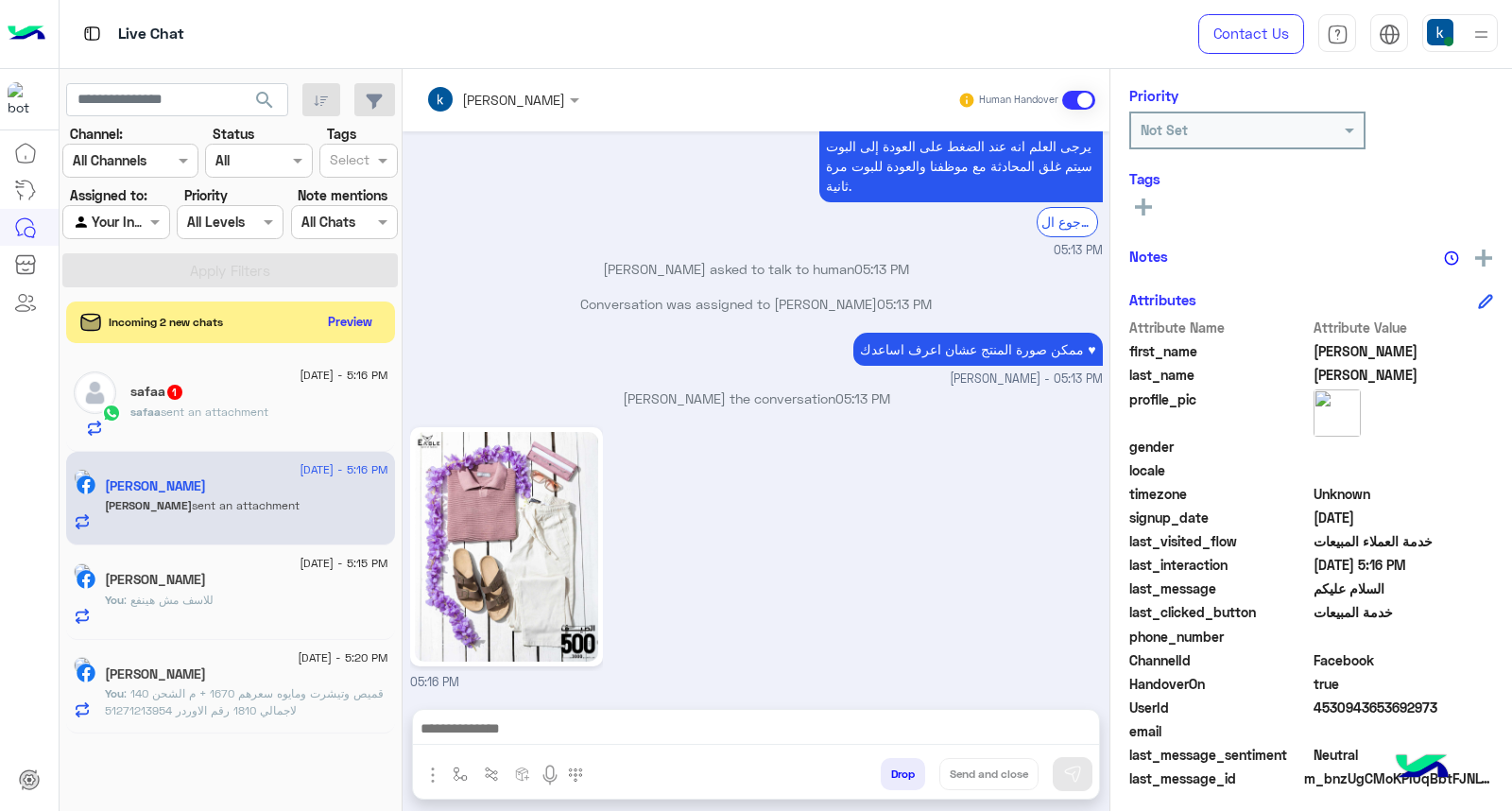
scroll to position [284, 0]
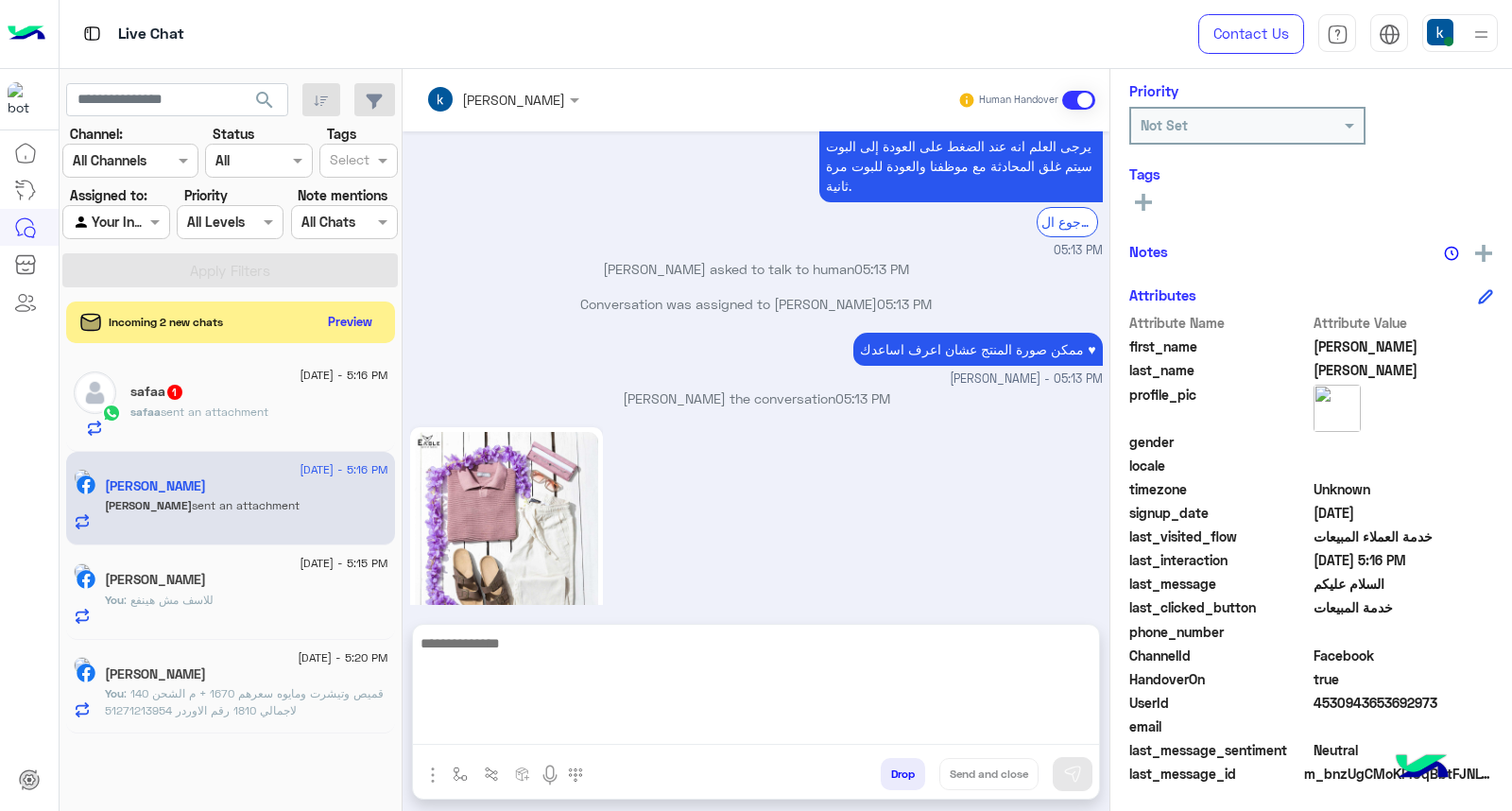
click at [556, 718] on textarea at bounding box center [756, 687] width 686 height 114
paste textarea "**********"
type textarea "**********"
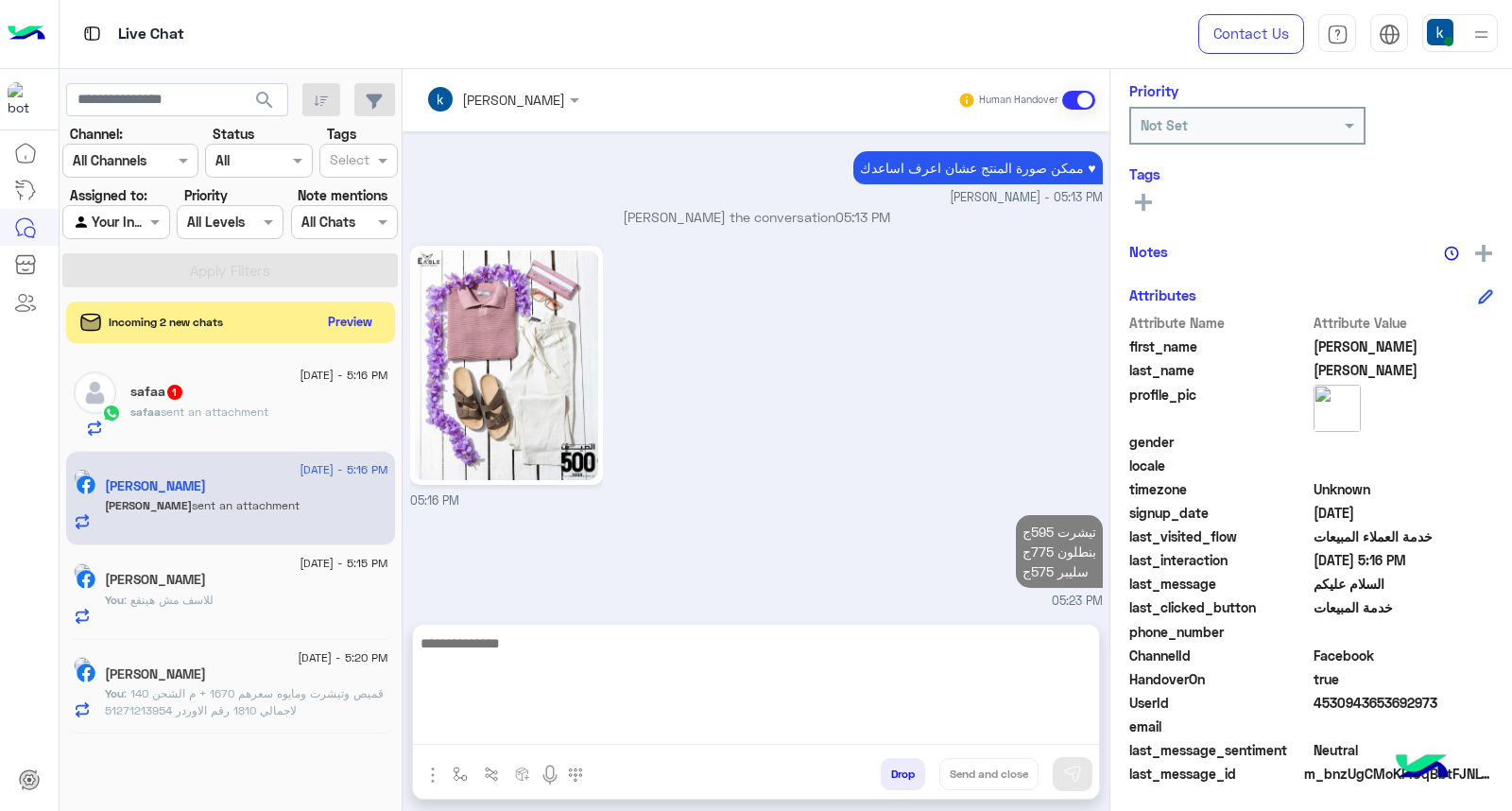
click at [243, 402] on div "safaa 1" at bounding box center [259, 394] width 258 height 20
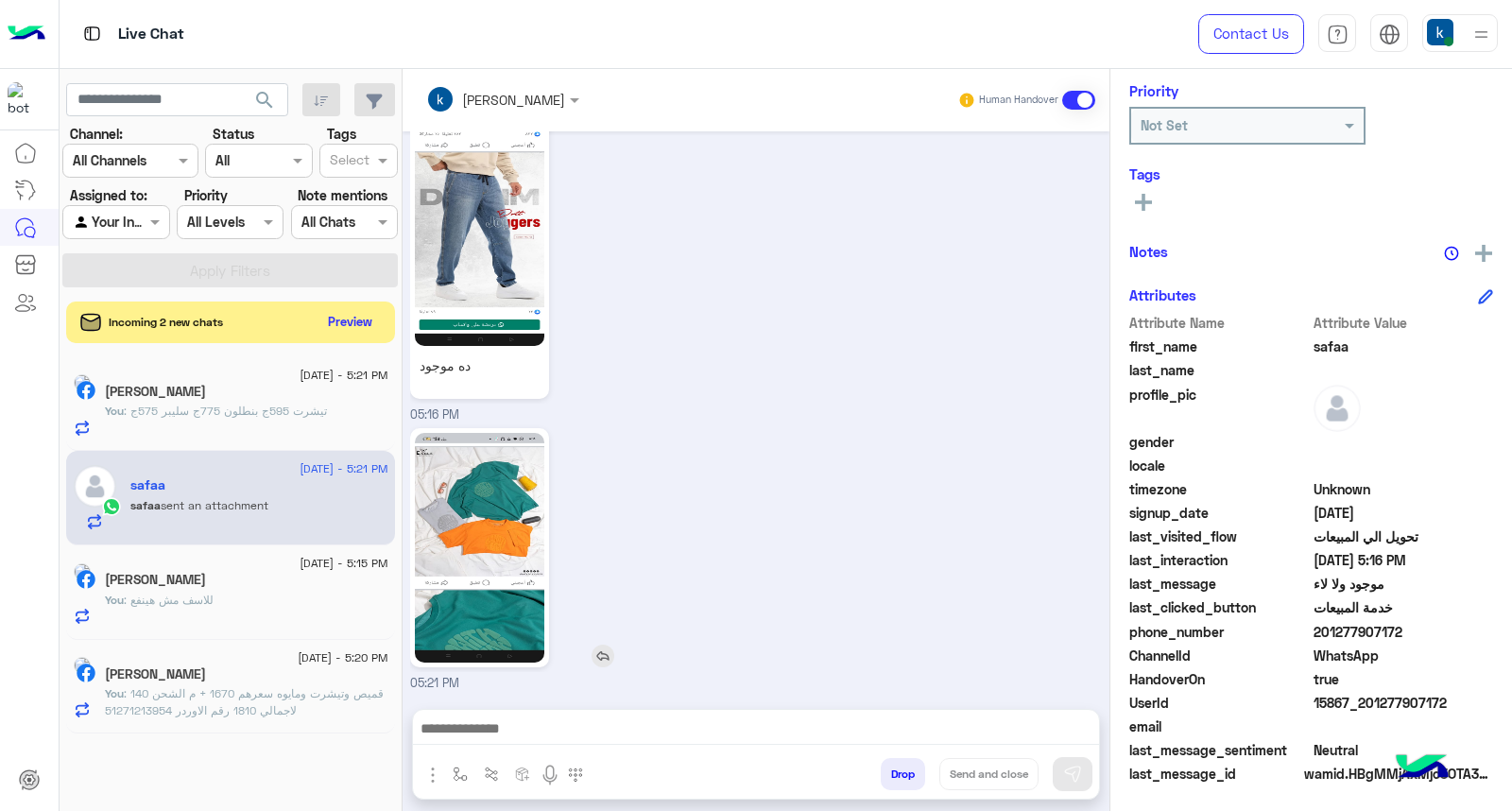
scroll to position [1707, 0]
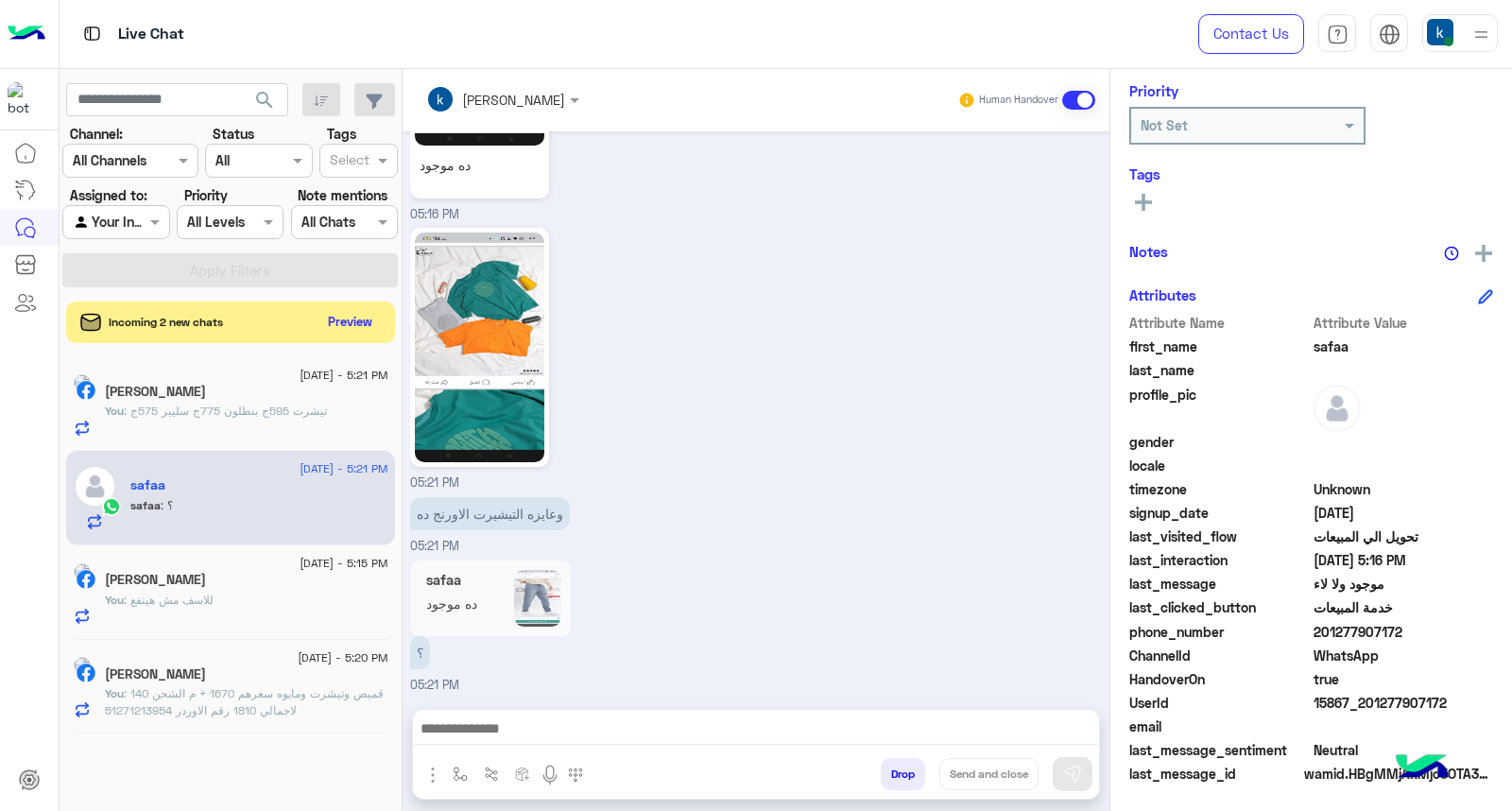
click at [518, 740] on textarea at bounding box center [756, 730] width 686 height 29
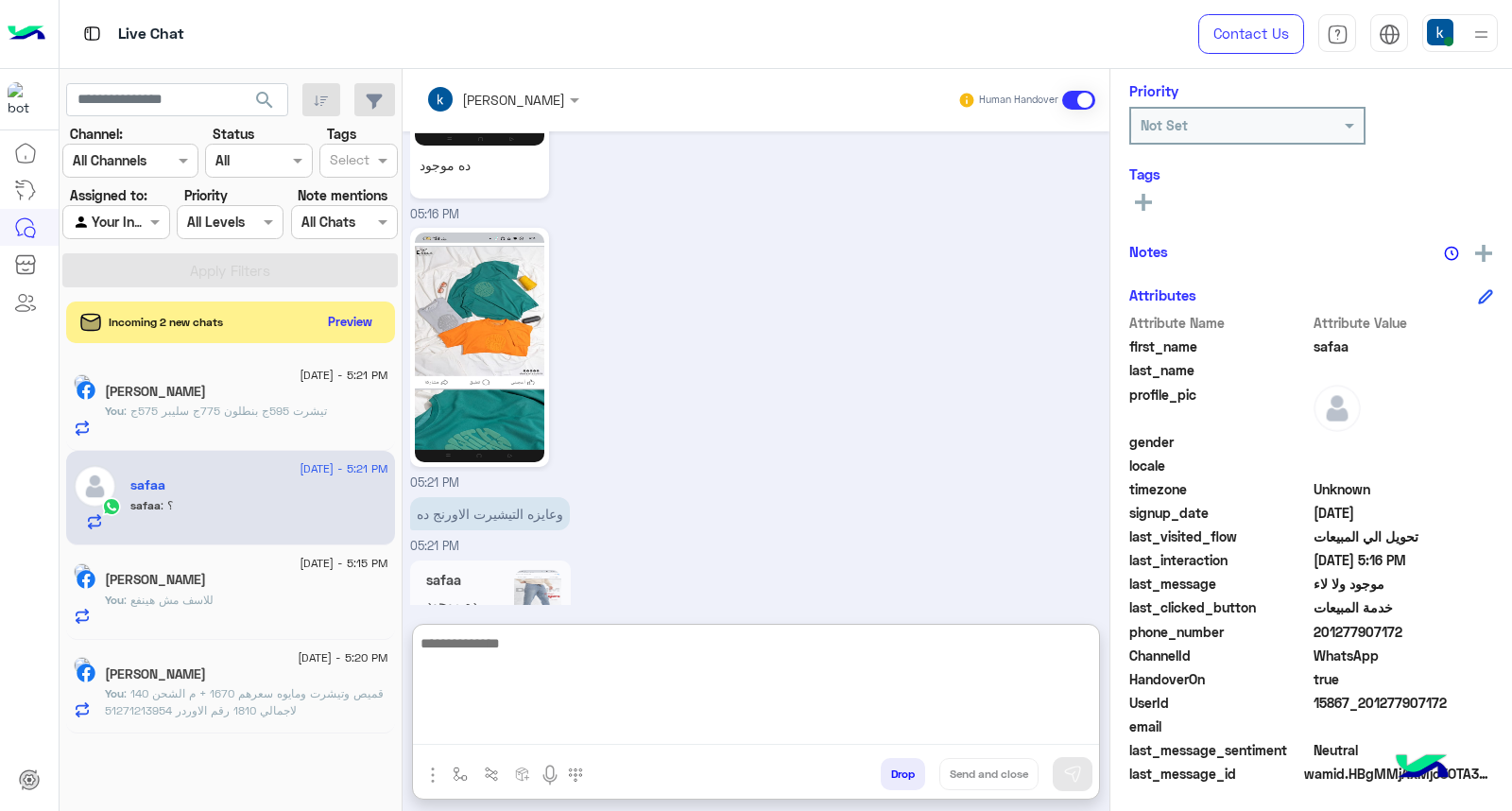
scroll to position [1931, 0]
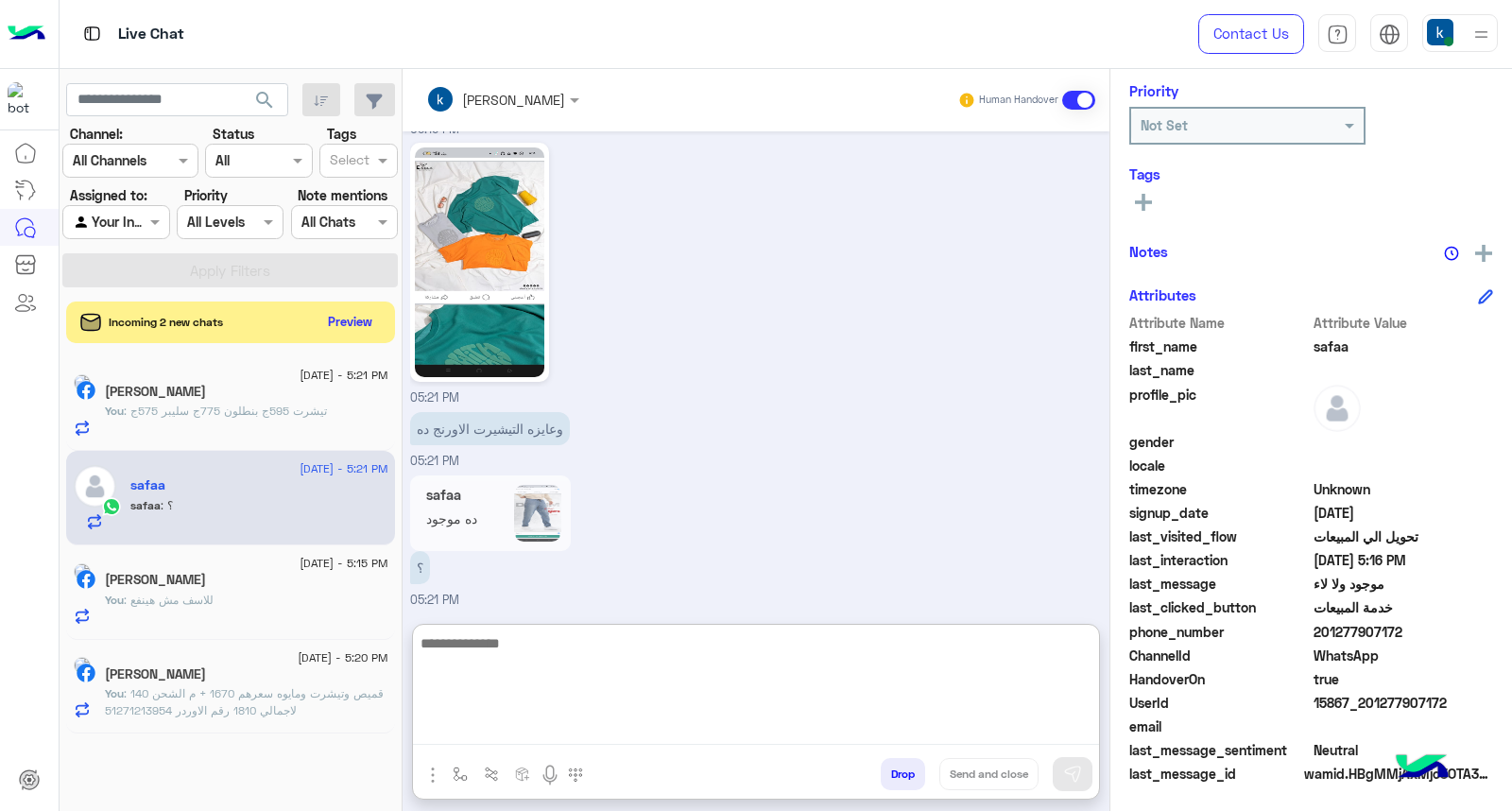
type textarea "*"
type textarea "**********"
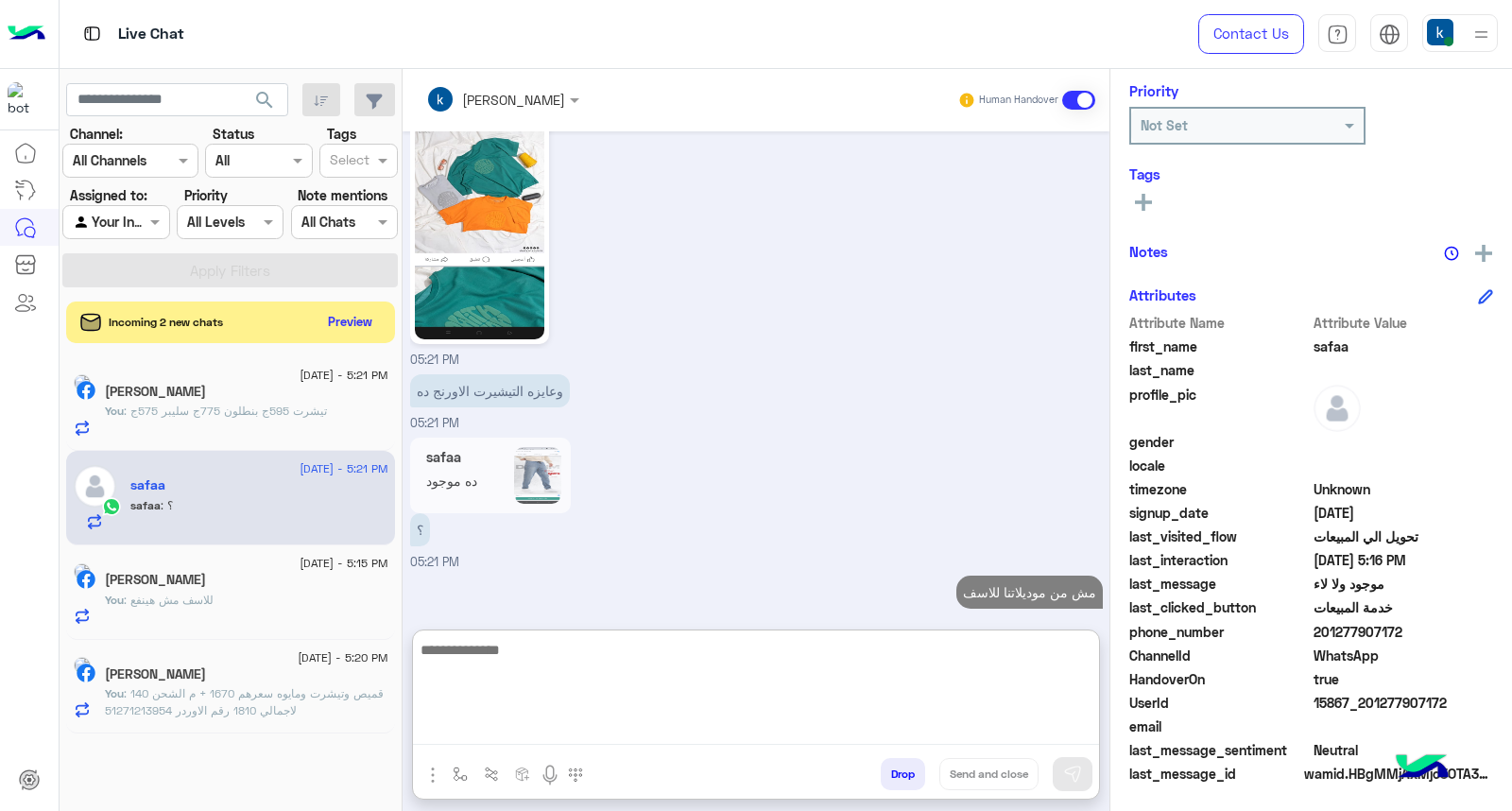
scroll to position [1990, 0]
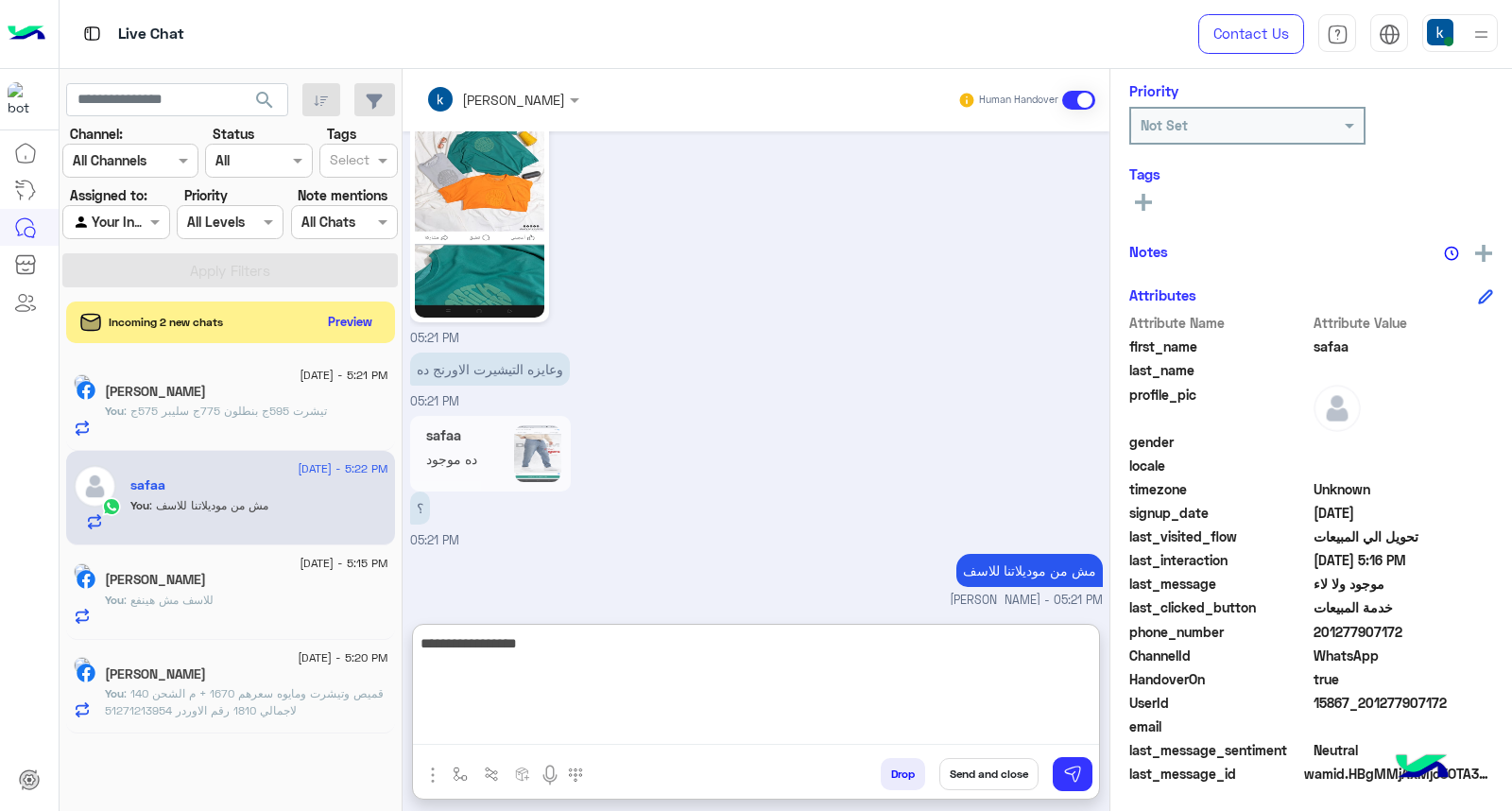
type textarea "**********"
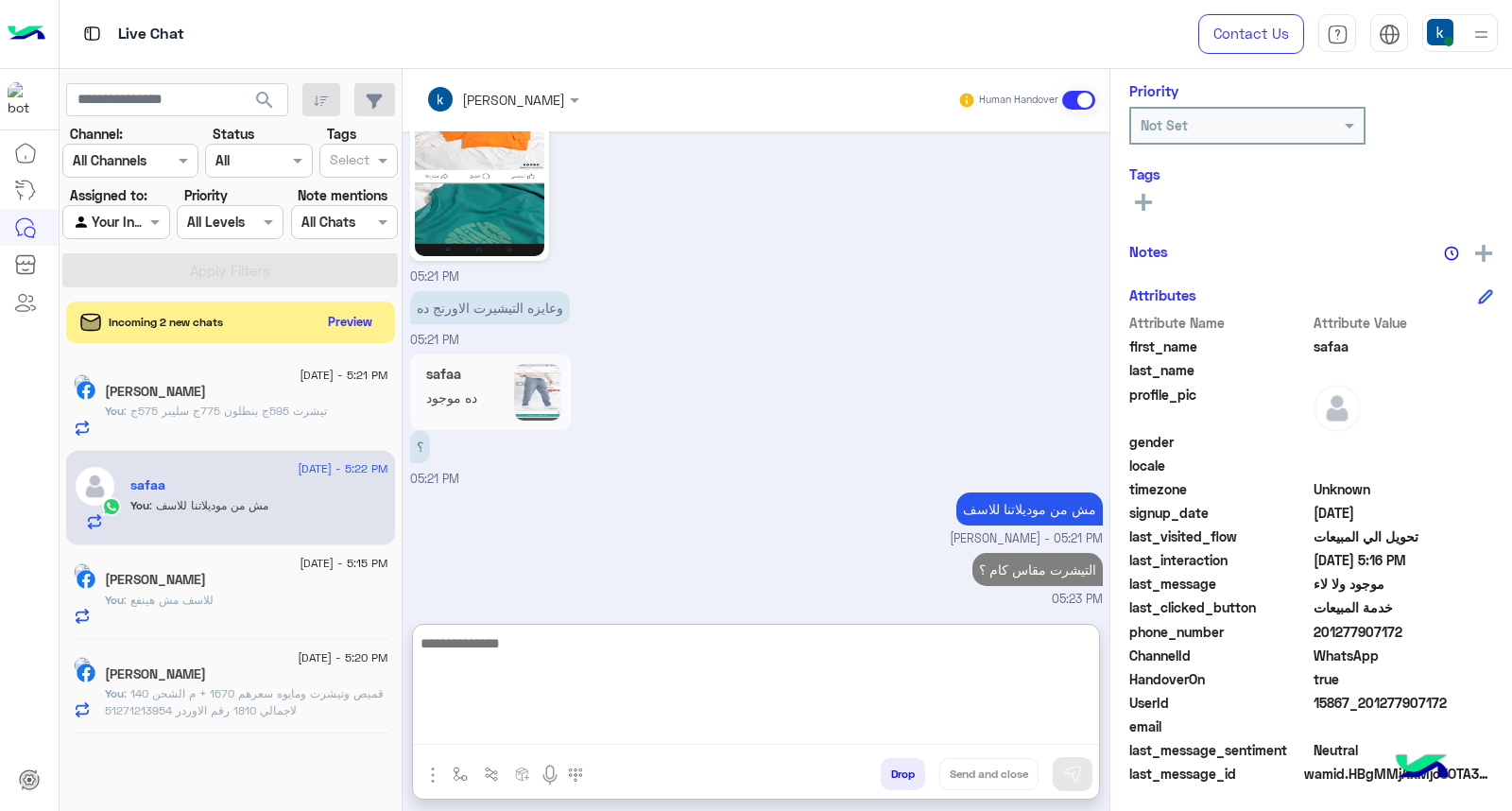
click at [344, 336] on div "Incoming 2 new chats Preview" at bounding box center [230, 322] width 329 height 42
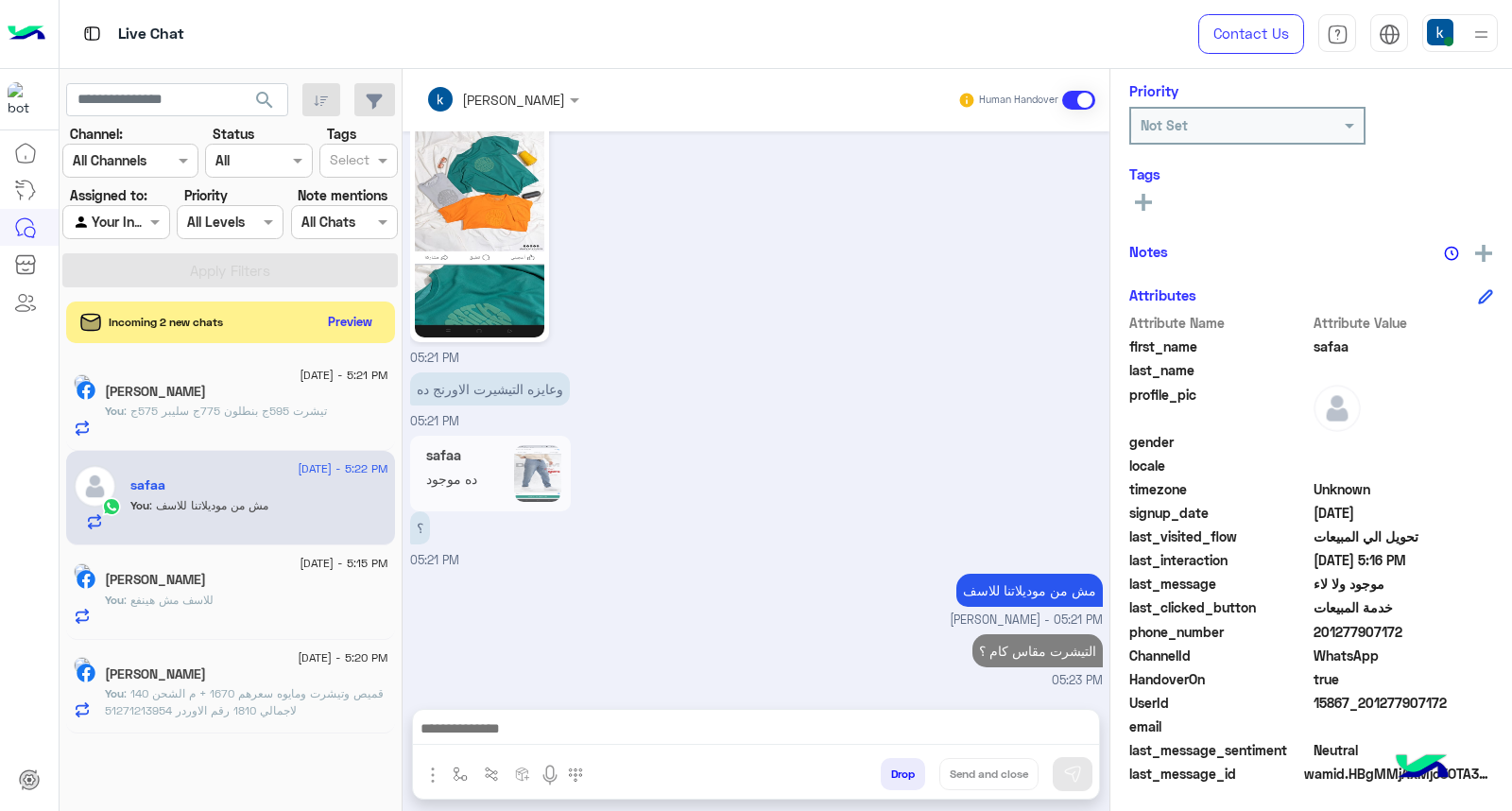
scroll to position [1966, 0]
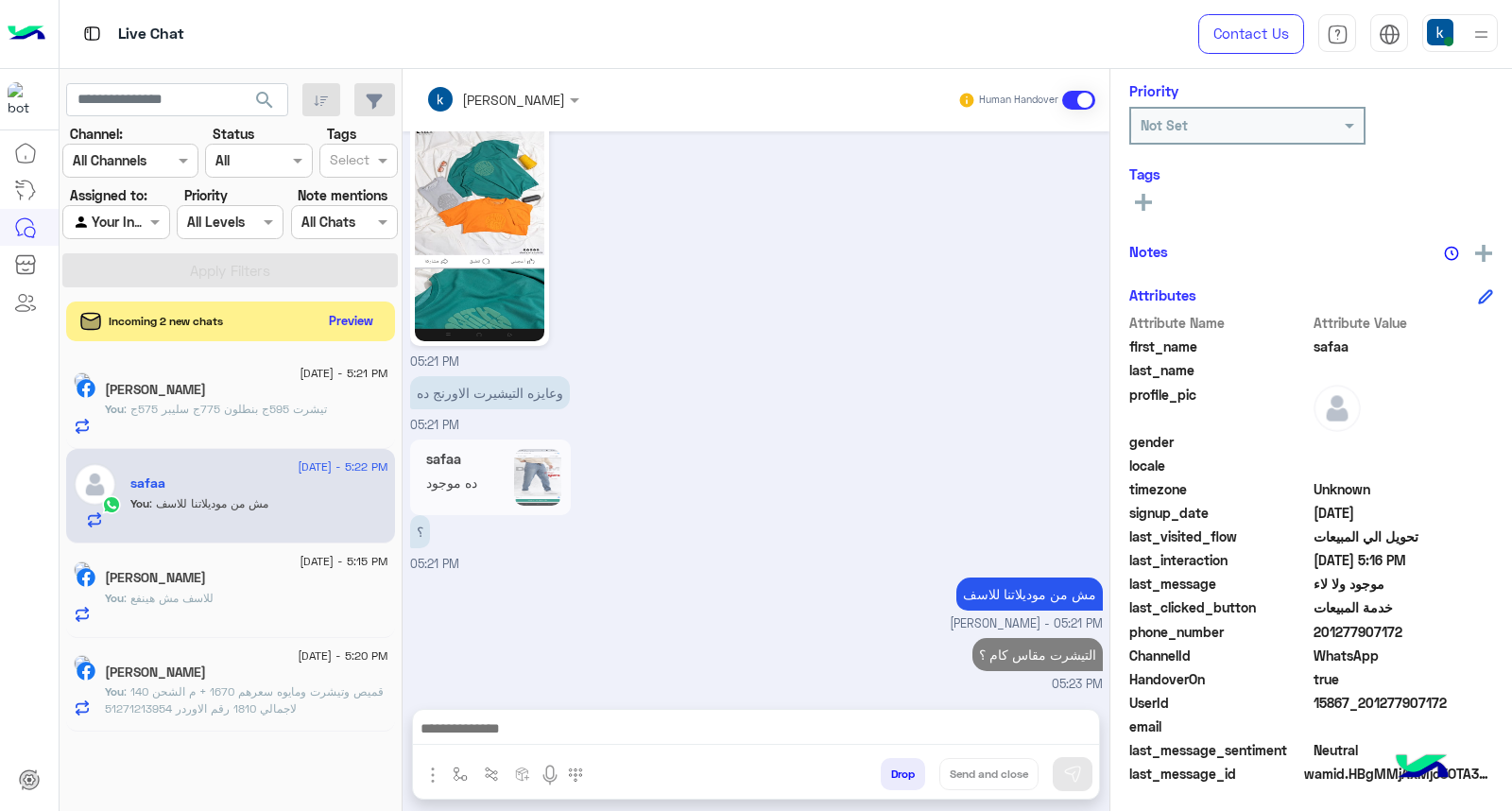
click at [345, 325] on button "Preview" at bounding box center [351, 320] width 58 height 26
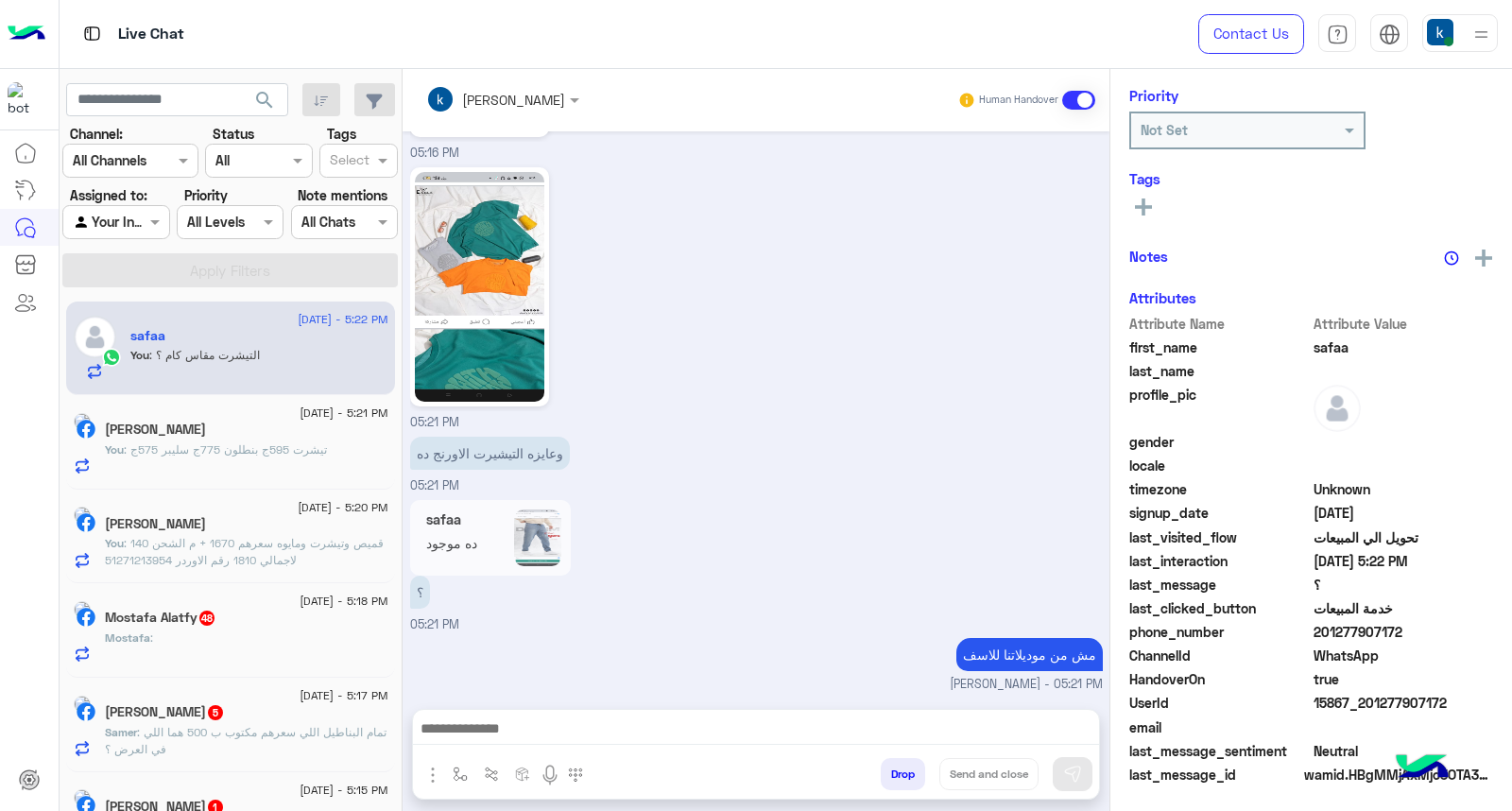
scroll to position [1782, 0]
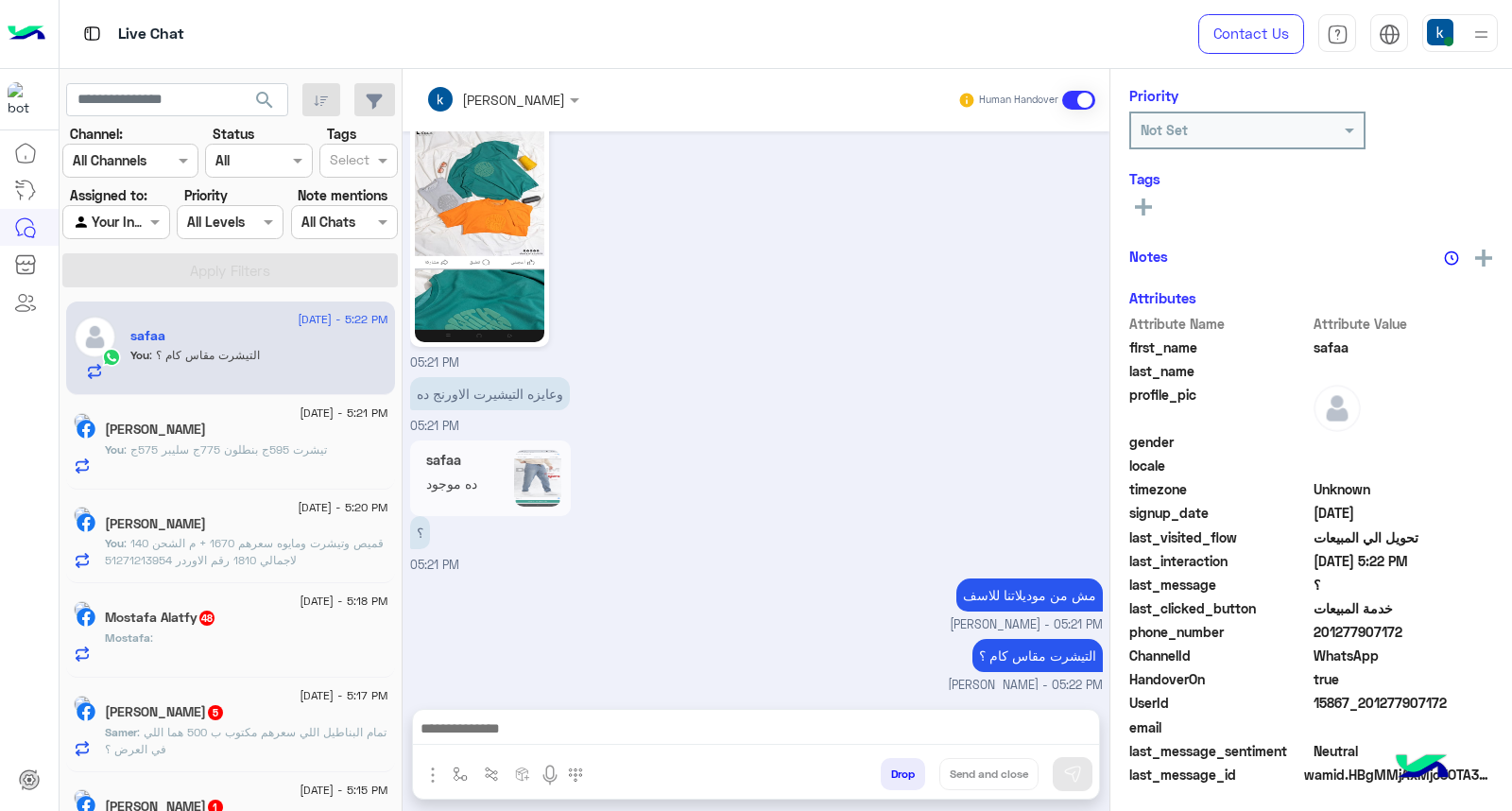
click at [185, 655] on div "Mostafa :" at bounding box center [246, 645] width 284 height 33
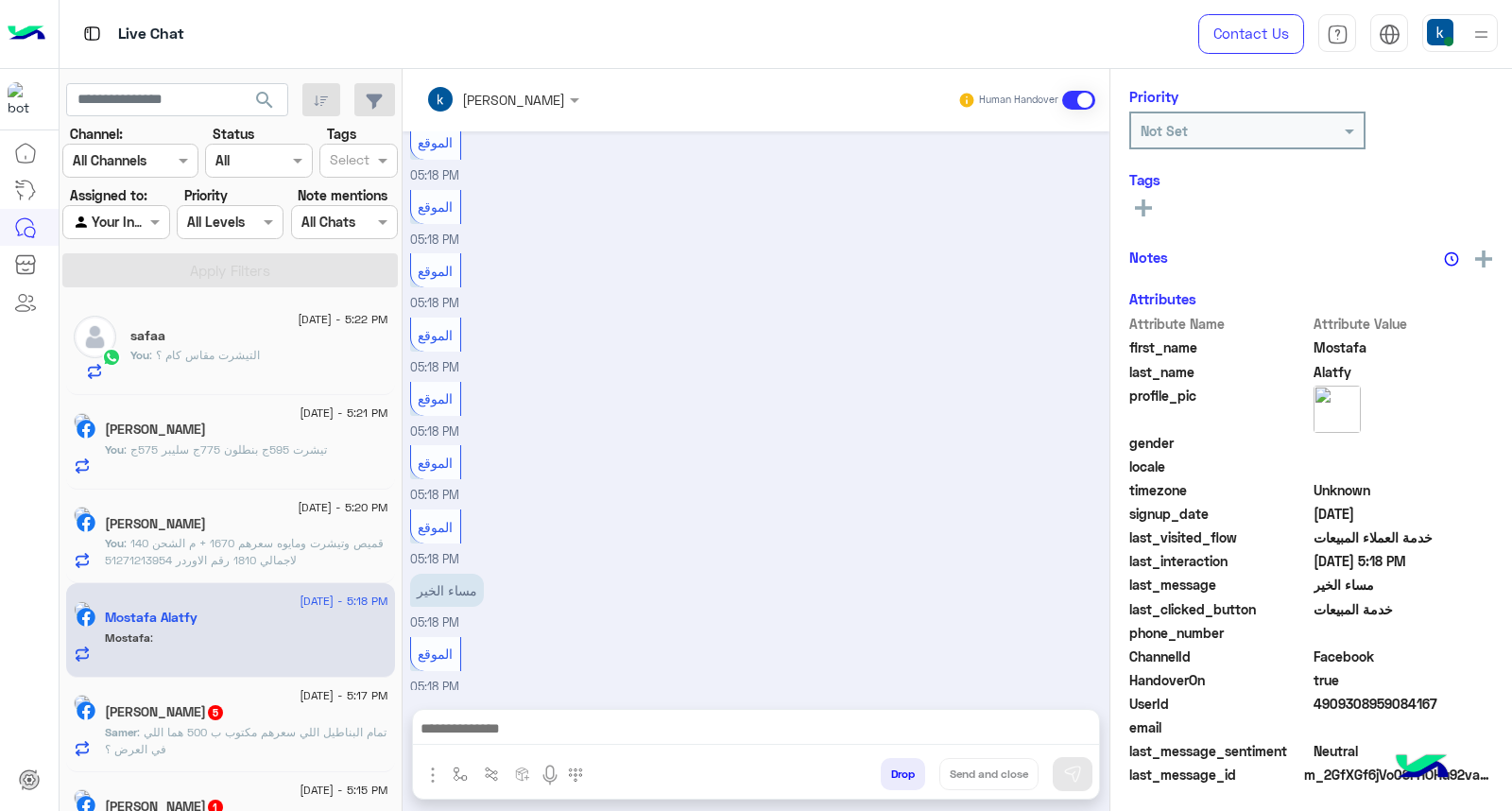
scroll to position [248, 0]
click at [460, 786] on button "button" at bounding box center [461, 773] width 32 height 32
click at [470, 740] on input "text" at bounding box center [494, 733] width 77 height 22
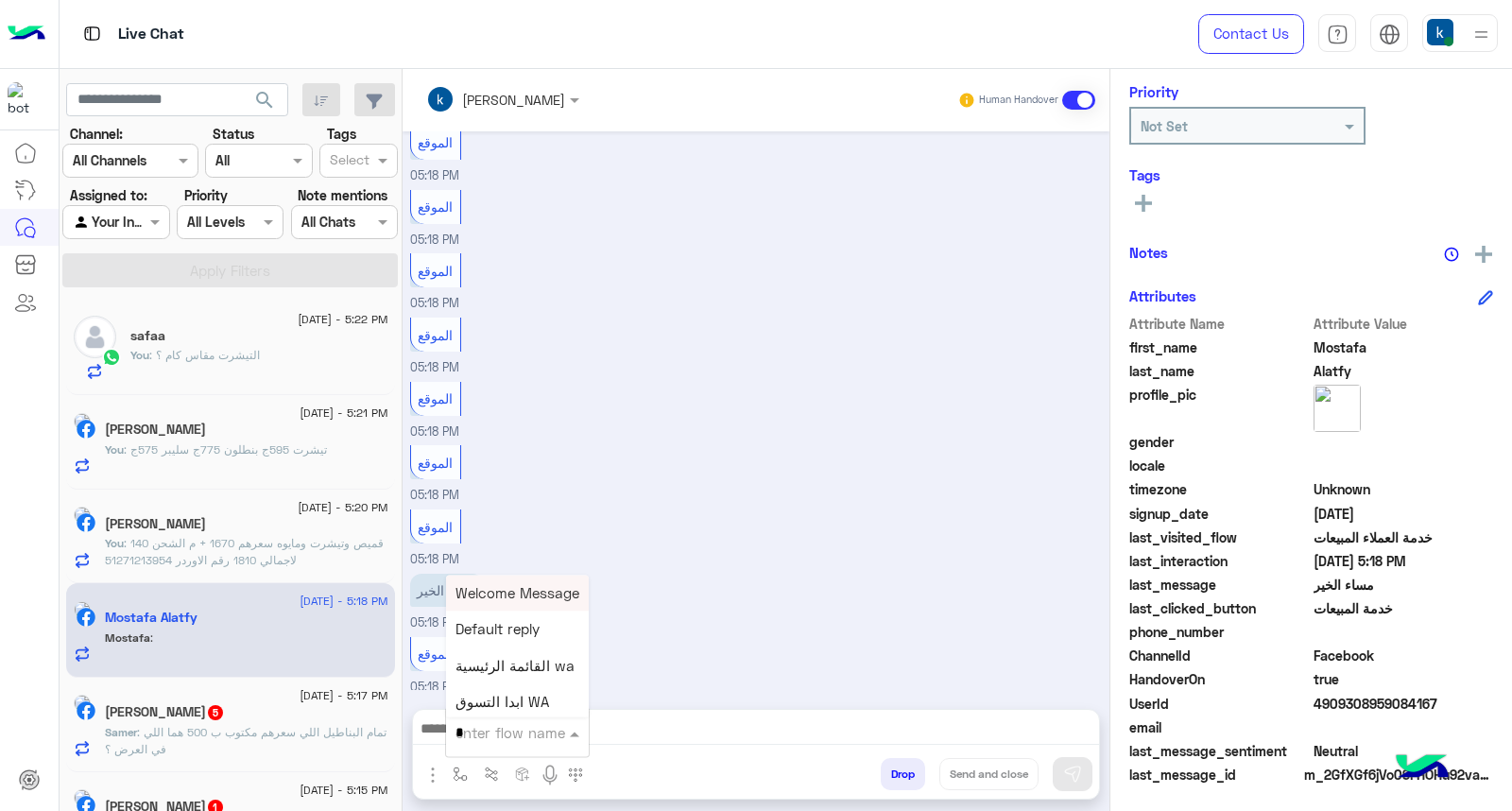
type input "**"
click at [508, 629] on span "عناوين الفروع" at bounding box center [496, 629] width 82 height 17
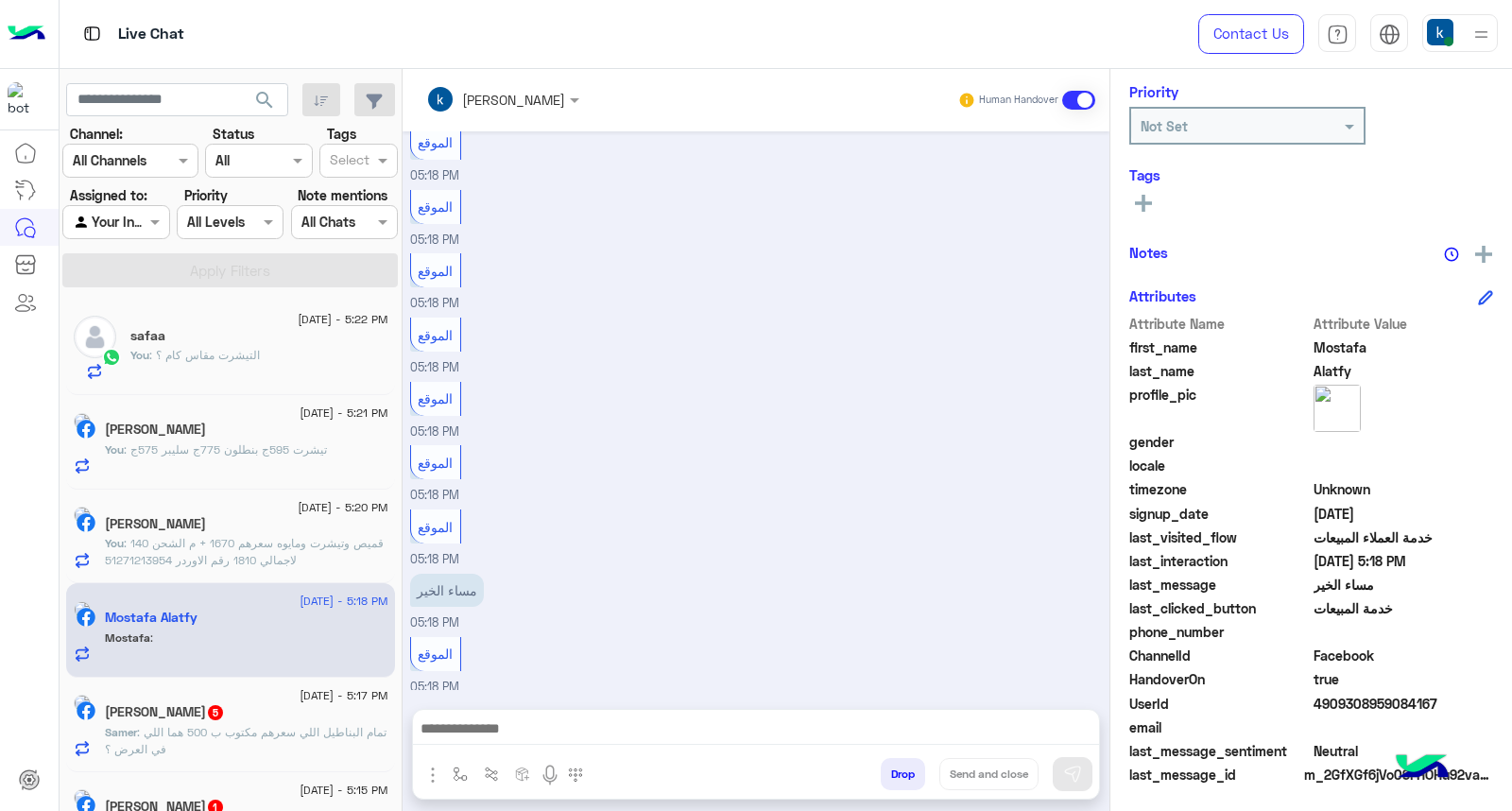
type textarea "**********"
click at [976, 780] on button "Send and close" at bounding box center [989, 773] width 99 height 32
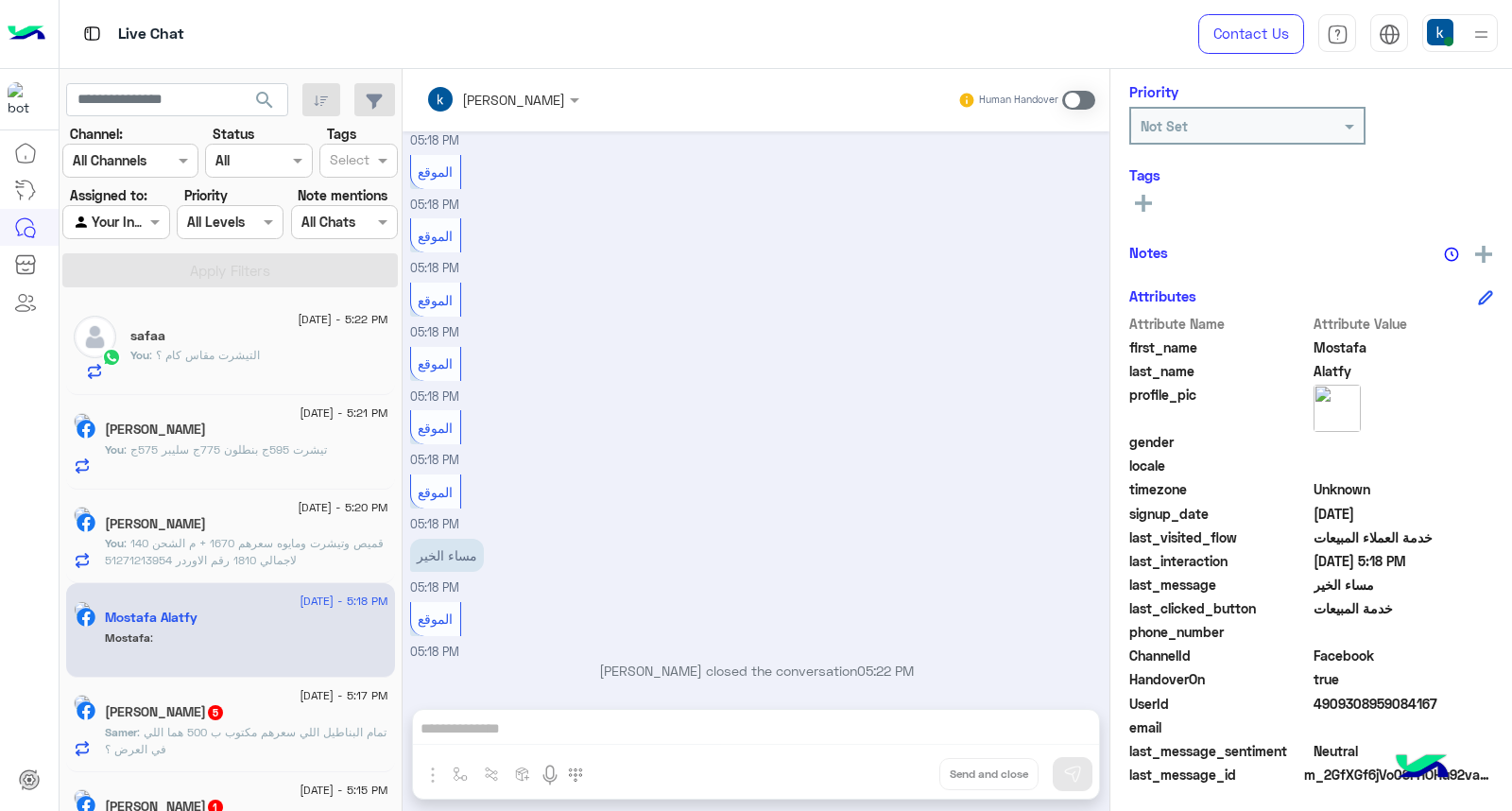
click at [241, 735] on span ": تمام البناطيل اللي سعرهم مكتوب ب 500 هما اللي في العرض ؟" at bounding box center [245, 741] width 282 height 32
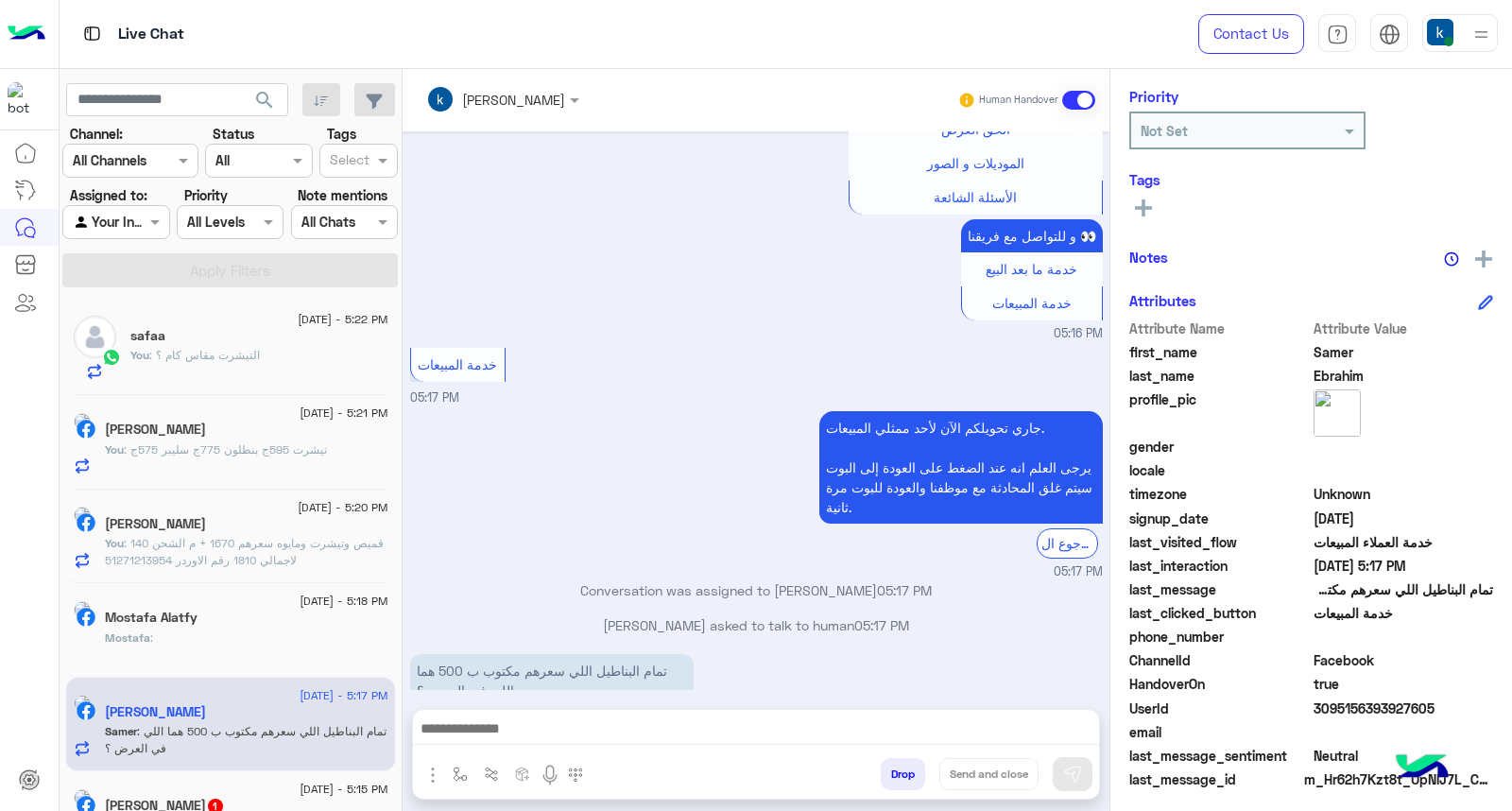
scroll to position [248, 0]
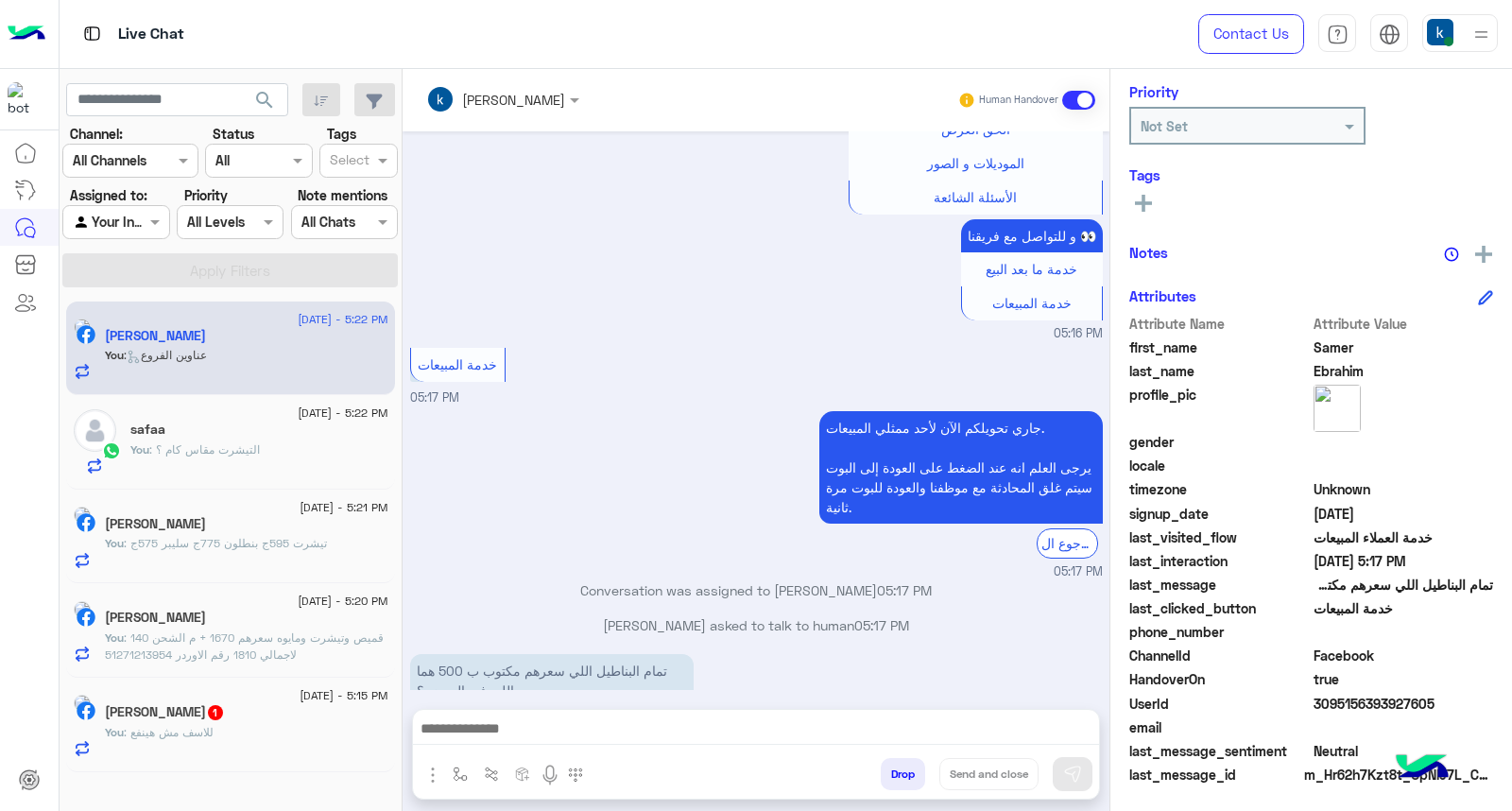
click at [532, 716] on textarea at bounding box center [756, 730] width 686 height 29
paste textarea "**********"
type textarea "**********"
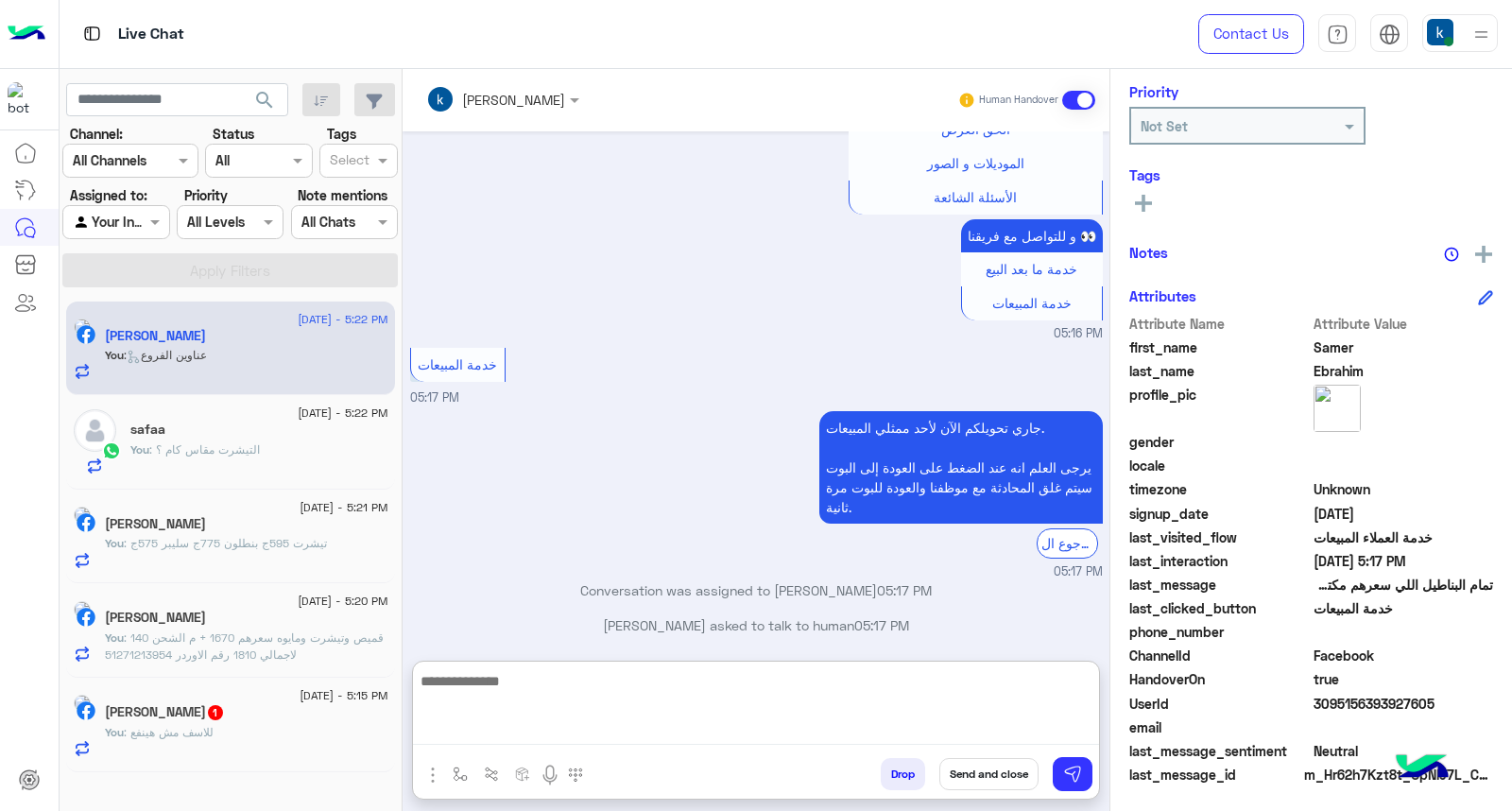
scroll to position [1282, 0]
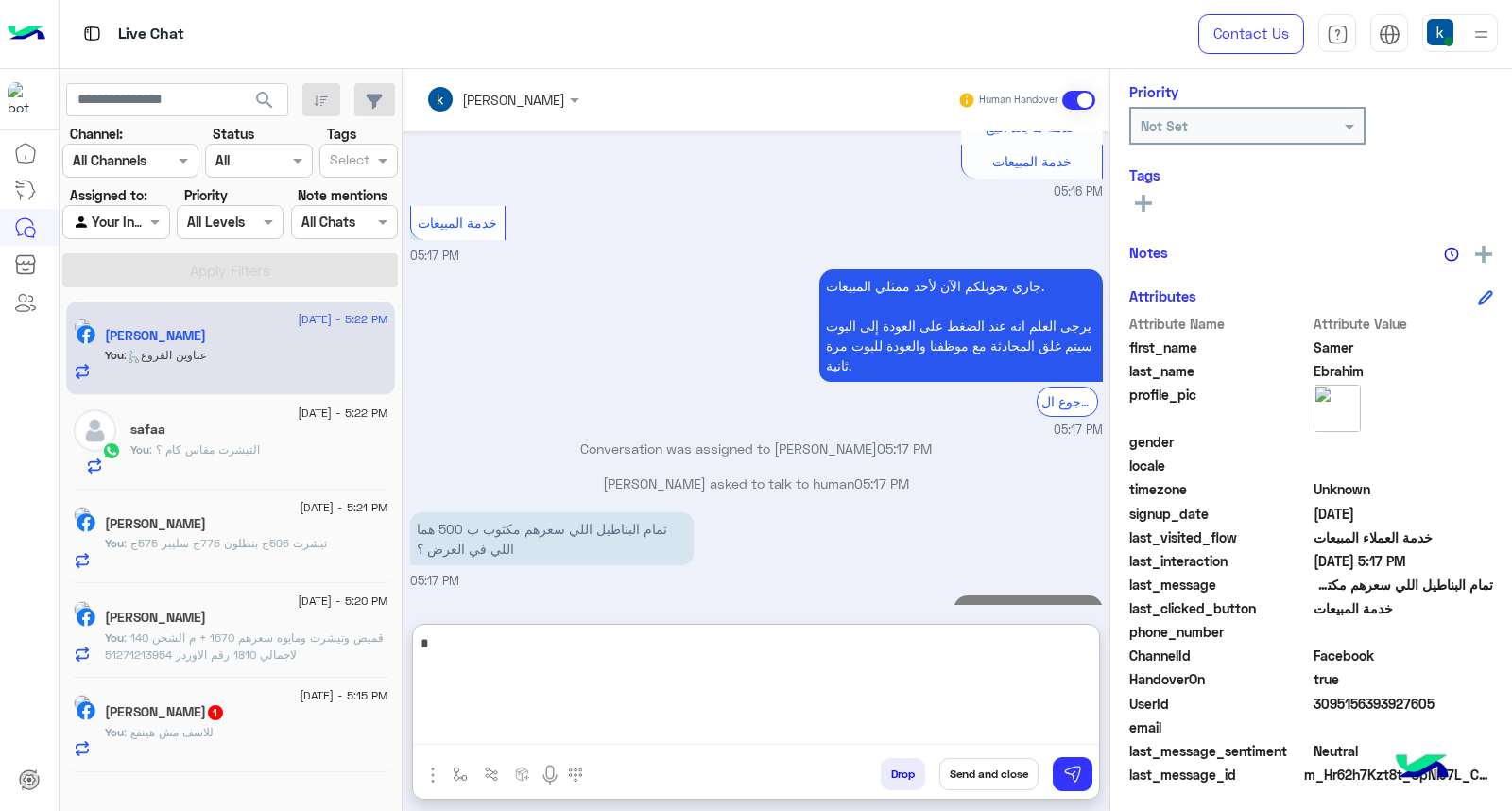
click at [531, 716] on textarea "*" at bounding box center [756, 687] width 686 height 114
type textarea "**"
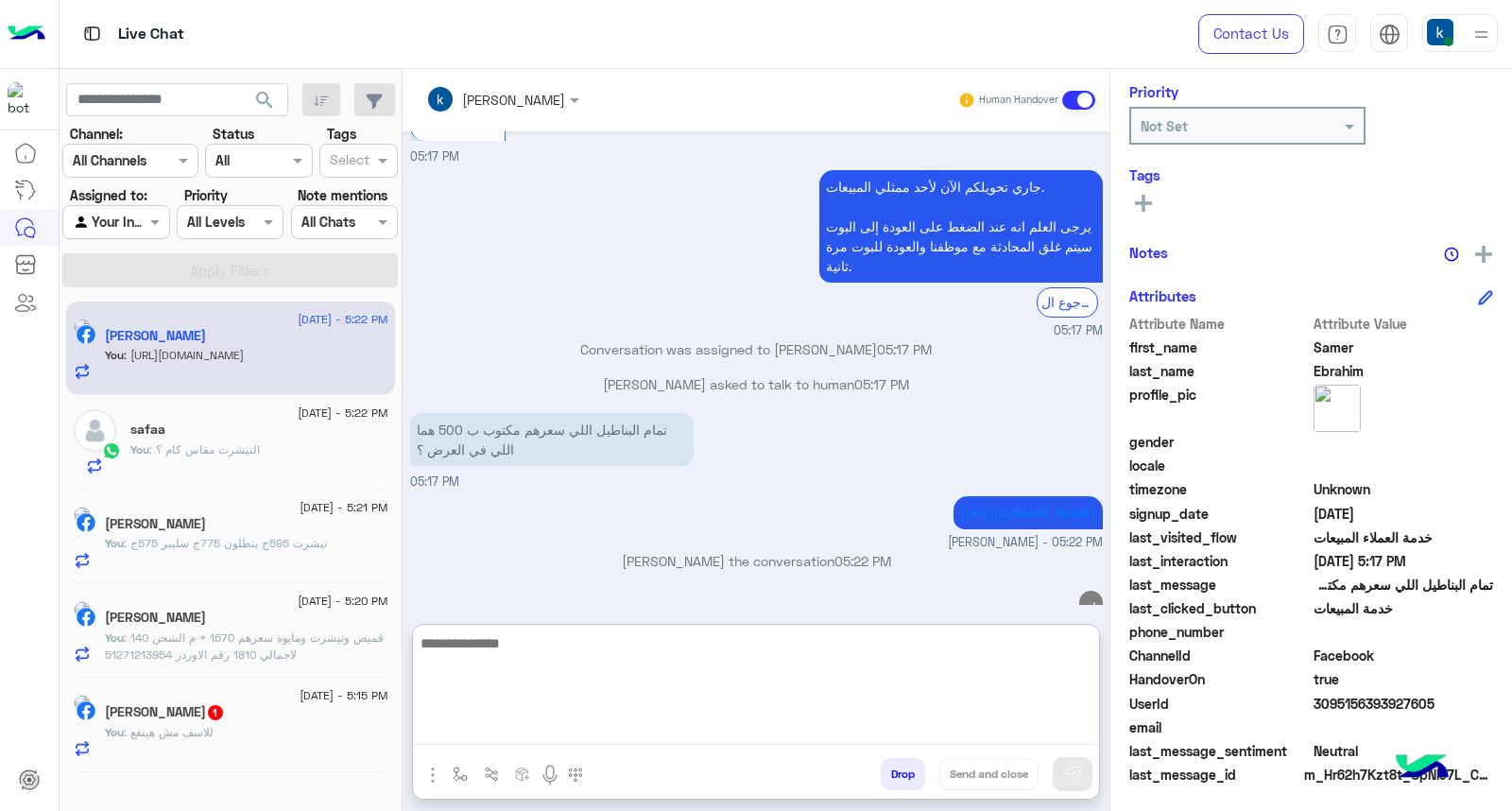
scroll to position [284, 0]
click at [237, 714] on div "Asmaa Samir 1" at bounding box center [246, 714] width 284 height 20
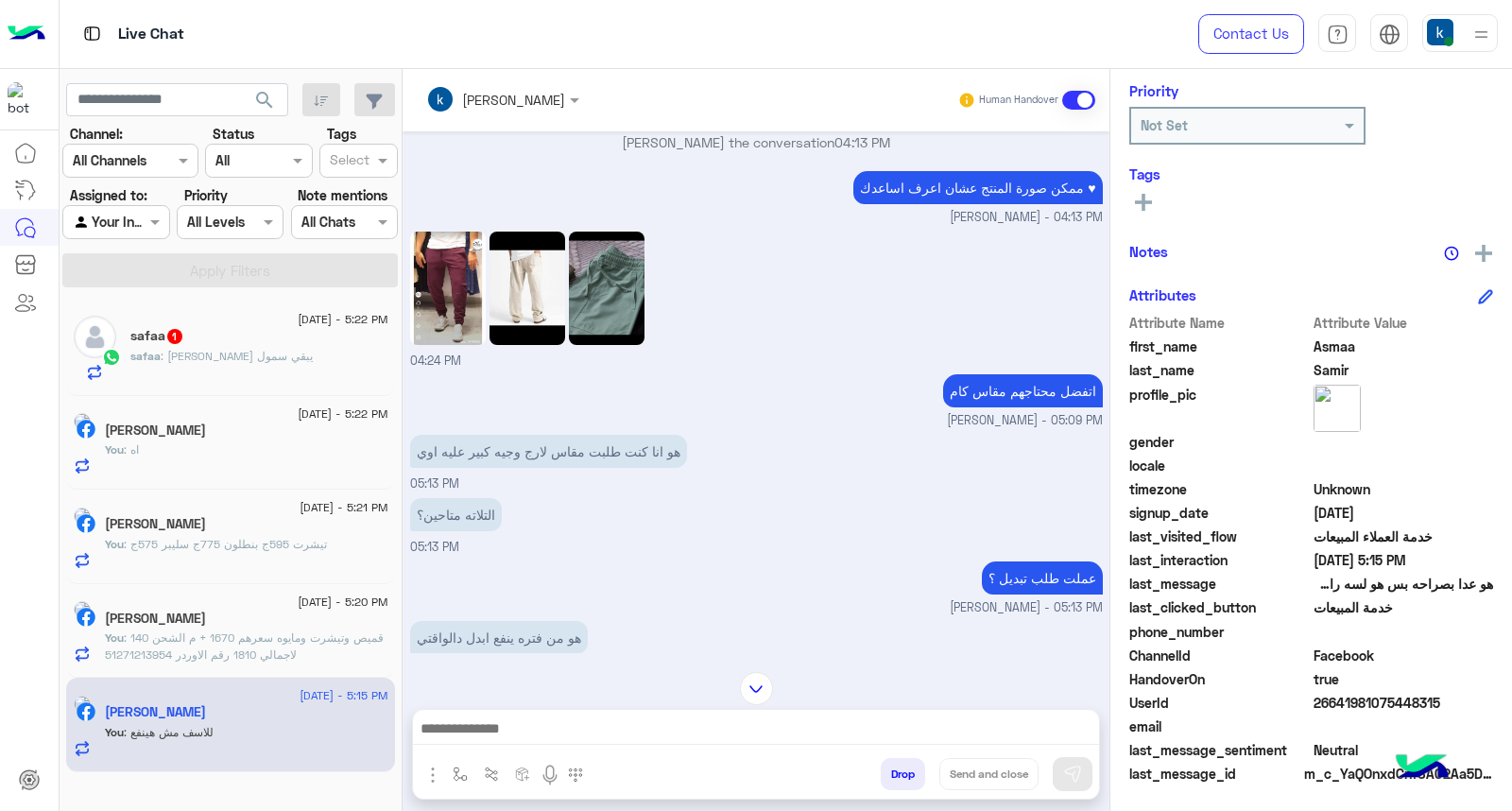
click at [282, 364] on p "safaa : لو اوفر سايز يبقي سمول" at bounding box center [222, 356] width 182 height 17
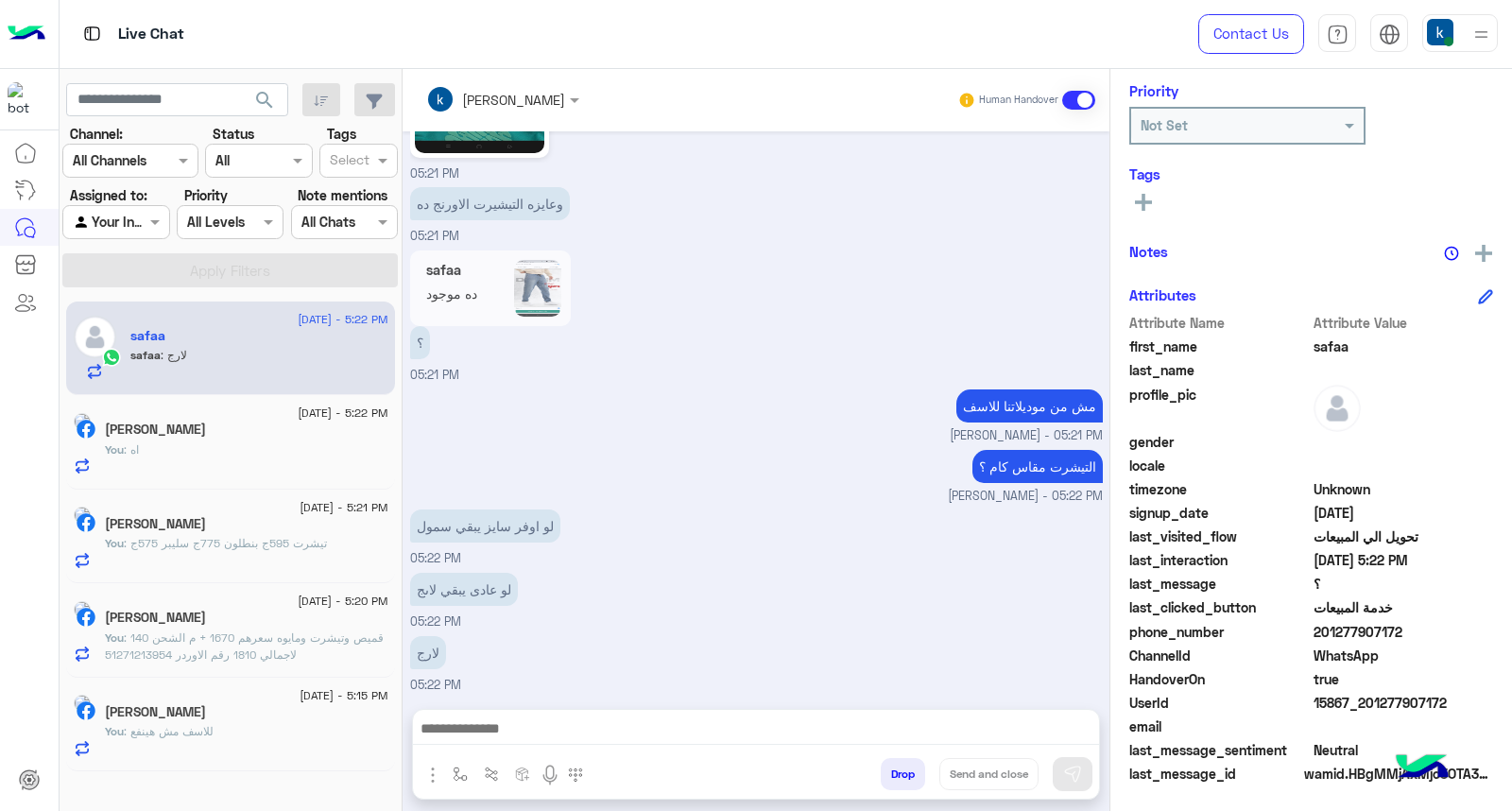
click at [515, 722] on textarea at bounding box center [756, 730] width 686 height 29
paste textarea "**********"
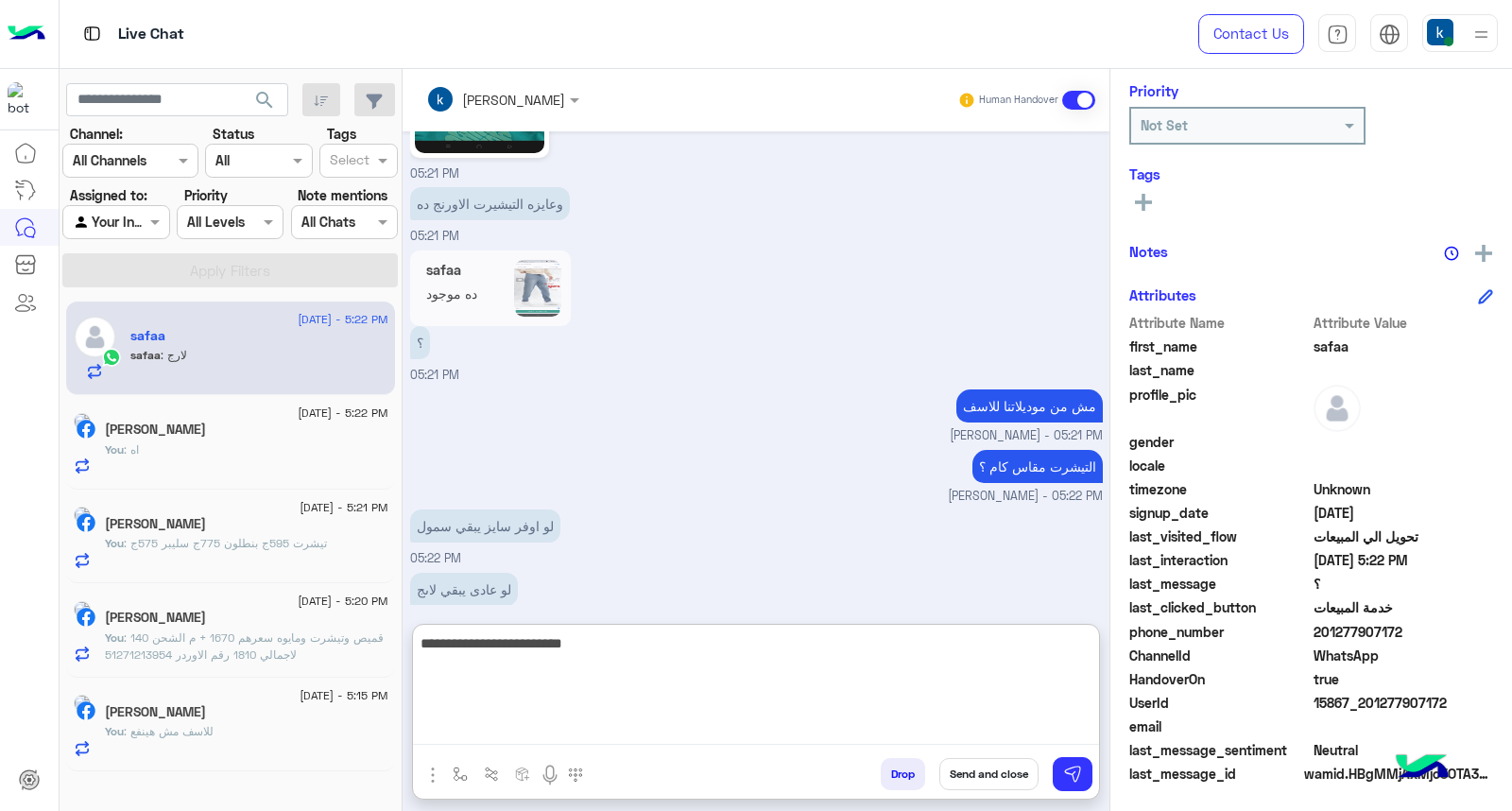
type textarea "**********"
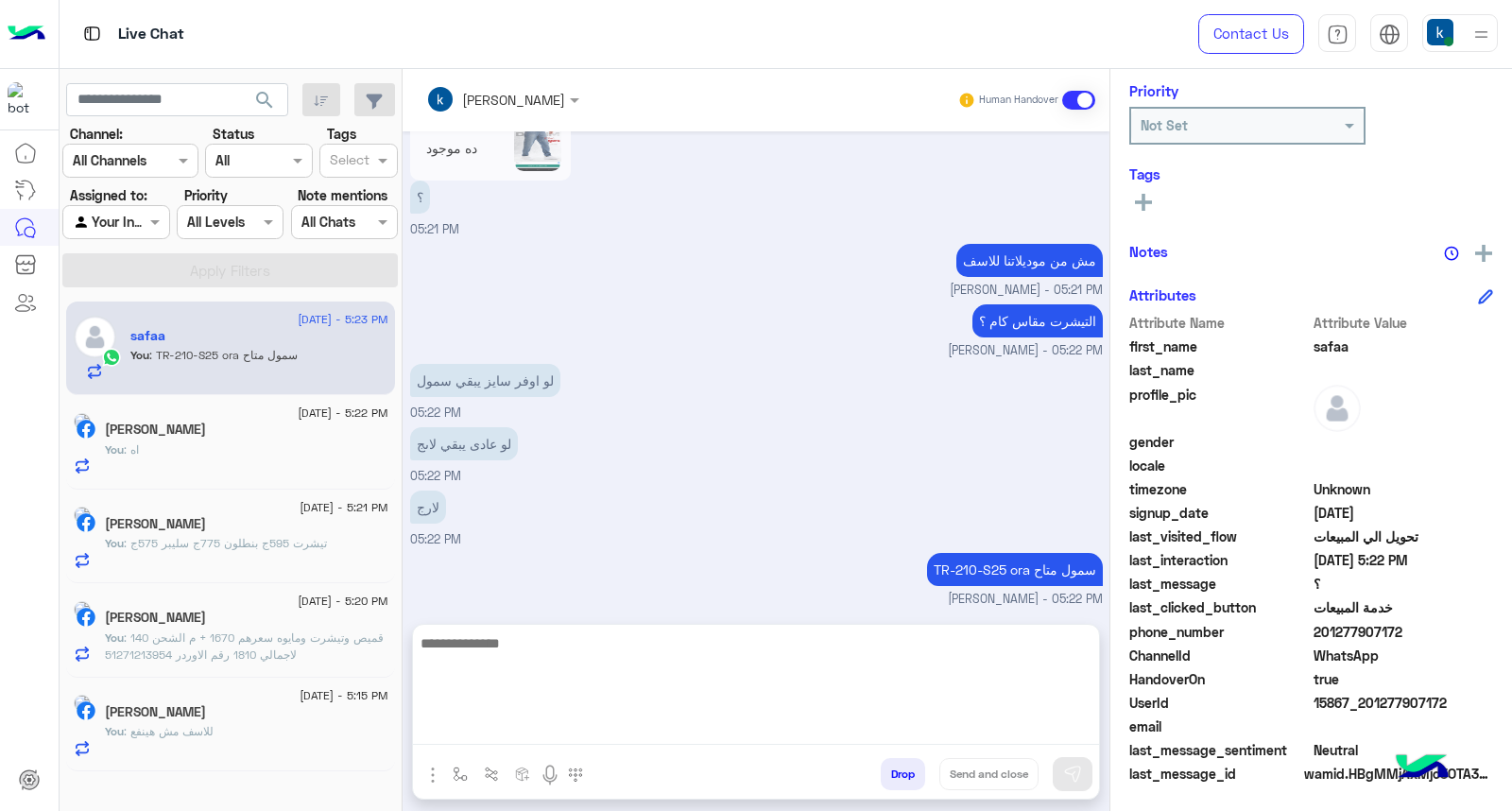
click at [257, 645] on p "You : قميص وتيشرت ومايوه سعرهم 1670 + م الشحن 140 لاجمالي 1810 رقم الاوردر 5127…" at bounding box center [246, 646] width 284 height 34
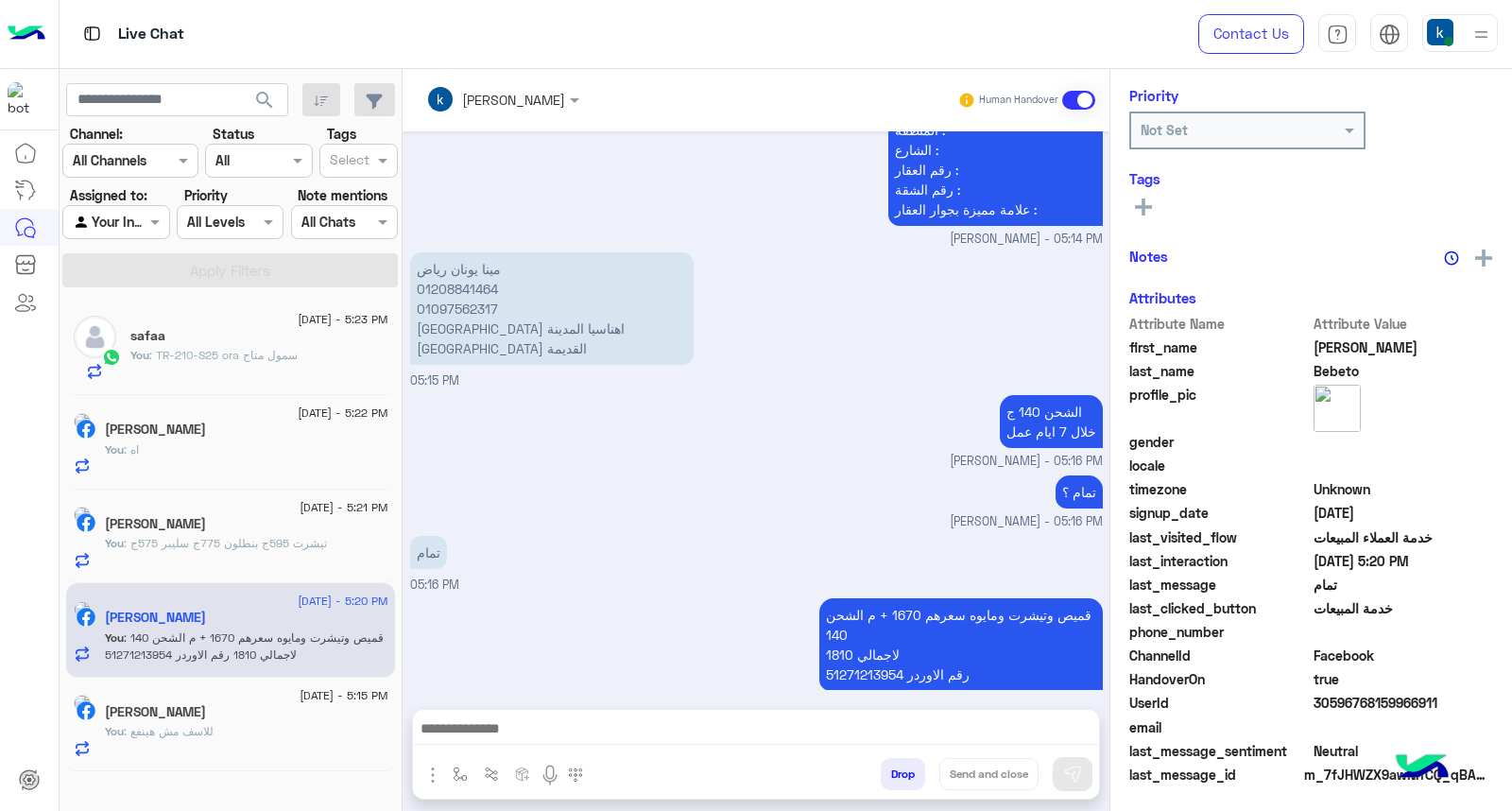
scroll to position [284, 0]
click at [213, 340] on div "safaa 1" at bounding box center [259, 338] width 258 height 20
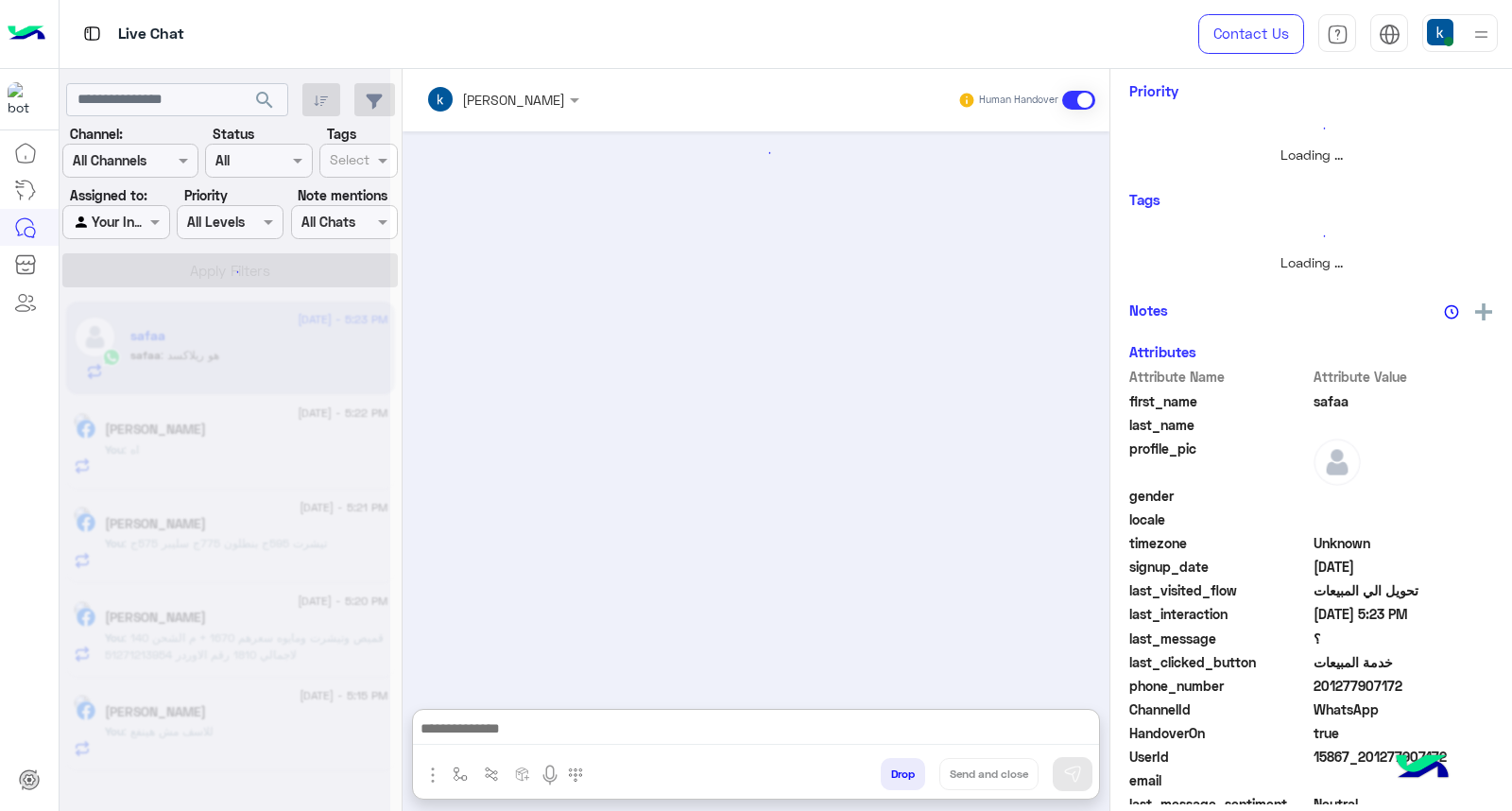
click at [517, 729] on textarea at bounding box center [756, 730] width 686 height 29
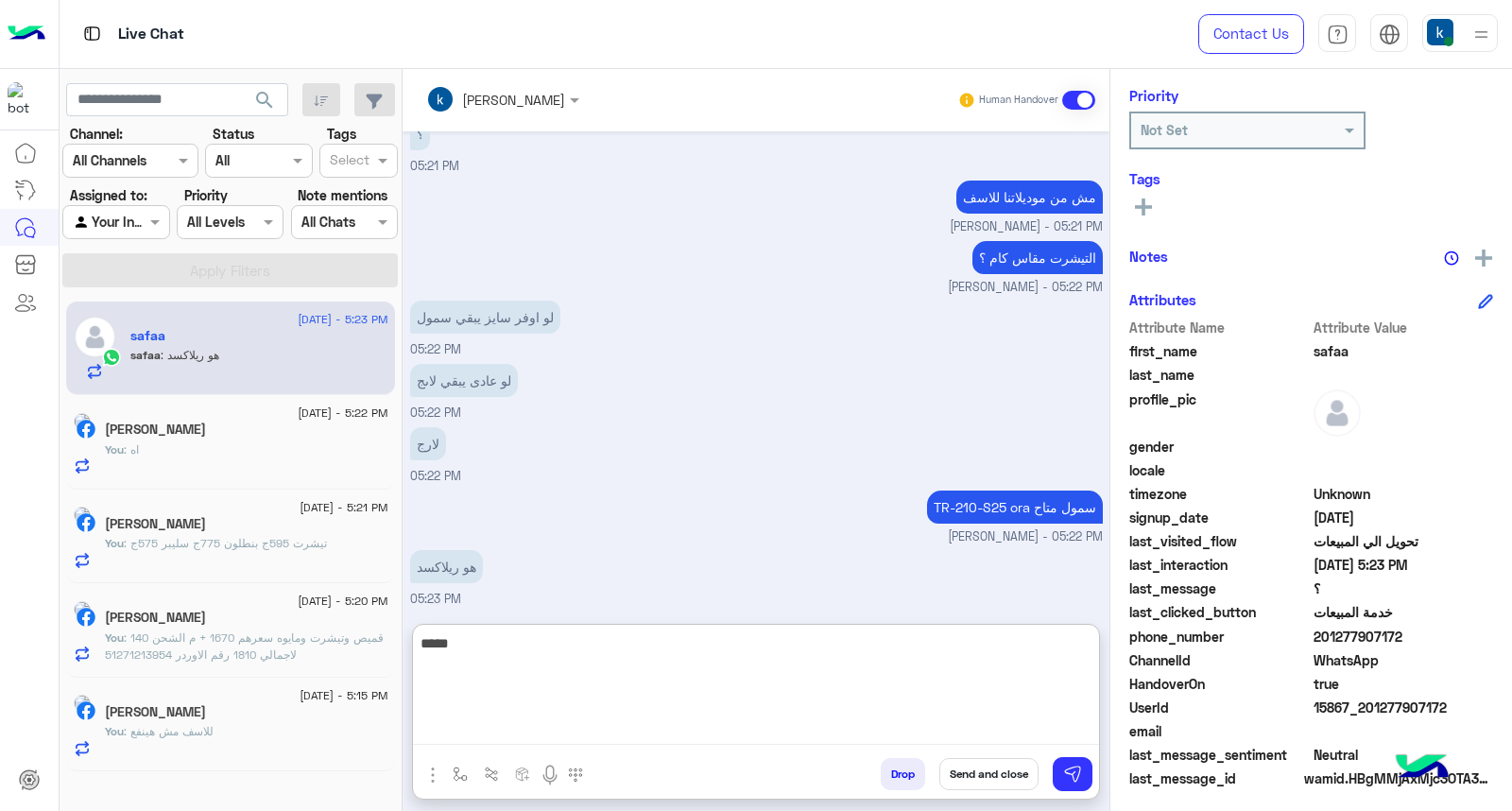
scroll to position [284, 0]
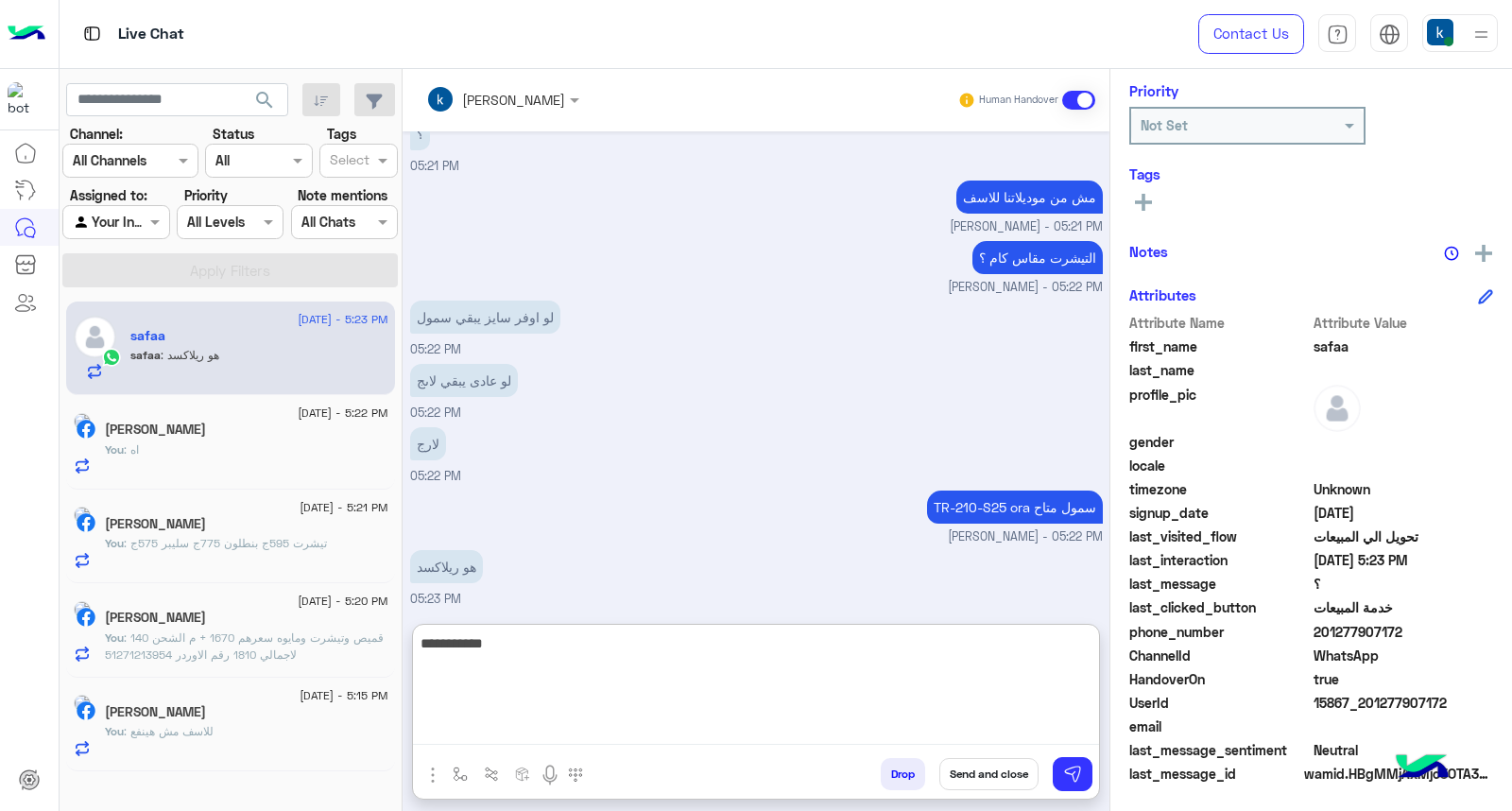
type textarea "**********"
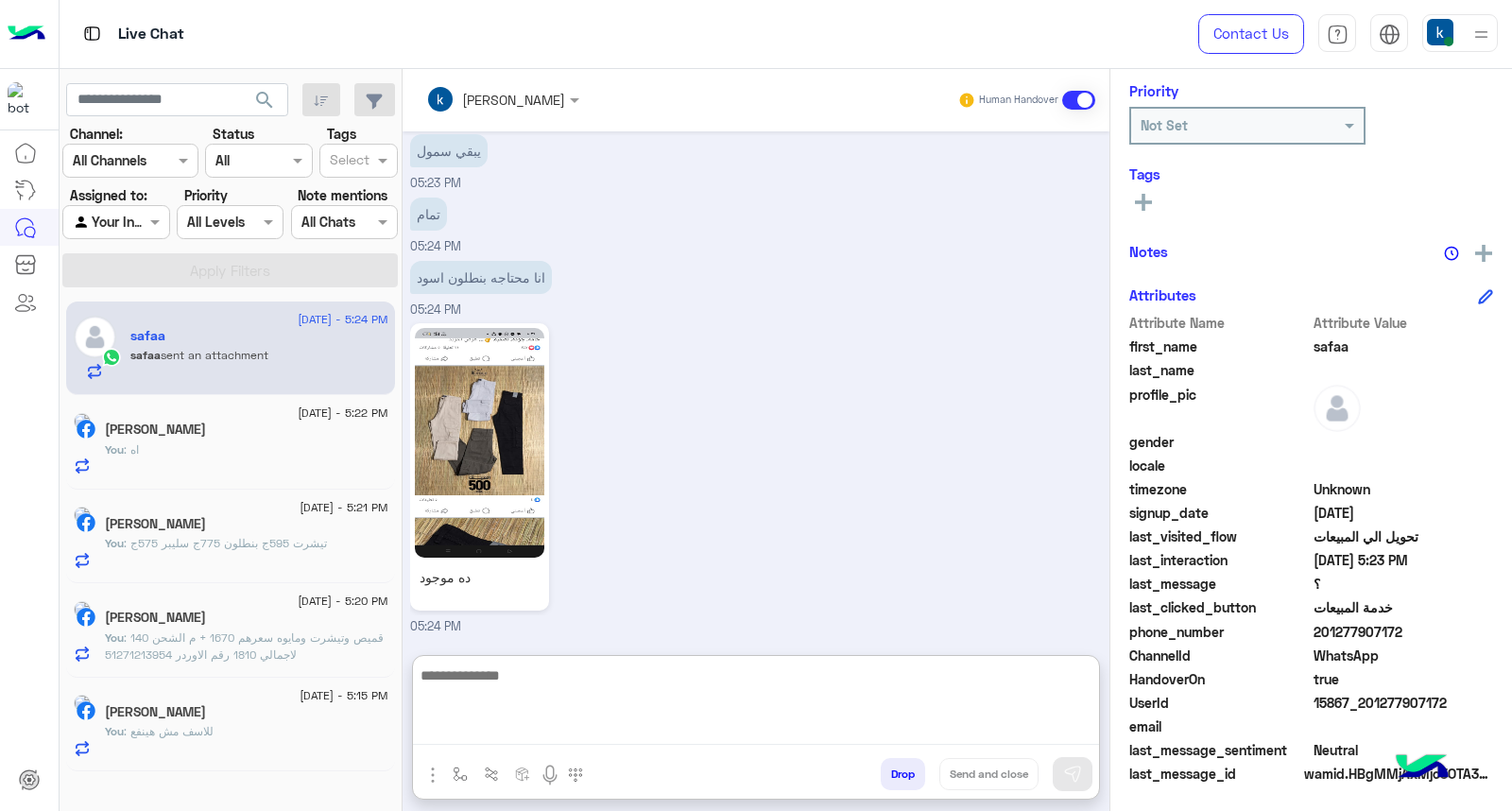
scroll to position [2423, 0]
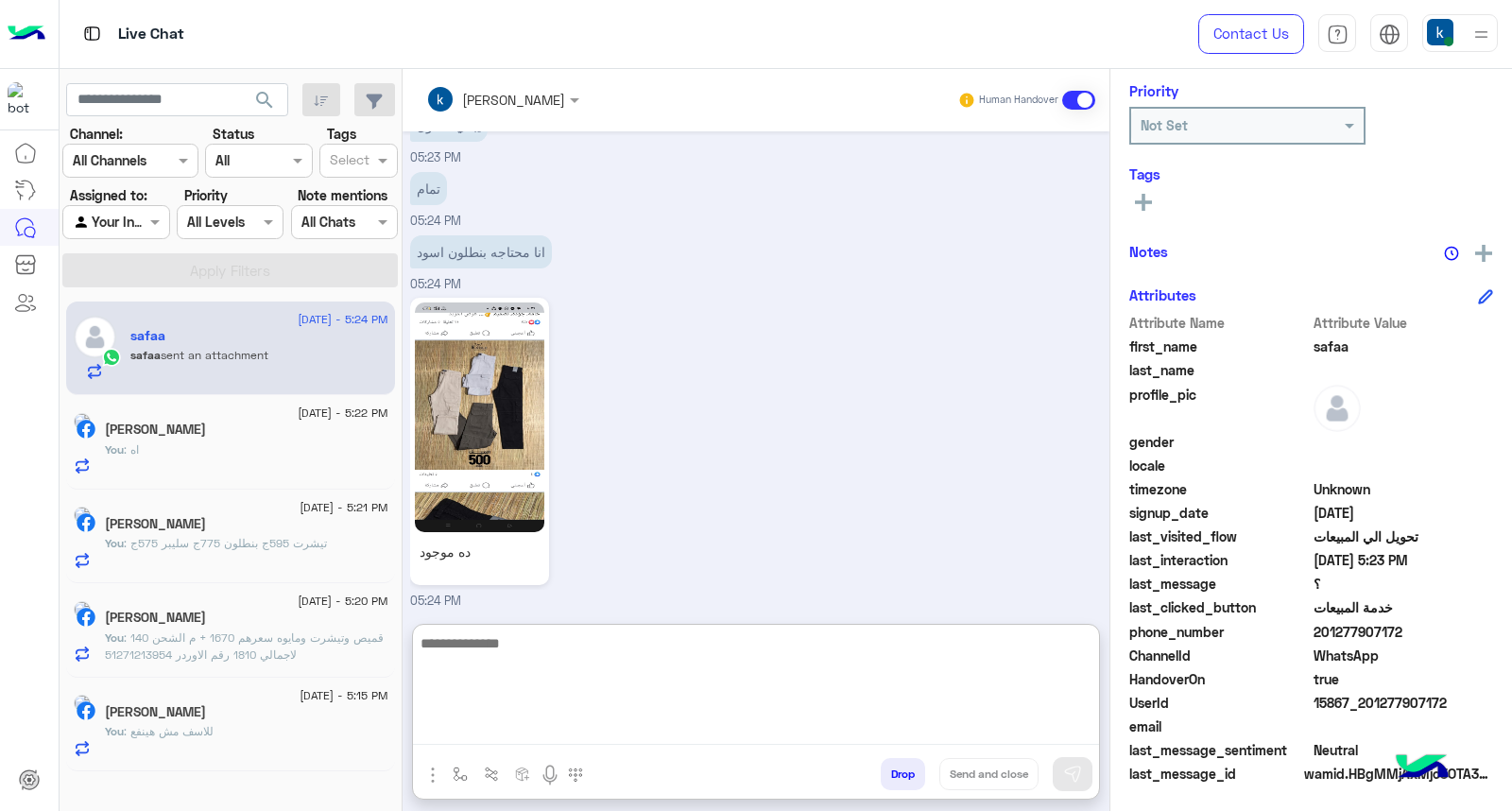
click at [506, 721] on textarea at bounding box center [756, 687] width 686 height 114
paste textarea "**********"
type textarea "**********"
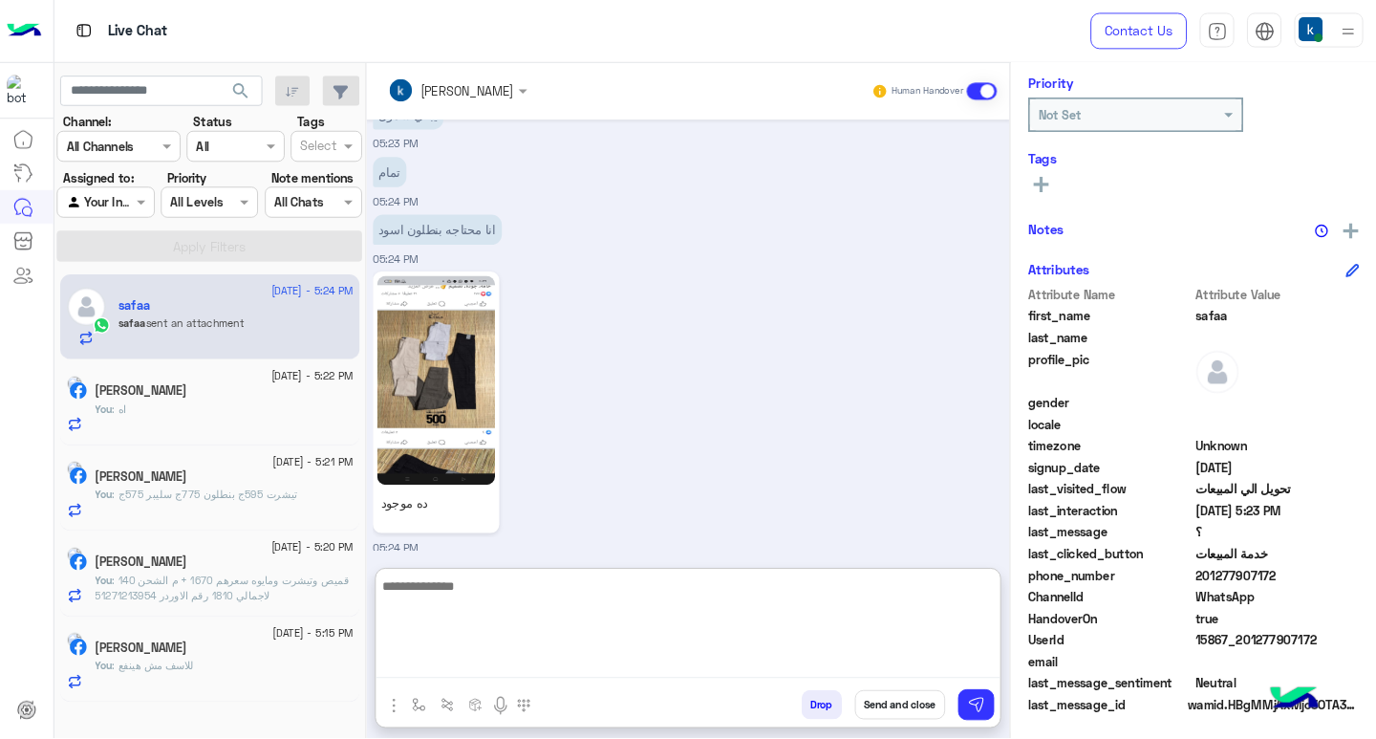
scroll to position [2510, 0]
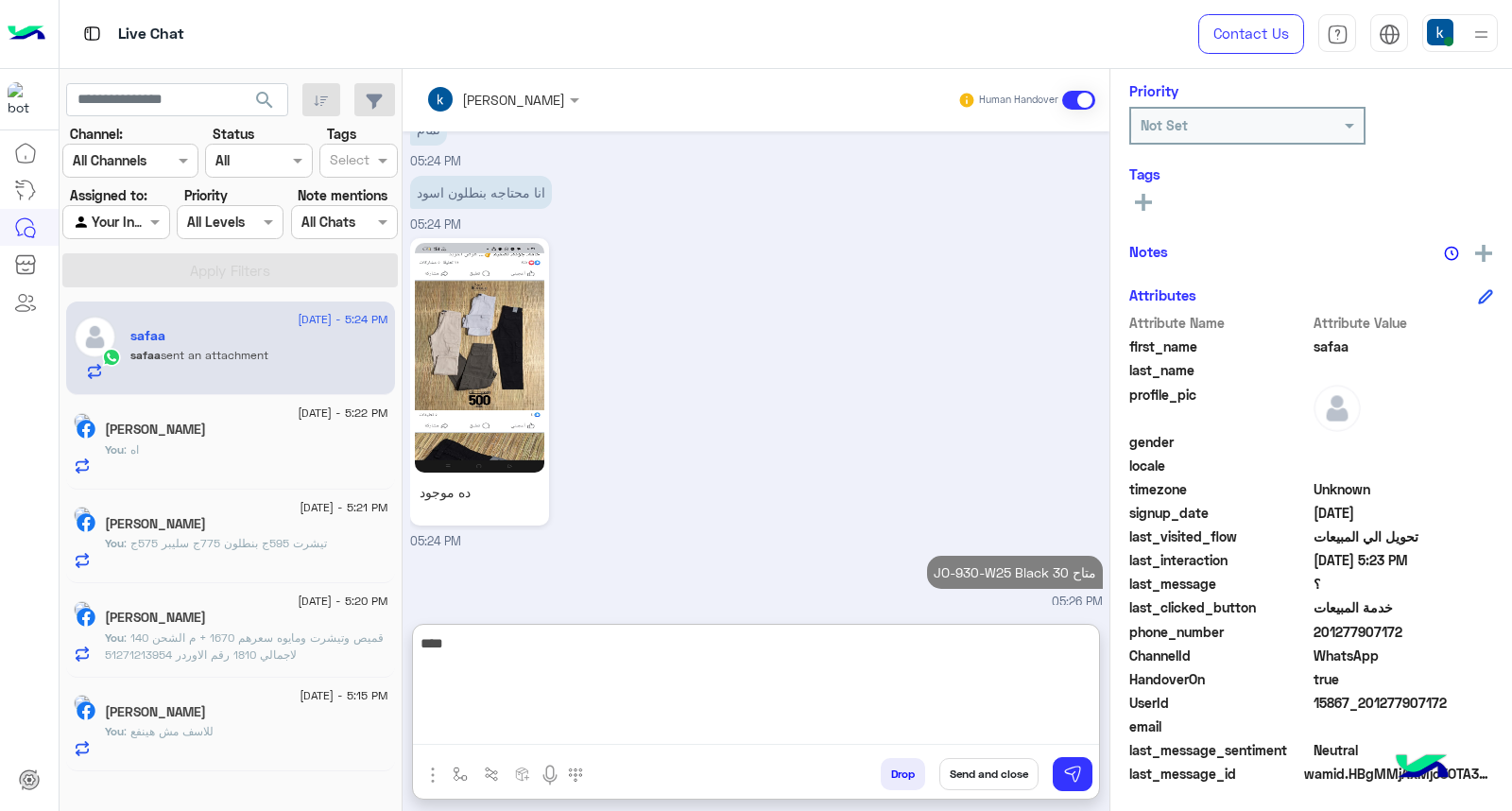
type textarea "****"
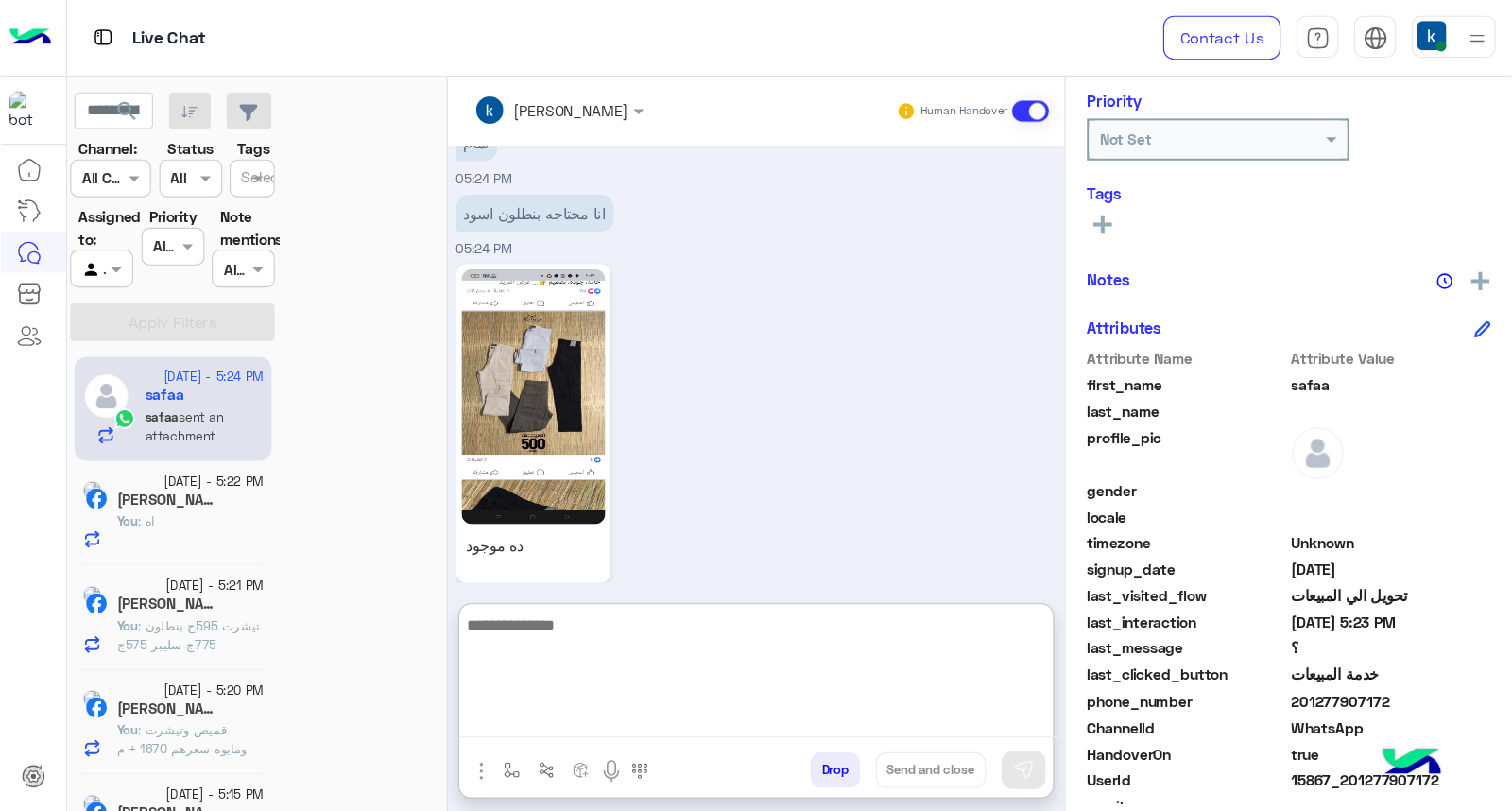
scroll to position [284, 0]
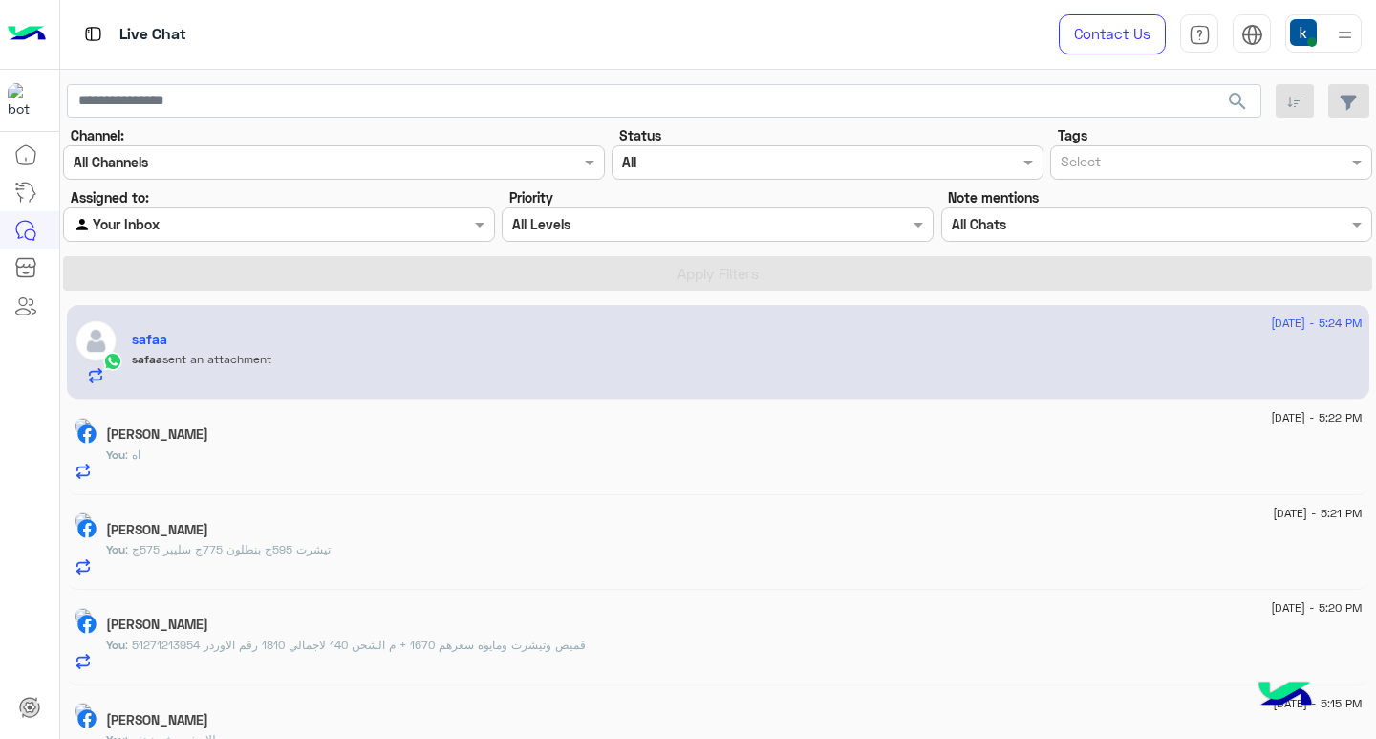
click at [623, 379] on div "safaa sent an attachment" at bounding box center [747, 367] width 1231 height 33
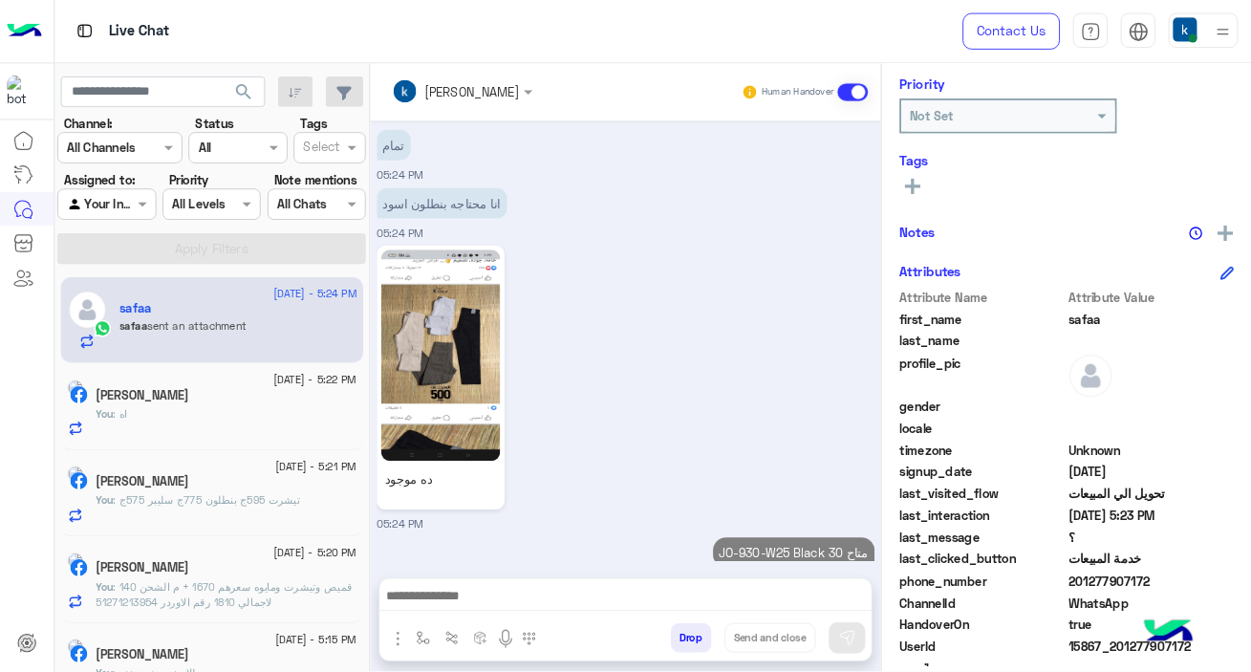
scroll to position [2512, 0]
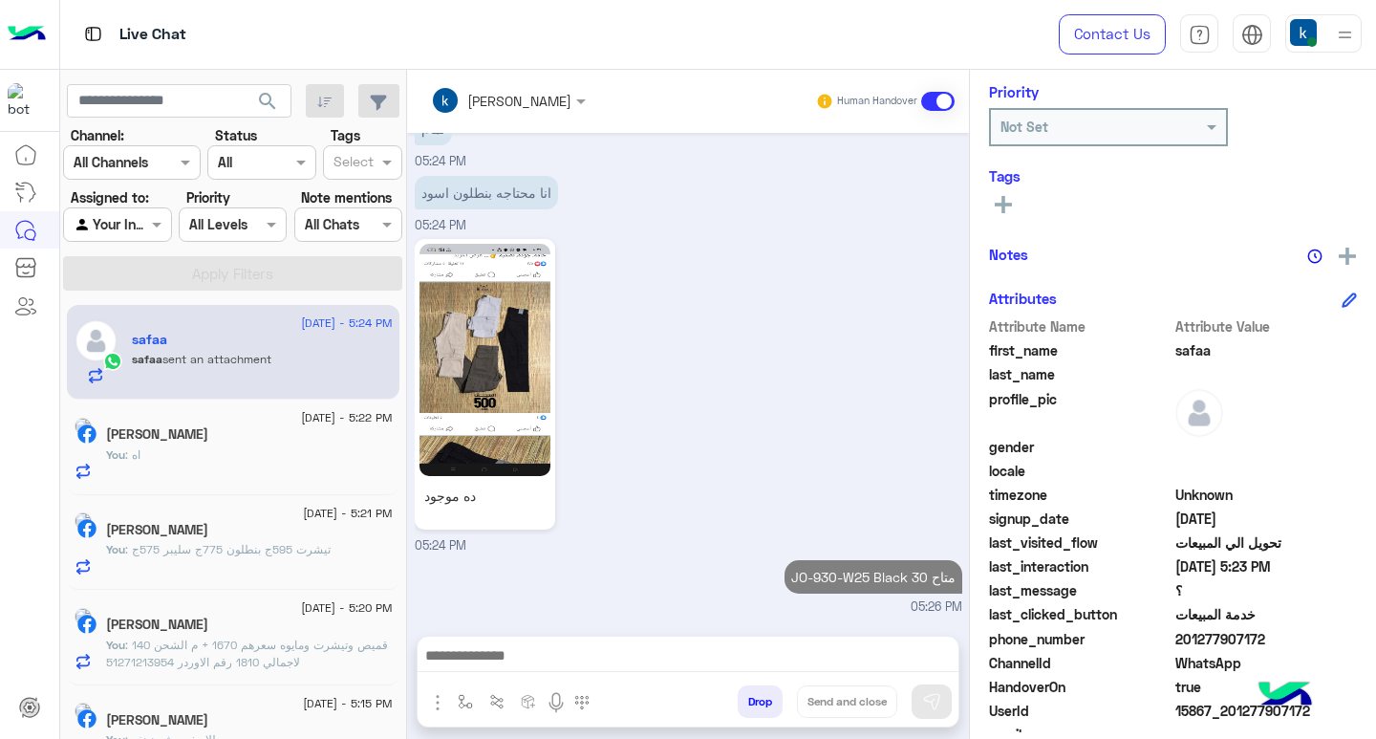
drag, startPoint x: 532, startPoint y: 639, endPoint x: 535, endPoint y: 664, distance: 25.0
click at [532, 639] on div at bounding box center [688, 660] width 541 height 48
click at [536, 664] on textarea at bounding box center [688, 657] width 541 height 29
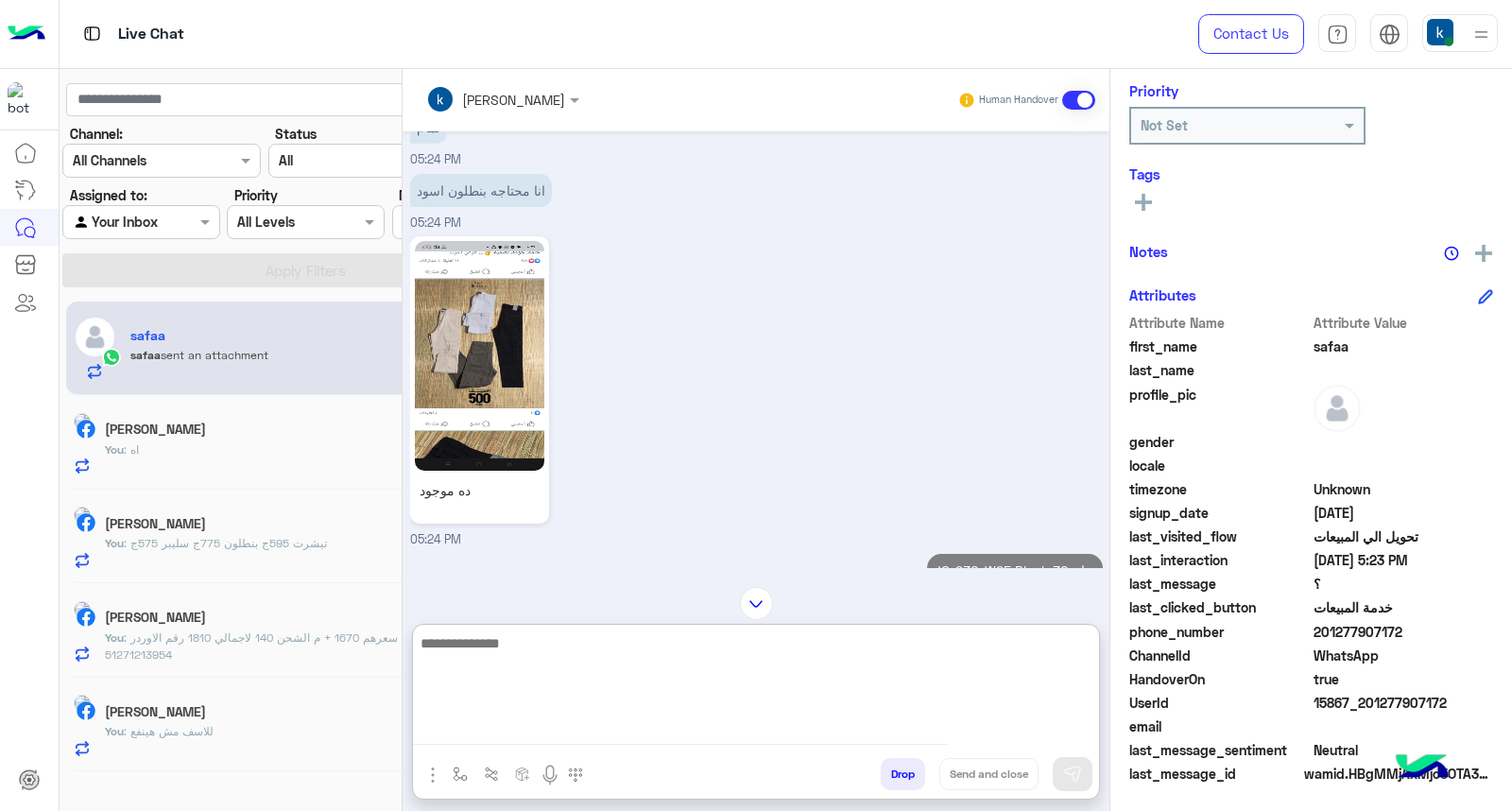
scroll to position [284, 0]
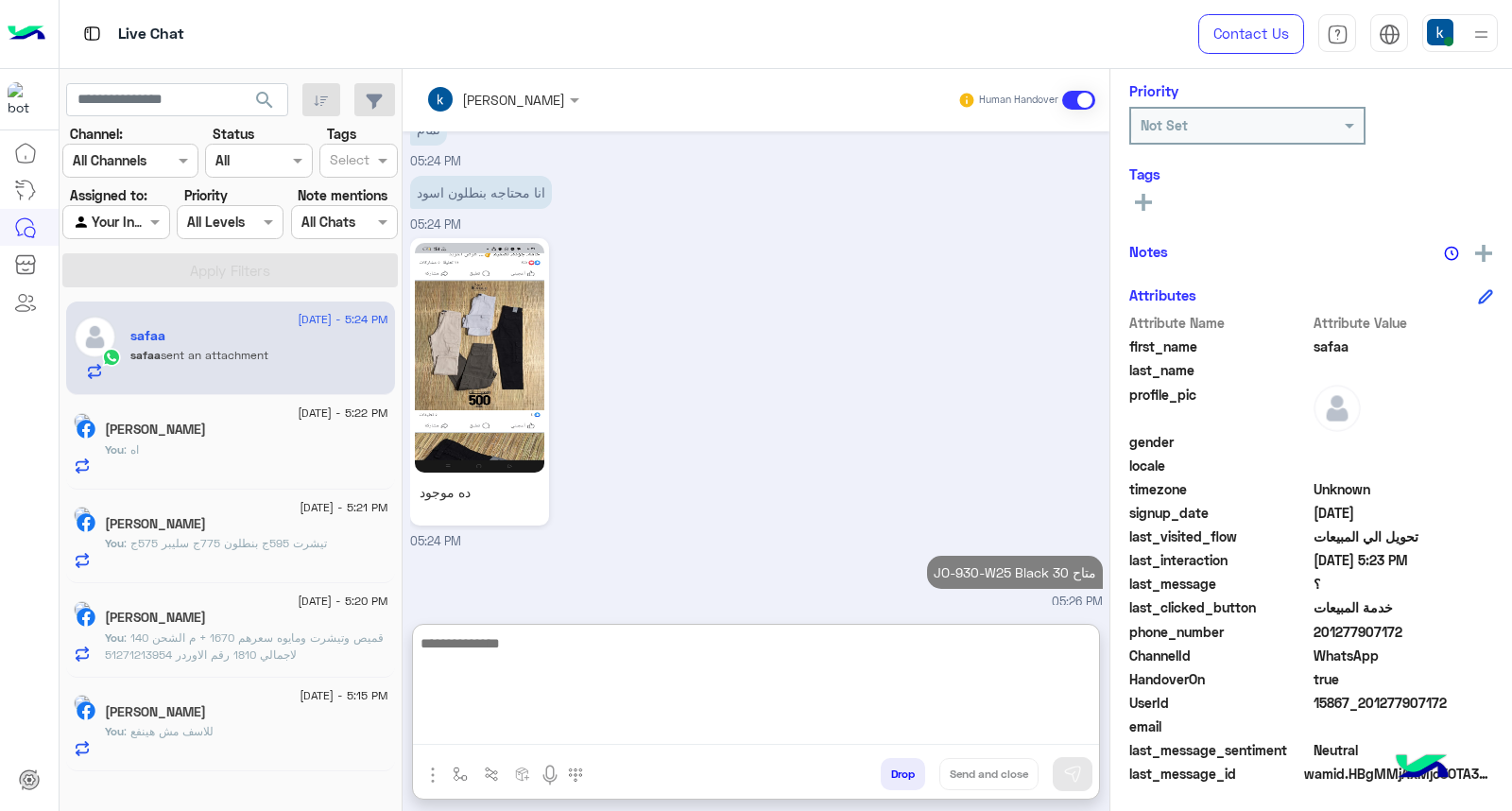
click at [762, 515] on div "ده موجود 05:24 PM" at bounding box center [756, 392] width 692 height 317
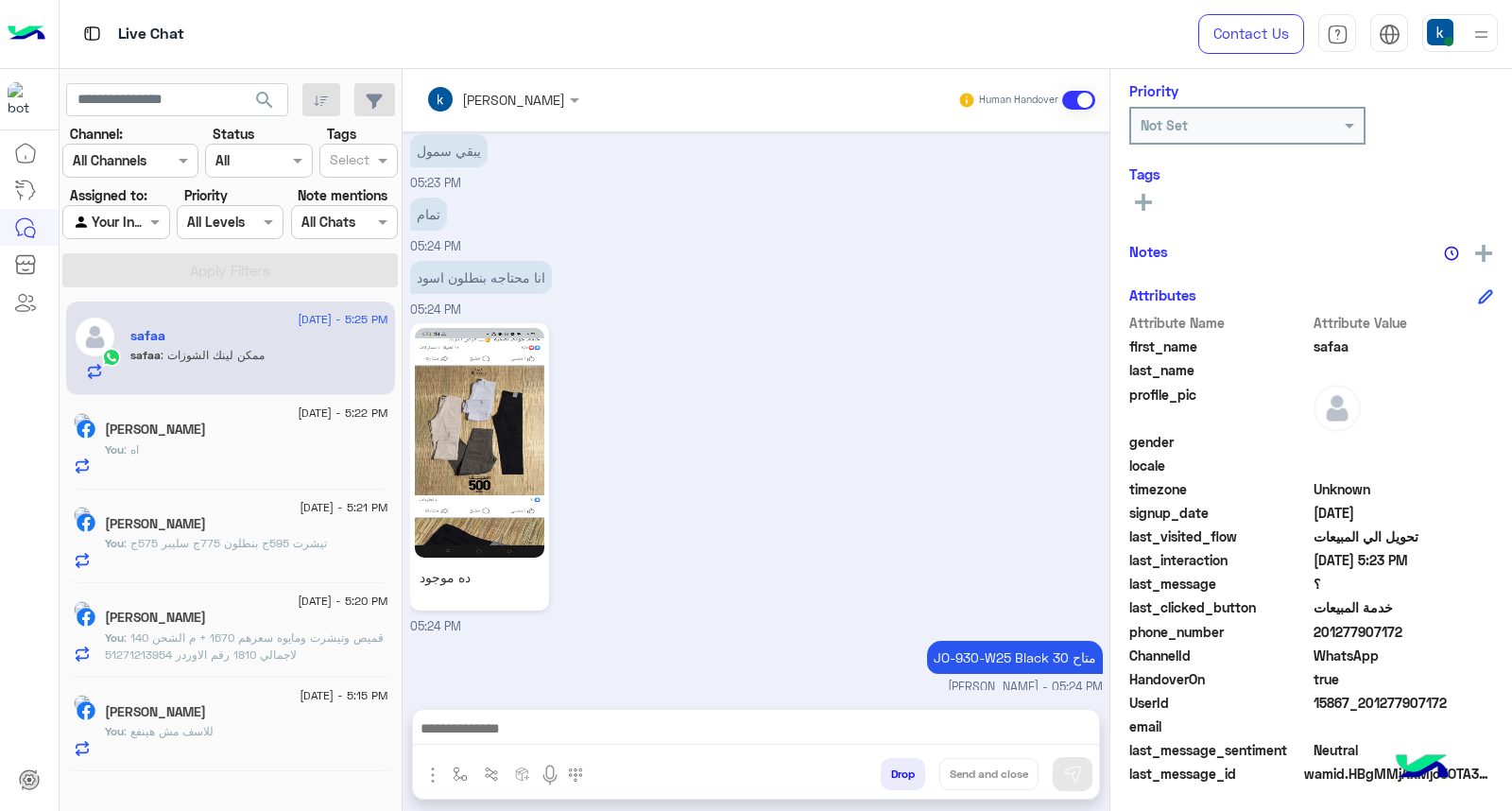
scroll to position [2461, 0]
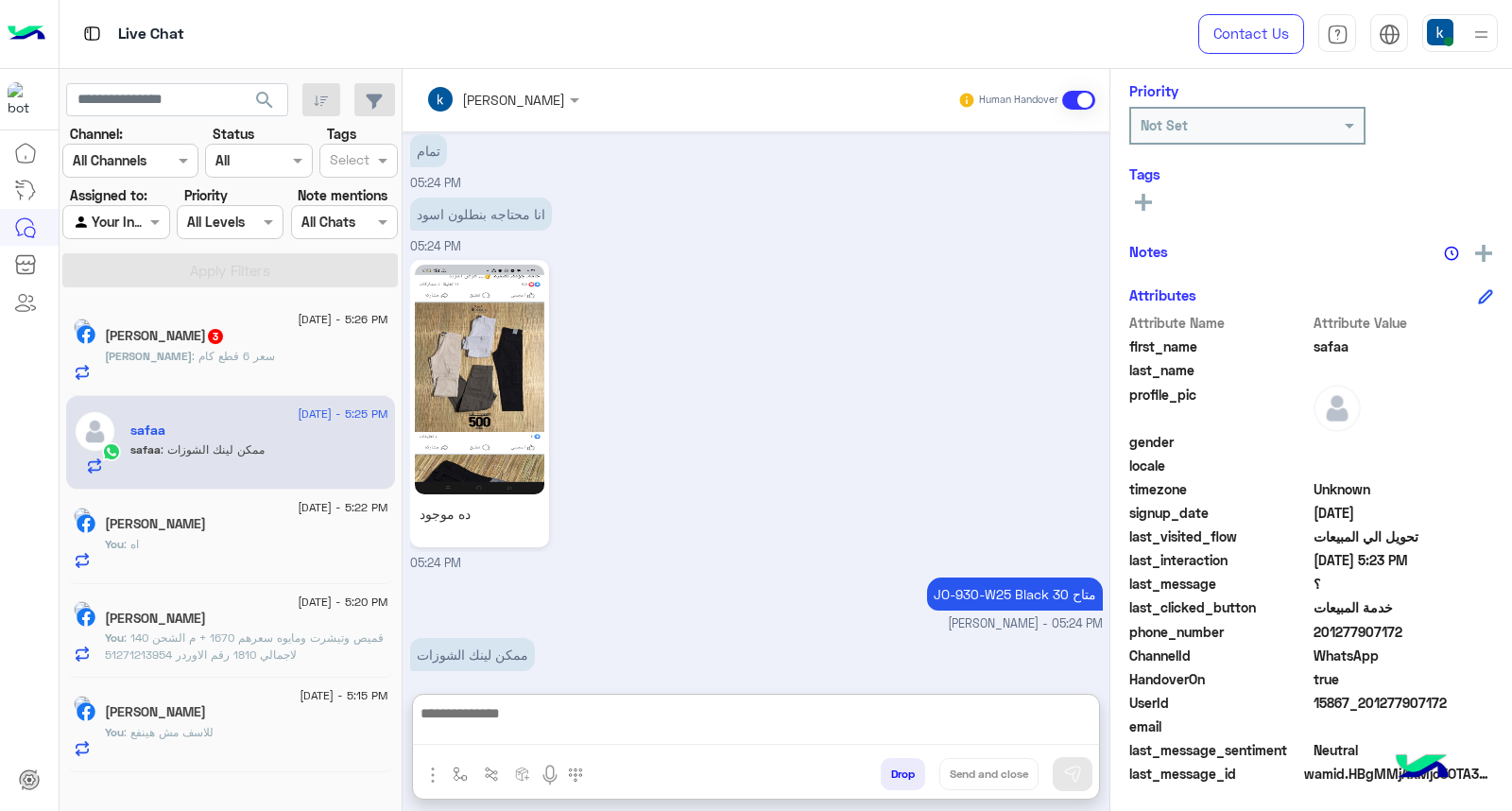
click at [520, 721] on textarea at bounding box center [756, 723] width 686 height 44
paste textarea "**********"
type textarea "**********"
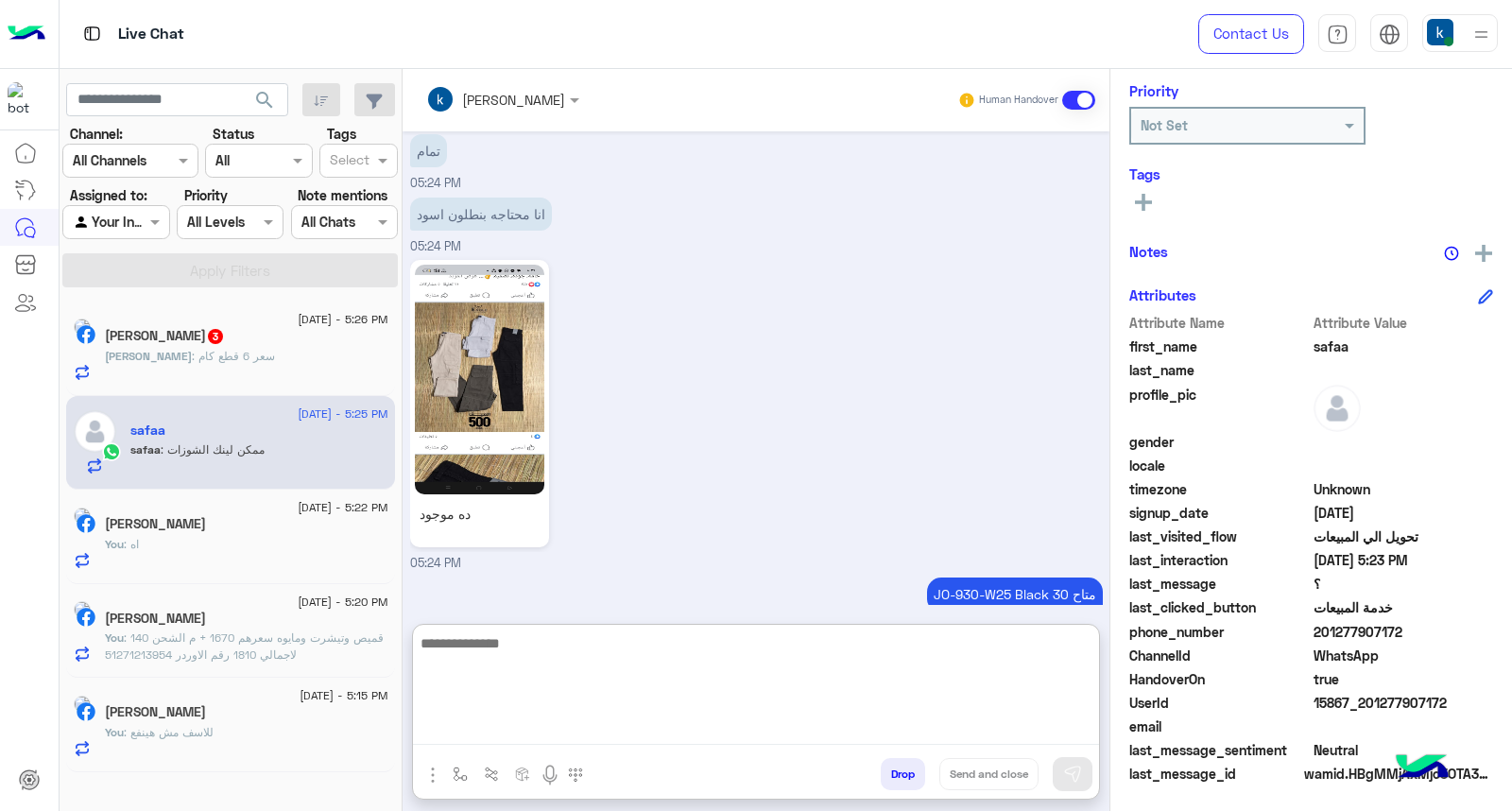
scroll to position [2605, 0]
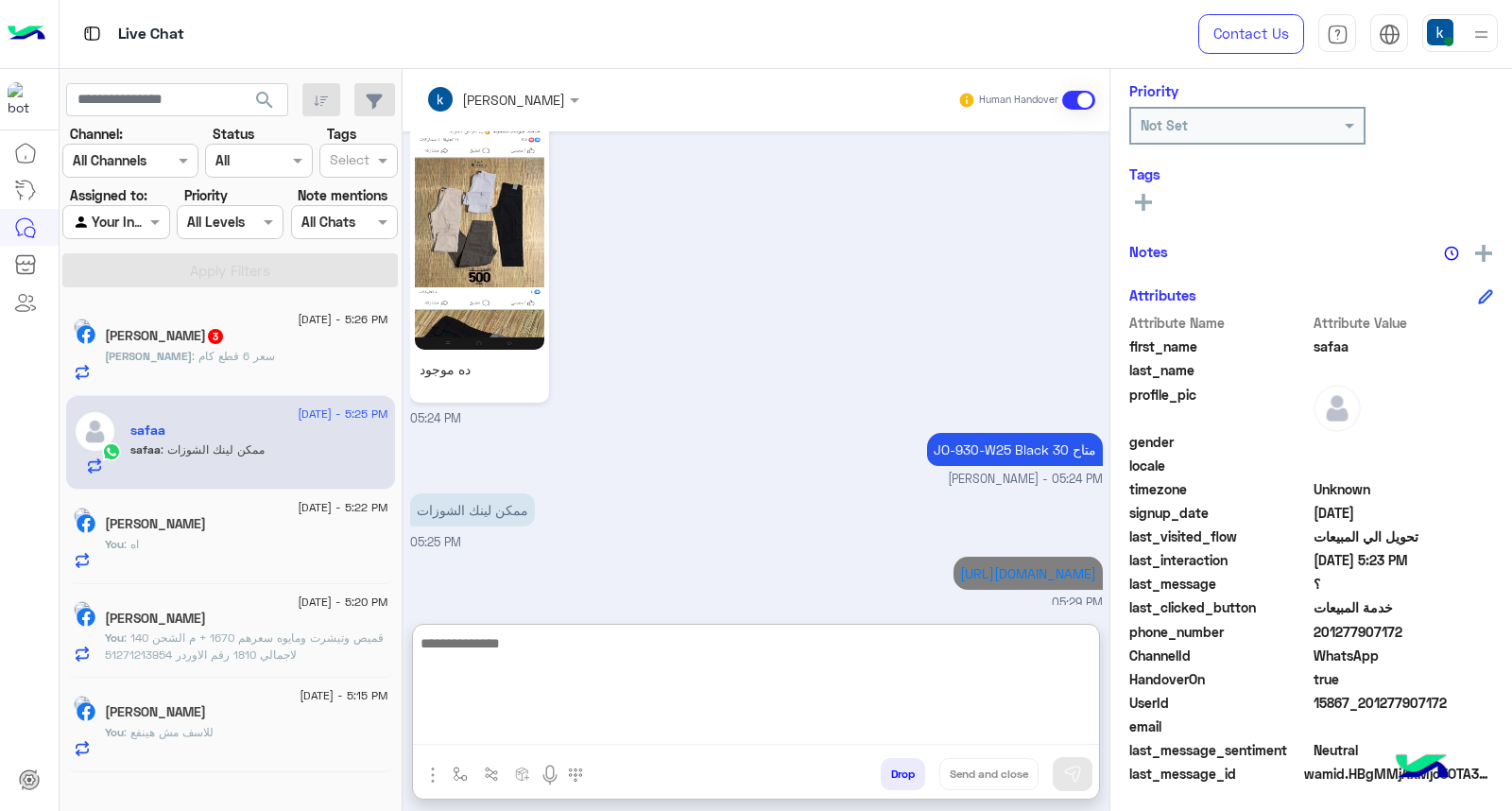
click at [192, 350] on span "هشام" at bounding box center [148, 356] width 87 height 14
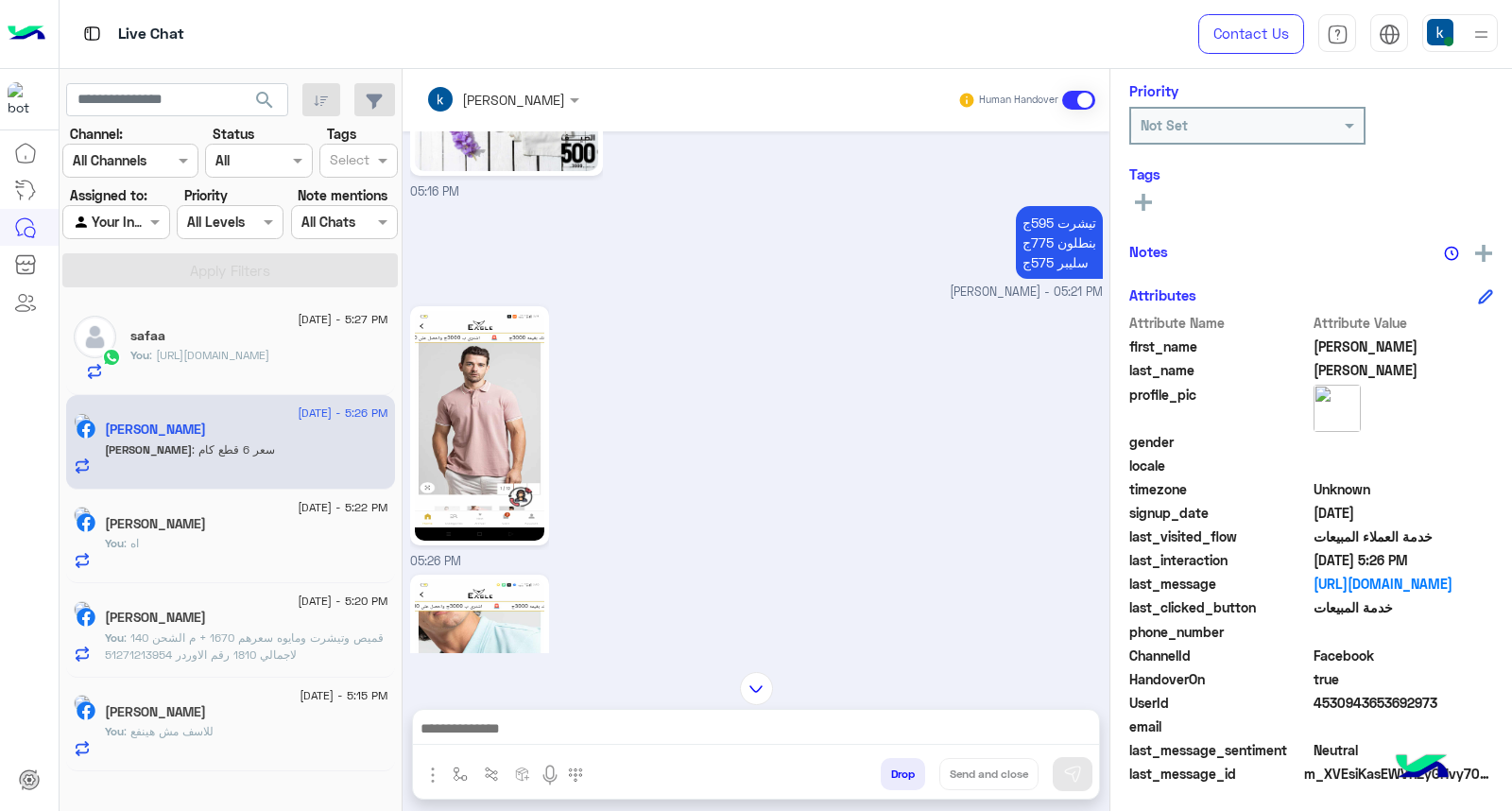
scroll to position [1472, 0]
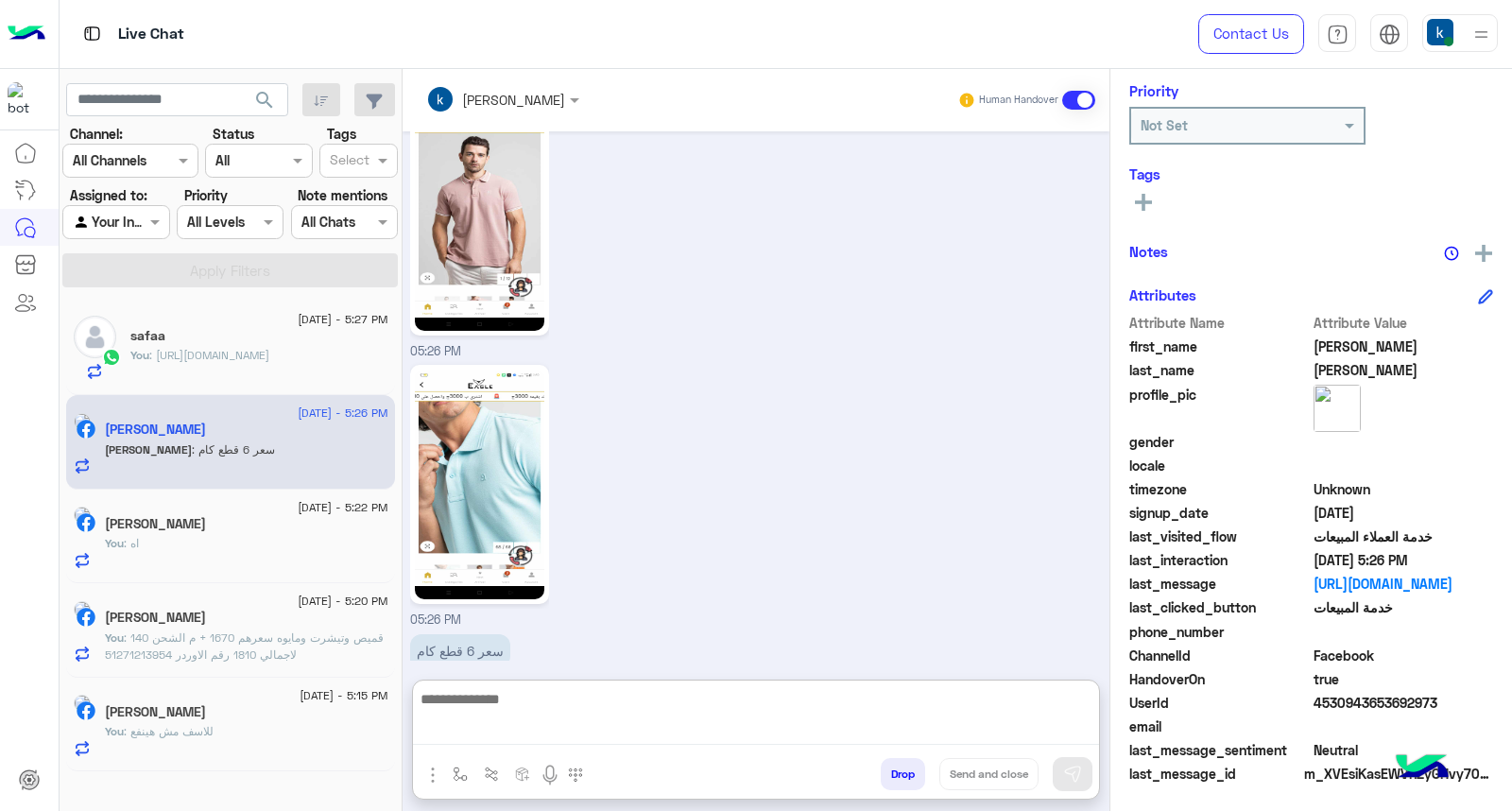
click at [505, 729] on textarea at bounding box center [756, 716] width 686 height 57
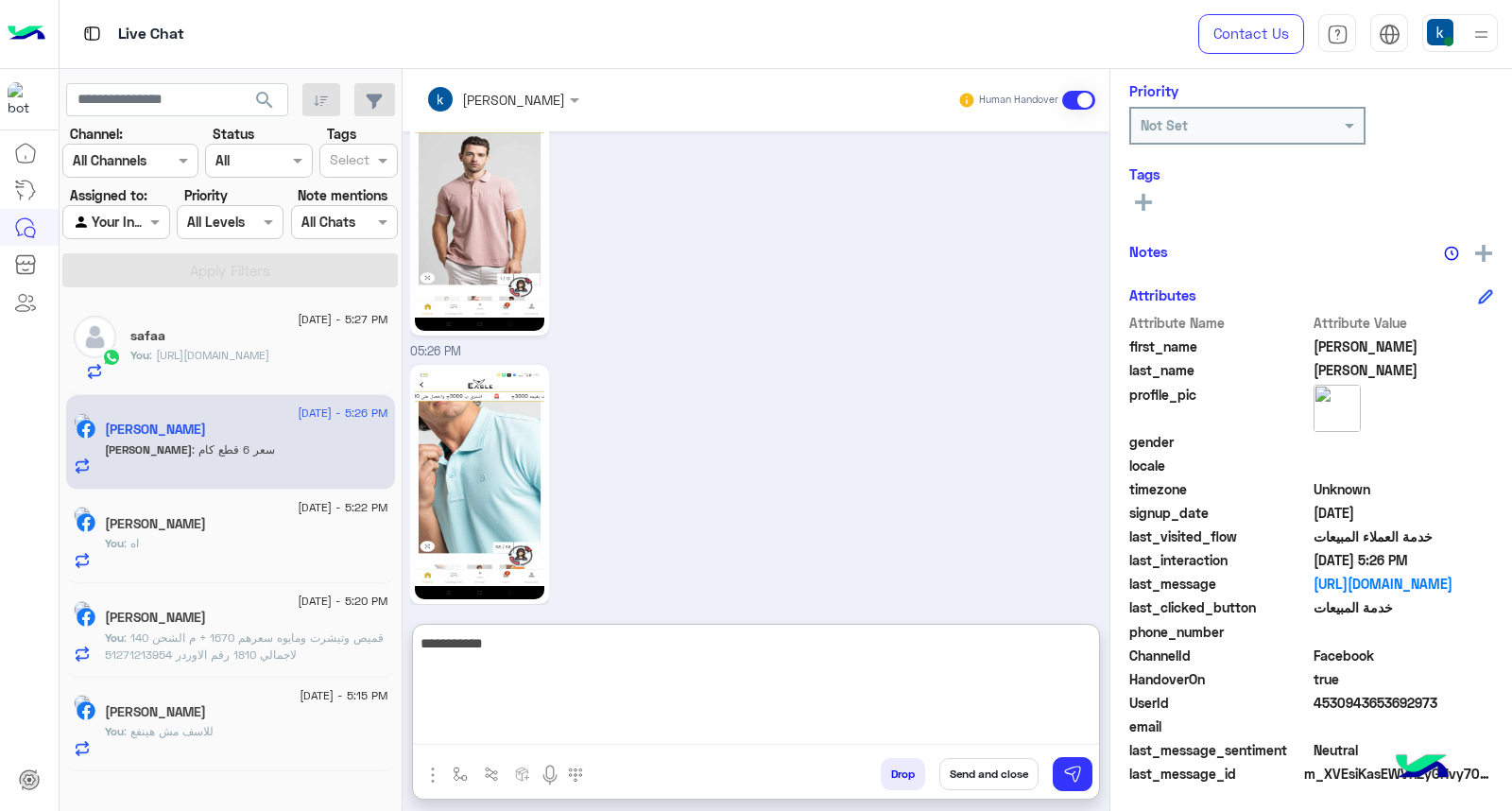
type textarea "**********"
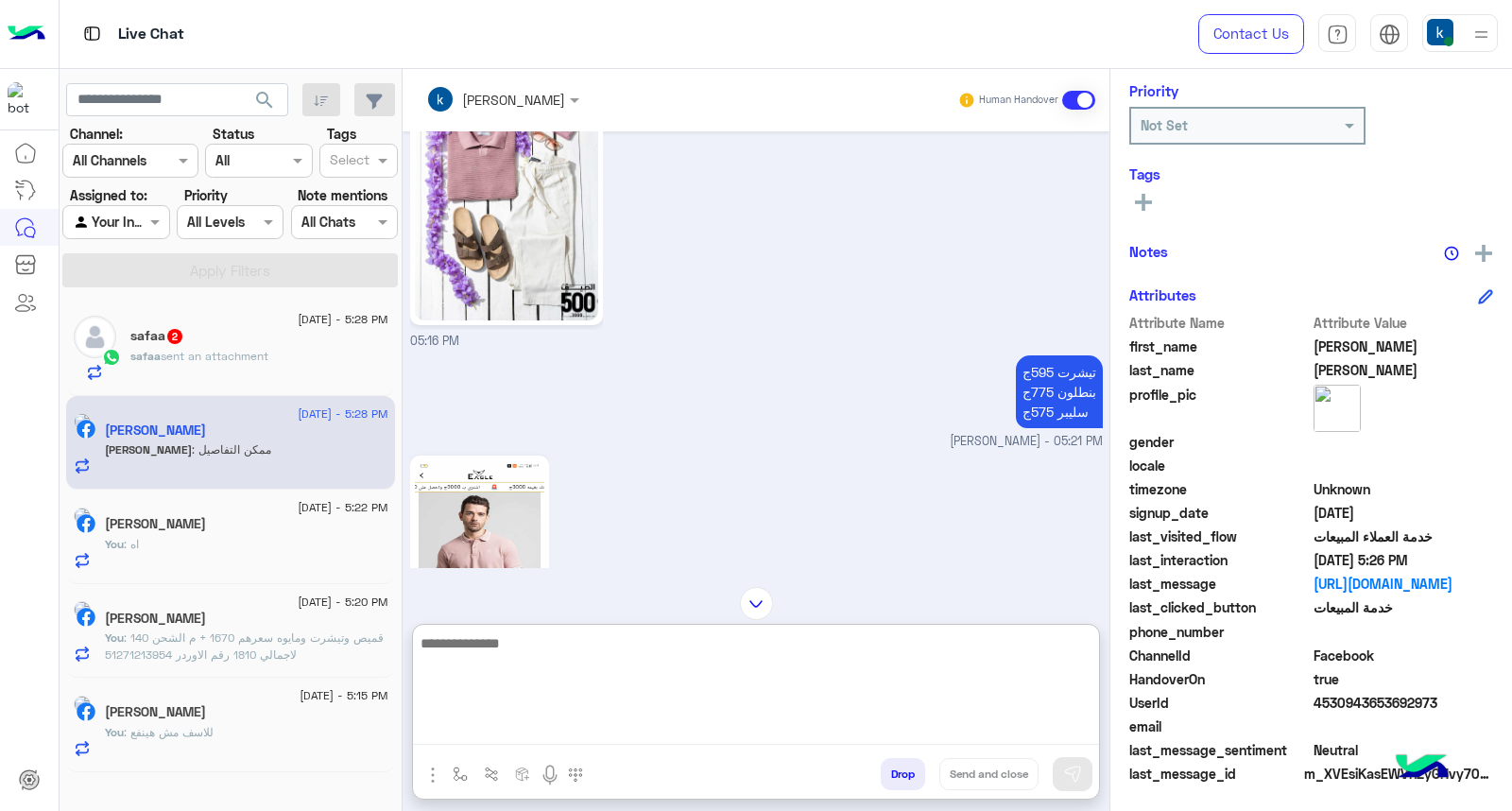
scroll to position [1743, 0]
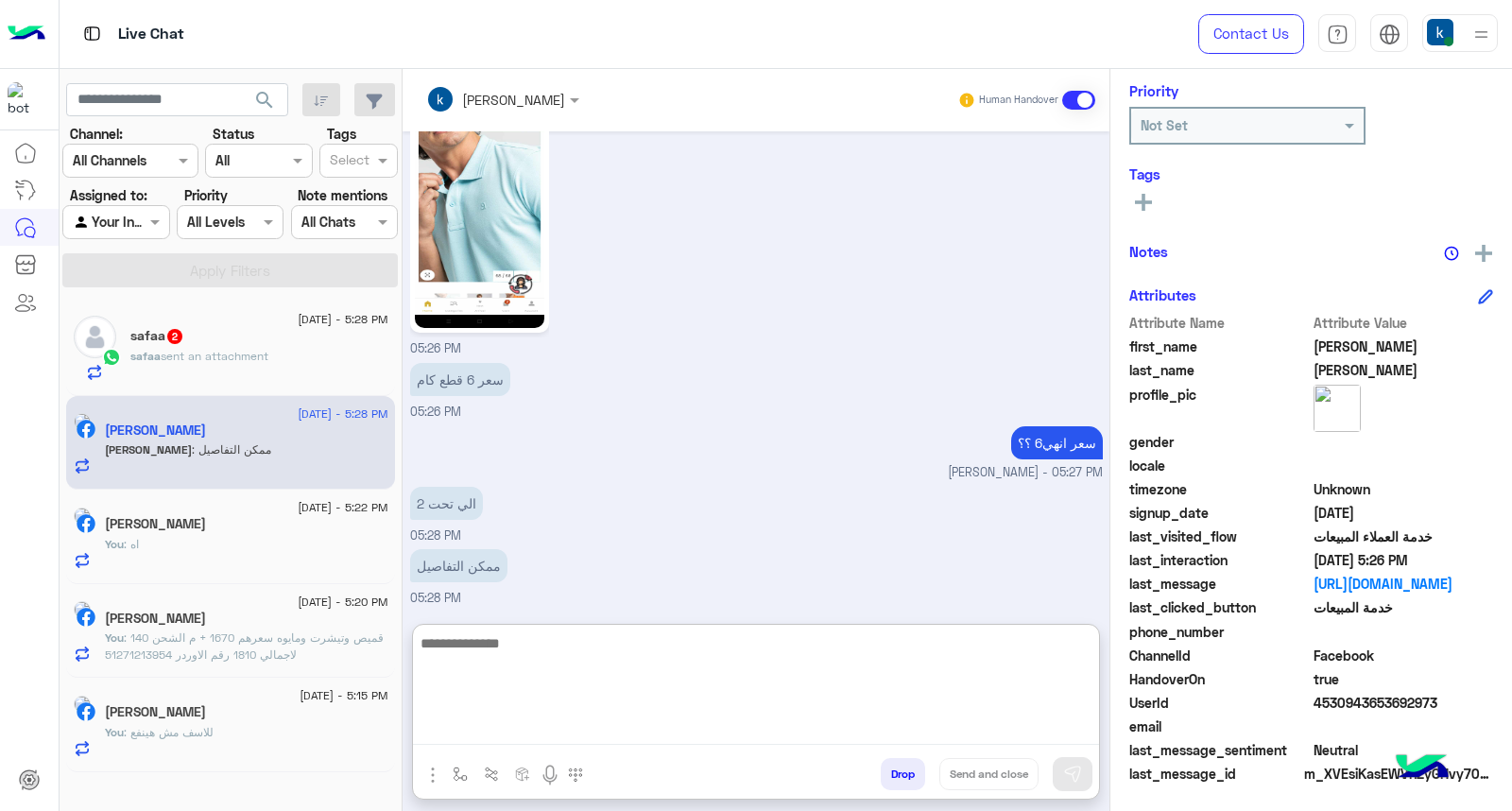
click at [542, 644] on textarea at bounding box center [756, 687] width 686 height 114
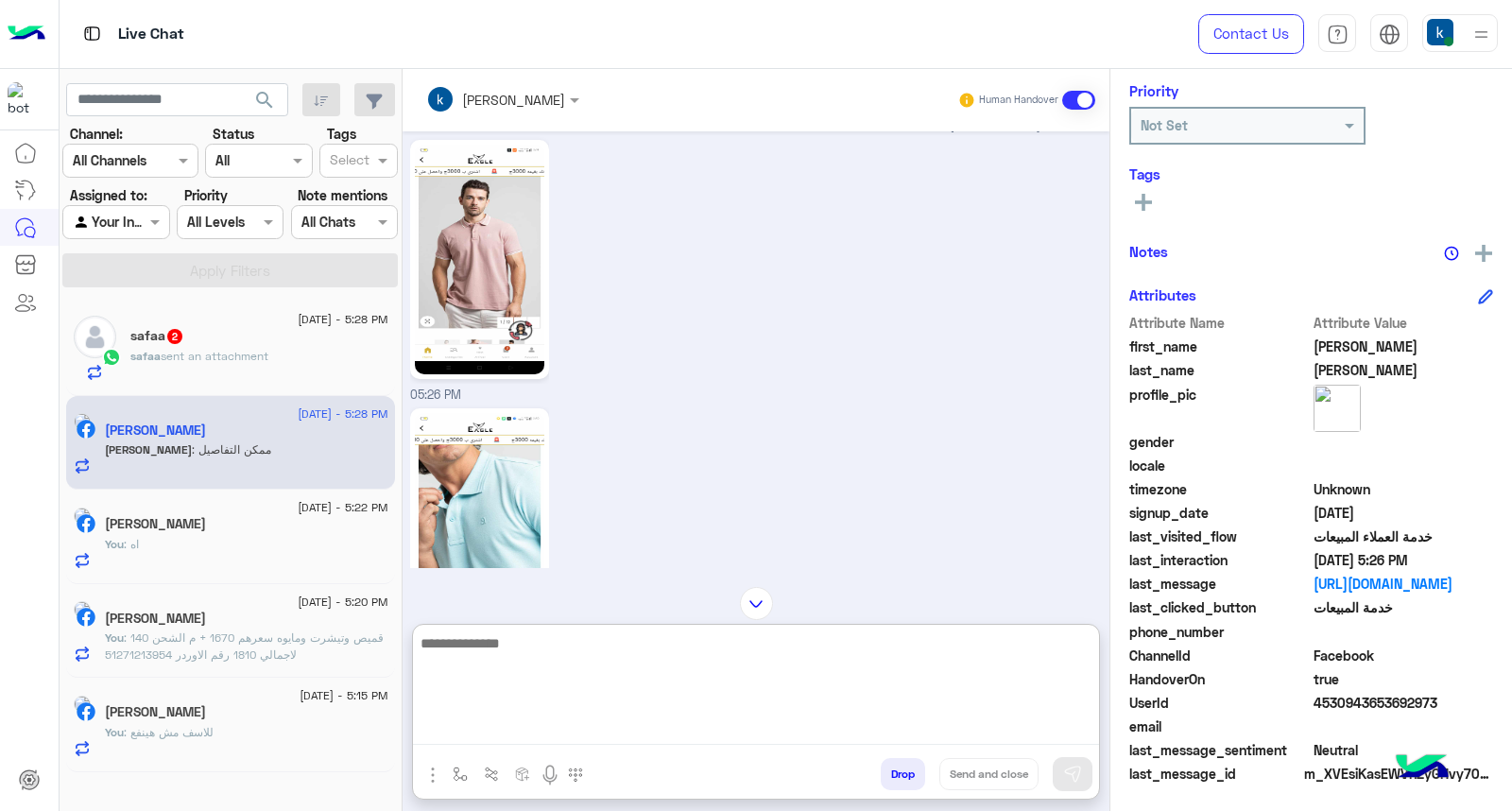
click at [433, 313] on img at bounding box center [479, 259] width 130 height 229
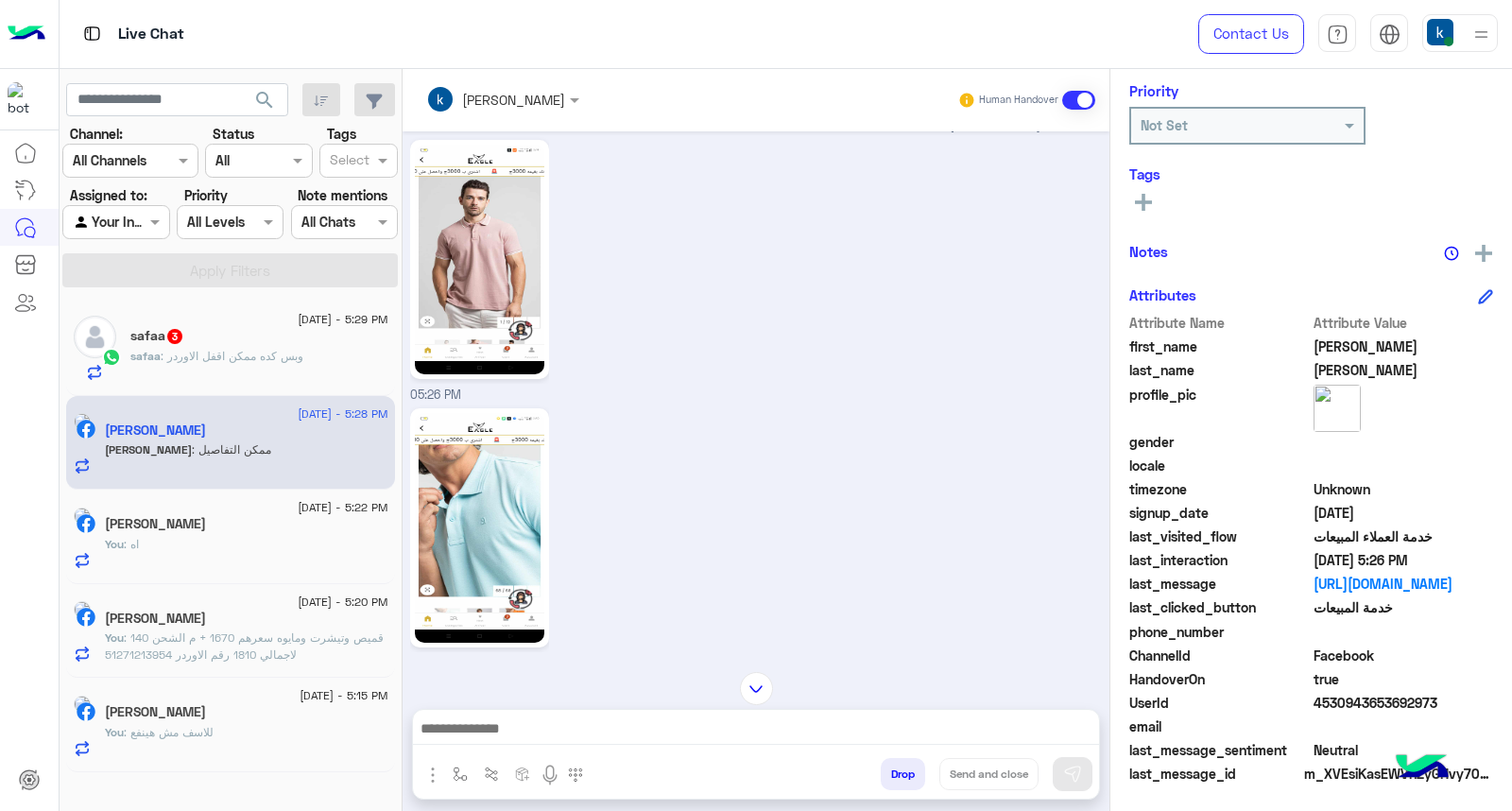
click at [552, 711] on div at bounding box center [756, 734] width 686 height 47
click at [559, 716] on textarea at bounding box center [756, 730] width 686 height 29
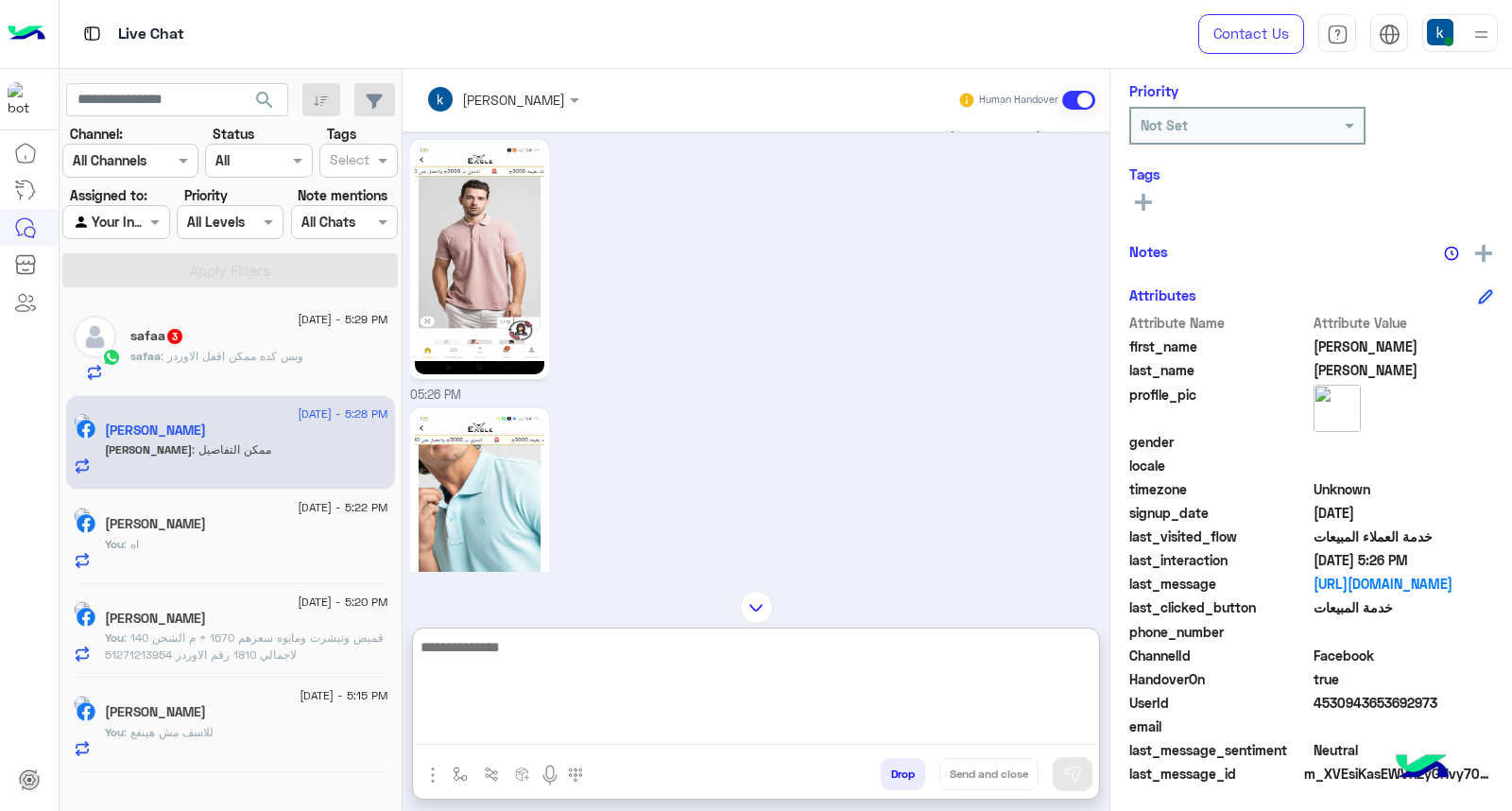
paste textarea "**********"
type textarea "**********"
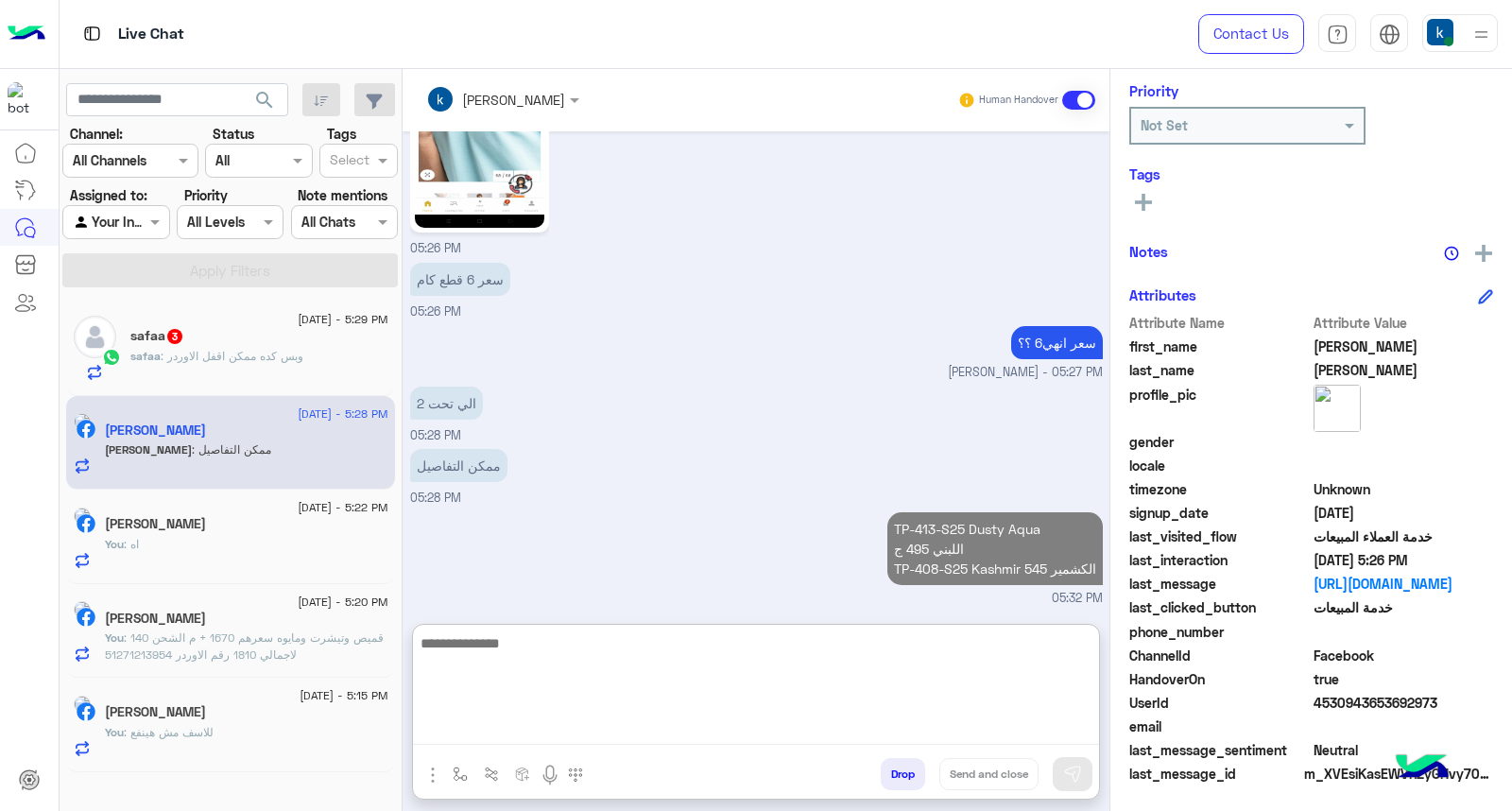
click at [248, 353] on span ": وبس كده ممكن اقفل الاوردر" at bounding box center [231, 356] width 142 height 14
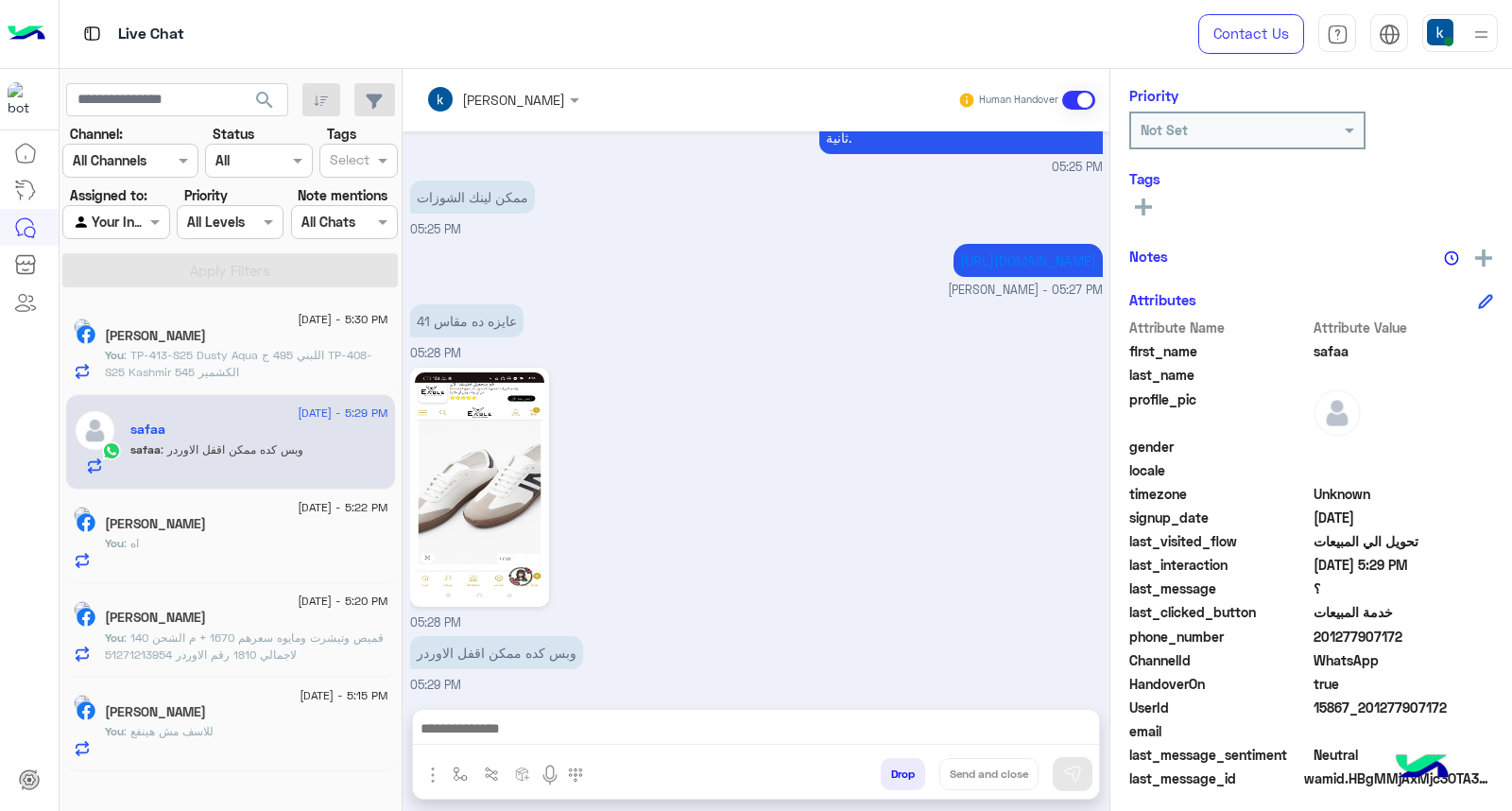
scroll to position [284, 0]
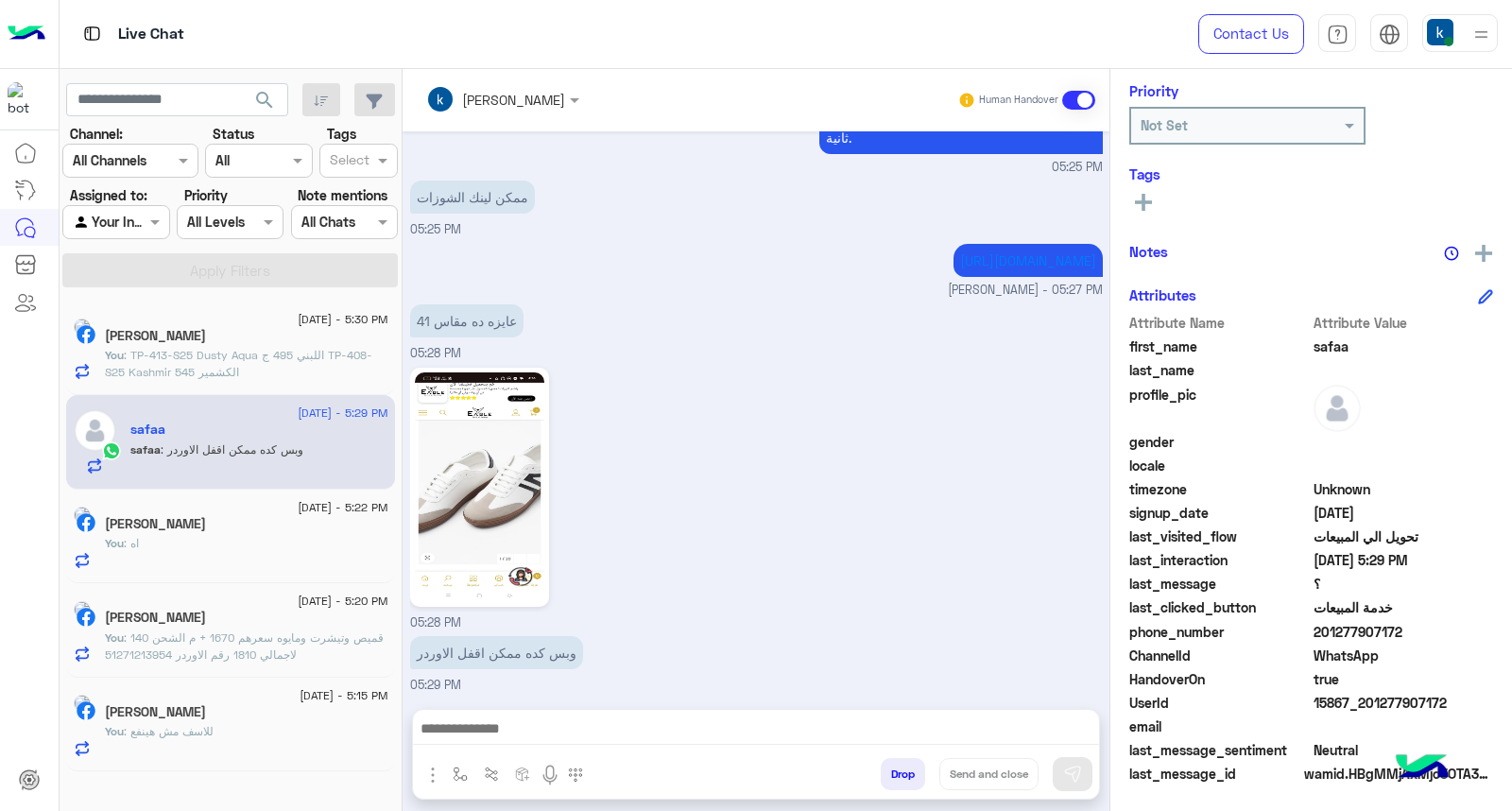
click at [531, 738] on textarea at bounding box center [756, 730] width 686 height 29
paste textarea "**********"
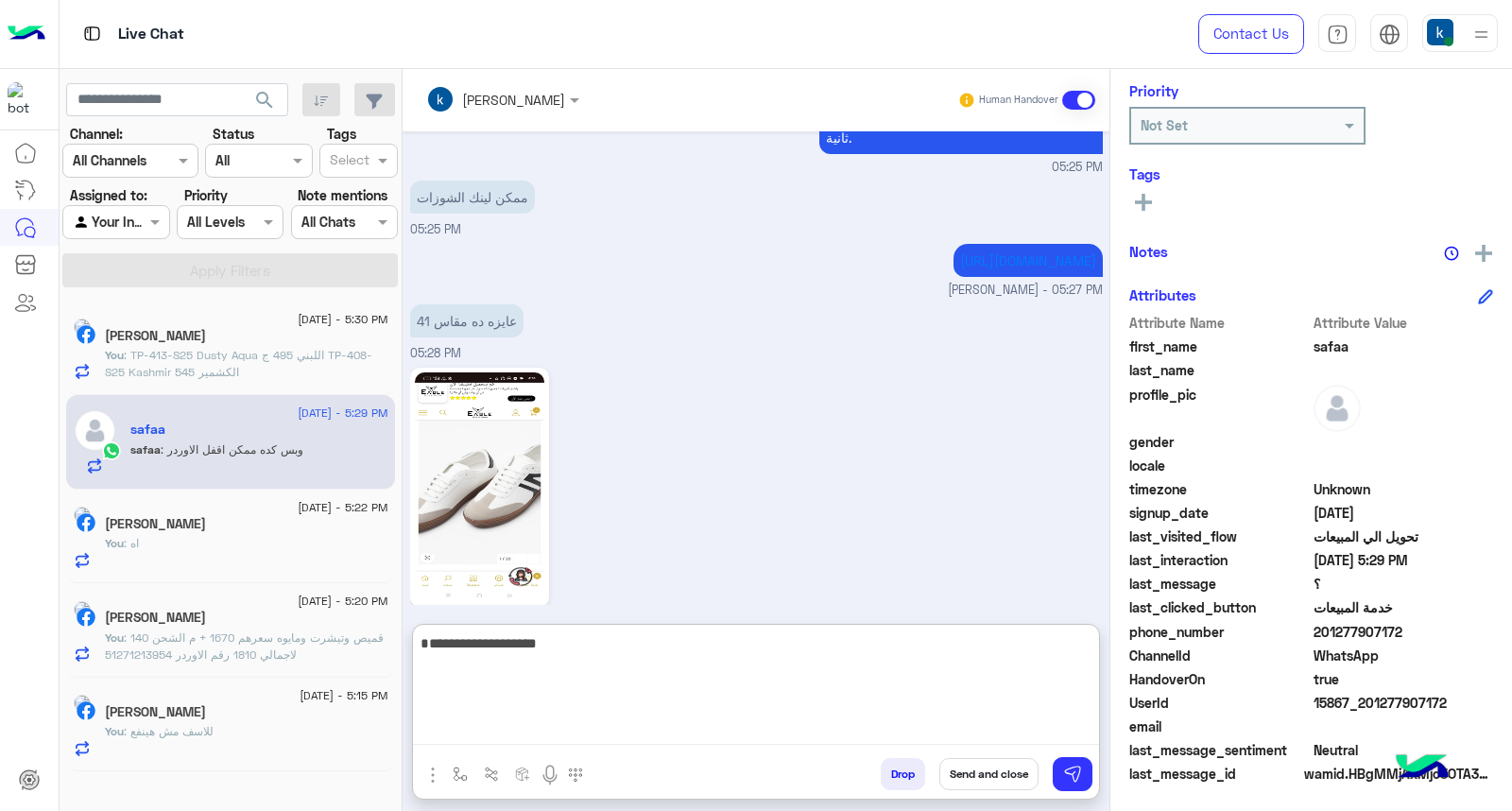
type textarea "**********"
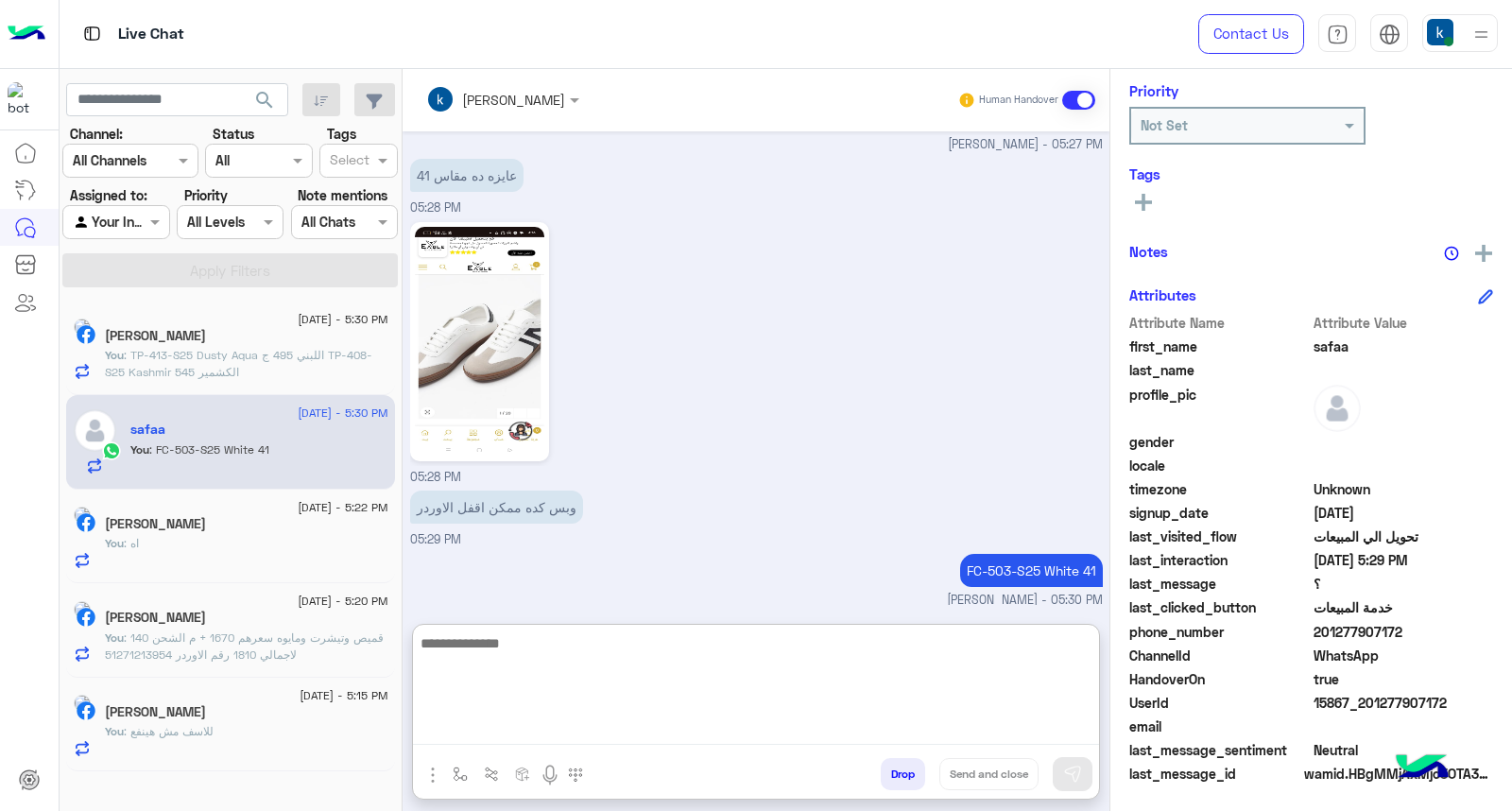
click at [524, 676] on textarea at bounding box center [756, 687] width 686 height 114
paste textarea "**********"
type textarea "**********"
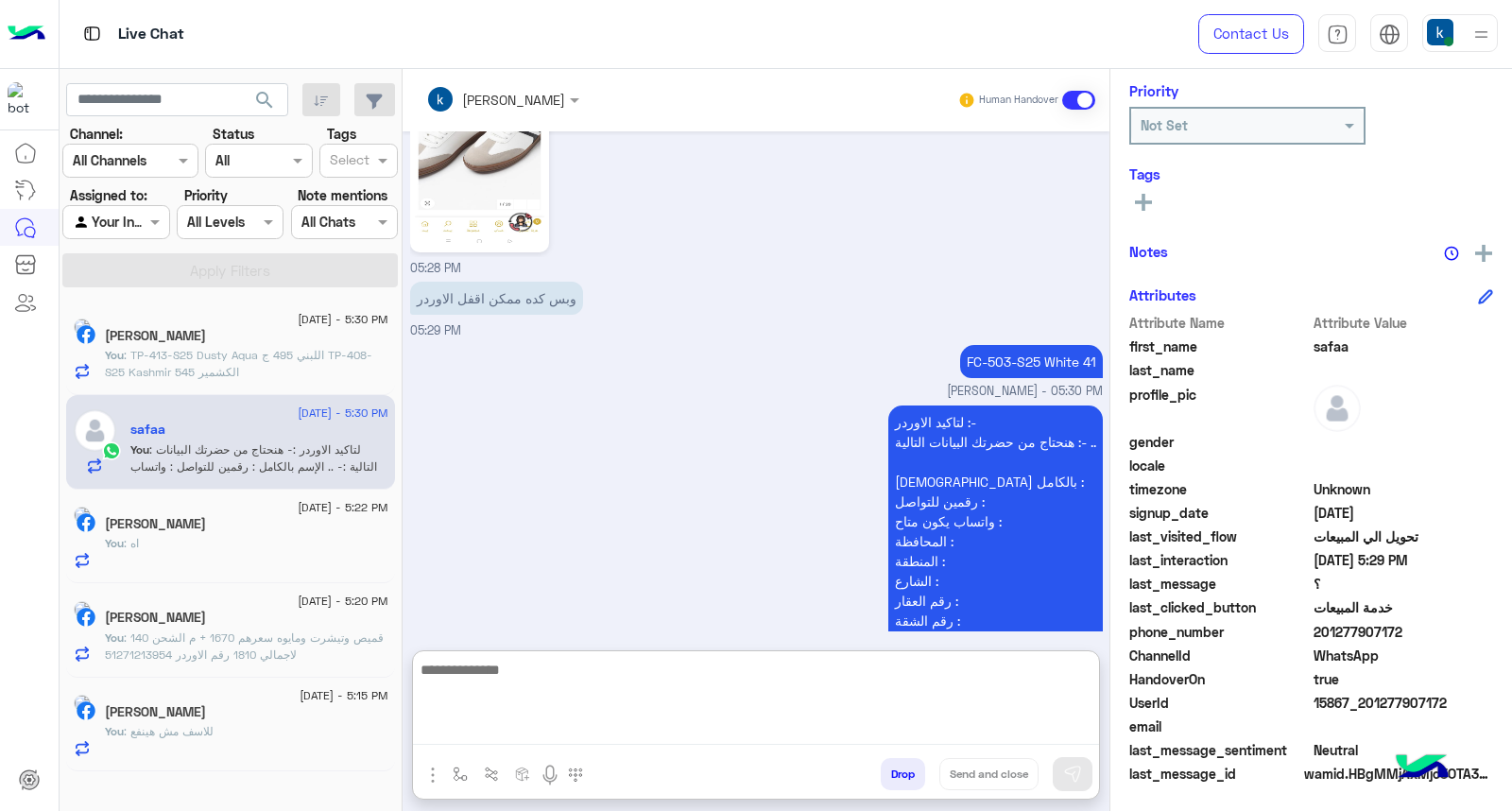
scroll to position [1677, 0]
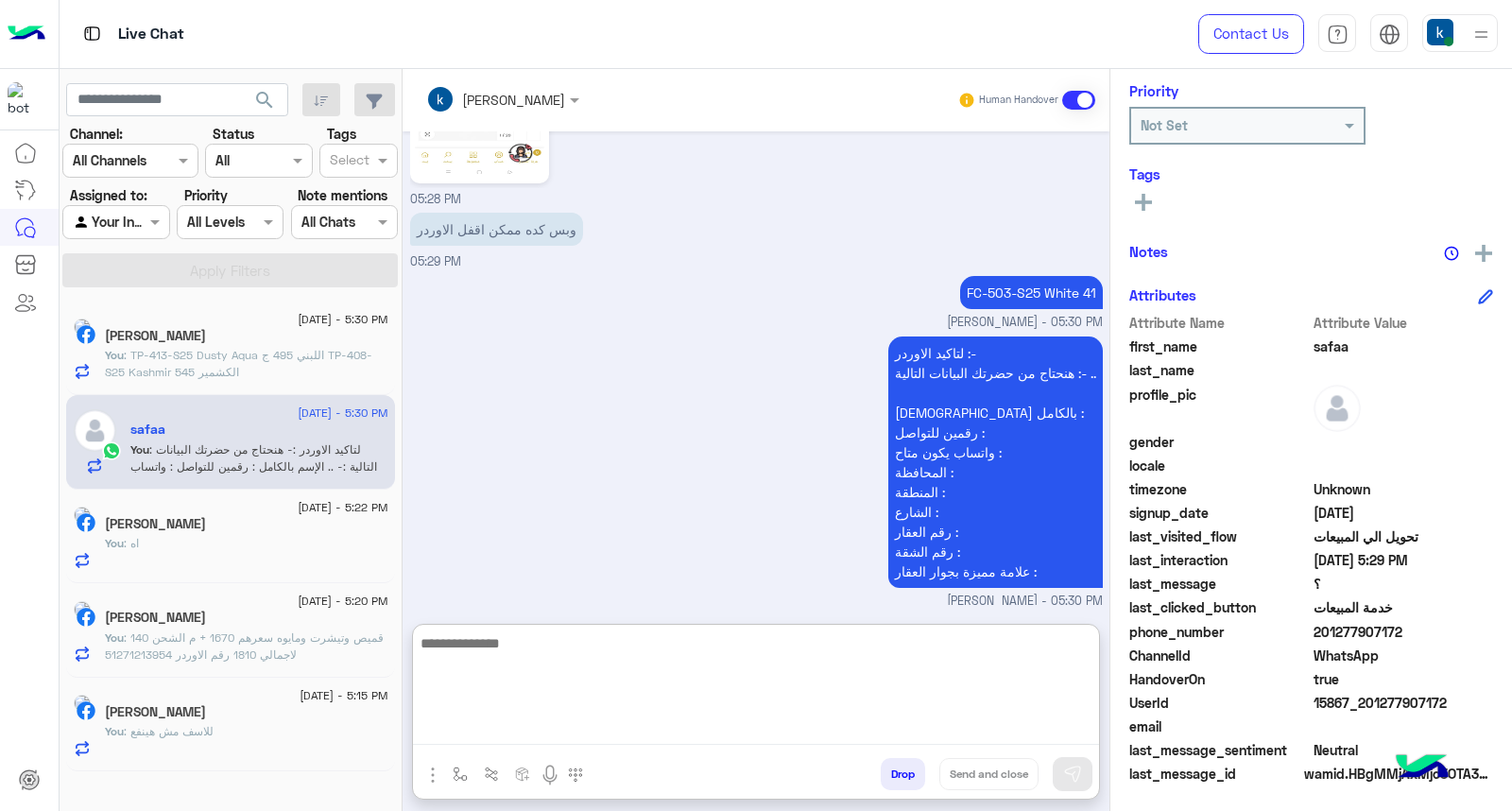
click at [214, 740] on p "You : للاسف مش هينفع" at bounding box center [159, 731] width 109 height 17
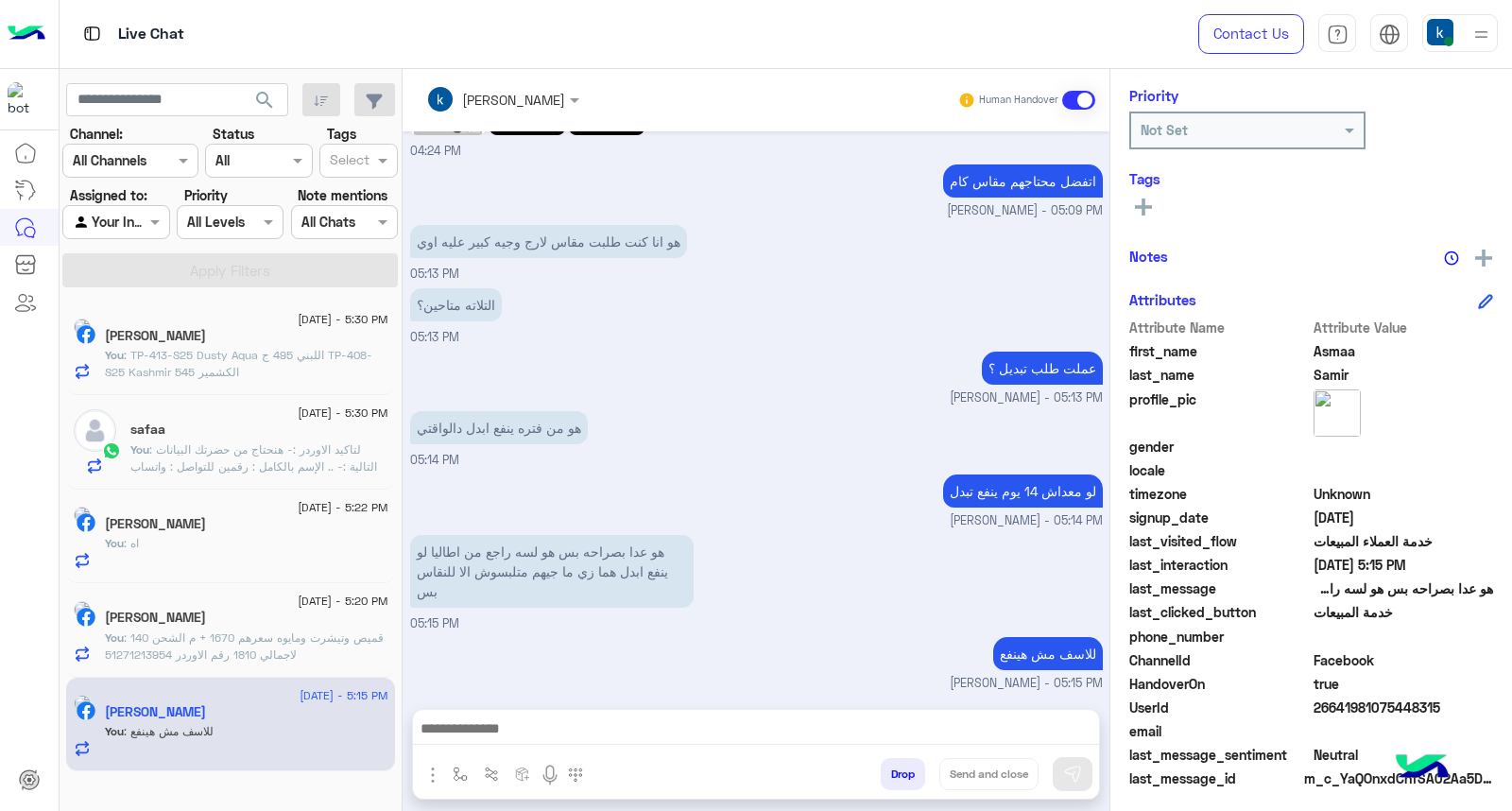
scroll to position [284, 0]
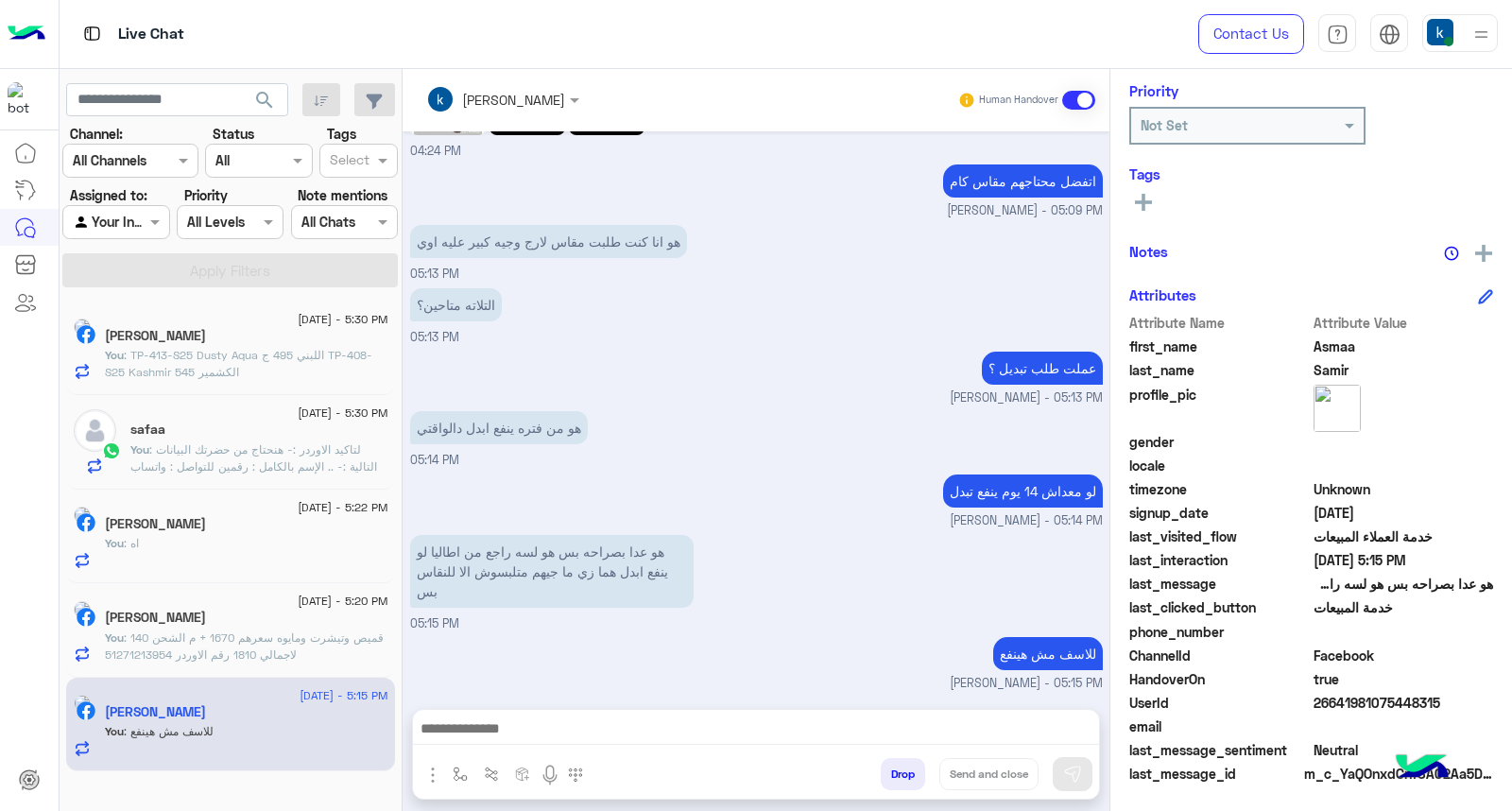
click at [903, 771] on button "Drop" at bounding box center [903, 773] width 44 height 32
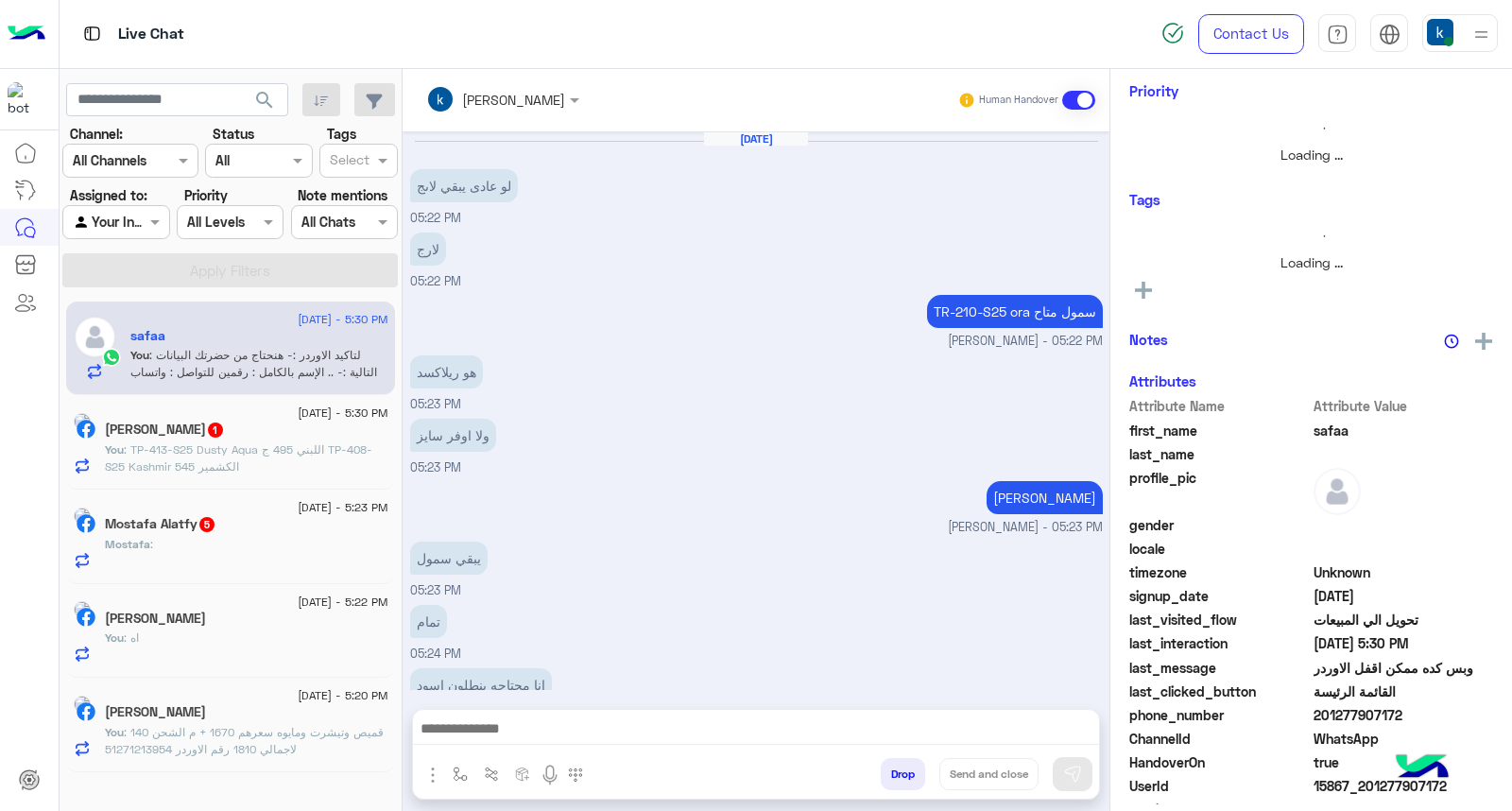
scroll to position [1470, 0]
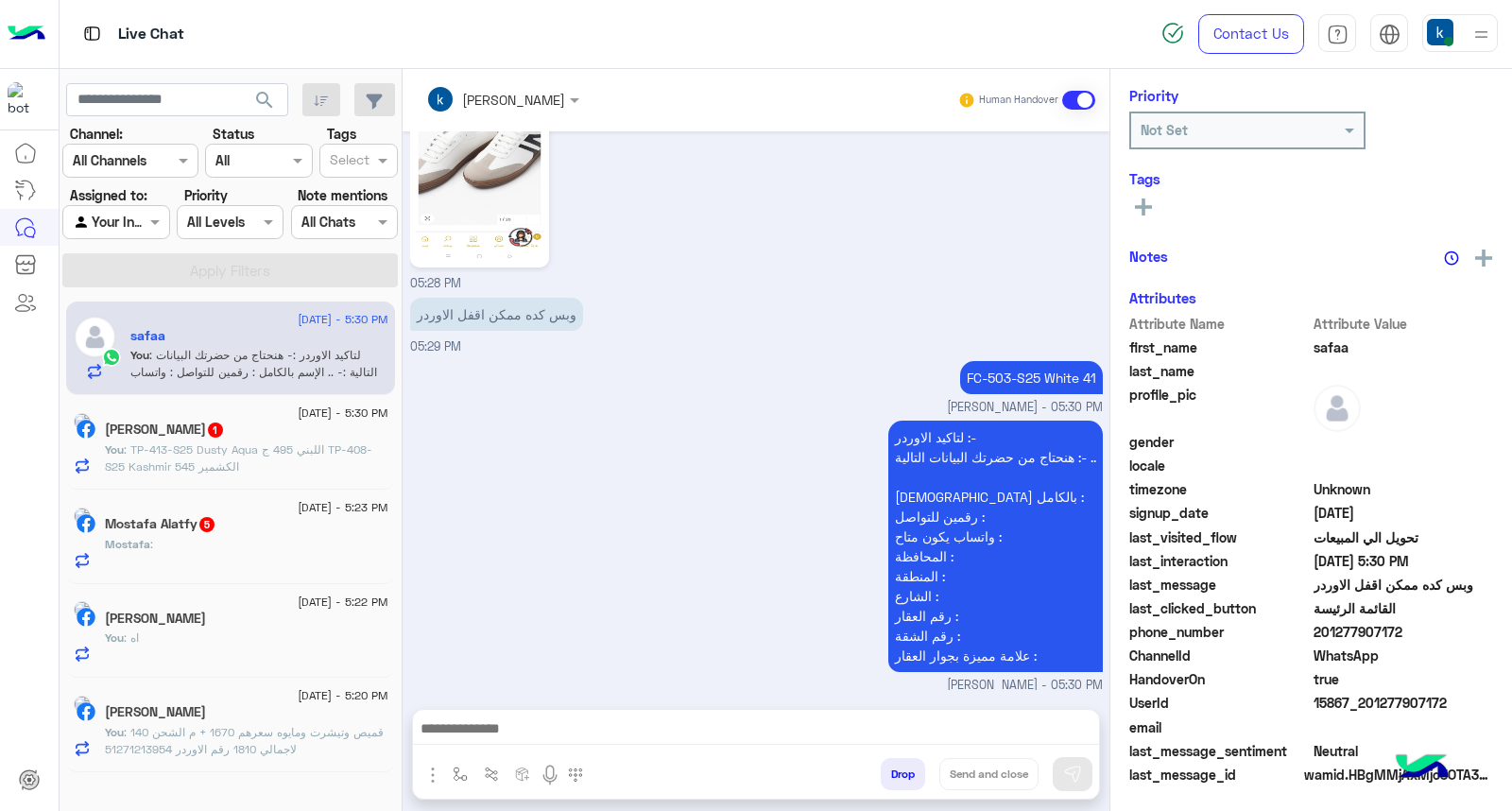
click at [289, 550] on div "Mostafa :" at bounding box center [246, 552] width 284 height 33
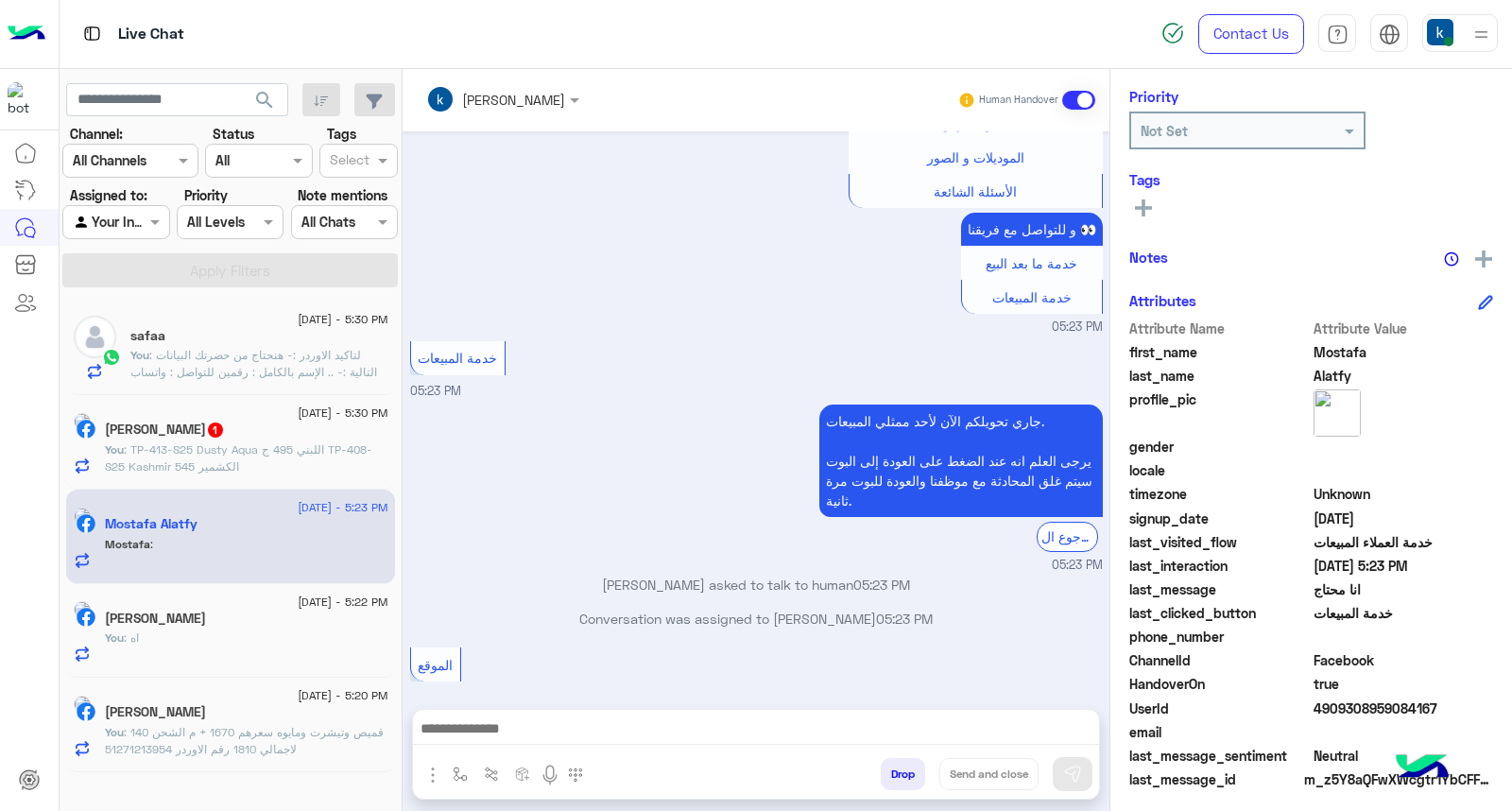
scroll to position [248, 0]
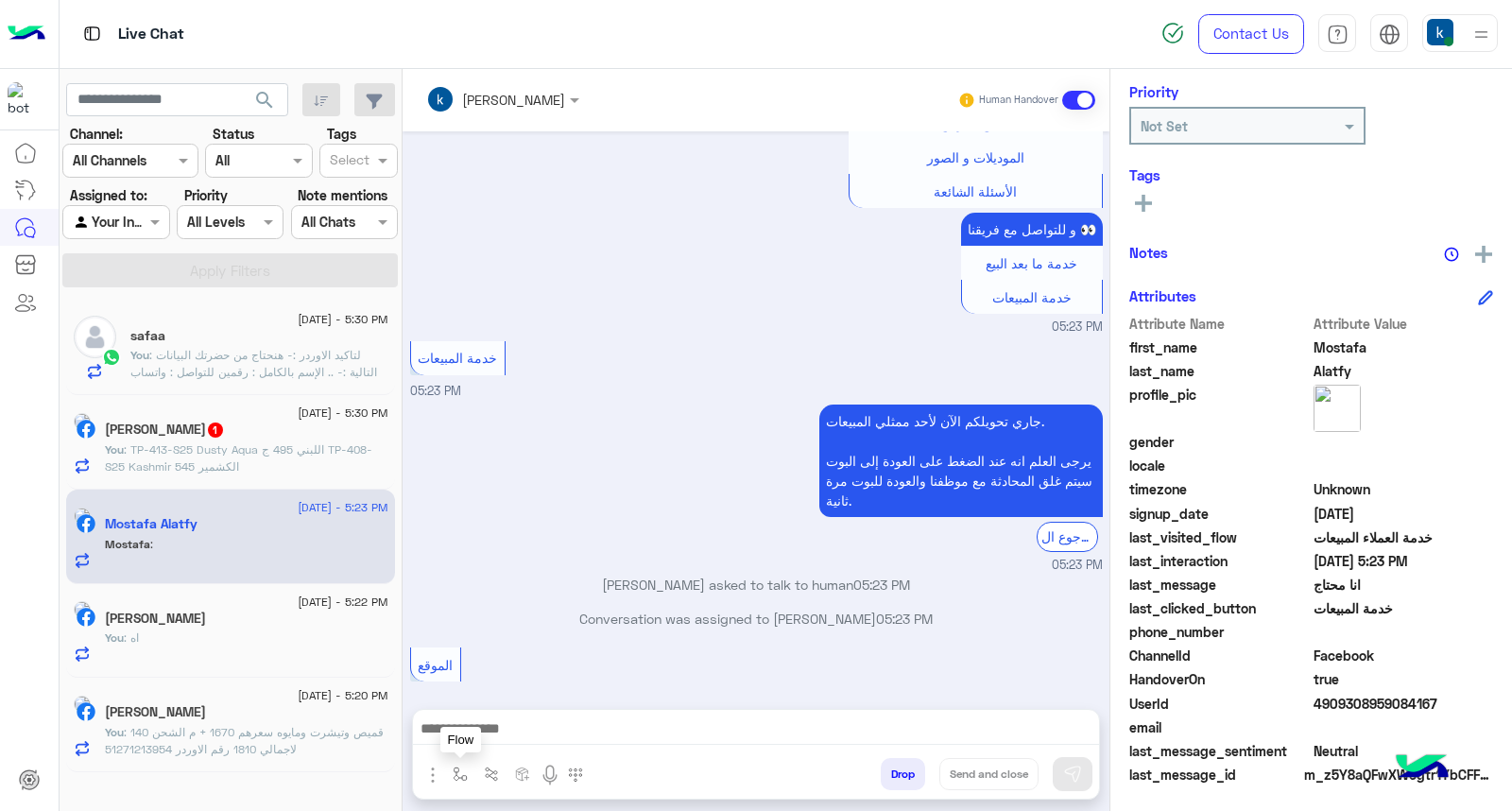
click at [468, 777] on button "button" at bounding box center [461, 773] width 32 height 32
click at [471, 732] on input "text" at bounding box center [494, 733] width 77 height 22
type input "*"
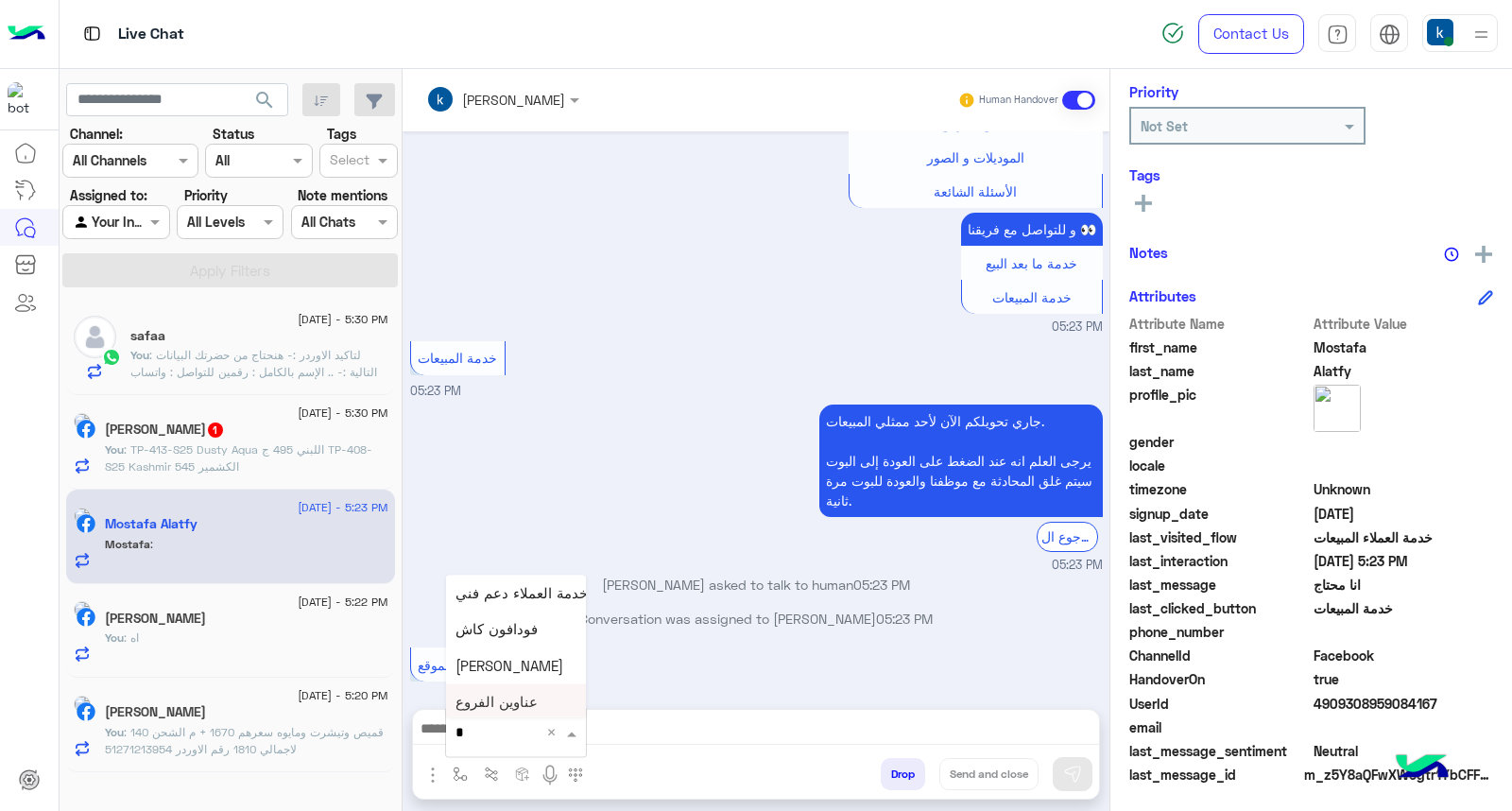
click at [521, 711] on div "عناوين الفروع" at bounding box center [515, 702] width 139 height 37
type textarea "**********"
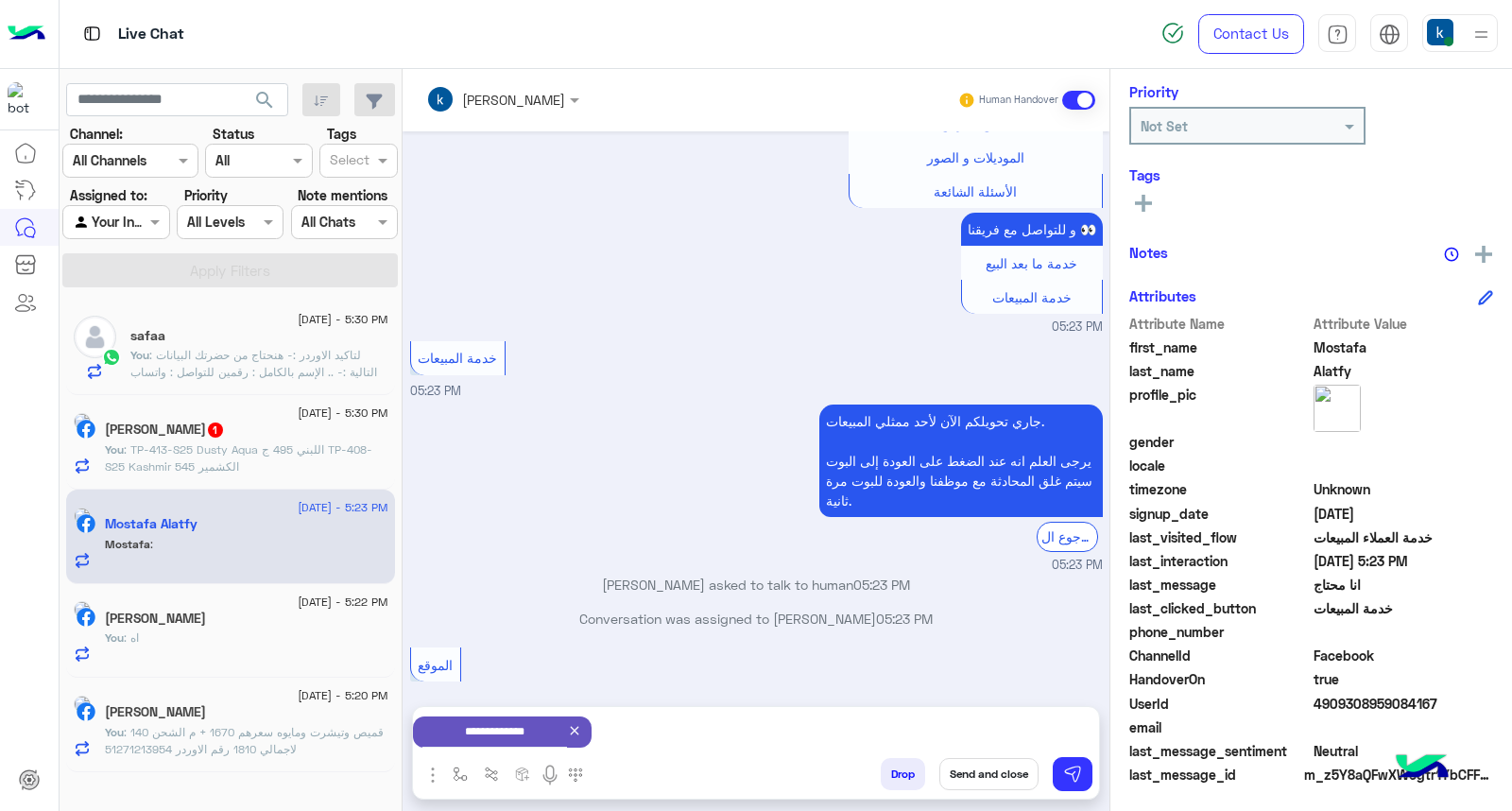
click at [973, 764] on button "Send and close" at bounding box center [989, 773] width 99 height 32
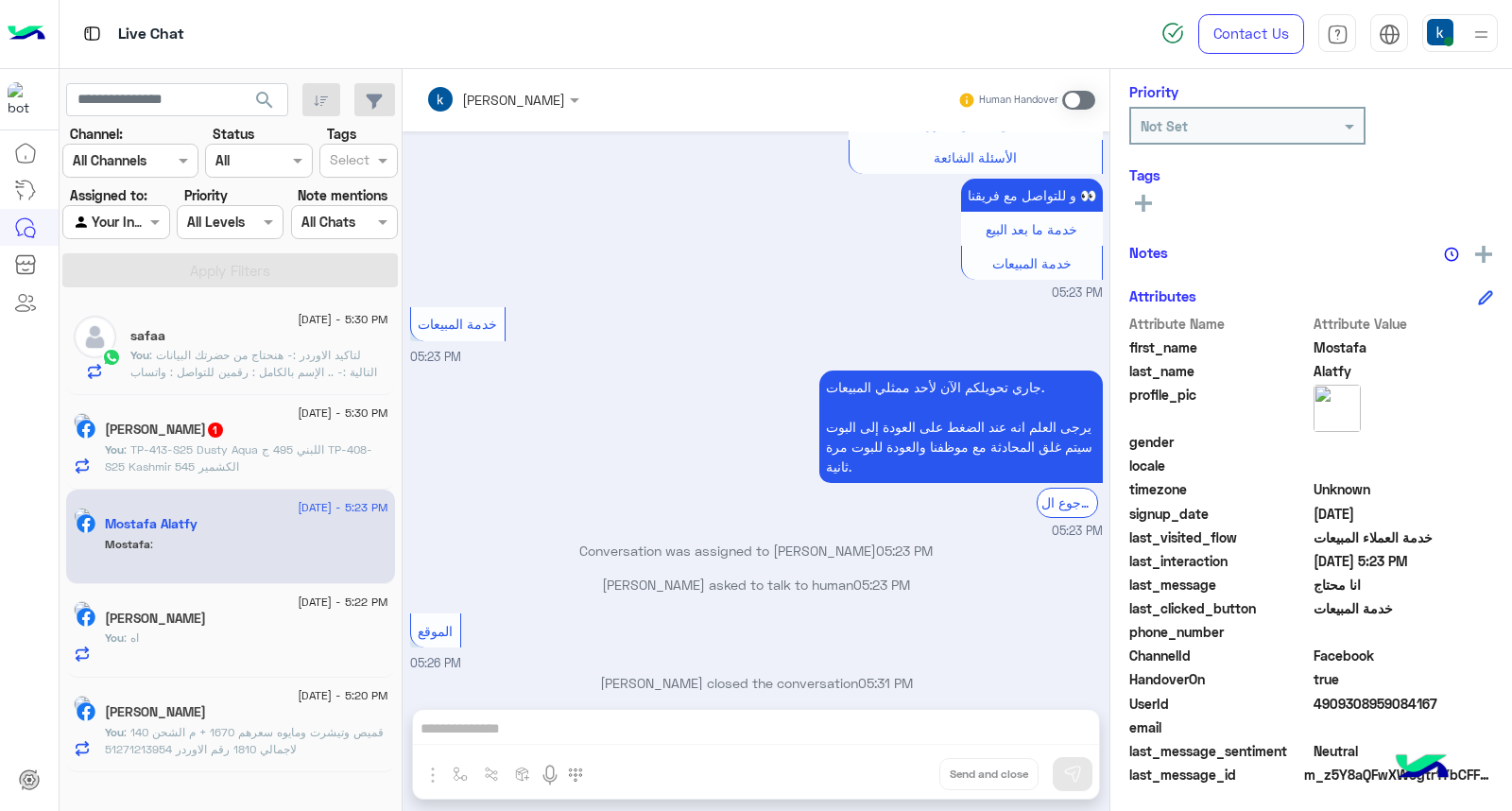
click at [299, 458] on p "You : TP-413-S25 Dusty Aqua اللبني 495 ج TP-408-S25 Kashmir الكشمير 545" at bounding box center [246, 458] width 284 height 34
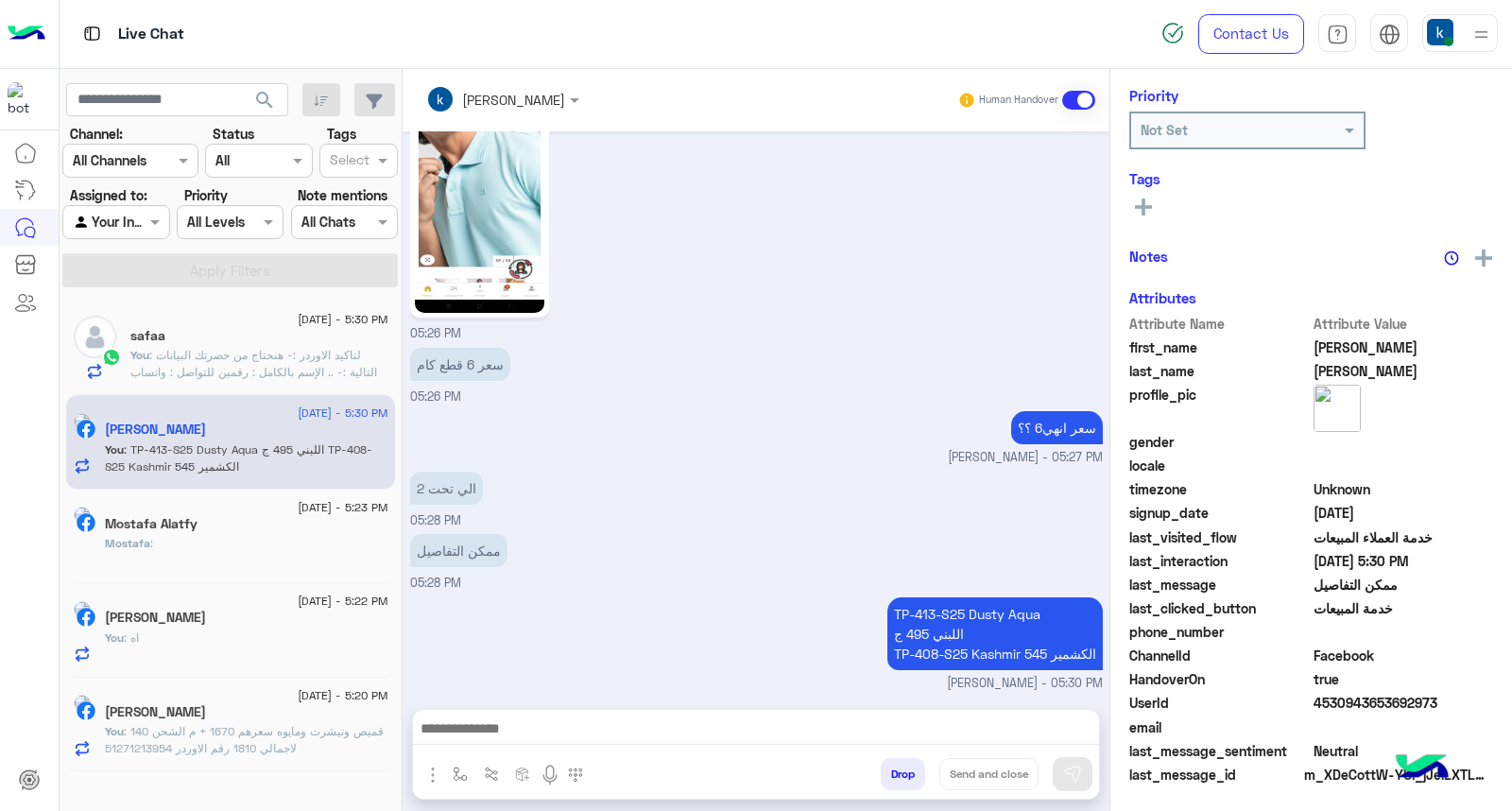
scroll to position [284, 0]
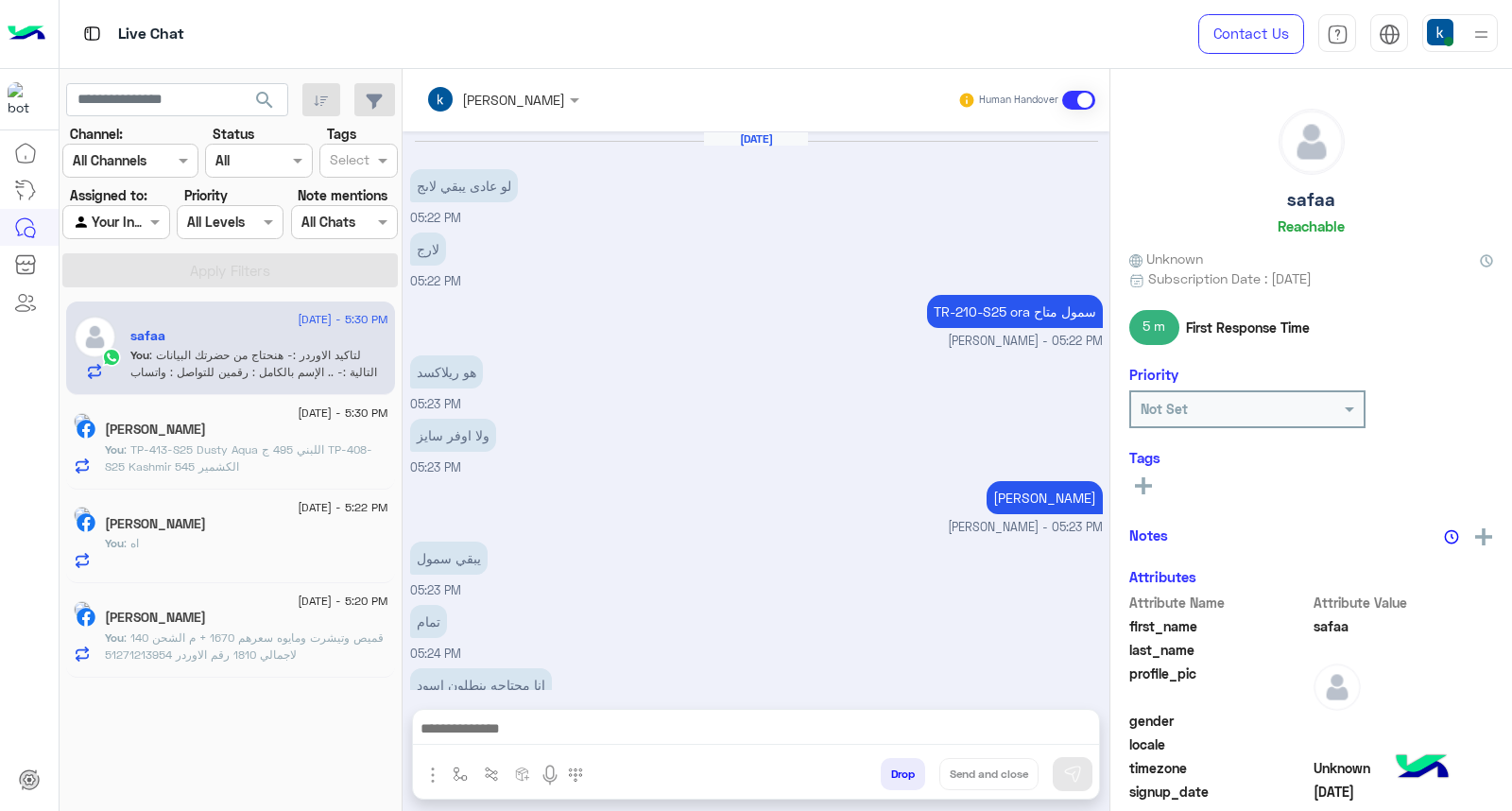
scroll to position [1470, 0]
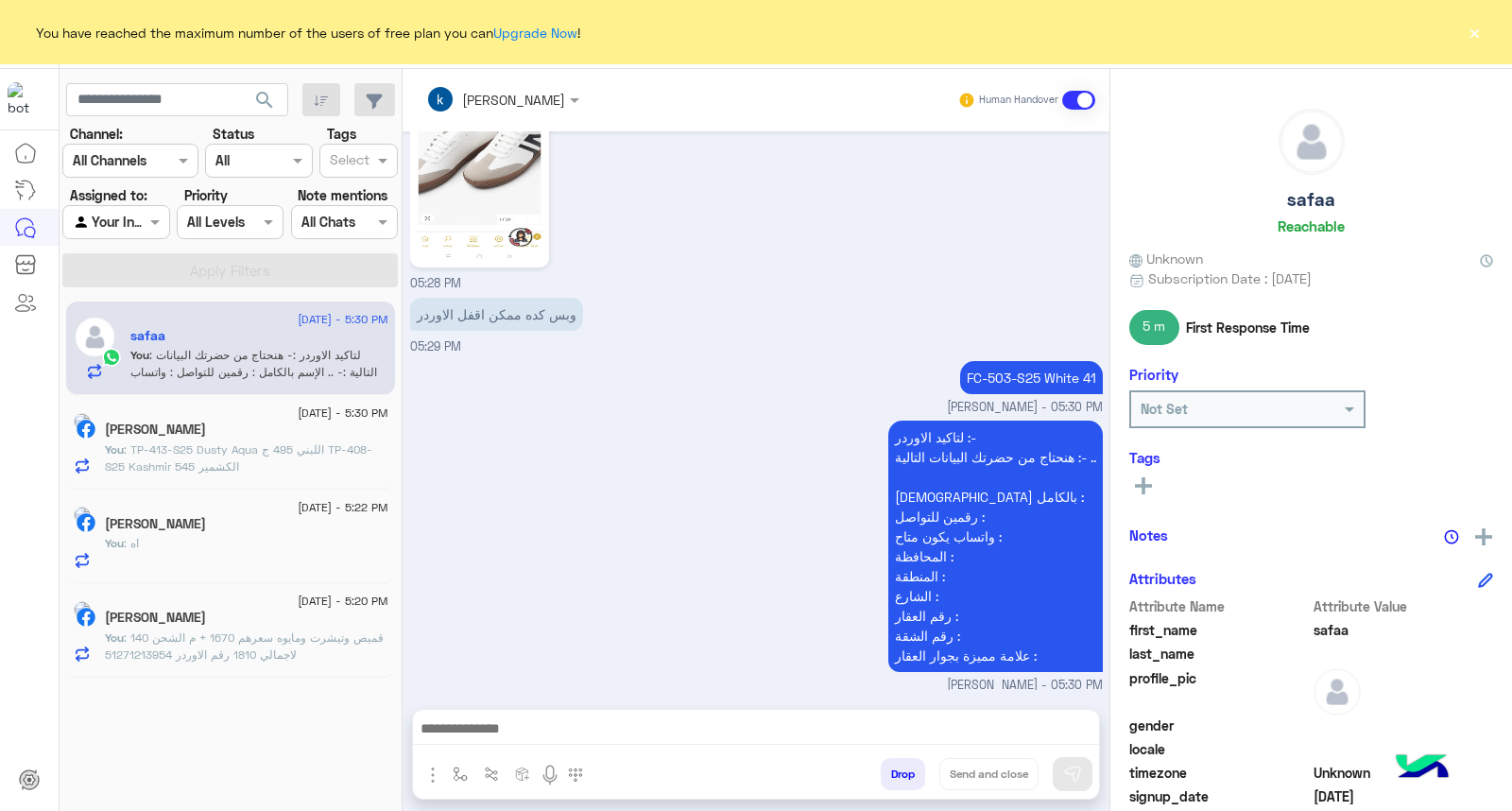
click at [1477, 38] on button "×" at bounding box center [1473, 32] width 19 height 19
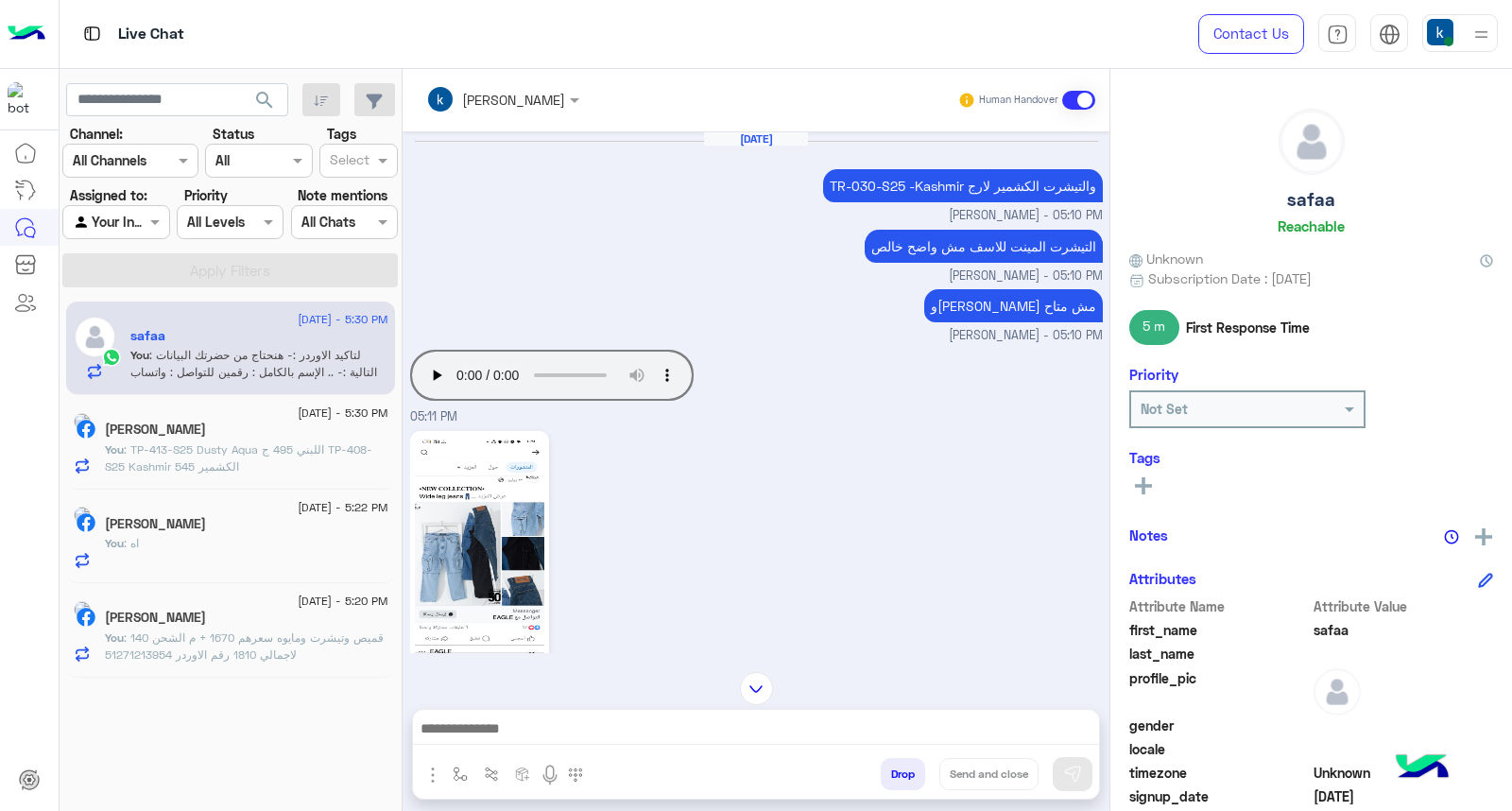
scroll to position [2206, 0]
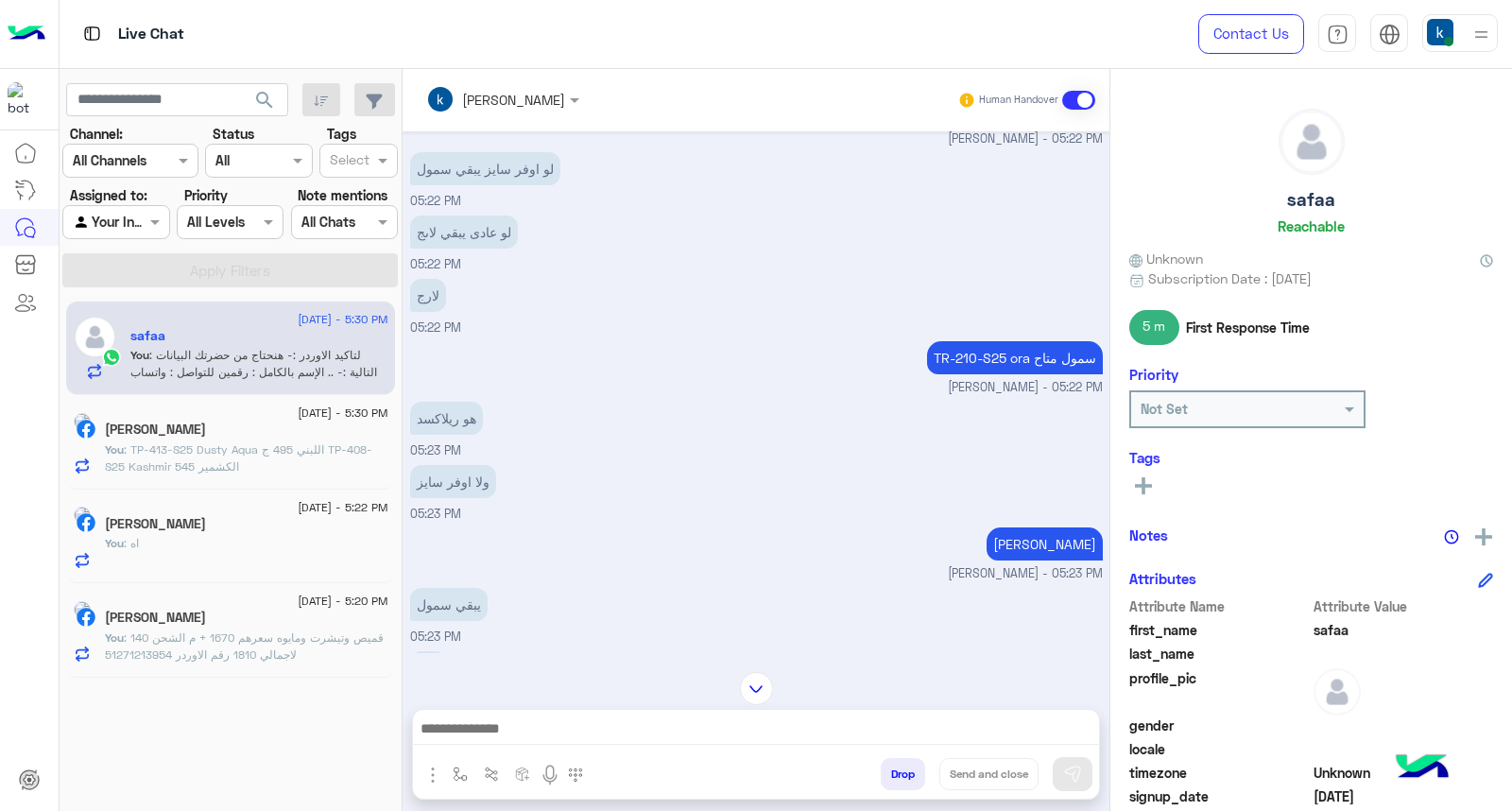
click at [168, 442] on span ": TP-413-S25 Dusty Aqua اللبني 495 ج TP-408-S25 Kashmir الكشمير 545" at bounding box center [238, 458] width 267 height 32
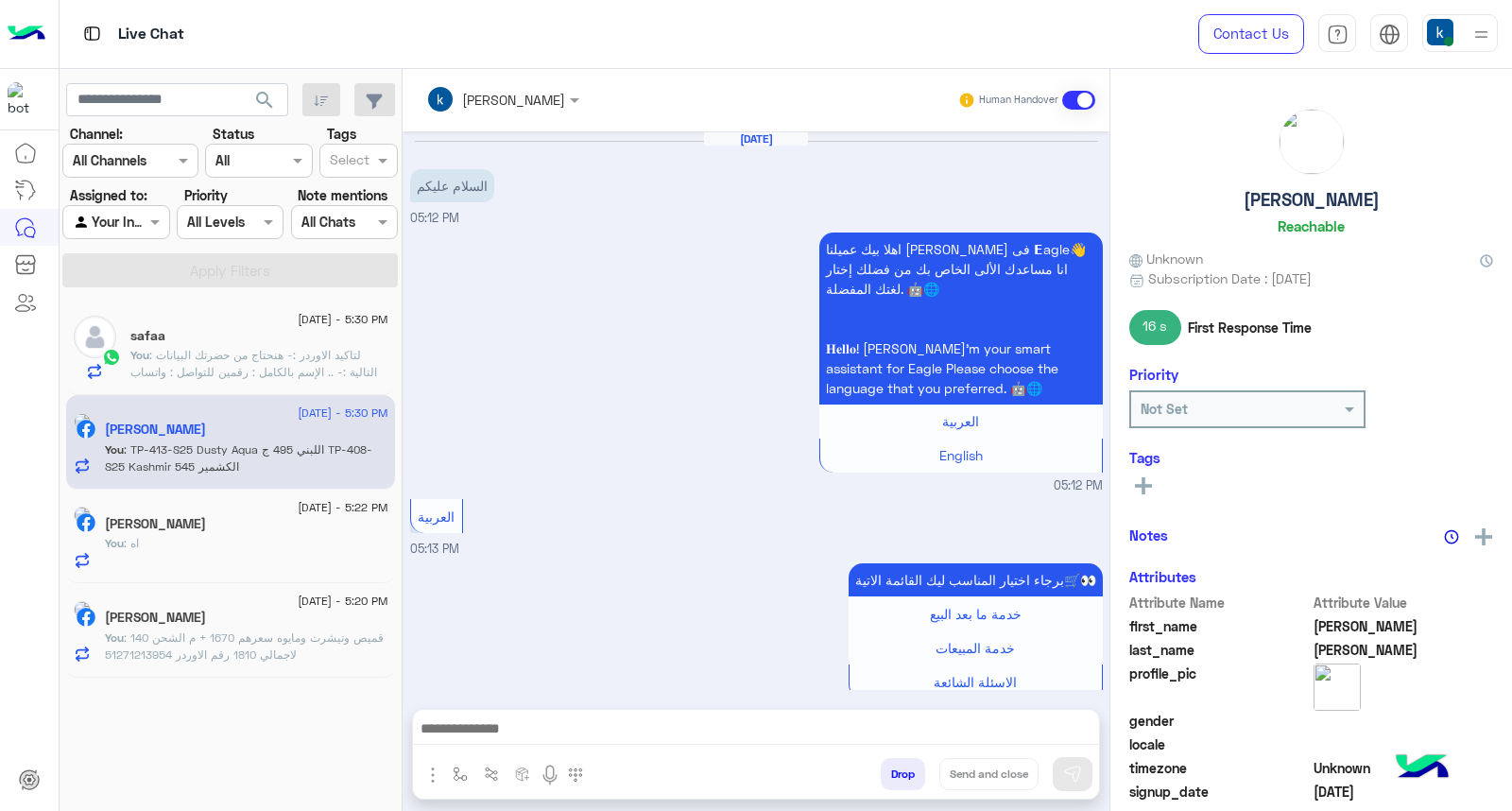
scroll to position [1757, 0]
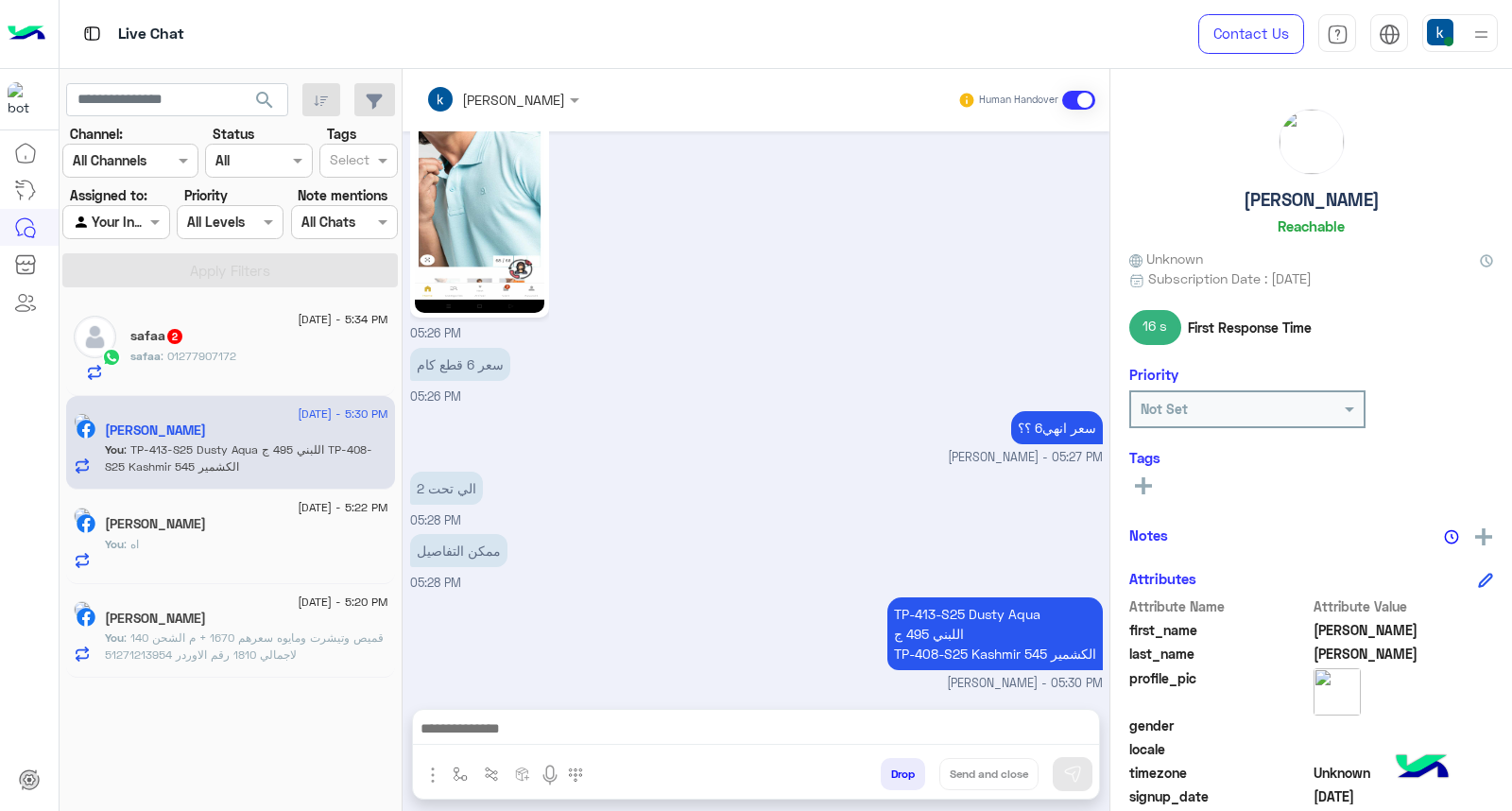
click at [196, 357] on span ": 01277907172" at bounding box center [198, 356] width 75 height 14
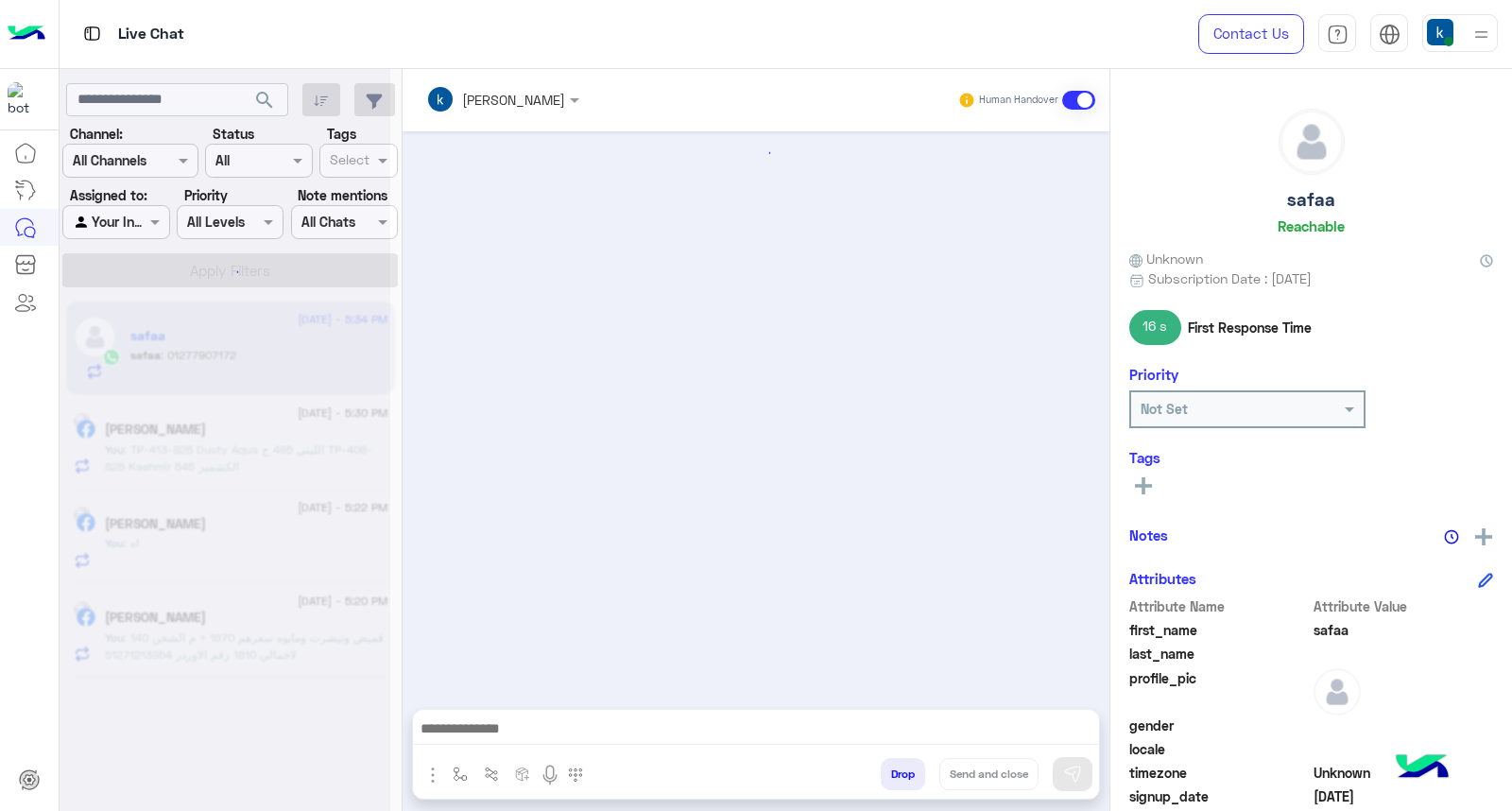
scroll to position [1489, 0]
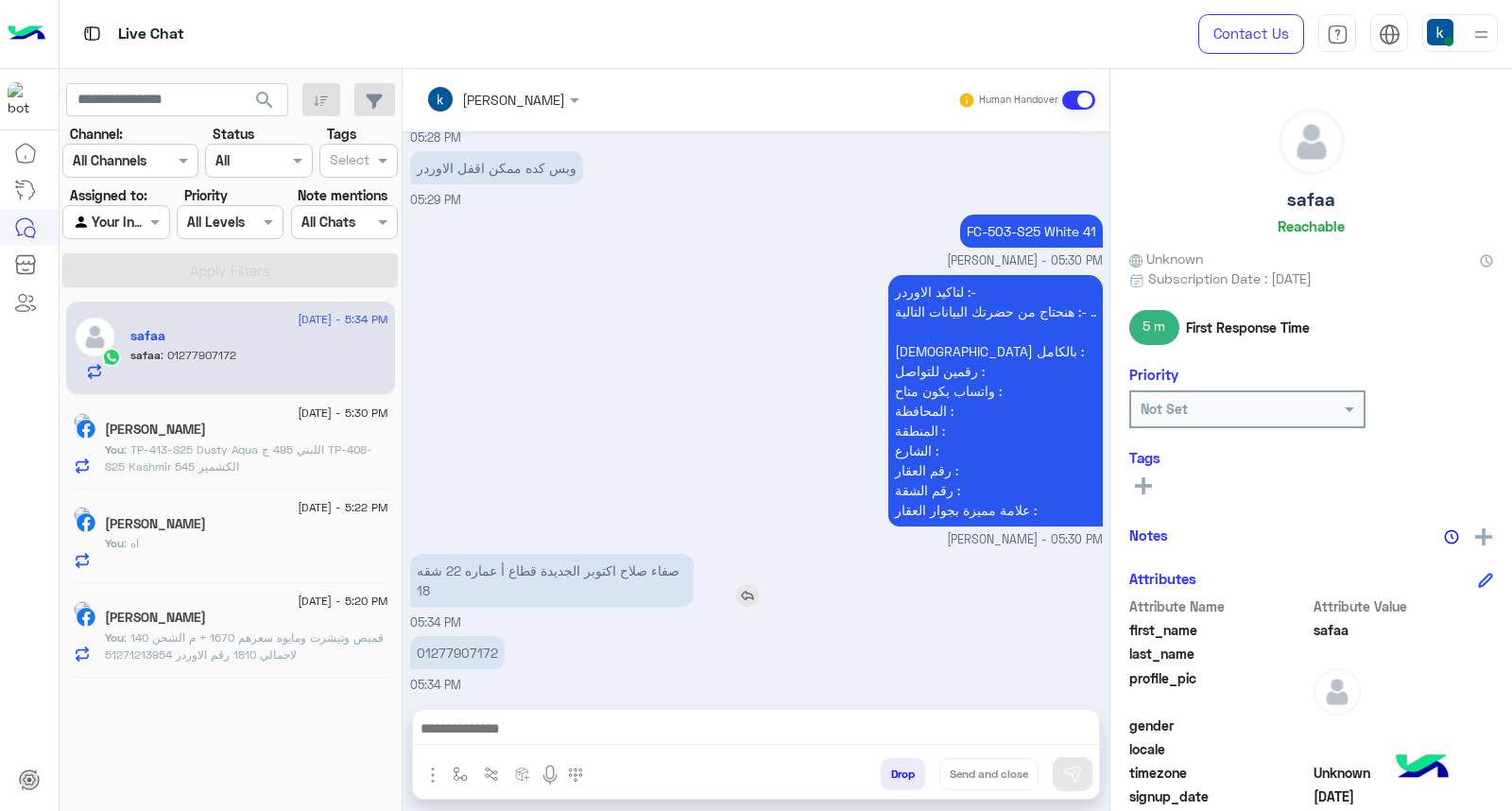
click at [631, 561] on p "صفاء صلاح اكتوبر الجديدة قطاع أ عماره 22 شقه 18" at bounding box center [552, 581] width 284 height 53
drag, startPoint x: 631, startPoint y: 561, endPoint x: 667, endPoint y: 564, distance: 36.1
click at [667, 564] on p "صفاء صلاح اكتوبر الجديدة قطاع أ عماره 22 شقه 18" at bounding box center [552, 581] width 284 height 53
click at [702, 564] on div "صفاء صلاح اكتوبر الجديدة قطاع أ عماره 22 شقه 18" at bounding box center [606, 581] width 392 height 53
drag, startPoint x: 696, startPoint y: 567, endPoint x: 625, endPoint y: 568, distance: 71.0
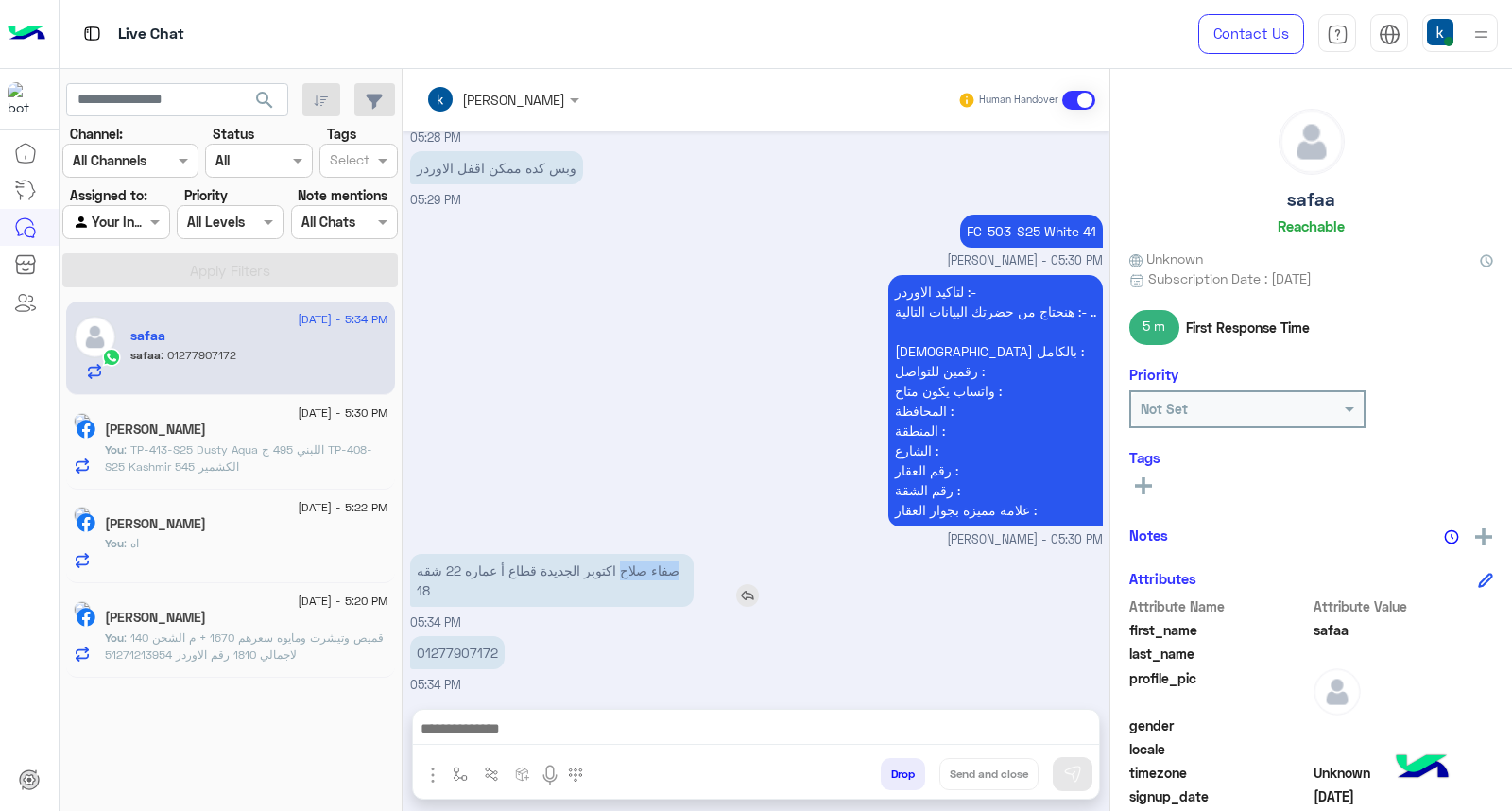
click at [625, 568] on div "صفاء صلاح اكتوبر الجديدة قطاع أ عماره 22 شقه 18" at bounding box center [606, 581] width 392 height 53
copy p "صفاء صلاح"
click at [608, 565] on p "صفاء صلاح اكتوبر الجديدة قطاع أ عماره 22 شقه 18" at bounding box center [552, 581] width 284 height 53
drag, startPoint x: 608, startPoint y: 565, endPoint x: 414, endPoint y: 565, distance: 194.0
click at [414, 565] on p "صفاء صلاح اكتوبر الجديدة قطاع أ عماره 22 شقه 18" at bounding box center [552, 581] width 284 height 53
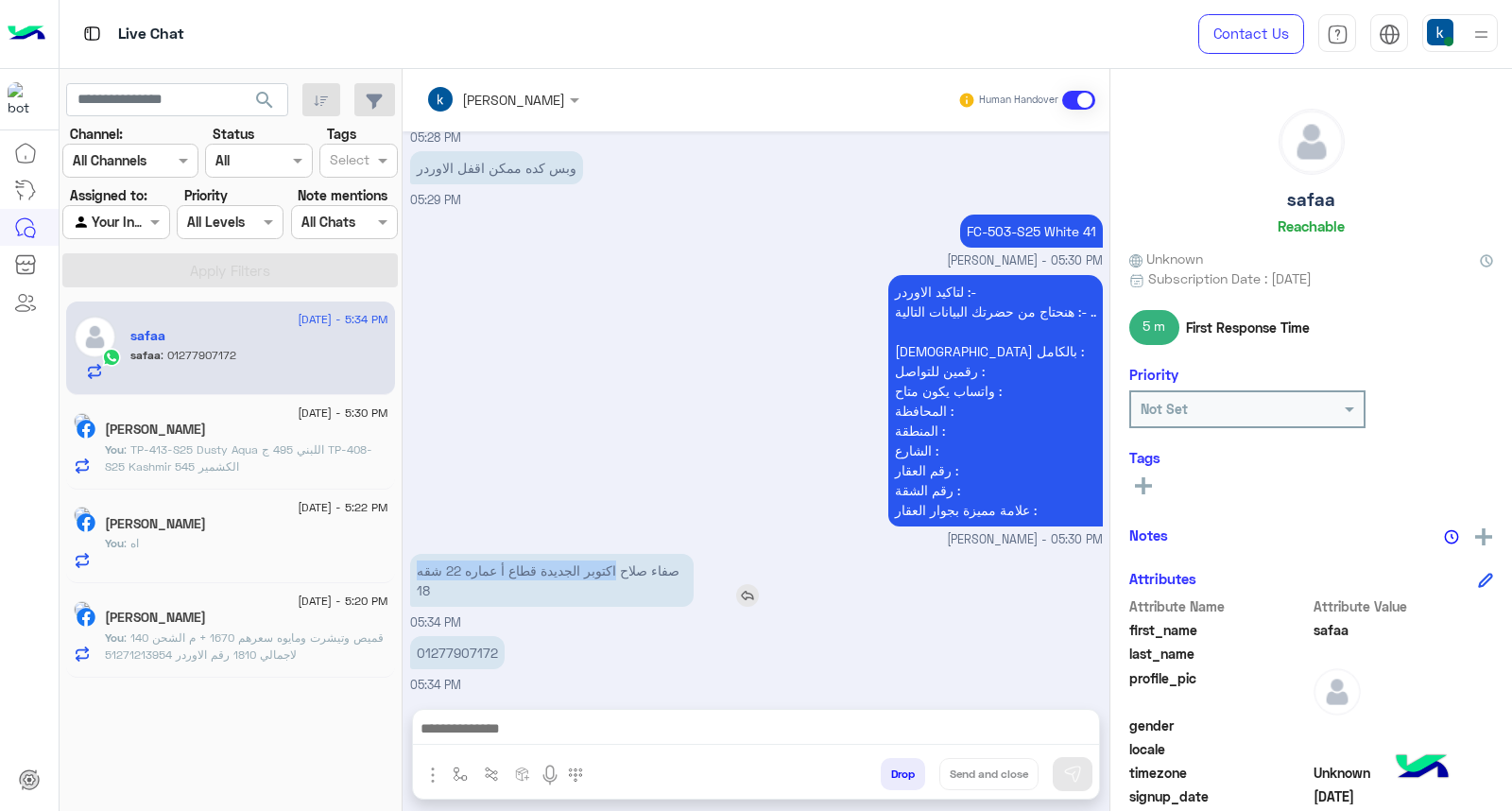
copy p "اكتوبر الجديدة قطاع أ عماره 22 شقه"
click at [471, 637] on p "01277907172" at bounding box center [458, 652] width 95 height 33
copy p "01277907172"
click at [471, 637] on p "01277907172" at bounding box center [458, 652] width 95 height 33
click at [1005, 221] on p "FC-503-S25 White 41" at bounding box center [1031, 230] width 142 height 33
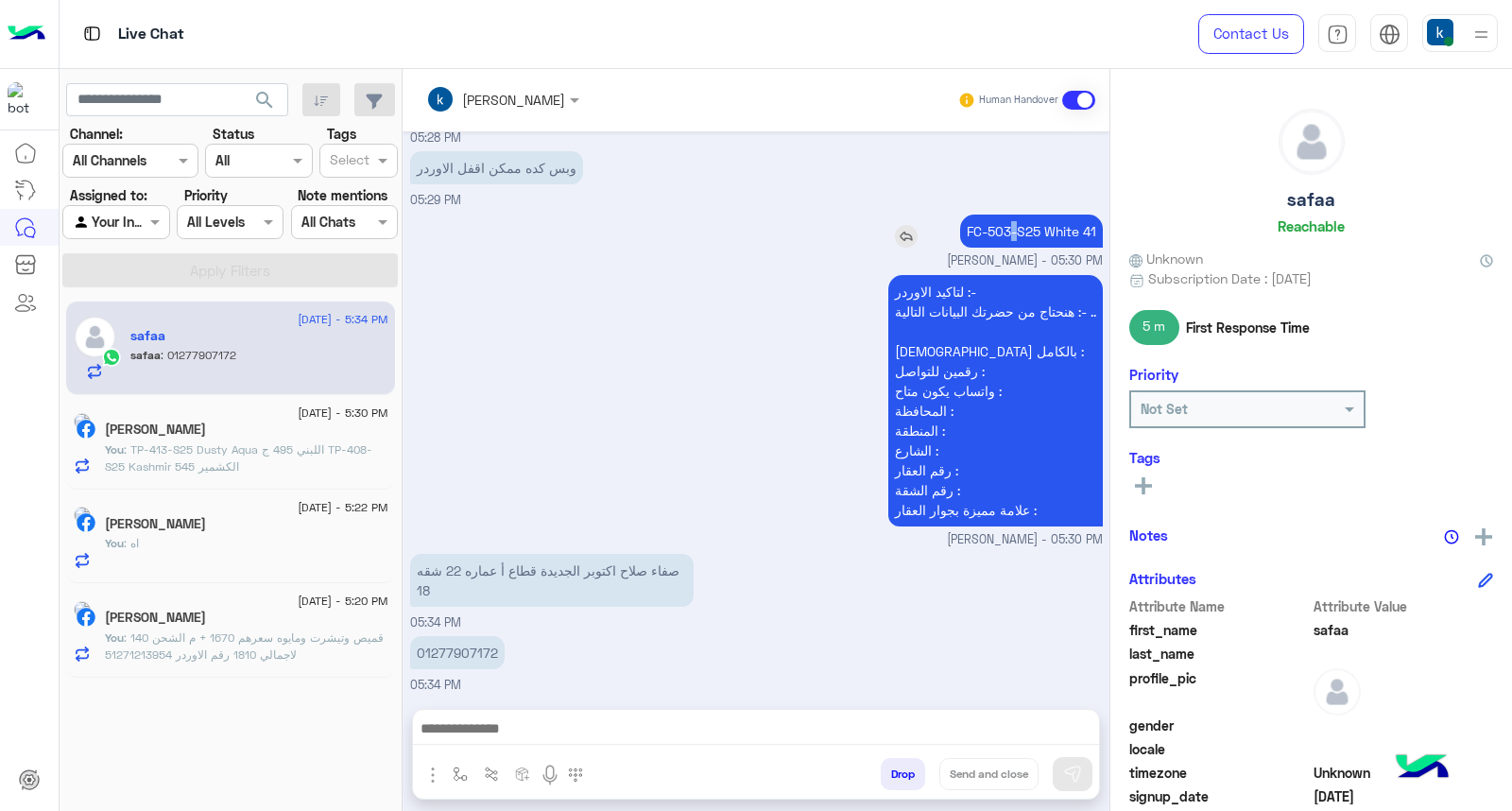
click at [1005, 221] on p "FC-503-S25 White 41" at bounding box center [1031, 230] width 142 height 33
copy app-msgs-text
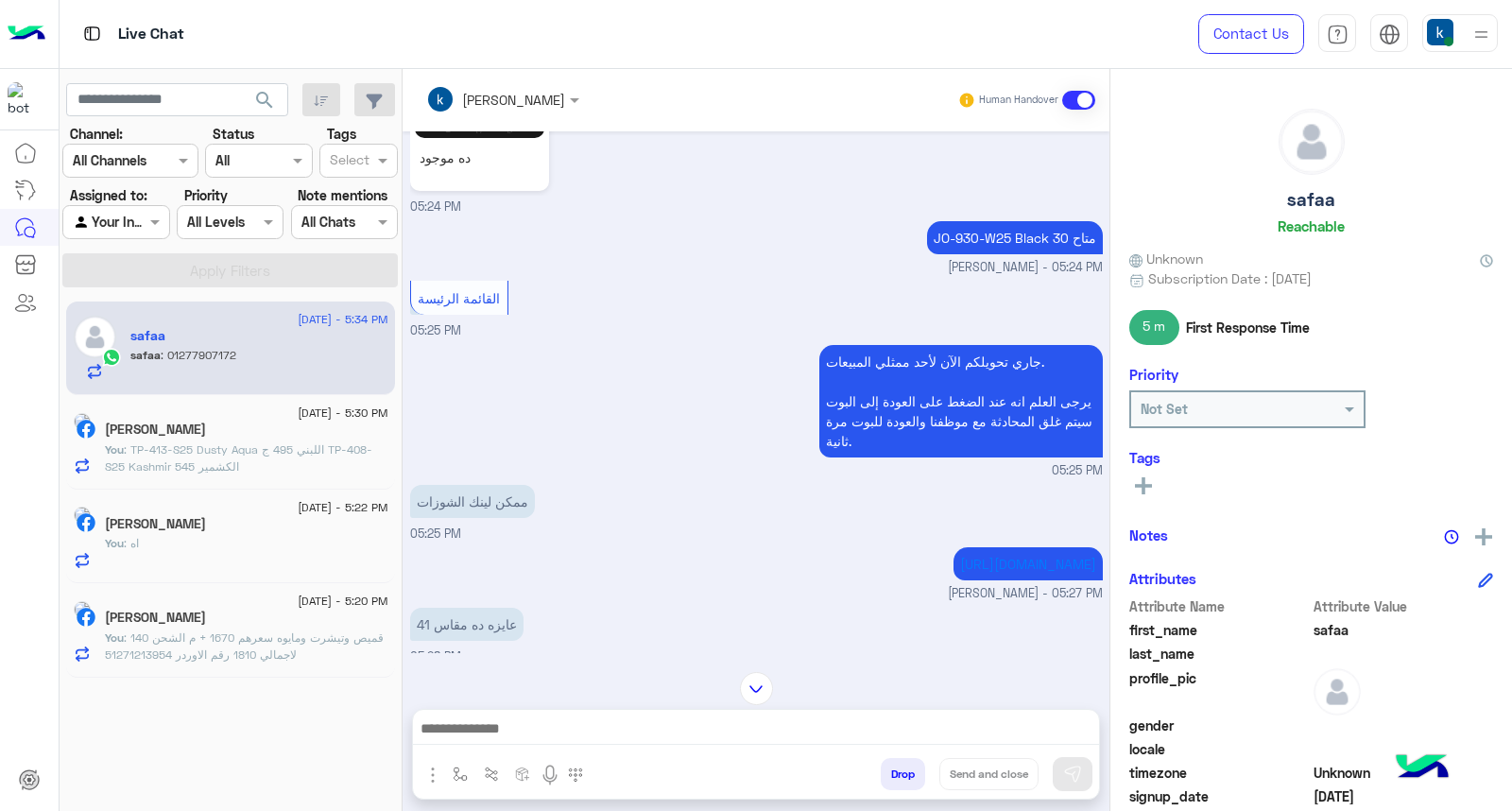
scroll to position [649, 0]
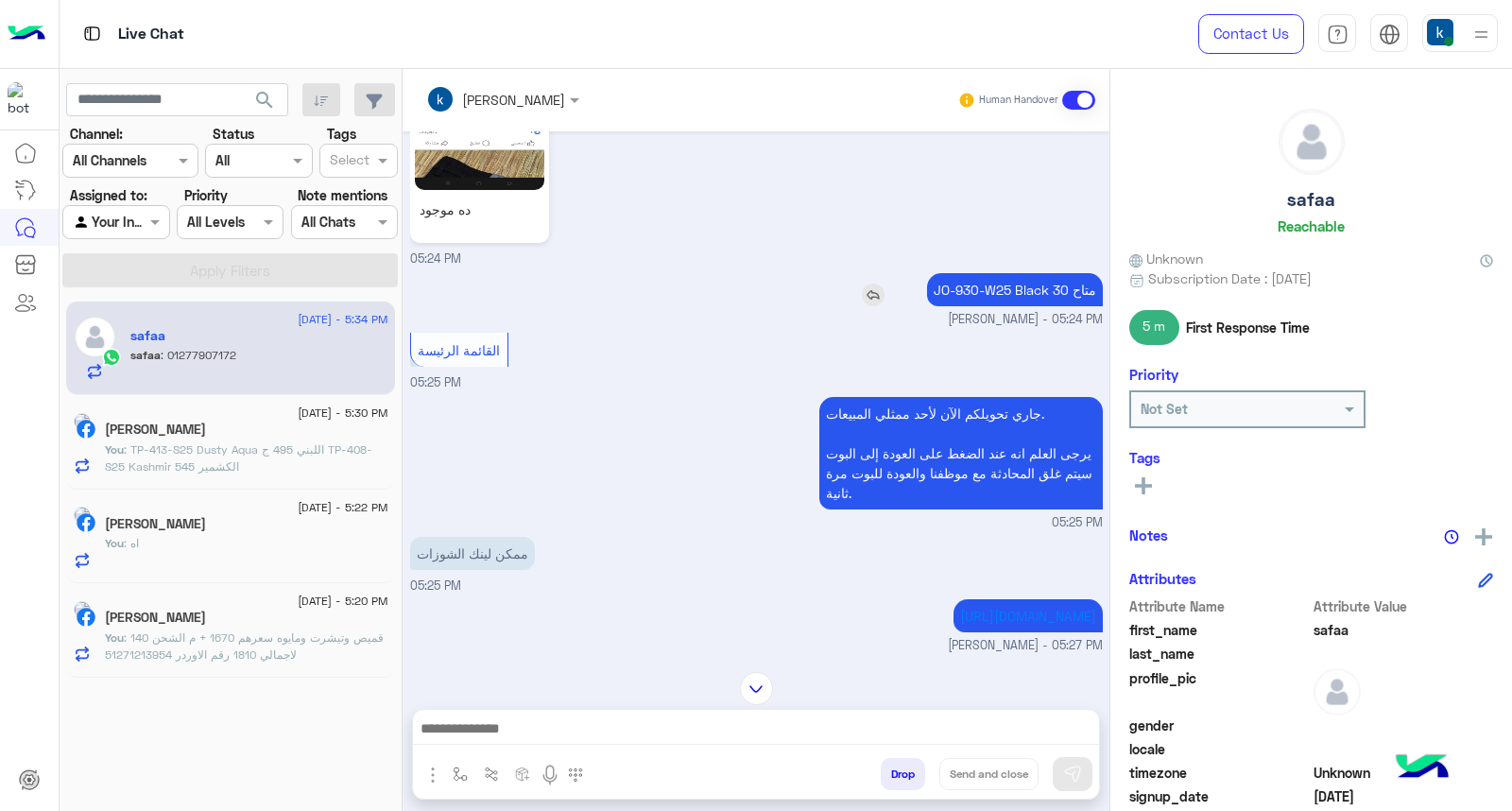
click at [927, 281] on p "JO-930-W25 Black متاح 30" at bounding box center [1015, 289] width 176 height 33
drag, startPoint x: 926, startPoint y: 281, endPoint x: 1031, endPoint y: 293, distance: 105.7
click at [1031, 293] on p "JO-930-W25 Black متاح 30" at bounding box center [1015, 289] width 176 height 33
copy p "JO-930-W25 Black"
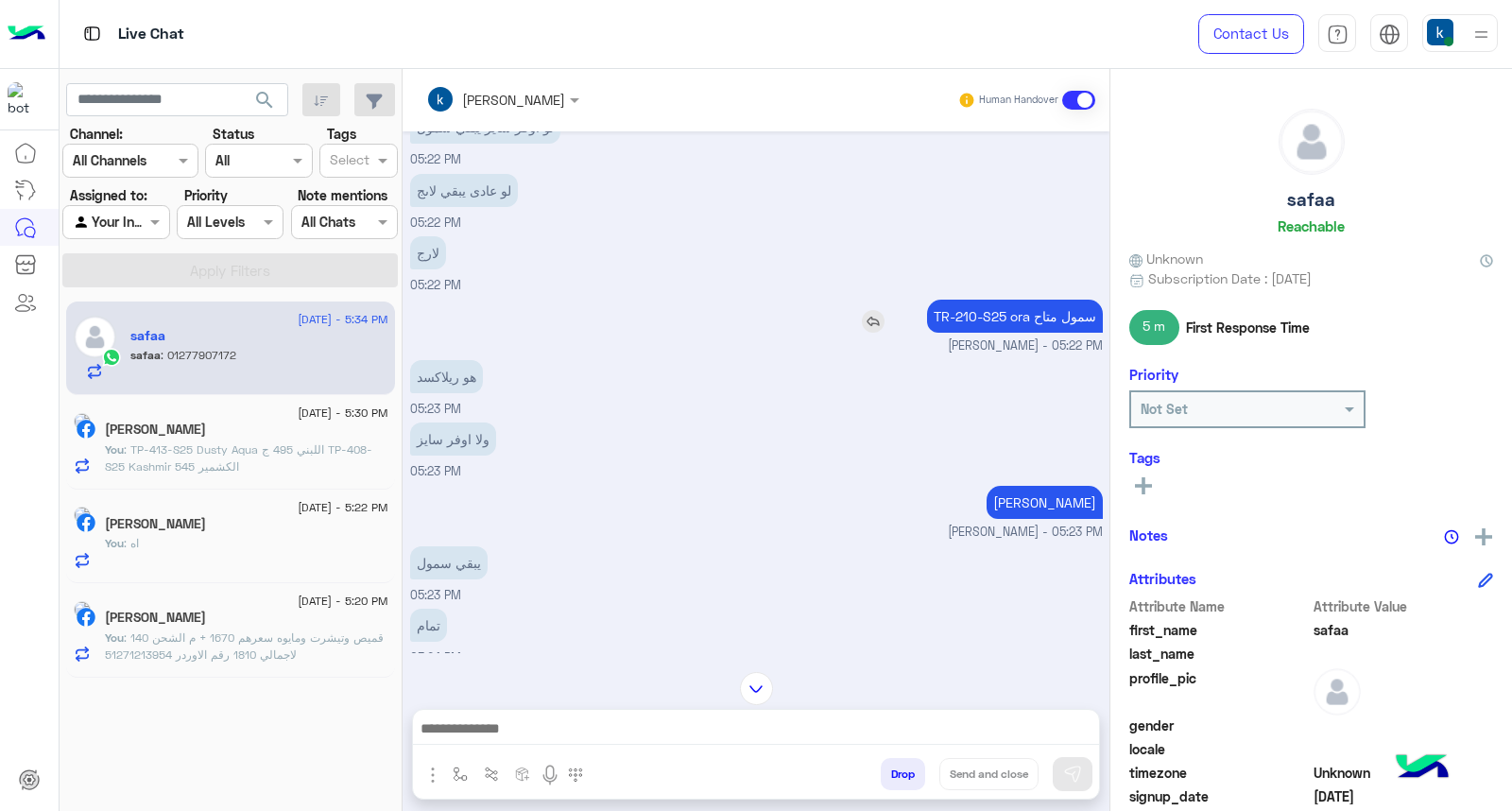
scroll to position [2105, 0]
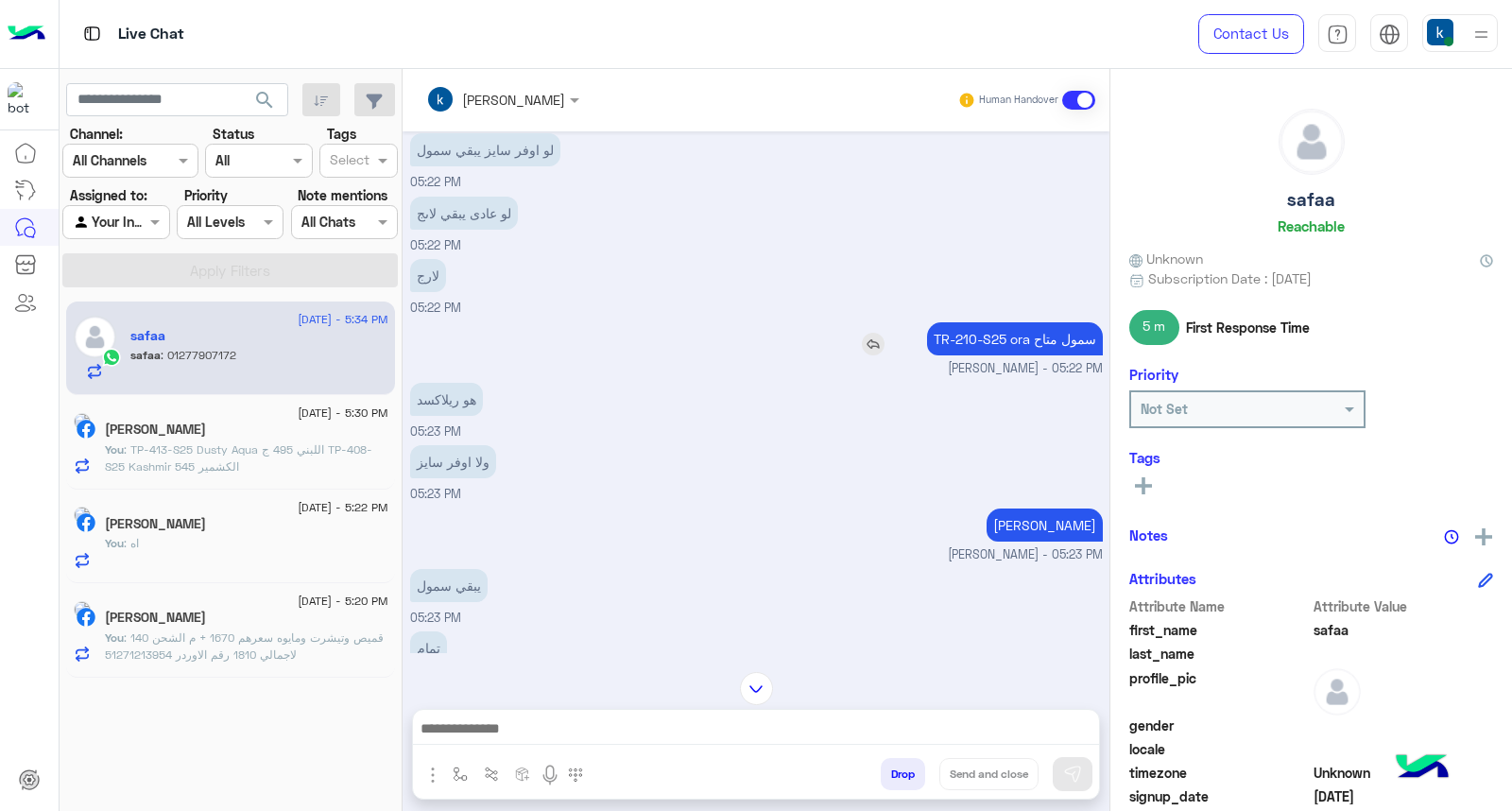
click at [927, 341] on p "TR-210-S25 ora سمول متاح" at bounding box center [1015, 338] width 176 height 33
drag, startPoint x: 920, startPoint y: 341, endPoint x: 1004, endPoint y: 347, distance: 84.2
click at [1004, 347] on p "TR-210-S25 ora سمول متاح" at bounding box center [1015, 338] width 176 height 33
copy p "TR-210-S25 ora"
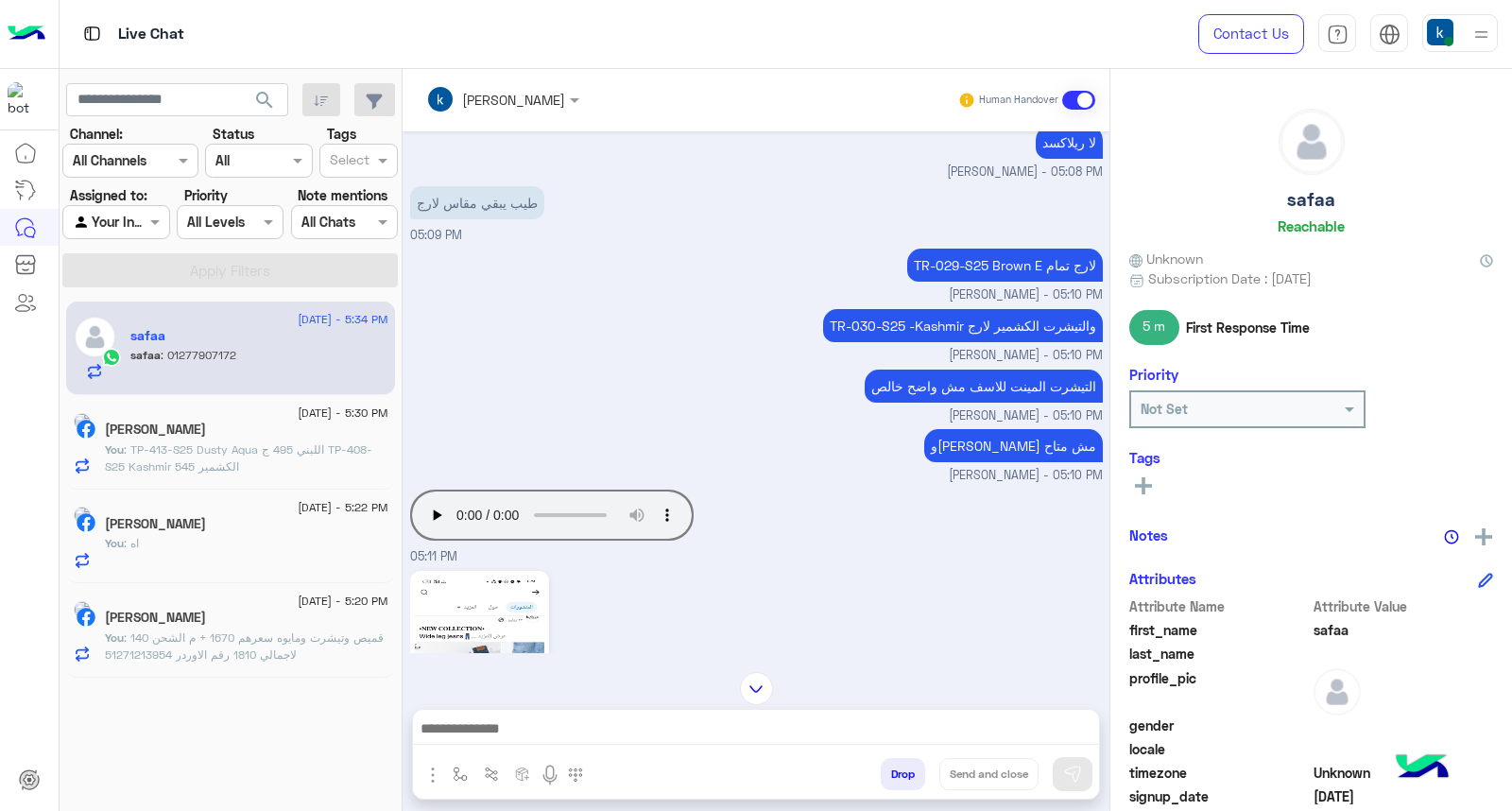
scroll to position [2289, 0]
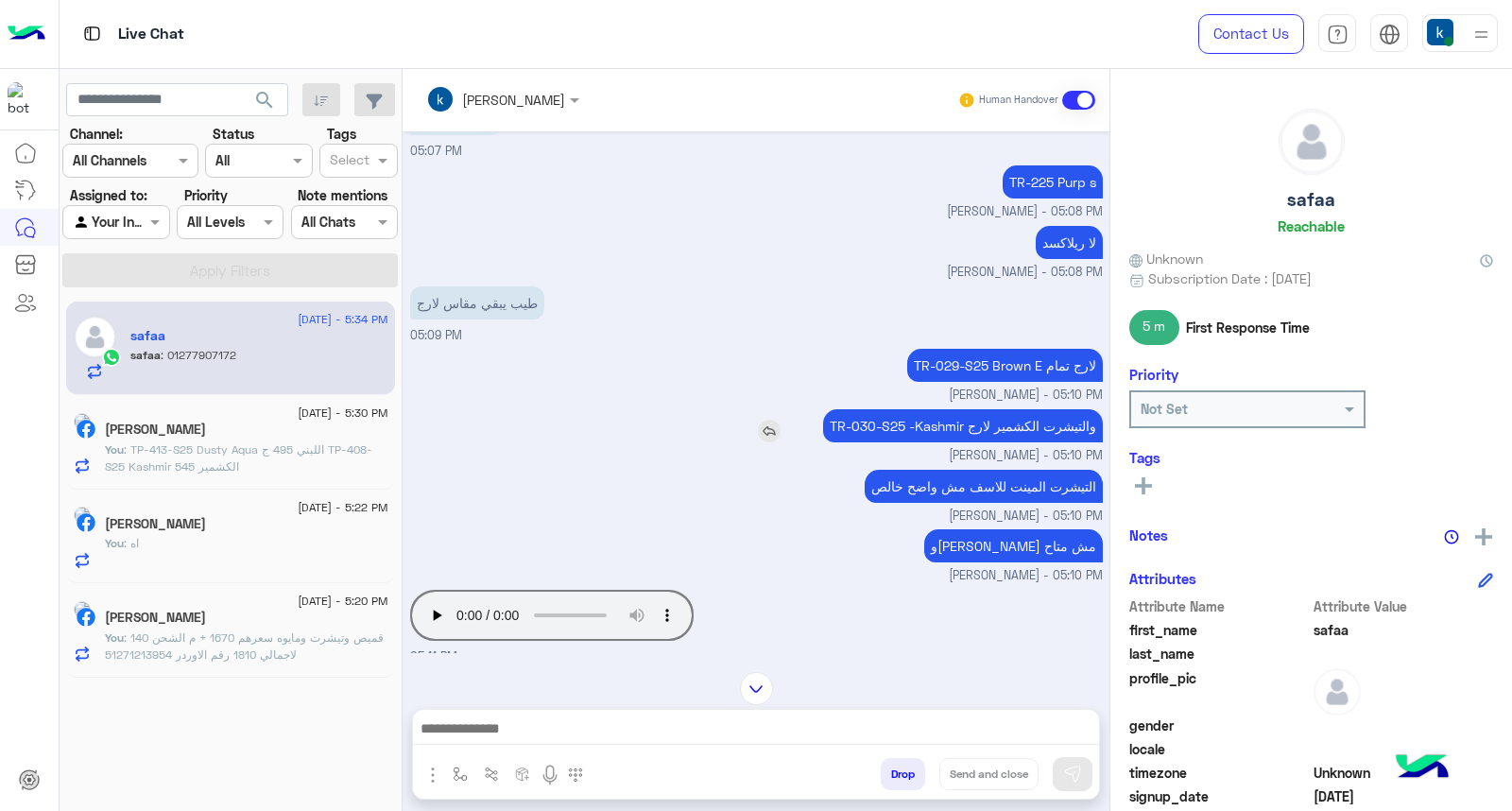
click at [838, 417] on p "TR-030-S25 -Kashmir والتيشرت الكشمير لارج" at bounding box center [962, 425] width 280 height 33
drag, startPoint x: 838, startPoint y: 417, endPoint x: 954, endPoint y: 430, distance: 116.7
click at [954, 430] on p "TR-030-S25 -Kashmir والتيشرت الكشمير لارج" at bounding box center [962, 425] width 280 height 33
copy p "TR-030-S25 -Kashmir"
click at [919, 362] on p "TR-029-S25 Brown E لارج تمام" at bounding box center [1005, 365] width 196 height 33
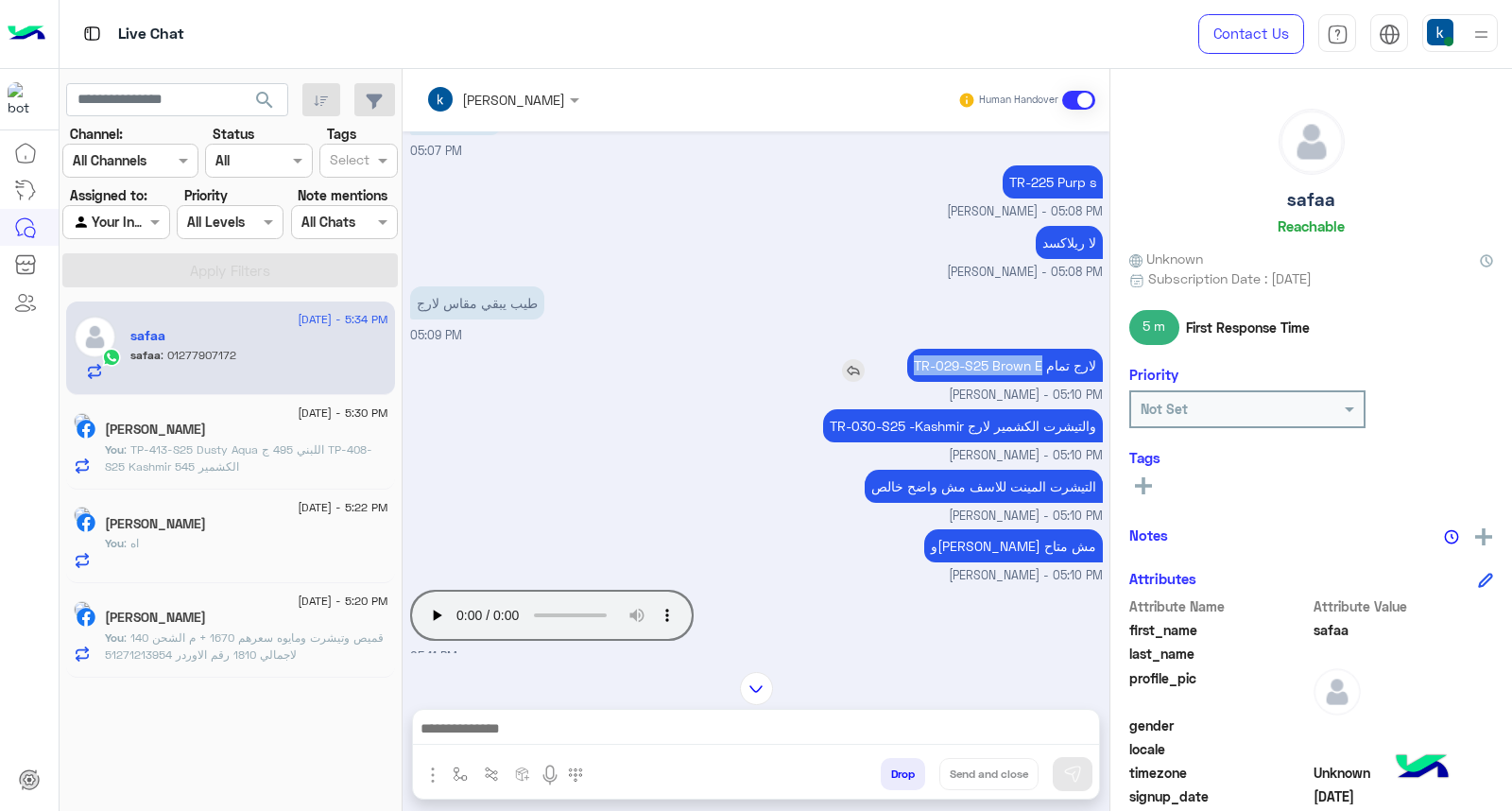
drag, startPoint x: 919, startPoint y: 362, endPoint x: 1030, endPoint y: 378, distance: 112.1
click at [1030, 378] on p "TR-029-S25 Brown E لارج تمام" at bounding box center [1005, 365] width 196 height 33
copy p "TR-029-S25 Brown E"
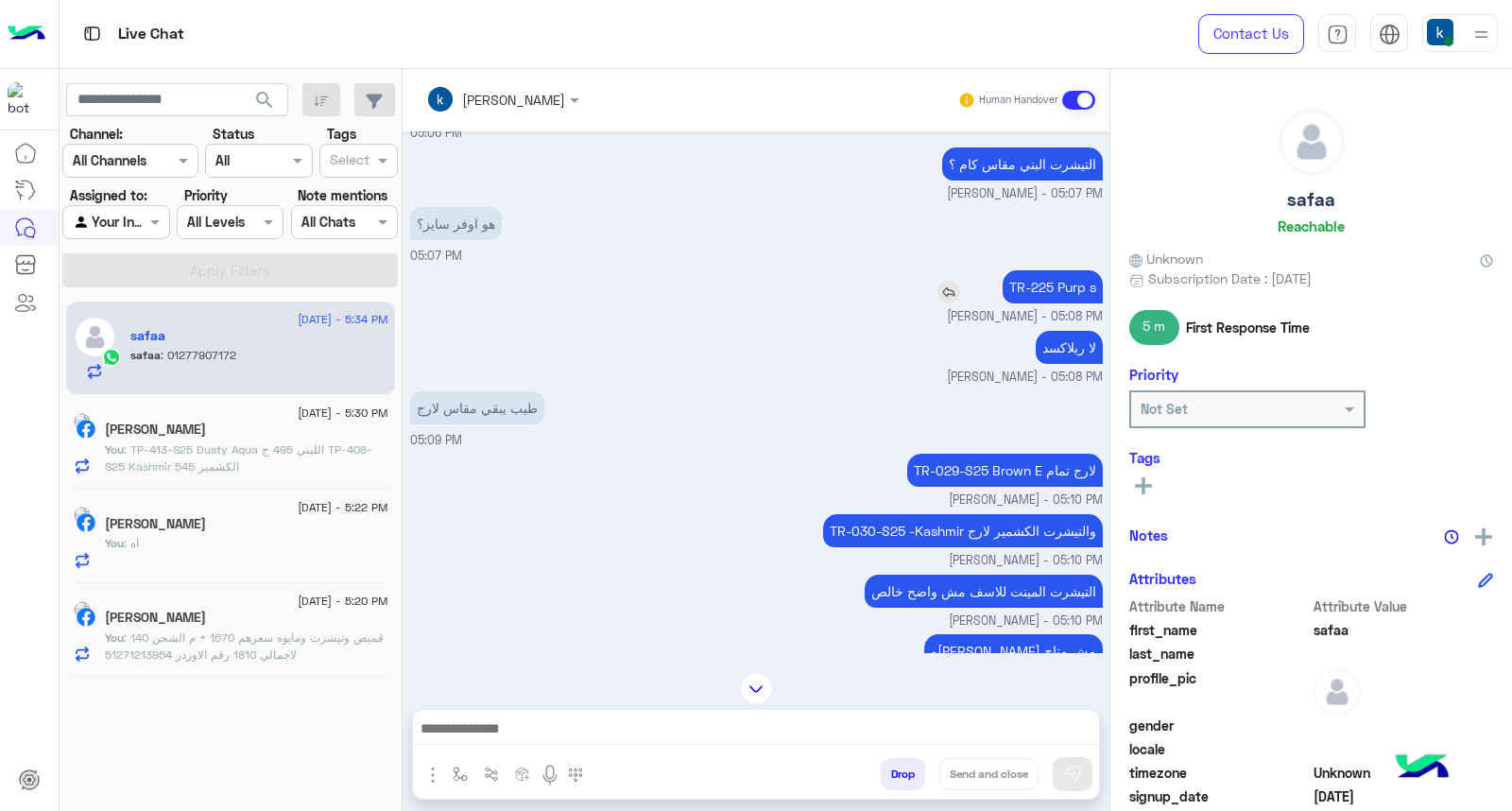
click at [1023, 284] on p "TR-225 Purp s" at bounding box center [1052, 286] width 100 height 33
copy app-msgs-text
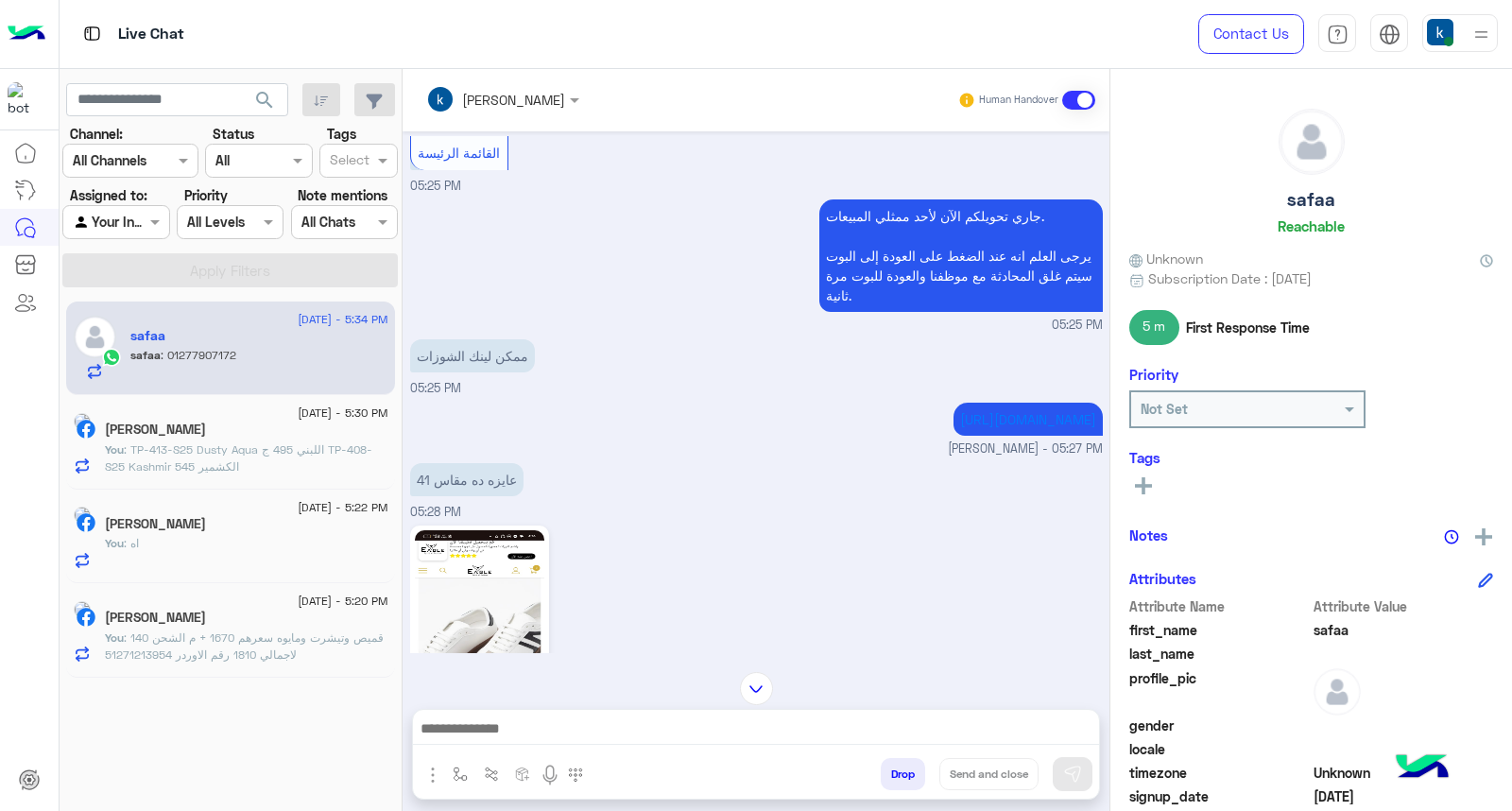
scroll to position [6390, 0]
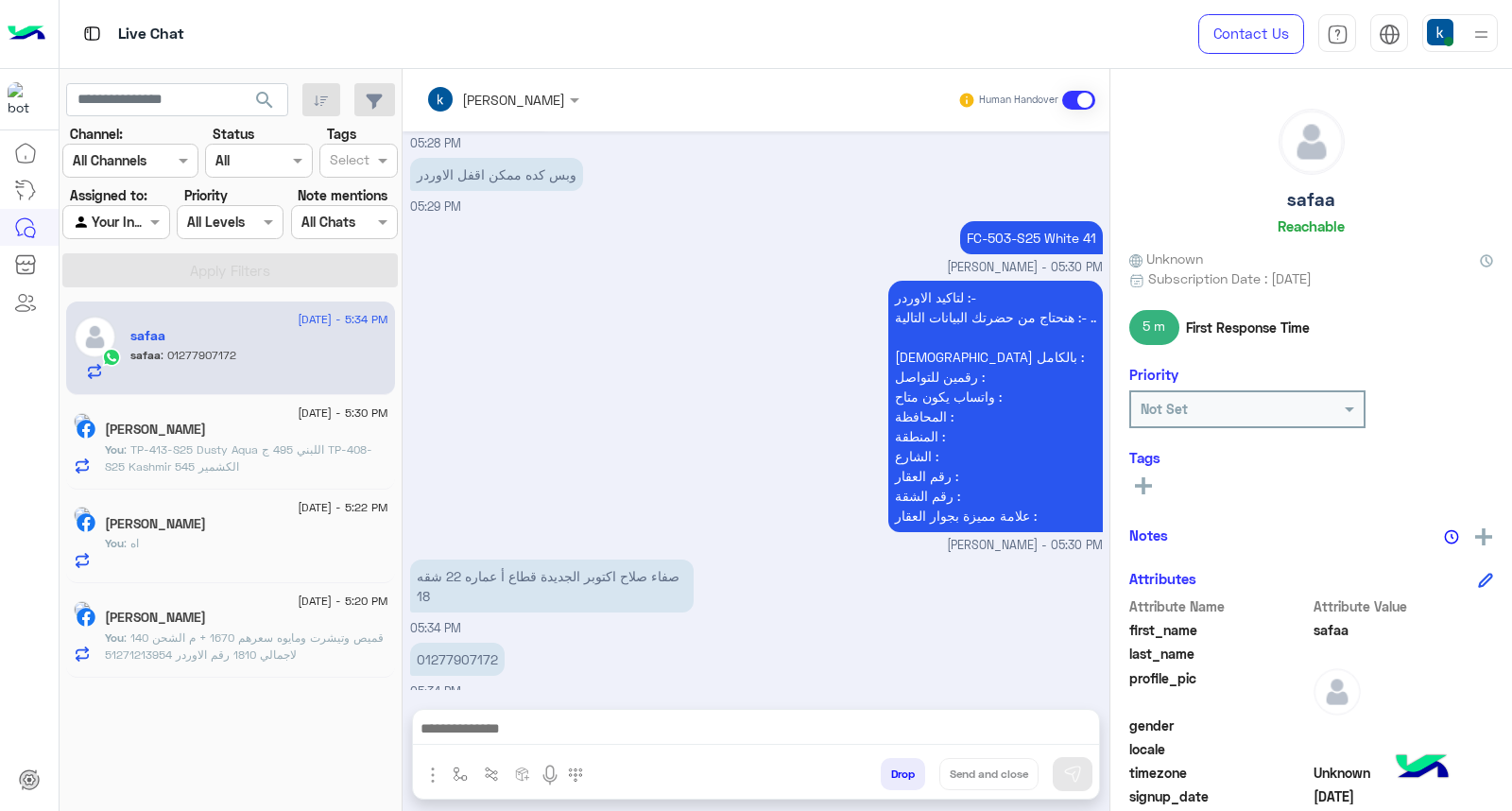
click at [537, 745] on div at bounding box center [756, 734] width 686 height 47
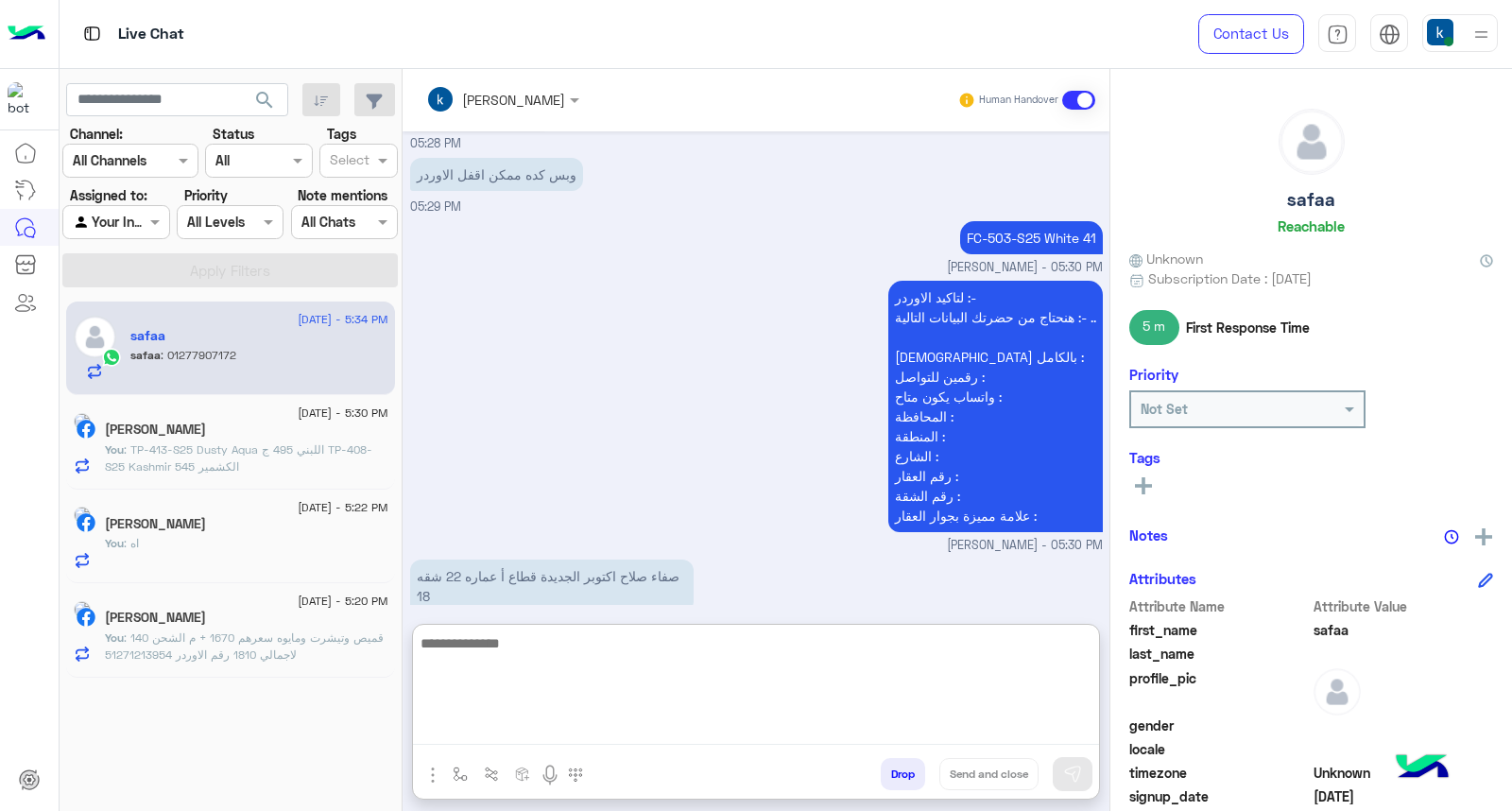
click at [543, 737] on textarea at bounding box center [756, 687] width 686 height 114
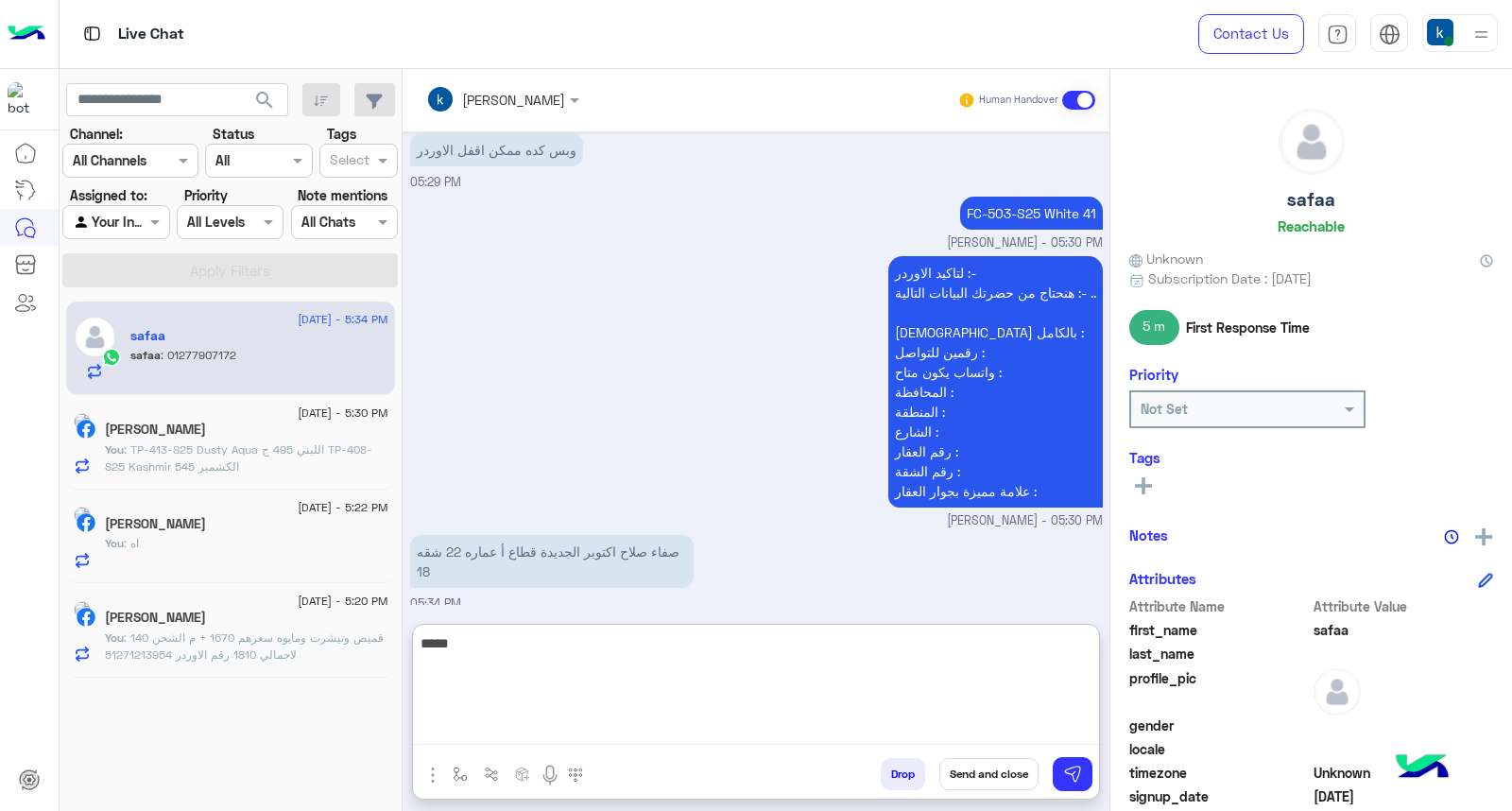
type textarea "*****"
type textarea "**********"
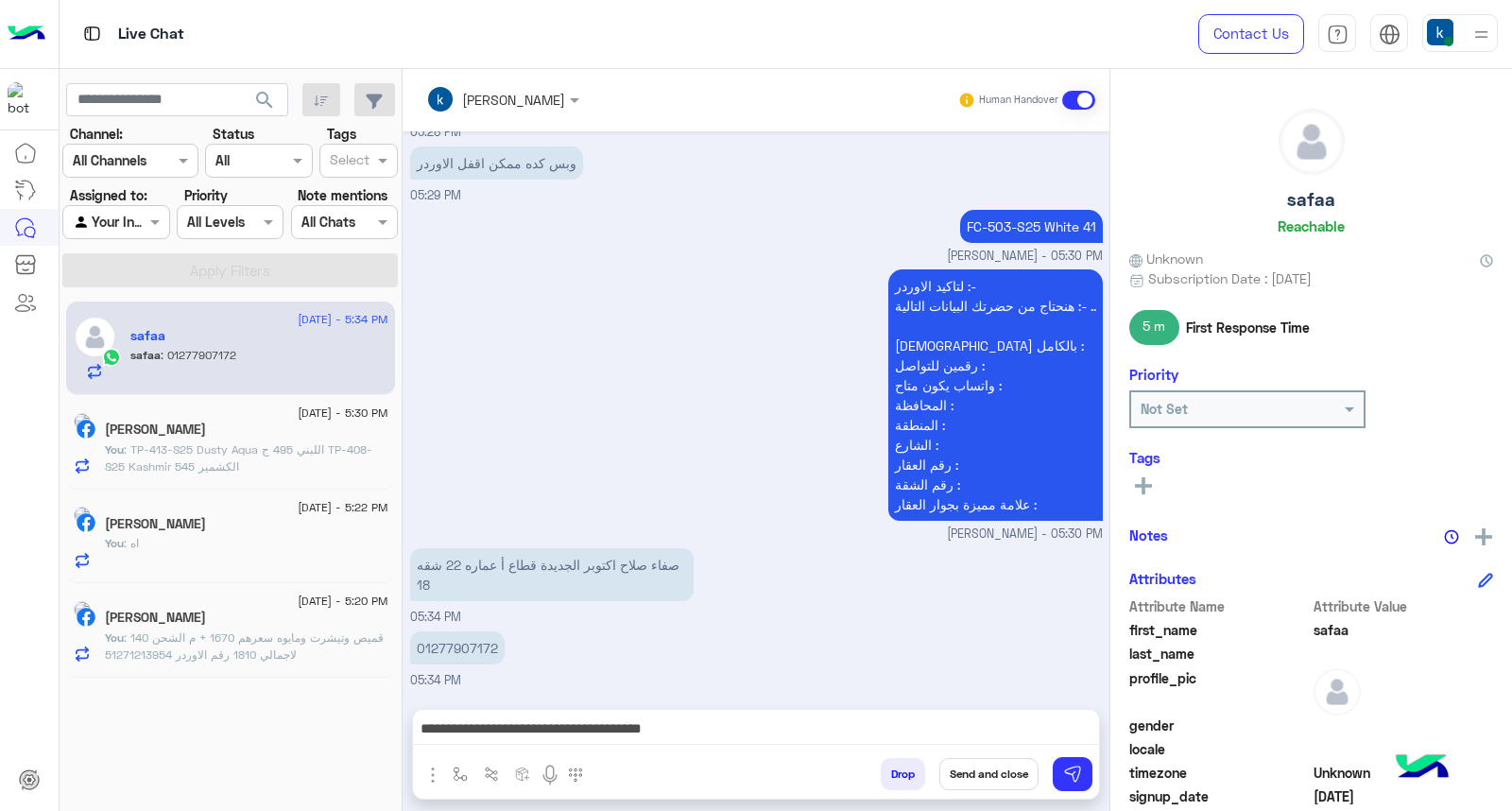
click at [420, 761] on button "button" at bounding box center [432, 773] width 25 height 26
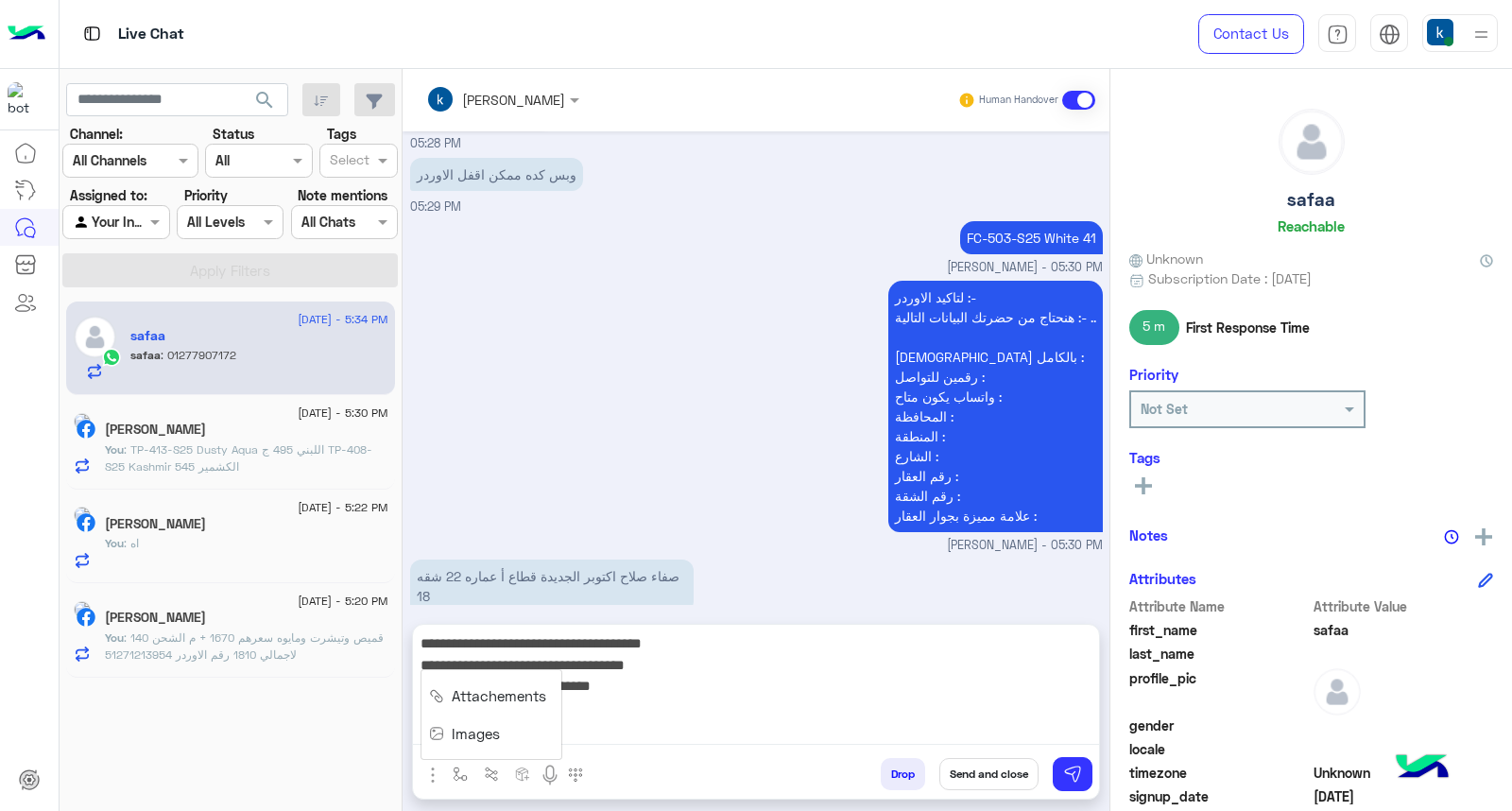
click at [795, 737] on textarea "**********" at bounding box center [756, 687] width 686 height 114
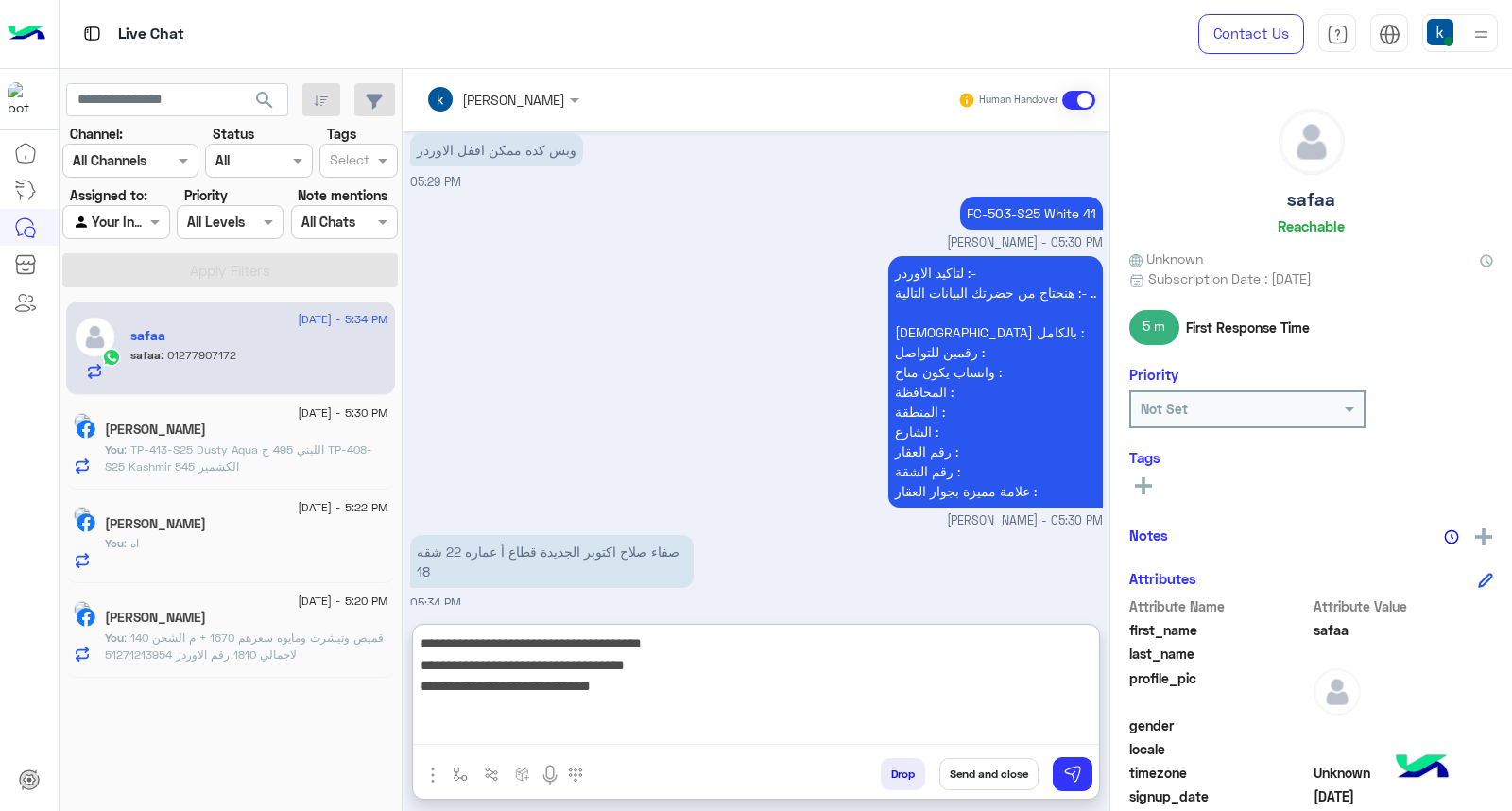
click at [781, 719] on textarea "**********" at bounding box center [756, 687] width 686 height 114
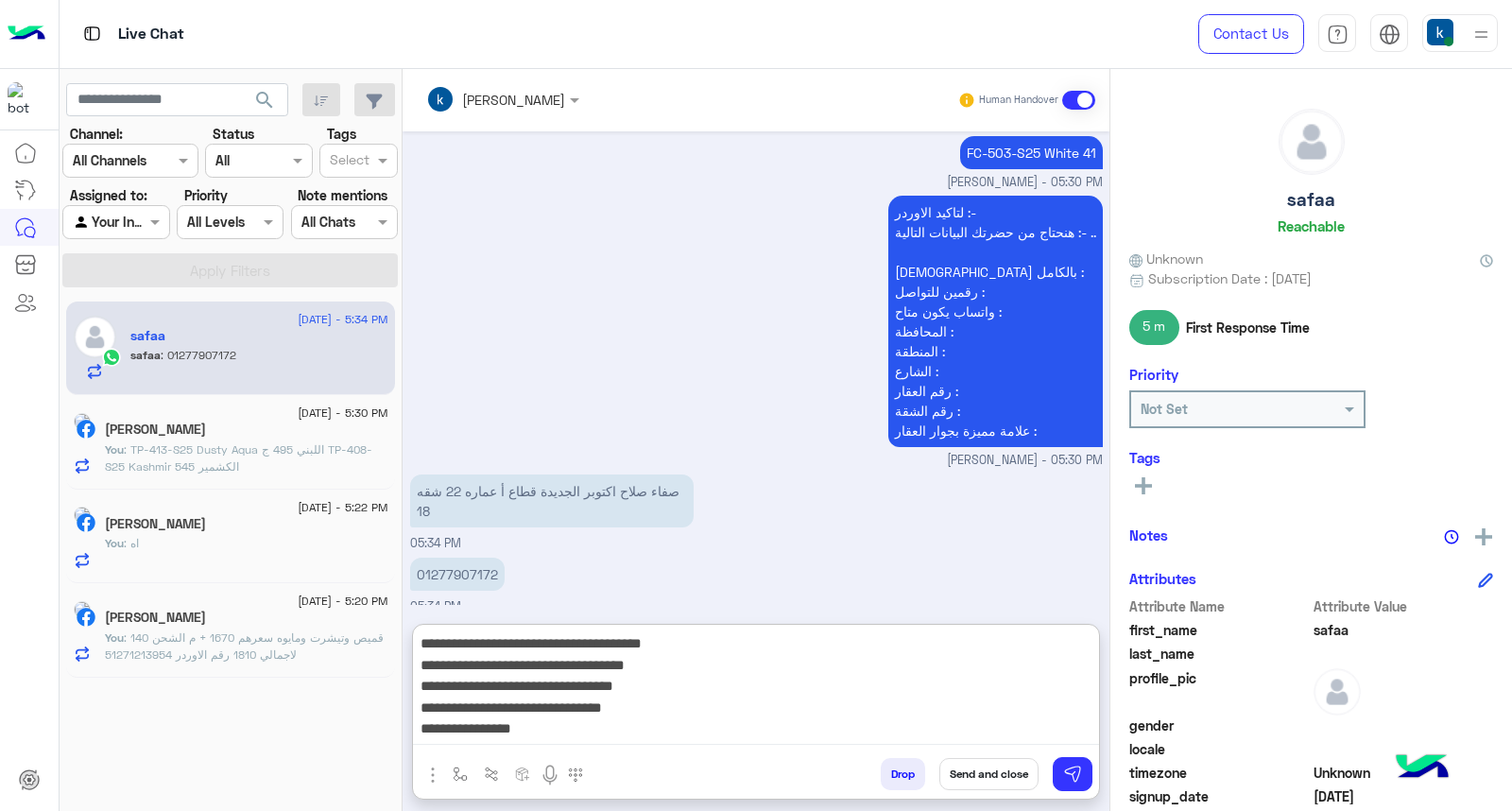
scroll to position [15, 0]
paste textarea "**********"
type textarea "**********"
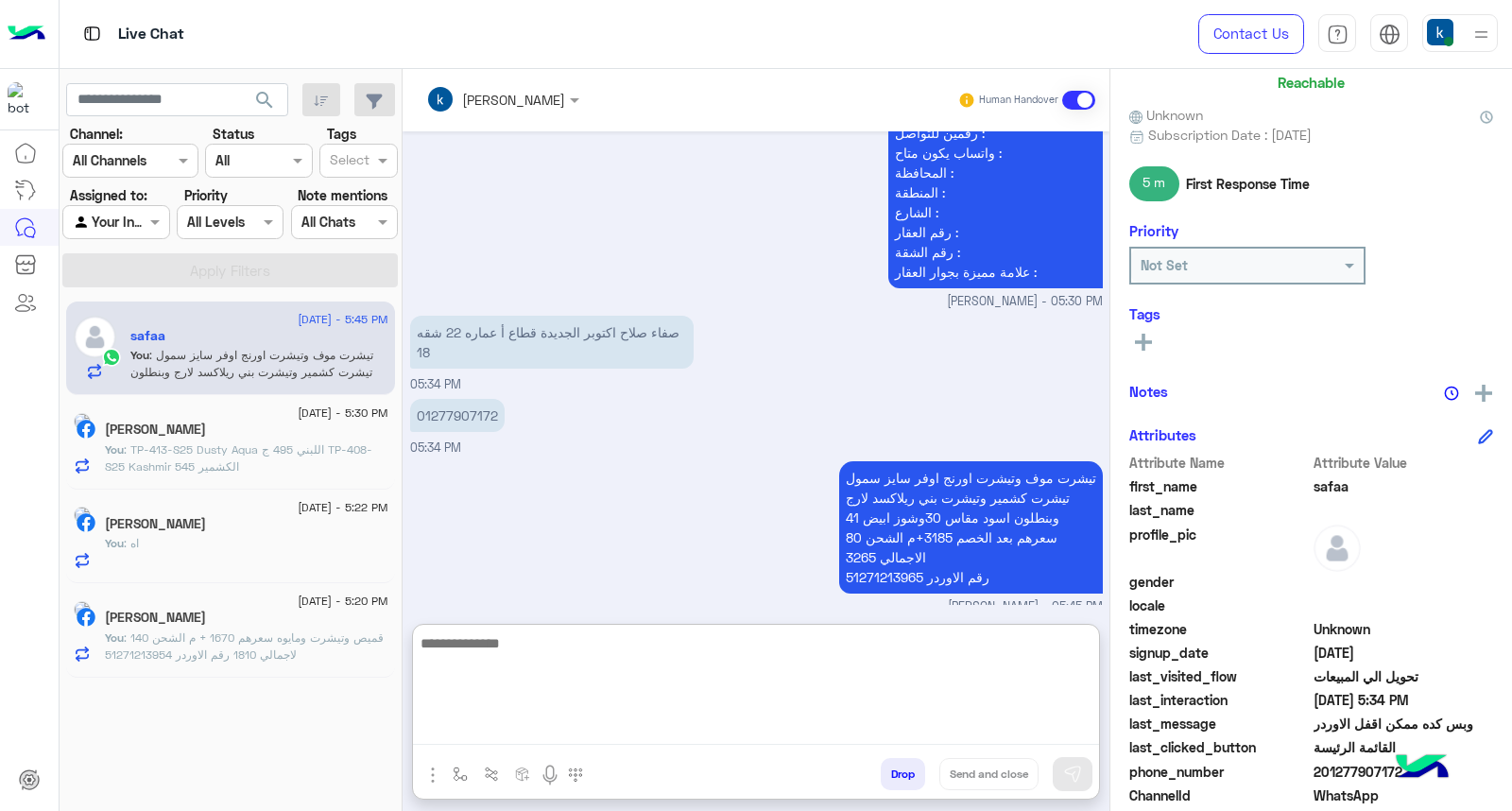
scroll to position [284, 0]
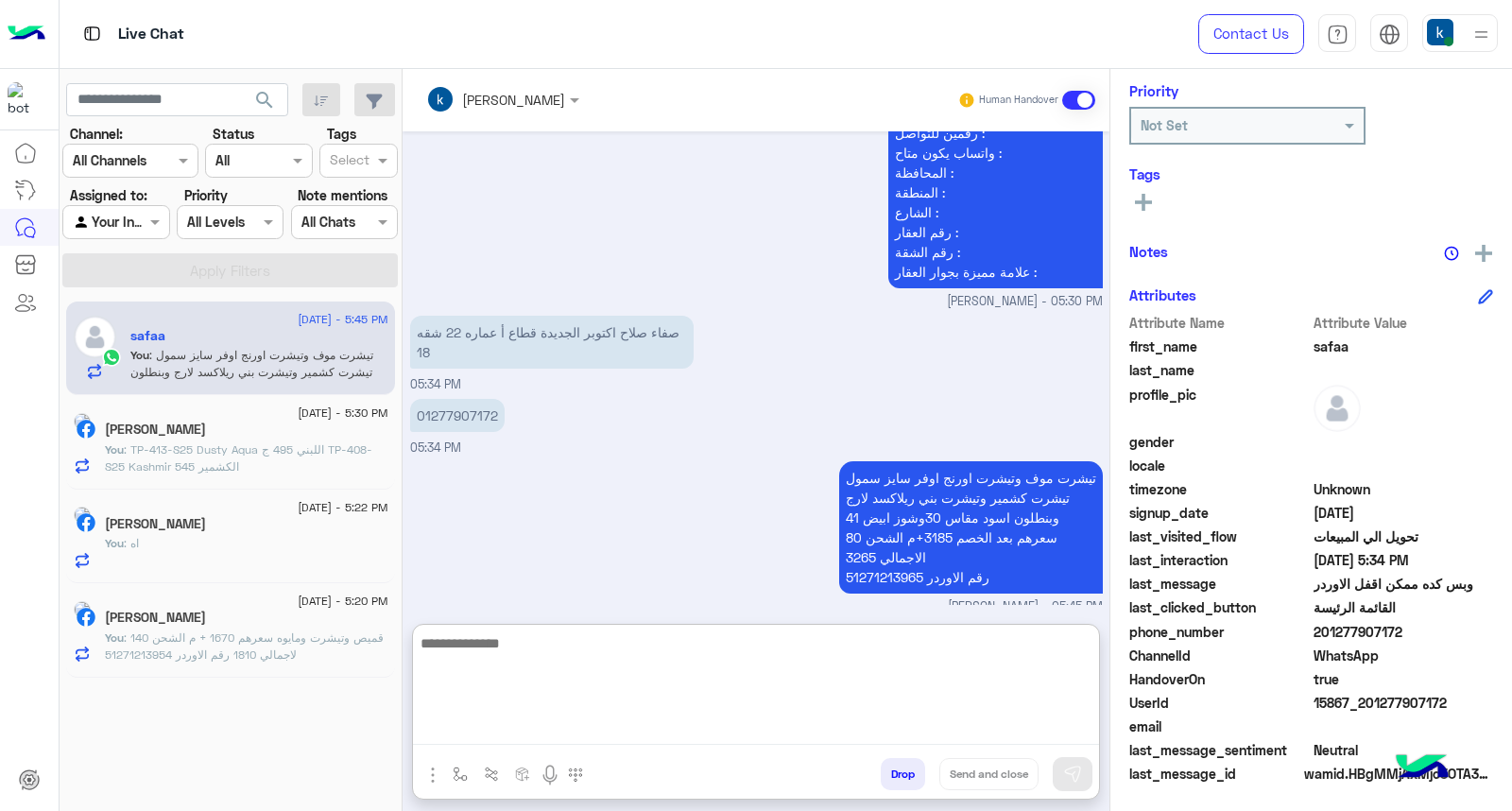
click at [1357, 696] on span "15867_201277907172" at bounding box center [1403, 702] width 181 height 20
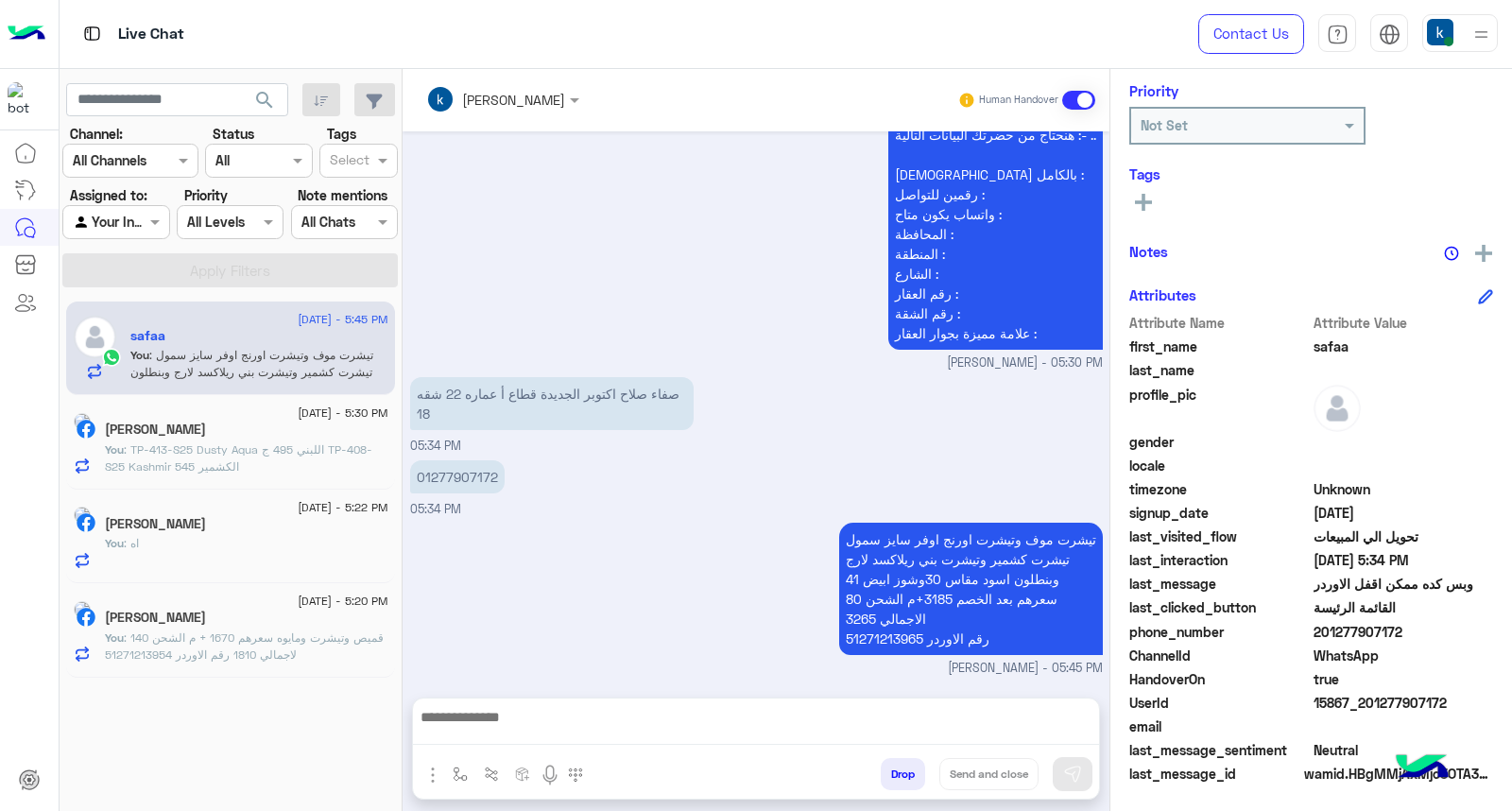
scroll to position [6549, 0]
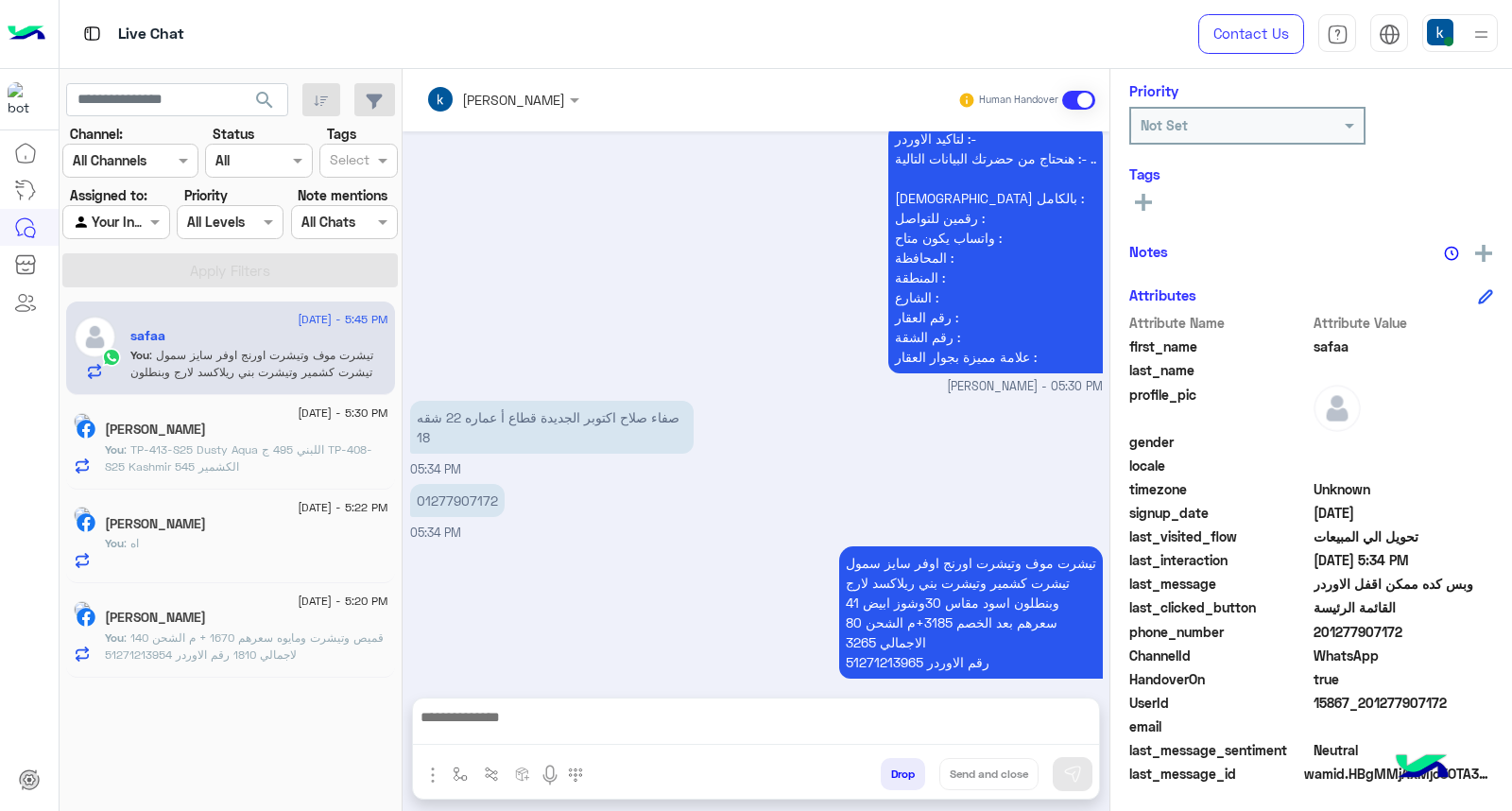
copy span "15867_201277907172"
click at [942, 611] on p "تيشرت موف وتيشرت اورنج اوفر سايز سمول تيشرت كشمير وتيشرت بني ريلاكسد لارج وبنطل…" at bounding box center [970, 612] width 264 height 133
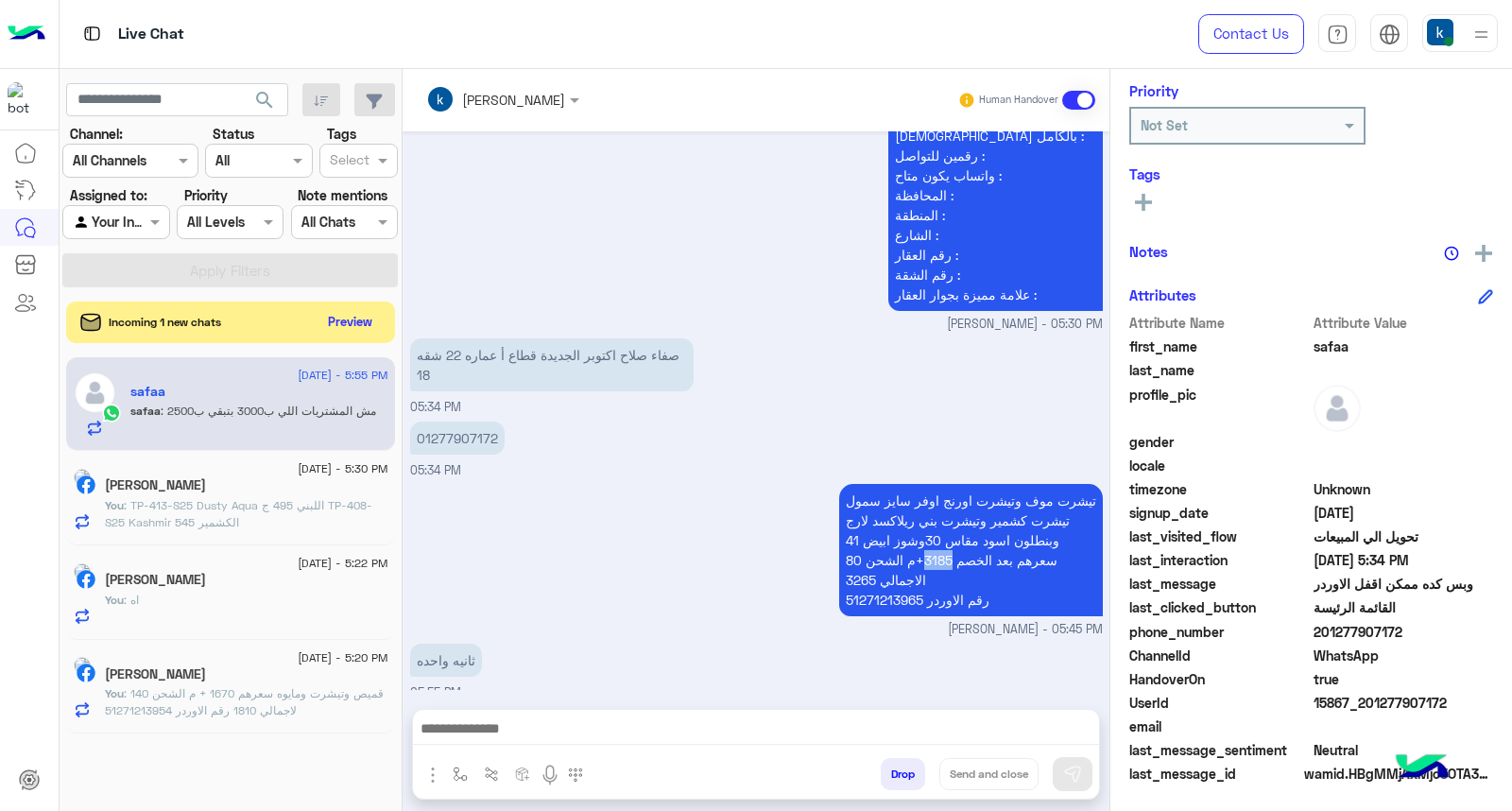
scroll to position [6675, 0]
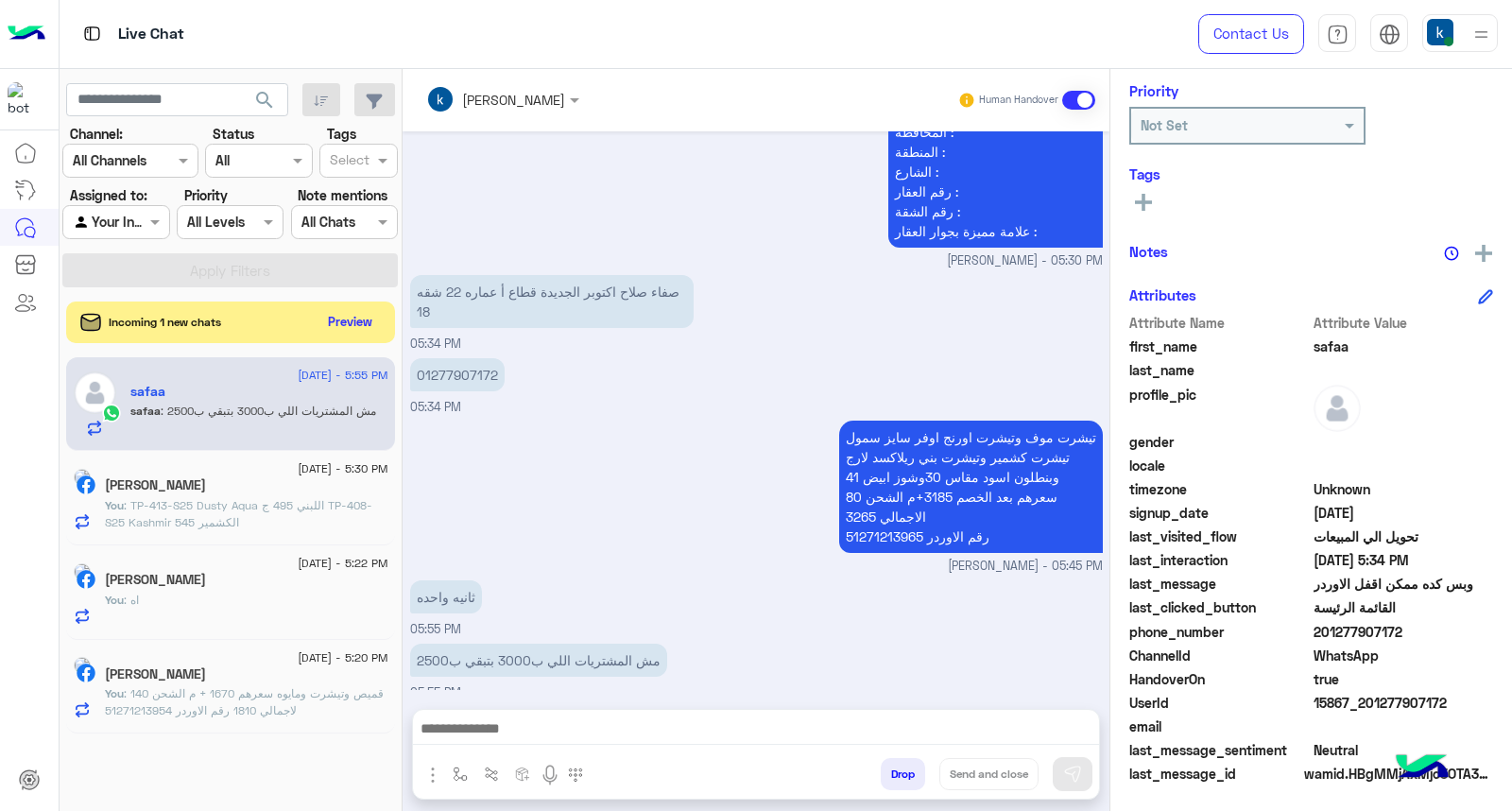
click at [483, 740] on textarea at bounding box center [756, 730] width 686 height 29
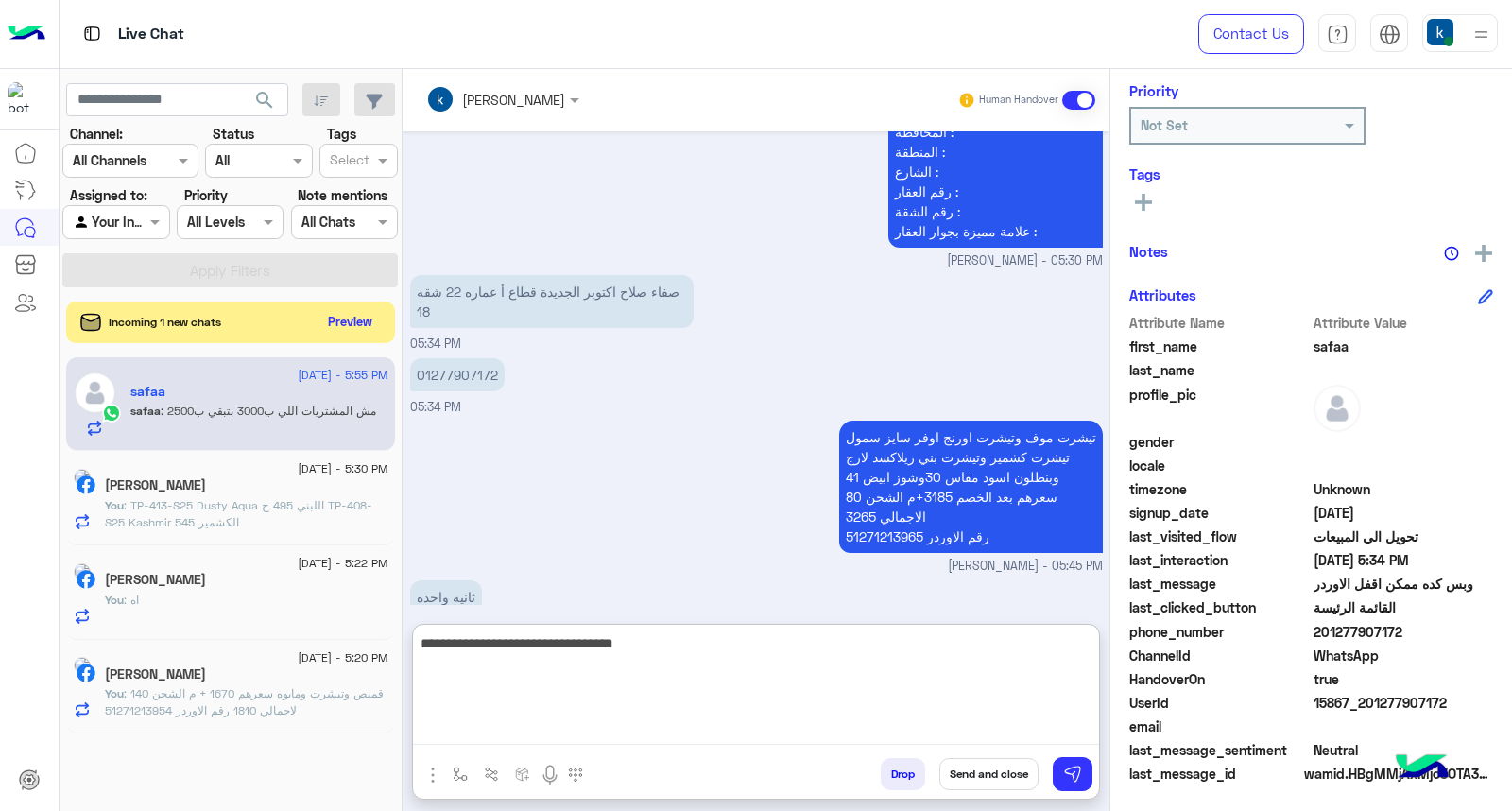
type textarea "**********"
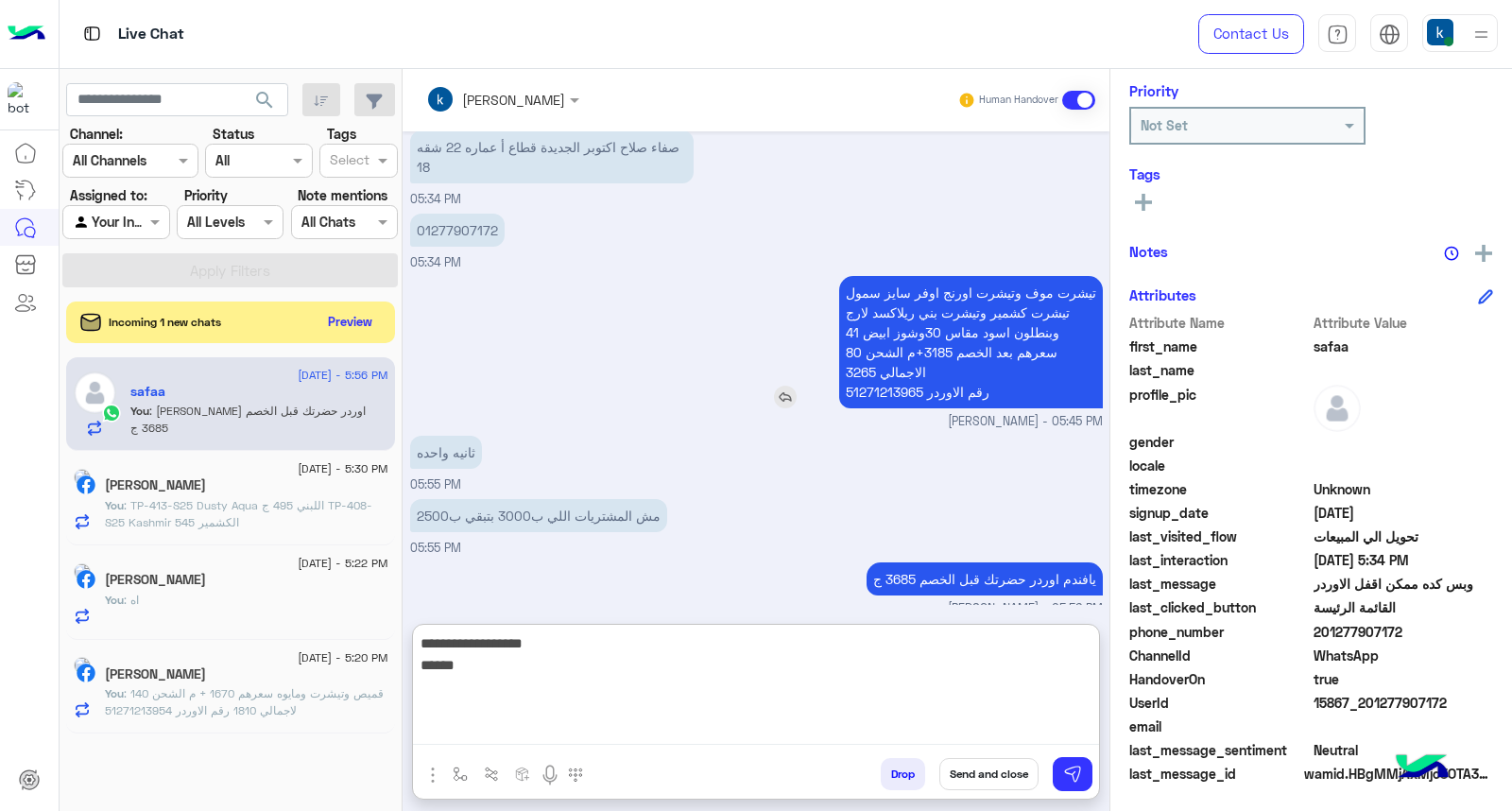
click at [975, 344] on p "تيشرت موف وتيشرت اورنج اوفر سايز سمول تيشرت كشمير وتيشرت بني ريلاكسد لارج وبنطل…" at bounding box center [970, 342] width 264 height 133
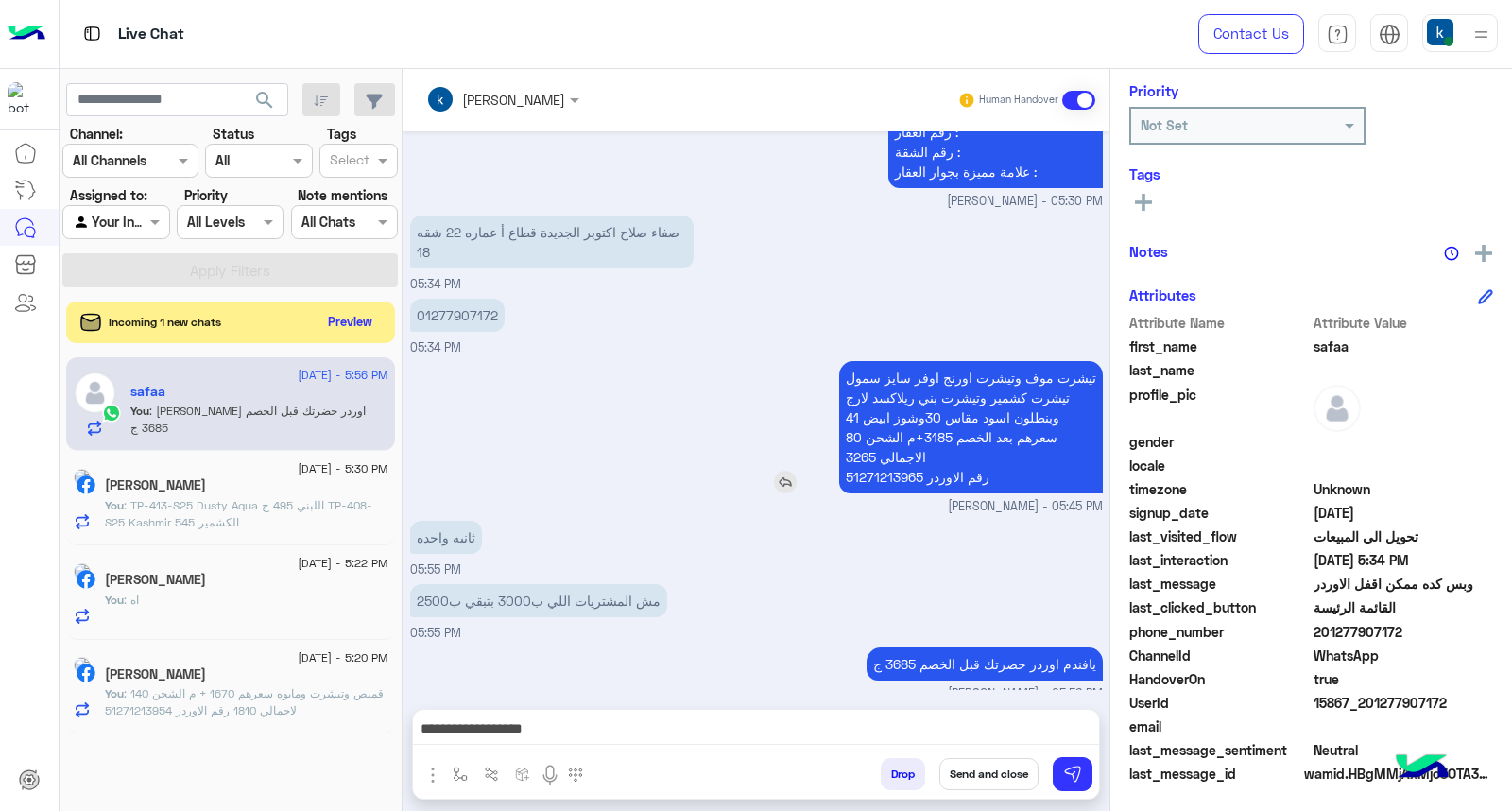
click at [946, 418] on p "تيشرت موف وتيشرت اورنج اوفر سايز سمول تيشرت كشمير وتيشرت بني ريلاكسد لارج وبنطل…" at bounding box center [970, 427] width 264 height 133
click at [948, 427] on p "تيشرت موف وتيشرت اورنج اوفر سايز سمول تيشرت كشمير وتيشرت بني ريلاكسد لارج وبنطل…" at bounding box center [970, 427] width 264 height 133
drag, startPoint x: 948, startPoint y: 427, endPoint x: 950, endPoint y: 445, distance: 18.1
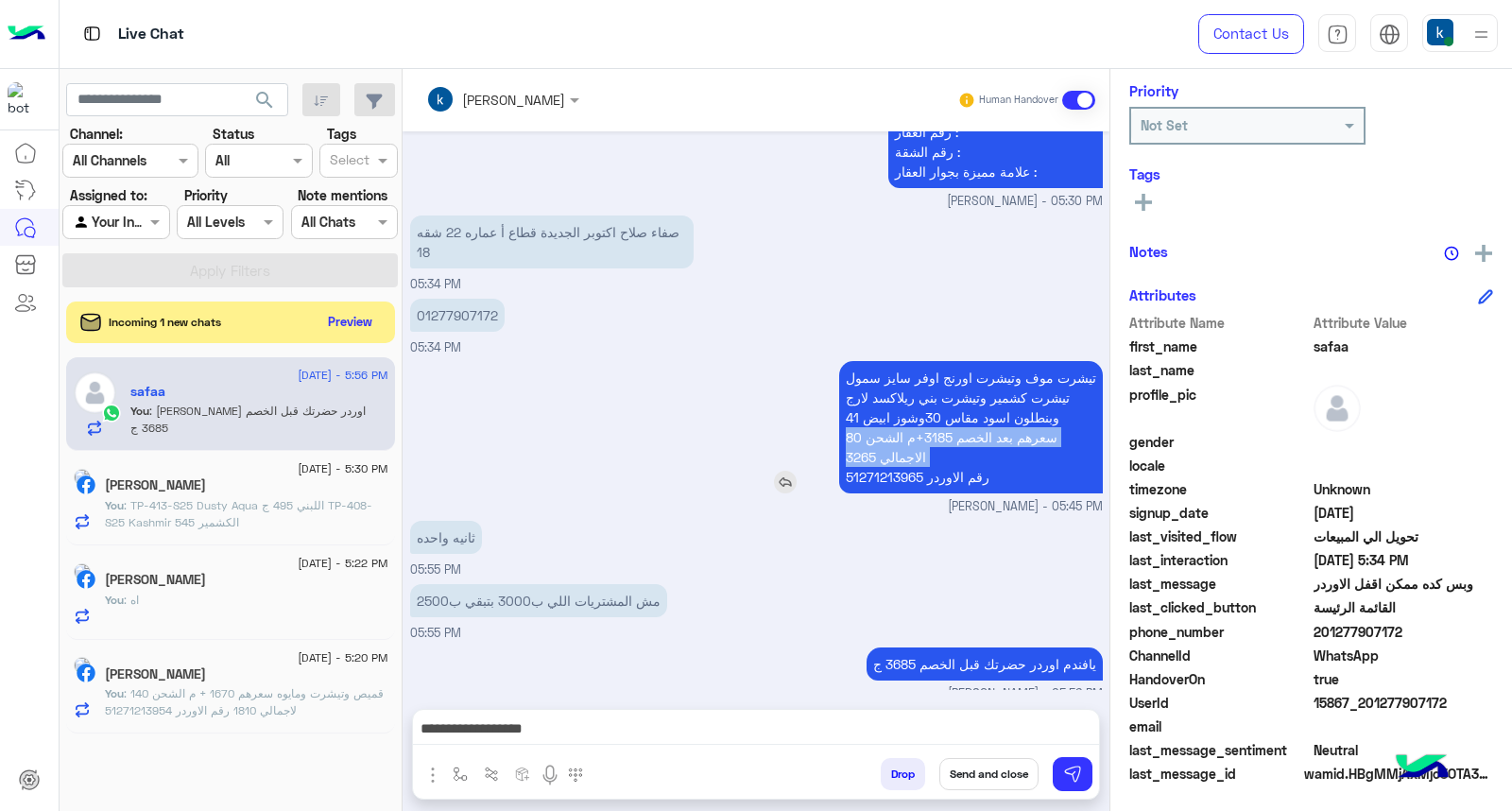
click at [950, 445] on p "تيشرت موف وتيشرت اورنج اوفر سايز سمول تيشرت كشمير وتيشرت بني ريلاكسد لارج وبنطل…" at bounding box center [970, 427] width 264 height 133
click at [803, 702] on div "khaled mohamed Human Handover Aug 14, 2025 برجاء اختيار المناسب ليك من القائمة …" at bounding box center [756, 444] width 707 height 750
click at [796, 735] on textarea "**********" at bounding box center [756, 730] width 686 height 29
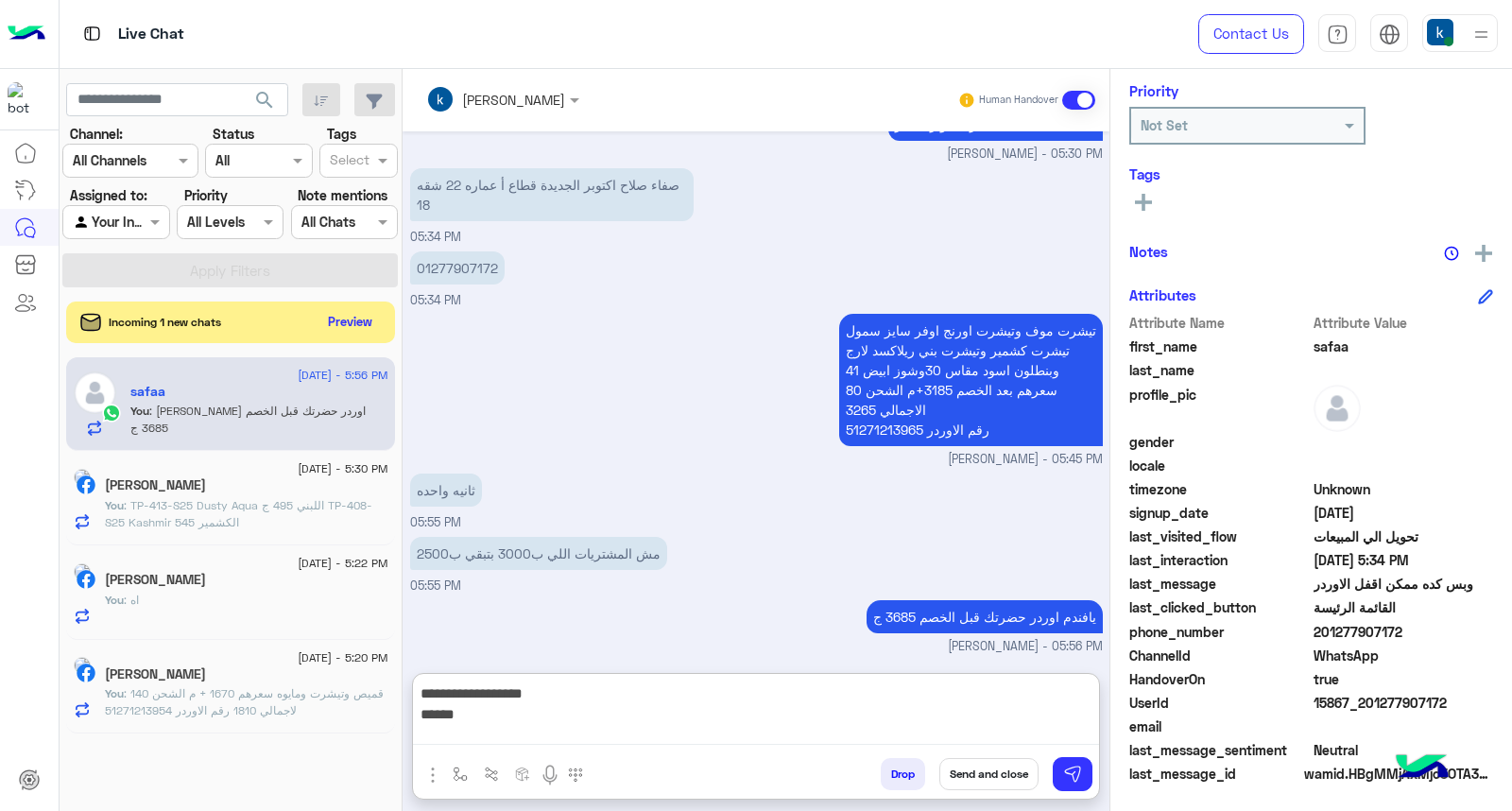
paste textarea "**********"
type textarea "**********"
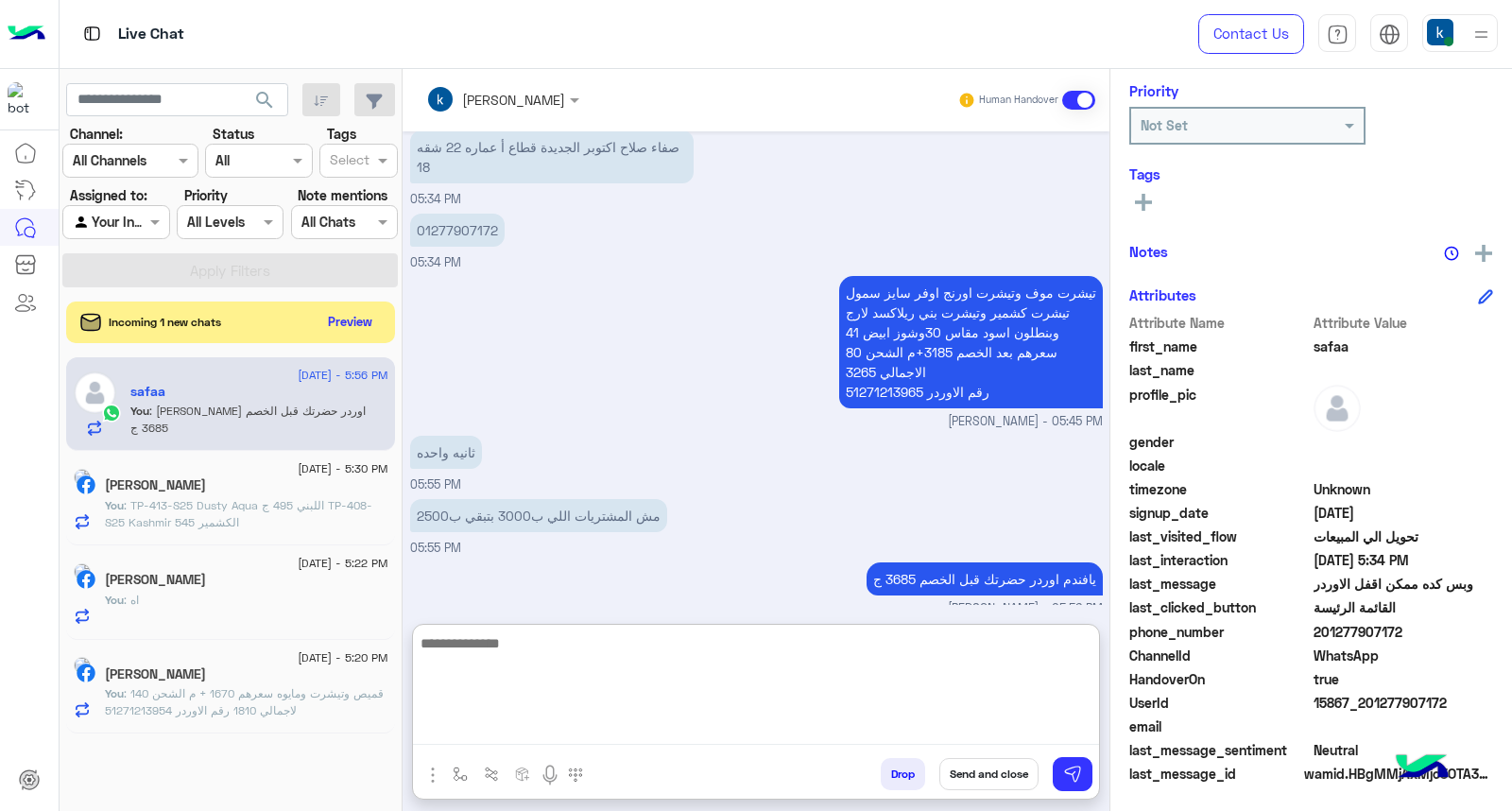
scroll to position [6959, 0]
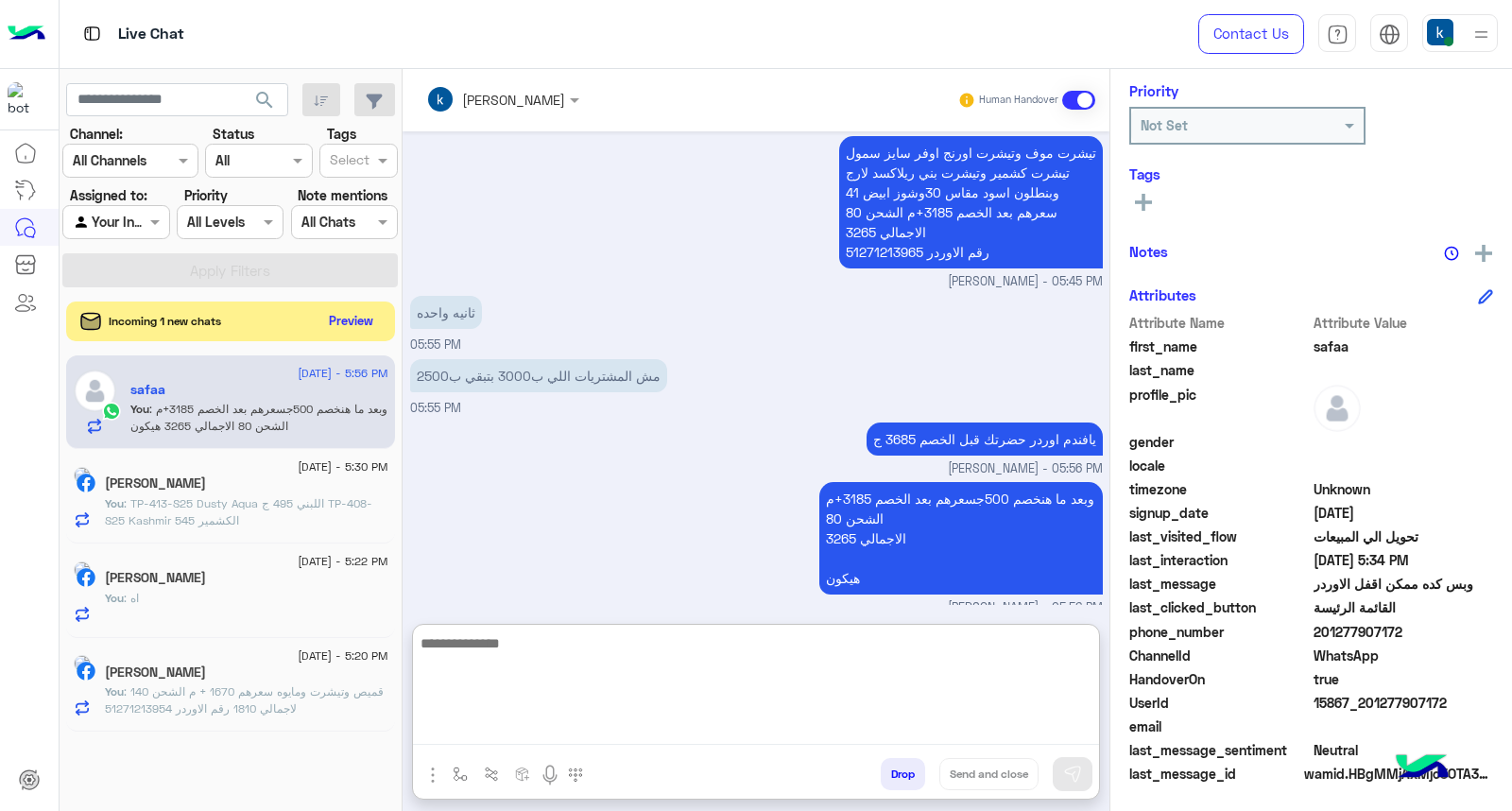
click at [335, 316] on button "Preview" at bounding box center [351, 320] width 58 height 26
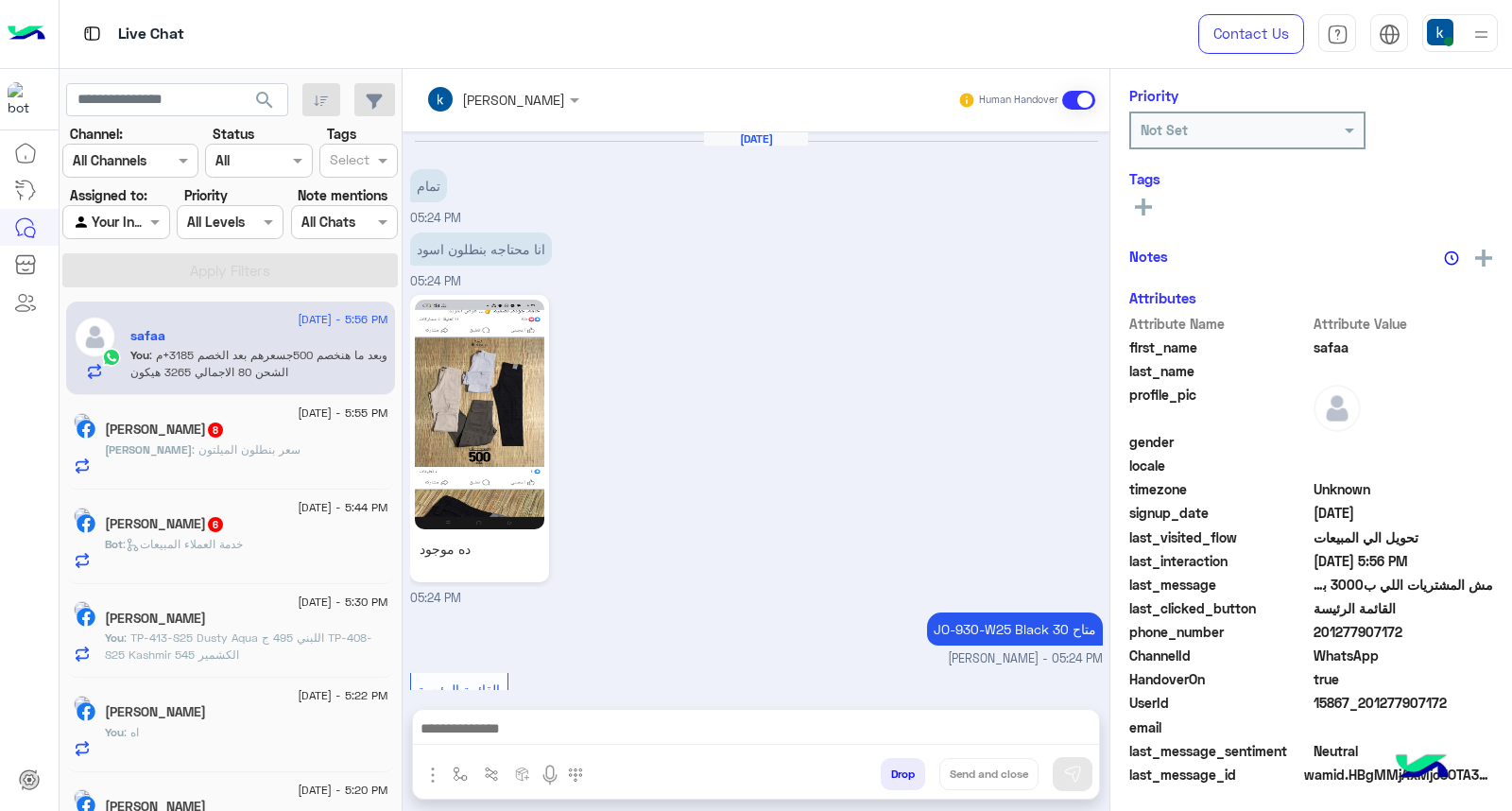
scroll to position [1667, 0]
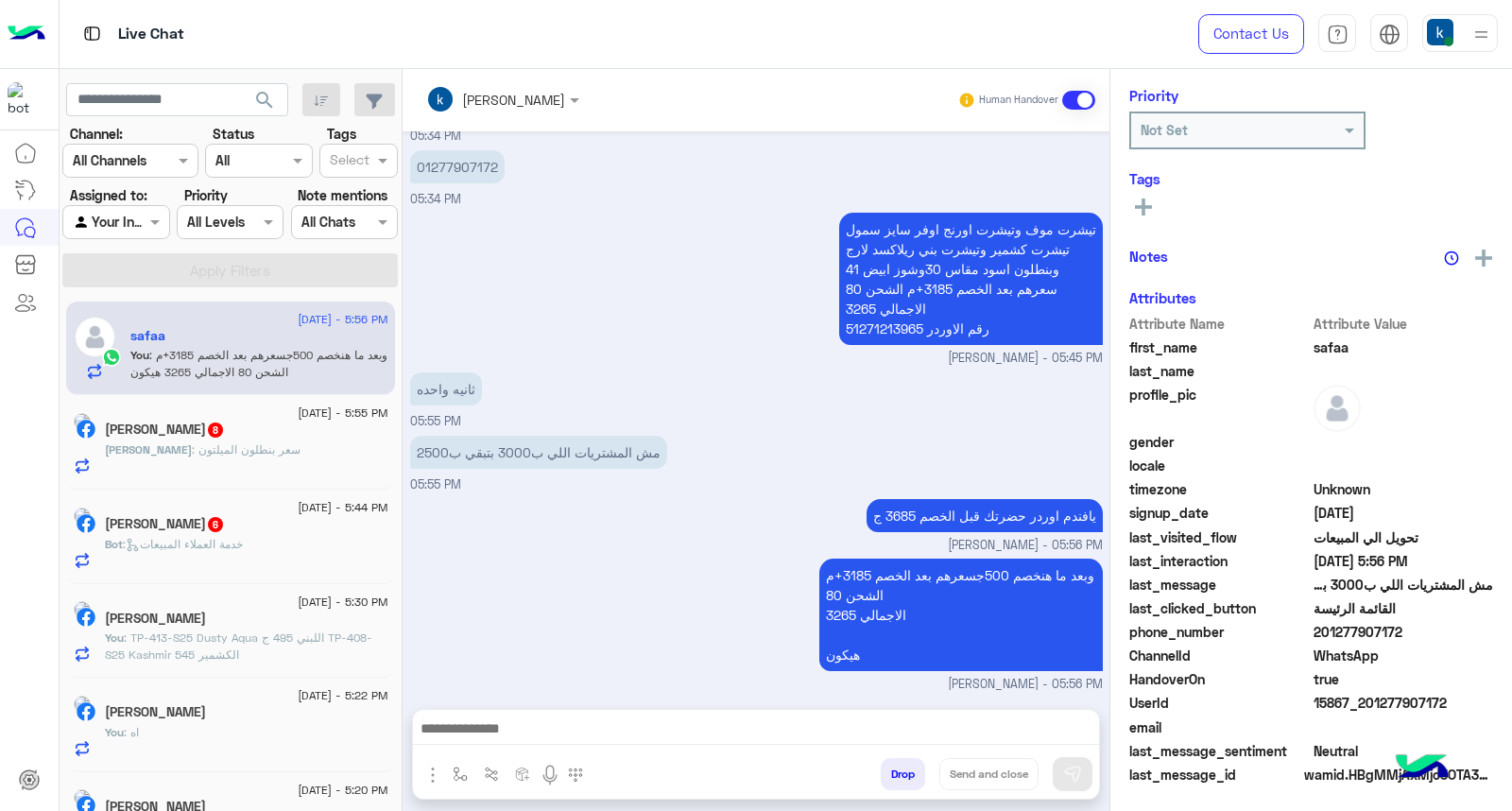
click at [295, 454] on div "Mohamed : سعر بنطلون الميلتون" at bounding box center [246, 457] width 284 height 33
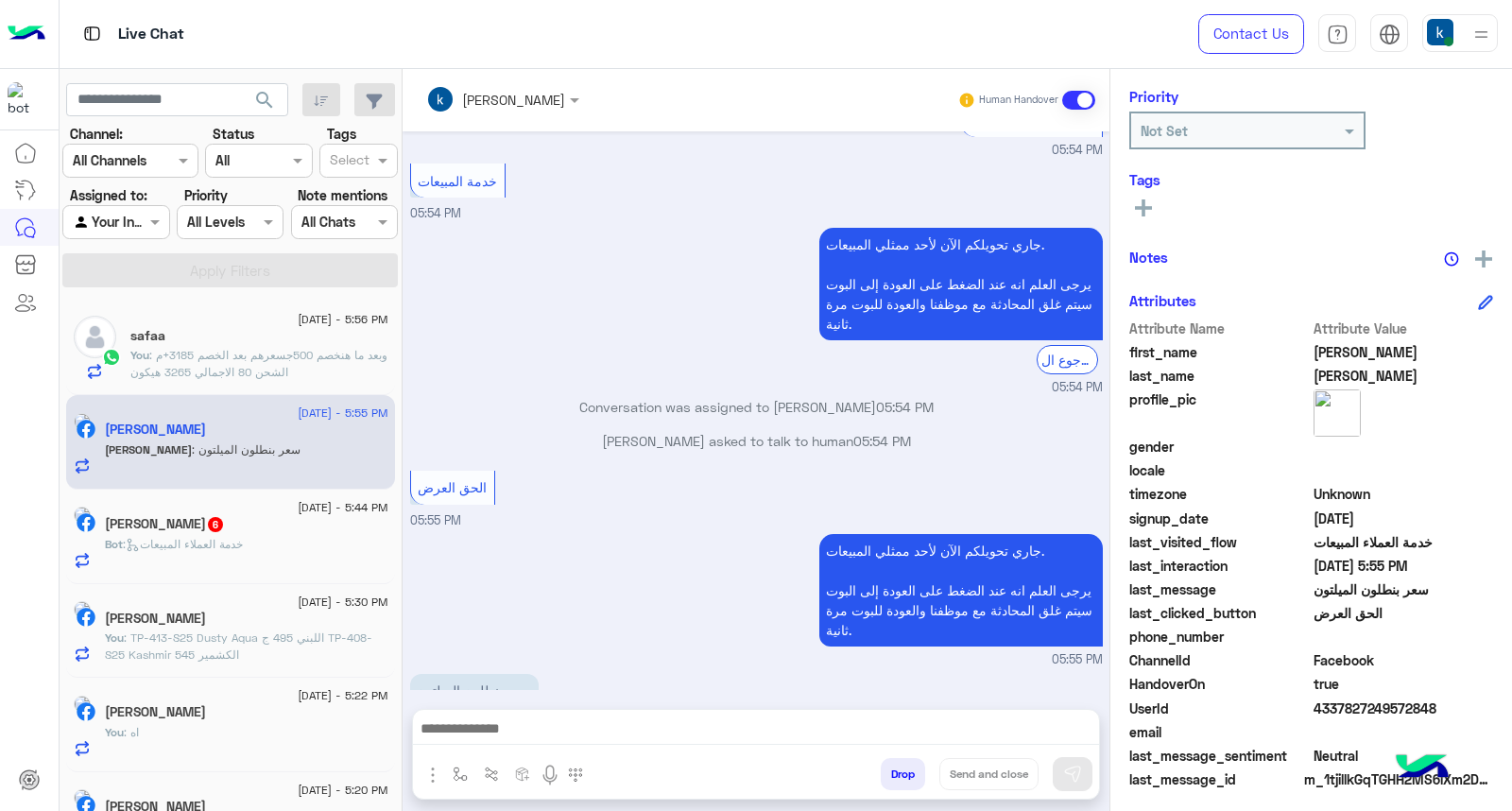
scroll to position [248, 0]
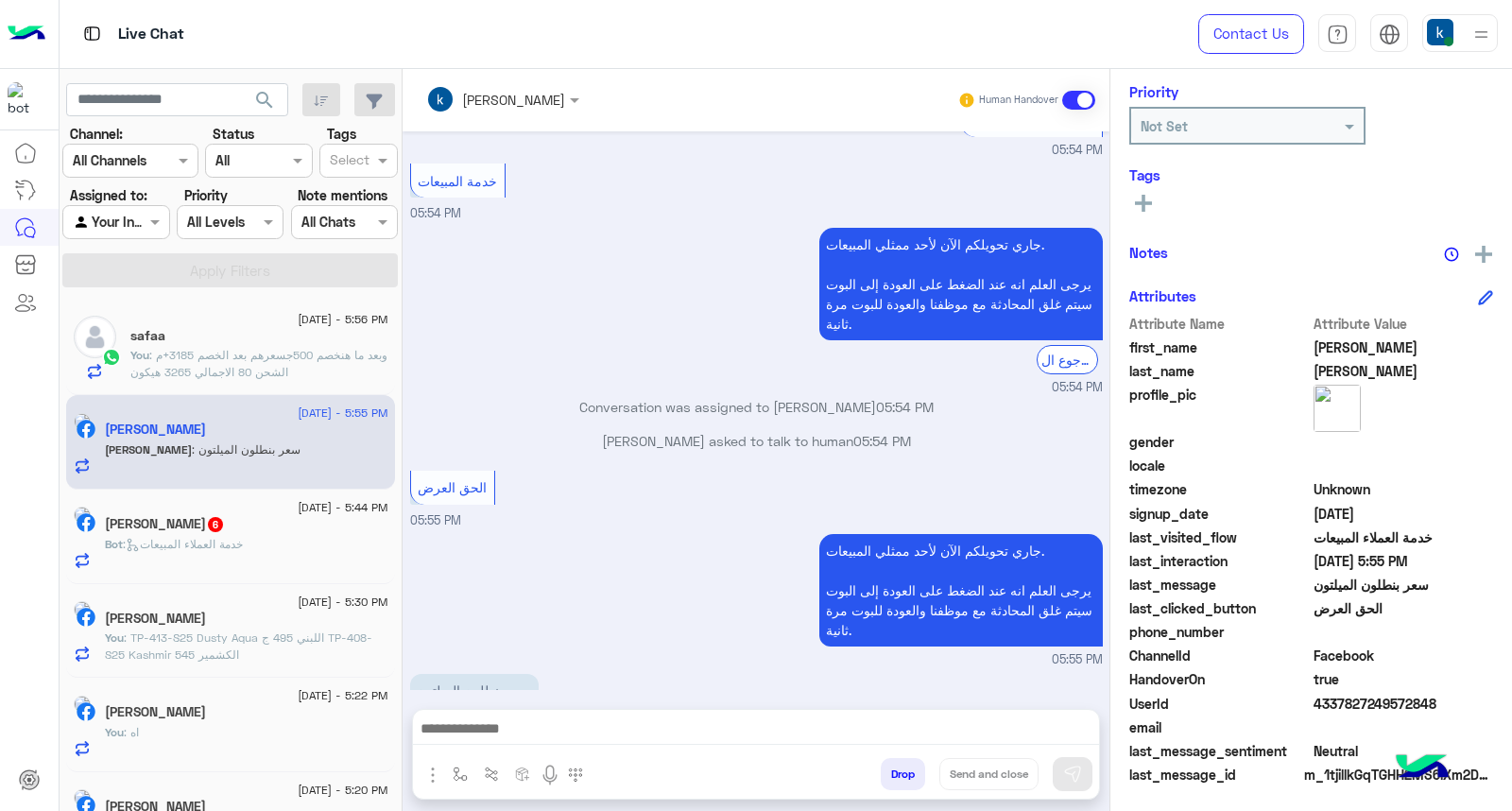
click at [501, 750] on div at bounding box center [756, 734] width 686 height 47
click at [503, 737] on textarea at bounding box center [756, 730] width 686 height 29
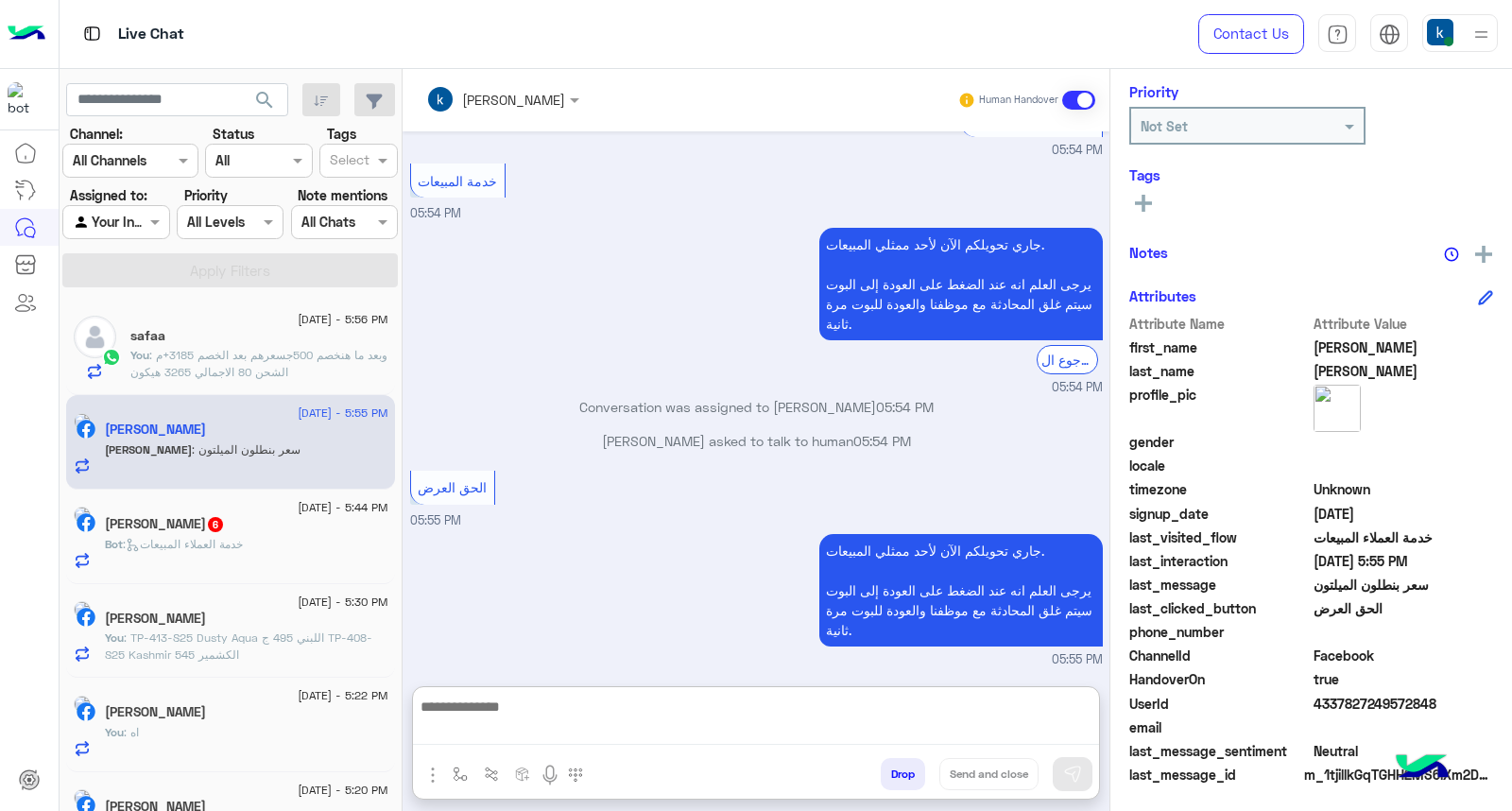
paste textarea "**********"
type textarea "**********"
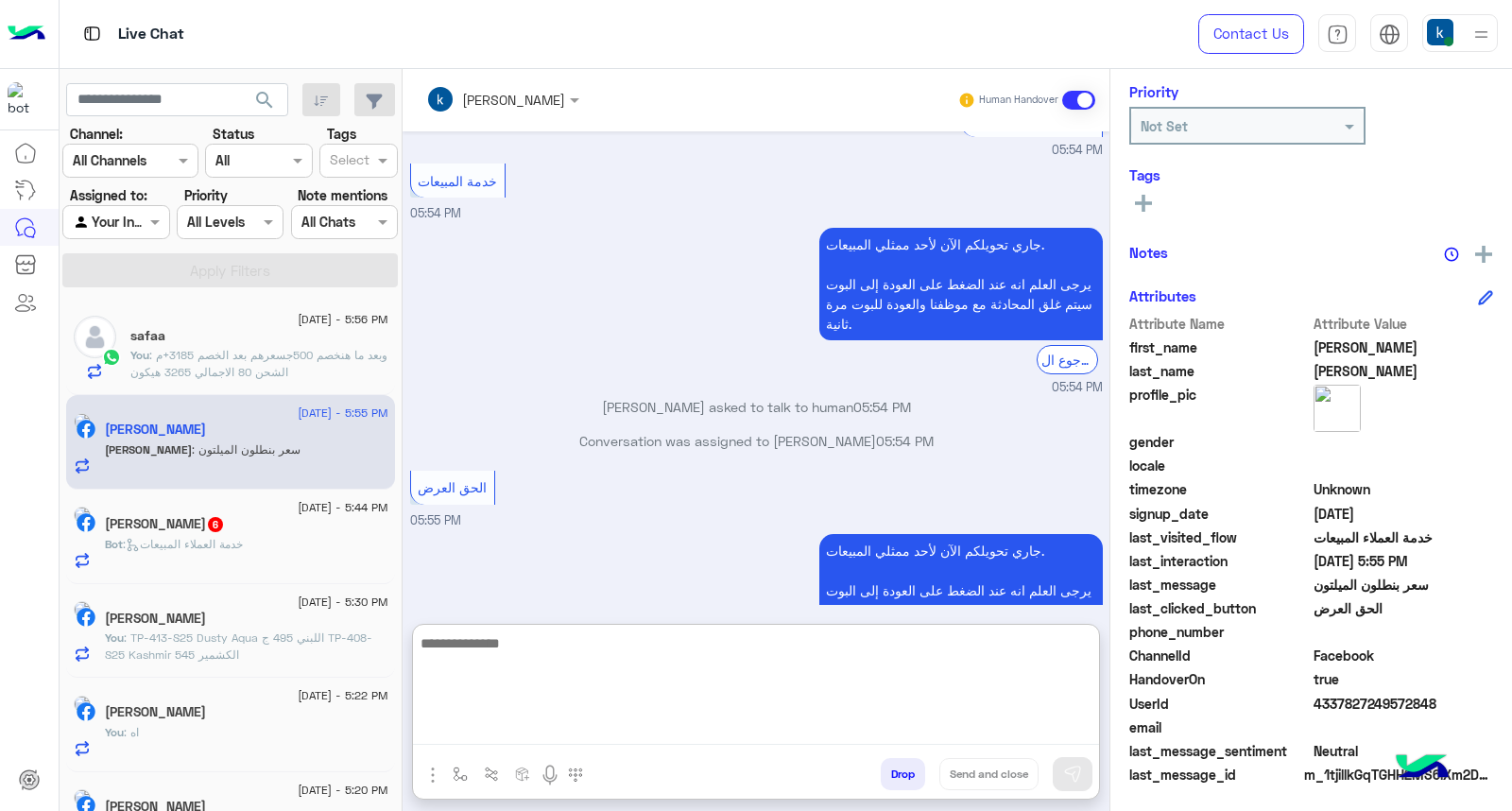
scroll to position [1610, 0]
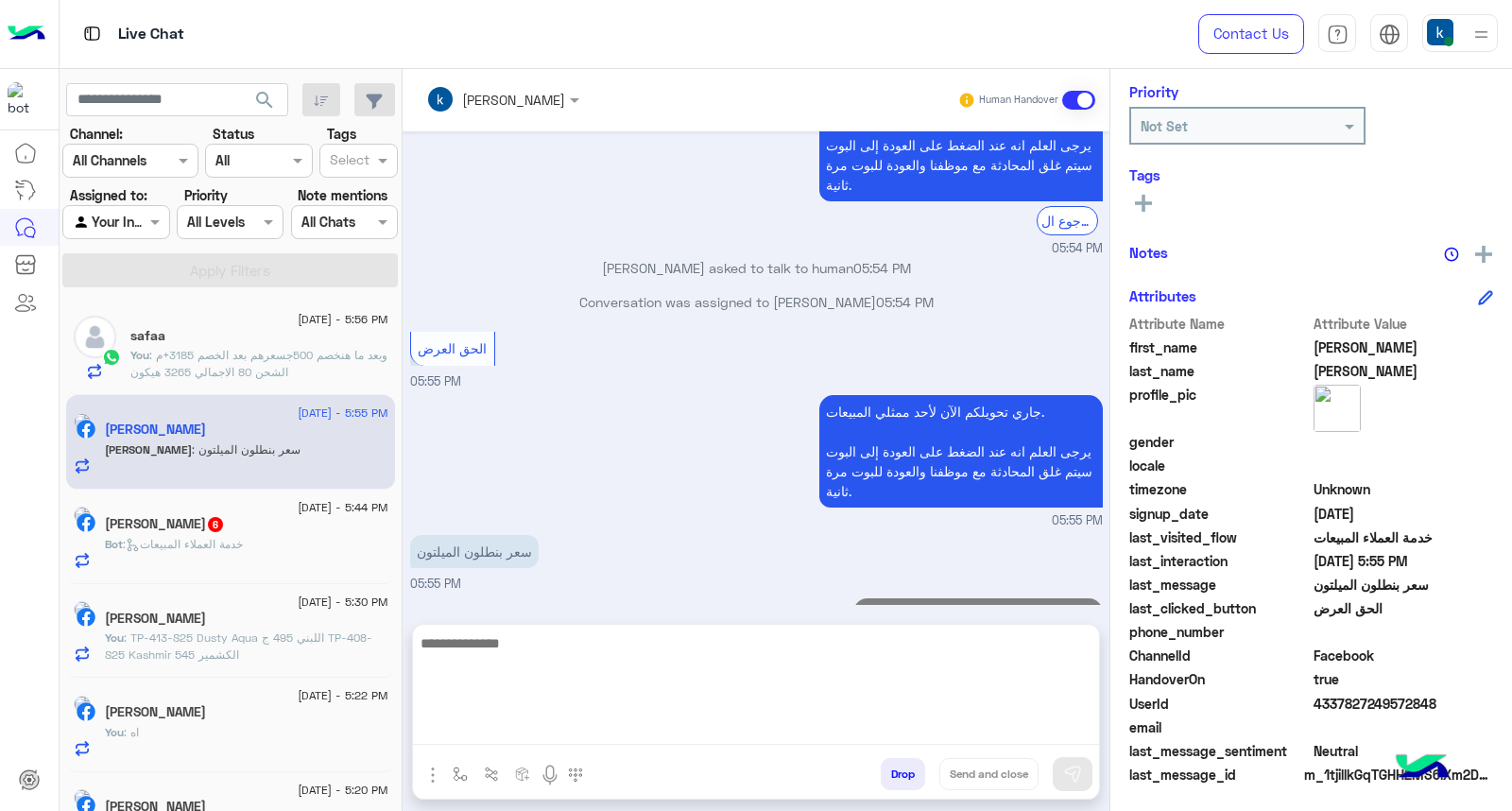
click at [216, 510] on div "14 August - 5:44 PM" at bounding box center [246, 509] width 284 height 12
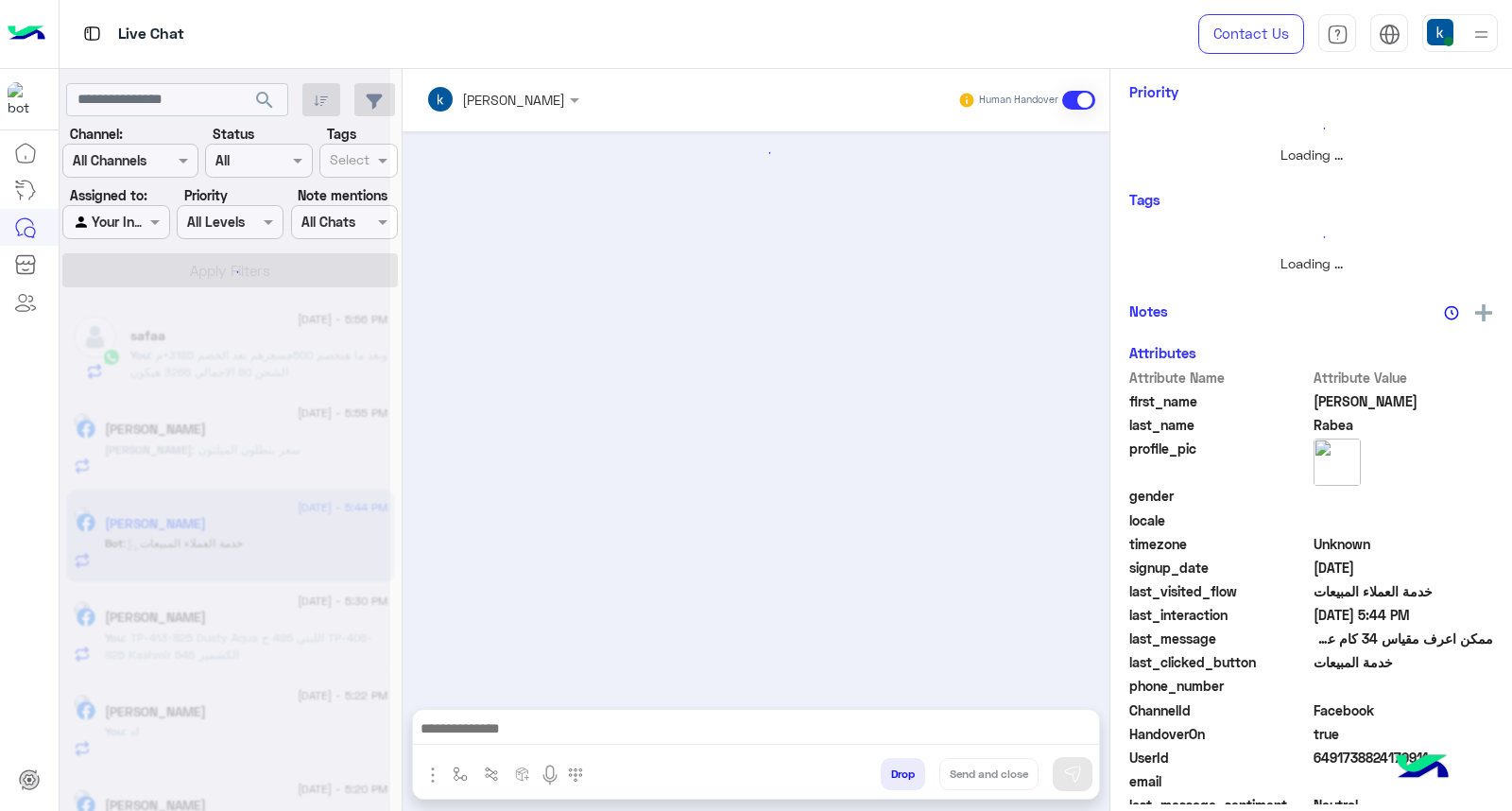
scroll to position [244, 0]
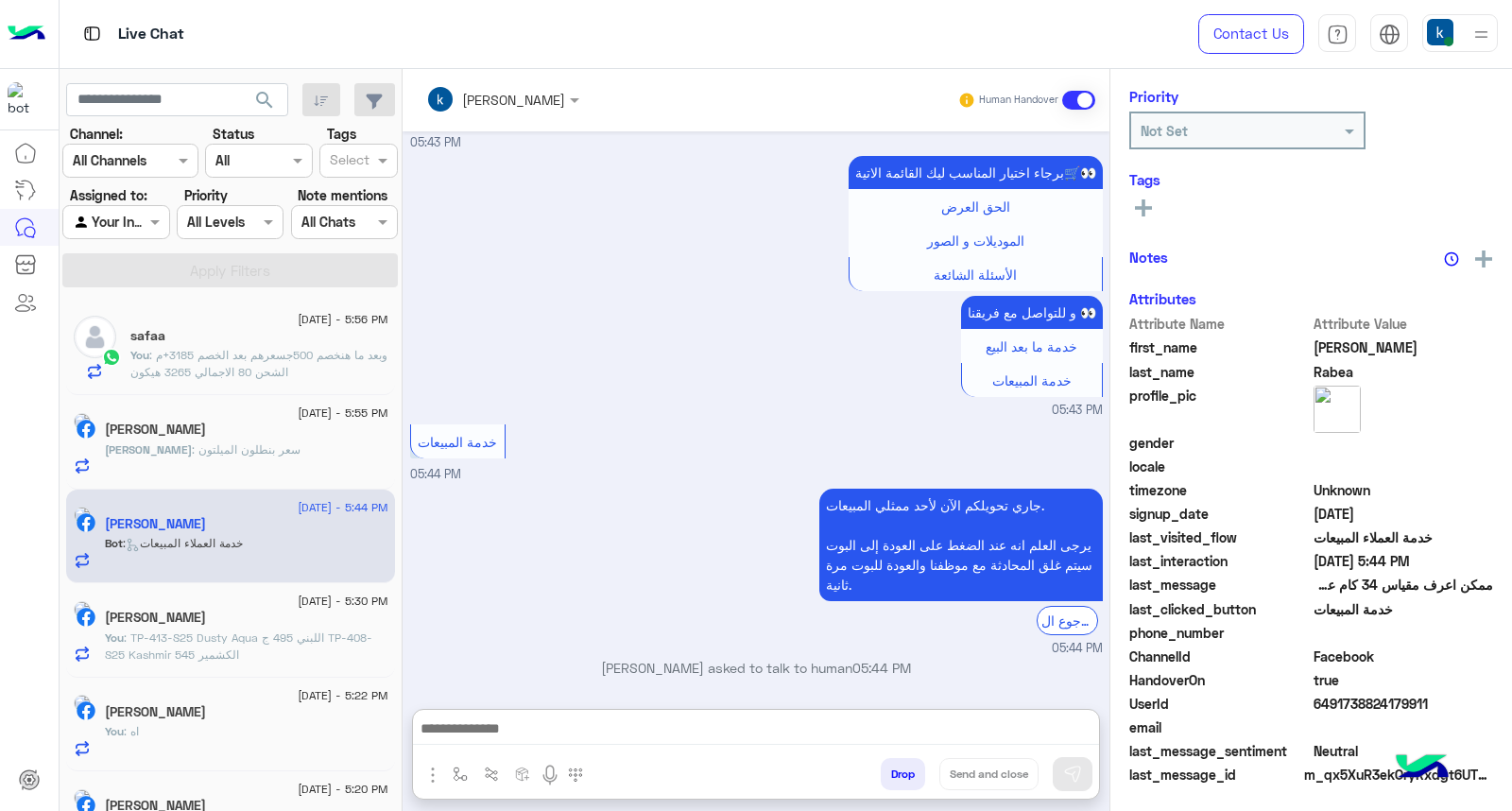
click at [569, 722] on textarea at bounding box center [756, 730] width 686 height 29
paste textarea "**********"
type textarea "**********"
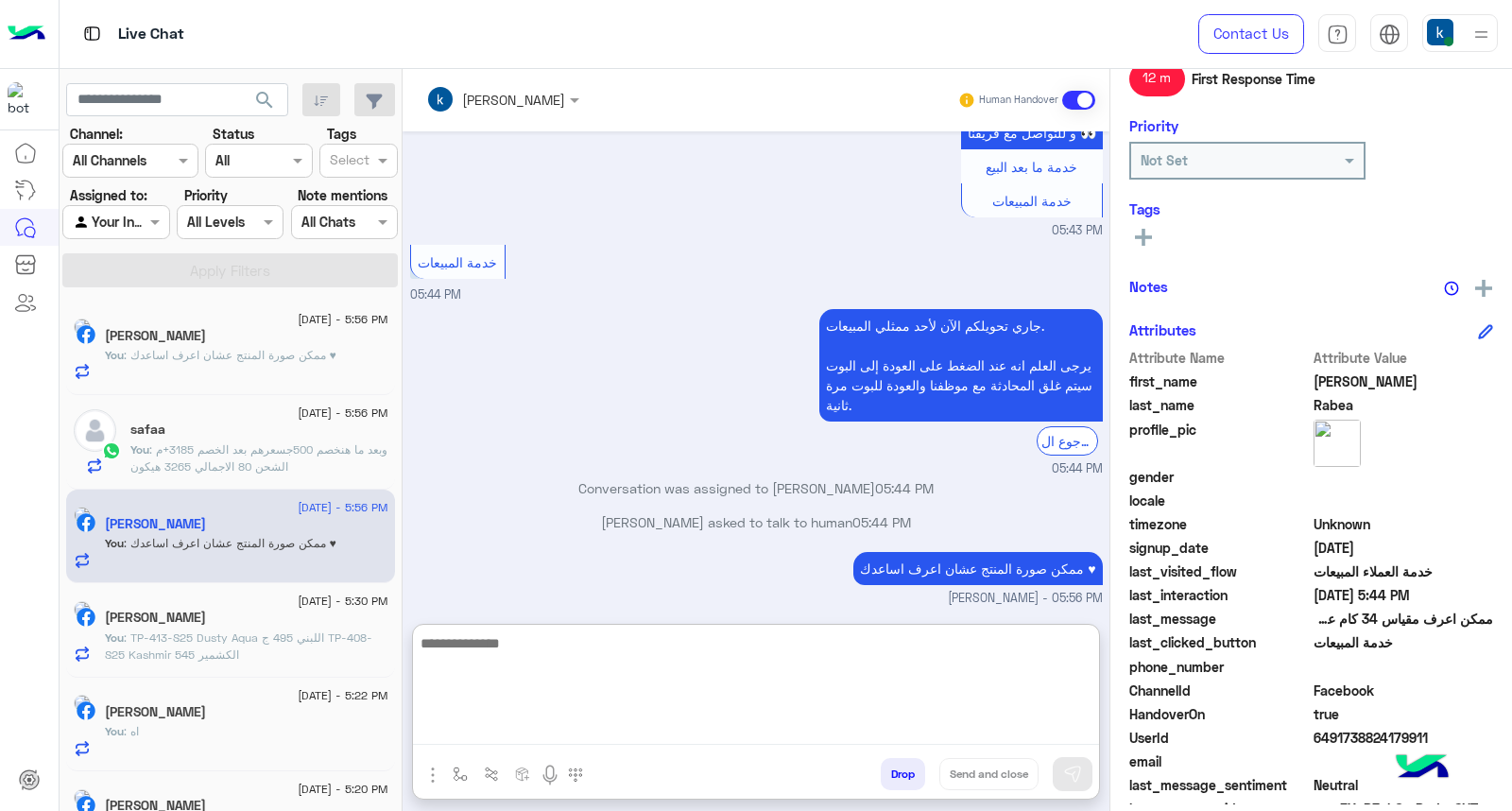
scroll to position [284, 0]
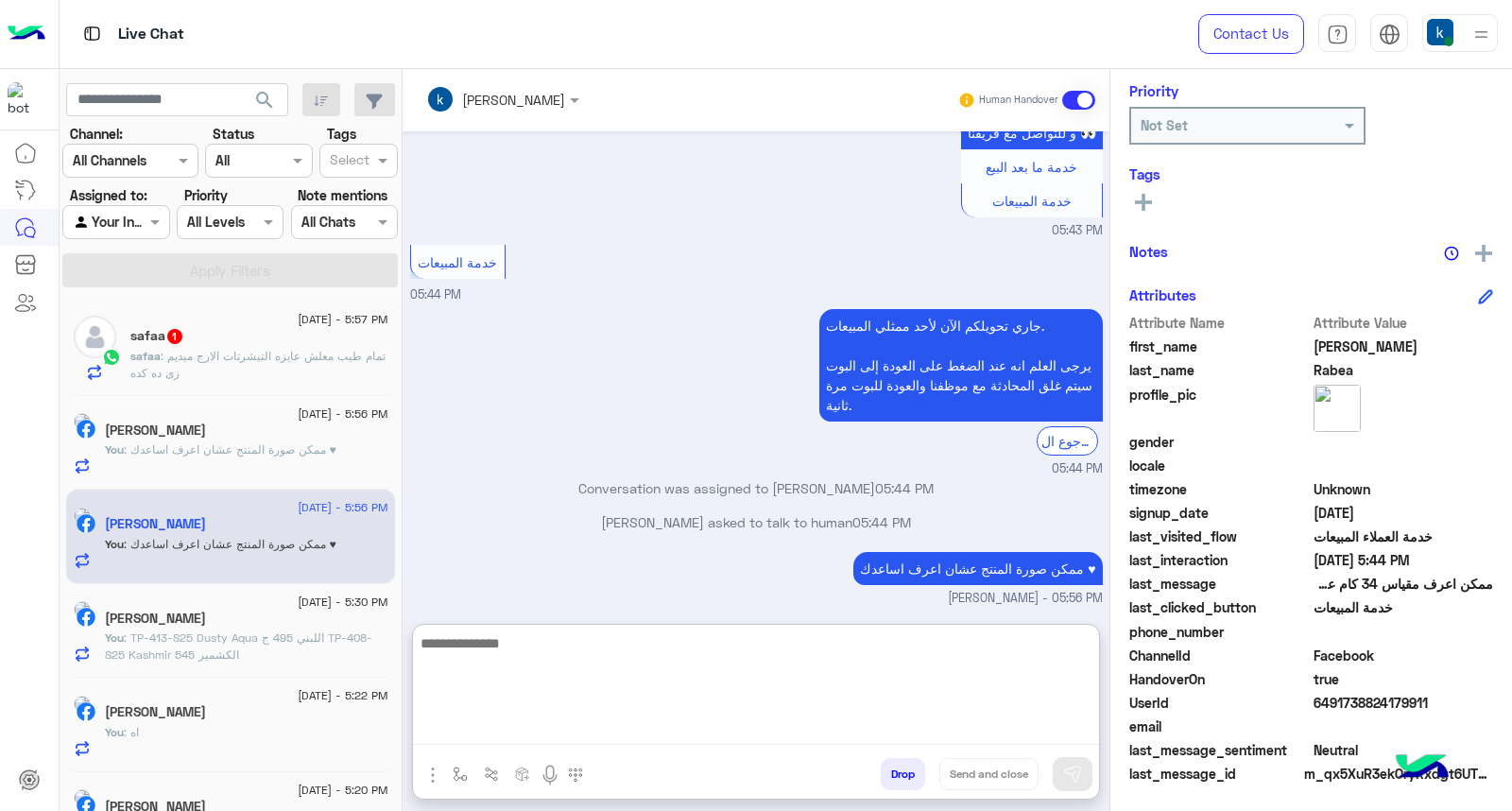
click at [239, 346] on div "safaa 1" at bounding box center [259, 338] width 258 height 20
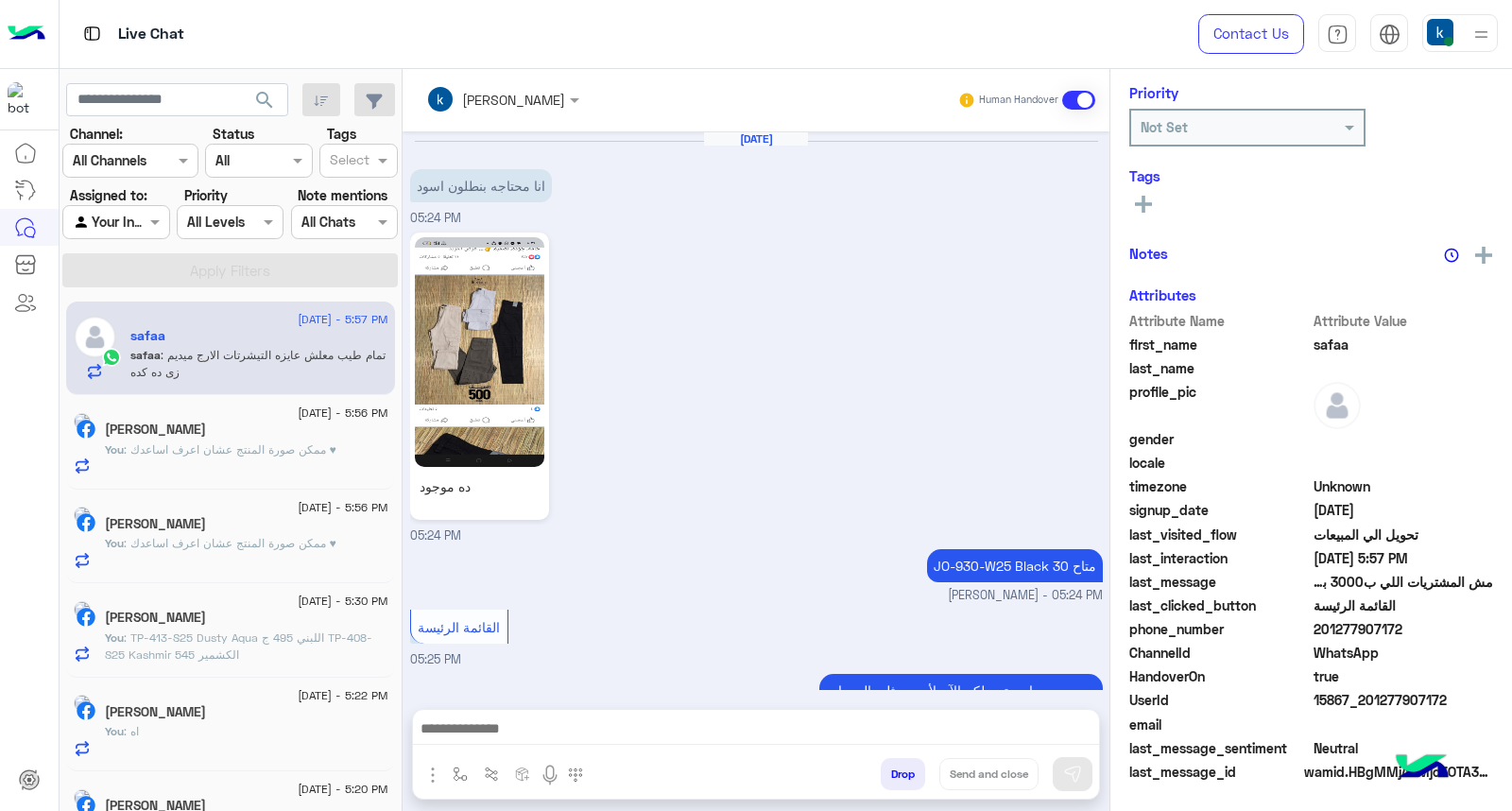
click at [237, 347] on p "safaa : تمام طيب معلش عايزه التيشرتات الارج ميديم زى ده كده" at bounding box center [259, 364] width 258 height 34
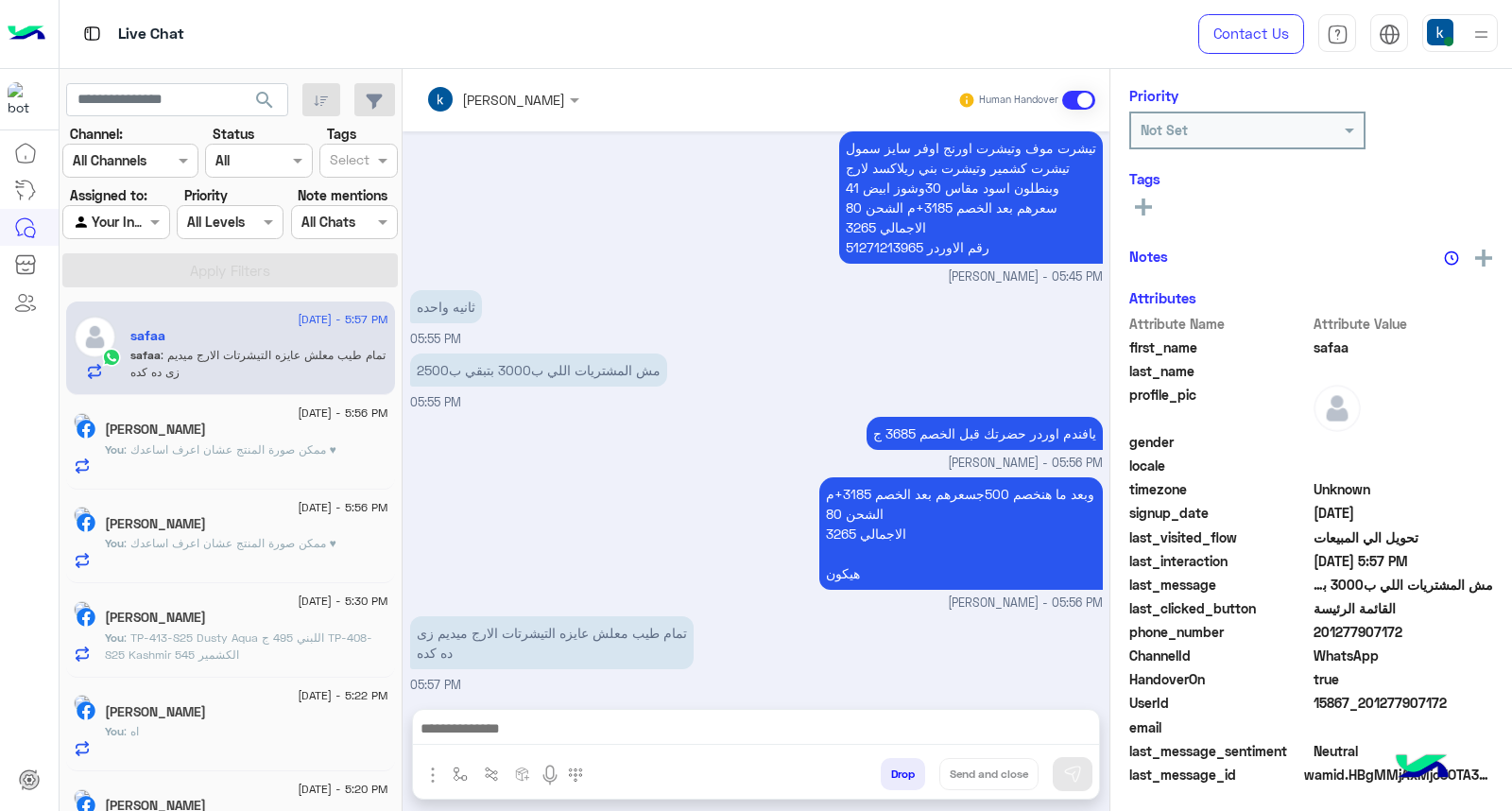
scroll to position [284, 0]
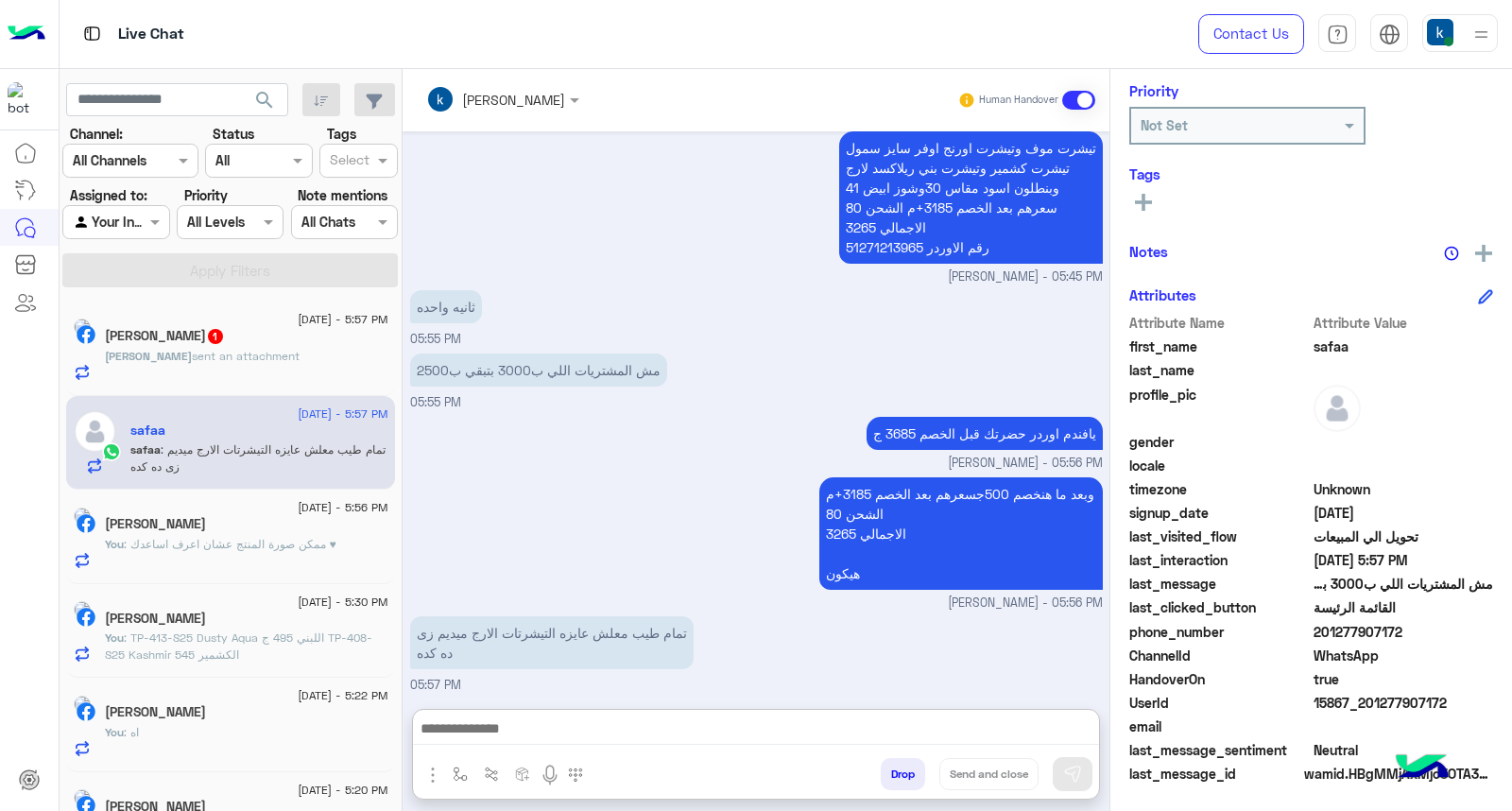
click at [535, 731] on textarea at bounding box center [756, 730] width 686 height 29
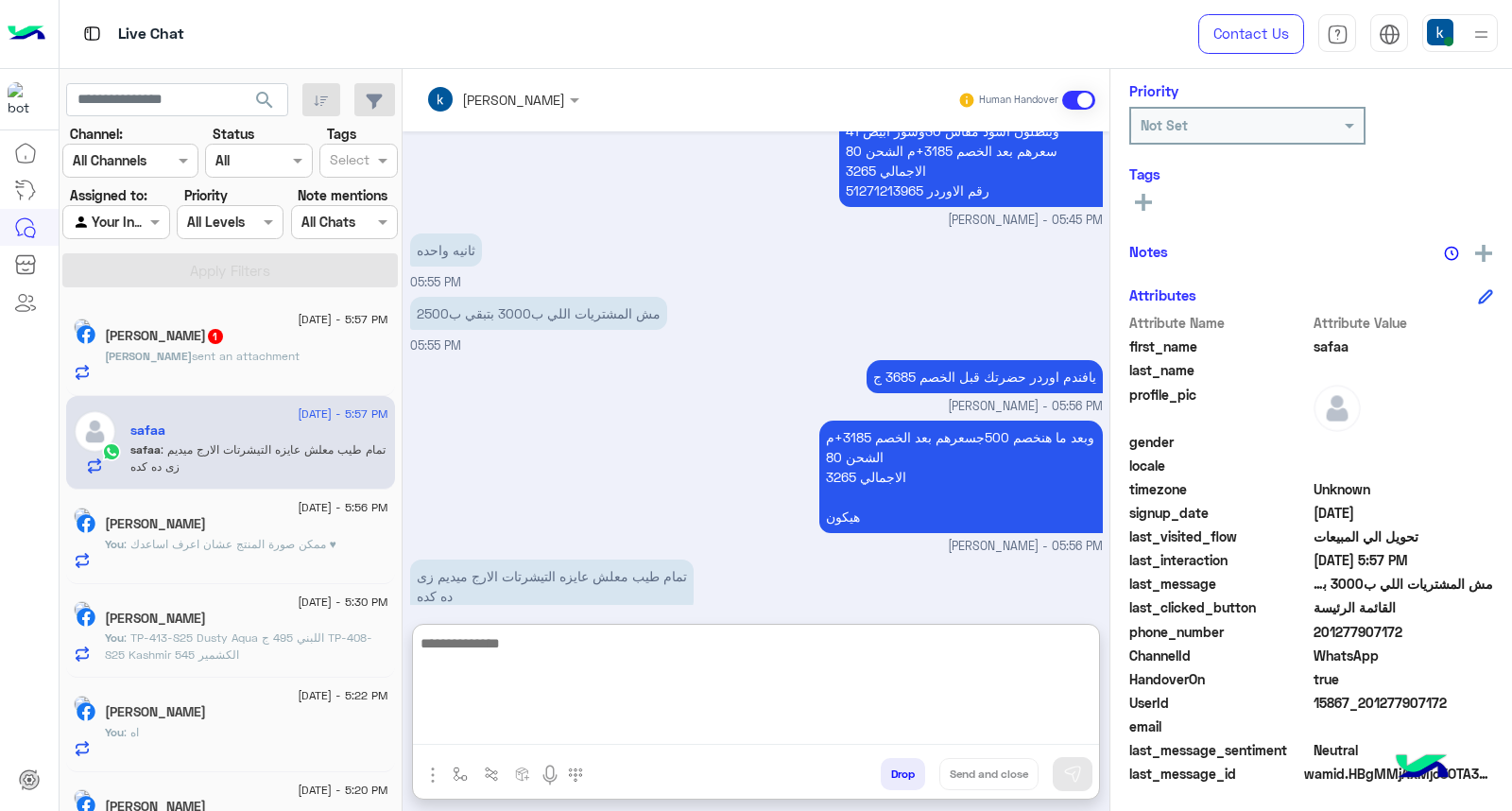
scroll to position [1770, 0]
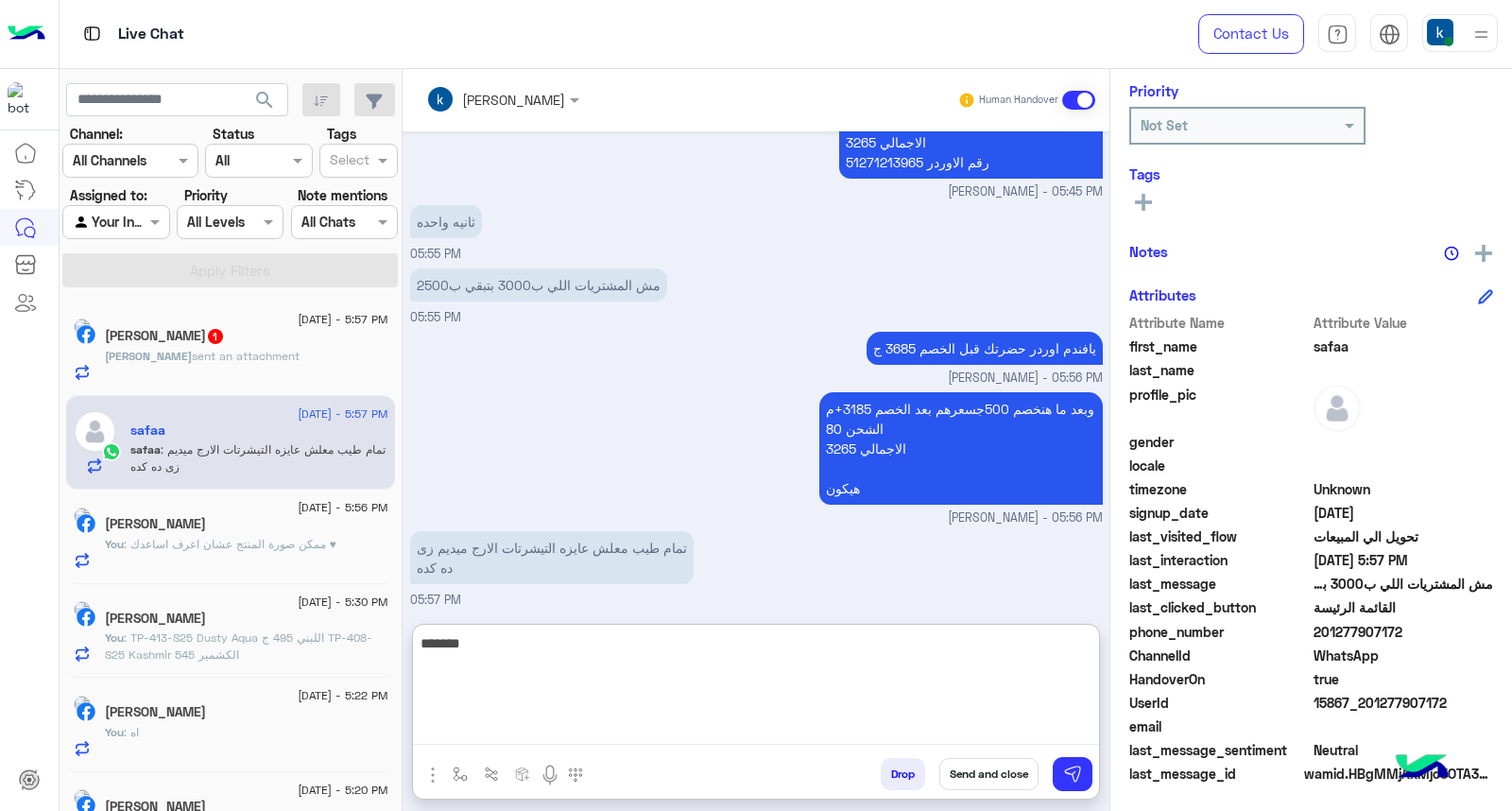
type textarea "*******"
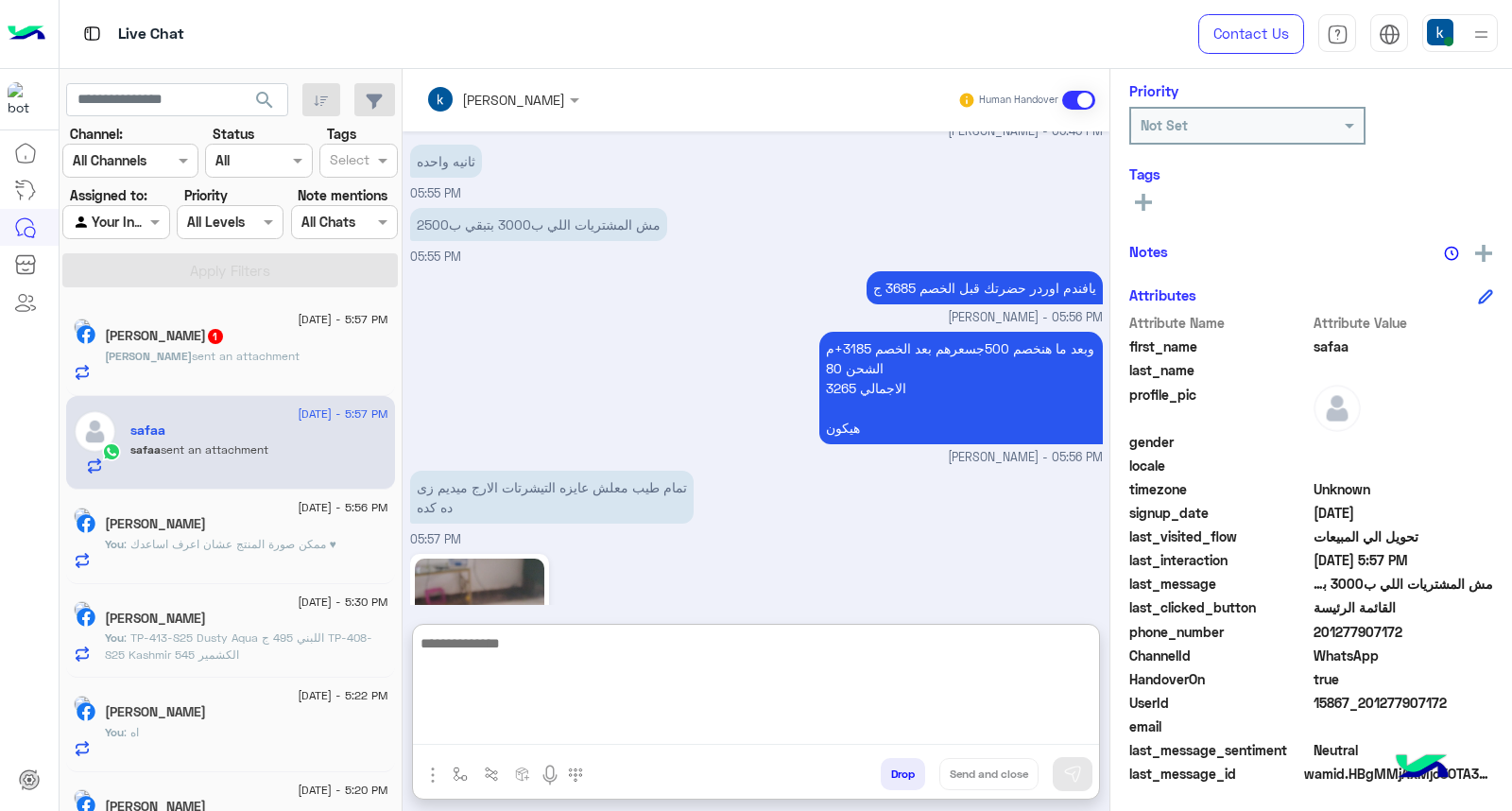
scroll to position [2100, 0]
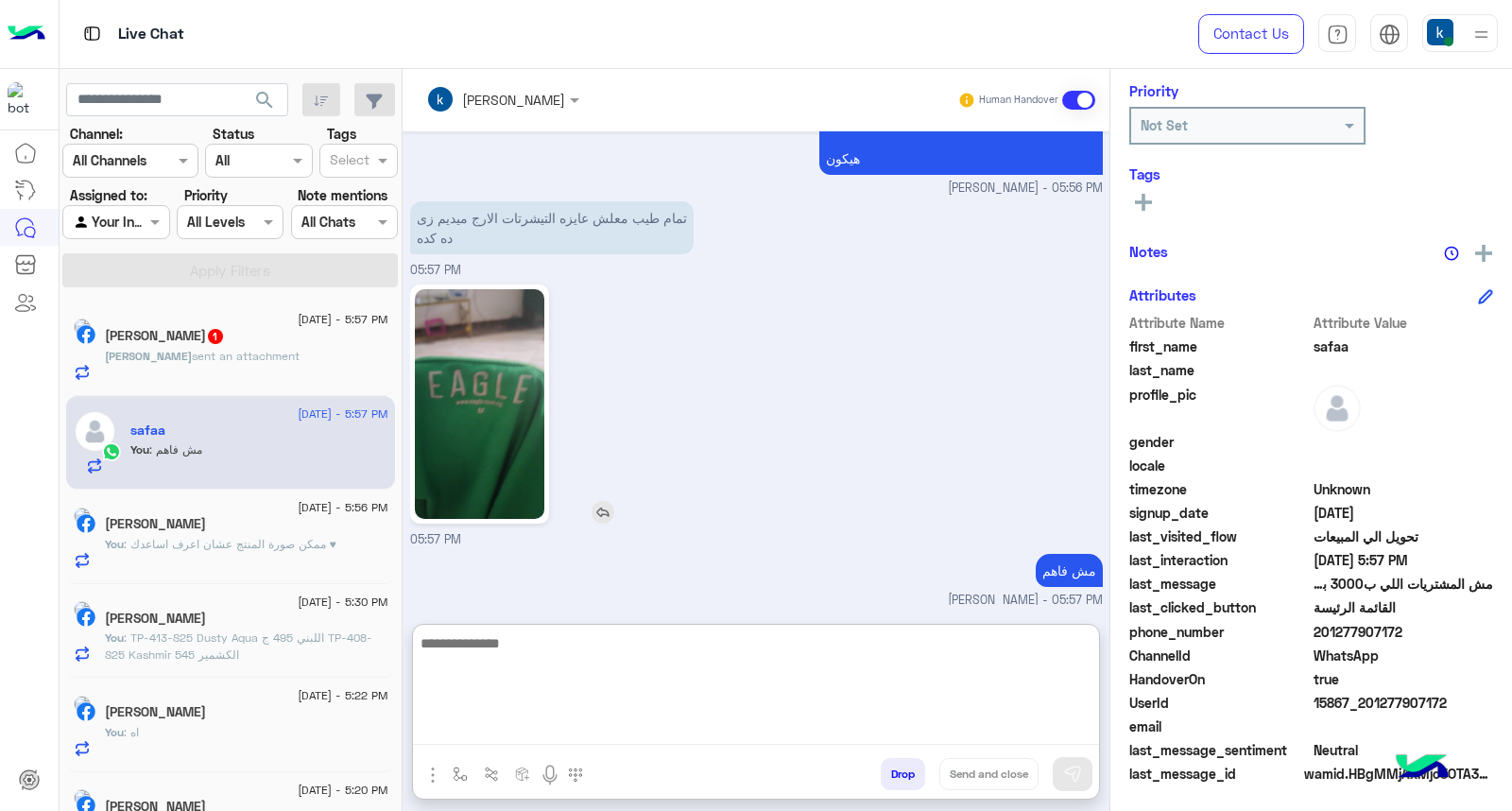
click at [450, 416] on img at bounding box center [479, 404] width 130 height 229
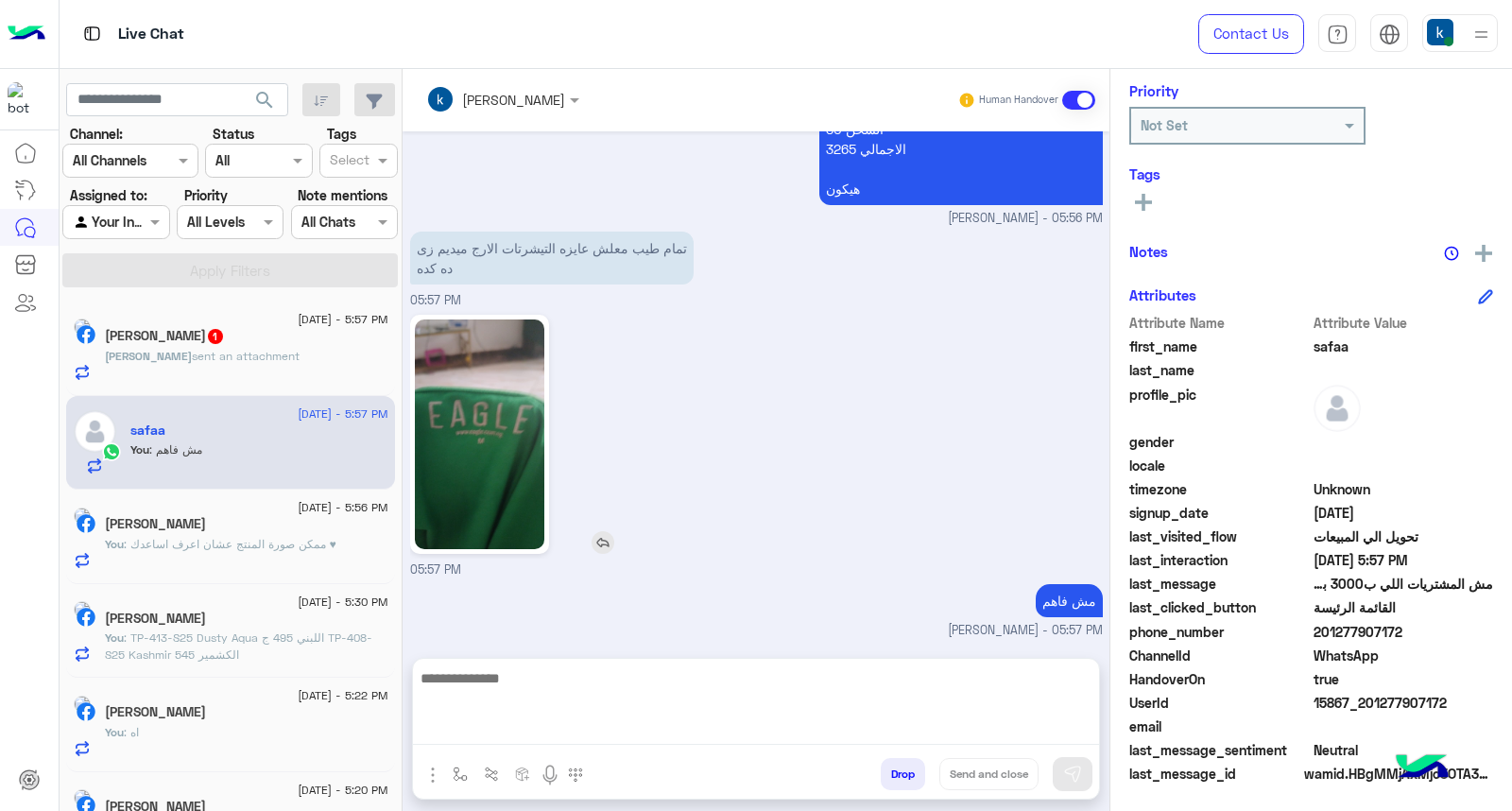
scroll to position [2015, 0]
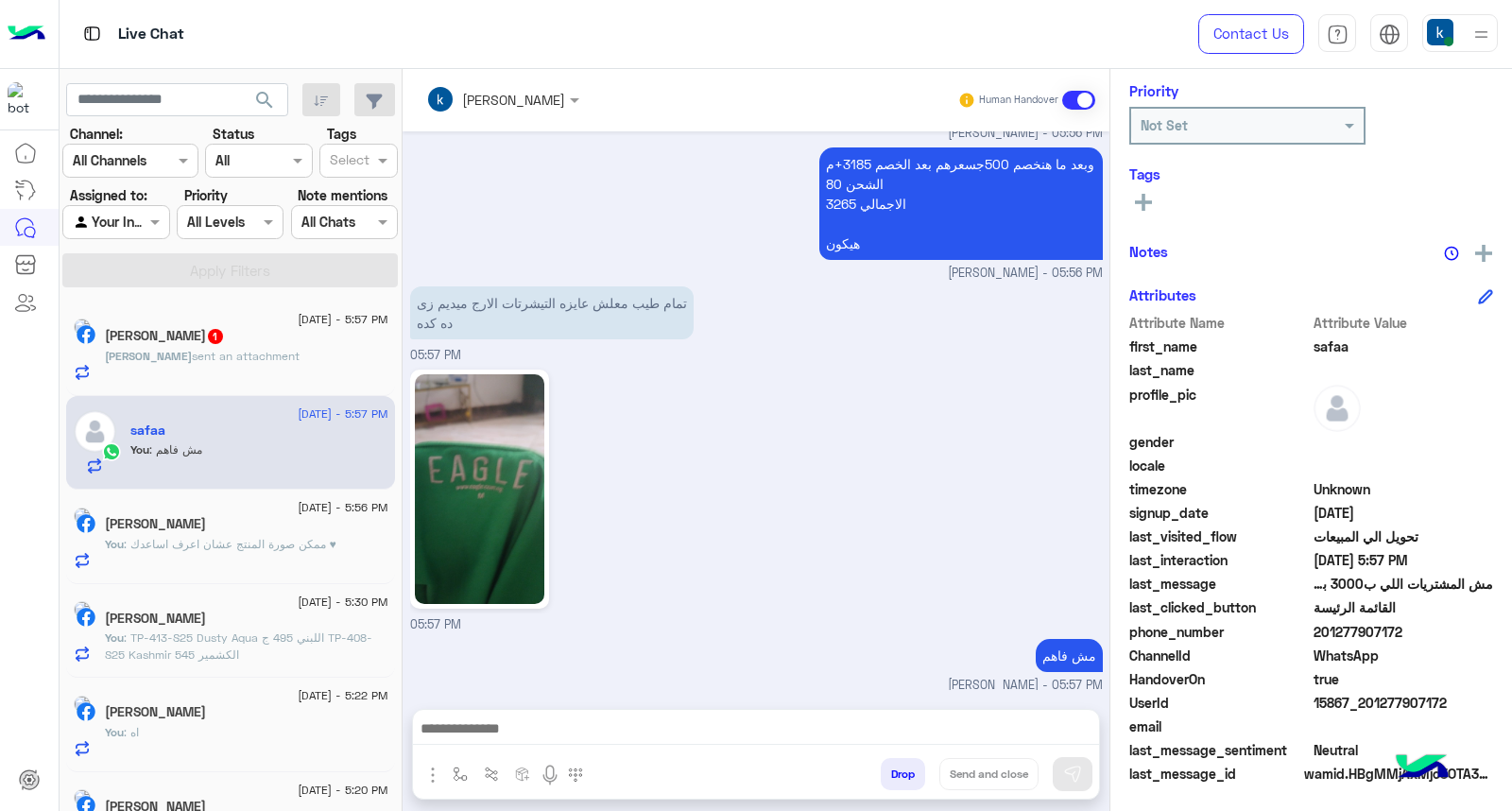
click at [317, 328] on div "Mohamed Rabea 1" at bounding box center [246, 338] width 284 height 20
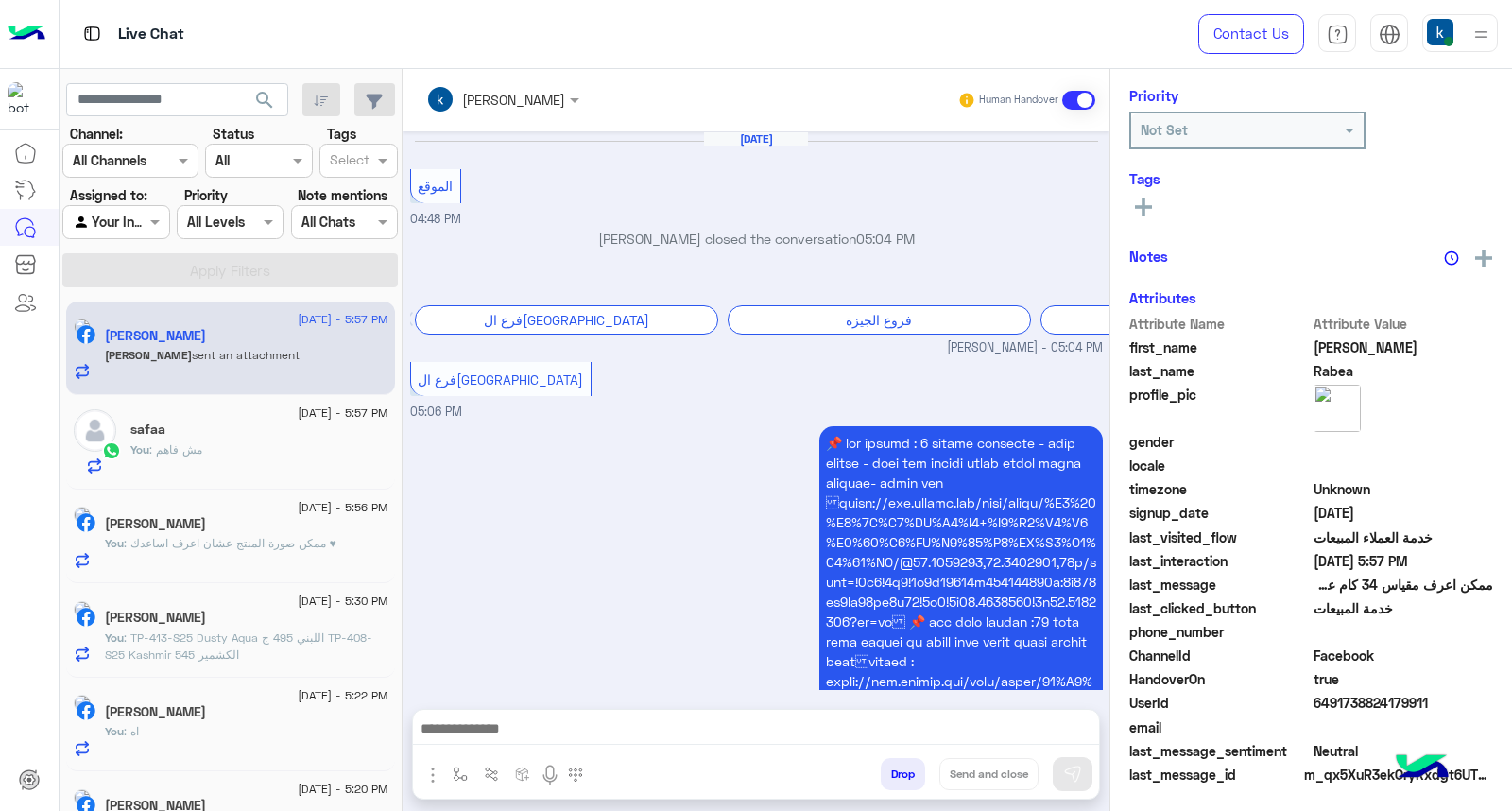
scroll to position [2225, 0]
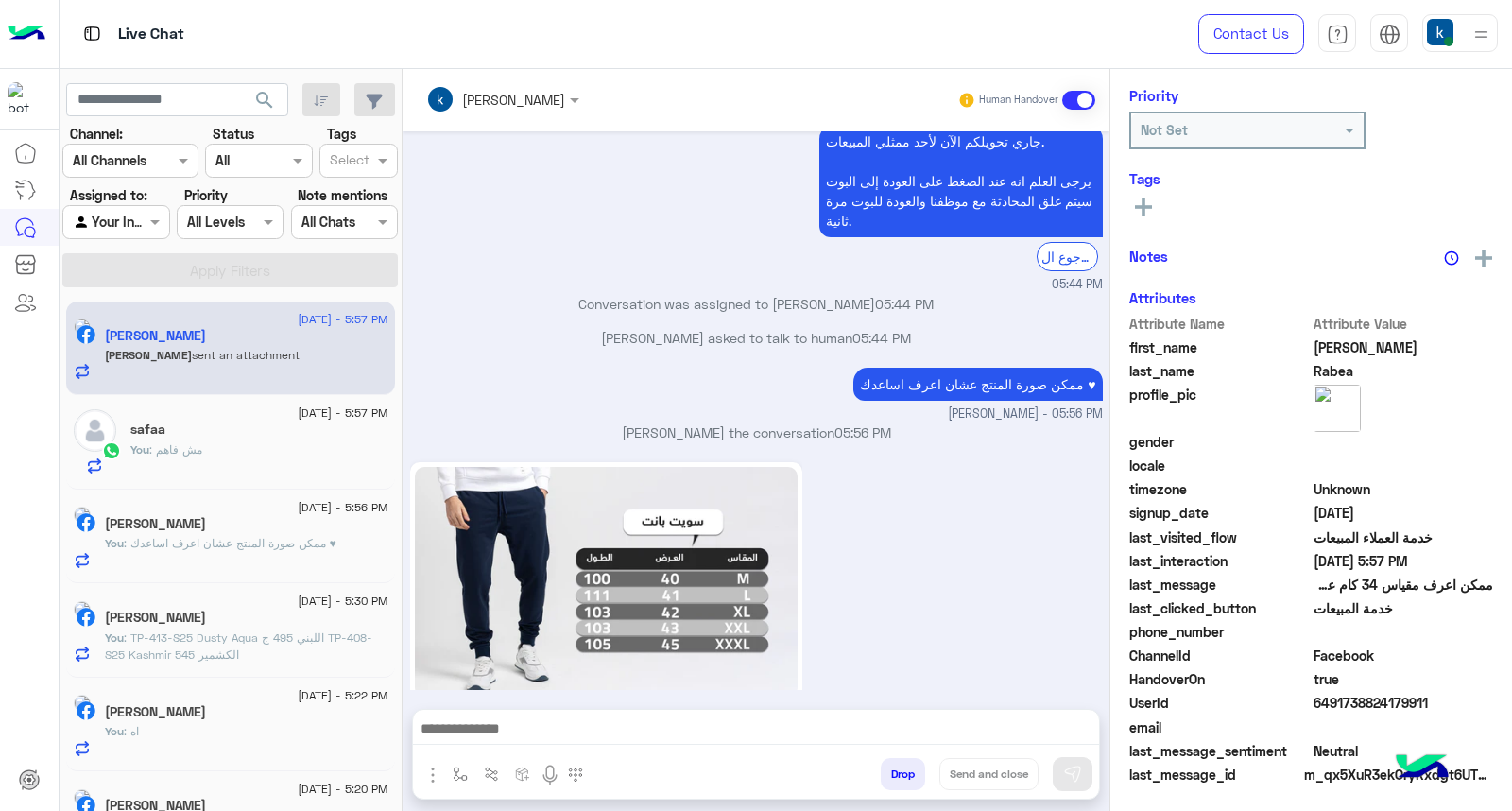
click at [176, 426] on div "safaa" at bounding box center [259, 431] width 258 height 20
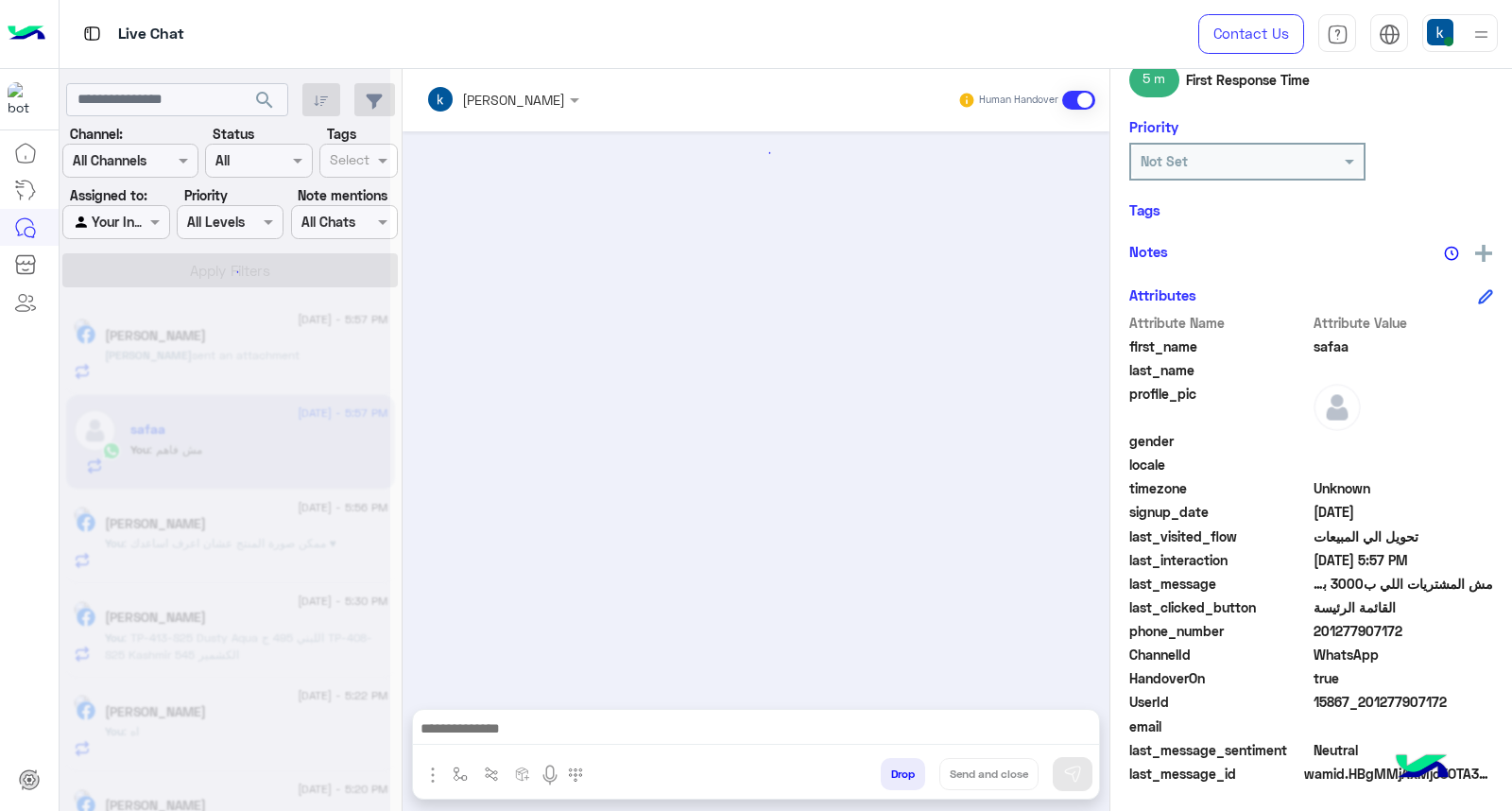
click at [485, 725] on textarea at bounding box center [756, 730] width 686 height 29
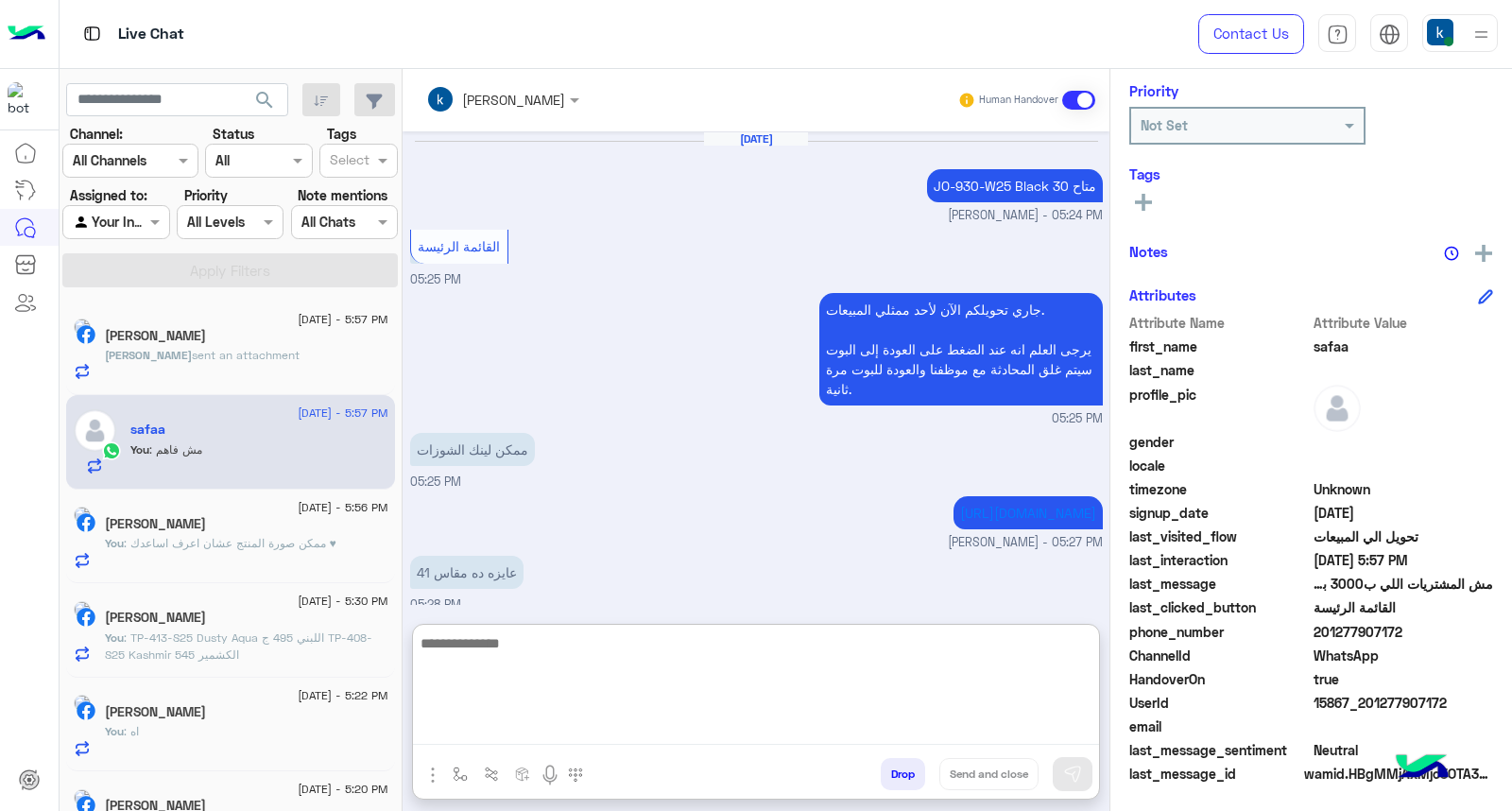
scroll to position [1720, 0]
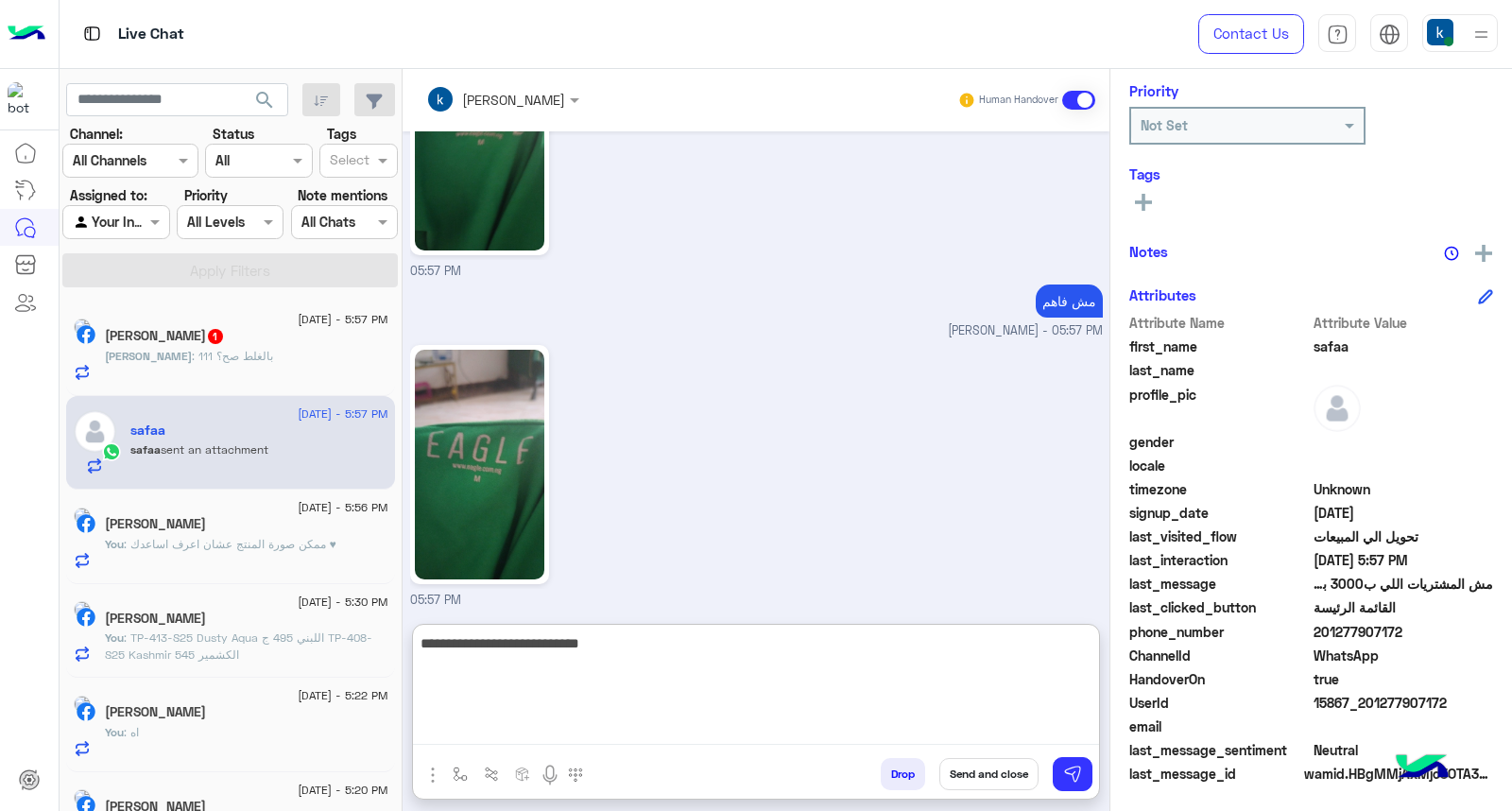
type textarea "**********"
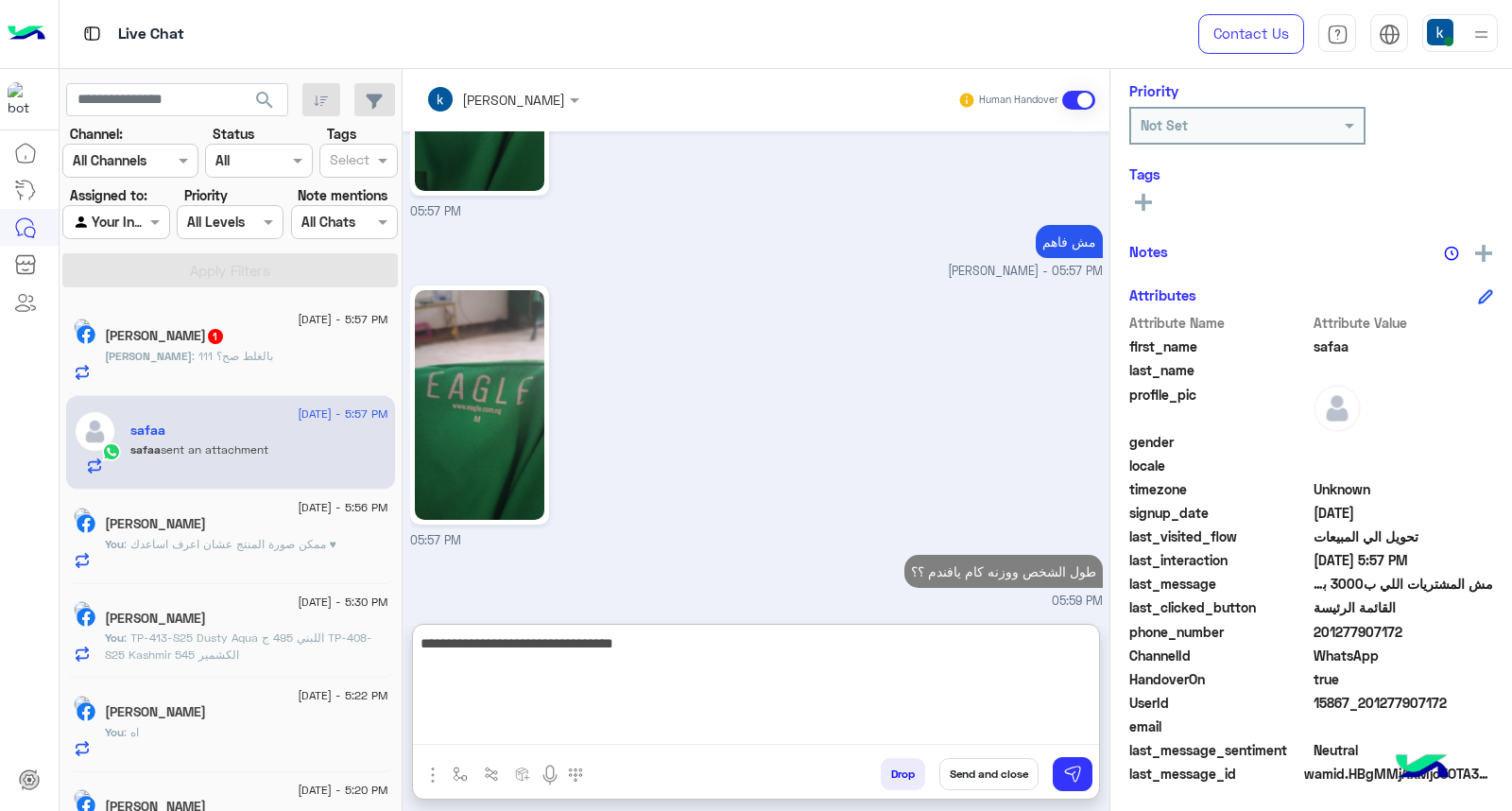
type textarea "**********"
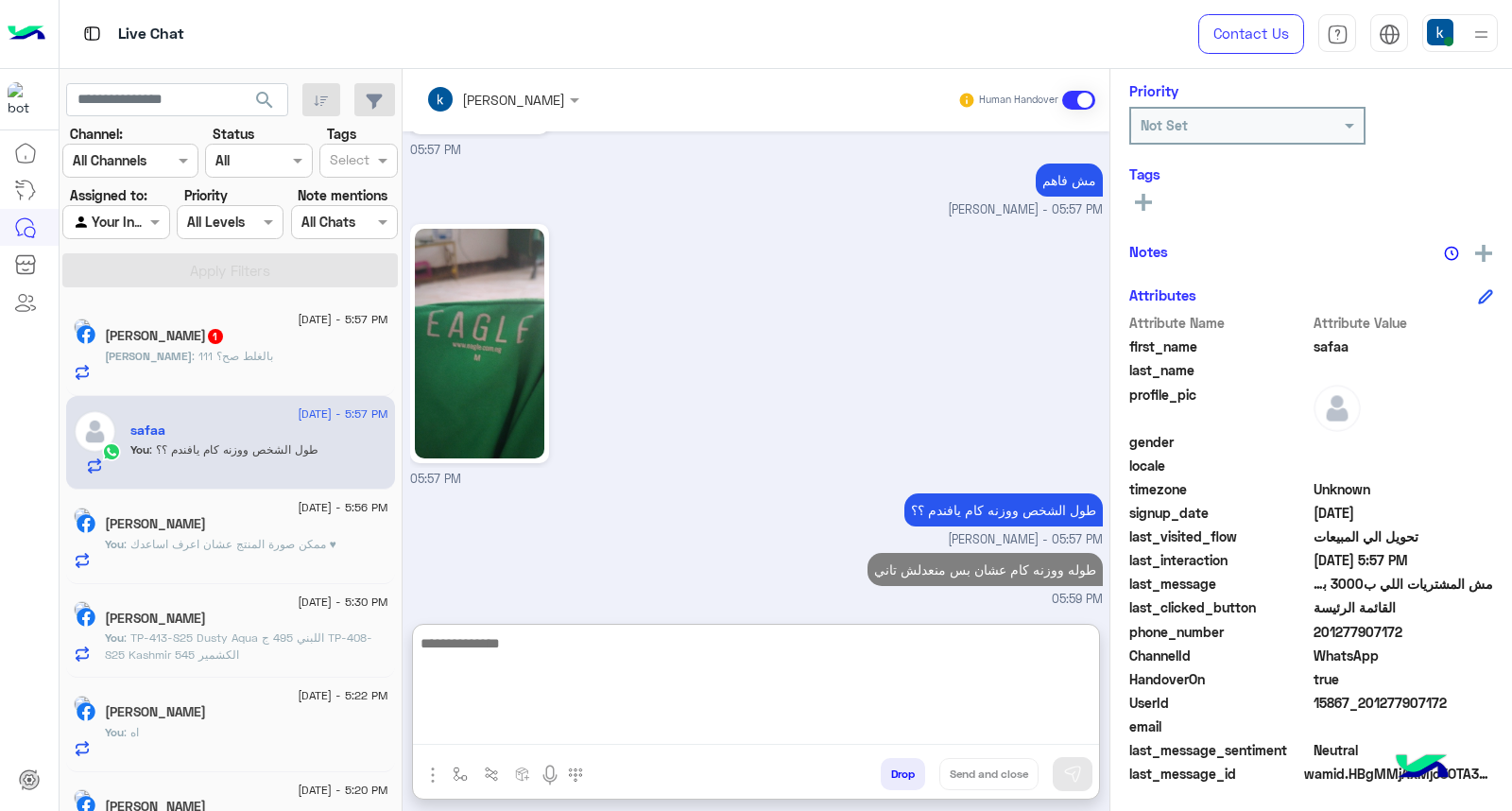
click at [215, 349] on span ": 111 بالغلط صح؟" at bounding box center [232, 356] width 81 height 14
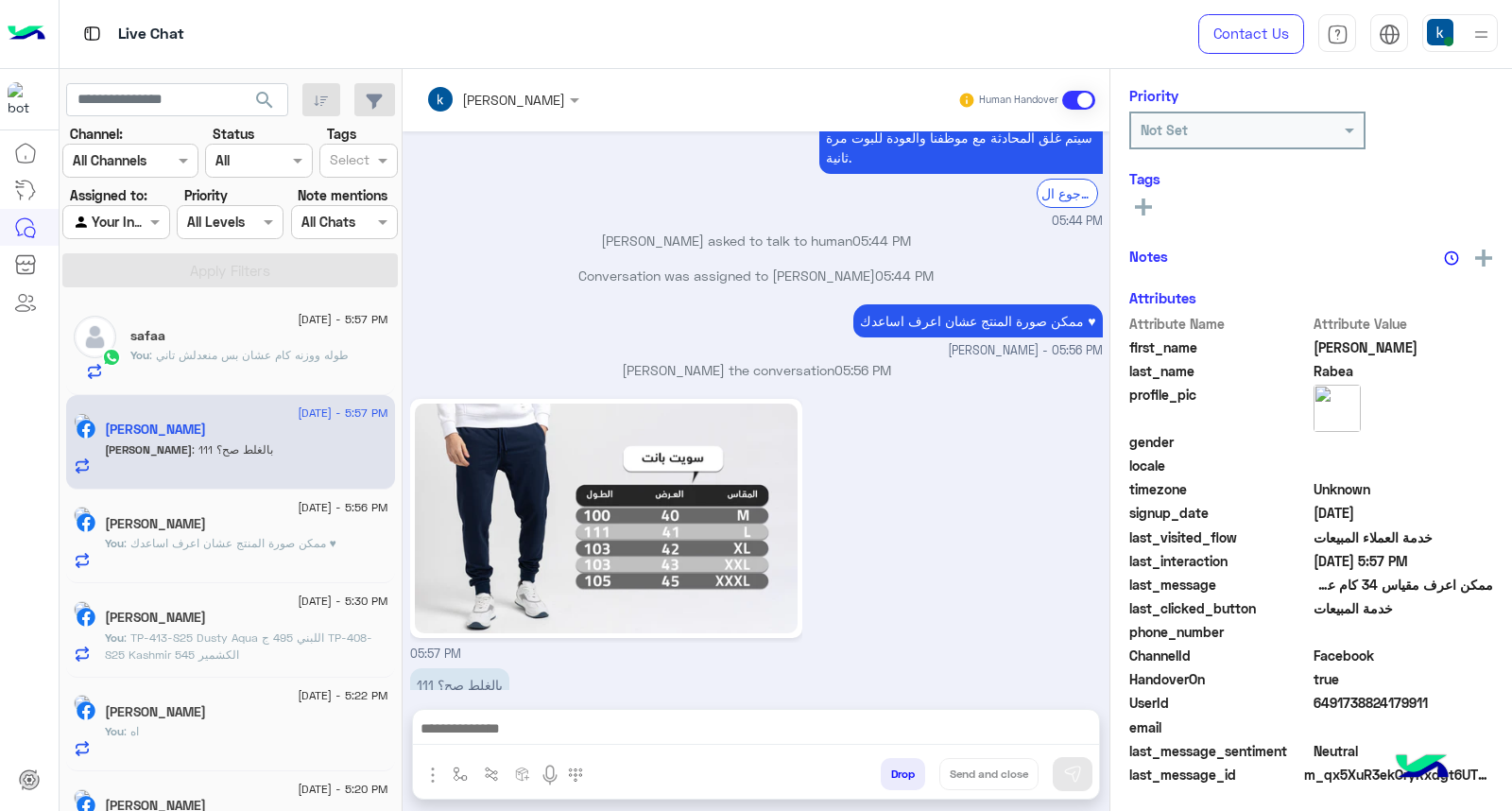
scroll to position [284, 0]
click at [294, 355] on span ": طوله ووزنه كام عشان بس منعدلش تاني" at bounding box center [249, 355] width 200 height 14
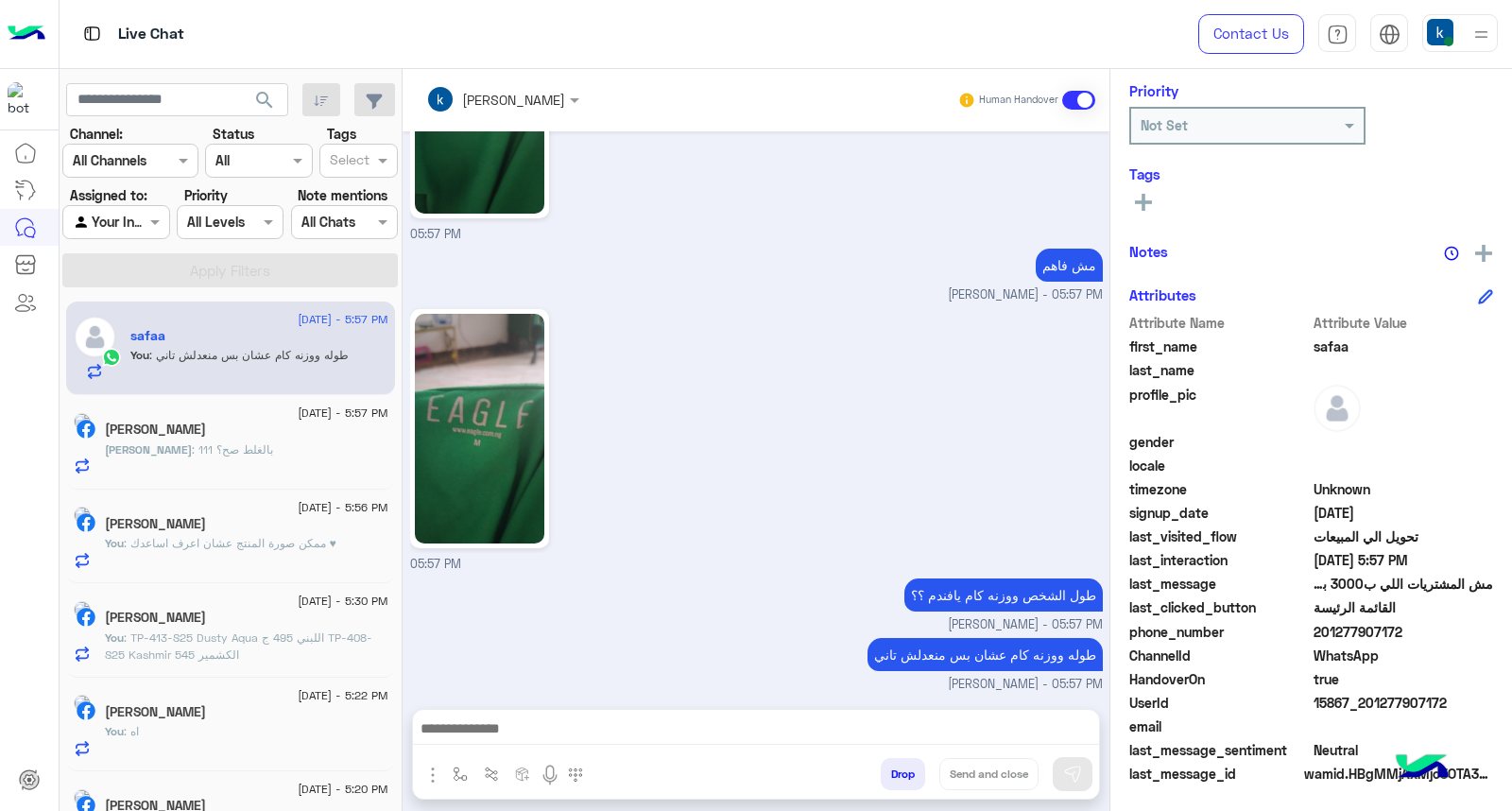
scroll to position [1824, 0]
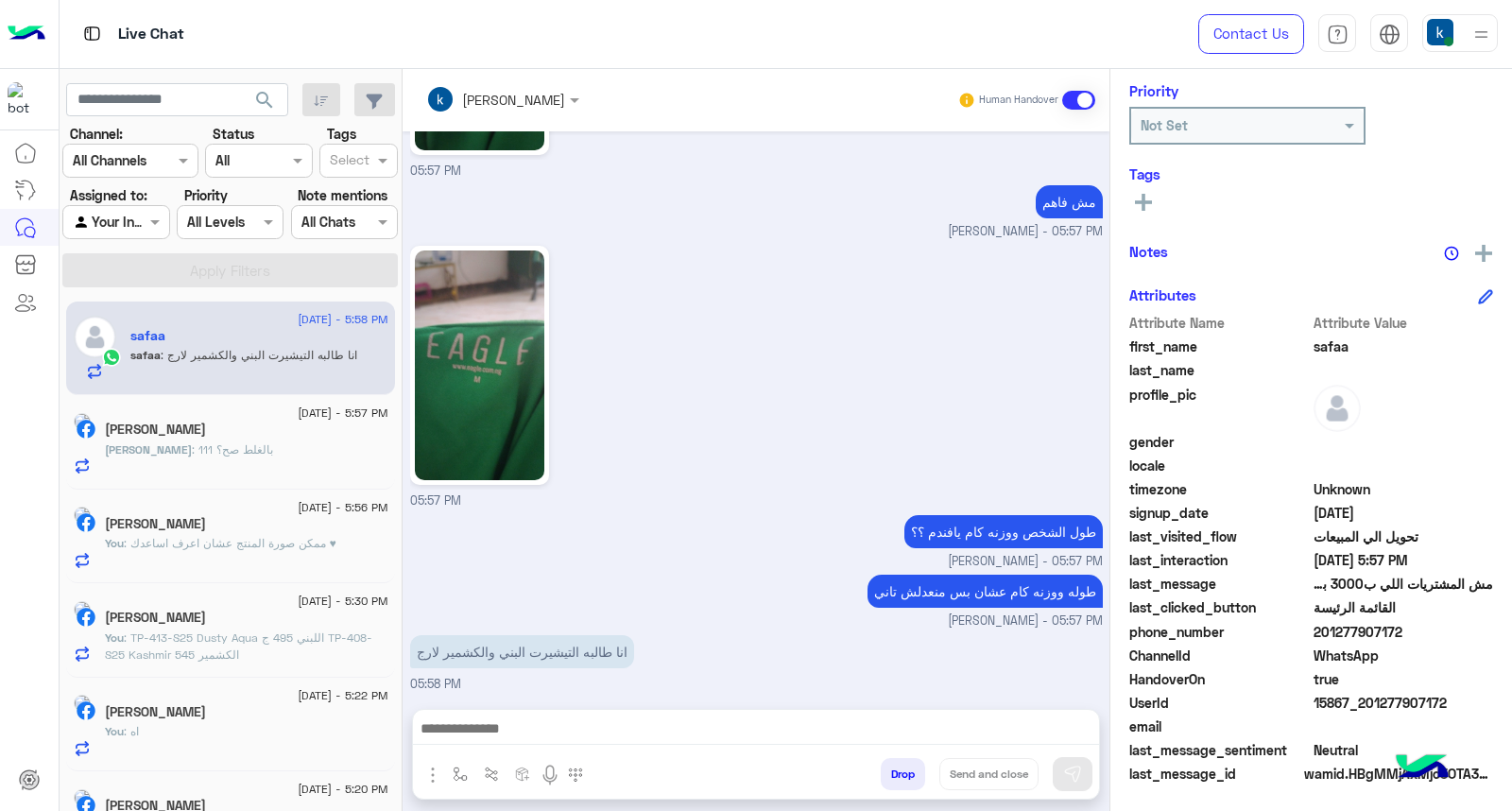
click at [515, 740] on textarea at bounding box center [756, 730] width 686 height 29
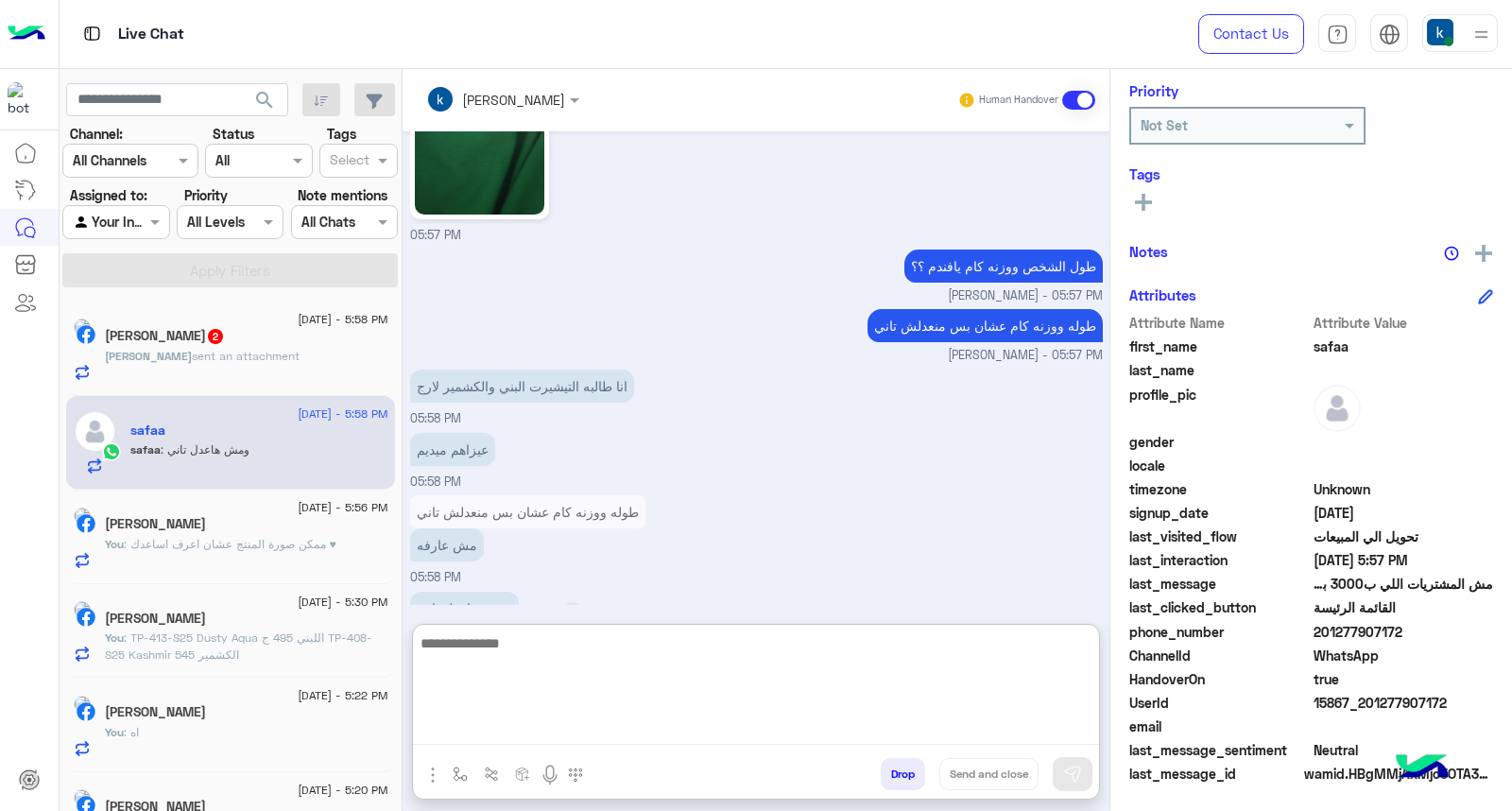
scroll to position [2129, 0]
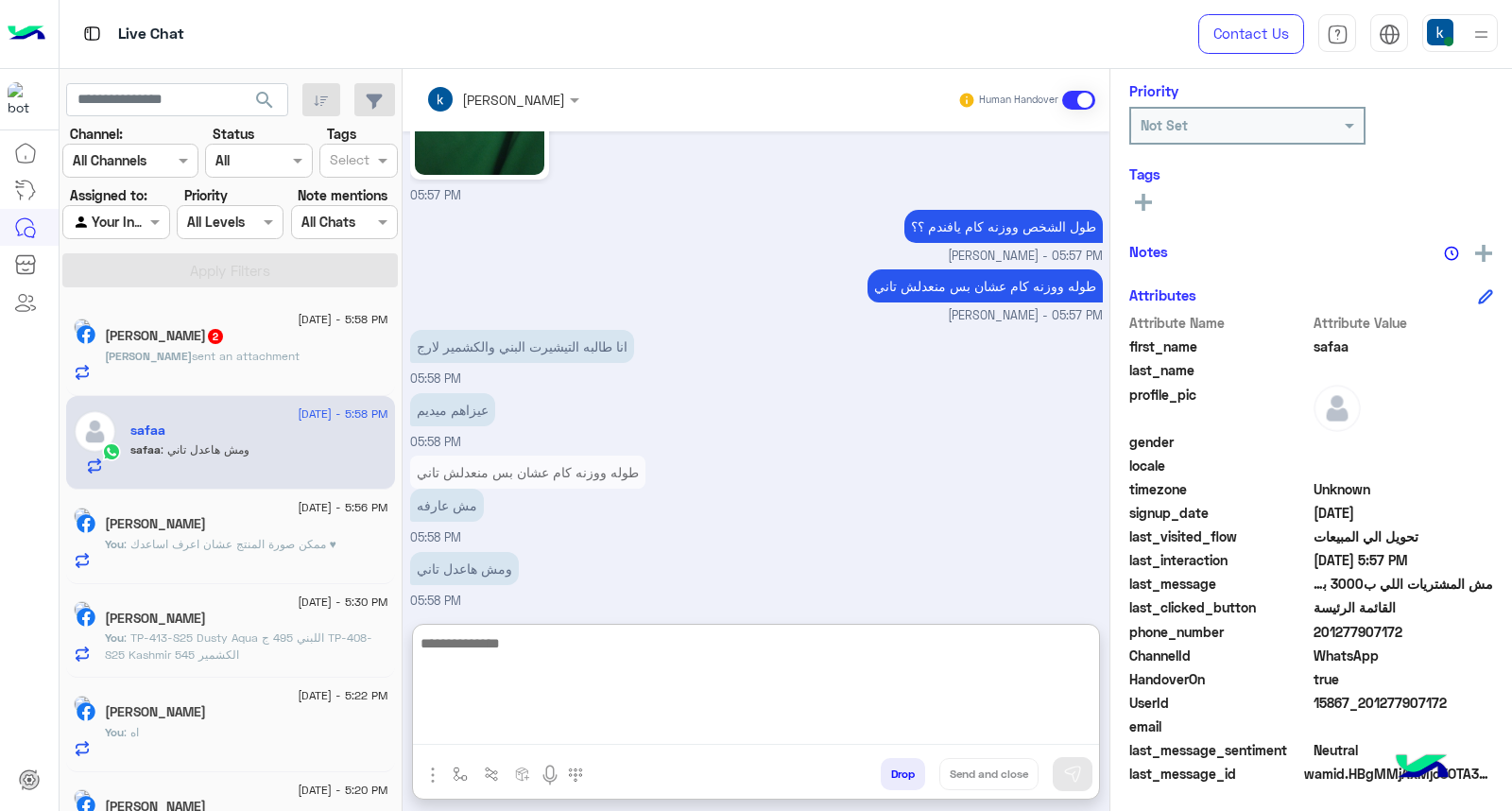
click at [518, 645] on textarea at bounding box center [756, 687] width 686 height 114
type textarea "**********"
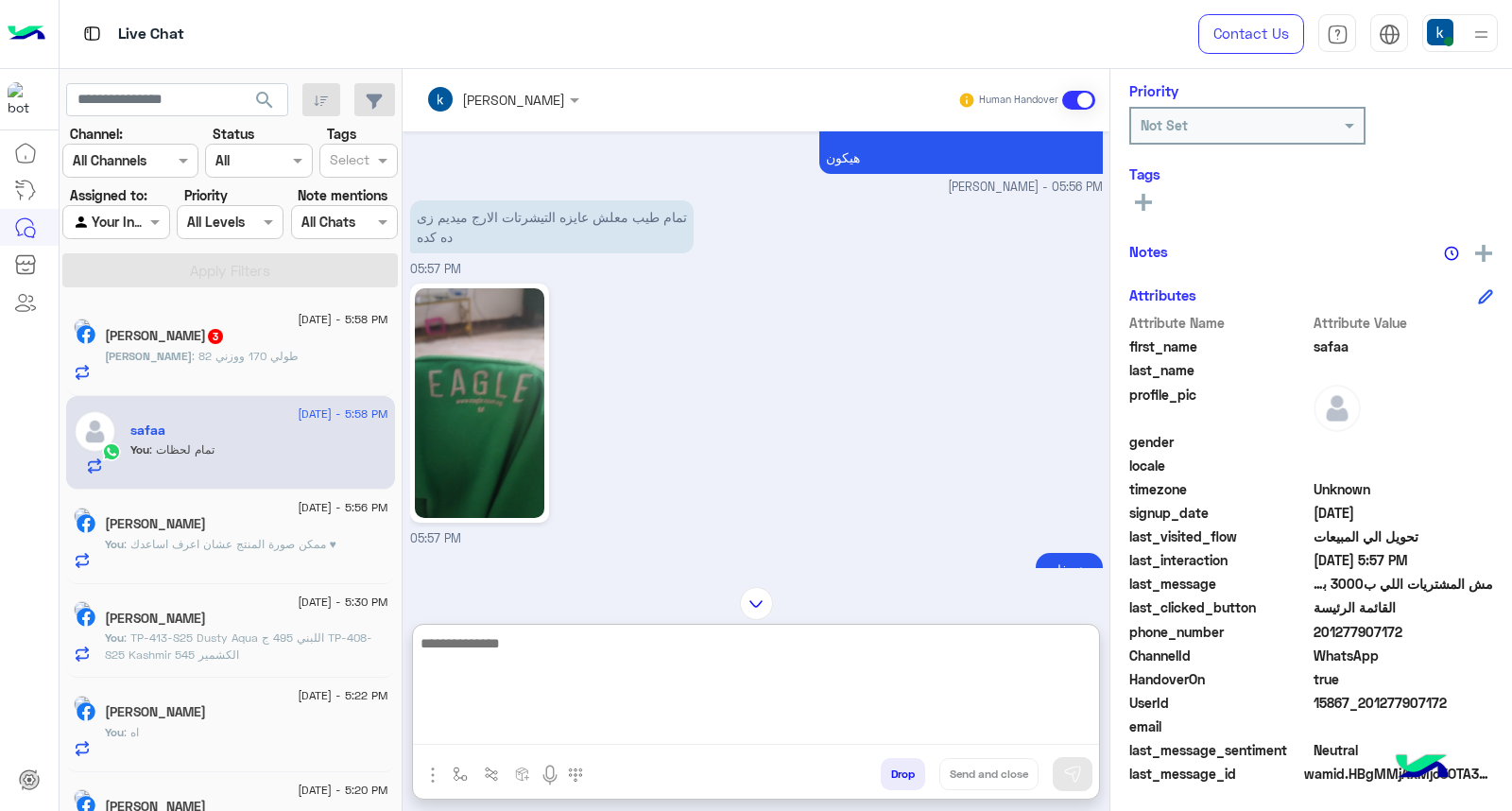
scroll to position [2507, 0]
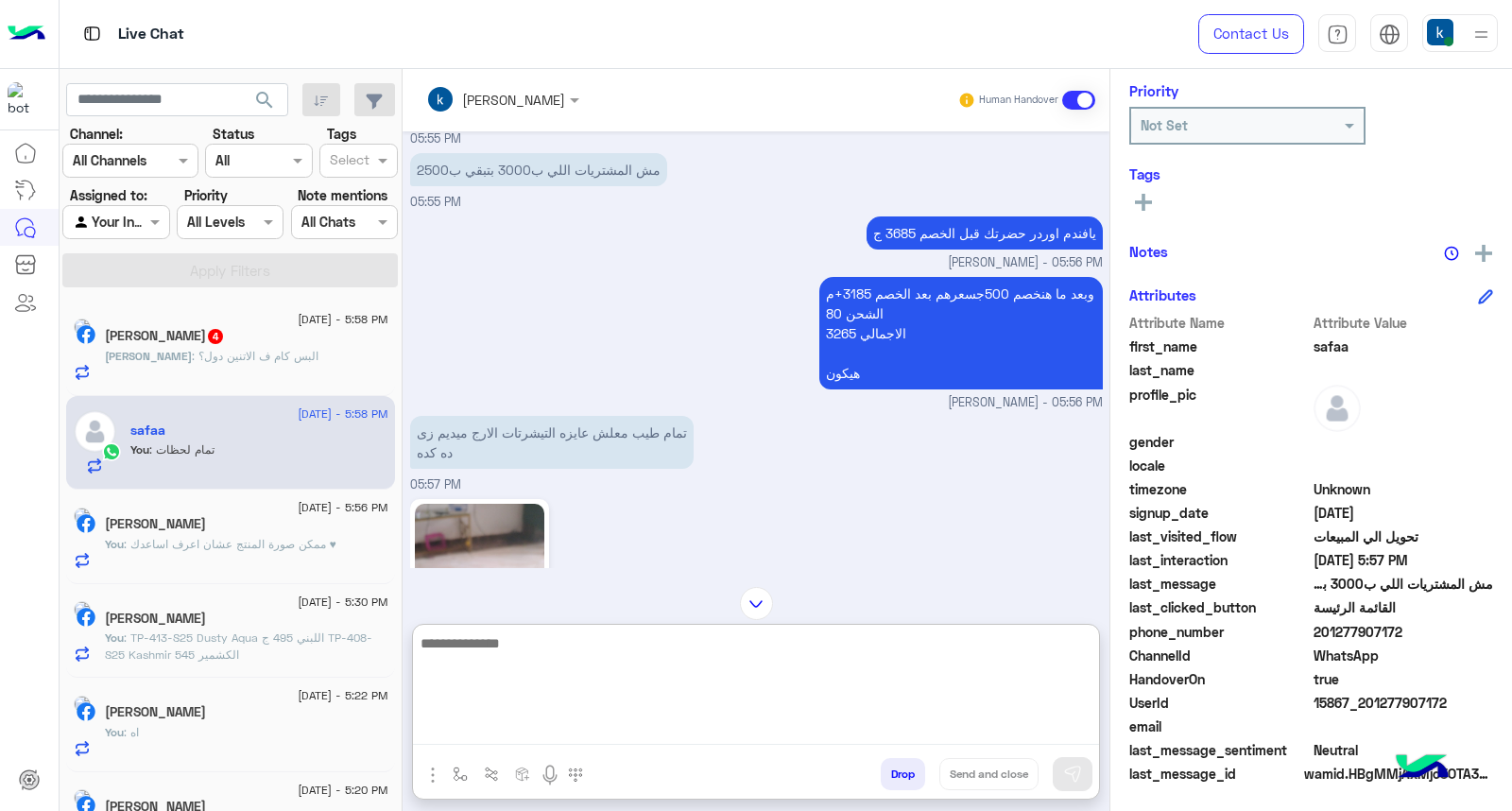
click at [546, 663] on textarea at bounding box center [756, 687] width 686 height 114
paste textarea "**********"
click at [562, 687] on textarea "**********" at bounding box center [756, 687] width 686 height 114
paste textarea "**********"
type textarea "**********"
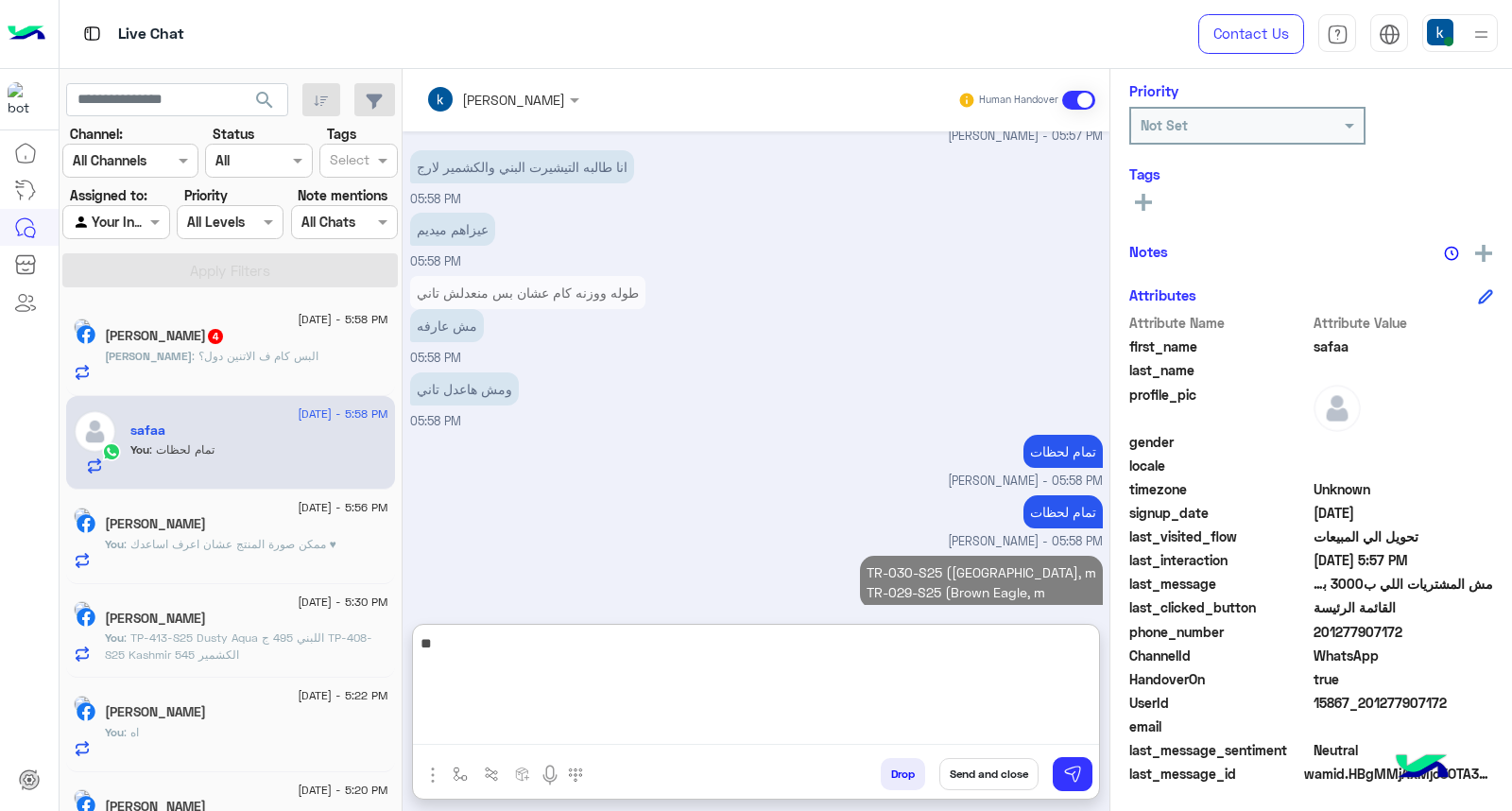
scroll to position [3592, 0]
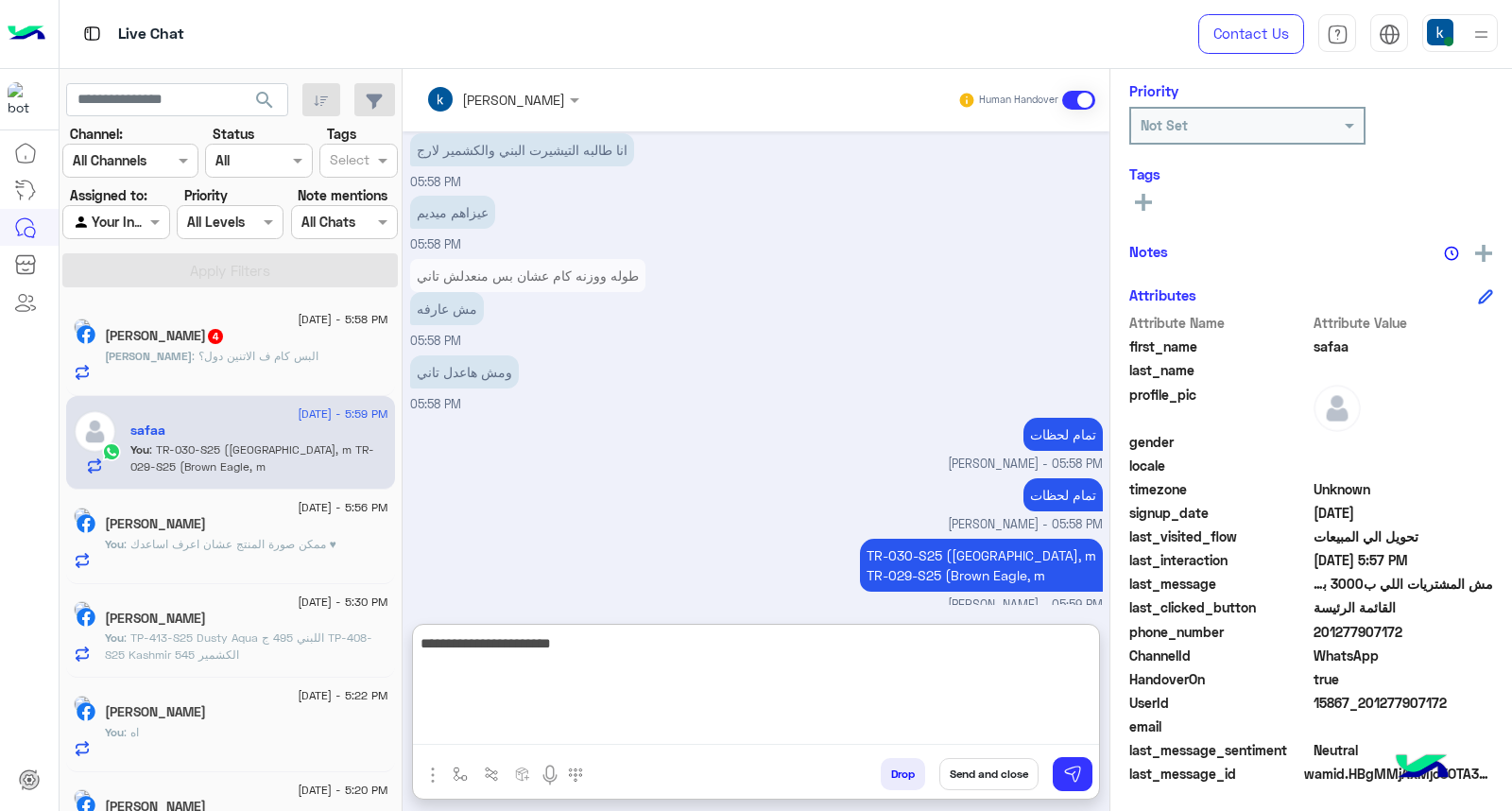
type textarea "**********"
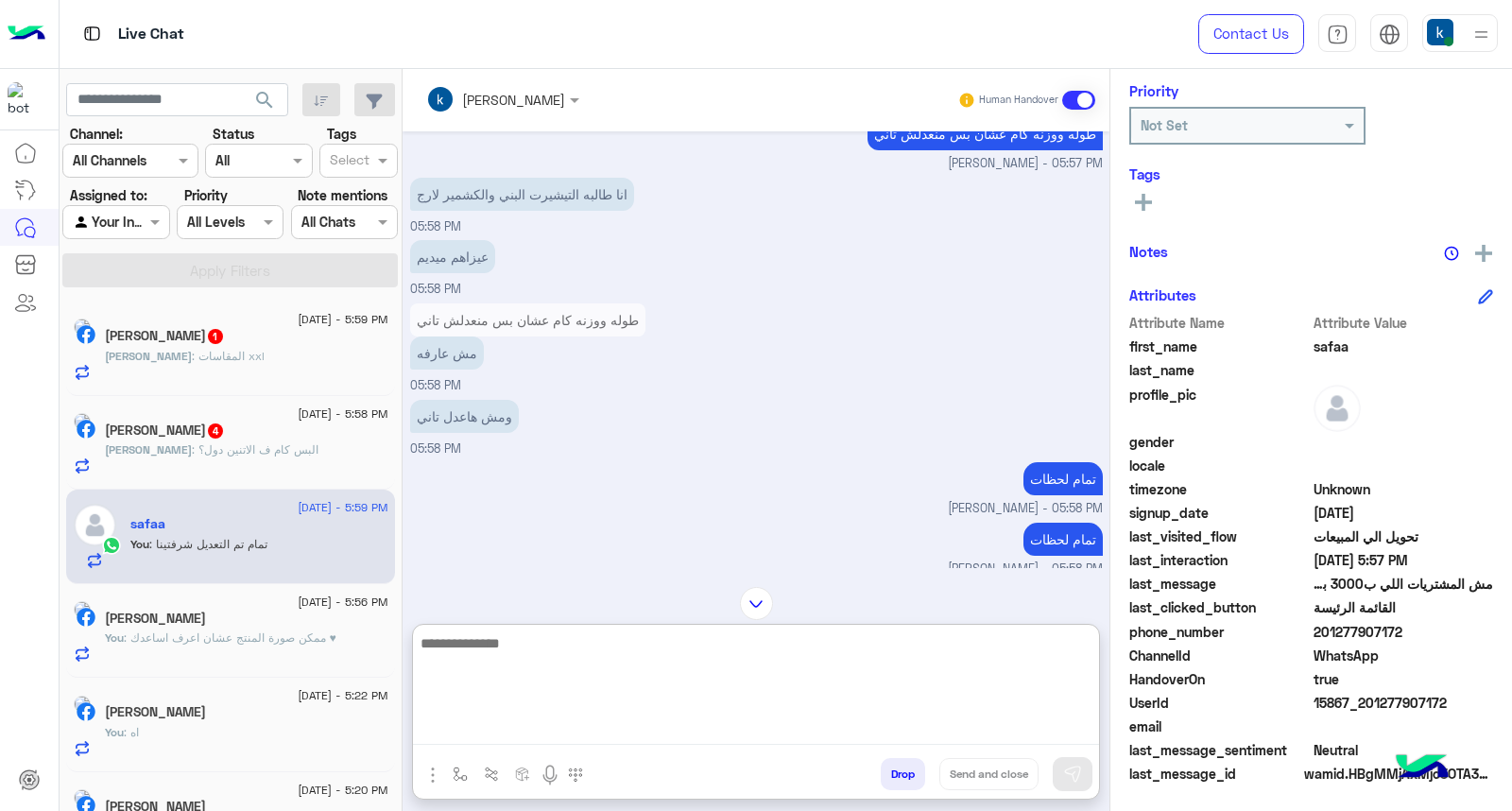
scroll to position [3652, 0]
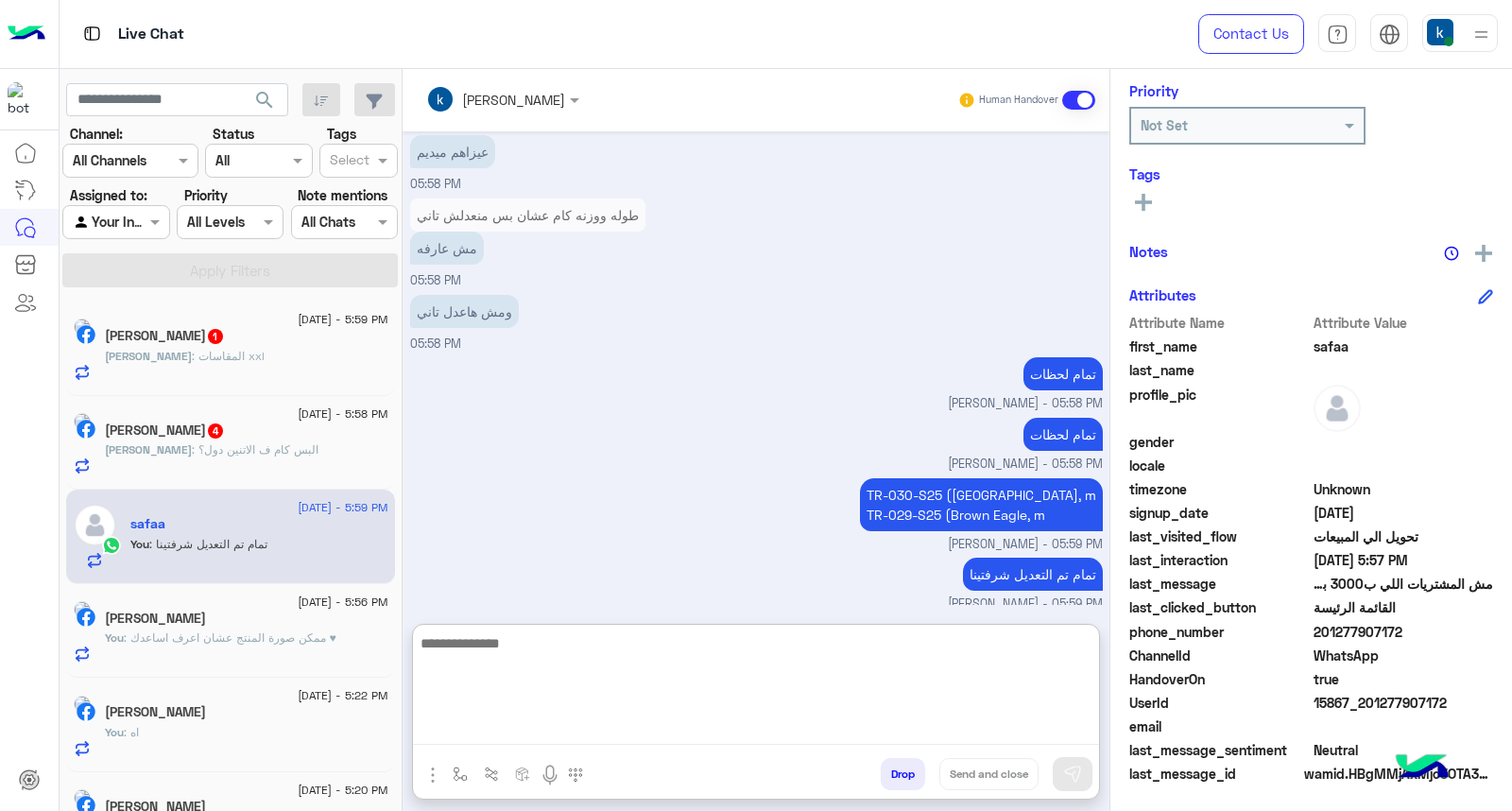
click at [571, 658] on textarea at bounding box center [756, 687] width 686 height 114
click at [209, 371] on div "هشام : المقاسات xxl" at bounding box center [246, 364] width 284 height 33
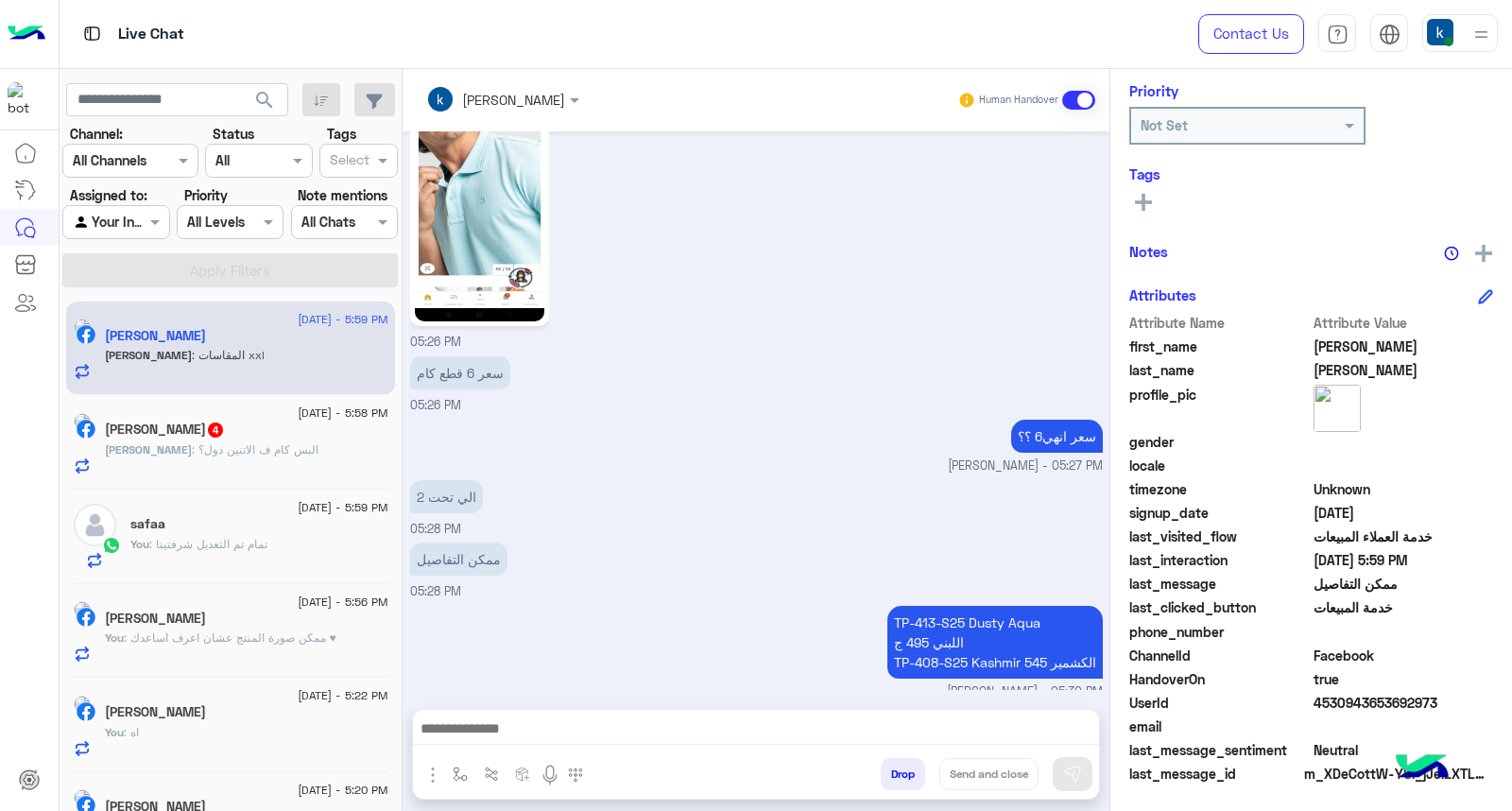
scroll to position [1820, 0]
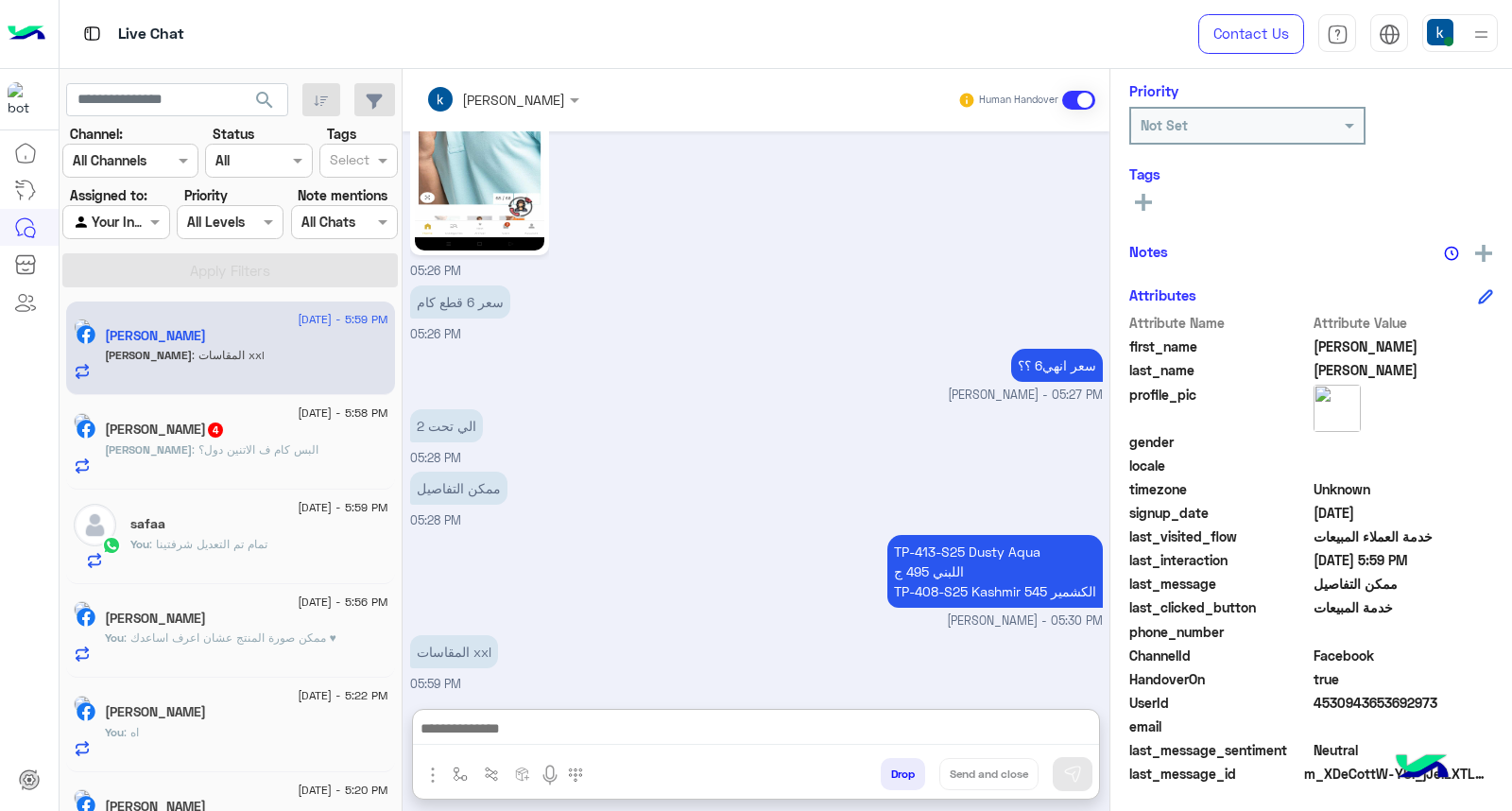
click at [537, 716] on textarea at bounding box center [756, 730] width 686 height 29
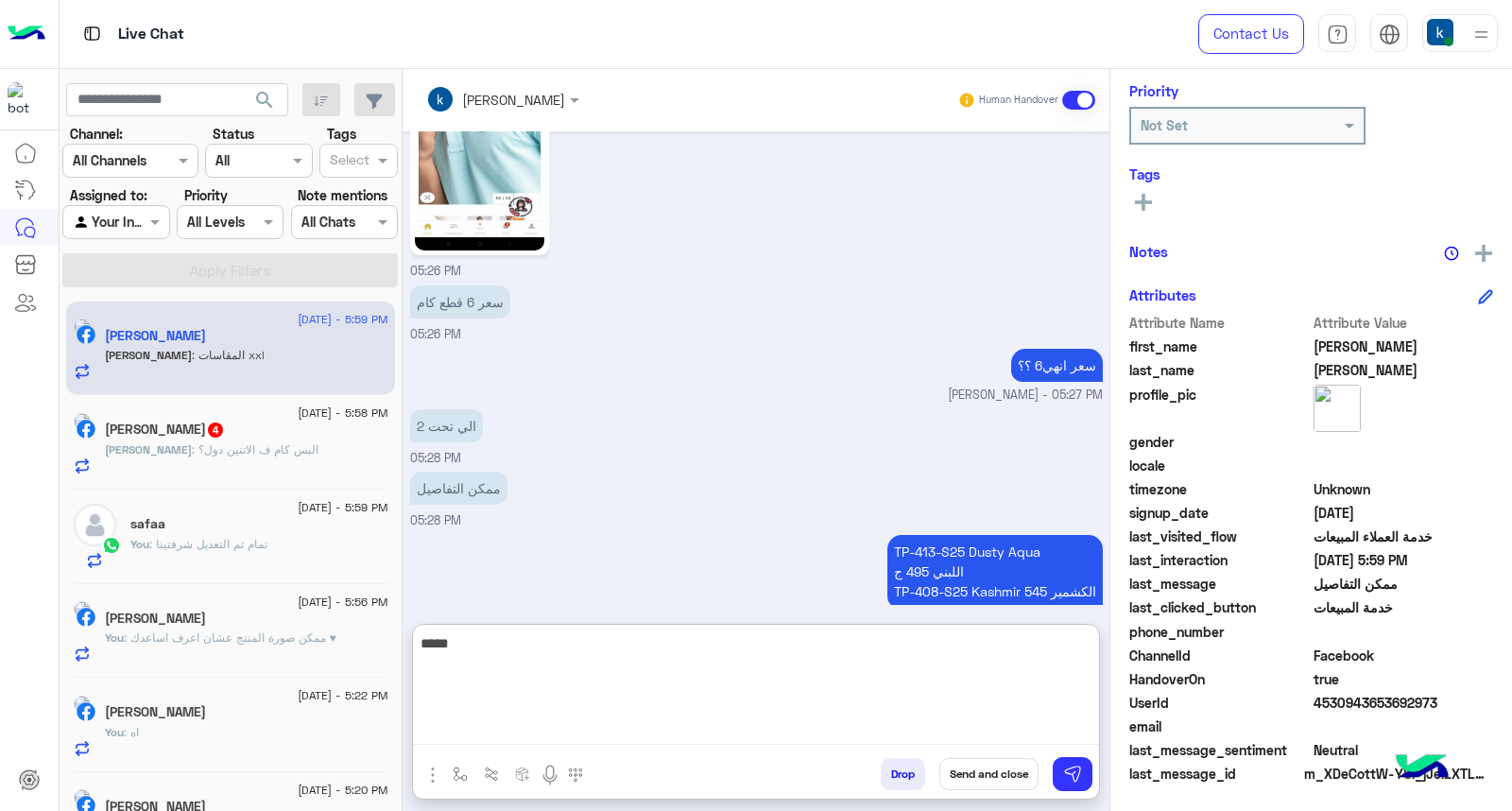
type textarea "*****"
type textarea "**********"
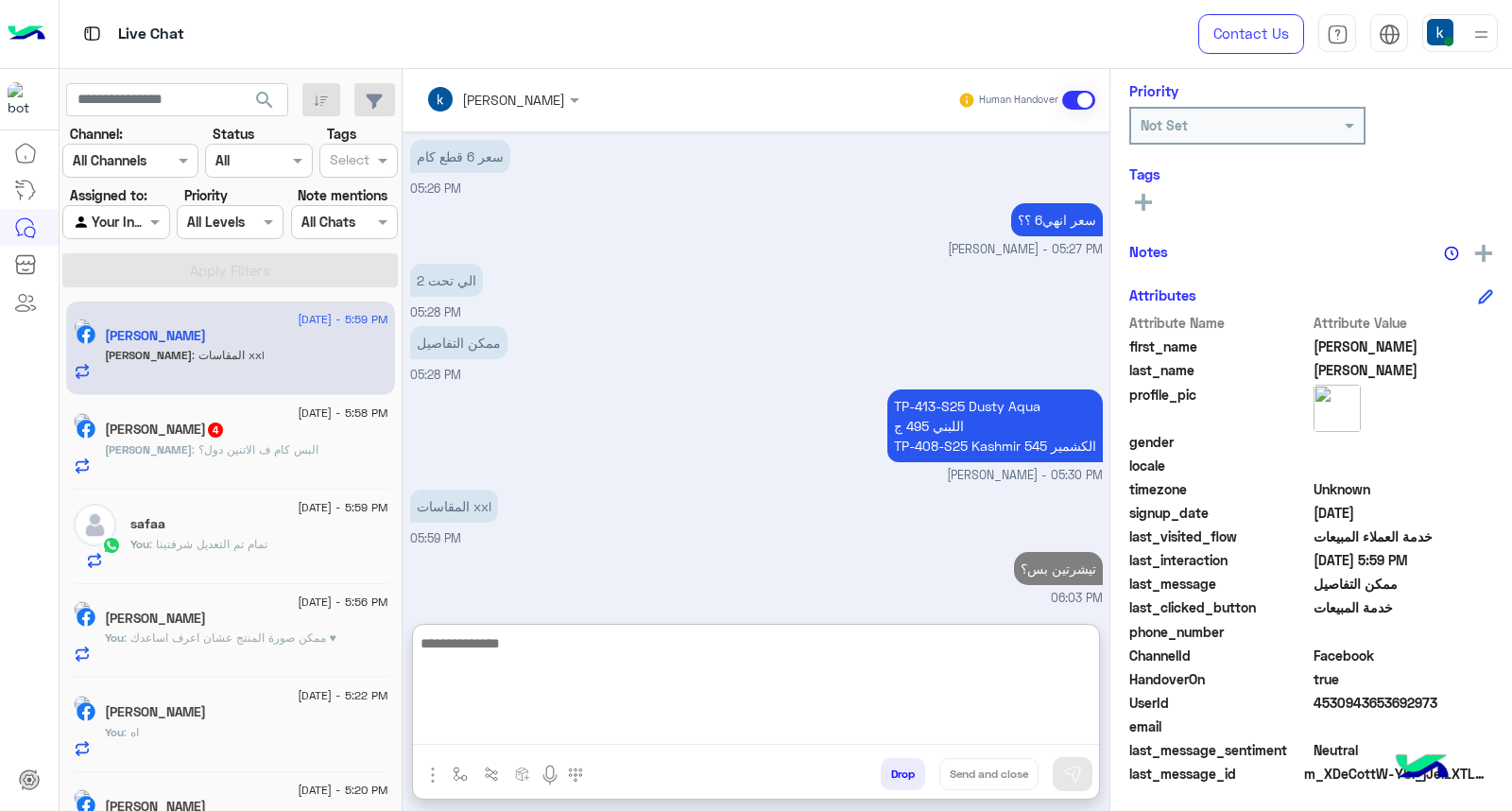
click at [259, 431] on div "Mohamed Rabea 4" at bounding box center [246, 431] width 284 height 20
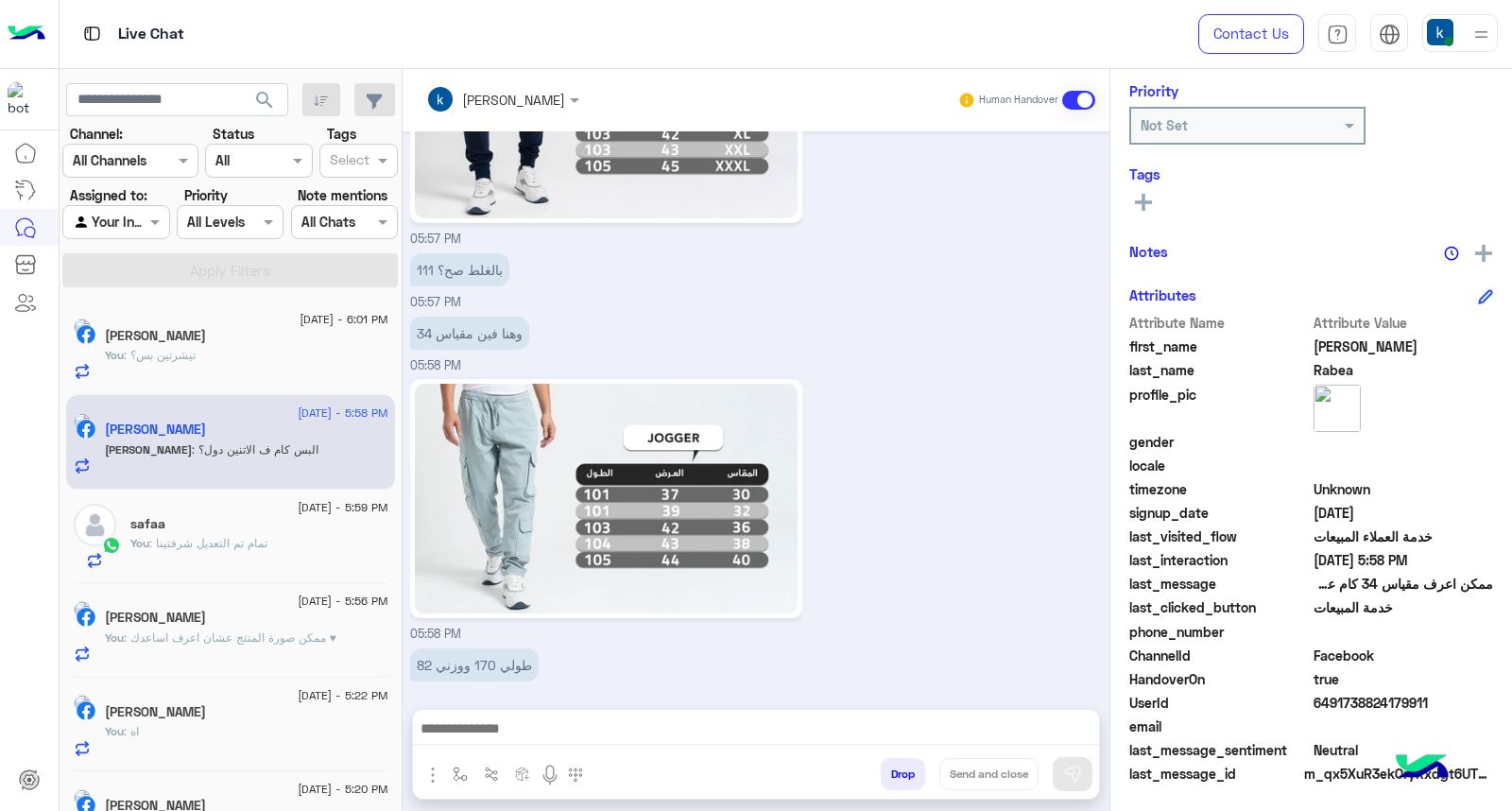
scroll to position [1886, 0]
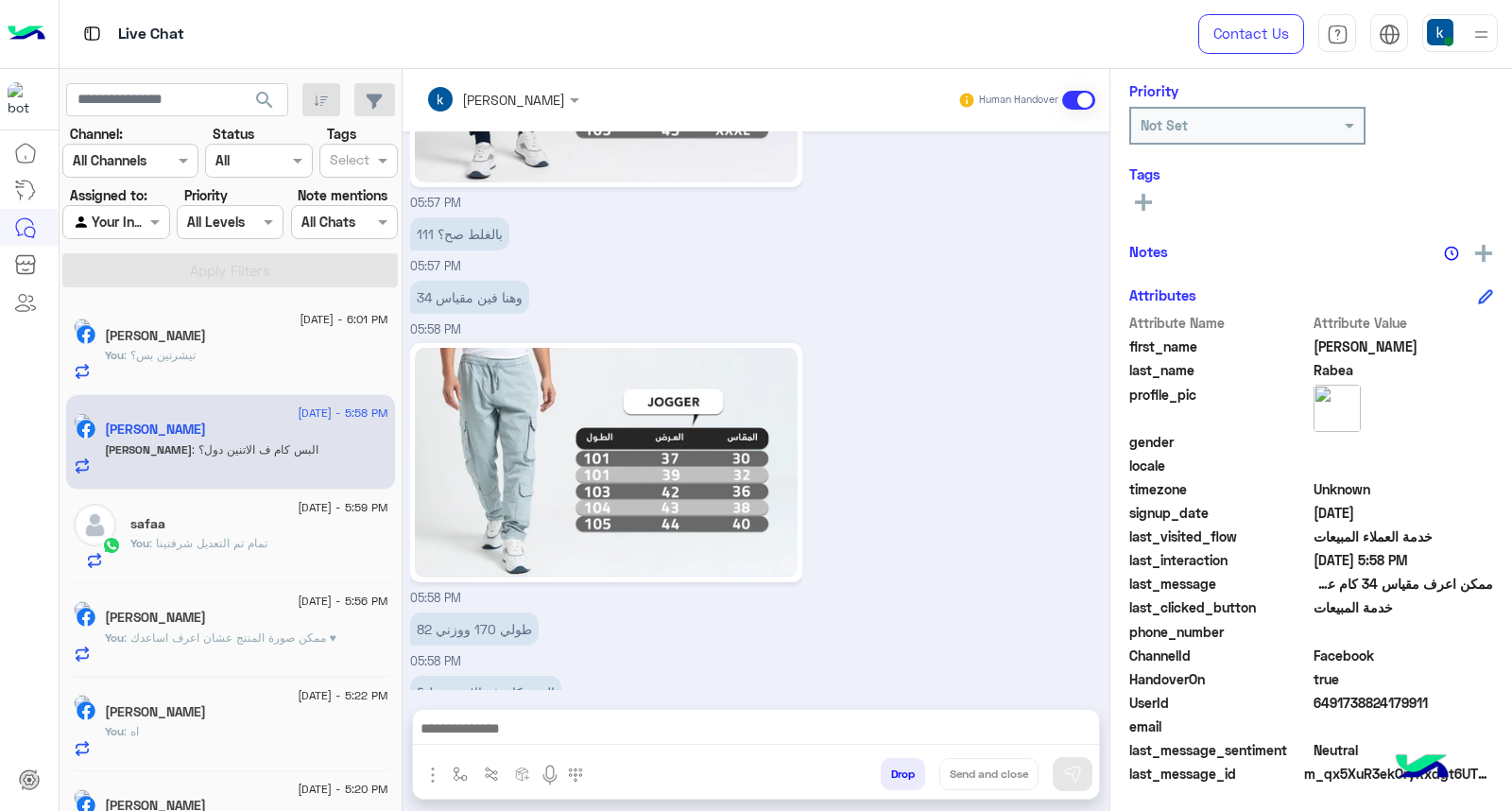
click at [499, 735] on textarea at bounding box center [756, 730] width 686 height 29
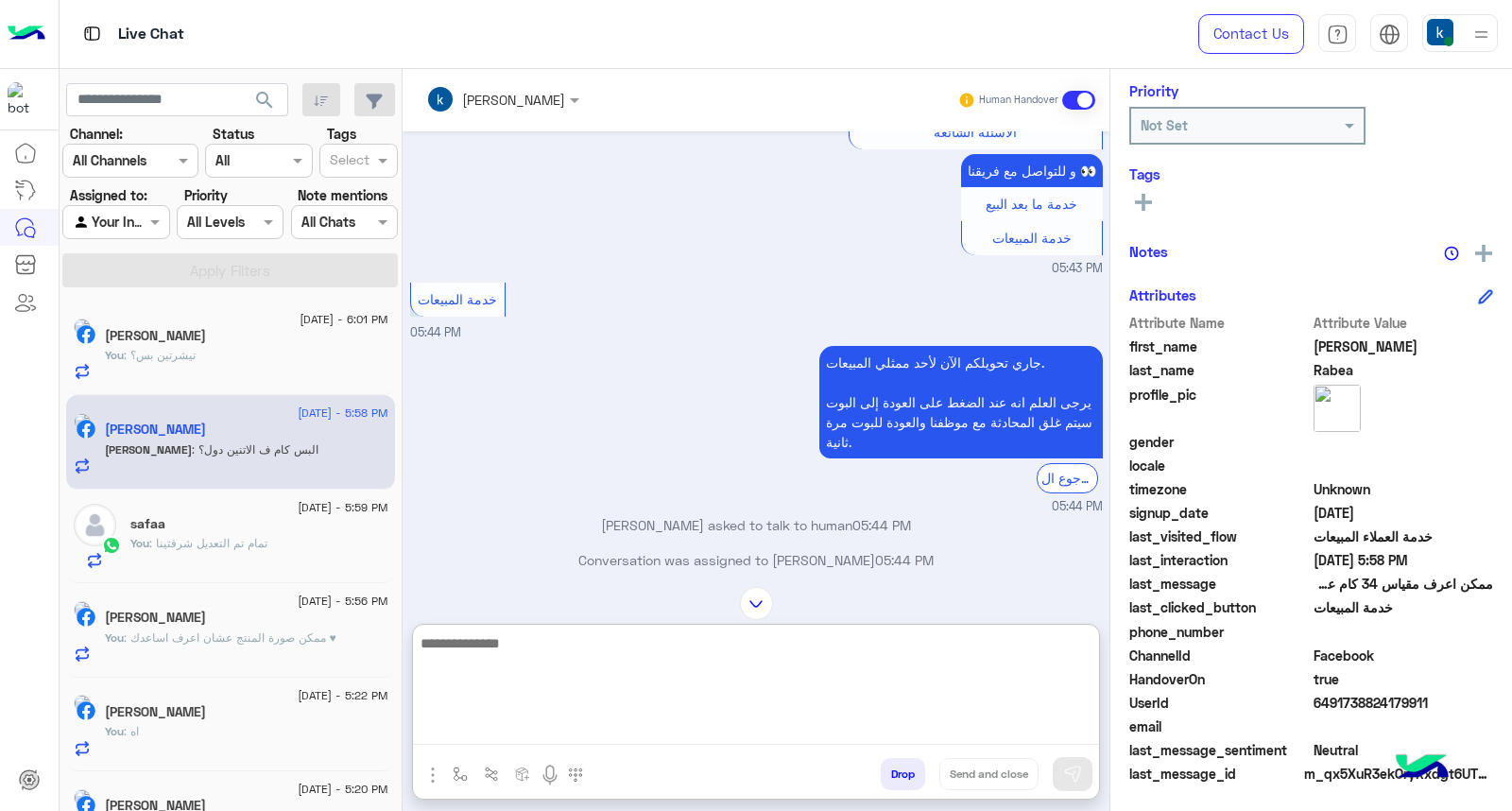
scroll to position [942, 0]
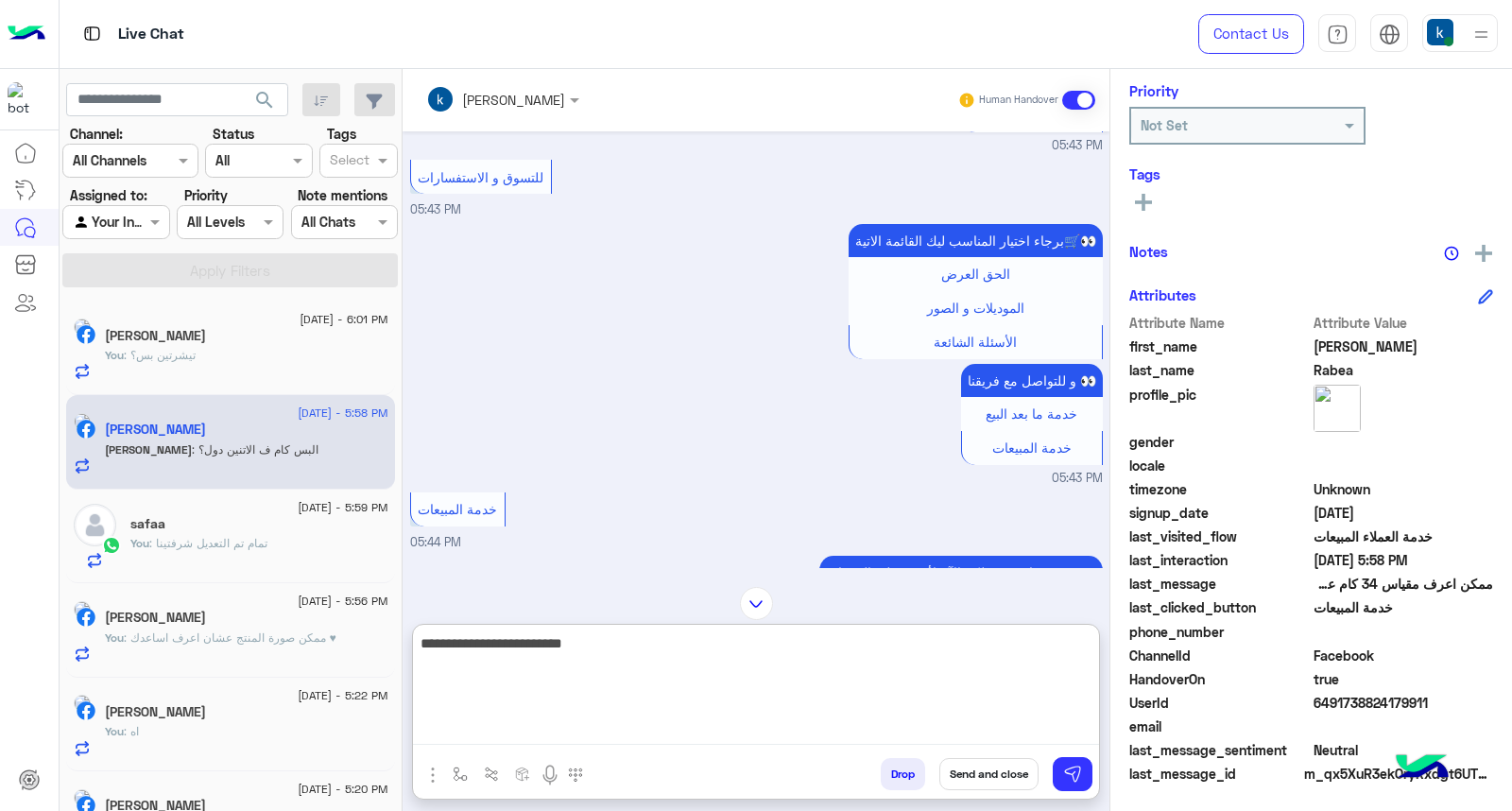
type textarea "**********"
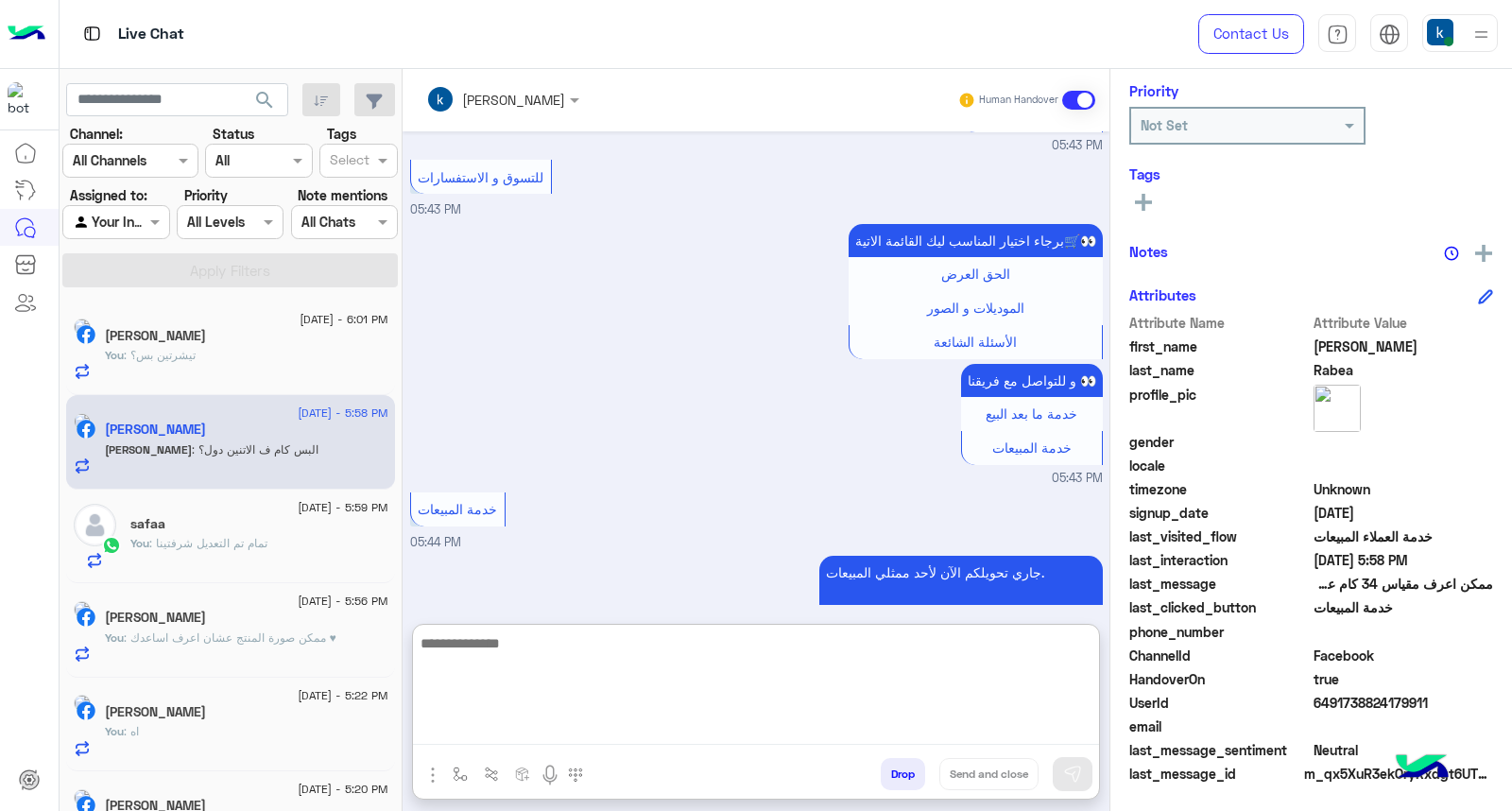
scroll to position [2032, 0]
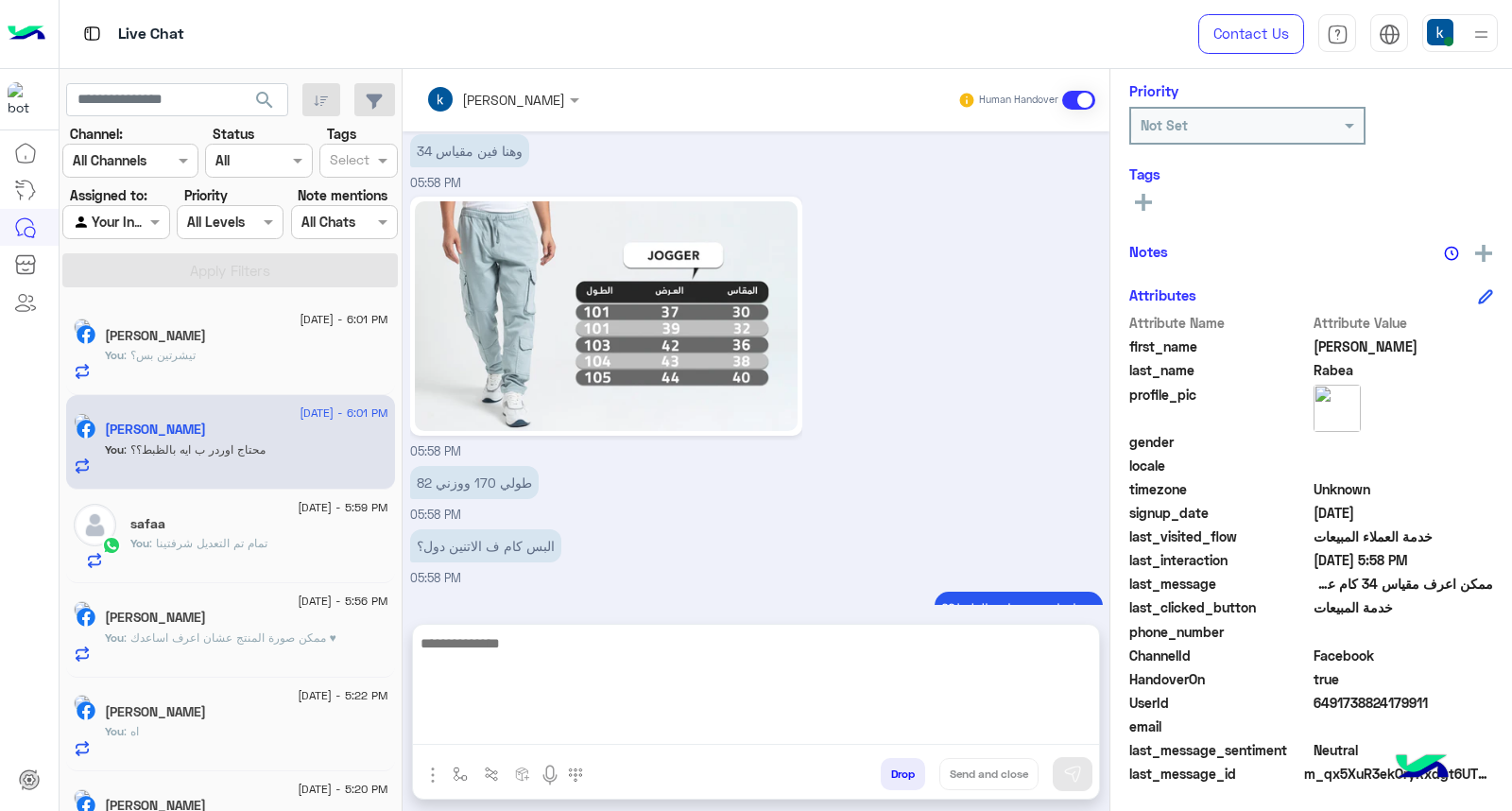
click at [896, 775] on button "Drop" at bounding box center [903, 773] width 44 height 32
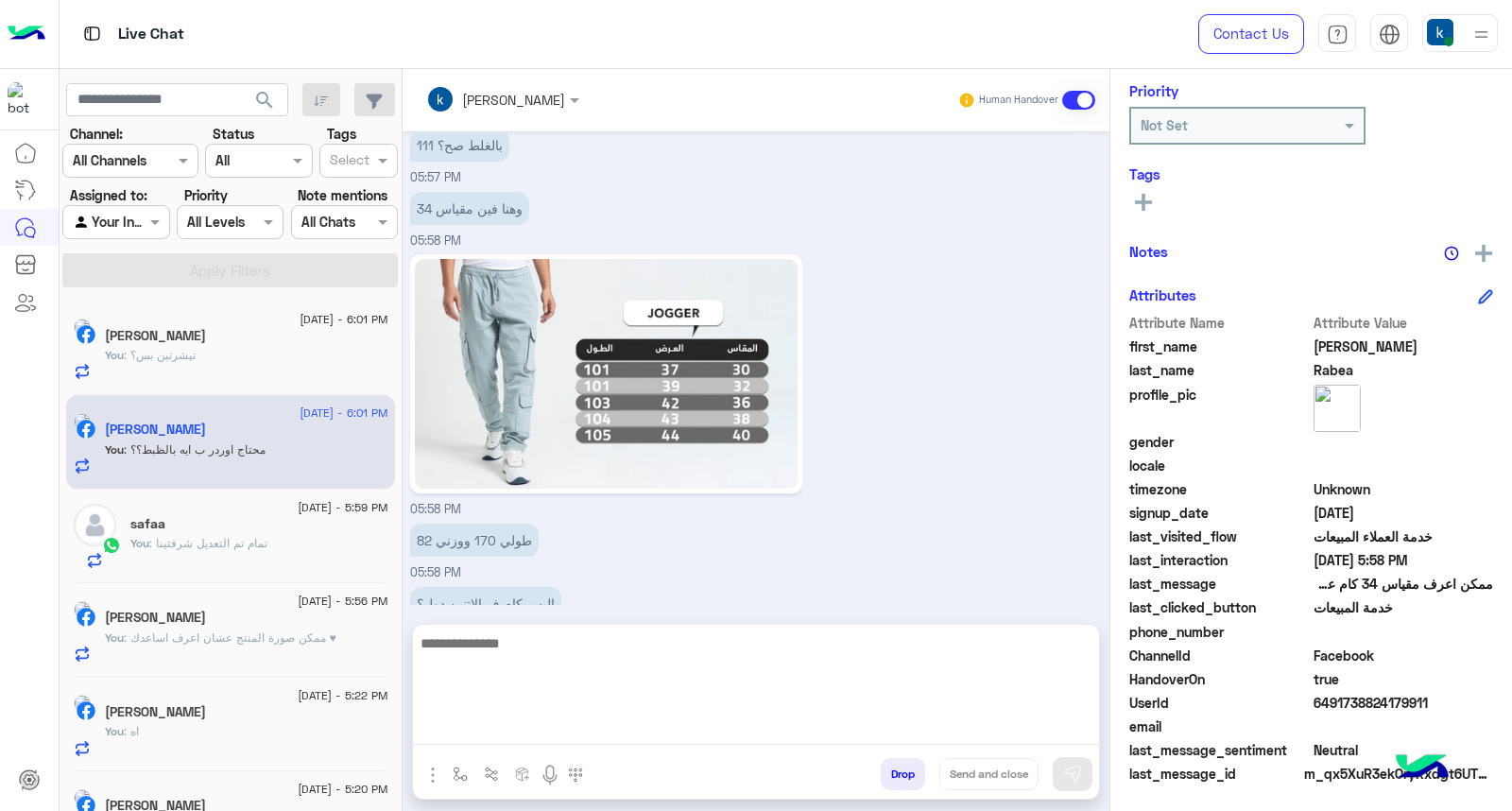
click at [896, 775] on button "Drop" at bounding box center [903, 773] width 44 height 32
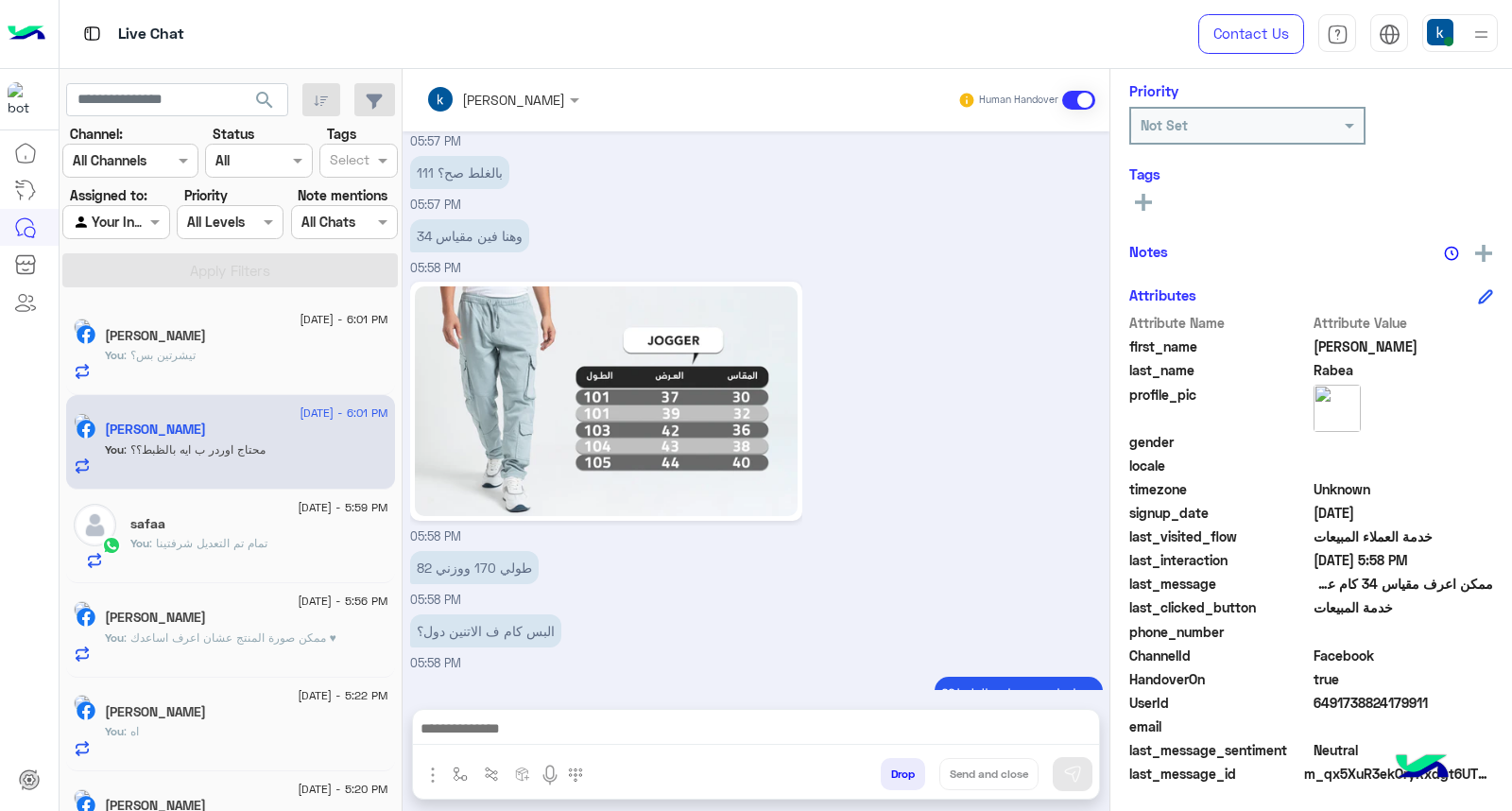
click at [896, 775] on button "Drop" at bounding box center [903, 773] width 44 height 32
click at [896, 773] on div "khaled mohamed Human Handover Aug 14, 2025 05:42 PM عميلنا العزيز Mohamed اهلا …" at bounding box center [756, 444] width 707 height 750
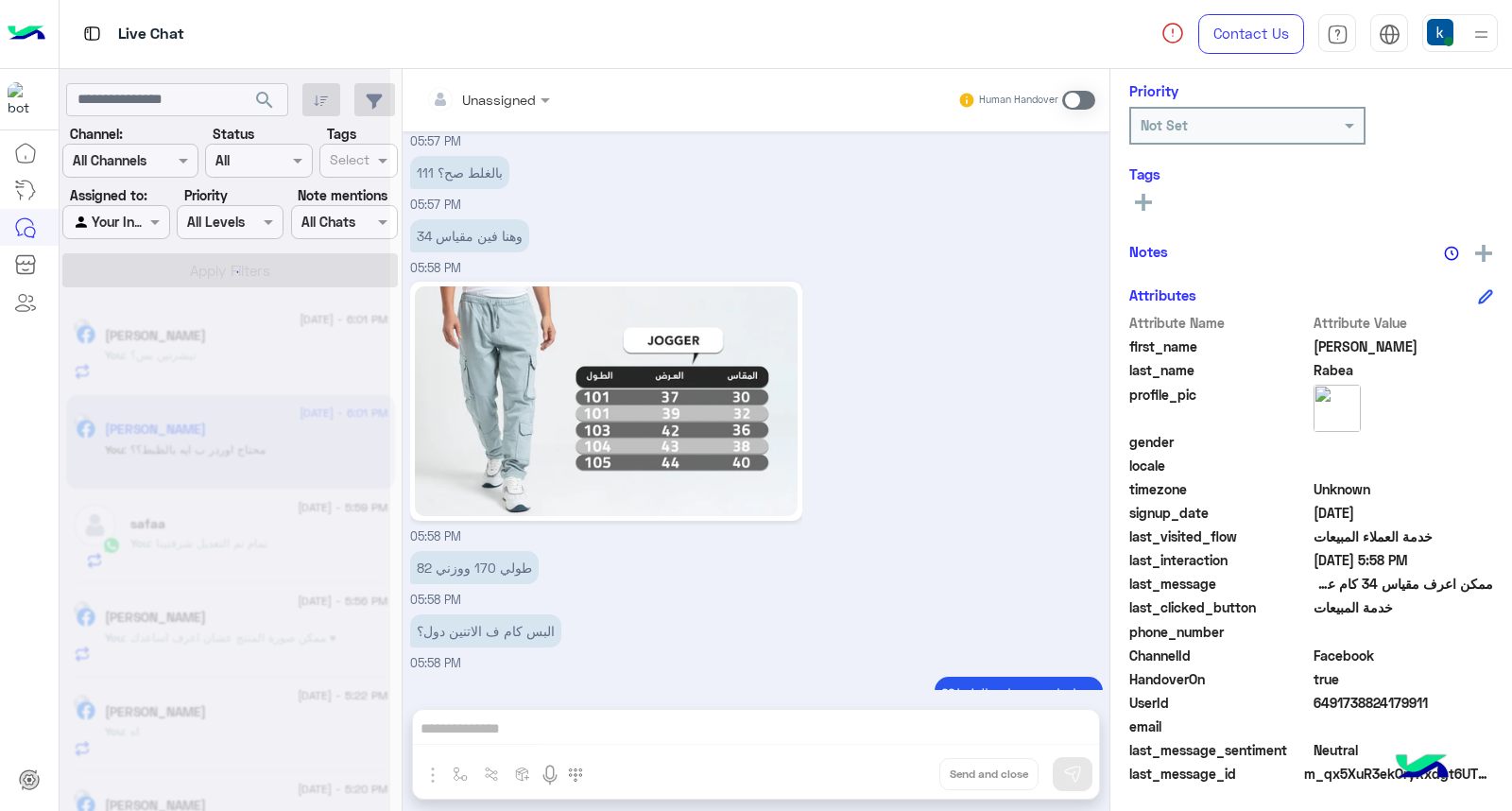
scroll to position [1981, 0]
click at [896, 773] on div "Unassigned Human Handover Aug 14, 2025 05:42 PM عميلنا العزيز Mohamed اهلا بيك …" at bounding box center [756, 444] width 707 height 750
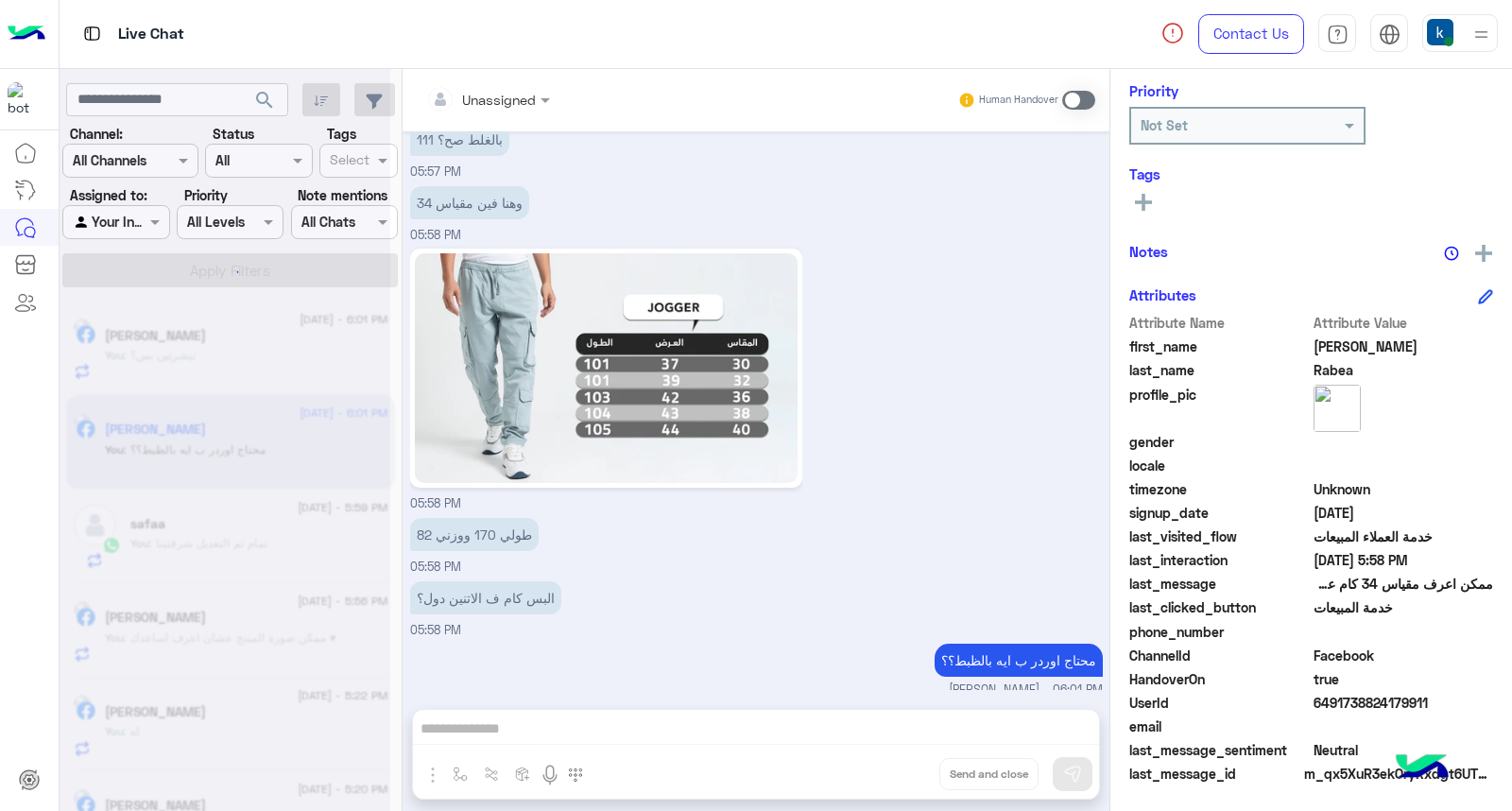
click at [896, 773] on div "Unassigned Human Handover Aug 14, 2025 05:42 PM عميلنا العزيز Mohamed اهلا بيك …" at bounding box center [756, 444] width 707 height 750
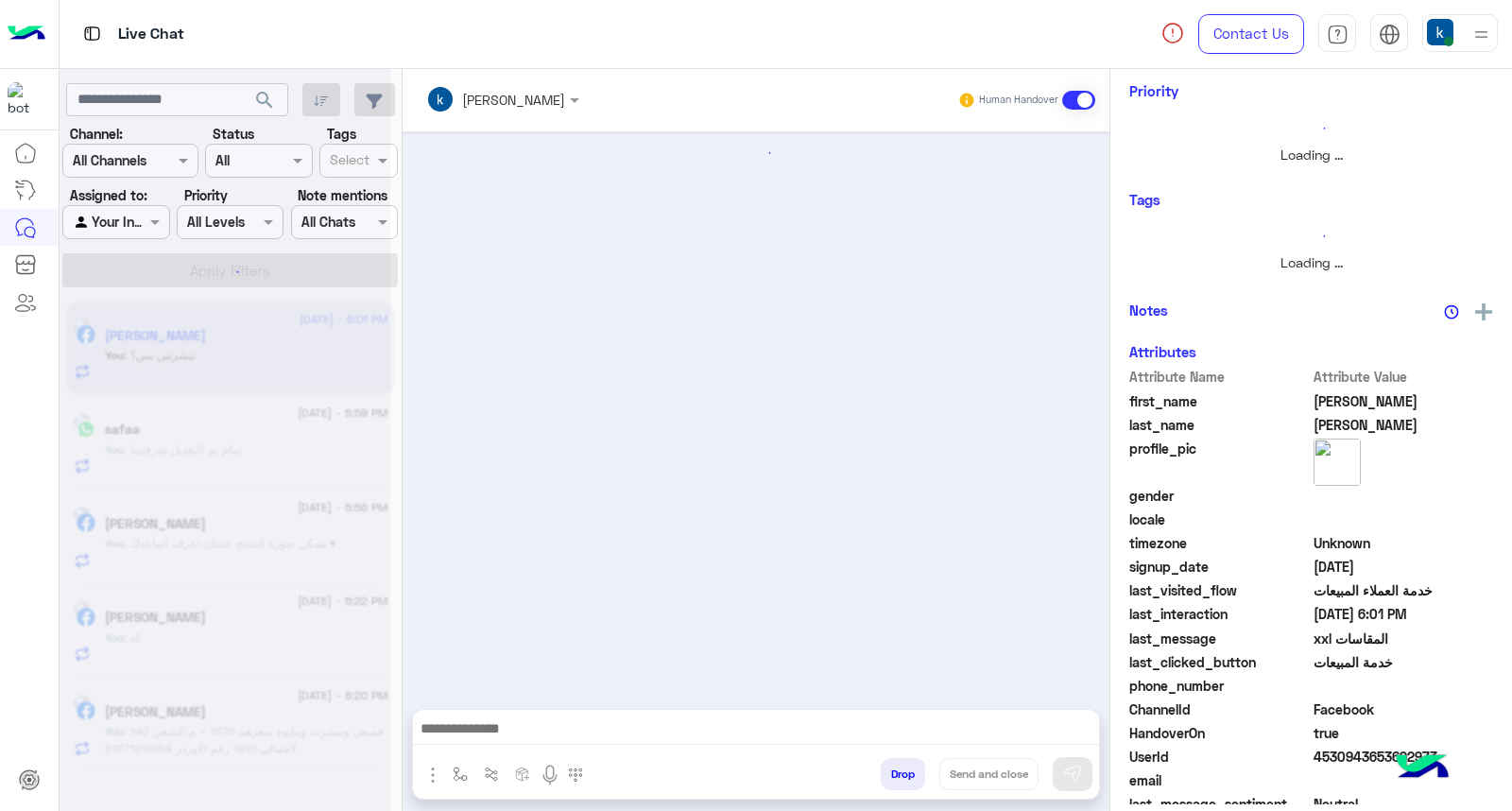
click at [896, 773] on button "Drop" at bounding box center [903, 773] width 44 height 32
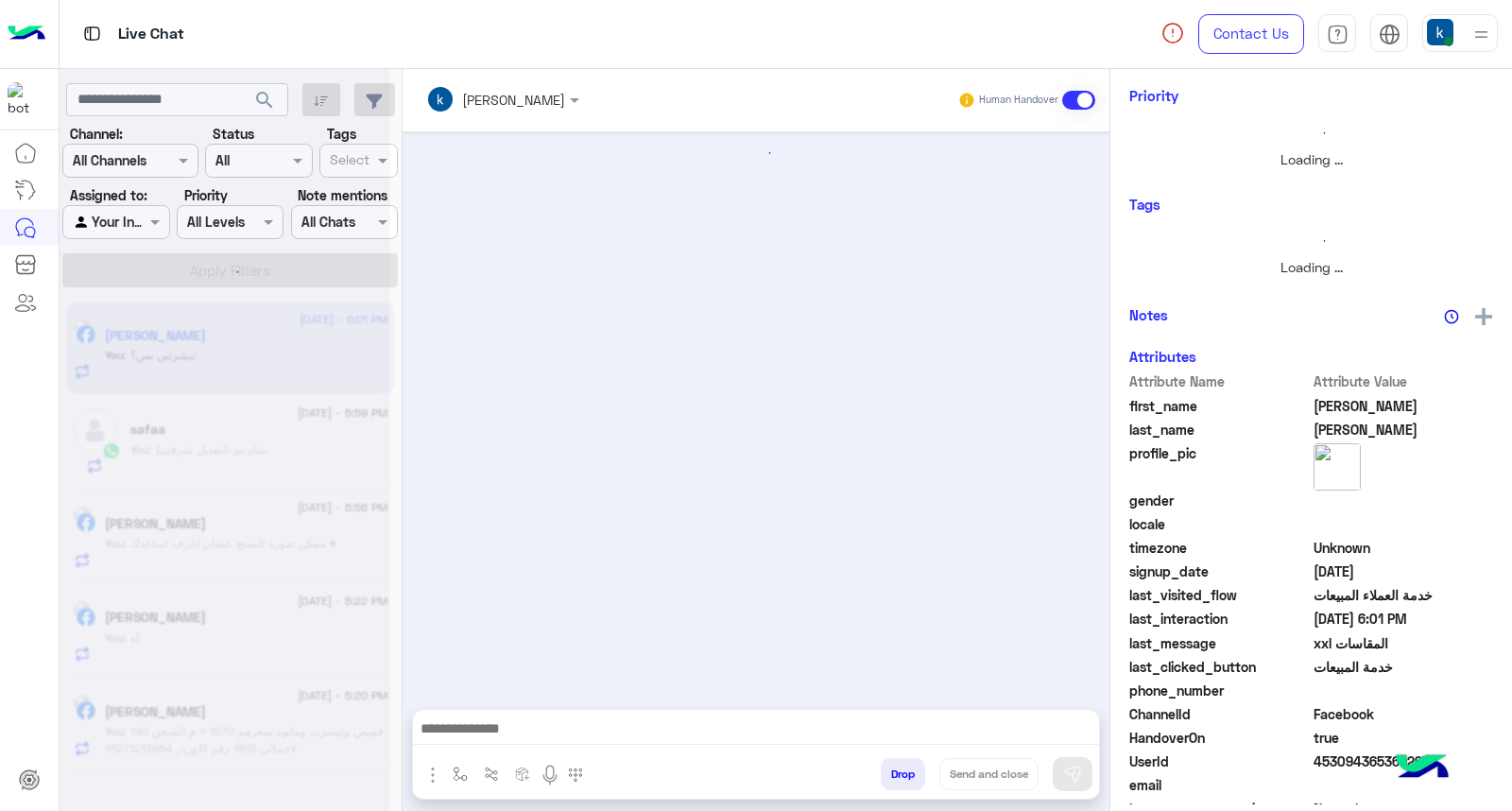
click at [896, 773] on div "khaled mohamed Human Handover Attachements Images Drop Send and close" at bounding box center [756, 444] width 707 height 750
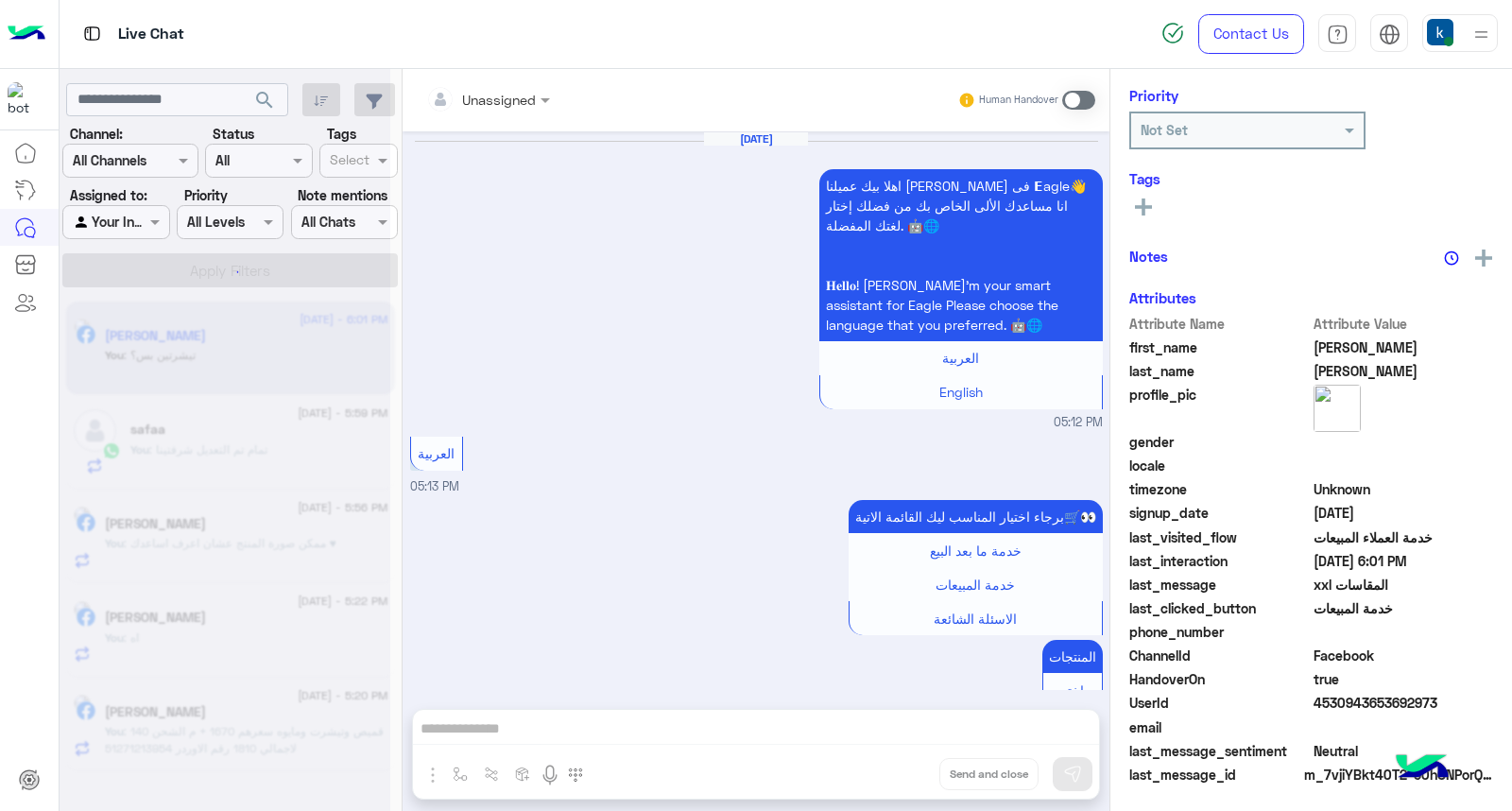
scroll to position [1886, 0]
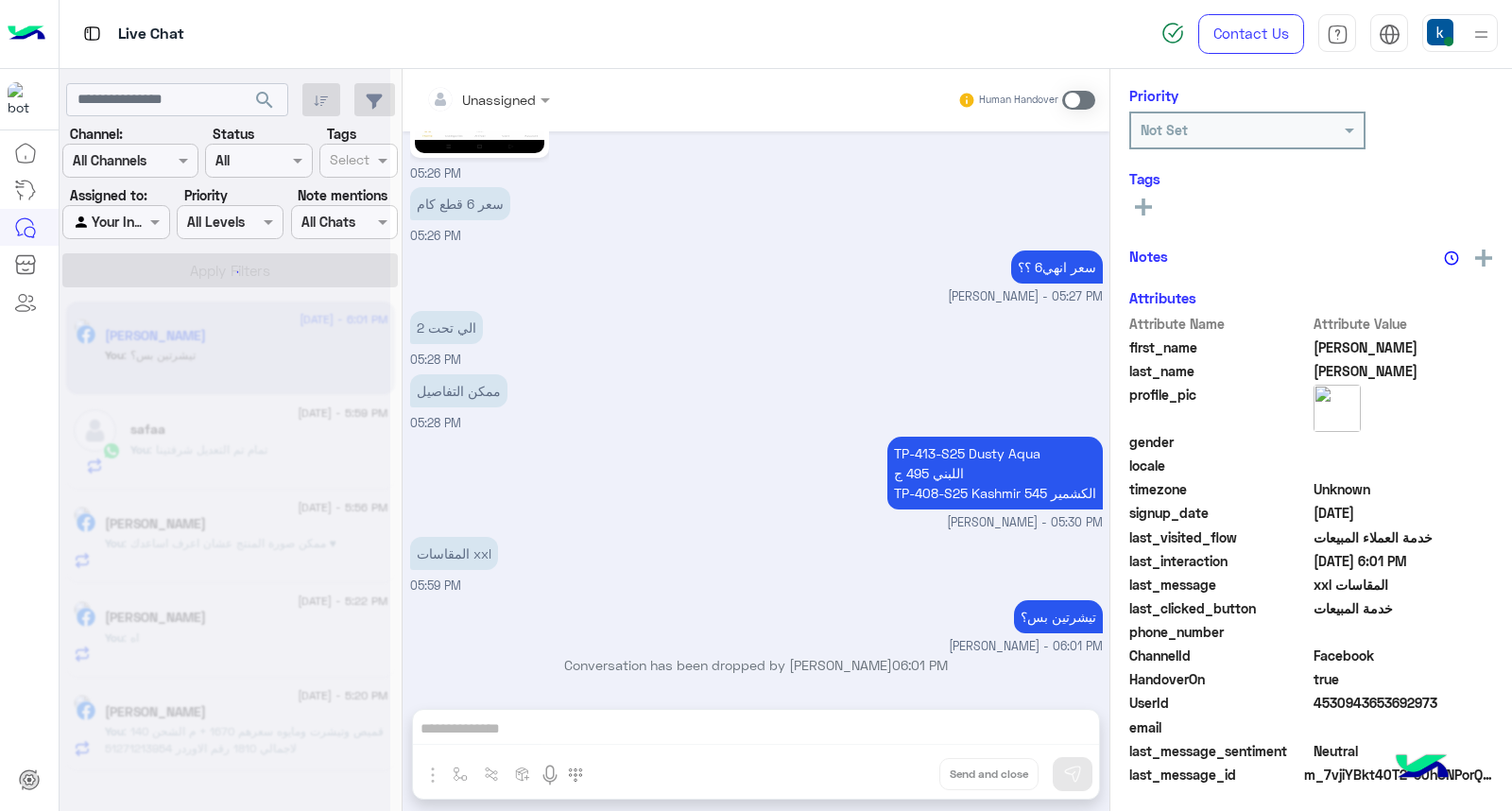
click at [896, 773] on div "Unassigned Human Handover Aug 14, 2025 اهلا بيك عميلنا العزيز هشام فى 𝗘agle👋 ان…" at bounding box center [756, 444] width 707 height 750
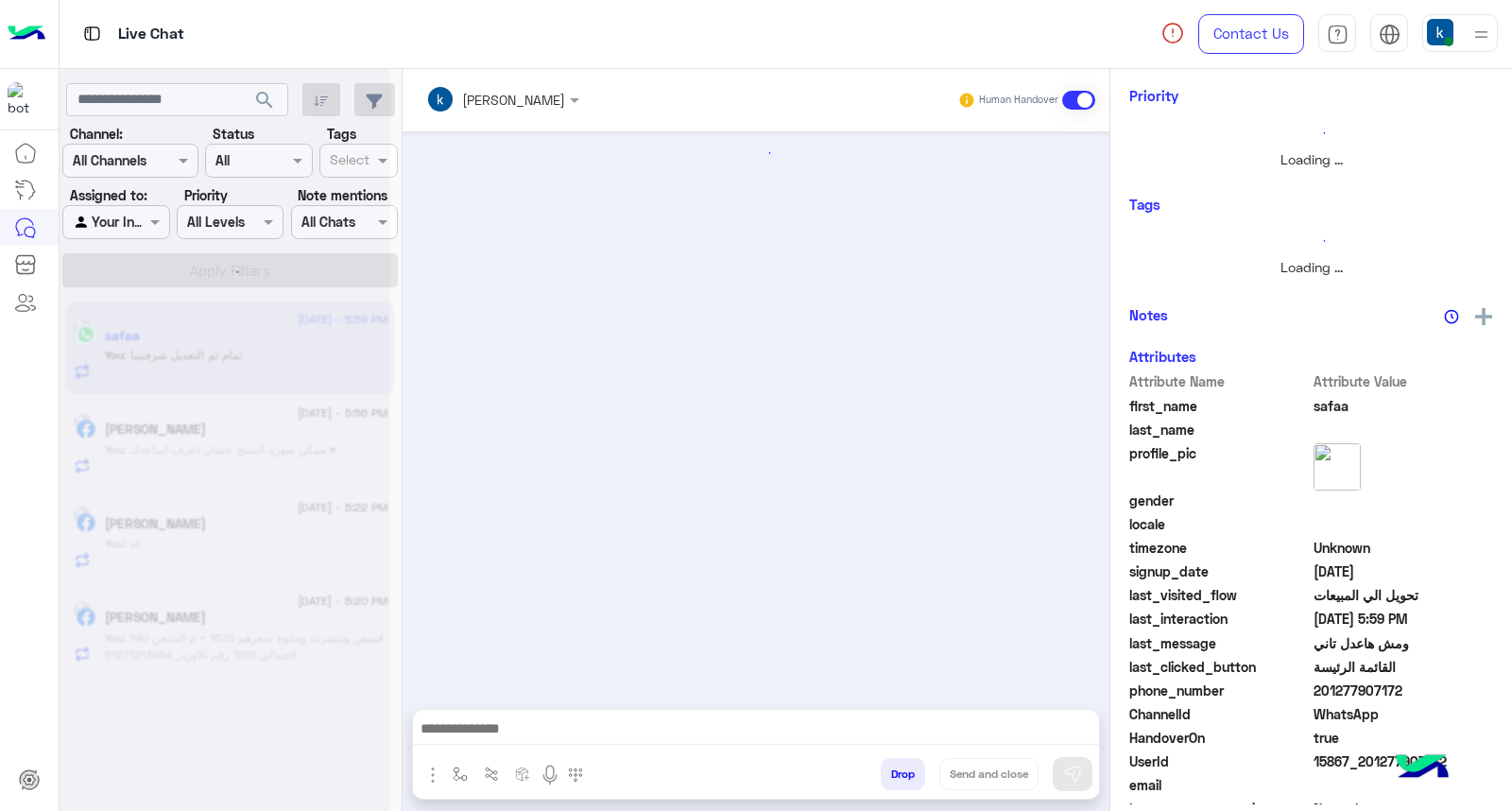
click at [896, 773] on button "Drop" at bounding box center [903, 773] width 44 height 32
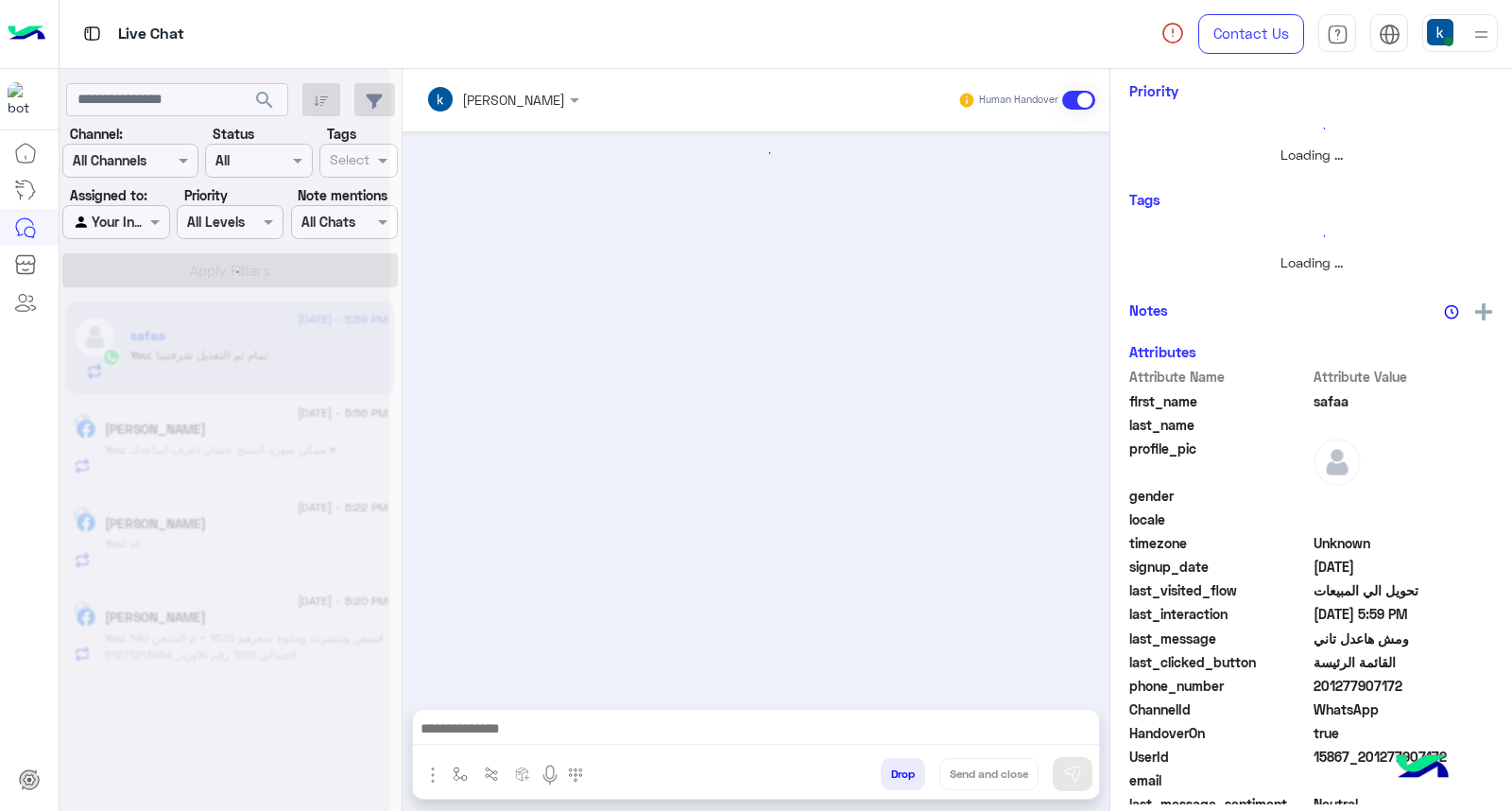
click at [896, 773] on button "Drop" at bounding box center [903, 773] width 44 height 32
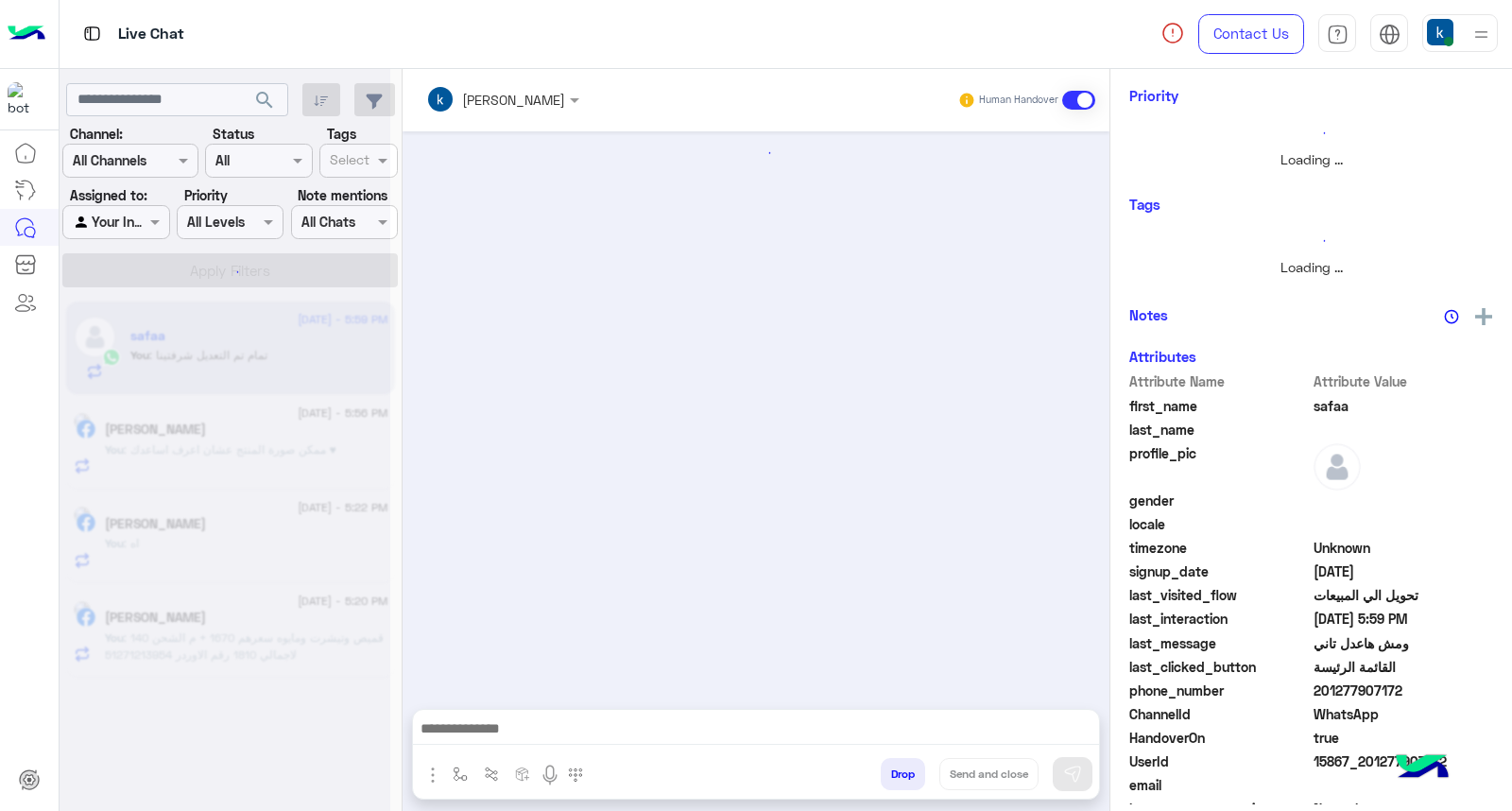
click at [896, 773] on div "khaled mohamed Human Handover Attachements Images Drop Send and close" at bounding box center [756, 444] width 707 height 750
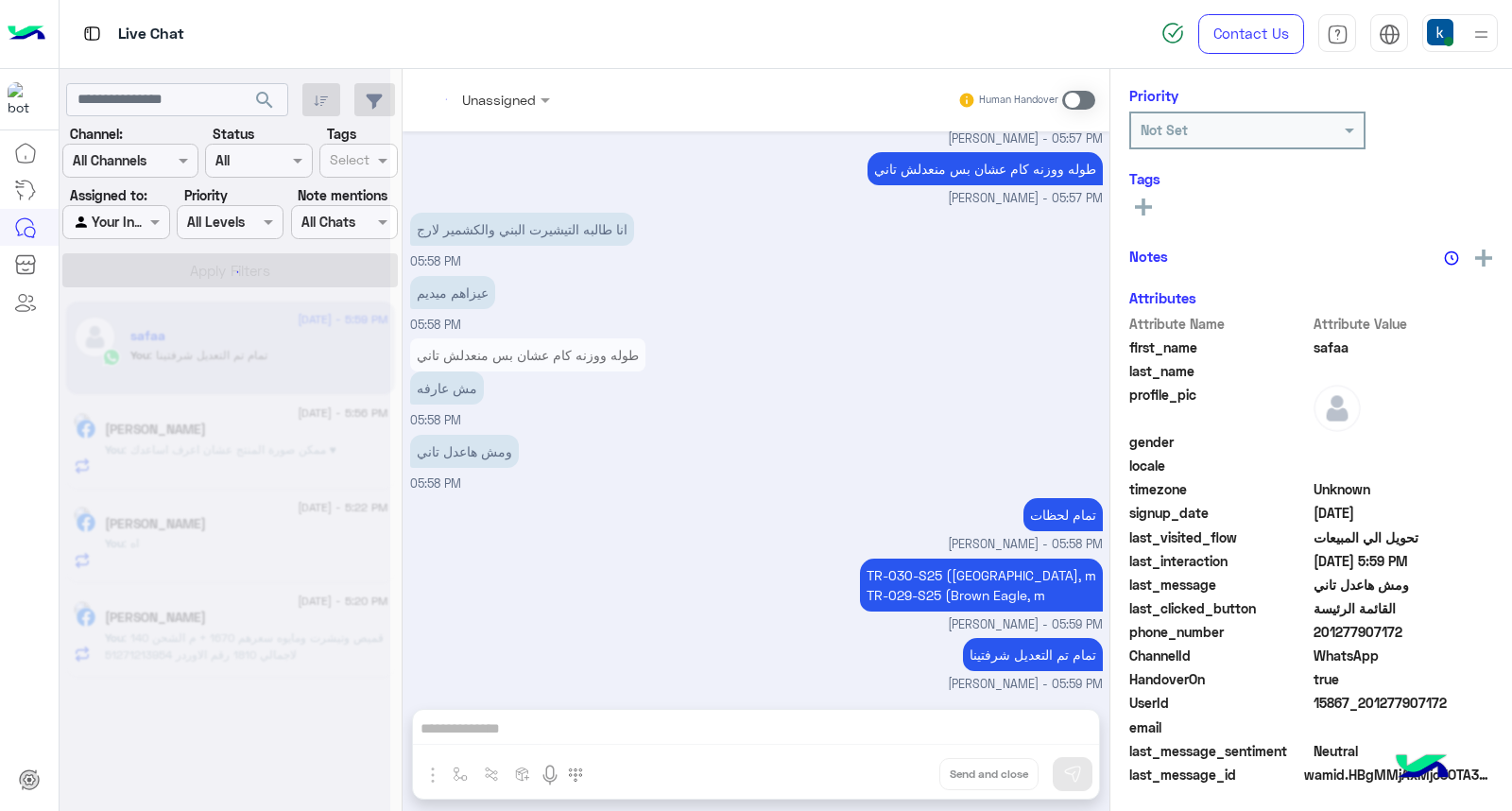
click at [896, 773] on div "Unassigned Human Handover Aug 14, 2025 صفاء صلاح اكتوبر الجديدة قطاع أ عماره 22…" at bounding box center [756, 444] width 707 height 750
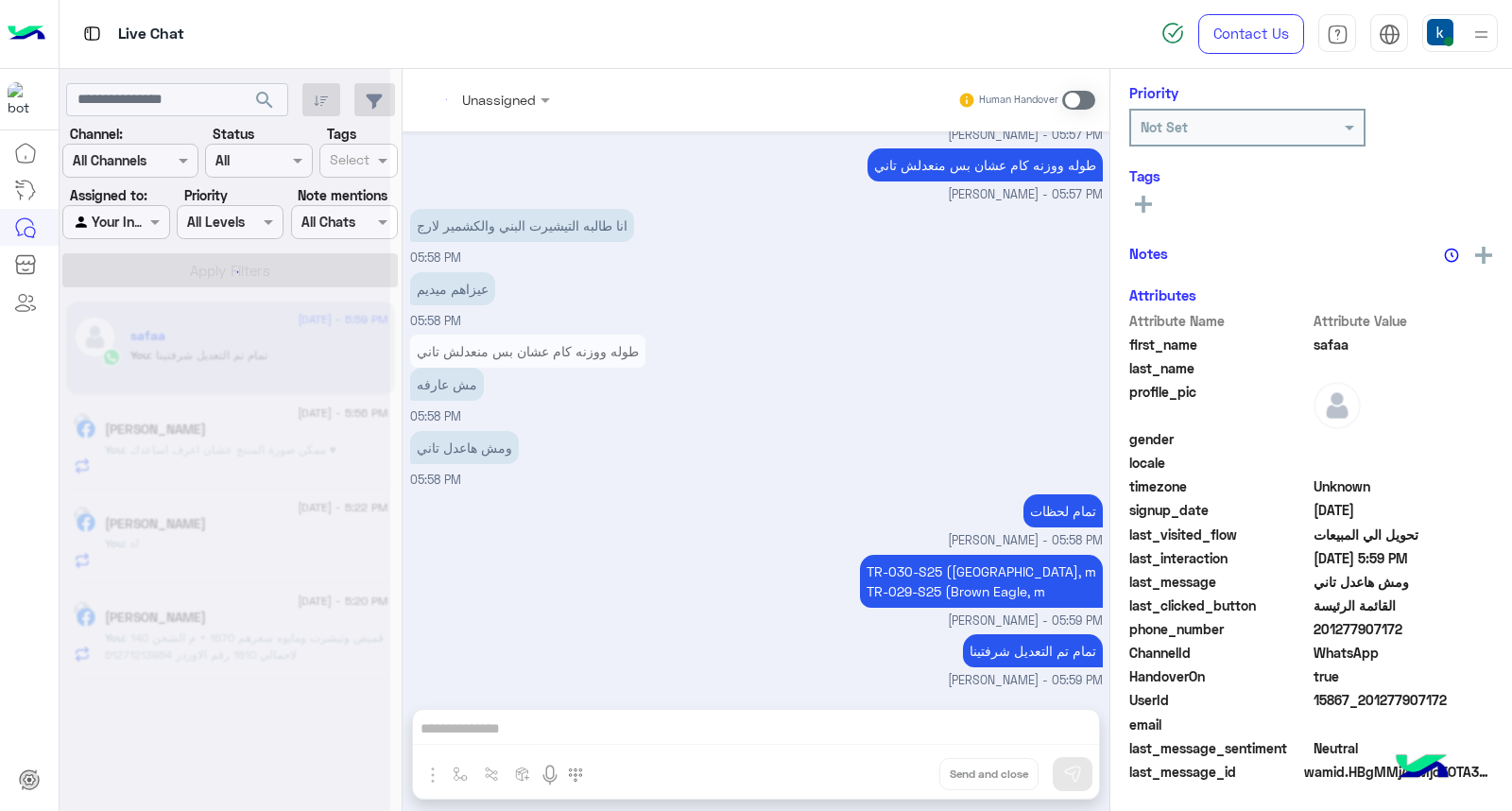
click at [0, 0] on button "Drop" at bounding box center [0, 0] width 0 height 0
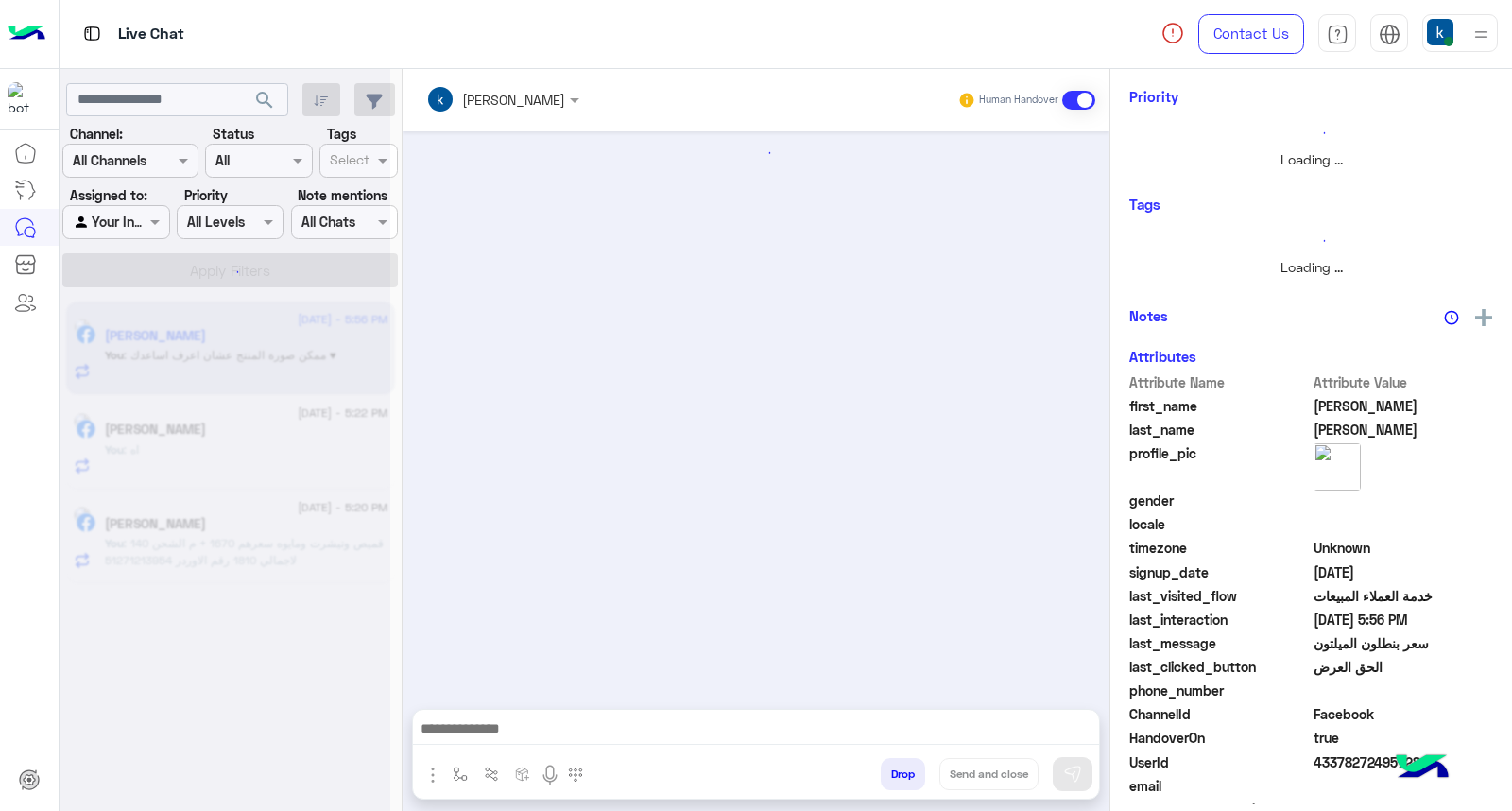
scroll to position [333, 0]
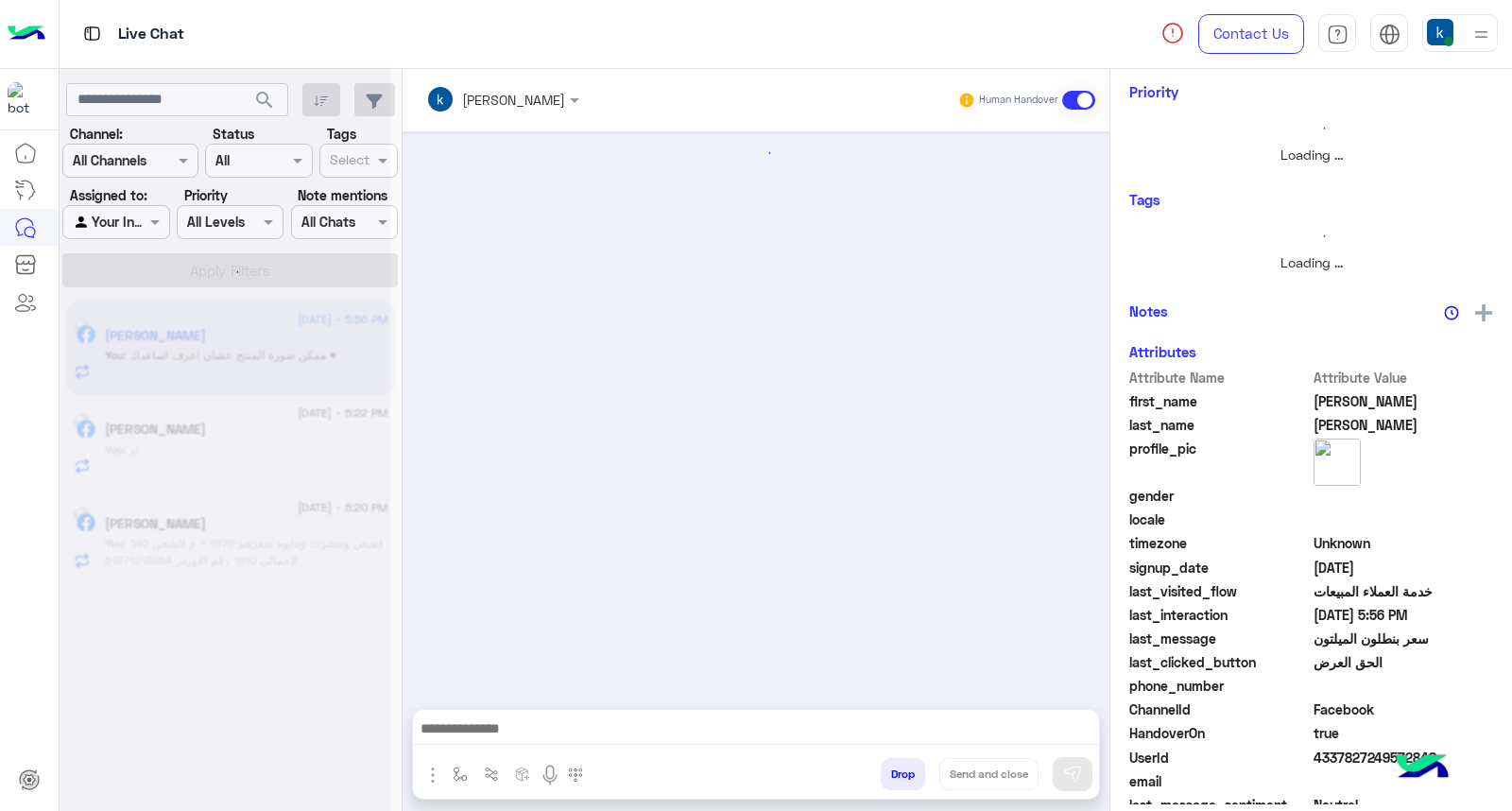
click at [896, 773] on button "Drop" at bounding box center [903, 773] width 44 height 32
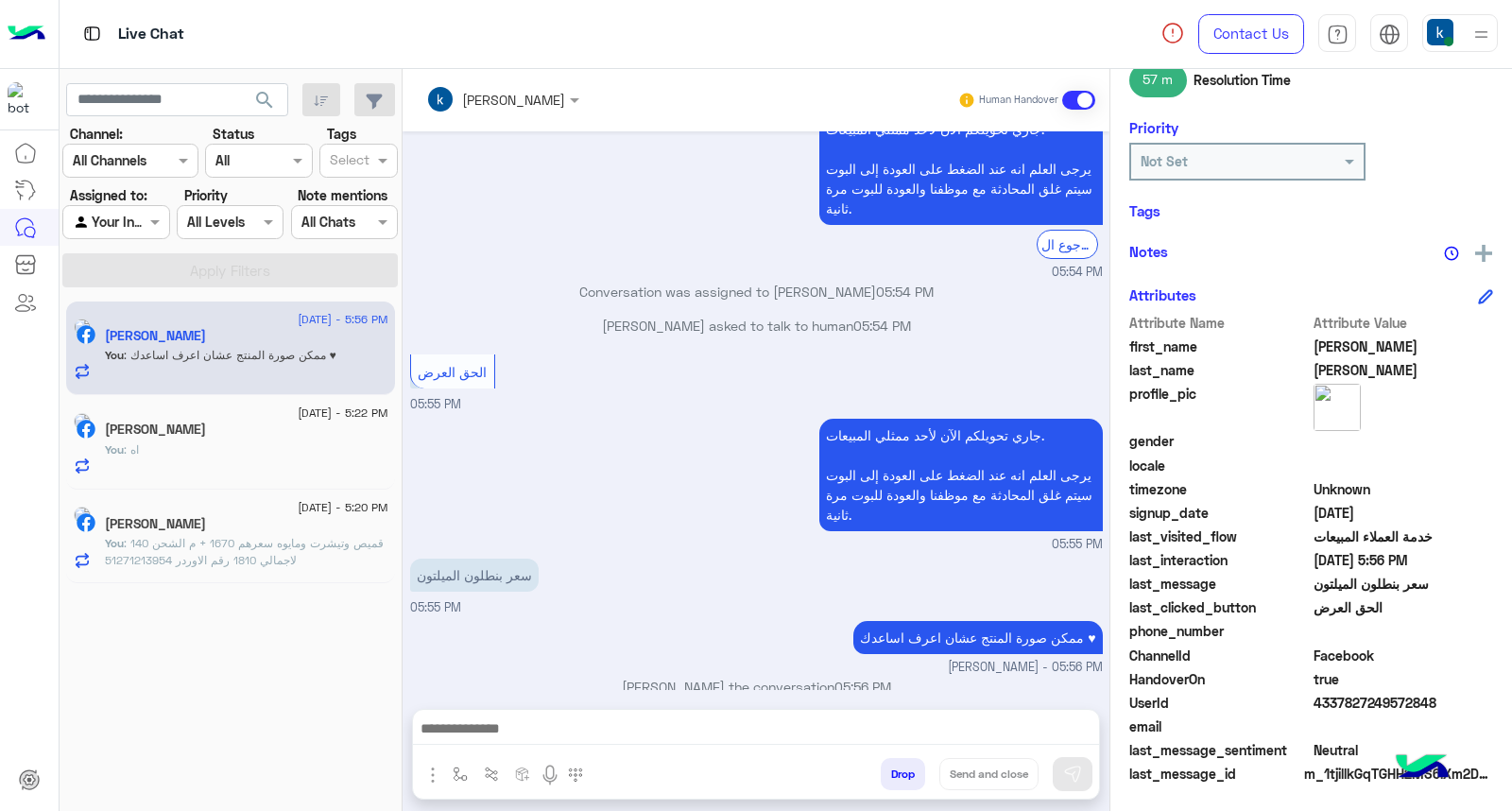
click at [896, 773] on button "Drop" at bounding box center [903, 773] width 44 height 32
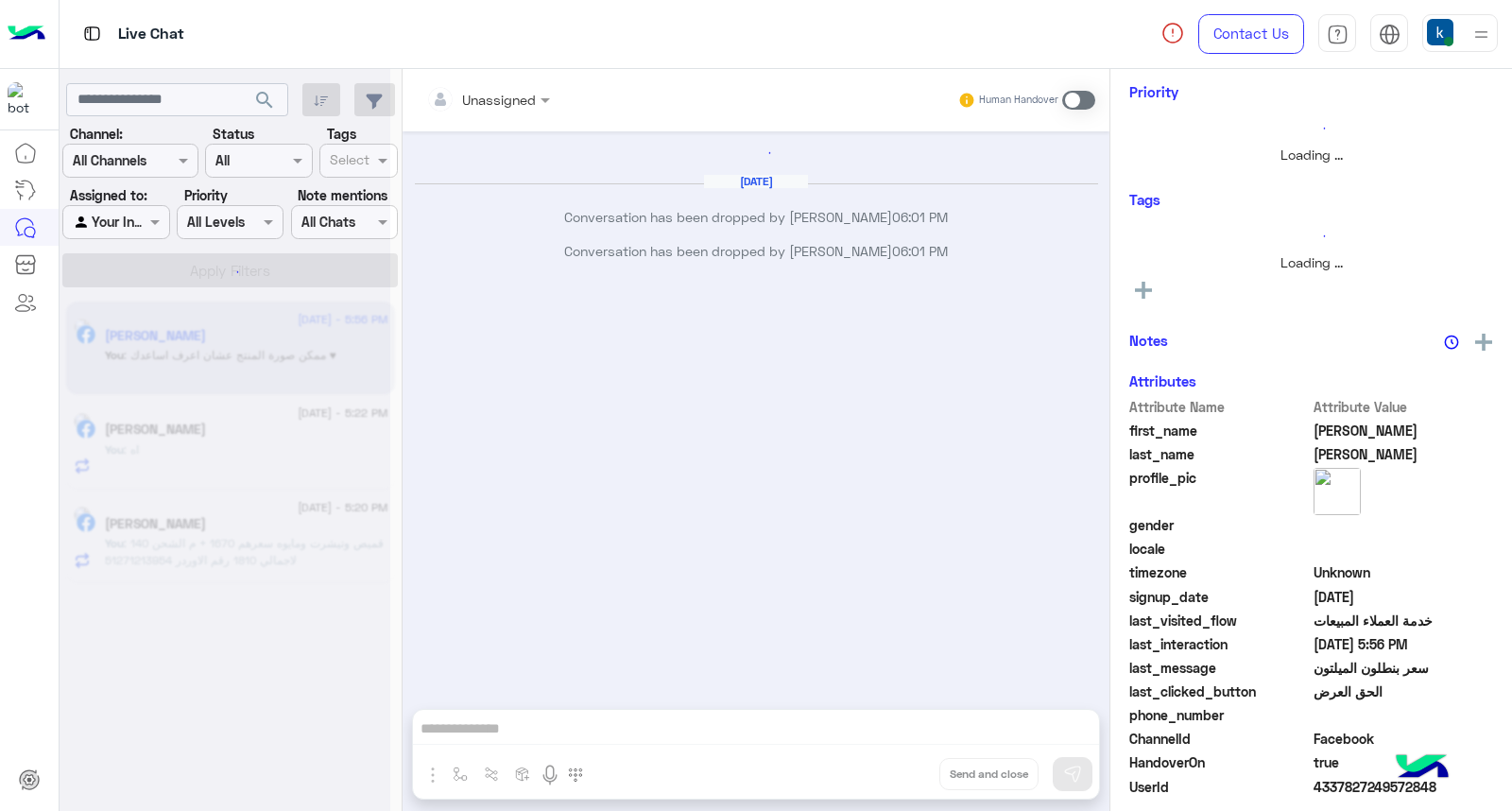
click at [896, 773] on div "Unassigned Human Handover Aug 14, 2025 Conversation has been dropped by khaled …" at bounding box center [756, 444] width 707 height 750
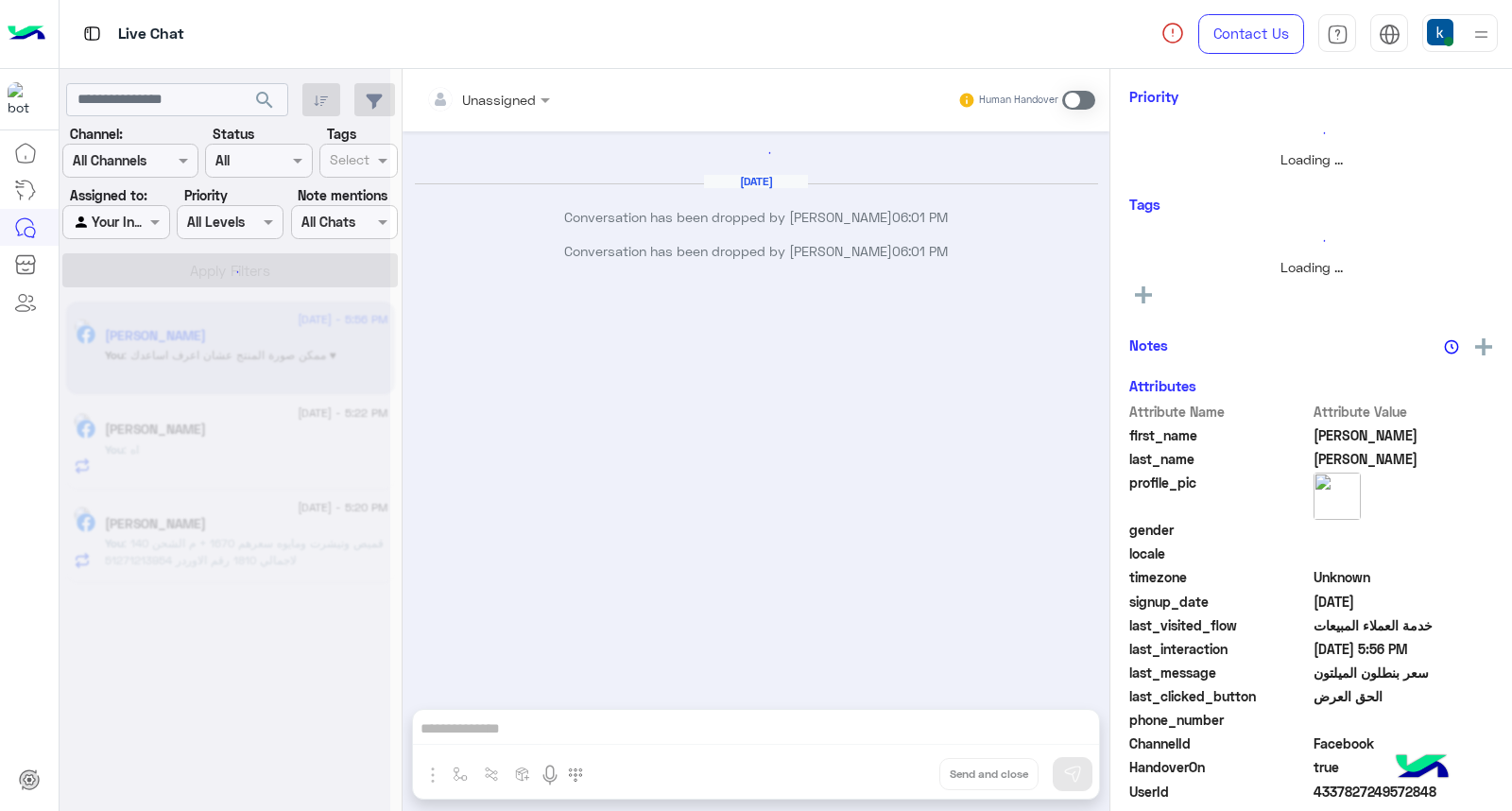
click at [0, 0] on button "Drop" at bounding box center [0, 0] width 0 height 0
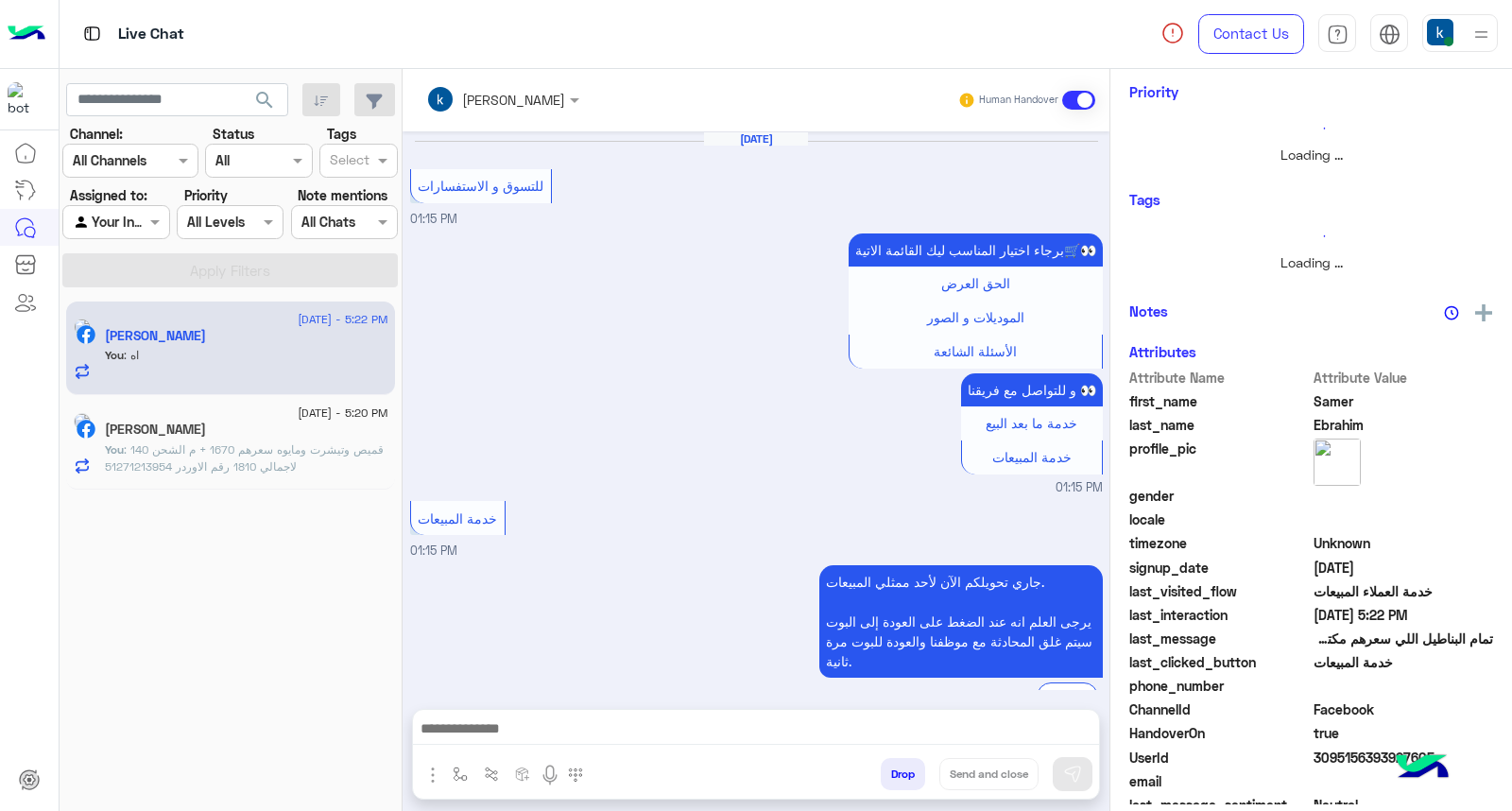
click at [896, 773] on button "Drop" at bounding box center [903, 773] width 44 height 32
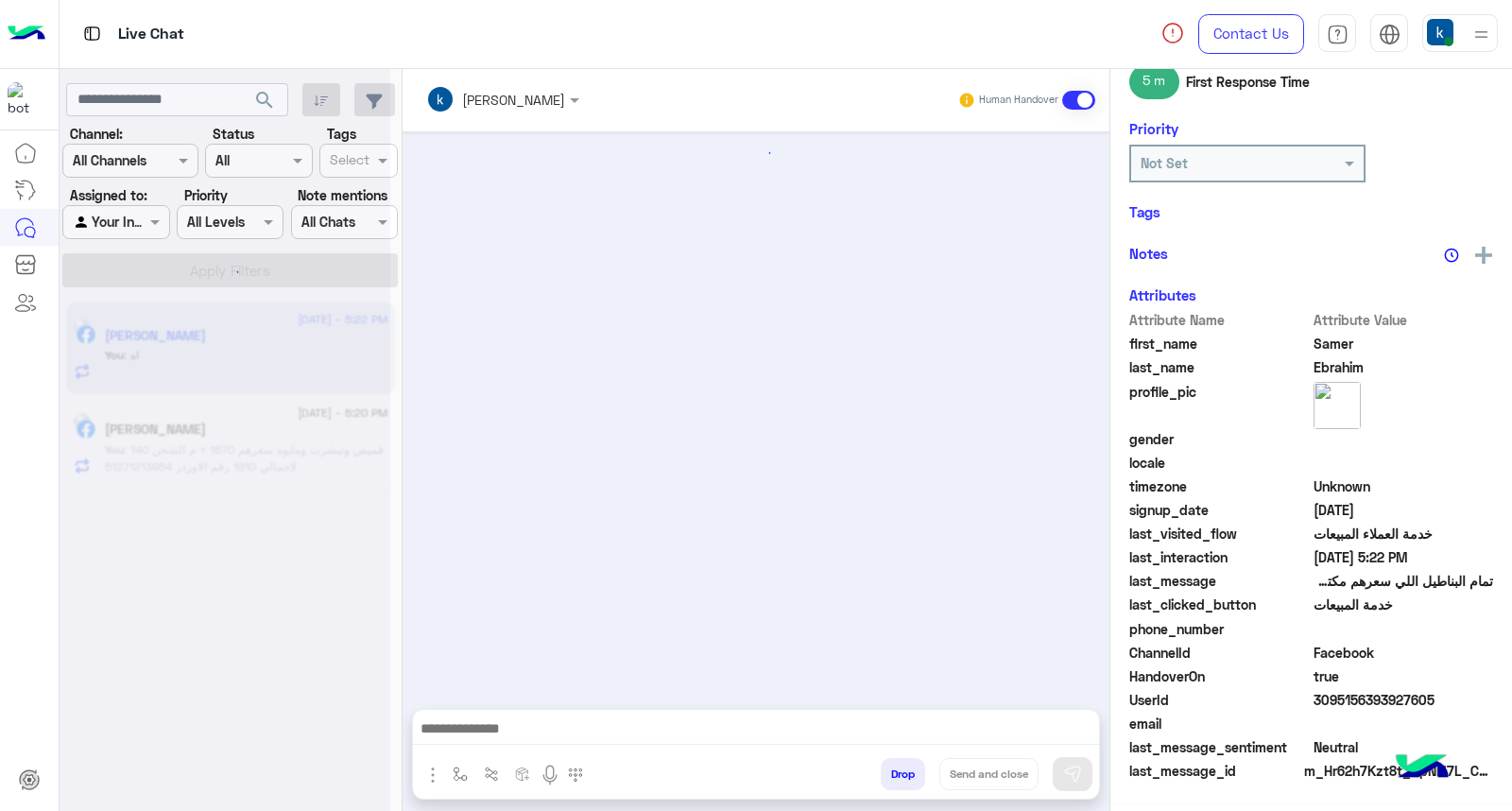
click at [896, 773] on div "khaled mohamed Human Handover Attachements Images Drop Send and close" at bounding box center [756, 444] width 707 height 750
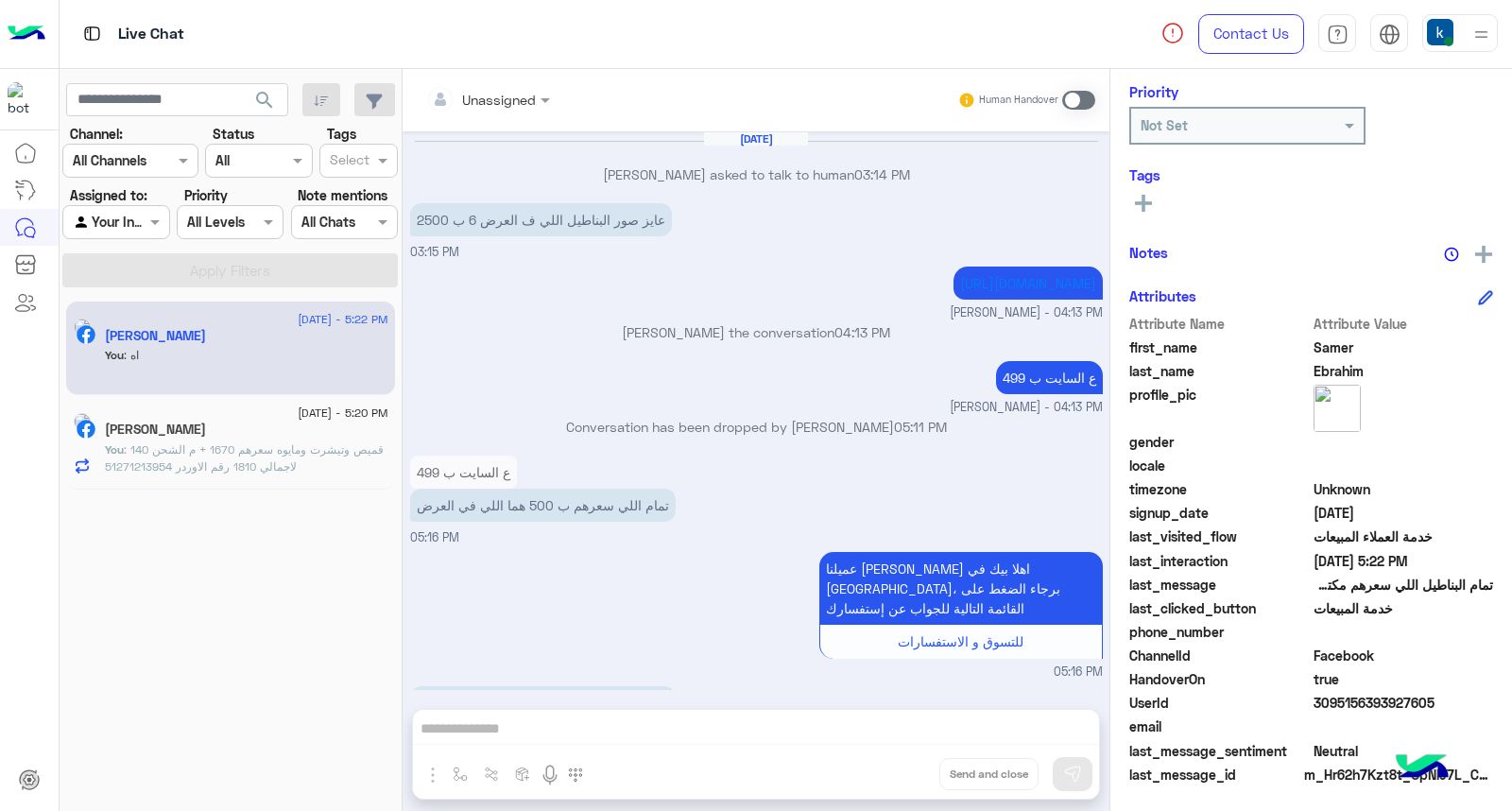
click at [0, 0] on button "Drop" at bounding box center [0, 0] width 0 height 0
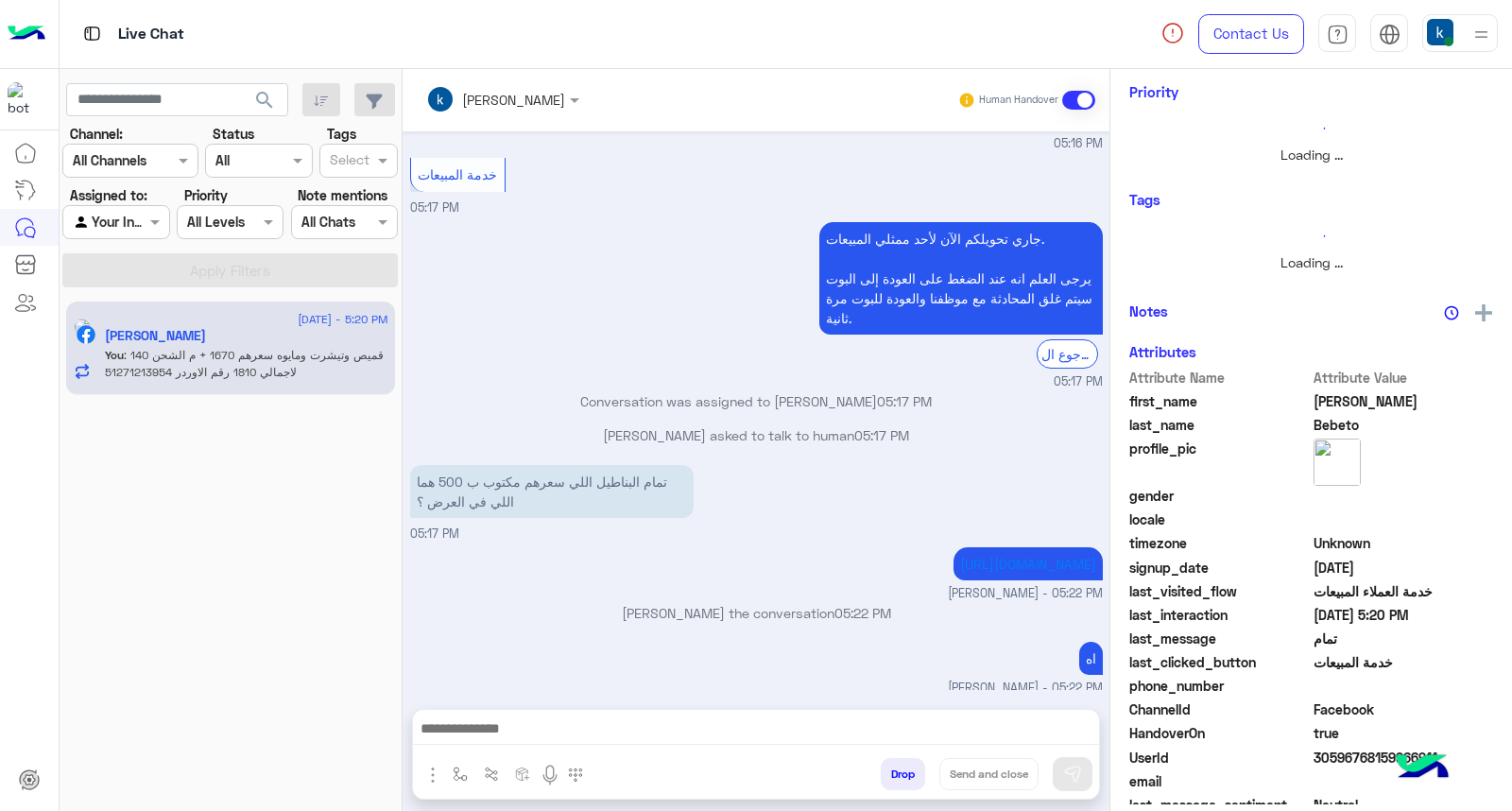
click at [896, 773] on button "Drop" at bounding box center [903, 773] width 44 height 32
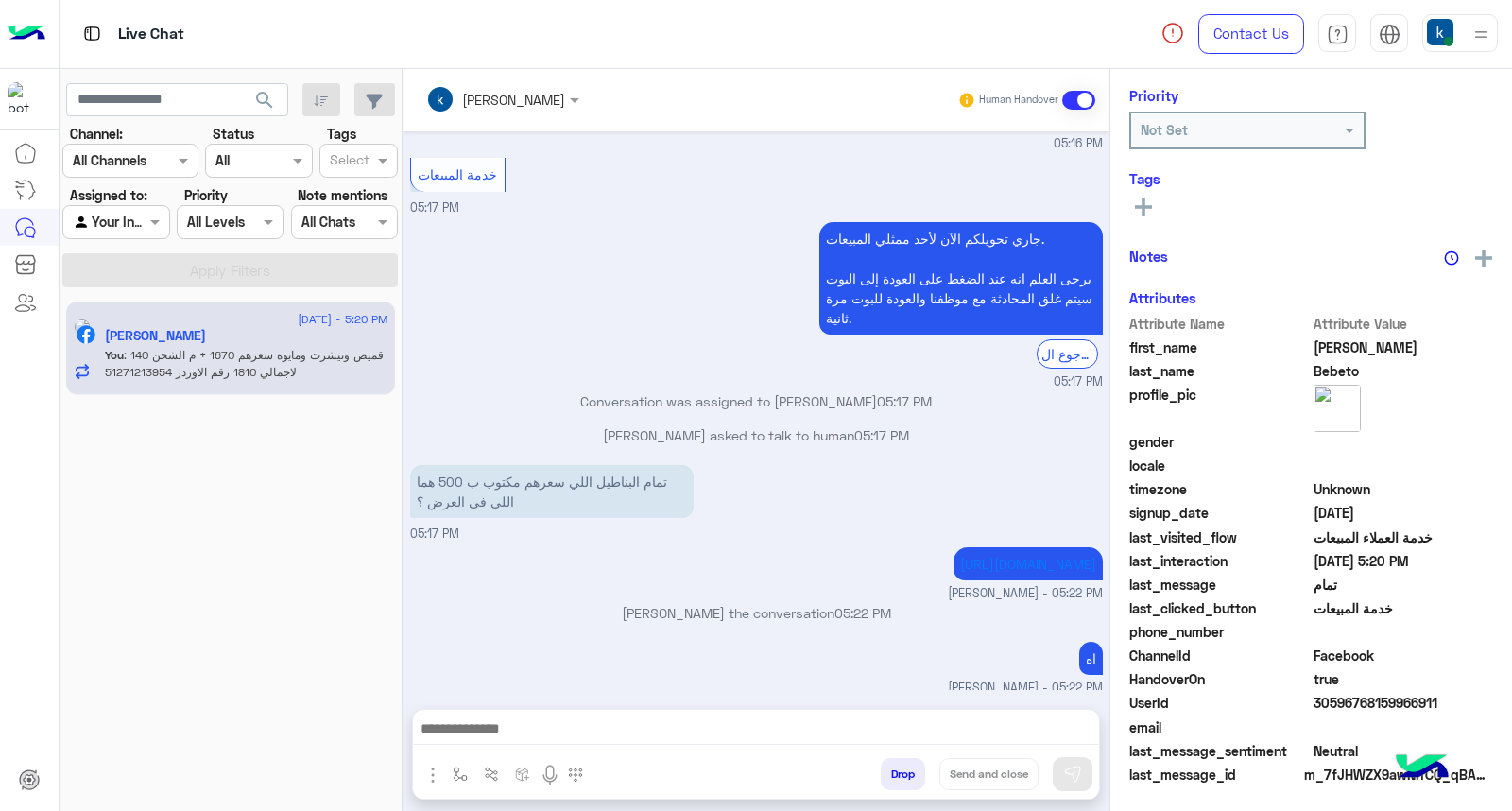
click at [896, 773] on button "Drop" at bounding box center [903, 773] width 44 height 32
click at [896, 773] on div "khaled mohamed Human Handover Aug 14, 2025 عايز صور البناطيل اللي ف العرض 6 ب 2…" at bounding box center [756, 444] width 707 height 750
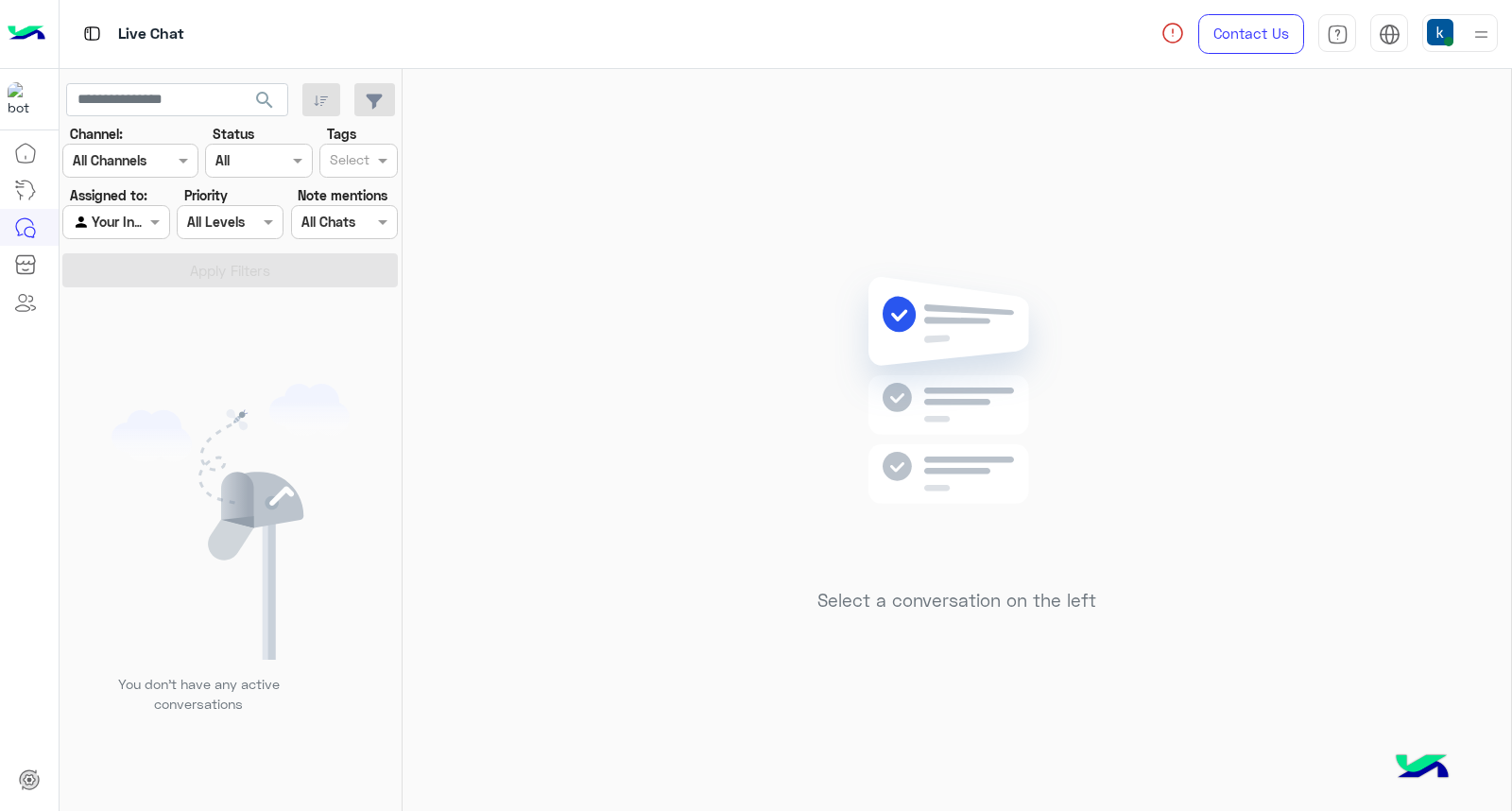
click at [1462, 33] on div at bounding box center [1460, 33] width 75 height 38
